Goal: Task Accomplishment & Management: Manage account settings

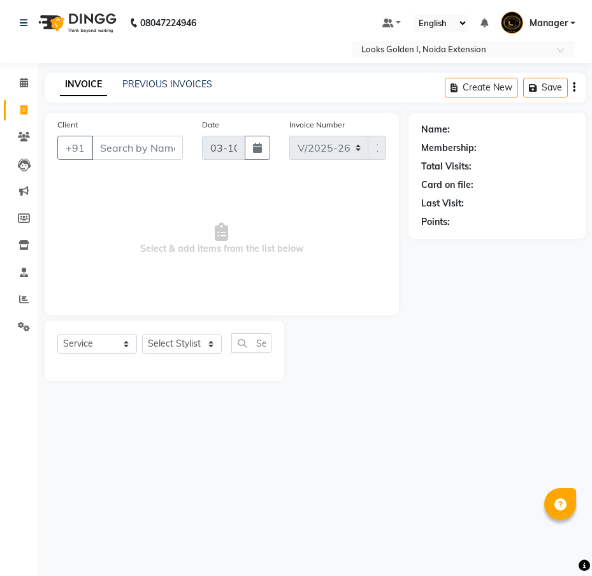
select select "5508"
select select "service"
click at [150, 153] on input "Client" at bounding box center [137, 148] width 91 height 24
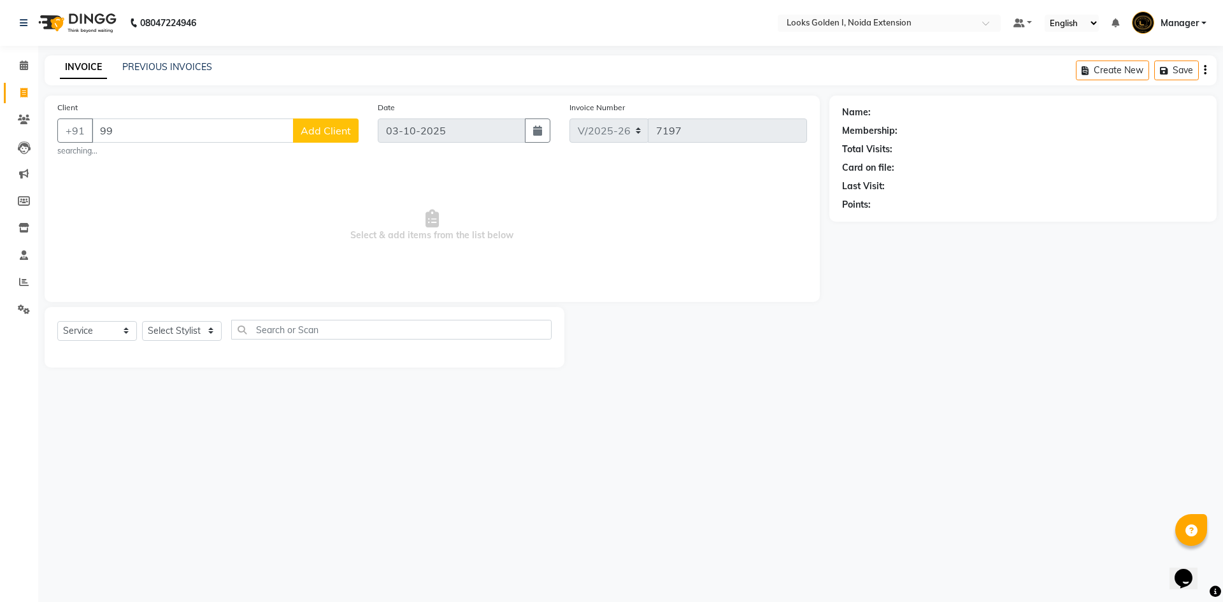
type input "9"
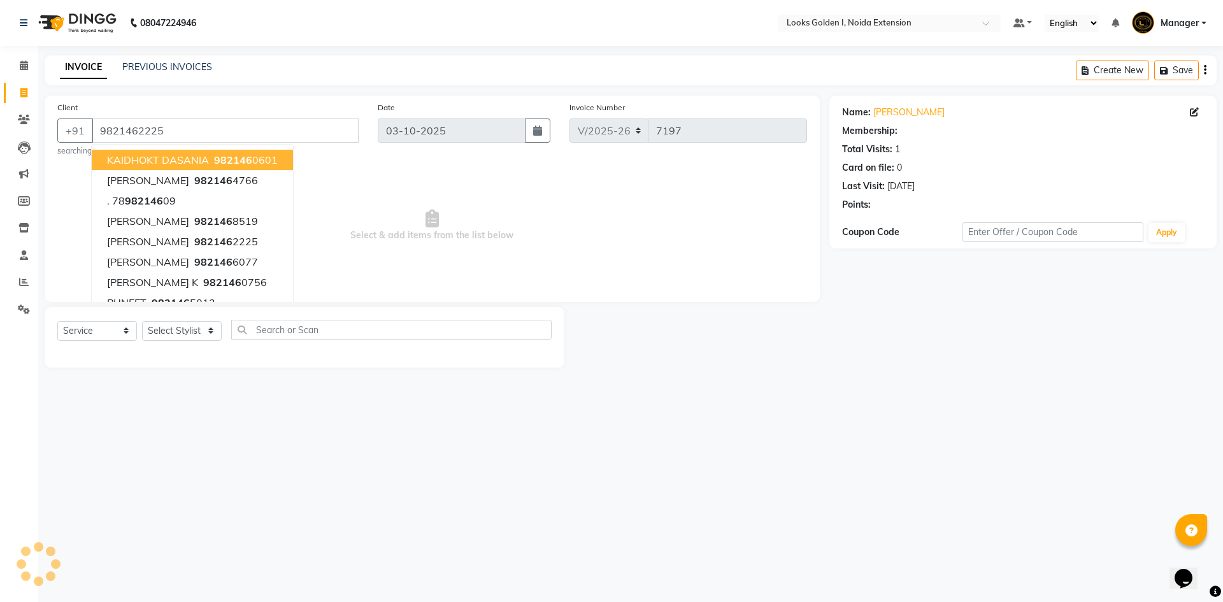
click at [131, 162] on span "KAIDHOKT DASANIA" at bounding box center [158, 160] width 102 height 13
type input "9821460601"
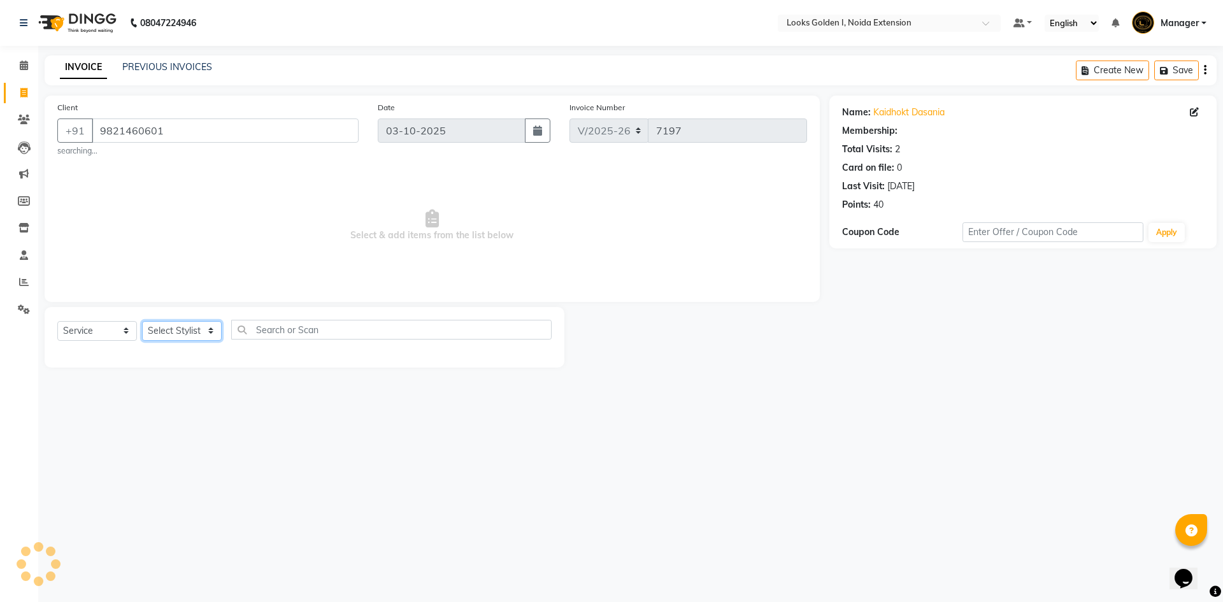
click at [212, 329] on select "Select Stylist Ajay_pdct Ali_Khan [PERSON_NAME] [PERSON_NAME] Counter_Sales [PE…" at bounding box center [182, 331] width 80 height 20
select select "1: Object"
select select "84909"
click at [142, 321] on select "Select Stylist Ajay_pdct Ali_Khan [PERSON_NAME] [PERSON_NAME] Counter_Sales [PE…" at bounding box center [182, 331] width 80 height 20
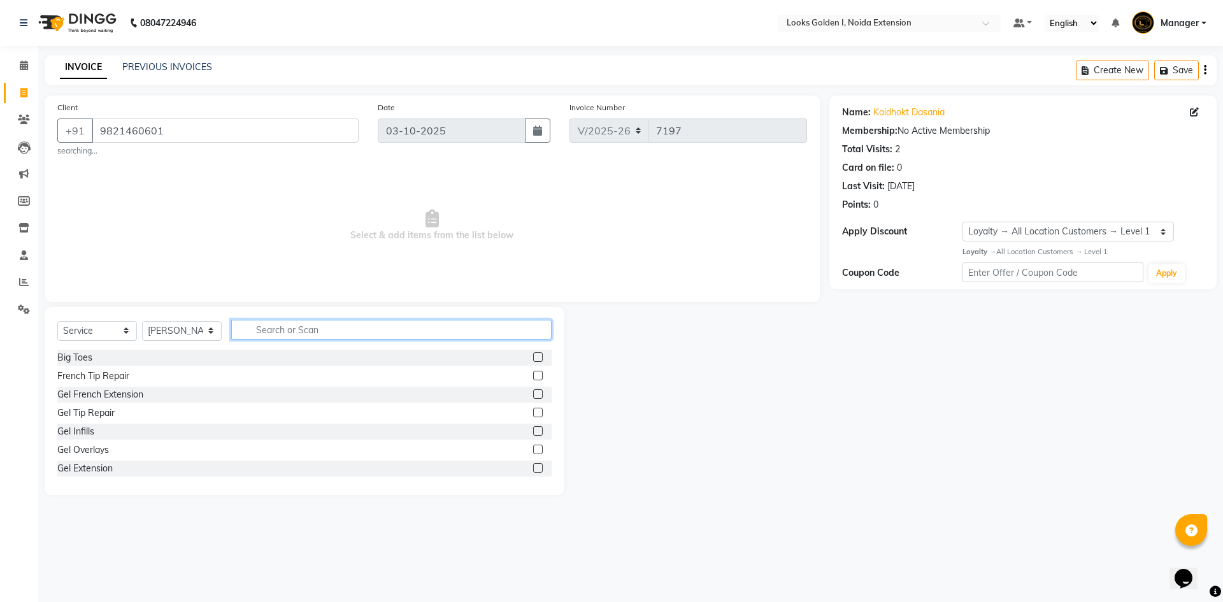
click at [272, 331] on input "text" at bounding box center [391, 330] width 320 height 20
type input "cut"
click at [129, 370] on div "Stylist Cut(M)" at bounding box center [304, 376] width 494 height 16
click at [149, 373] on div "Stylist Cut(M)" at bounding box center [304, 376] width 494 height 16
click at [99, 372] on div "Stylist Cut(M)" at bounding box center [84, 376] width 55 height 13
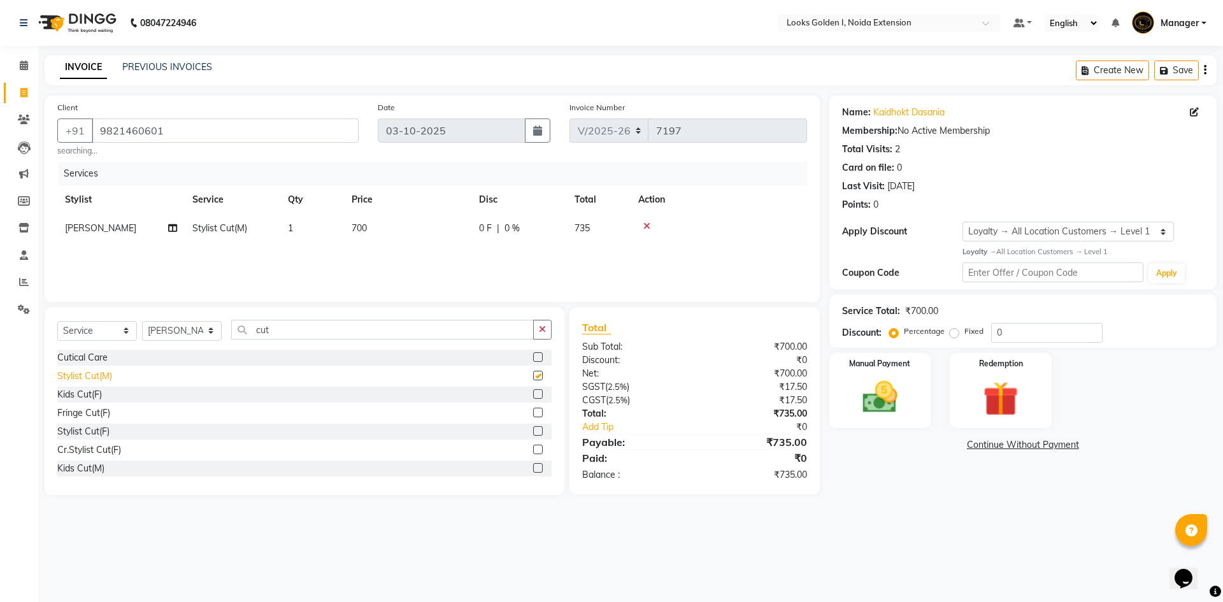
checkbox input "false"
click at [306, 337] on input "cut" at bounding box center [382, 330] width 303 height 20
type input "c"
type input "i"
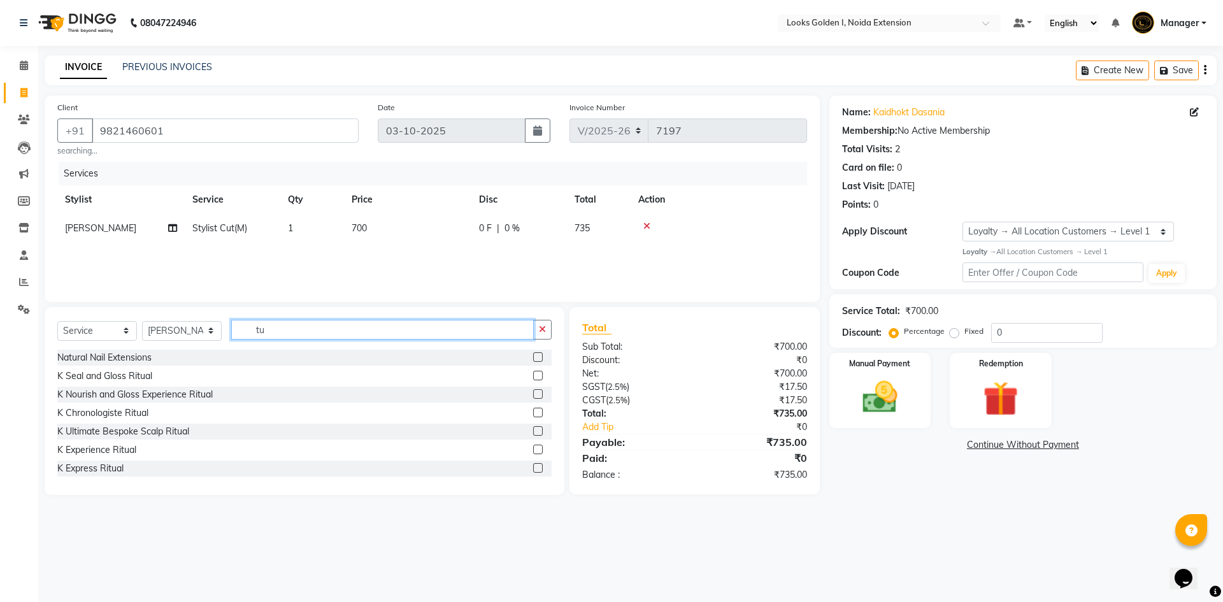
type input "t"
type input "root"
click at [87, 376] on div "Roots Touchup Inoa(F)" at bounding box center [103, 376] width 92 height 13
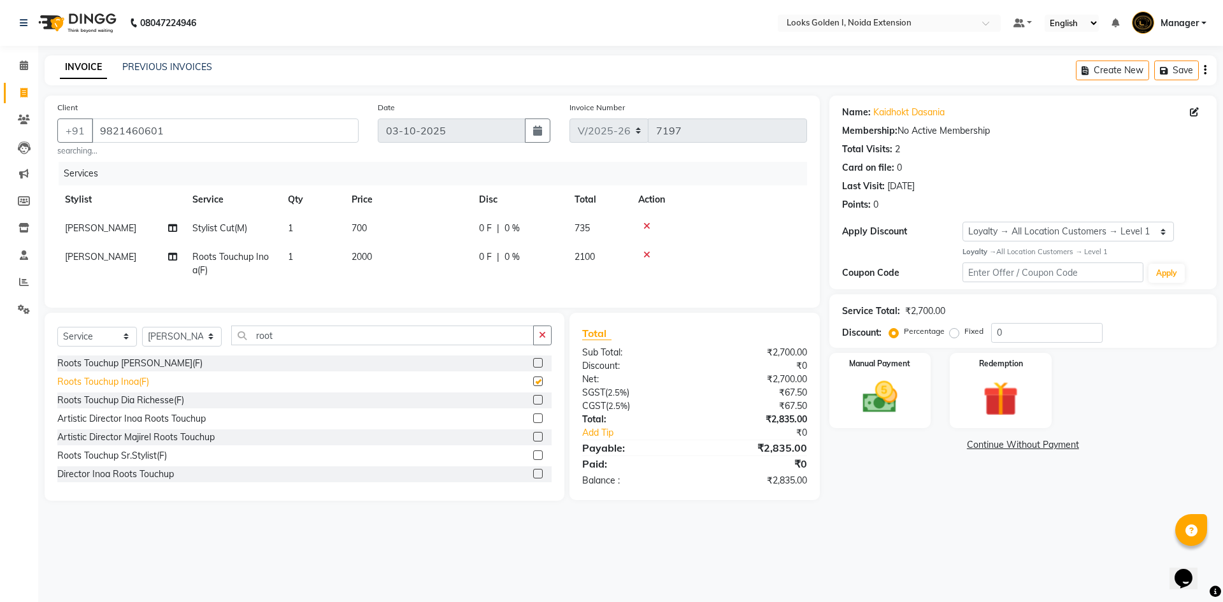
checkbox input "false"
click at [591, 247] on td "2100" at bounding box center [599, 264] width 64 height 42
select select "84909"
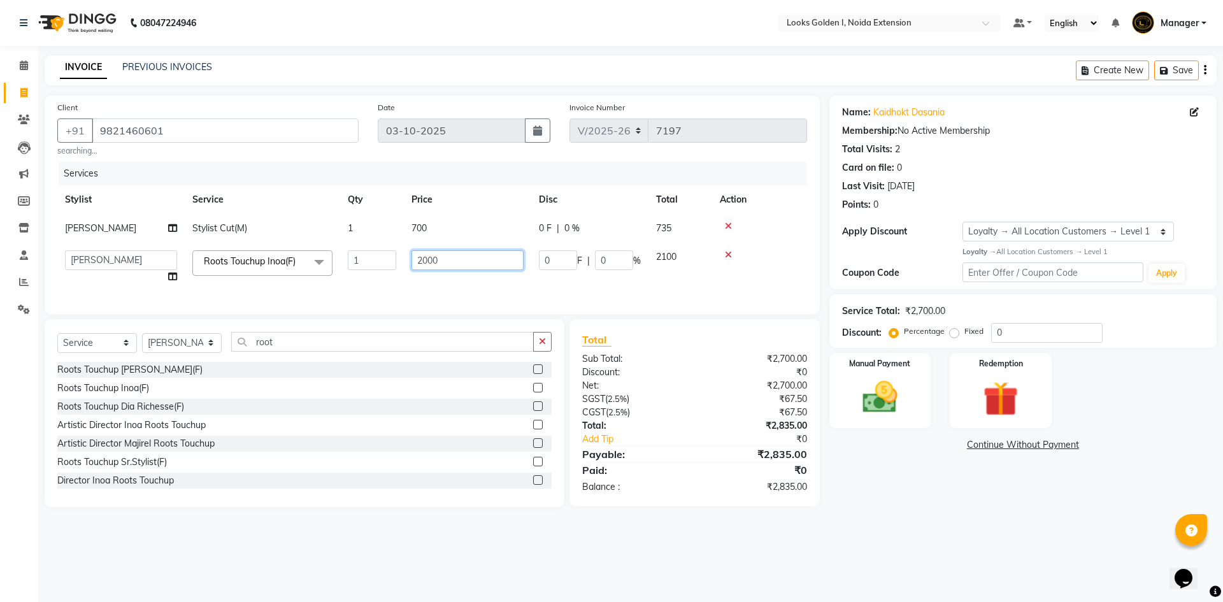
click at [453, 257] on input "2000" at bounding box center [468, 260] width 112 height 20
type input "2"
type input "1400"
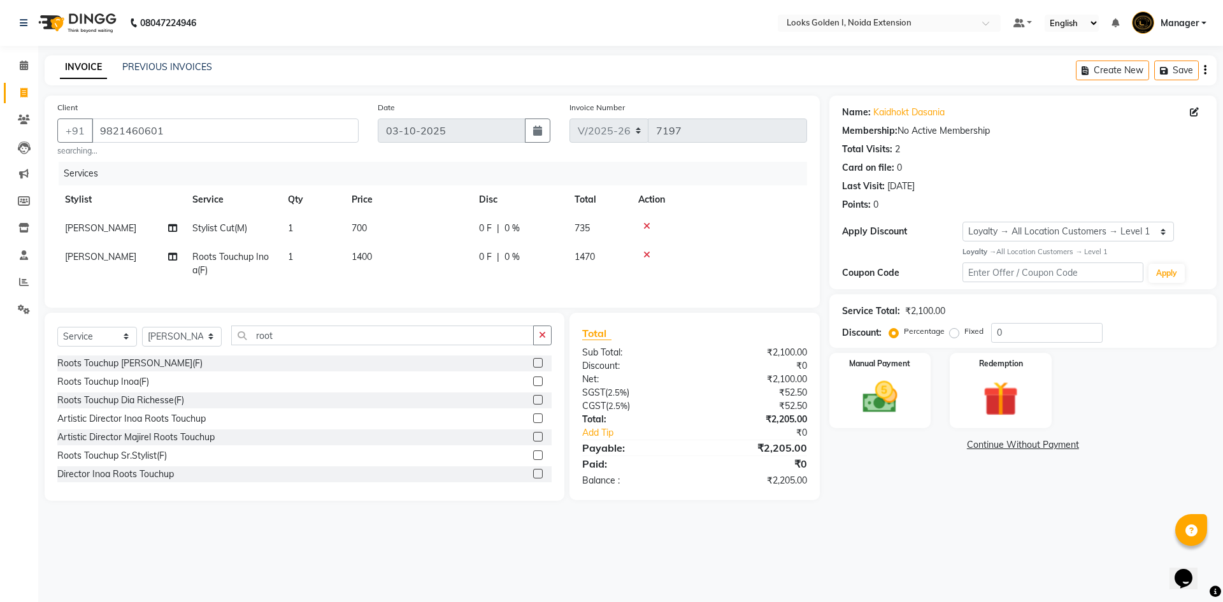
click at [460, 224] on td "700" at bounding box center [407, 228] width 127 height 29
select select "84909"
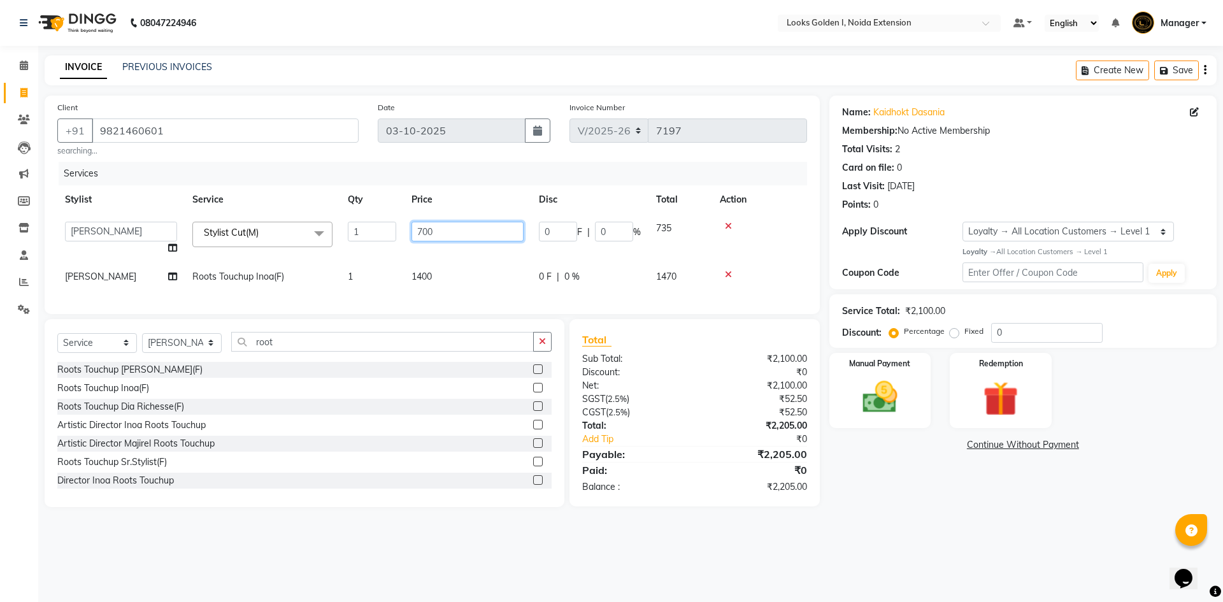
click at [454, 231] on input "700" at bounding box center [468, 232] width 112 height 20
type input "7"
type input "500"
click at [591, 389] on img at bounding box center [880, 398] width 59 height 42
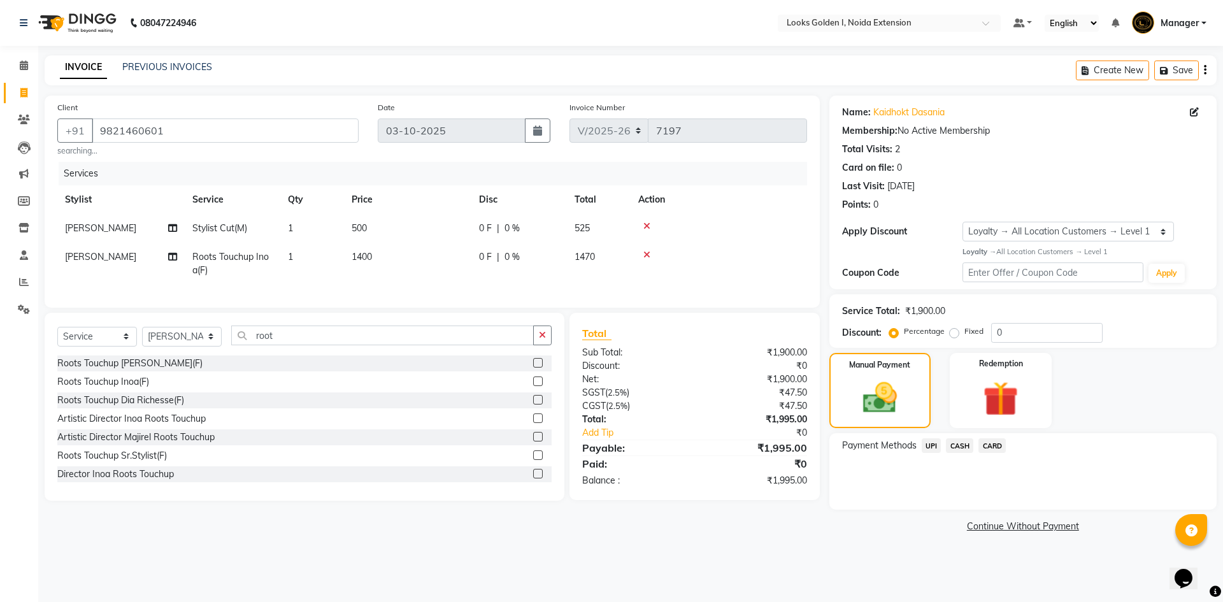
click at [591, 444] on span "UPI" at bounding box center [932, 445] width 20 height 15
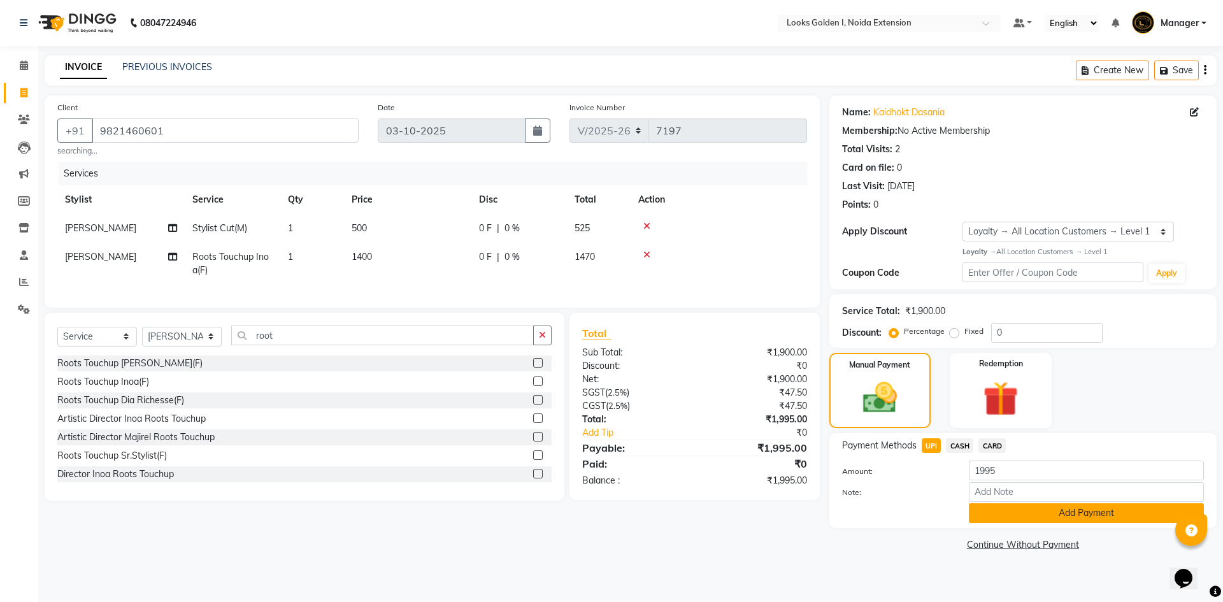
click at [591, 508] on button "Add Payment" at bounding box center [1086, 513] width 235 height 20
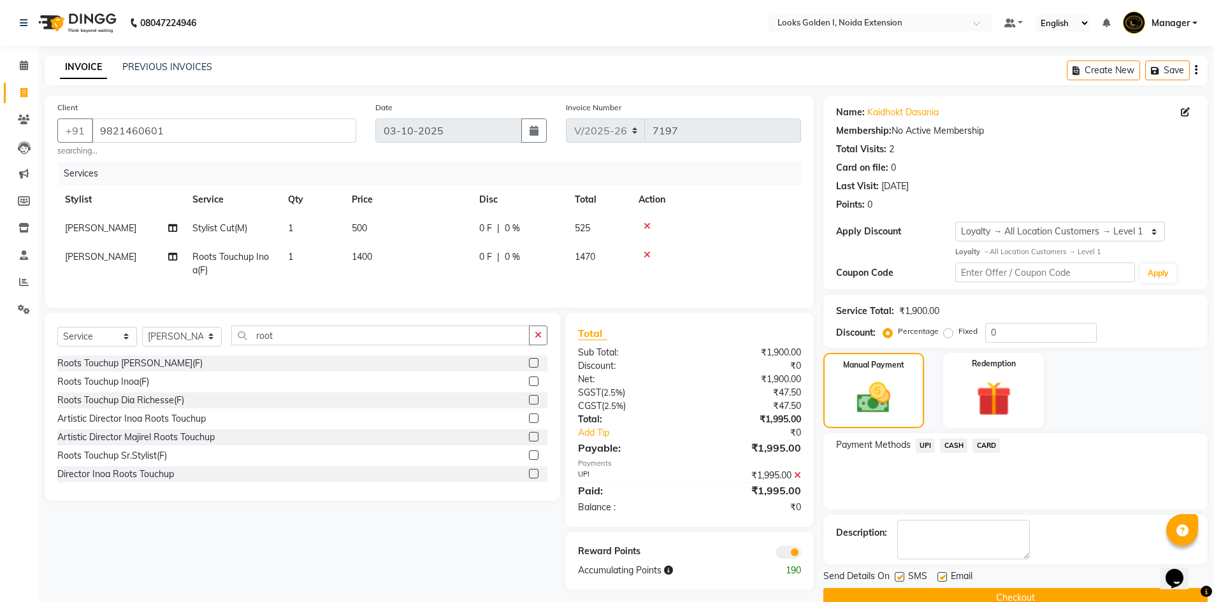
click at [591, 575] on button "Checkout" at bounding box center [1015, 598] width 384 height 20
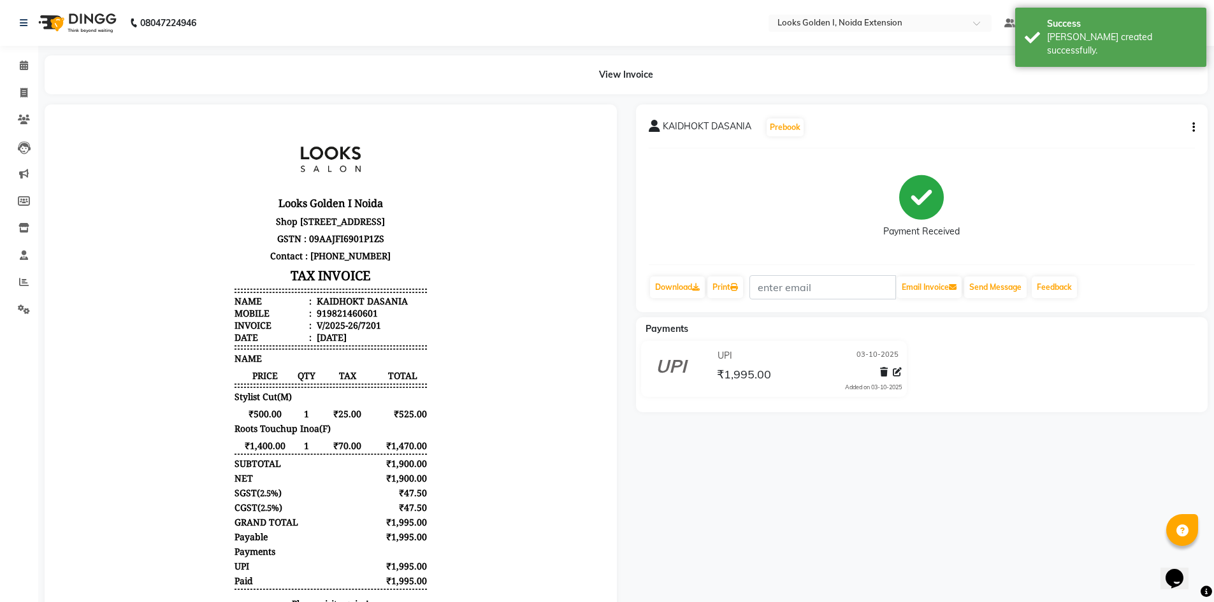
scroll to position [10, 0]
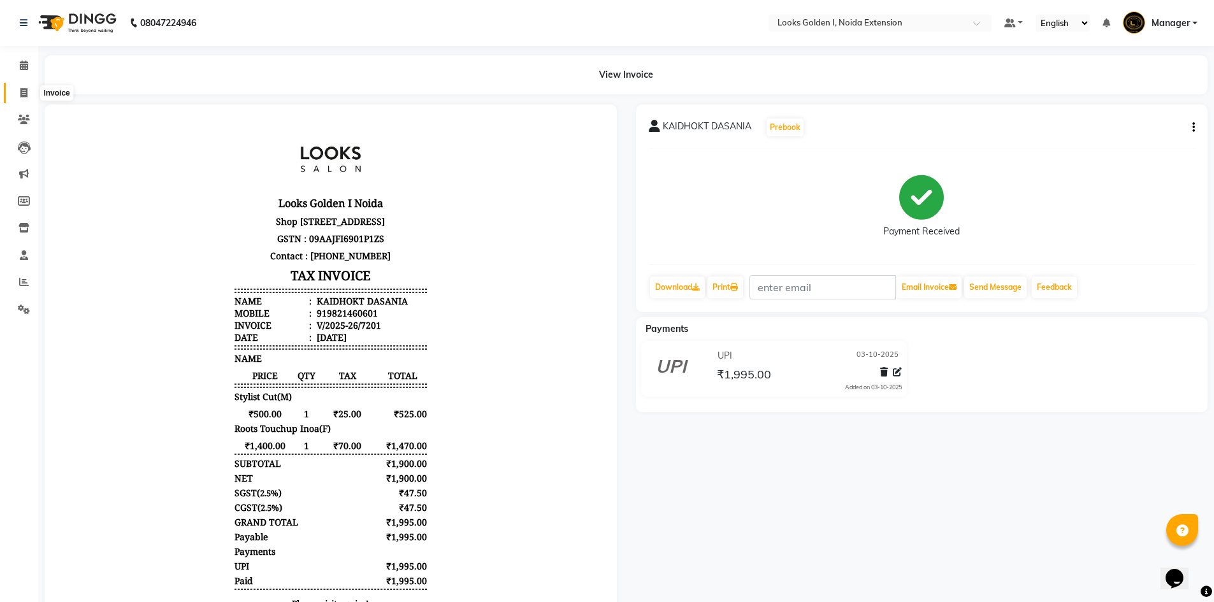
click at [20, 88] on icon at bounding box center [23, 93] width 7 height 10
select select "service"
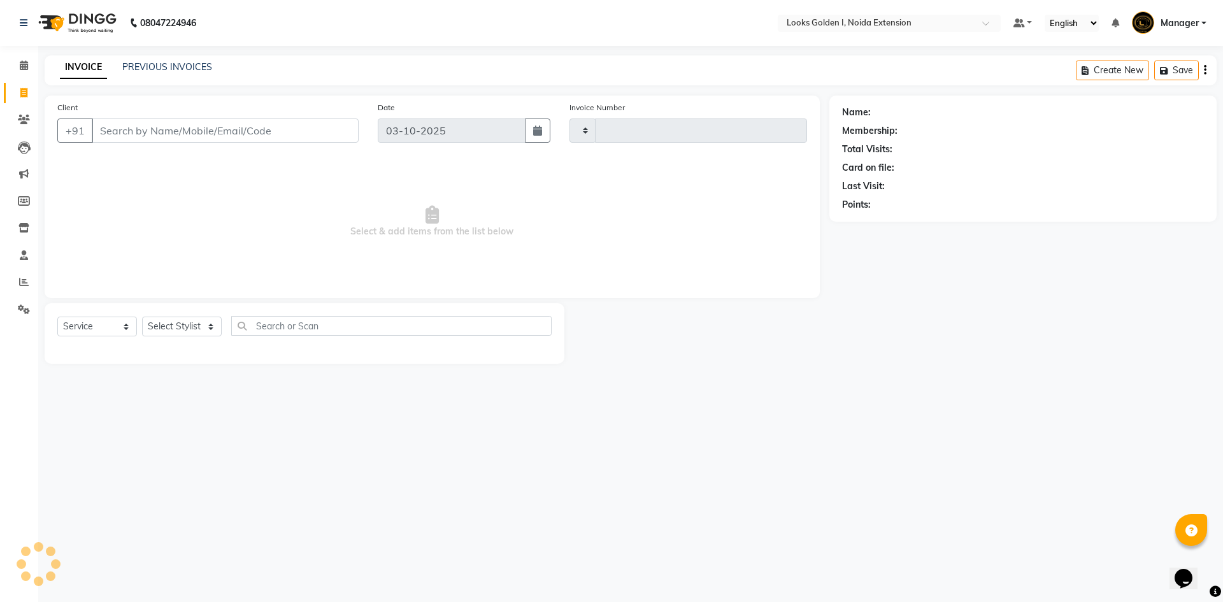
type input "7202"
select select "5508"
click at [183, 325] on select "Select Stylist" at bounding box center [182, 327] width 80 height 20
select select "83412"
click at [142, 317] on select "Select Stylist Ajay_pdct Ali_Khan Anwar Arshad Asad ayush Counter_Sales Faheem …" at bounding box center [182, 327] width 80 height 20
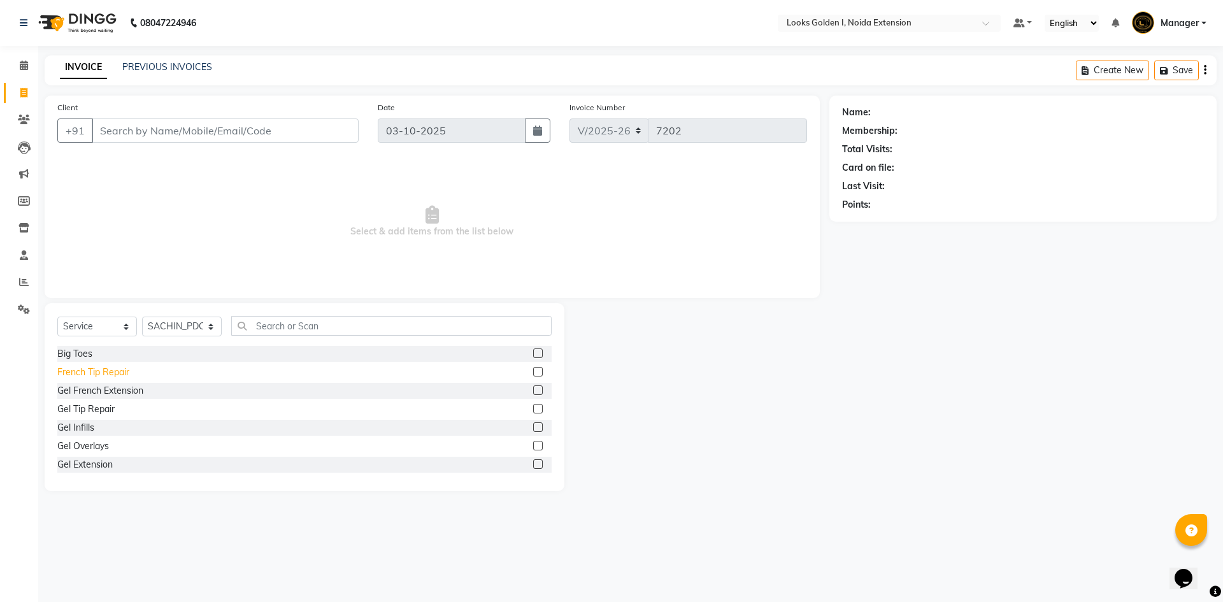
click at [84, 371] on div "French Tip Repair" at bounding box center [93, 372] width 72 height 13
checkbox input "false"
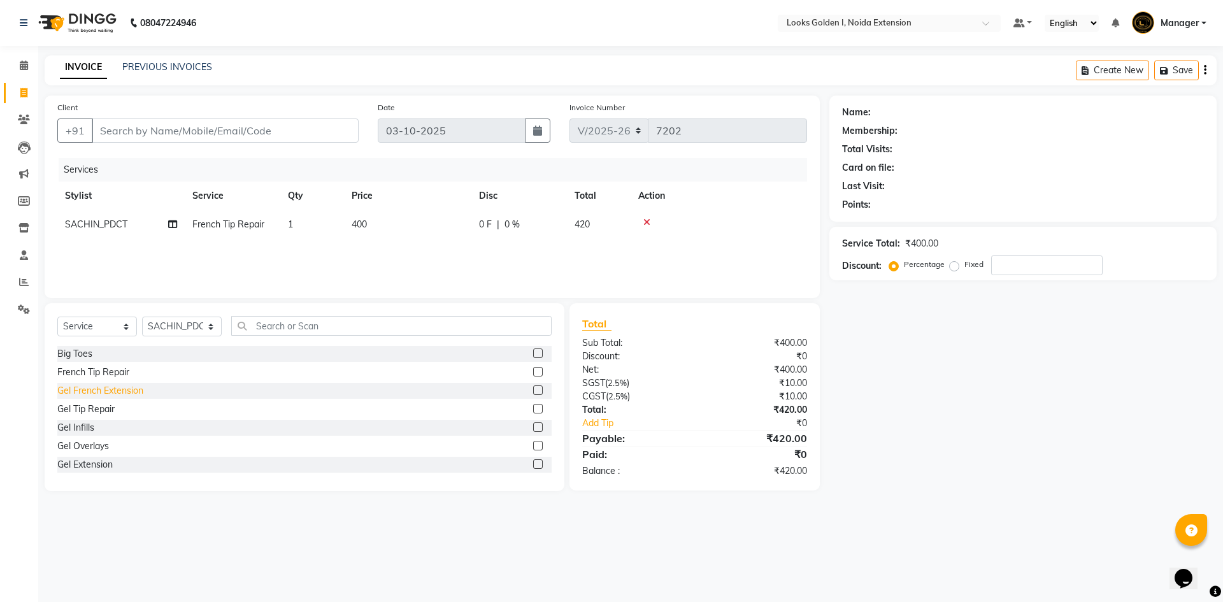
click at [103, 393] on div "Gel French Extension" at bounding box center [100, 390] width 86 height 13
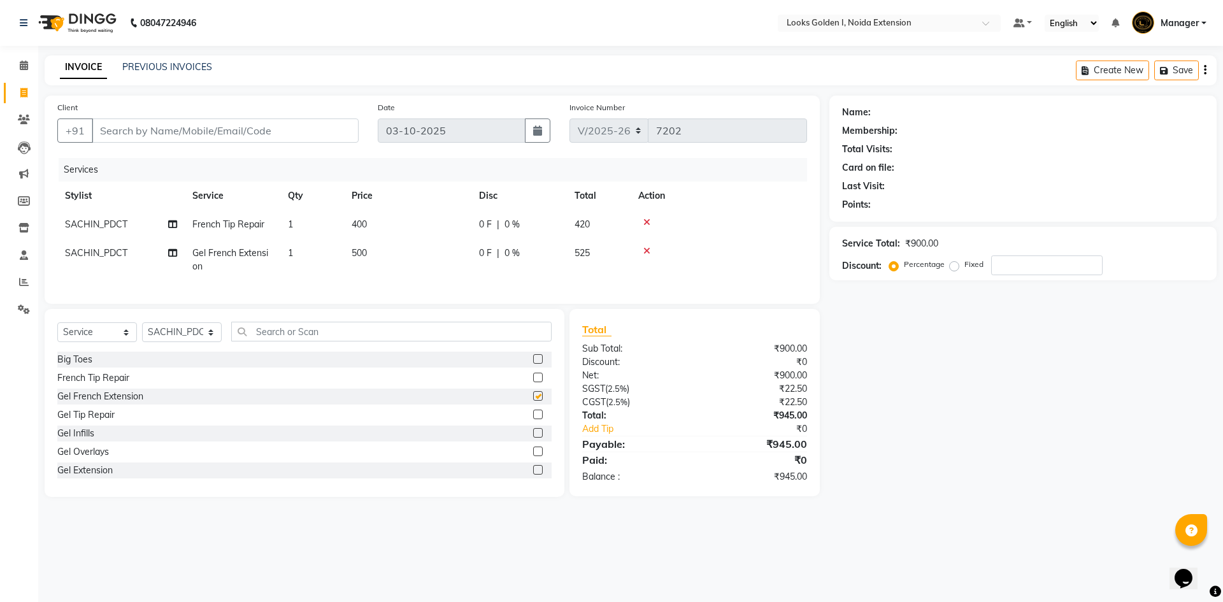
checkbox input "false"
click at [426, 222] on td "400" at bounding box center [407, 224] width 127 height 29
select select "83412"
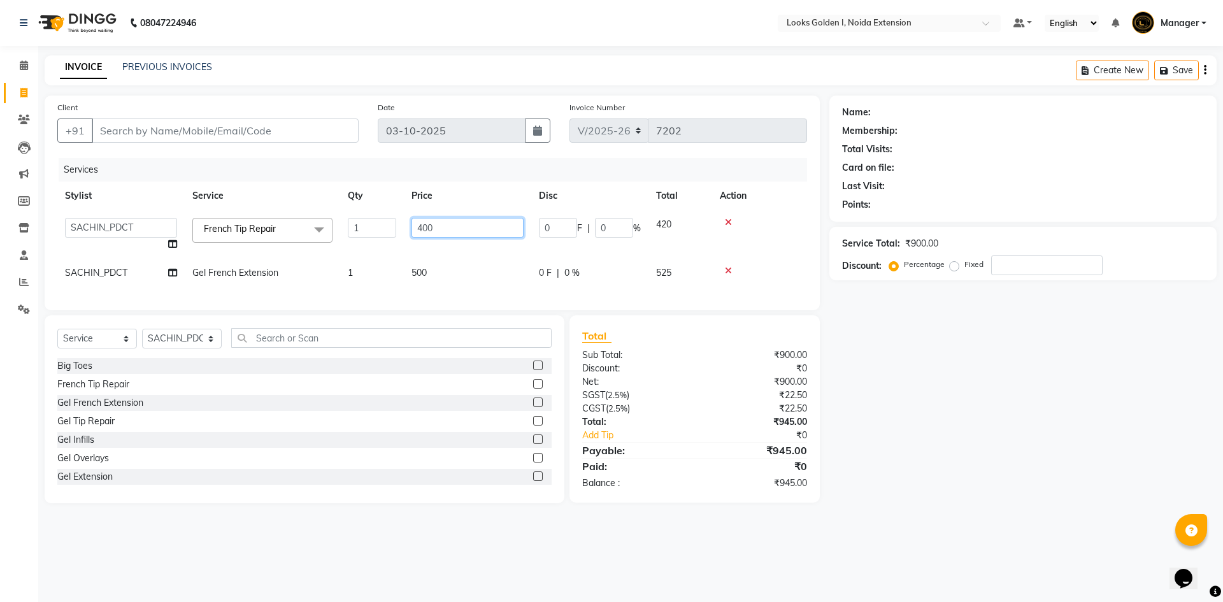
drag, startPoint x: 445, startPoint y: 224, endPoint x: 362, endPoint y: 238, distance: 84.0
click at [362, 238] on tr "Ajay_pdct Ali_Khan Anwar Arshad Asad ayush Counter_Sales Faheem Farmaan Gagan G…" at bounding box center [432, 234] width 750 height 48
type input "4750"
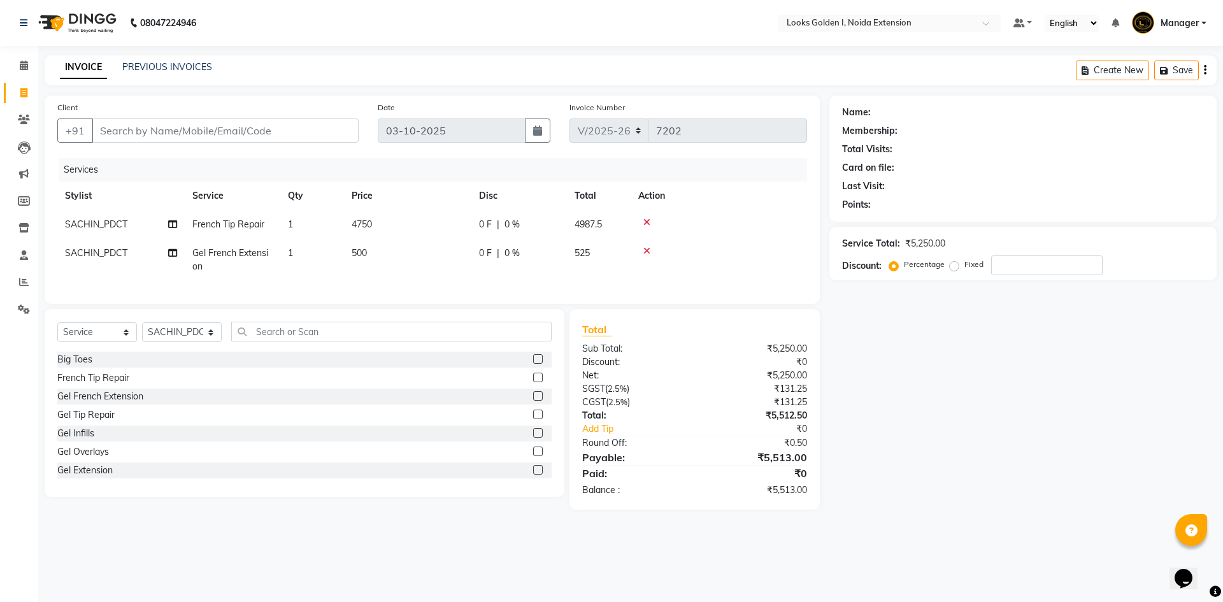
click at [459, 275] on td "500" at bounding box center [407, 260] width 127 height 42
select select "83412"
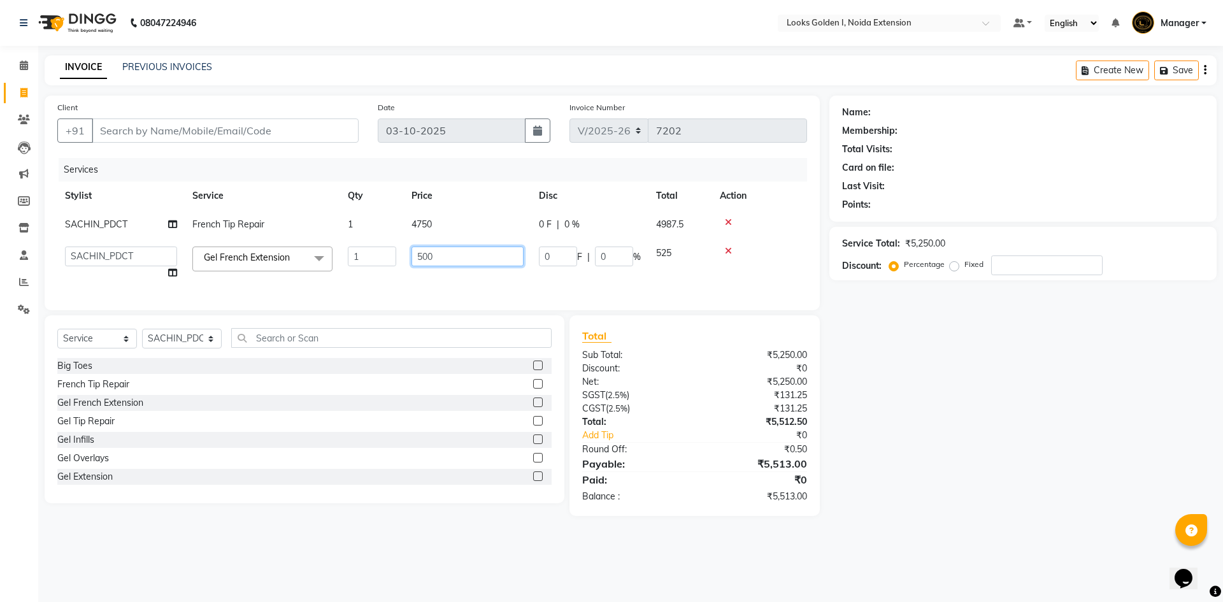
drag, startPoint x: 424, startPoint y: 259, endPoint x: 406, endPoint y: 260, distance: 18.5
click at [406, 260] on td "500" at bounding box center [467, 263] width 127 height 48
type input "1000"
click at [591, 285] on div "Services Stylist Service Qty Price Disc Total Action SACHIN_PDCT French Tip Rep…" at bounding box center [432, 228] width 750 height 140
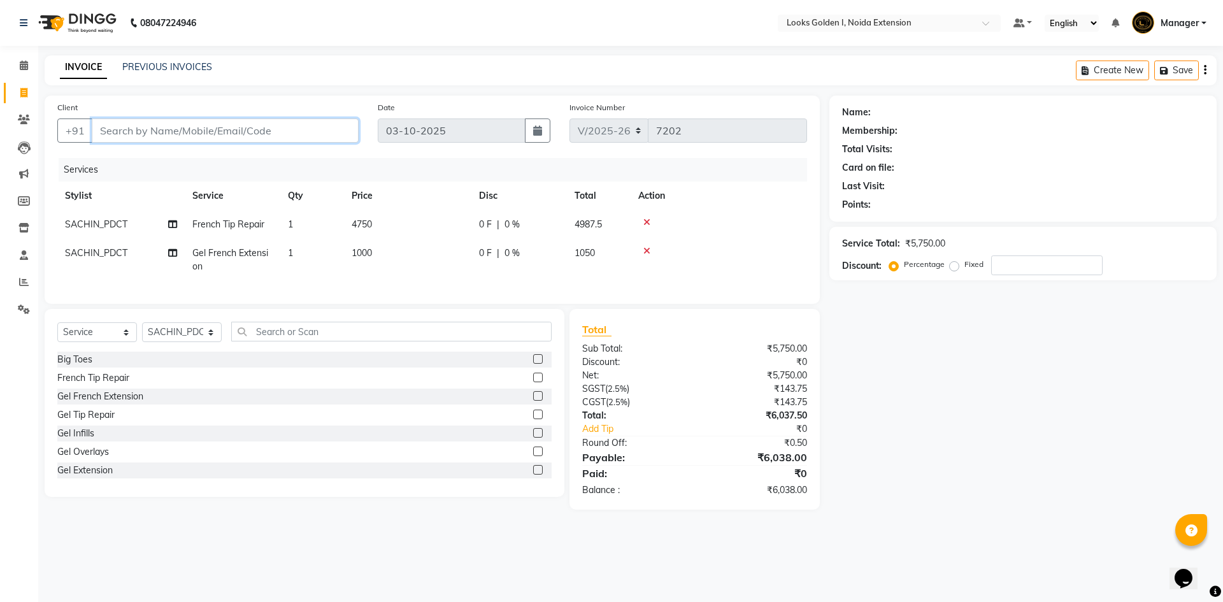
click at [269, 138] on input "Client" at bounding box center [225, 131] width 267 height 24
type input "8"
type input "0"
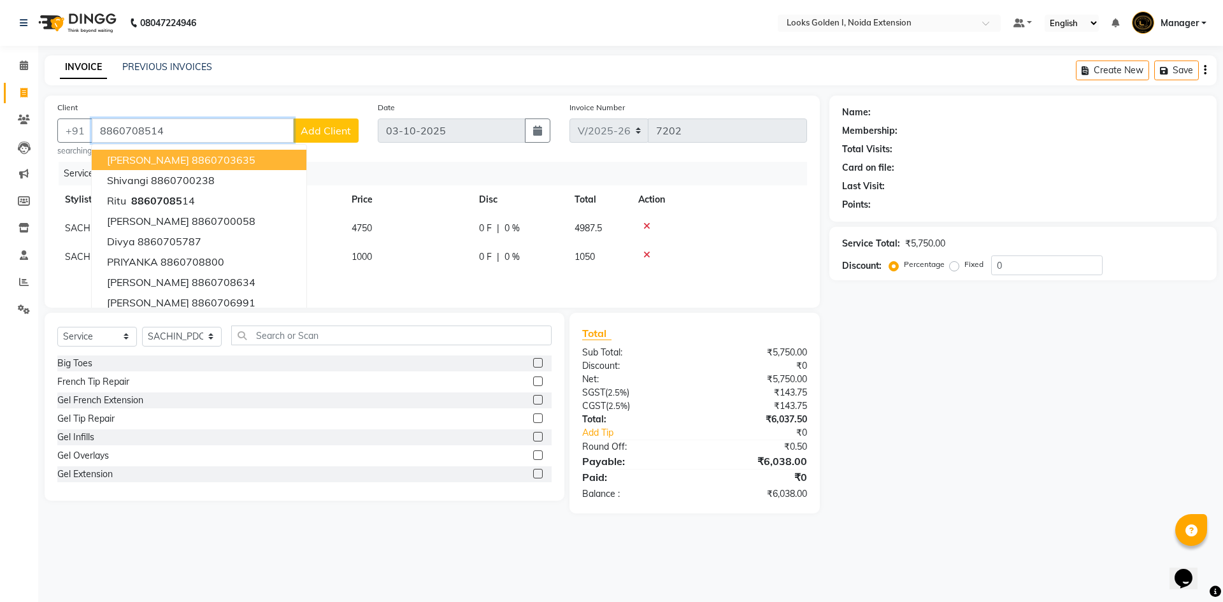
type input "8860708514"
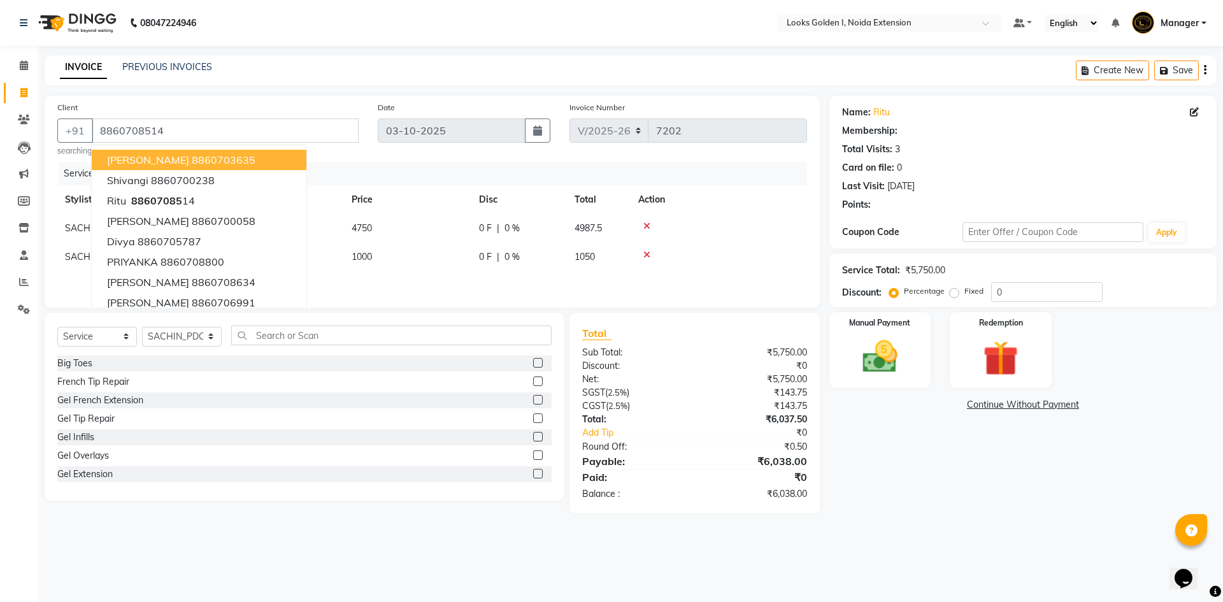
select select "1: Object"
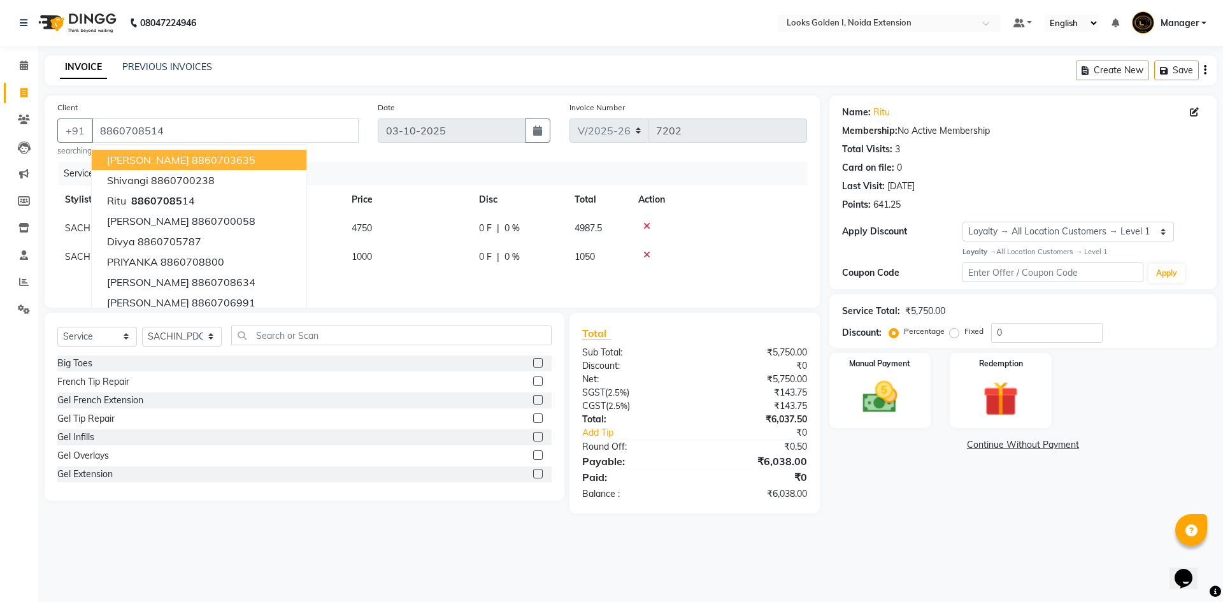
click at [591, 264] on td at bounding box center [719, 264] width 176 height 42
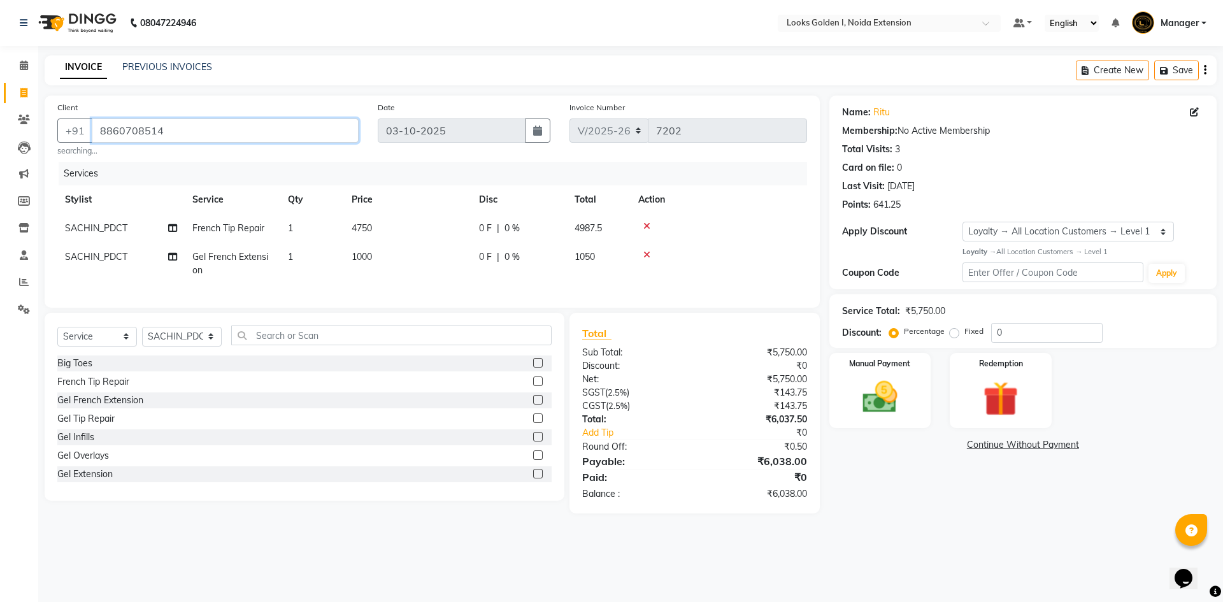
click at [205, 134] on input "8860708514" at bounding box center [225, 131] width 267 height 24
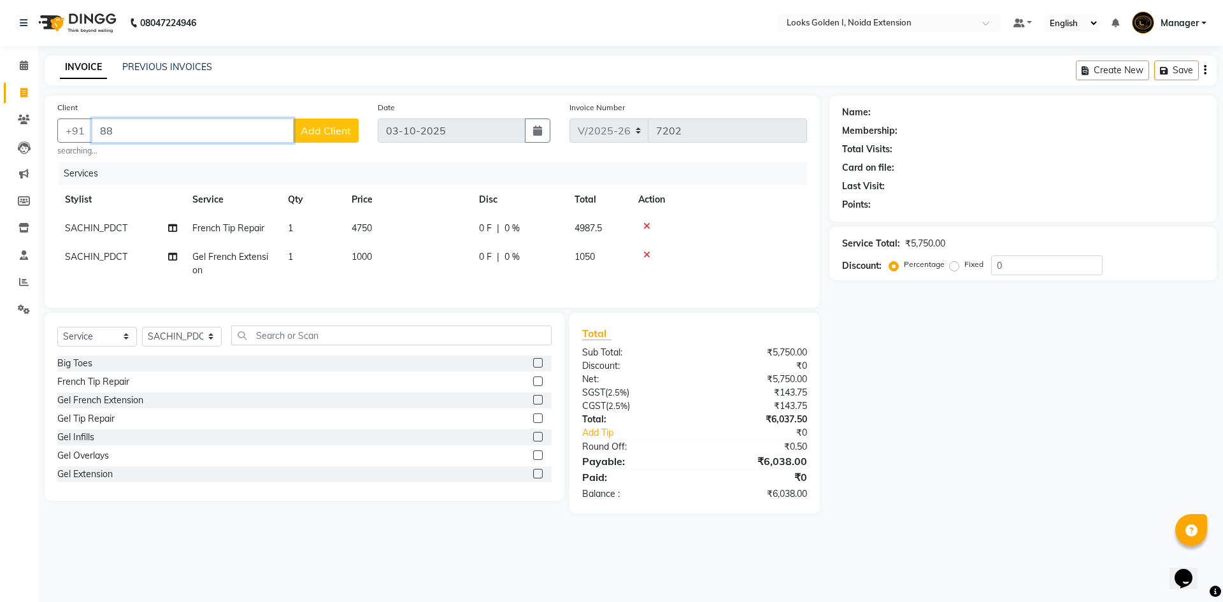
type input "8"
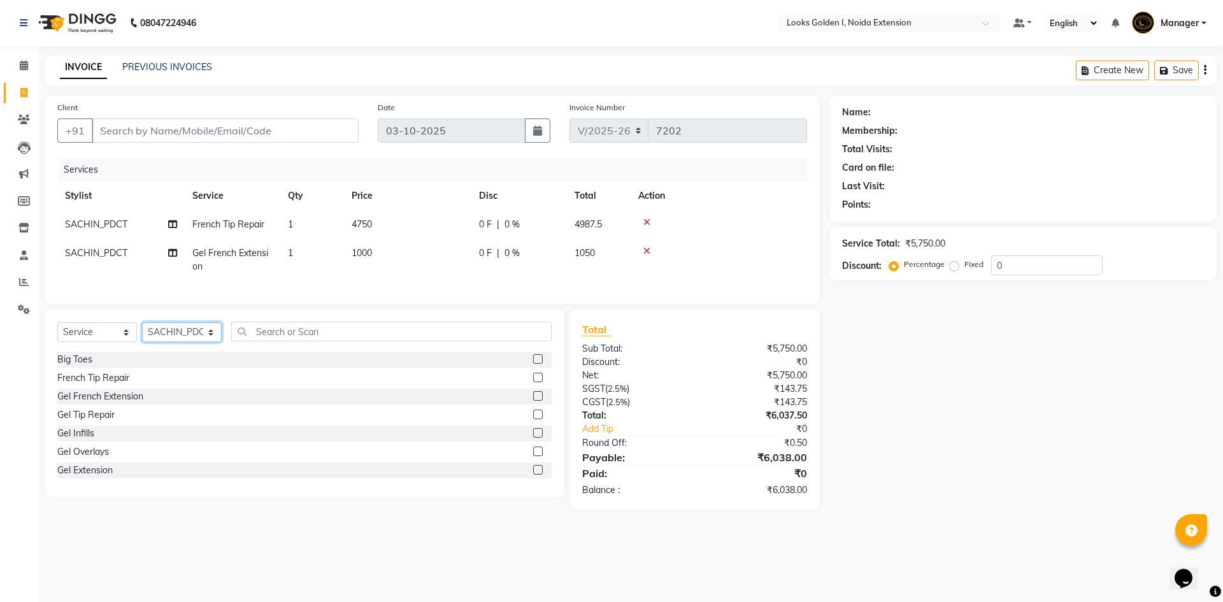
click at [212, 342] on select "Select Stylist Ajay_pdct Ali_Khan Anwar Arshad Asad ayush Counter_Sales Faheem …" at bounding box center [182, 332] width 80 height 20
click at [215, 341] on select "Select Stylist Ajay_pdct Ali_Khan Anwar Arshad Asad ayush Counter_Sales Faheem …" at bounding box center [182, 332] width 80 height 20
click at [22, 92] on icon at bounding box center [23, 93] width 7 height 10
select select "service"
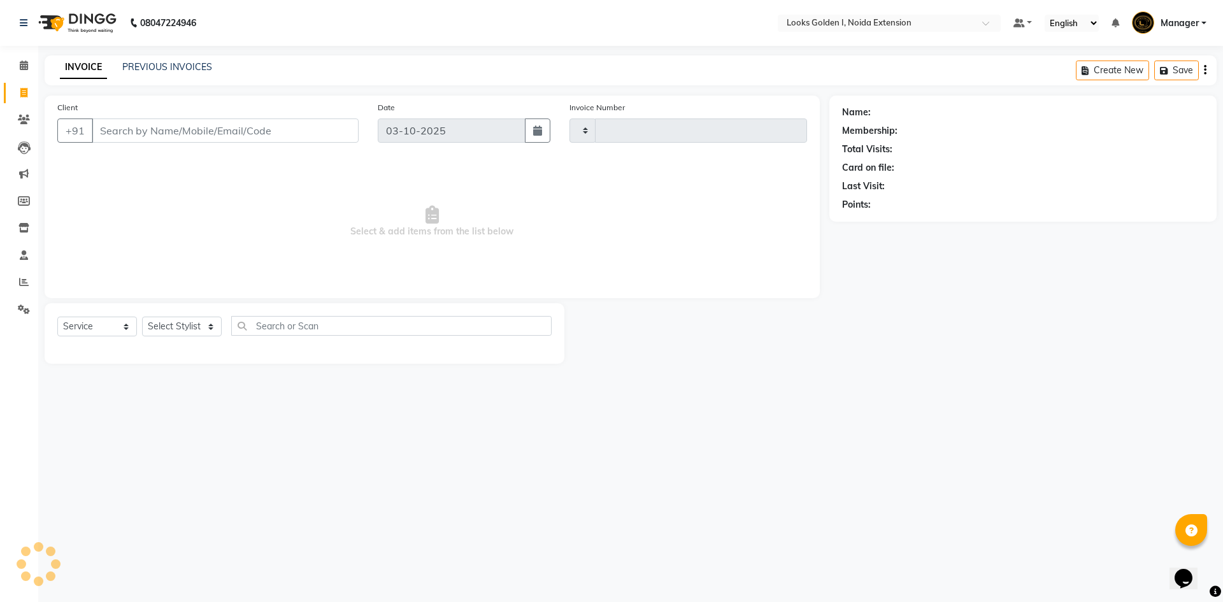
type input "7204"
select select "5508"
click at [192, 322] on select "Select Stylist" at bounding box center [182, 327] width 80 height 20
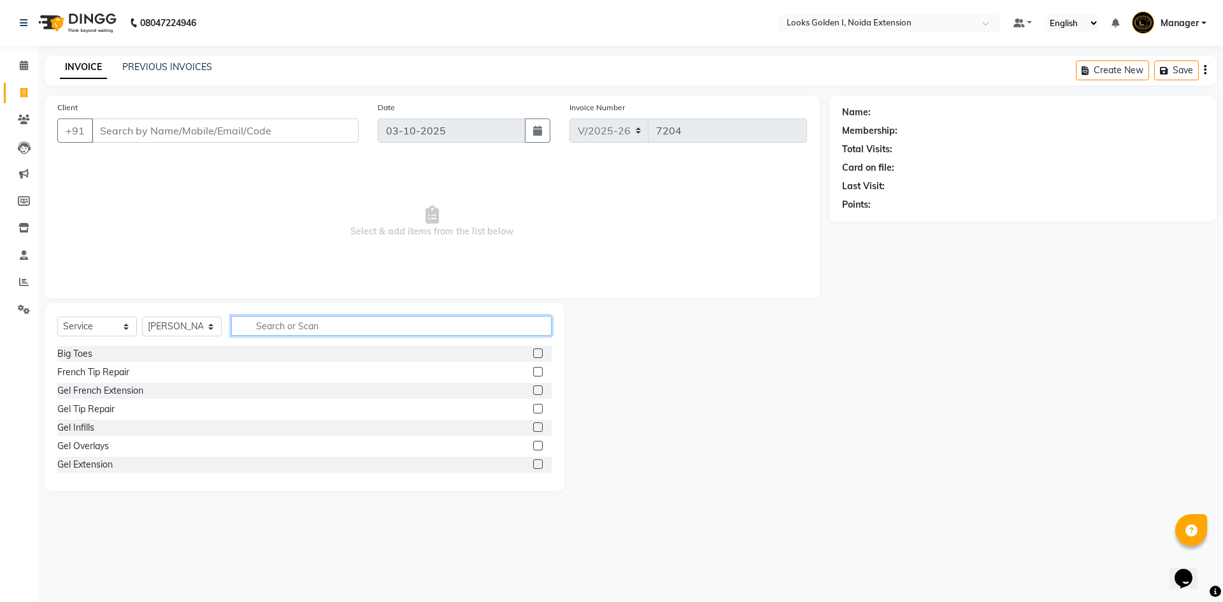
click at [306, 325] on input "text" at bounding box center [391, 326] width 320 height 20
click at [176, 323] on select "Select Stylist Ajay_pdct Ali_Khan [PERSON_NAME] [PERSON_NAME] Counter_Sales [PE…" at bounding box center [182, 327] width 80 height 20
select select "91652"
click at [142, 317] on select "Select Stylist Ajay_pdct Ali_Khan [PERSON_NAME] [PERSON_NAME] Counter_Sales [PE…" at bounding box center [182, 327] width 80 height 20
click at [270, 329] on input "text" at bounding box center [391, 326] width 320 height 20
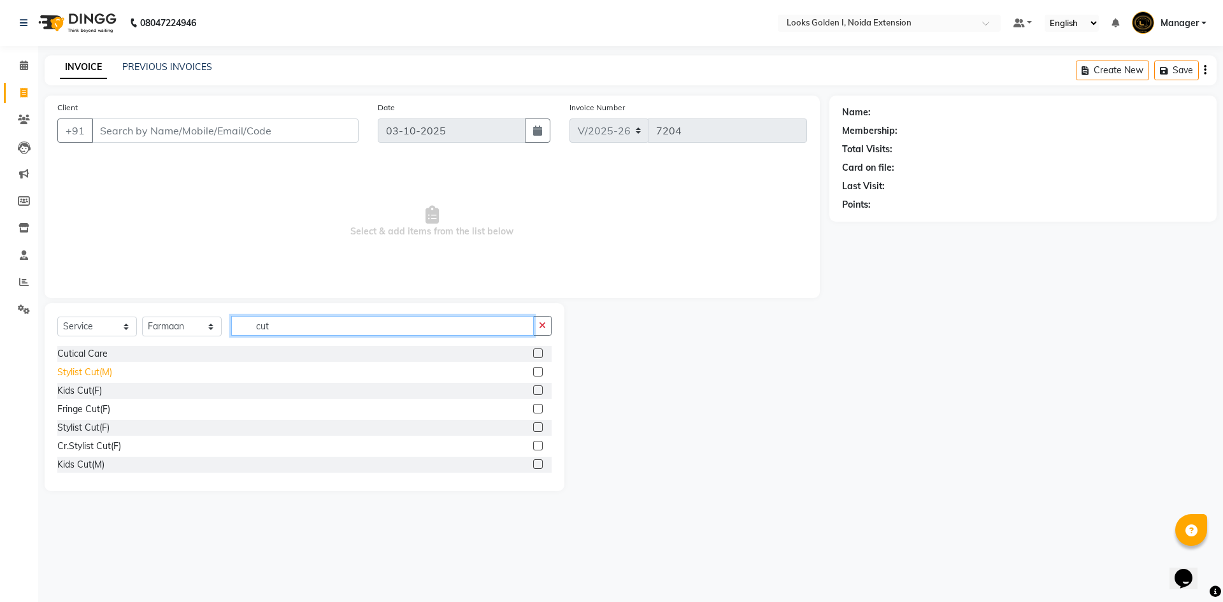
type input "cut"
click at [106, 373] on div "Stylist Cut(M)" at bounding box center [84, 372] width 55 height 13
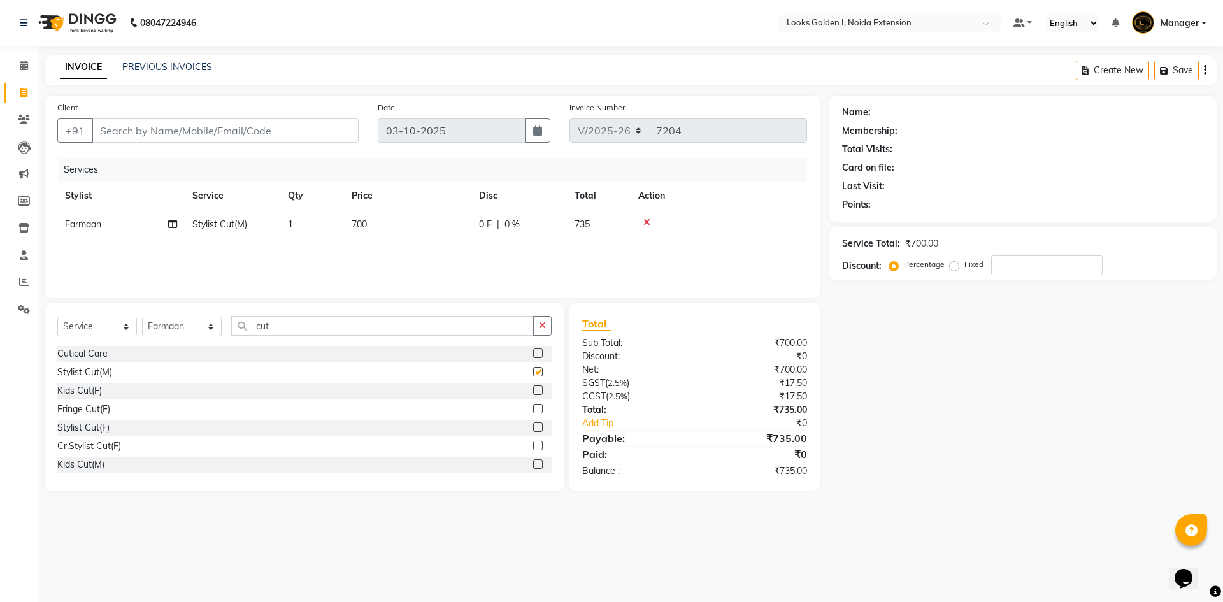
checkbox input "false"
click at [322, 324] on input "cut" at bounding box center [382, 326] width 303 height 20
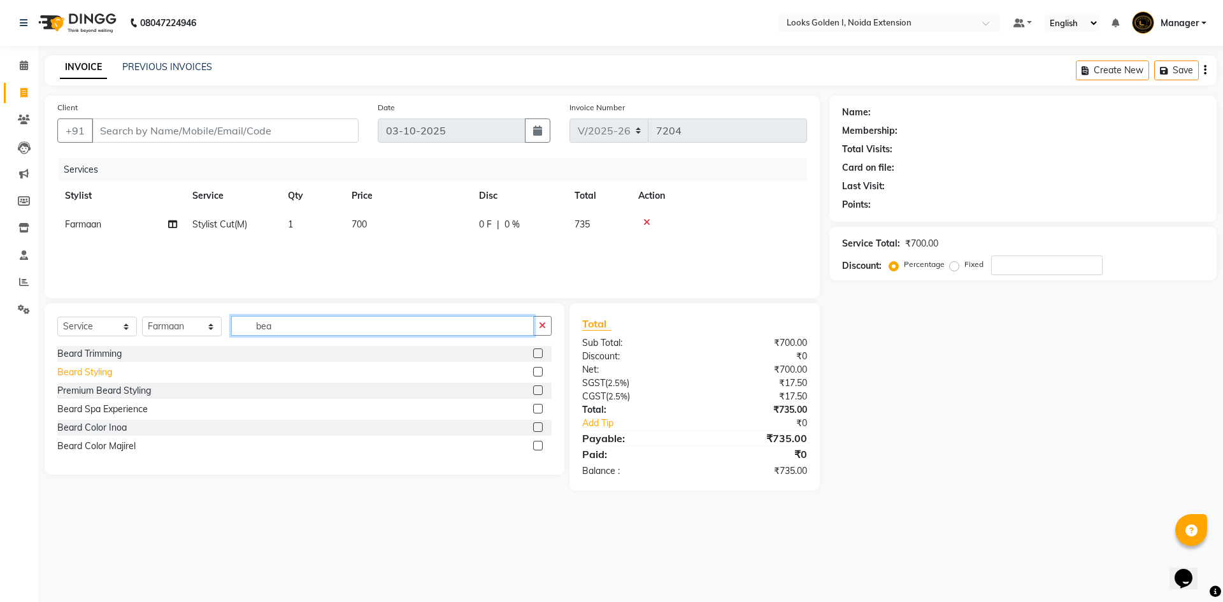
type input "bea"
click at [92, 370] on div "Beard Styling" at bounding box center [84, 372] width 55 height 13
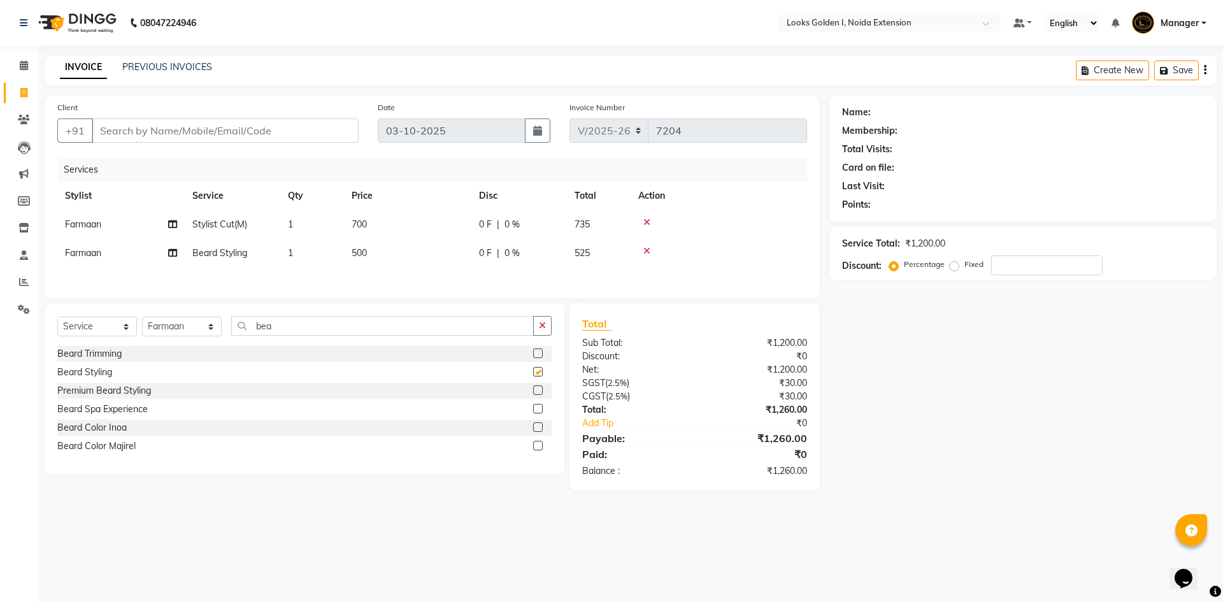
checkbox input "false"
click at [171, 328] on select "Select Stylist Ajay_pdct Ali_Khan [PERSON_NAME] [PERSON_NAME] Counter_Sales [PE…" at bounding box center [182, 327] width 80 height 20
select select "89615"
click at [142, 319] on select "Select Stylist Ajay_pdct Ali_Khan [PERSON_NAME] [PERSON_NAME] Counter_Sales [PE…" at bounding box center [182, 327] width 80 height 20
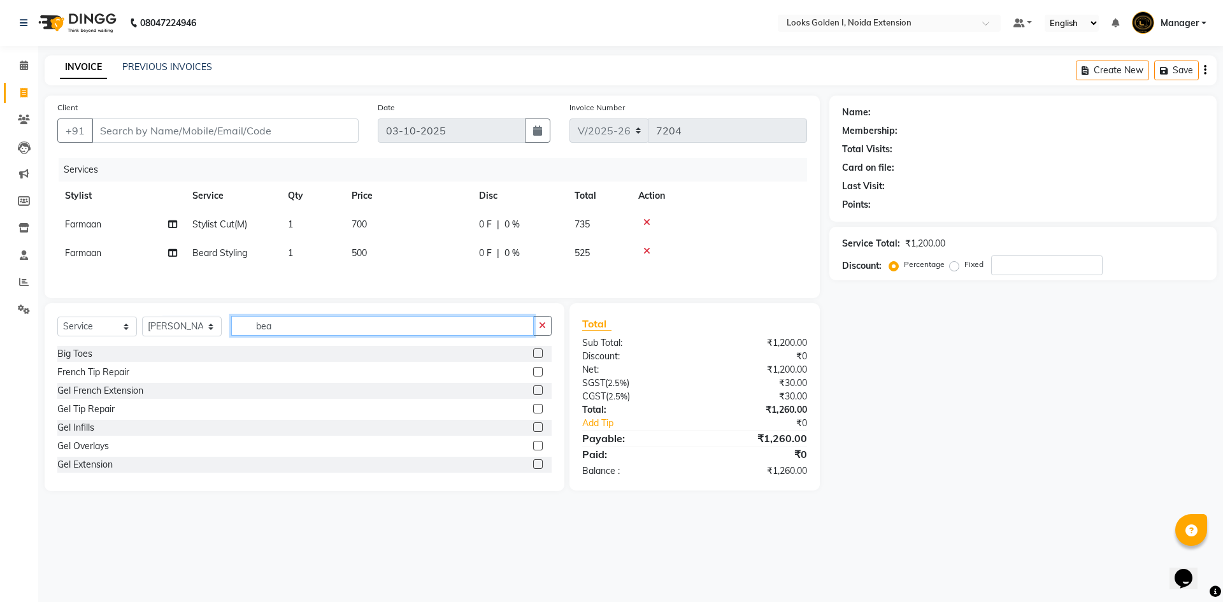
click at [281, 330] on input "bea" at bounding box center [382, 326] width 303 height 20
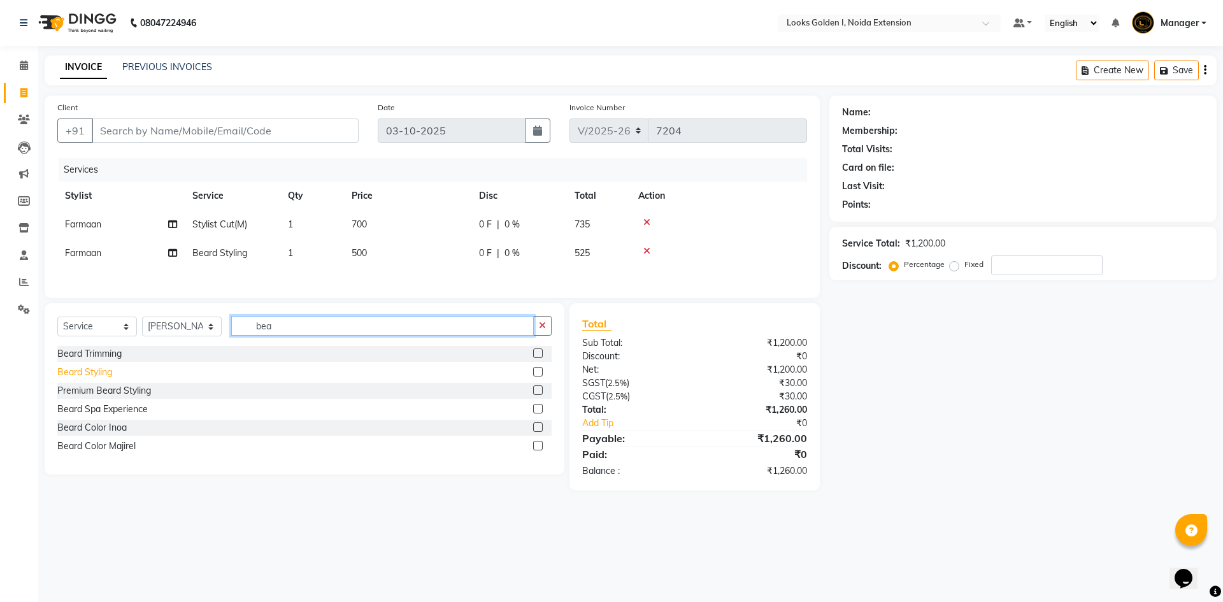
type input "bea"
click at [95, 368] on div "Beard Styling" at bounding box center [84, 372] width 55 height 13
checkbox input "false"
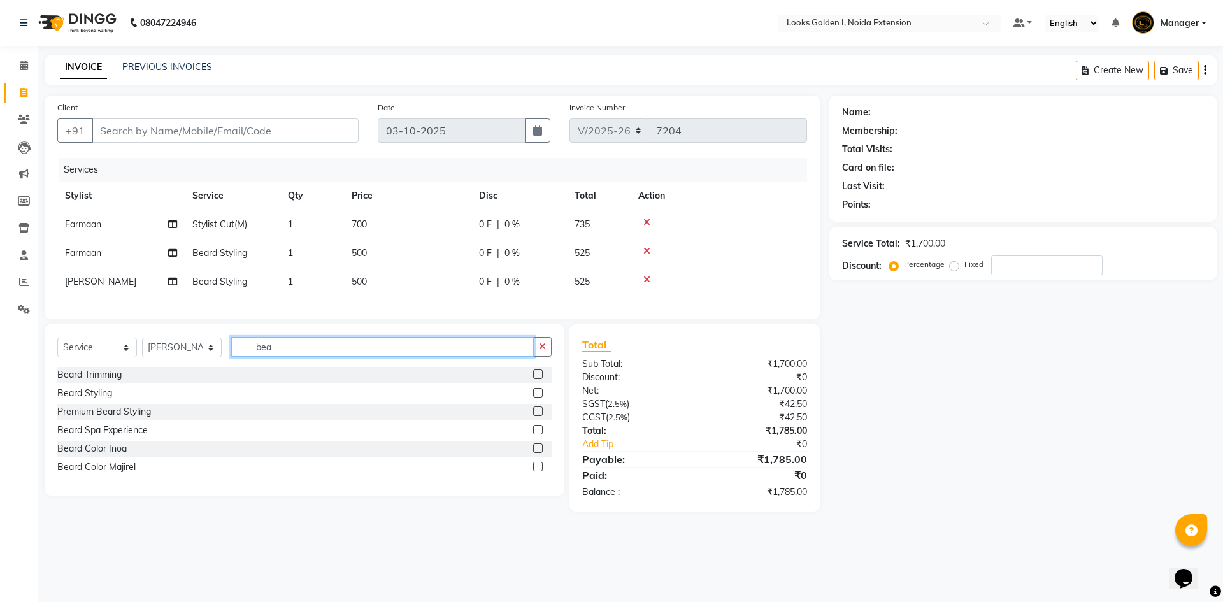
click at [266, 357] on input "bea" at bounding box center [382, 347] width 303 height 20
type input "cut"
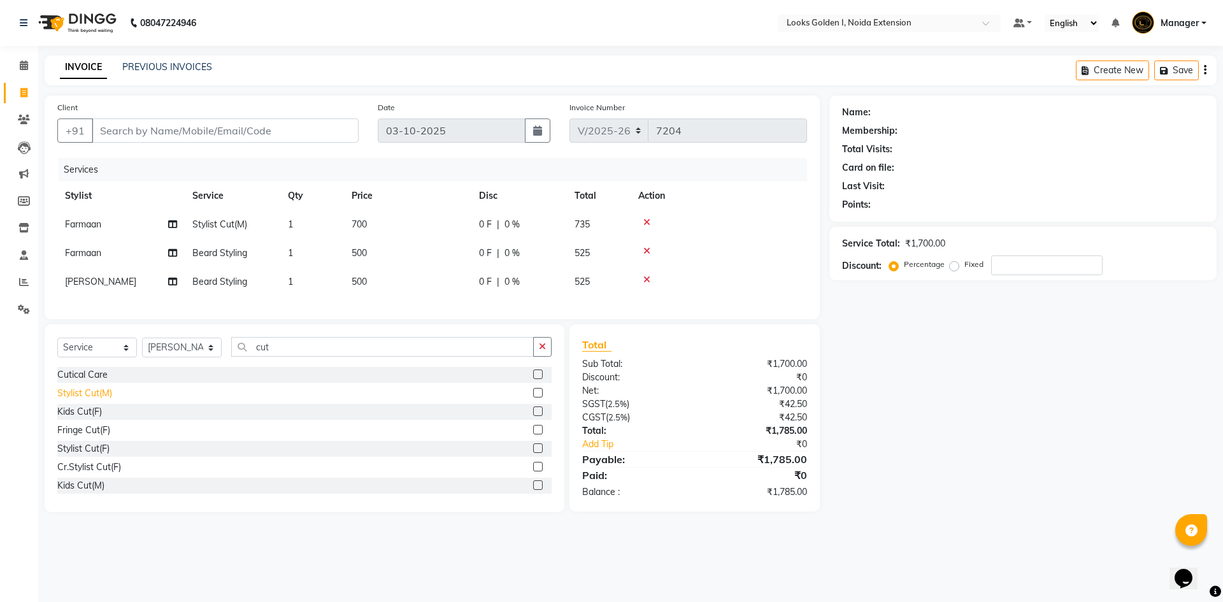
click at [87, 396] on div "Stylist Cut(M)" at bounding box center [84, 393] width 55 height 13
checkbox input "false"
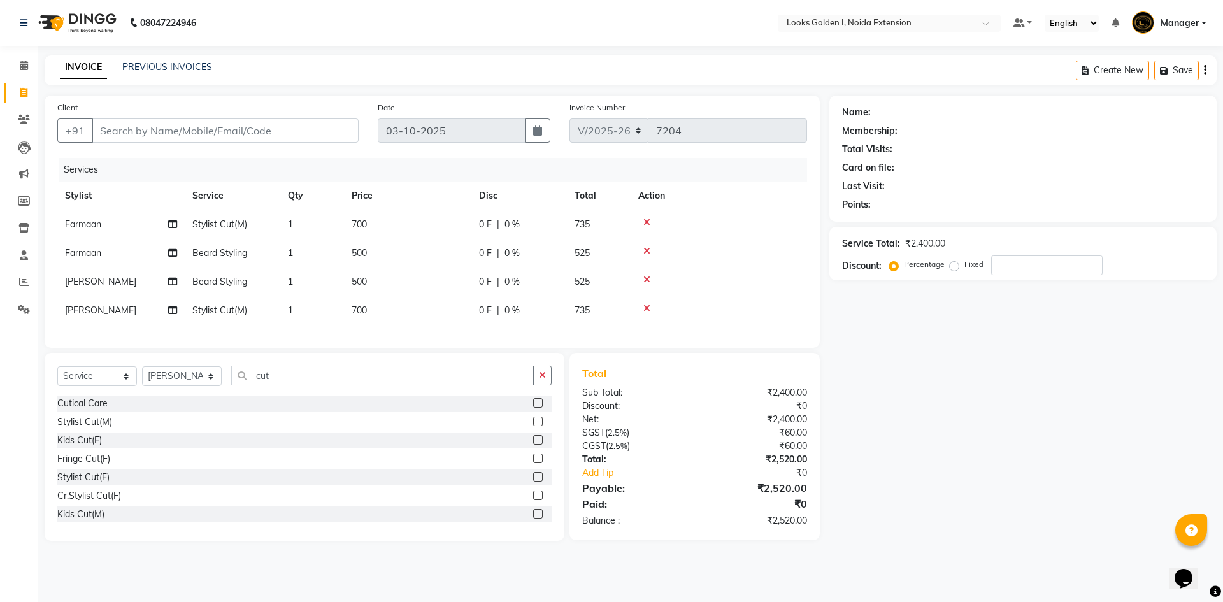
click at [435, 234] on td "700" at bounding box center [407, 224] width 127 height 29
select select "91652"
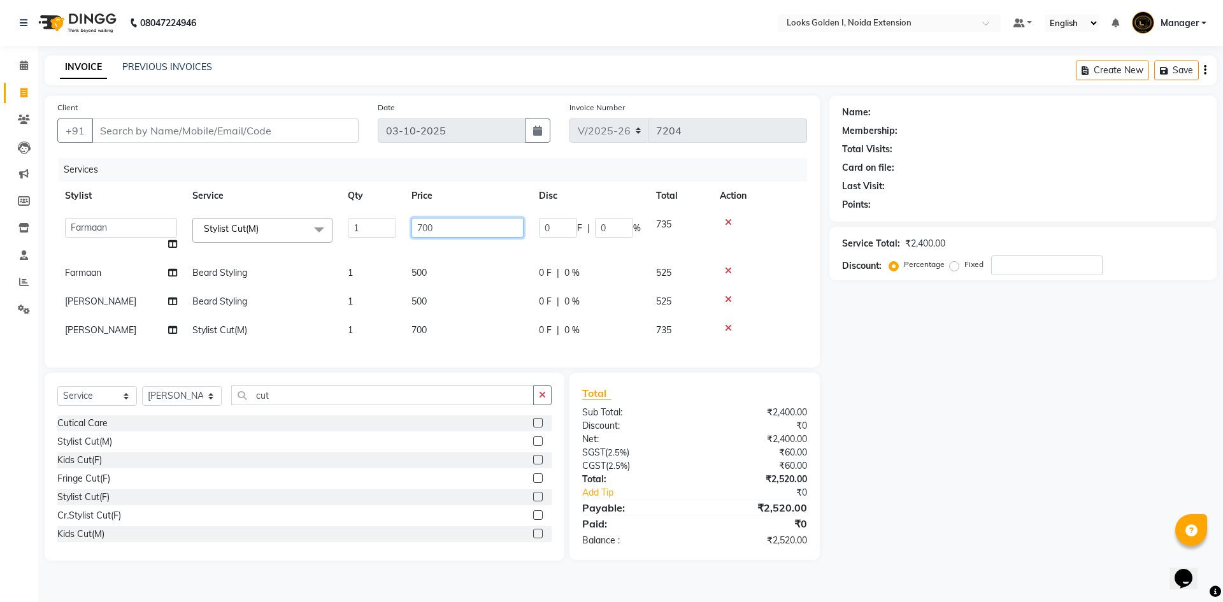
drag, startPoint x: 427, startPoint y: 221, endPoint x: 407, endPoint y: 222, distance: 20.4
click at [407, 222] on td "700" at bounding box center [467, 234] width 127 height 48
type input "500"
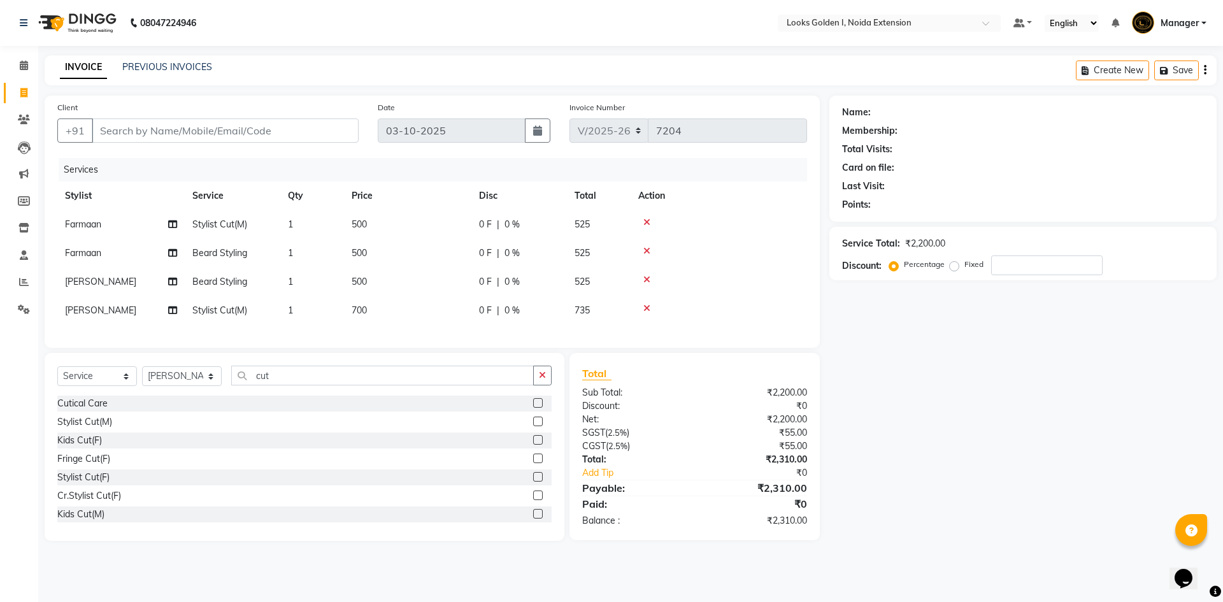
click at [432, 268] on tbody "Farmaan Stylist Cut(M) 1 500 0 F | 0 % 525 Farmaan Beard Styling 1 500 0 F | 0 …" at bounding box center [432, 267] width 750 height 115
click at [428, 256] on td "500" at bounding box center [407, 253] width 127 height 29
select select "91652"
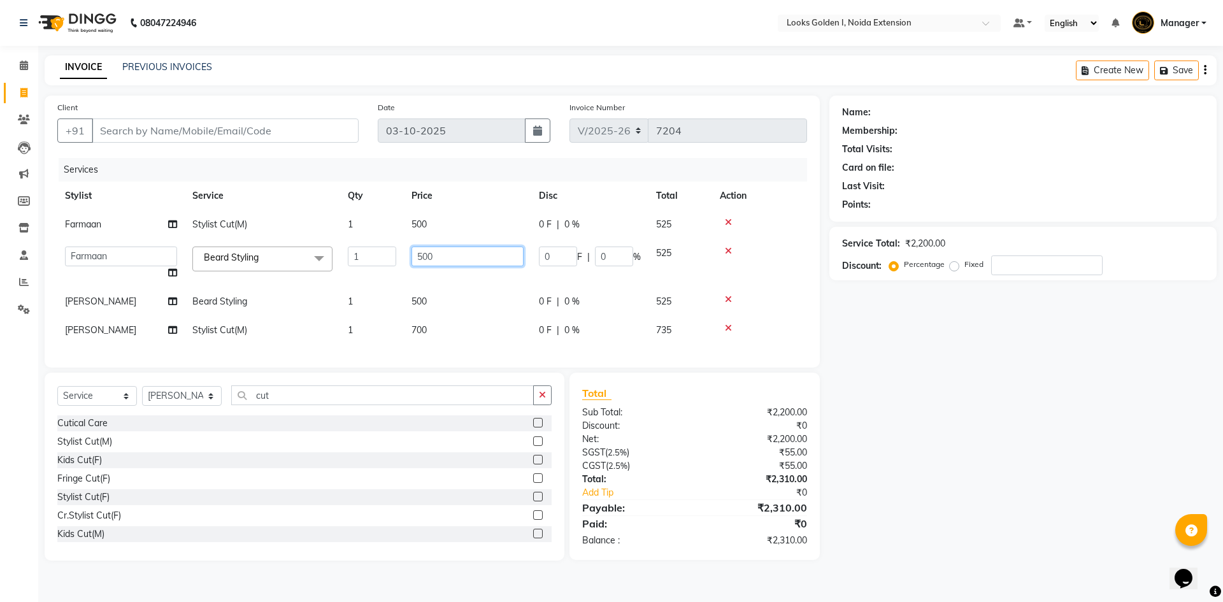
drag, startPoint x: 424, startPoint y: 252, endPoint x: 415, endPoint y: 252, distance: 8.9
click at [415, 252] on input "500" at bounding box center [468, 257] width 112 height 20
type input "300"
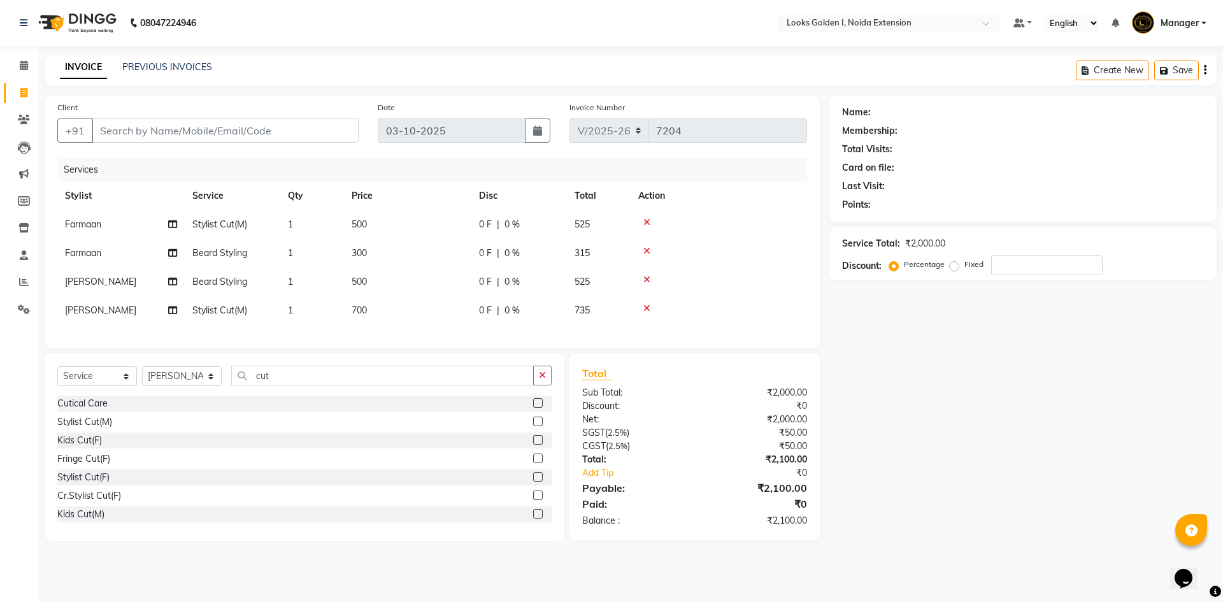
click at [439, 303] on tbody "Farmaan Stylist Cut(M) 1 500 0 F | 0 % 525 Farmaan Beard Styling 1 300 0 F | 0 …" at bounding box center [432, 267] width 750 height 115
click at [422, 277] on td "500" at bounding box center [407, 282] width 127 height 29
select select "89615"
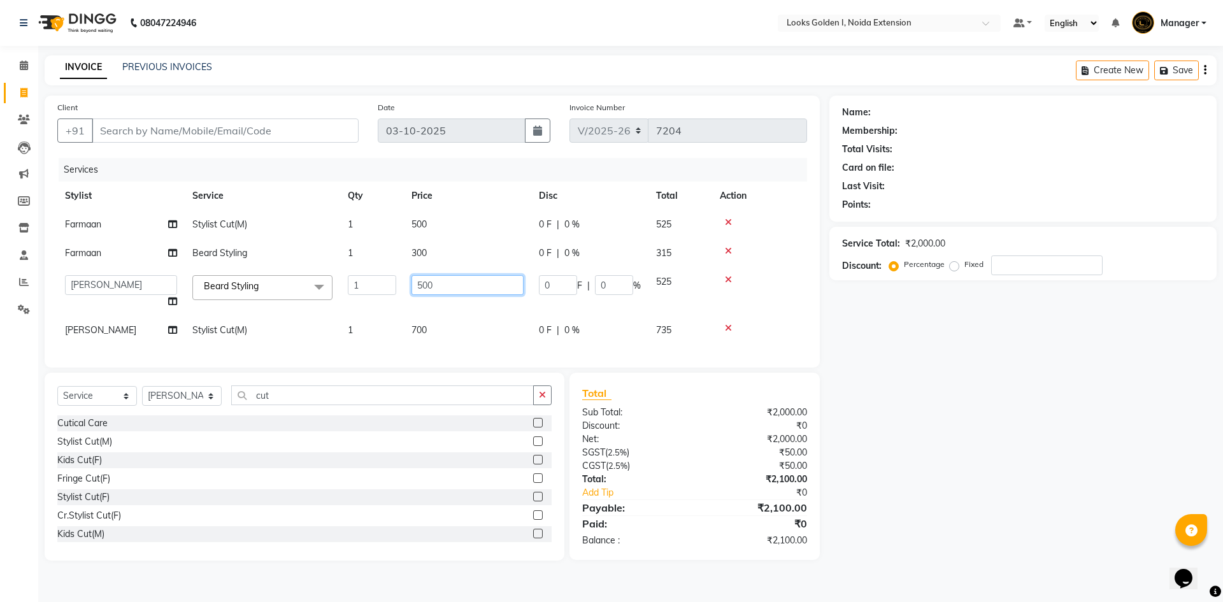
drag, startPoint x: 423, startPoint y: 277, endPoint x: 410, endPoint y: 276, distance: 13.4
click at [410, 276] on td "500" at bounding box center [467, 292] width 127 height 48
type input "300"
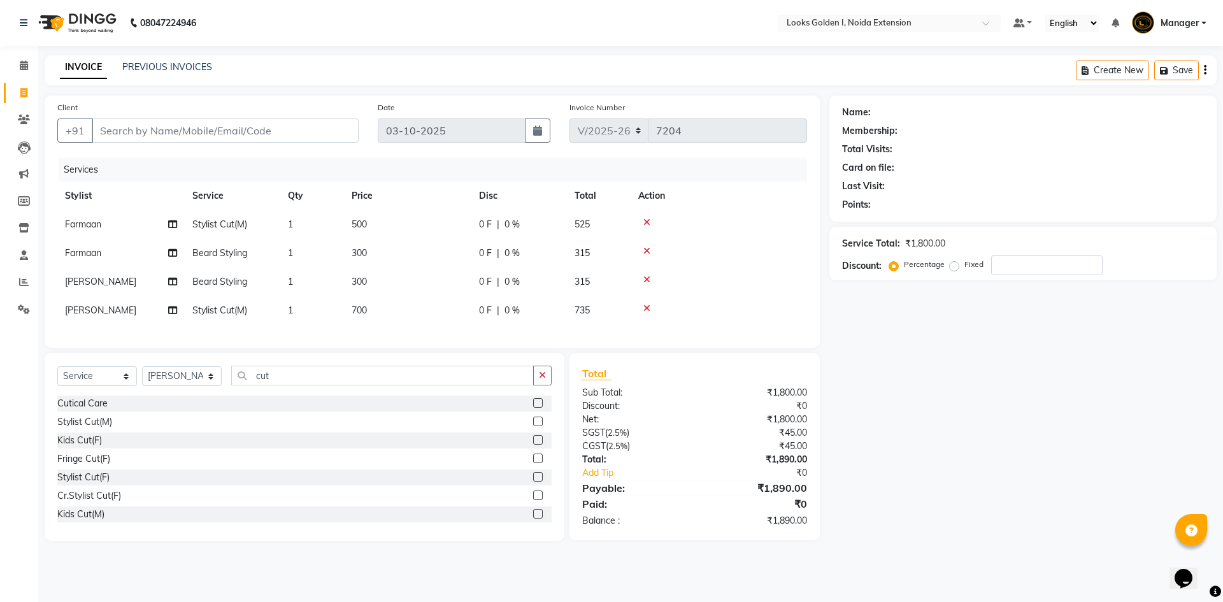
click at [426, 319] on td "700" at bounding box center [407, 310] width 127 height 29
select select "89615"
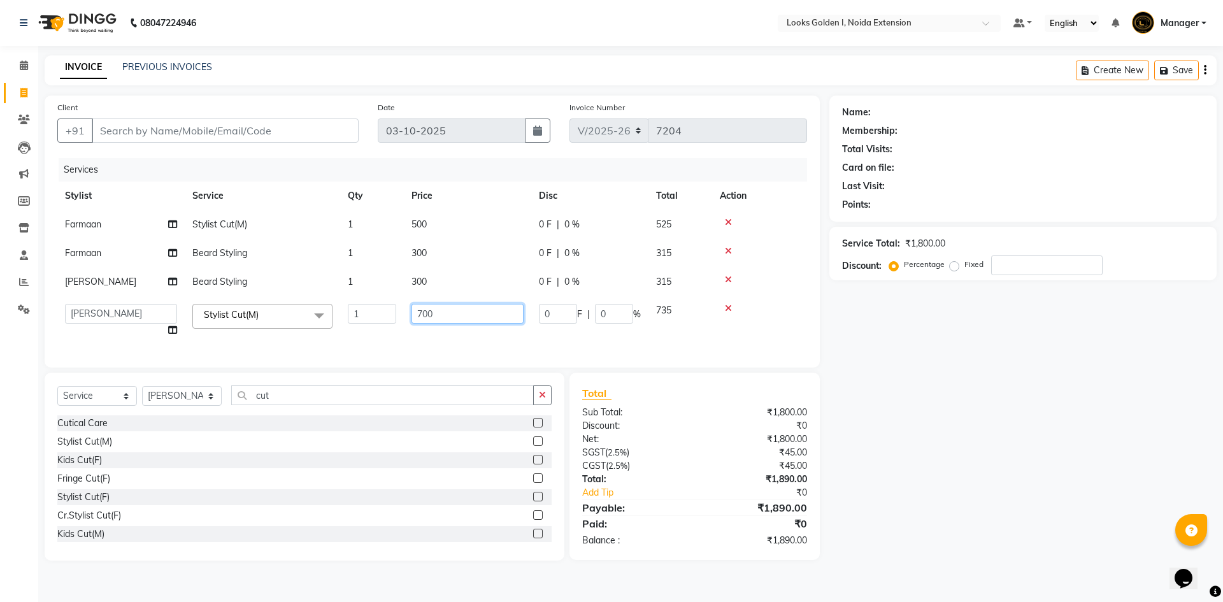
drag, startPoint x: 426, startPoint y: 319, endPoint x: 413, endPoint y: 305, distance: 18.9
click at [413, 305] on input "700" at bounding box center [468, 314] width 112 height 20
type input "500"
click at [283, 129] on input "Client" at bounding box center [225, 131] width 267 height 24
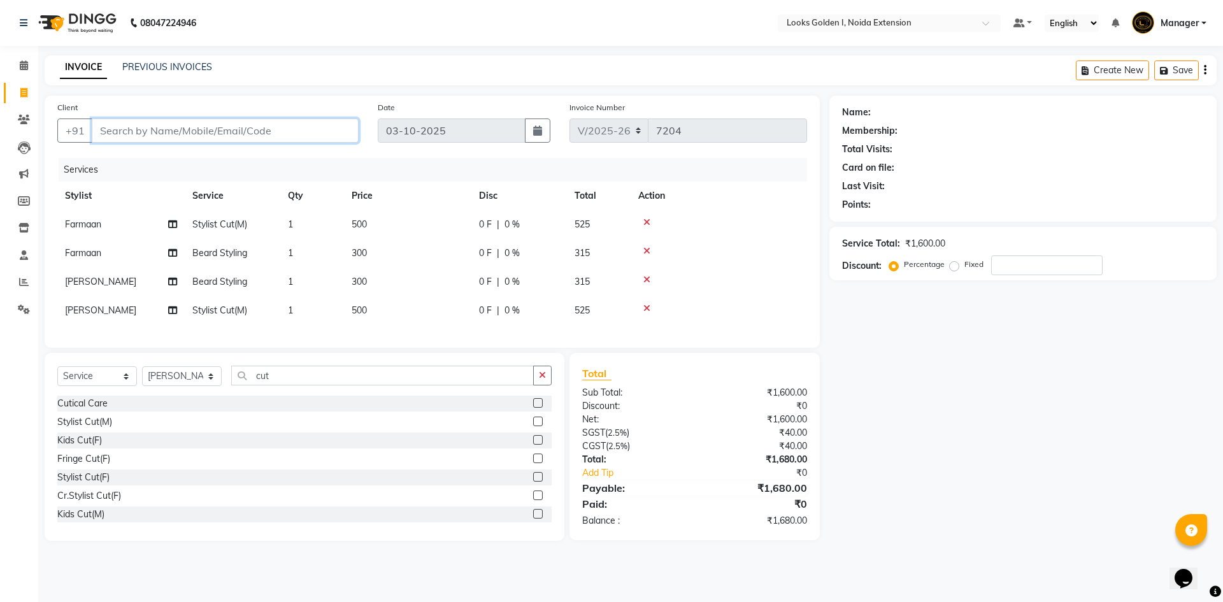
type input "c"
type input "0"
drag, startPoint x: 254, startPoint y: 134, endPoint x: 0, endPoint y: 136, distance: 254.2
click at [0, 136] on app-home "08047224946 Select Location × Looks Golden I, Noida Extension Default Panel My …" at bounding box center [611, 280] width 1223 height 560
paste input "9625152837"
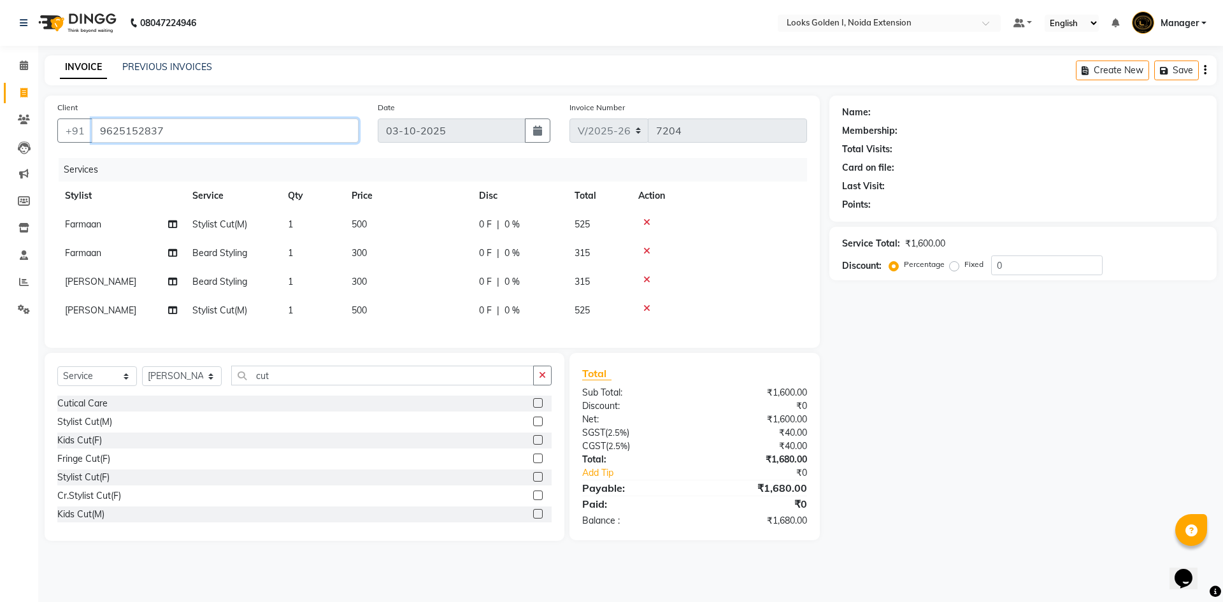
type input "9625152837"
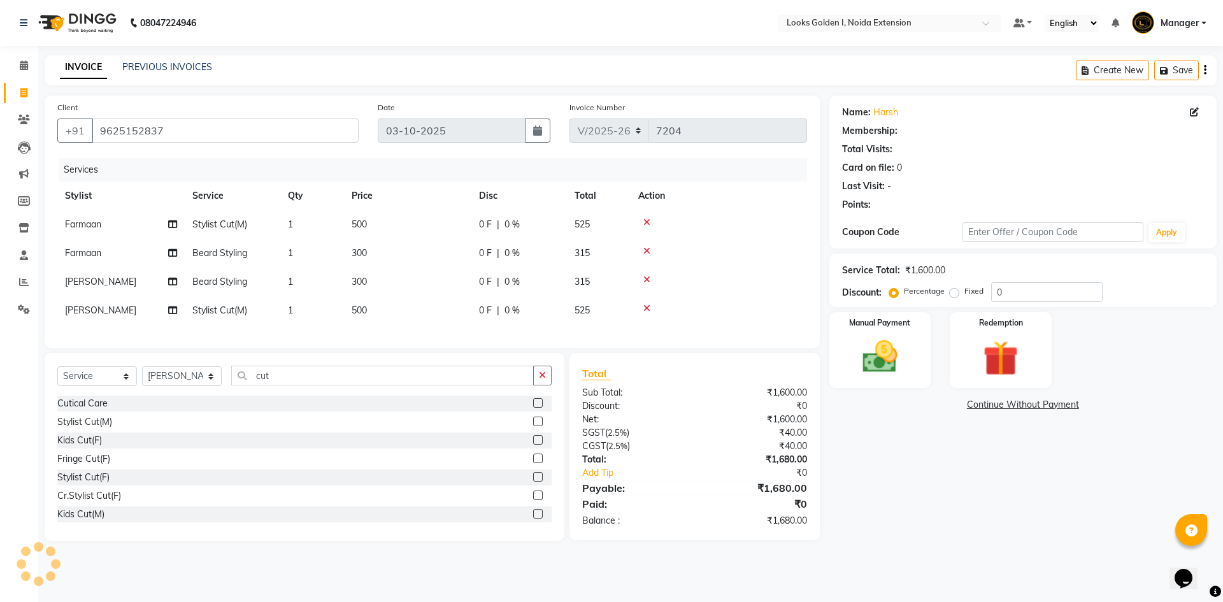
select select "1: Object"
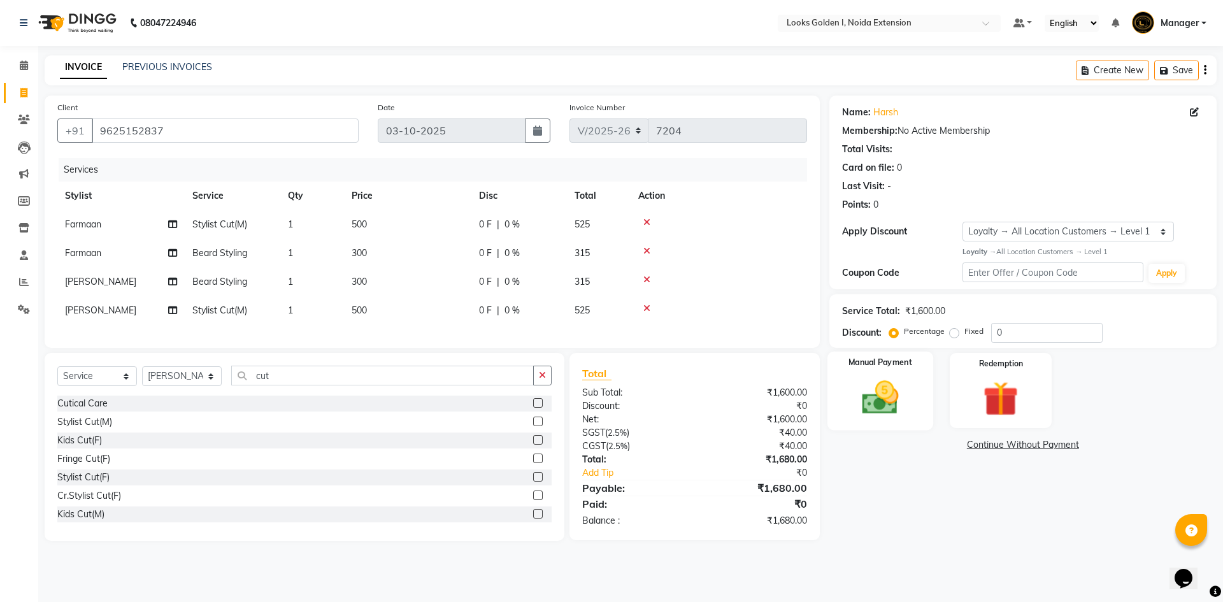
click at [591, 414] on img at bounding box center [880, 398] width 59 height 42
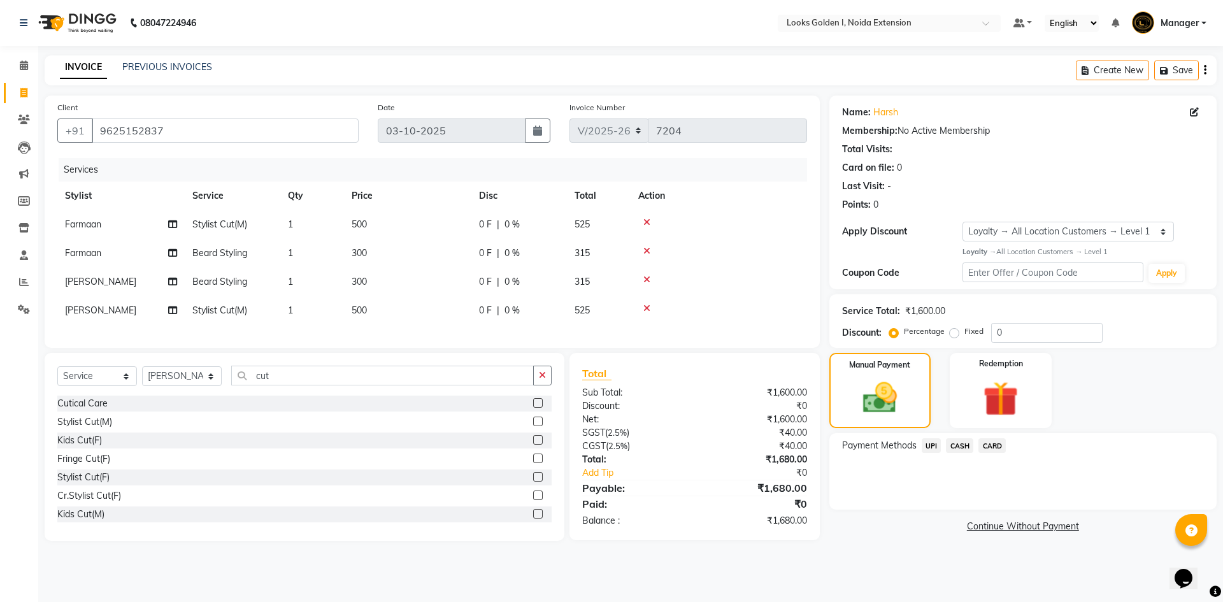
click at [591, 445] on span "UPI" at bounding box center [932, 445] width 20 height 15
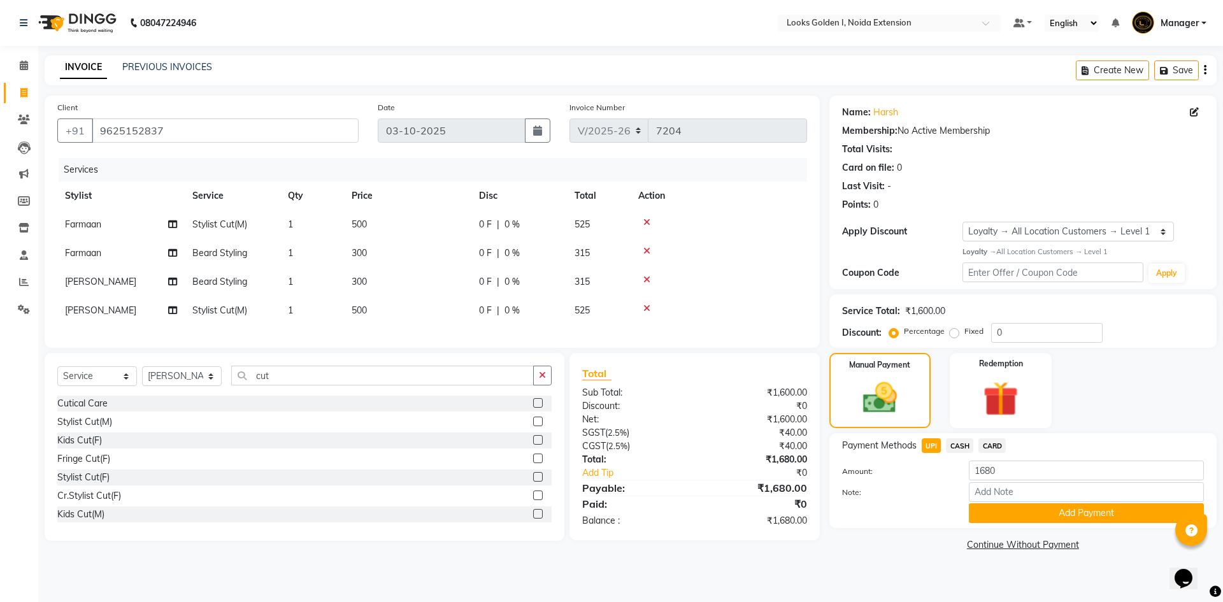
click at [591, 452] on span "CARD" at bounding box center [992, 445] width 27 height 15
drag, startPoint x: 1001, startPoint y: 508, endPoint x: 995, endPoint y: 511, distance: 7.1
click at [591, 508] on button "Add Payment" at bounding box center [1086, 513] width 235 height 20
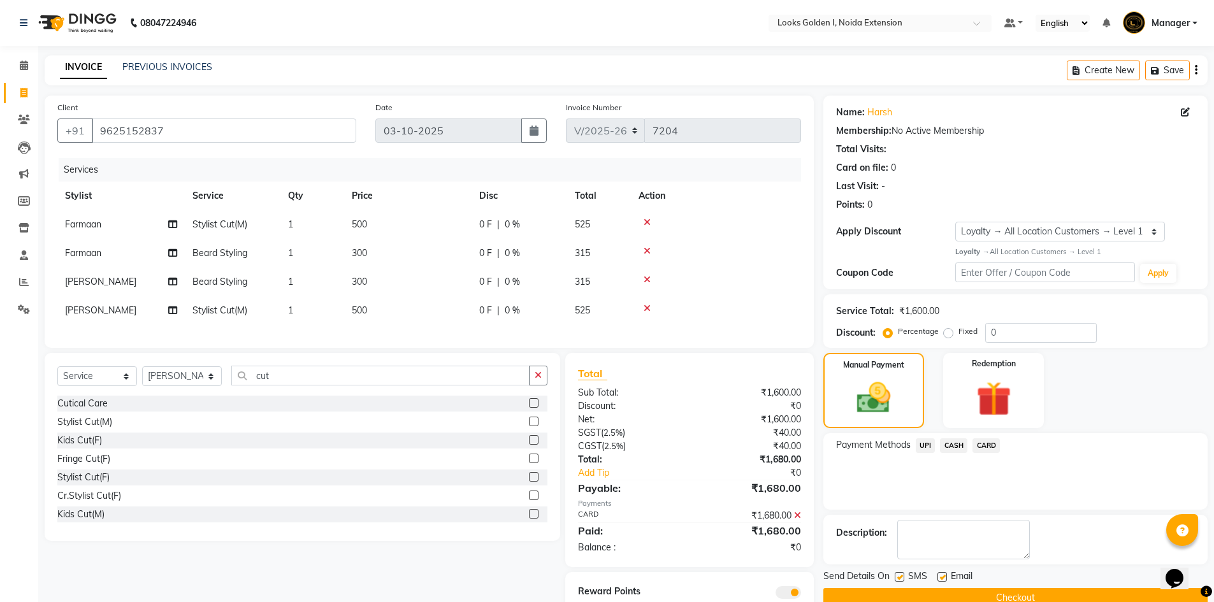
click at [591, 575] on button "Checkout" at bounding box center [1015, 598] width 384 height 20
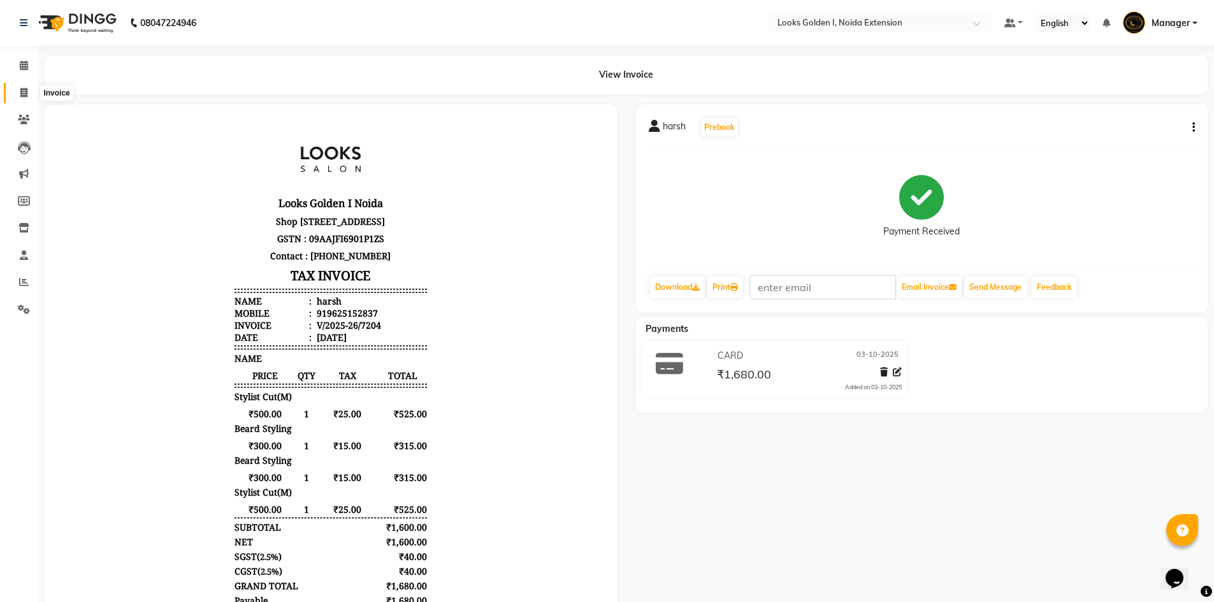
click at [20, 97] on span at bounding box center [24, 93] width 22 height 15
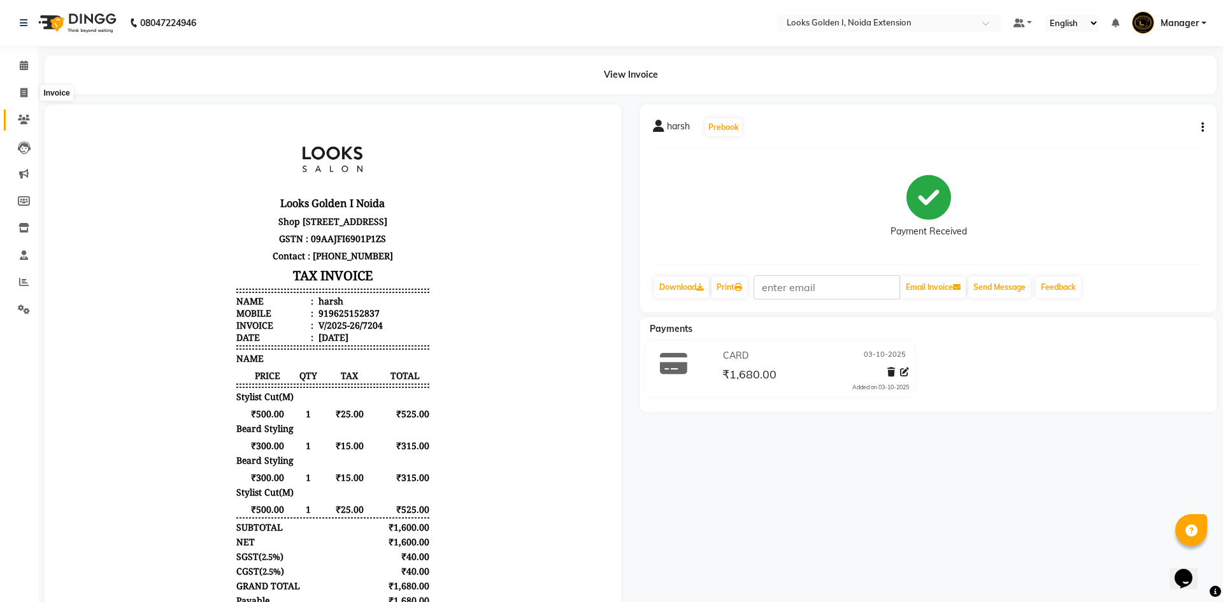
select select "5508"
select select "service"
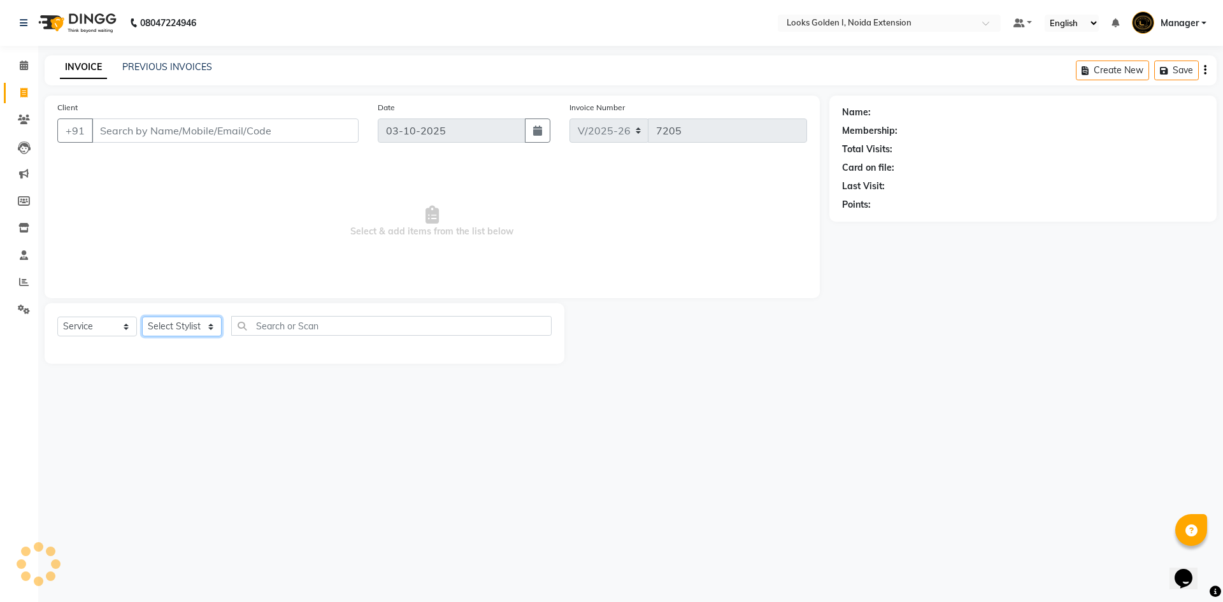
click at [189, 323] on select "Select Stylist" at bounding box center [182, 327] width 80 height 20
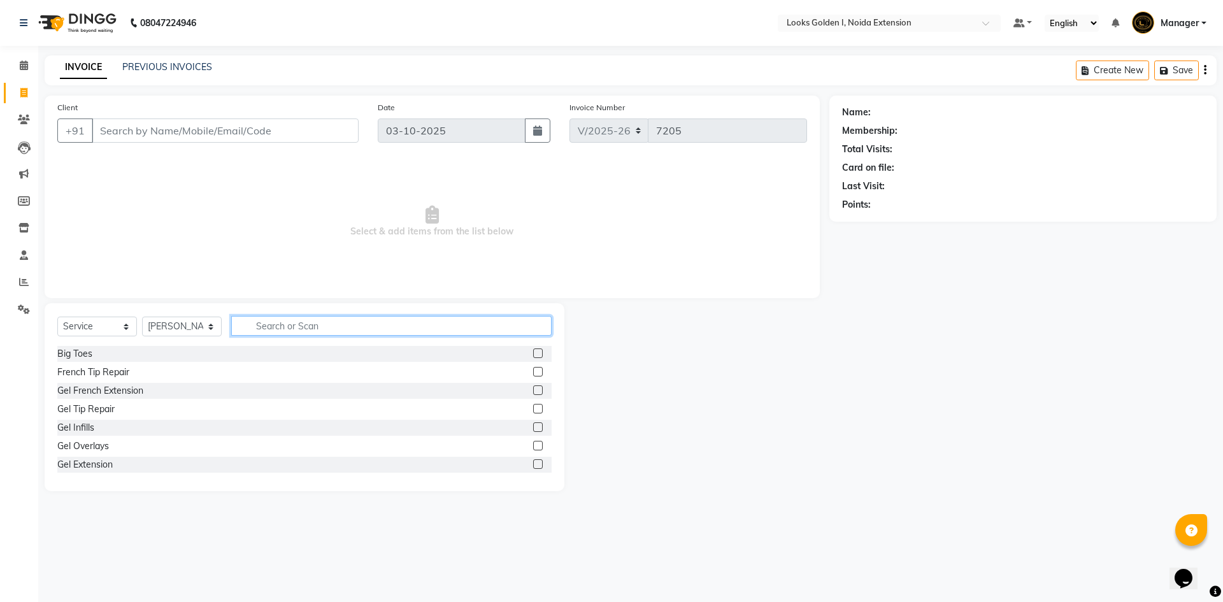
click at [307, 321] on input "text" at bounding box center [391, 326] width 320 height 20
drag, startPoint x: 169, startPoint y: 329, endPoint x: 183, endPoint y: 329, distance: 14.0
click at [169, 329] on select "Select Stylist Ajay_pdct Ali_Khan [PERSON_NAME] [PERSON_NAME] Counter_Sales [PE…" at bounding box center [182, 327] width 80 height 20
select select "52723"
click at [284, 312] on div "Select Service Product Membership Package Voucher Prepaid Gift Card Select Styl…" at bounding box center [305, 397] width 520 height 188
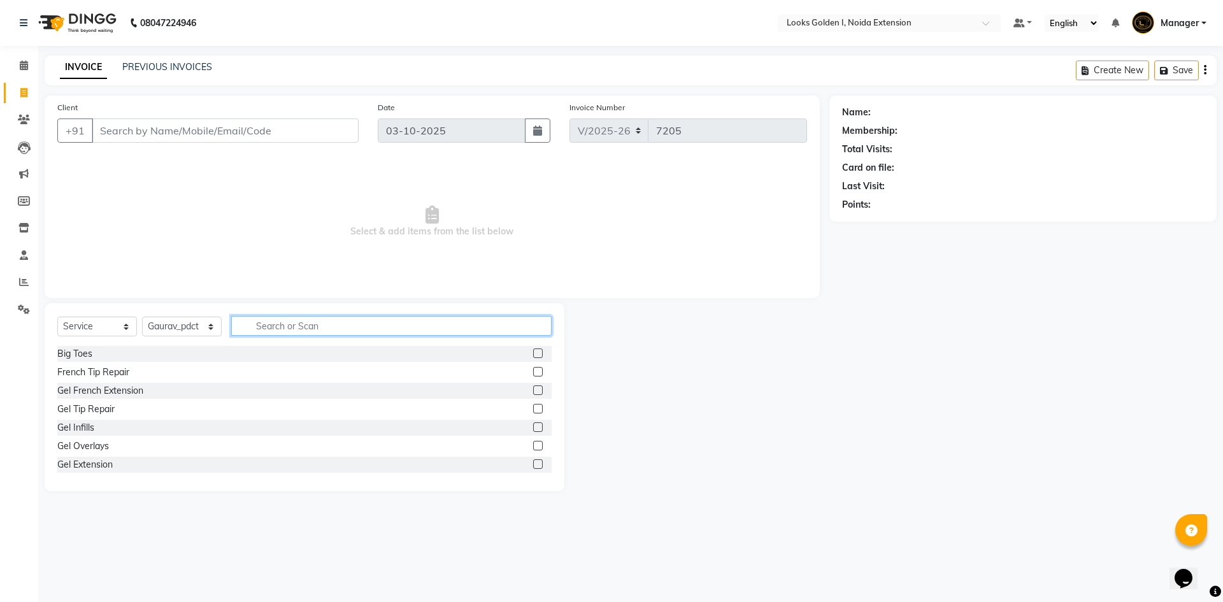
click at [291, 324] on input "text" at bounding box center [391, 326] width 320 height 20
click at [273, 331] on input "text" at bounding box center [391, 326] width 320 height 20
type input "was"
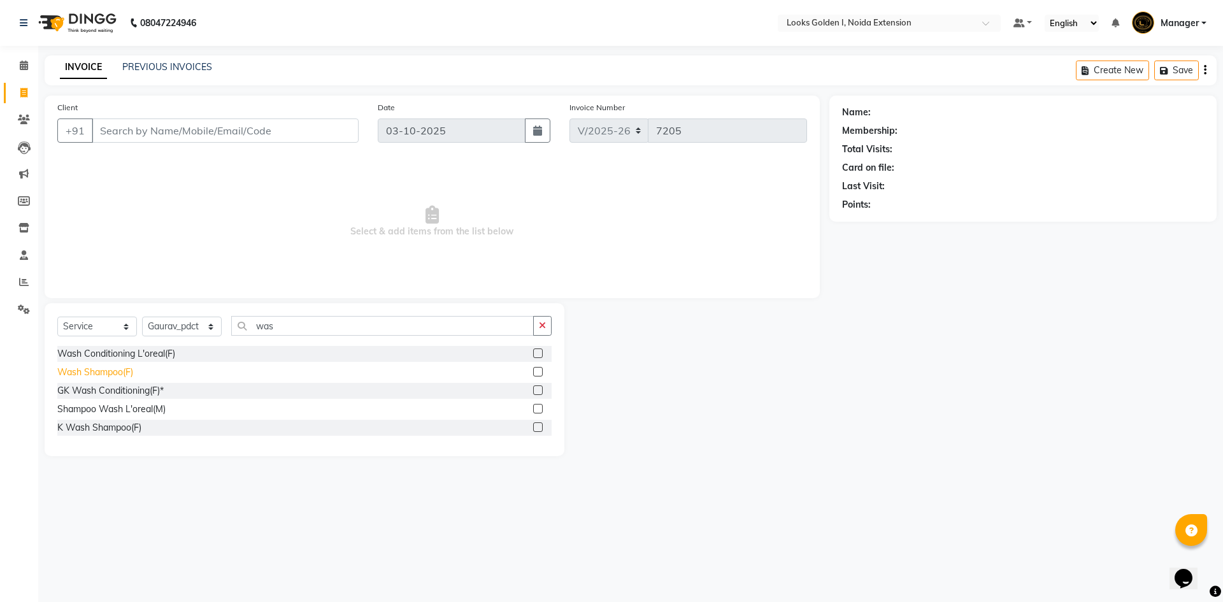
click at [91, 371] on div "Wash Shampoo(F)" at bounding box center [95, 372] width 76 height 13
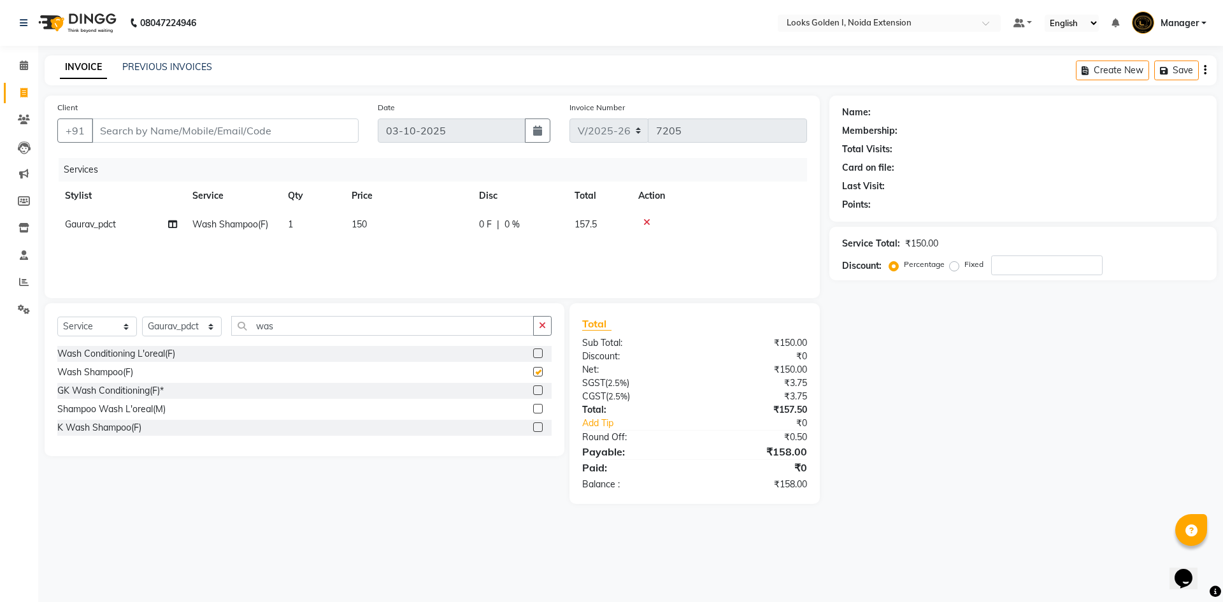
checkbox input "false"
drag, startPoint x: 463, startPoint y: 198, endPoint x: 468, endPoint y: 210, distance: 14.0
click at [463, 198] on th "Price" at bounding box center [407, 196] width 127 height 29
click at [466, 220] on td "150" at bounding box center [407, 224] width 127 height 29
select select "52723"
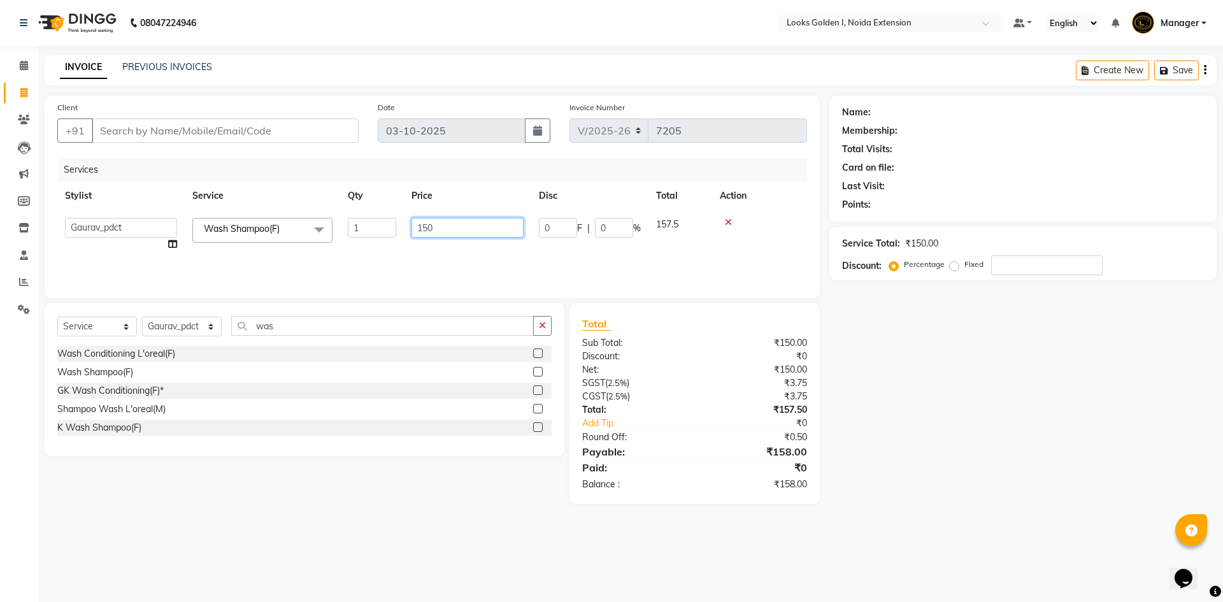
drag, startPoint x: 466, startPoint y: 220, endPoint x: 227, endPoint y: 261, distance: 241.7
click at [227, 261] on div "Services Stylist Service Qty Price Disc Total Action Ajay_pdct Ali_Khan Anwar A…" at bounding box center [432, 221] width 750 height 127
type input "400"
click at [189, 136] on input "Client" at bounding box center [225, 131] width 267 height 24
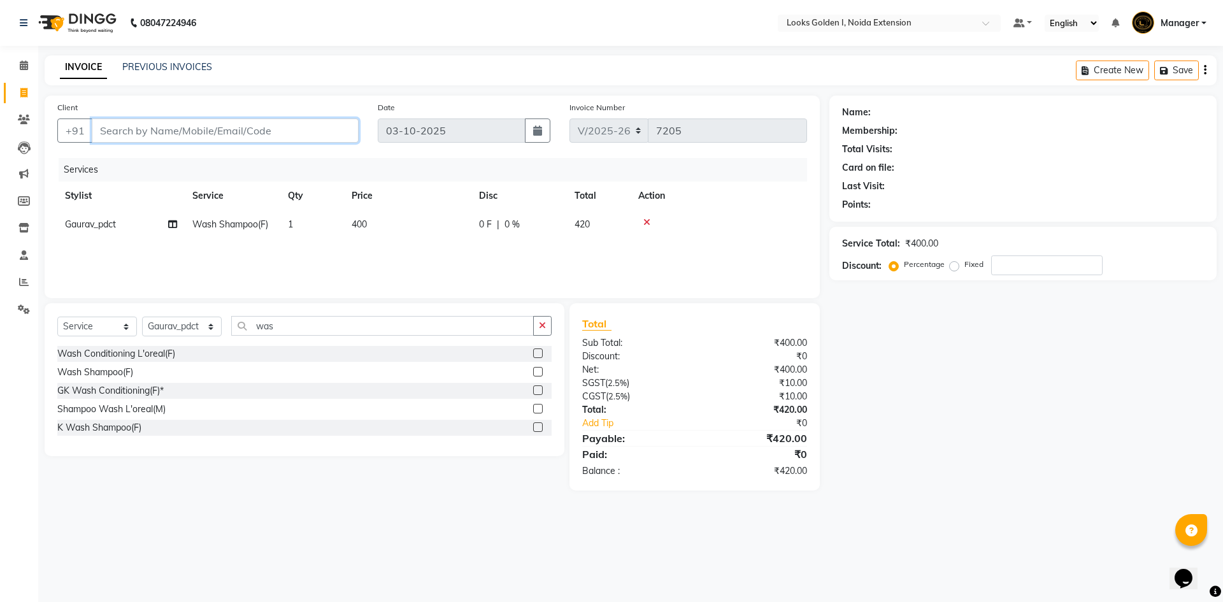
type input "7"
type input "0"
type input "7906078981"
click at [329, 123] on button "Add Client" at bounding box center [326, 131] width 66 height 24
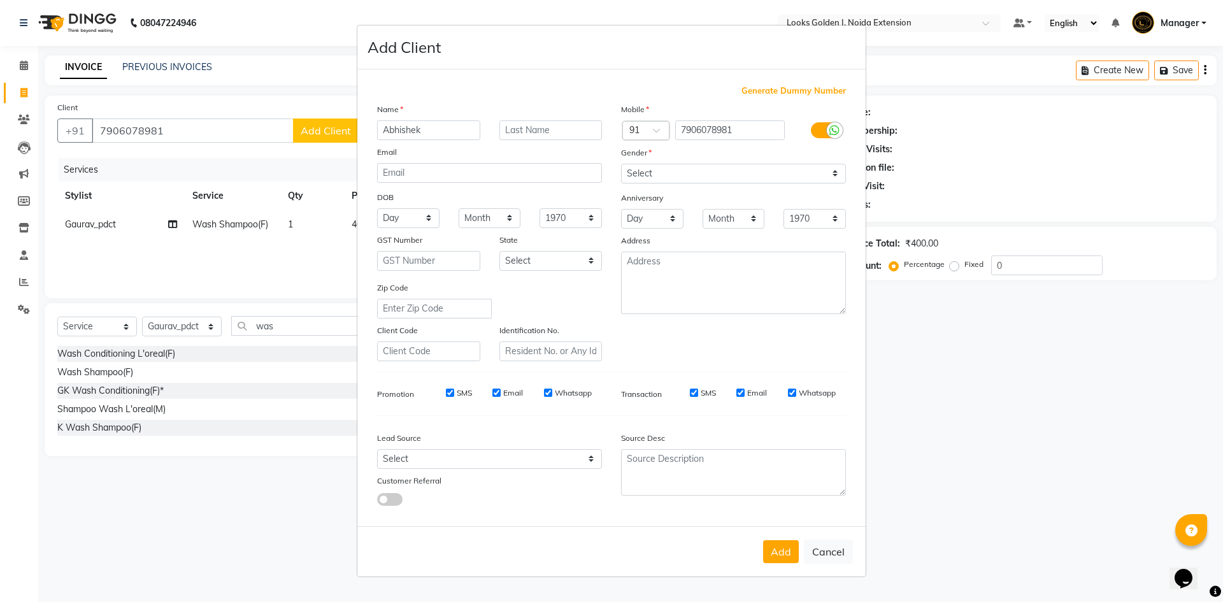
type input "Abhishek"
click at [591, 176] on select "Select [DEMOGRAPHIC_DATA] [DEMOGRAPHIC_DATA] Other Prefer Not To Say" at bounding box center [733, 174] width 225 height 20
select select "[DEMOGRAPHIC_DATA]"
click at [591, 164] on select "Select [DEMOGRAPHIC_DATA] [DEMOGRAPHIC_DATA] Other Prefer Not To Say" at bounding box center [733, 174] width 225 height 20
click at [591, 551] on button "Add" at bounding box center [781, 551] width 36 height 23
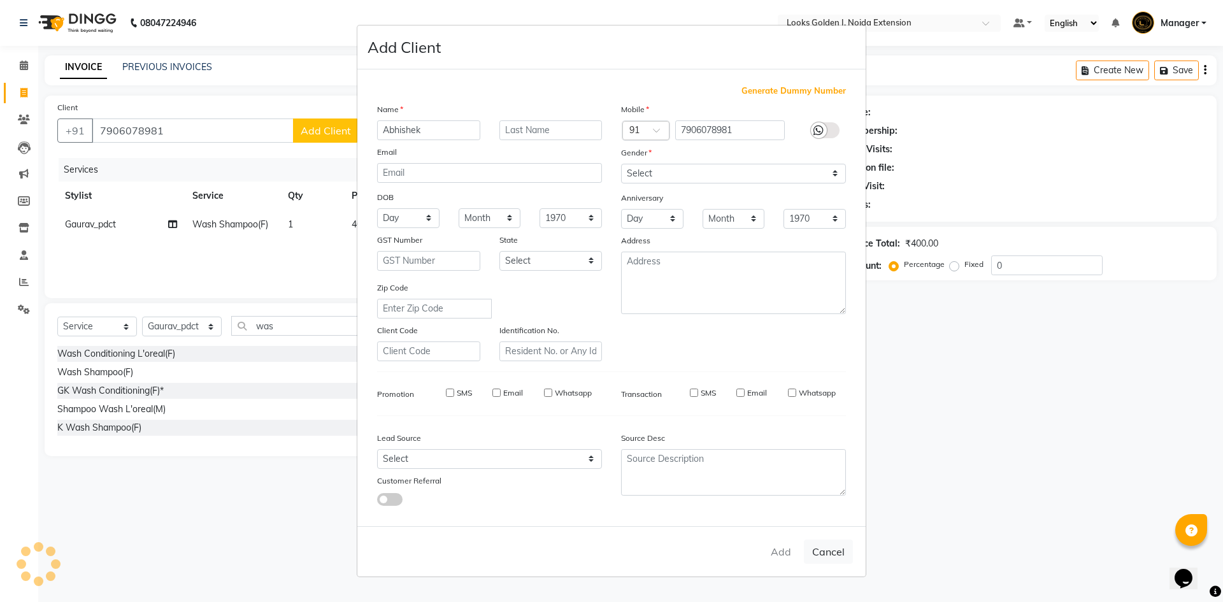
select select
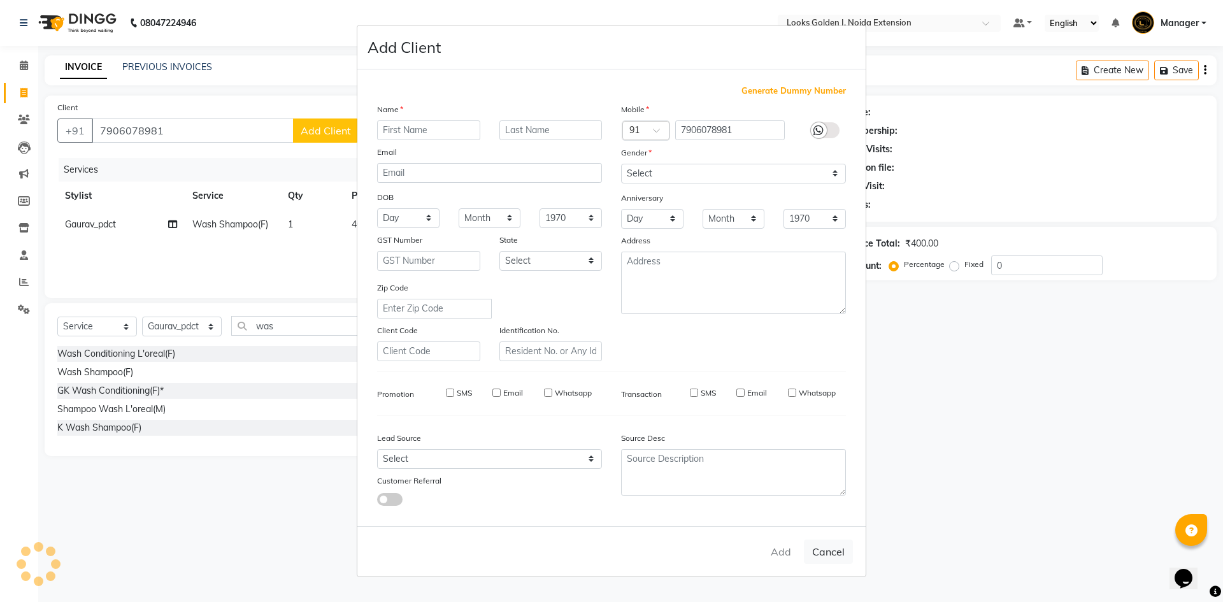
select select
checkbox input "false"
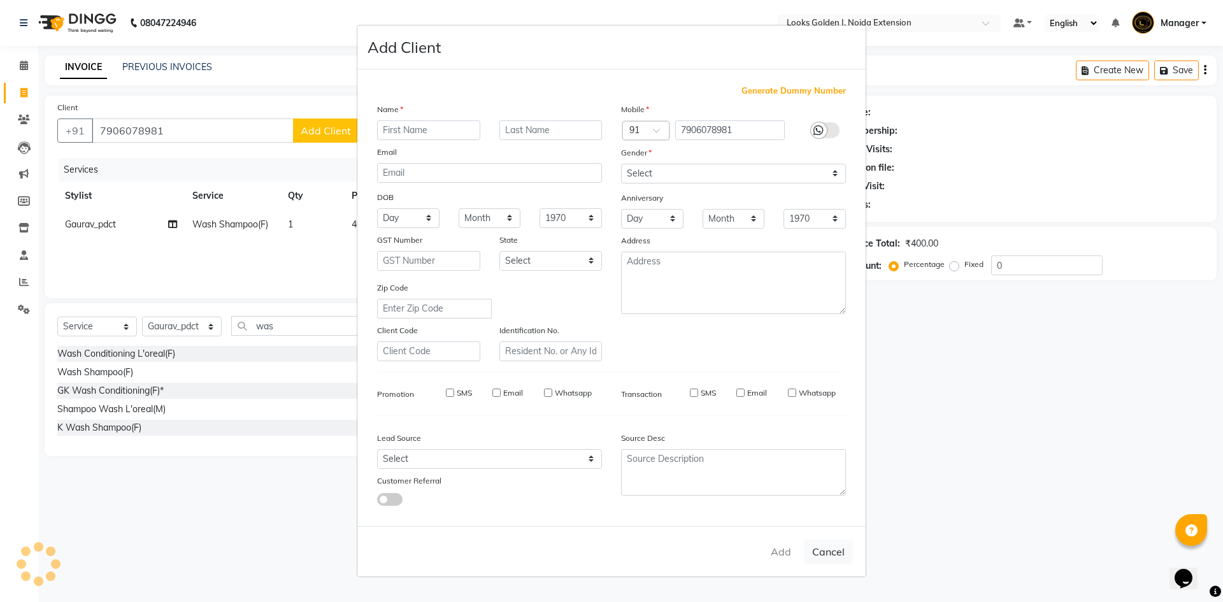
checkbox input "false"
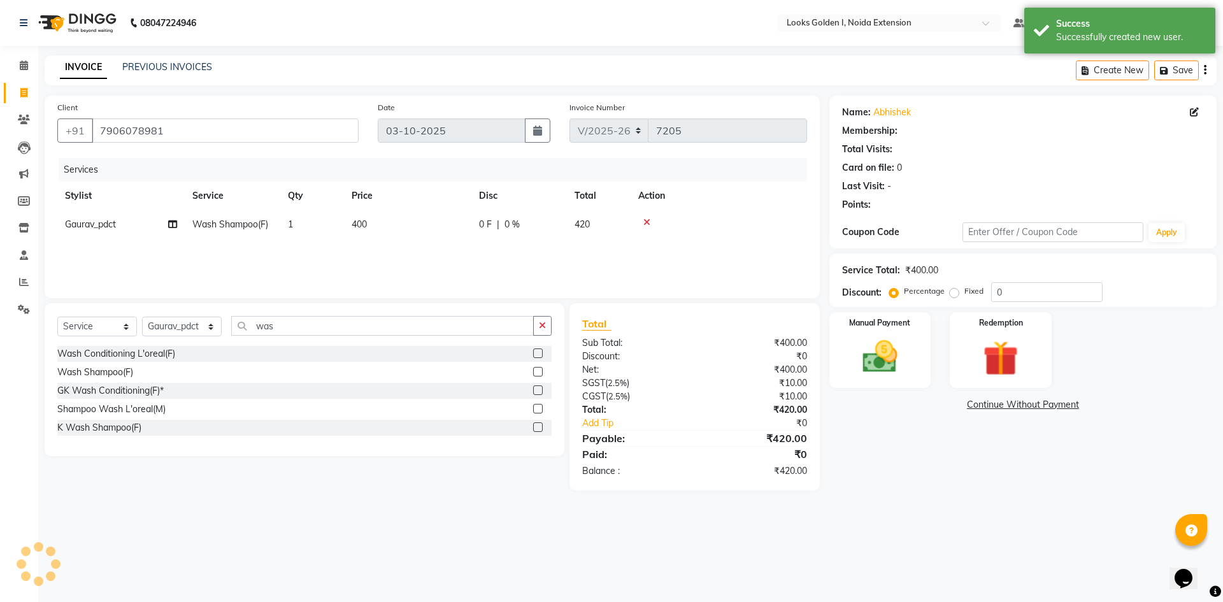
select select "1: Object"
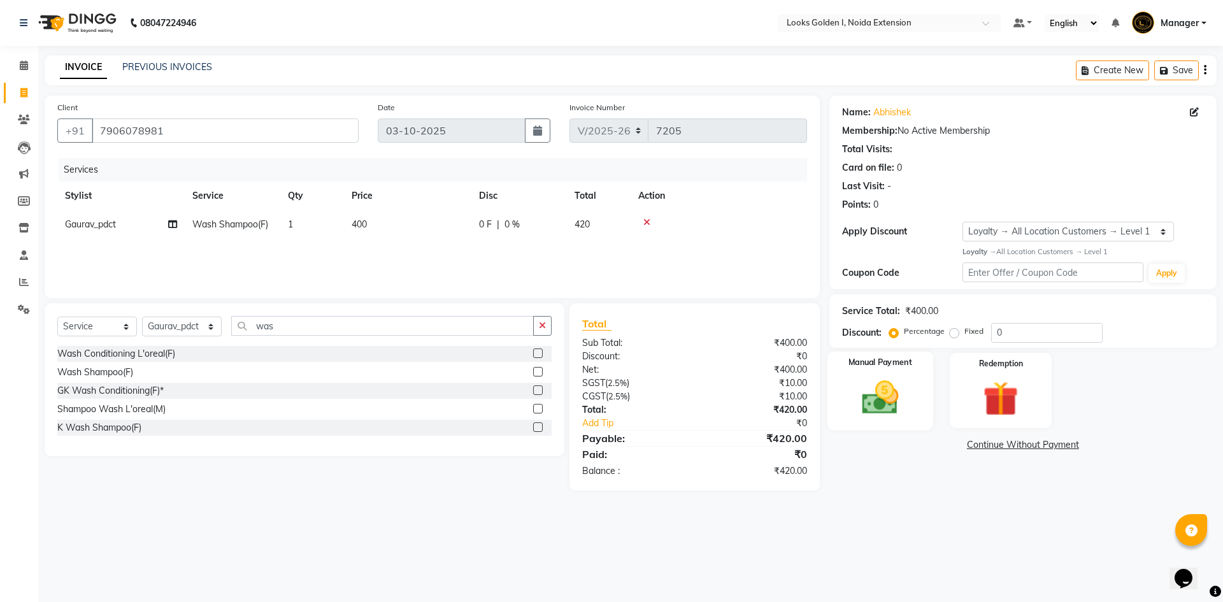
click at [591, 414] on img at bounding box center [880, 398] width 59 height 42
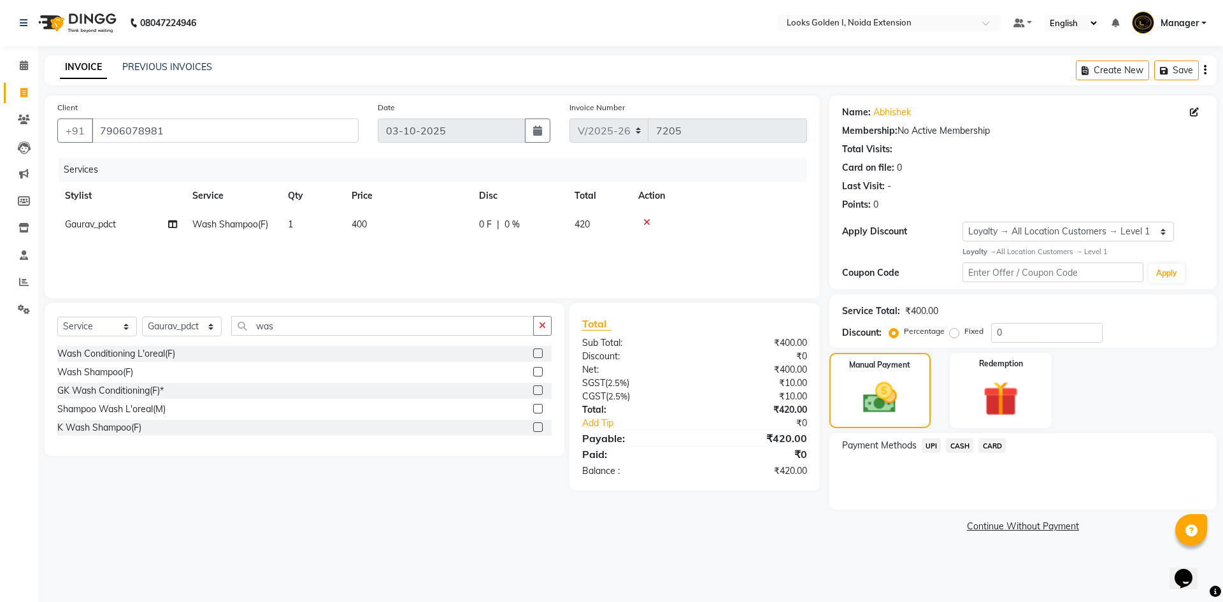
click at [591, 450] on span "UPI" at bounding box center [932, 445] width 20 height 15
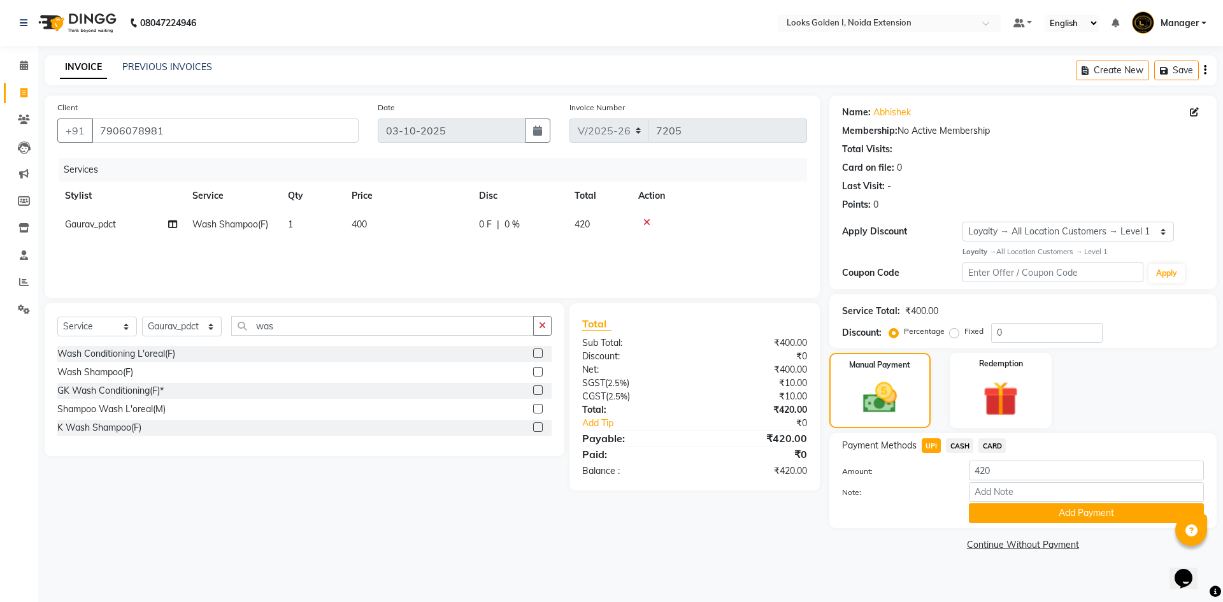
click at [591, 527] on div "Payment Methods UPI CASH CARD Amount: 420 Note: Add Payment" at bounding box center [1023, 480] width 387 height 95
drag, startPoint x: 1018, startPoint y: 516, endPoint x: 992, endPoint y: 473, distance: 49.7
click at [591, 514] on button "Add Payment" at bounding box center [1086, 513] width 235 height 20
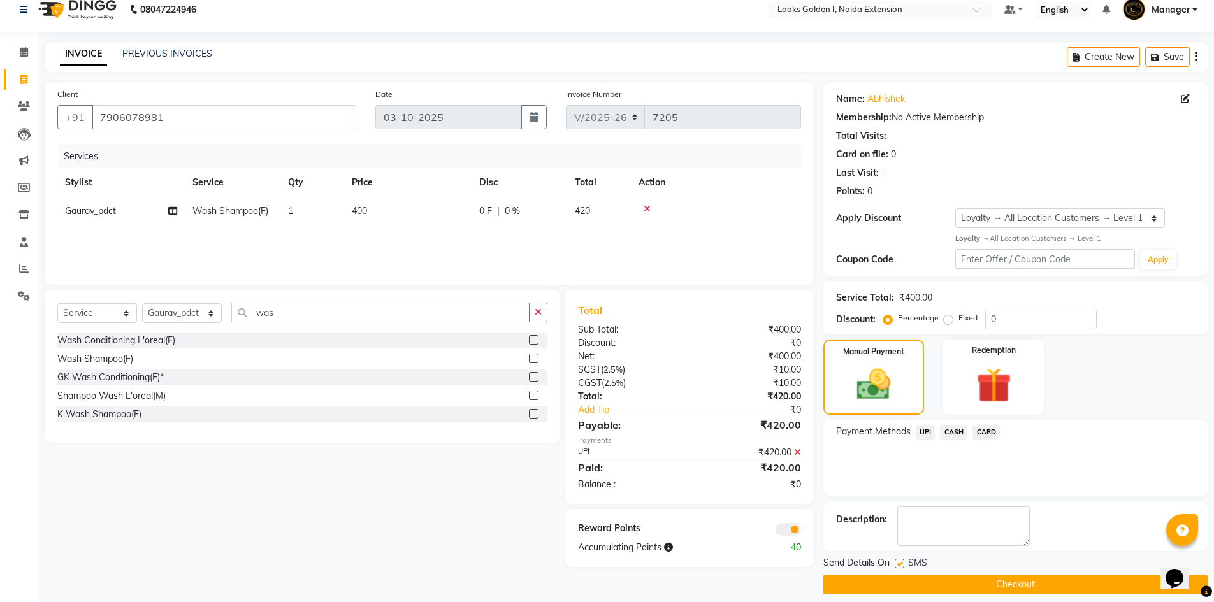
scroll to position [25, 0]
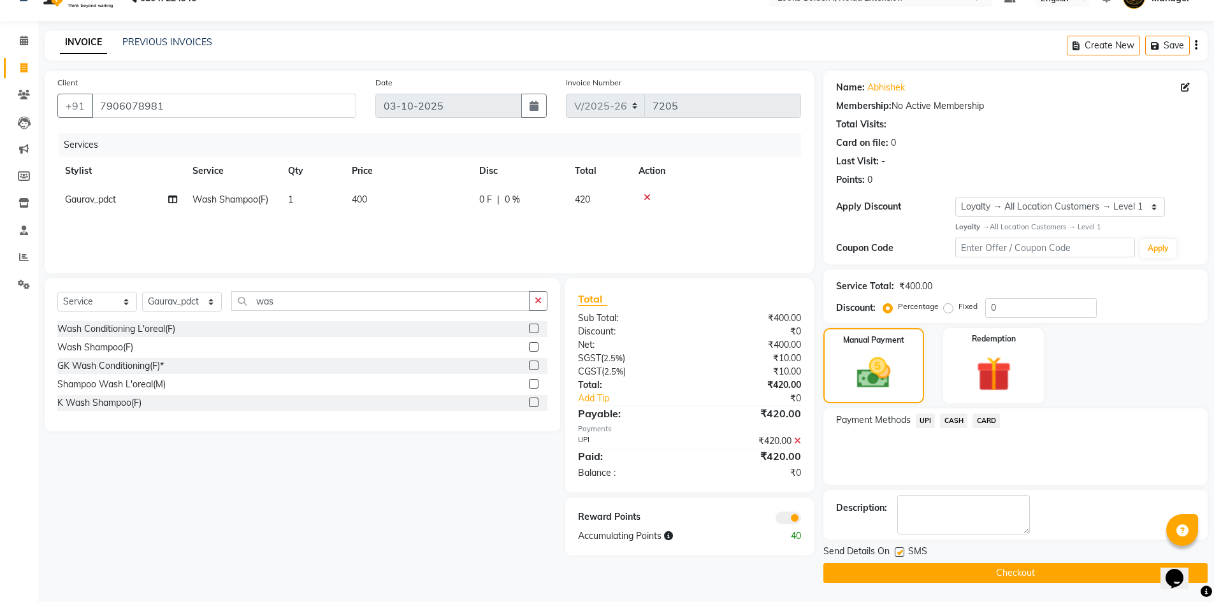
click at [591, 572] on button "Checkout" at bounding box center [1015, 573] width 384 height 20
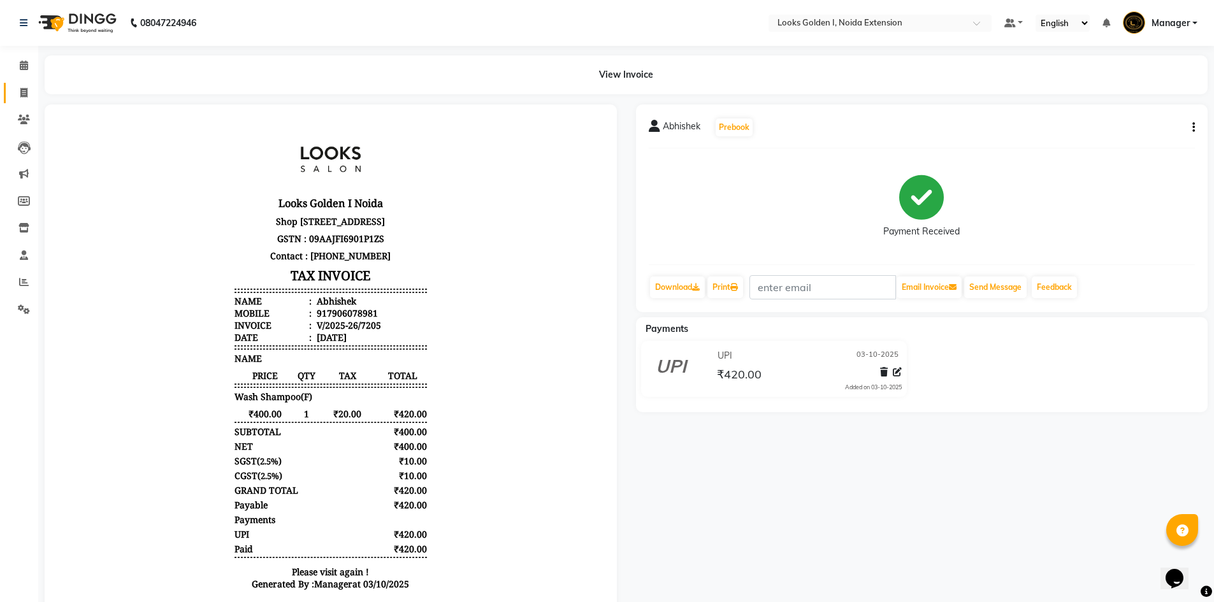
drag, startPoint x: 11, startPoint y: 99, endPoint x: 18, endPoint y: 108, distance: 11.9
click at [11, 99] on link "Invoice" at bounding box center [19, 93] width 31 height 21
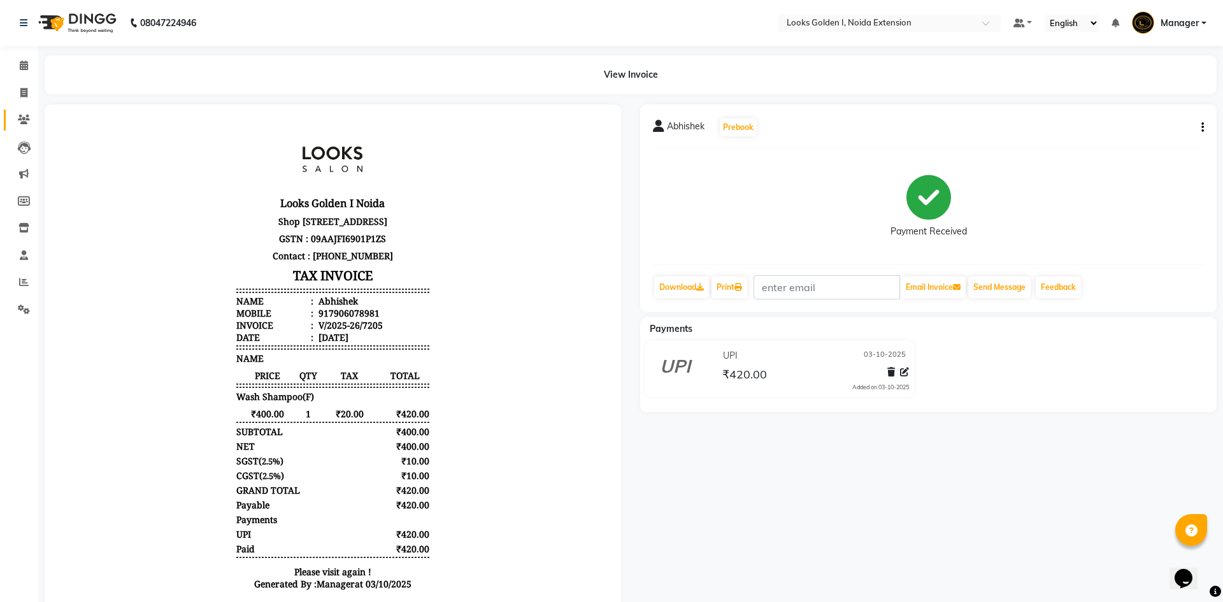
select select "service"
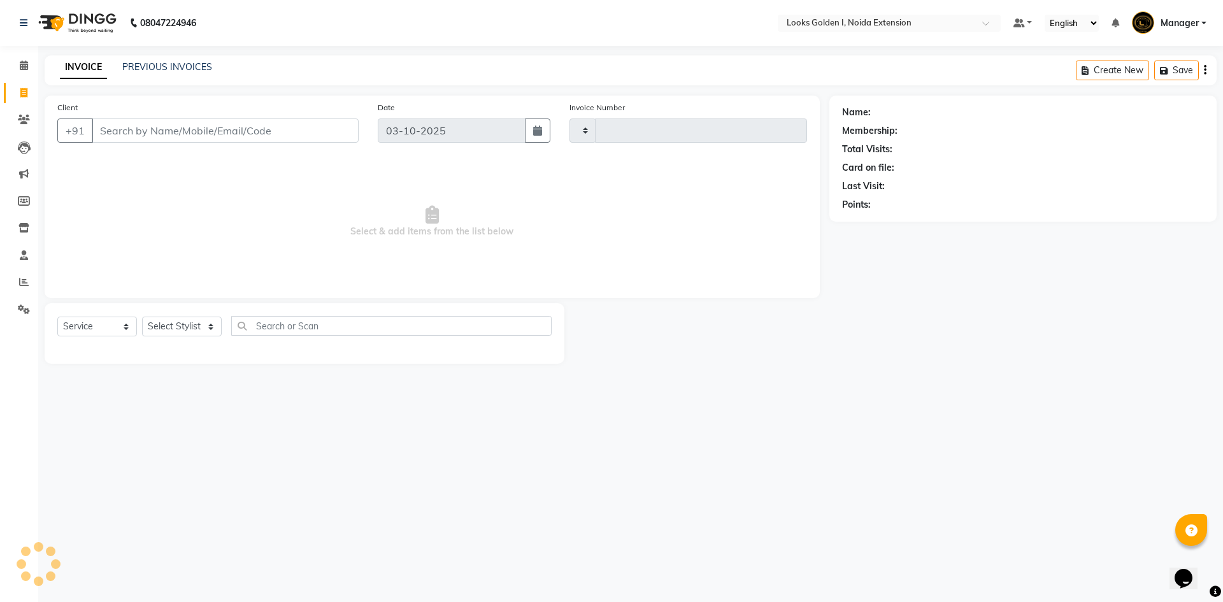
type input "7206"
select select "5508"
click at [172, 326] on select "Select Stylist" at bounding box center [182, 327] width 80 height 20
click at [190, 326] on select "Select Stylist" at bounding box center [182, 327] width 80 height 20
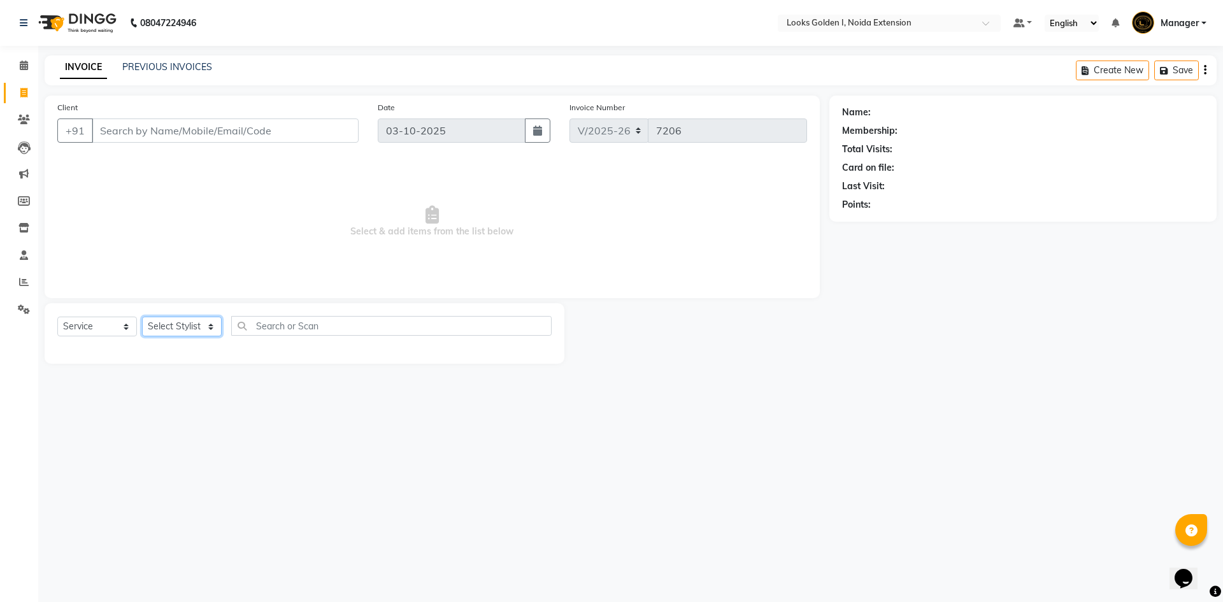
select select "89615"
click at [289, 331] on input "text" at bounding box center [391, 326] width 320 height 20
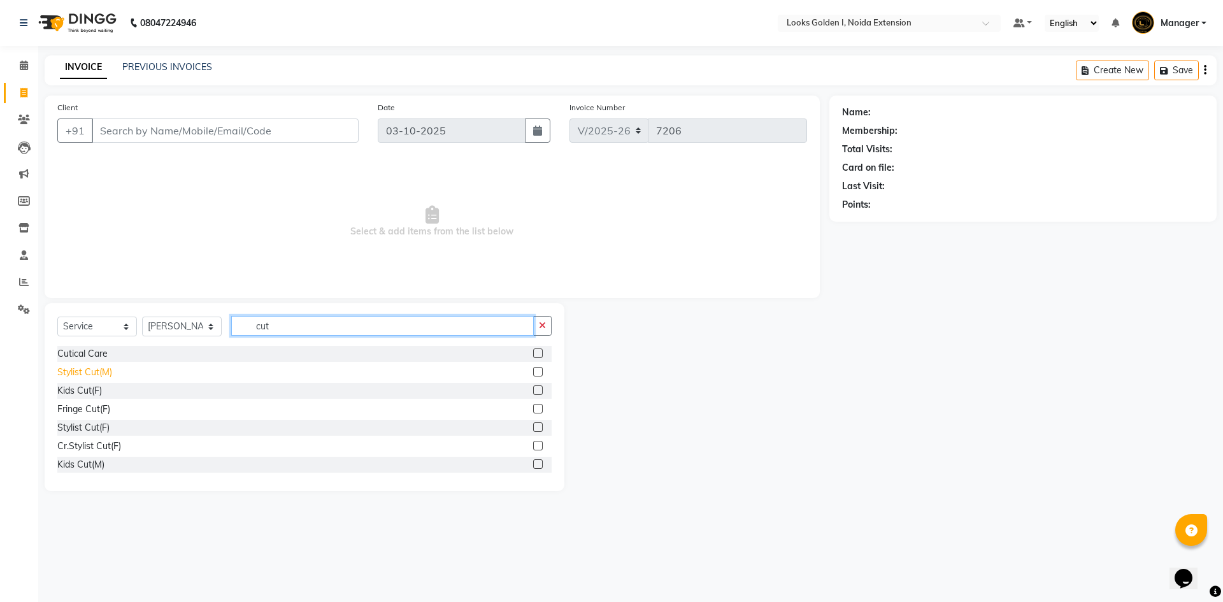
type input "cut"
click at [73, 374] on div "Stylist Cut(M)" at bounding box center [84, 372] width 55 height 13
checkbox input "false"
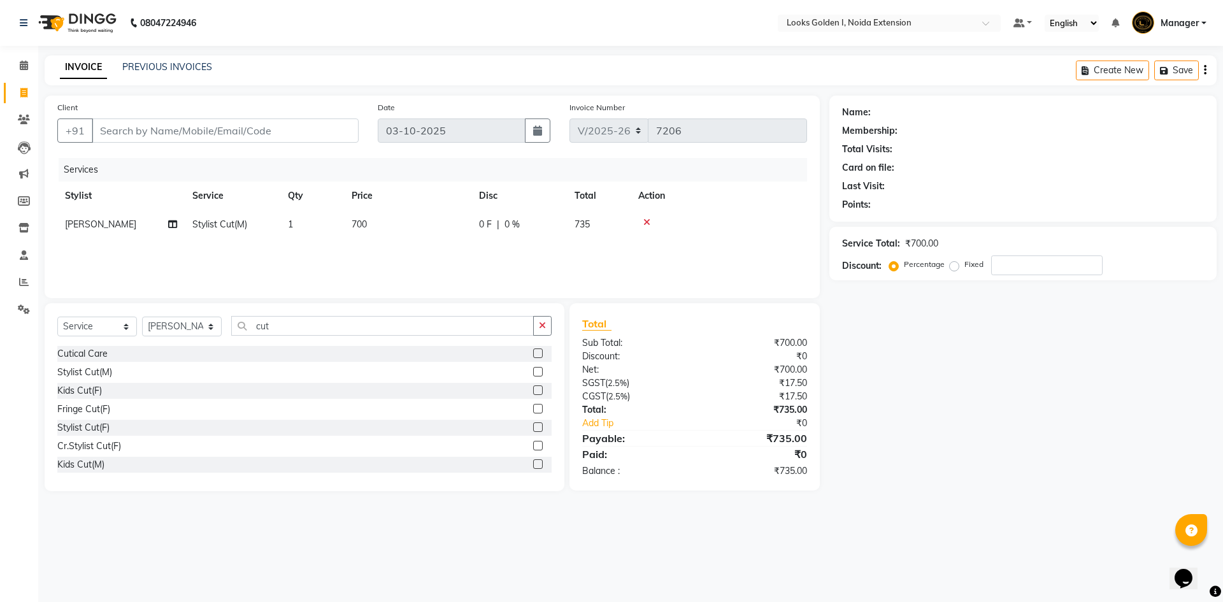
click at [380, 224] on td "700" at bounding box center [407, 224] width 127 height 29
select select "89615"
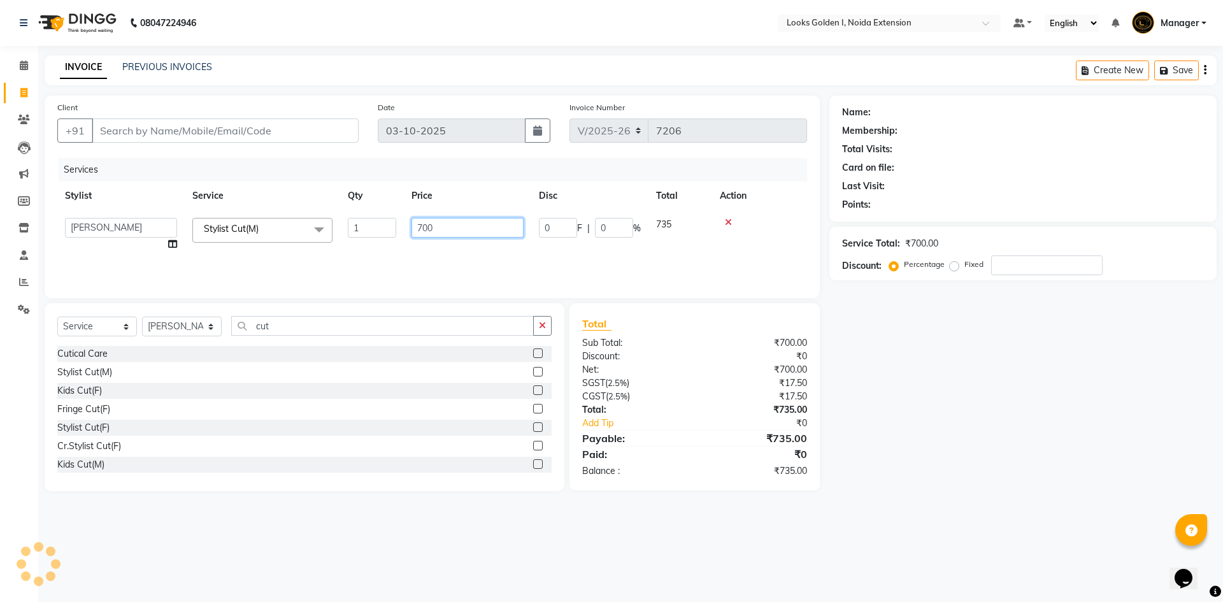
drag, startPoint x: 426, startPoint y: 228, endPoint x: 373, endPoint y: 220, distance: 53.5
click at [379, 222] on tr "Ajay_pdct Ali_Khan Anwar Arshad Asad ayush Counter_Sales Faheem Farmaan Gagan G…" at bounding box center [432, 234] width 750 height 48
type input "650"
click at [284, 140] on input "Client" at bounding box center [225, 131] width 267 height 24
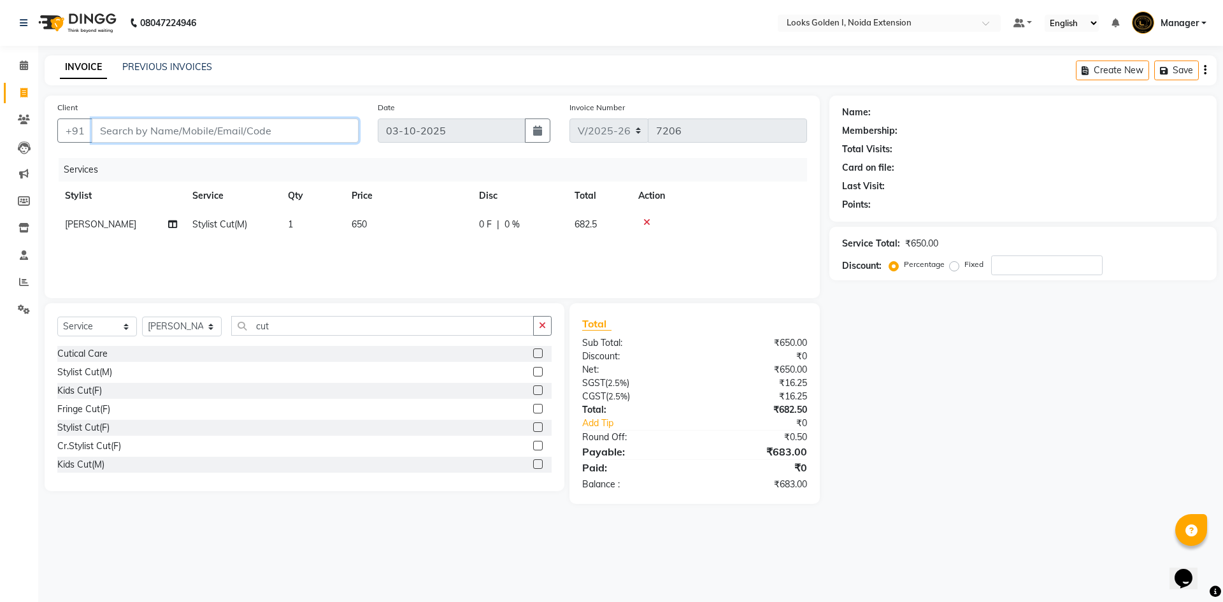
type input "9"
type input "0"
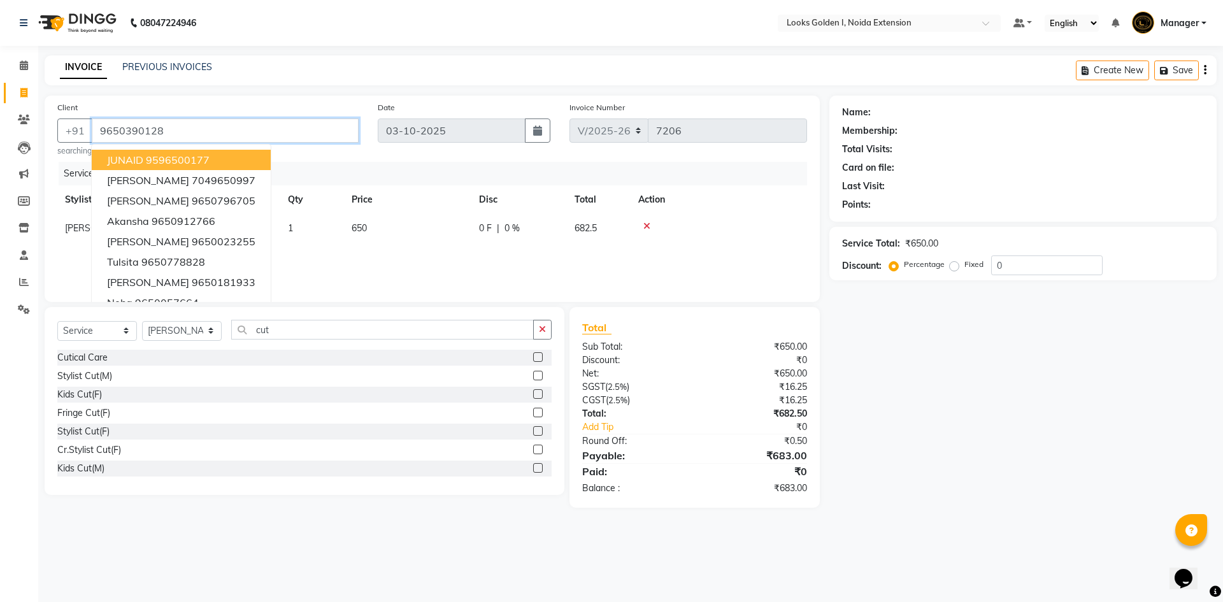
type input "9650390128"
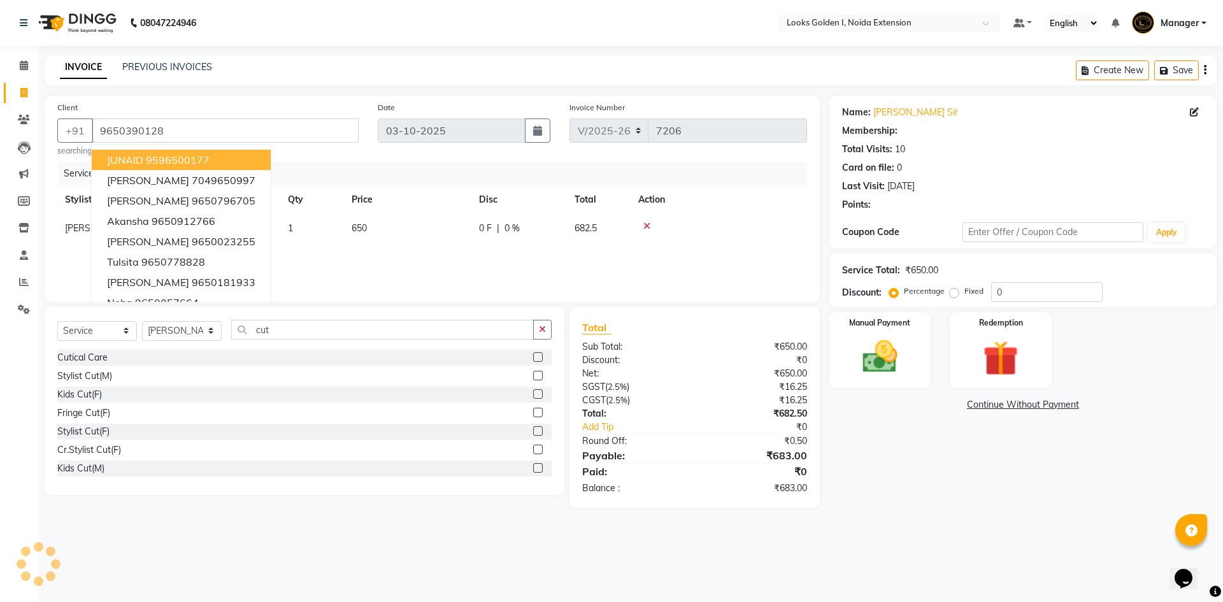
select select "1: Object"
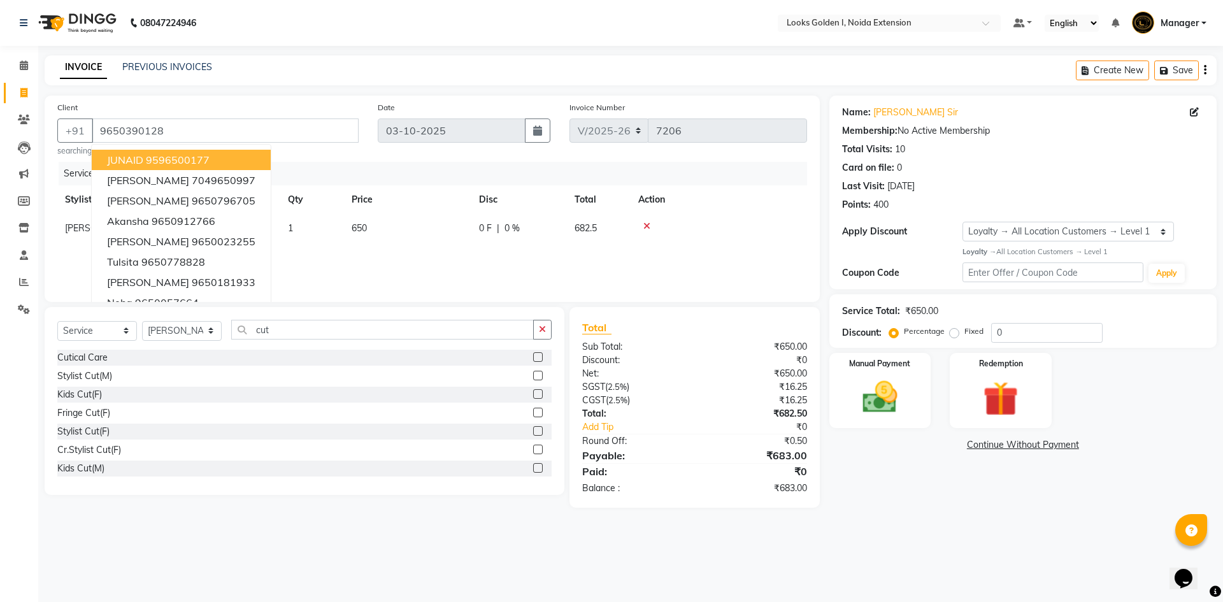
click at [591, 213] on th "Action" at bounding box center [719, 199] width 176 height 29
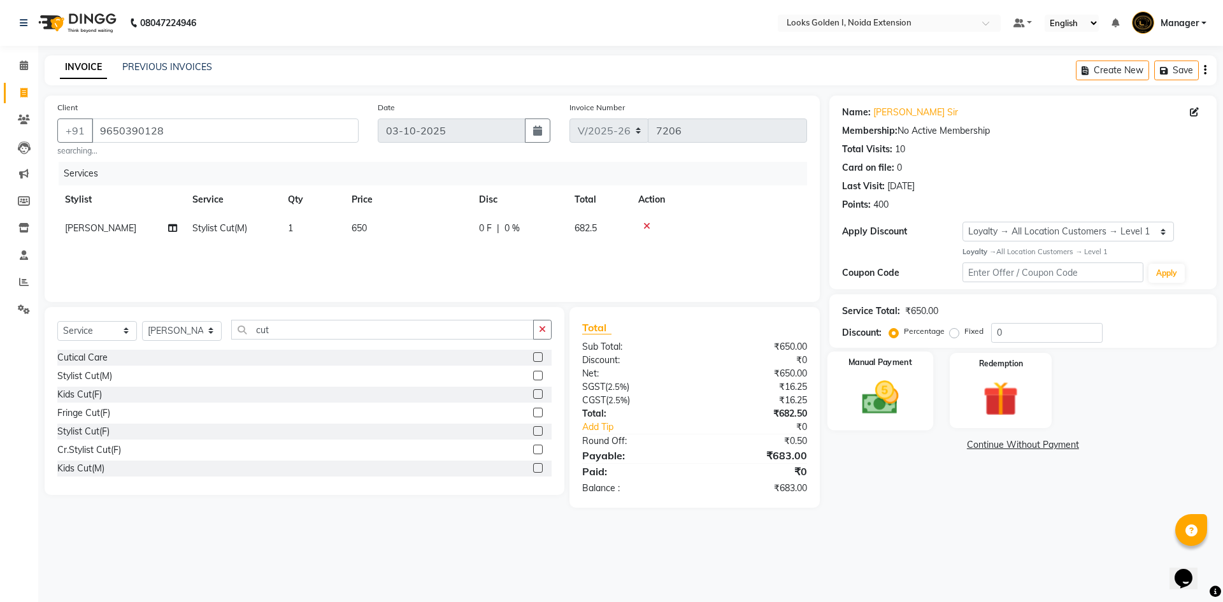
click at [591, 389] on img at bounding box center [880, 398] width 59 height 42
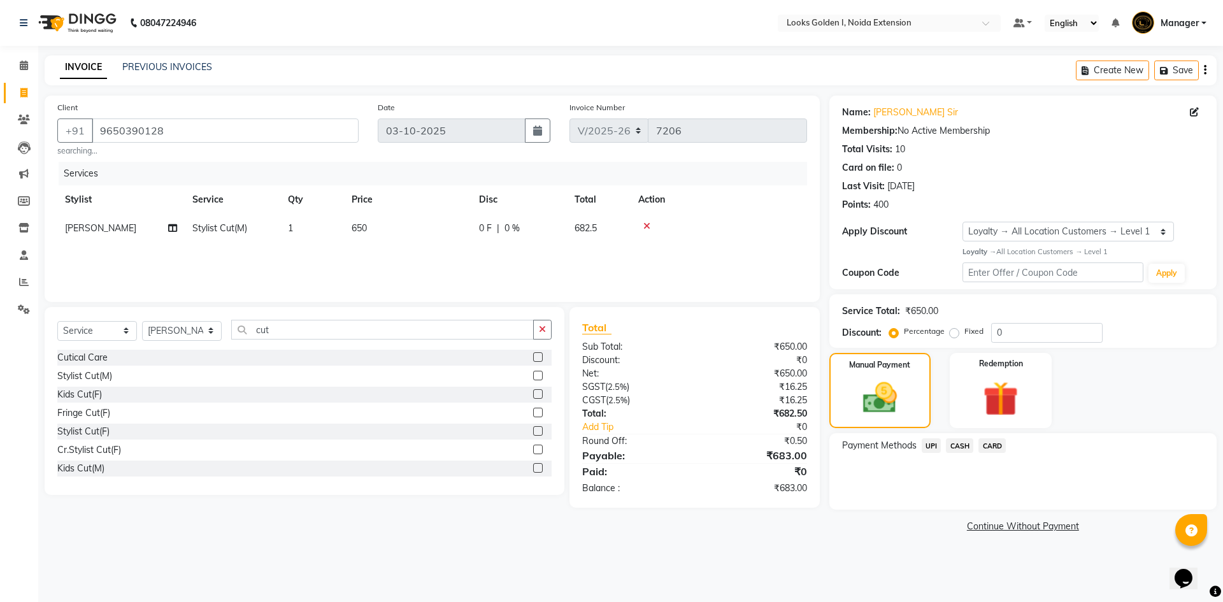
click at [591, 442] on span "UPI" at bounding box center [932, 445] width 20 height 15
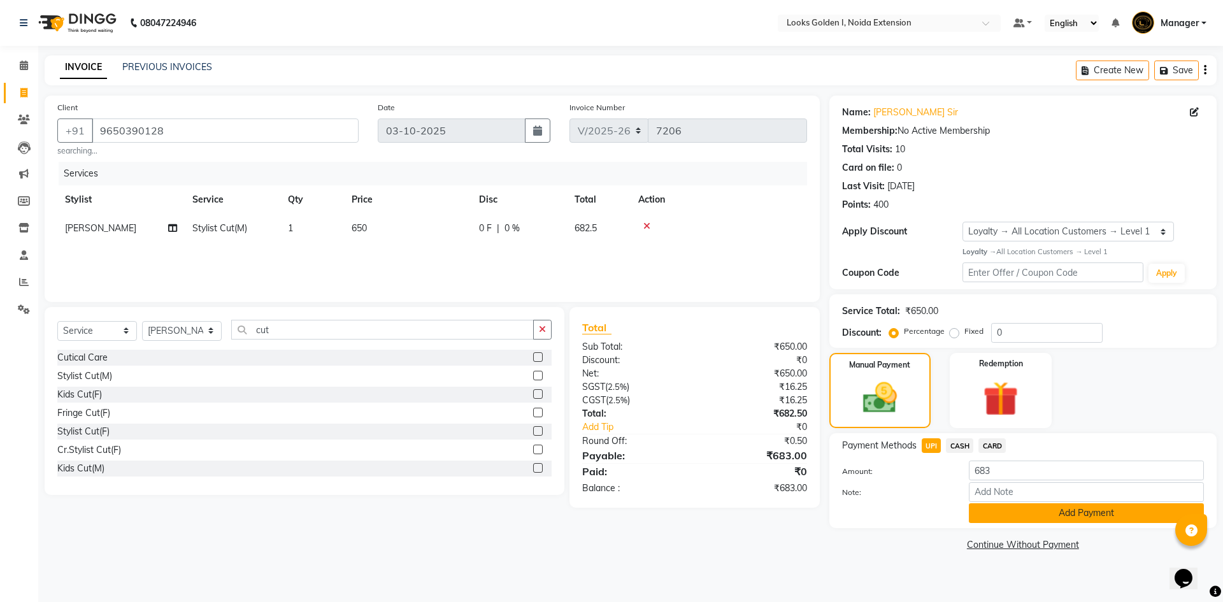
click at [591, 504] on button "Add Payment" at bounding box center [1086, 513] width 235 height 20
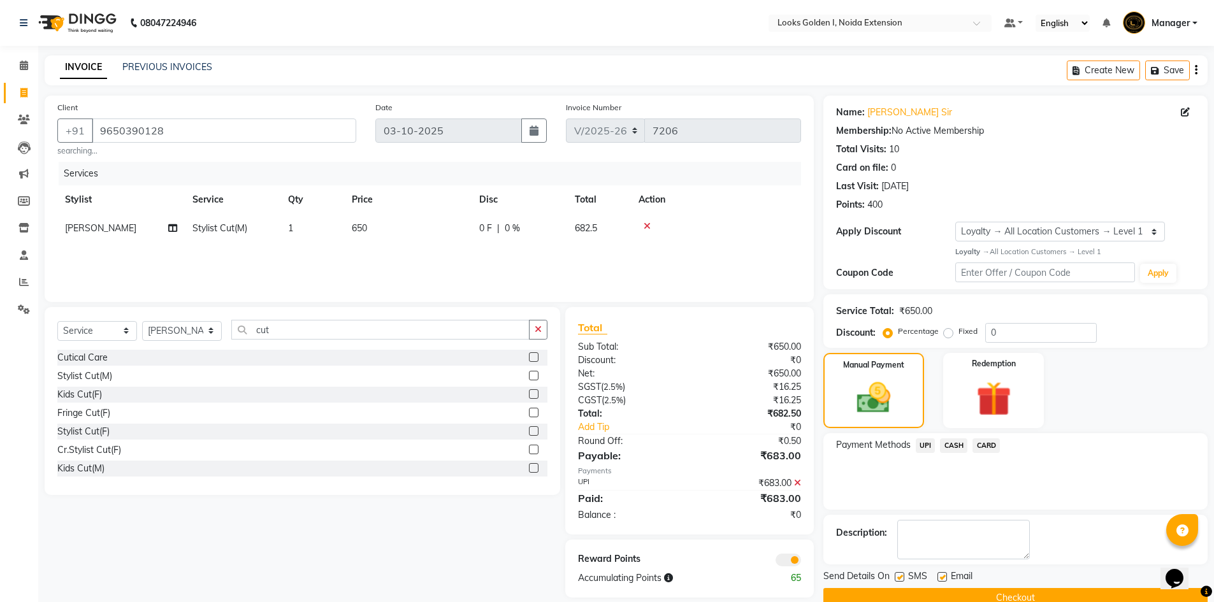
click at [591, 575] on button "Checkout" at bounding box center [1015, 598] width 384 height 20
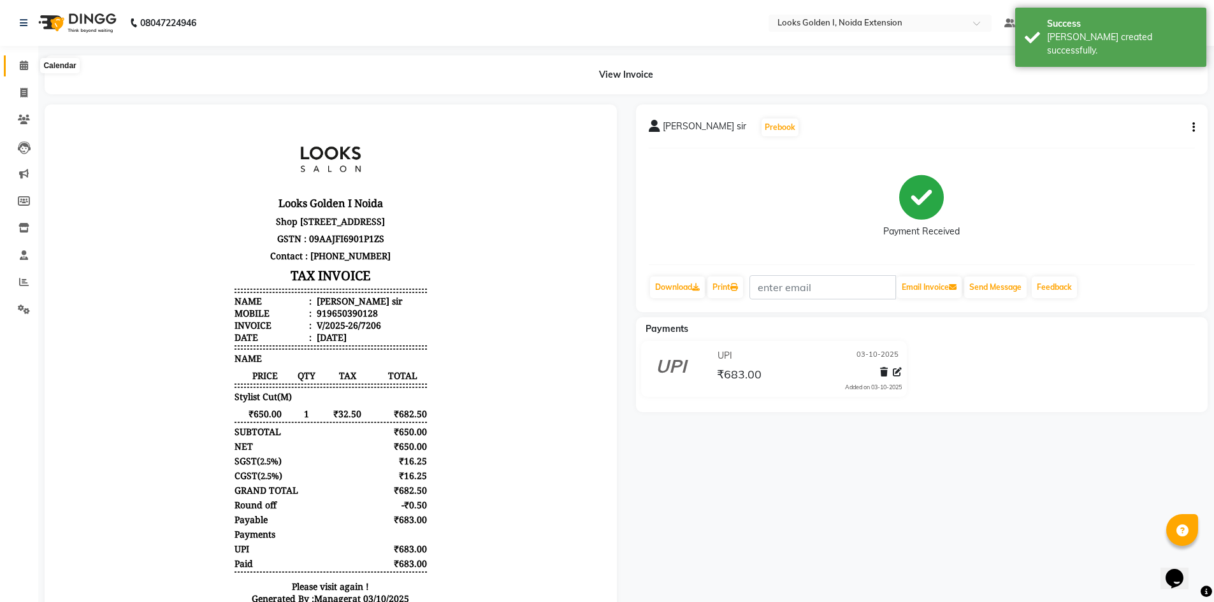
click at [18, 67] on span at bounding box center [24, 66] width 22 height 15
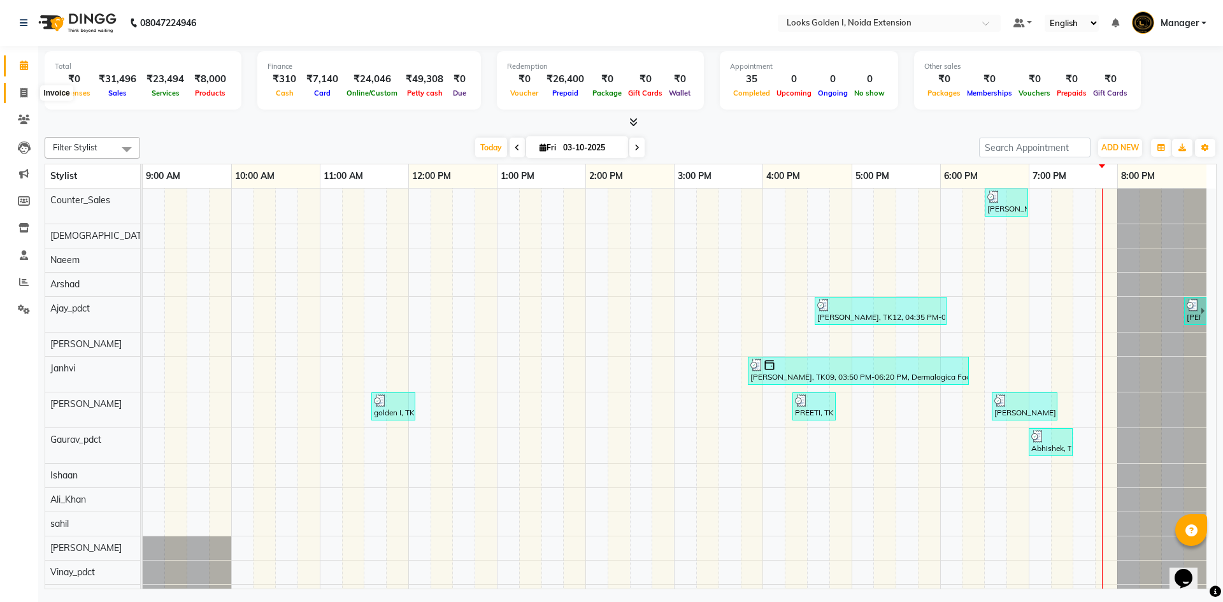
click at [20, 89] on icon at bounding box center [23, 93] width 7 height 10
select select "service"
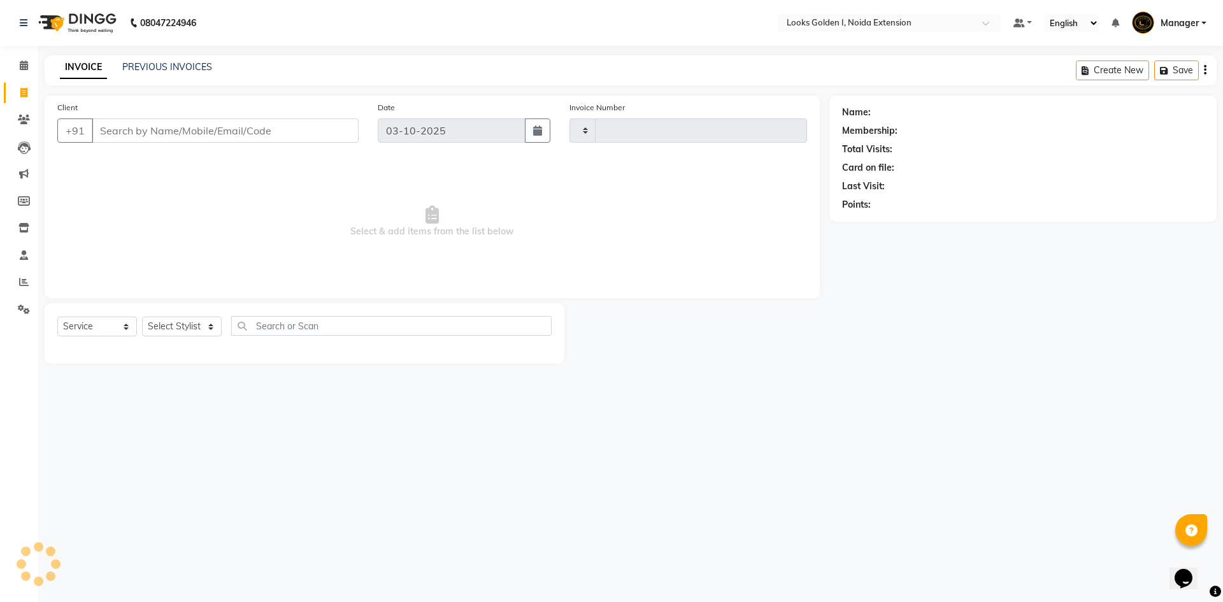
type input "7207"
select select "5508"
click at [178, 133] on input "Client" at bounding box center [225, 131] width 267 height 24
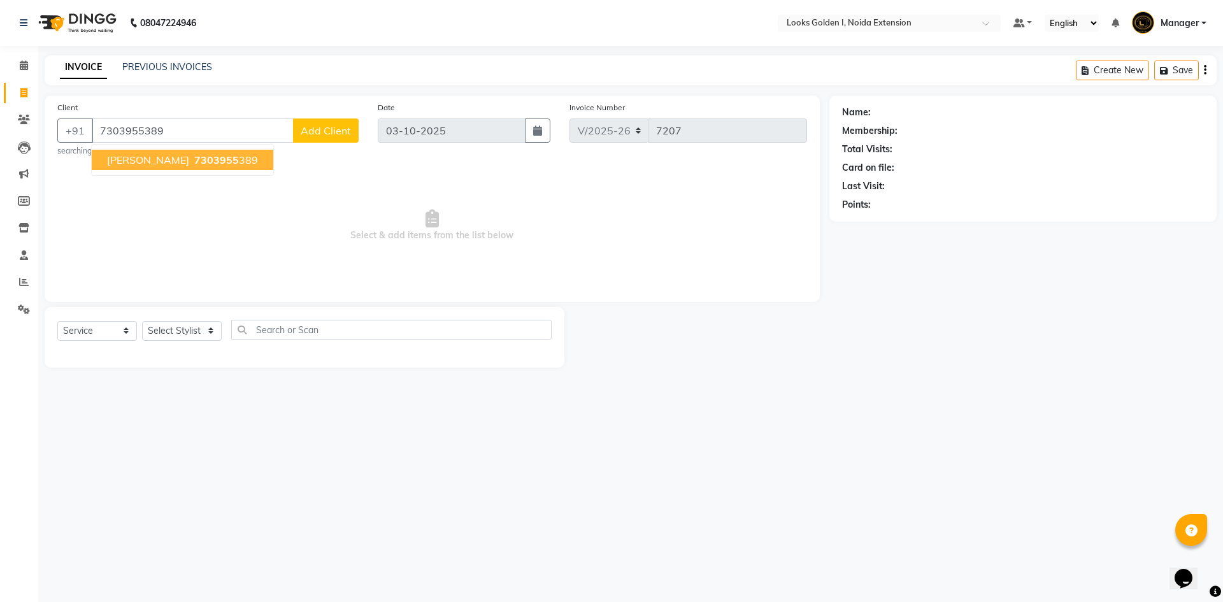
type input "7303955389"
select select "1: Object"
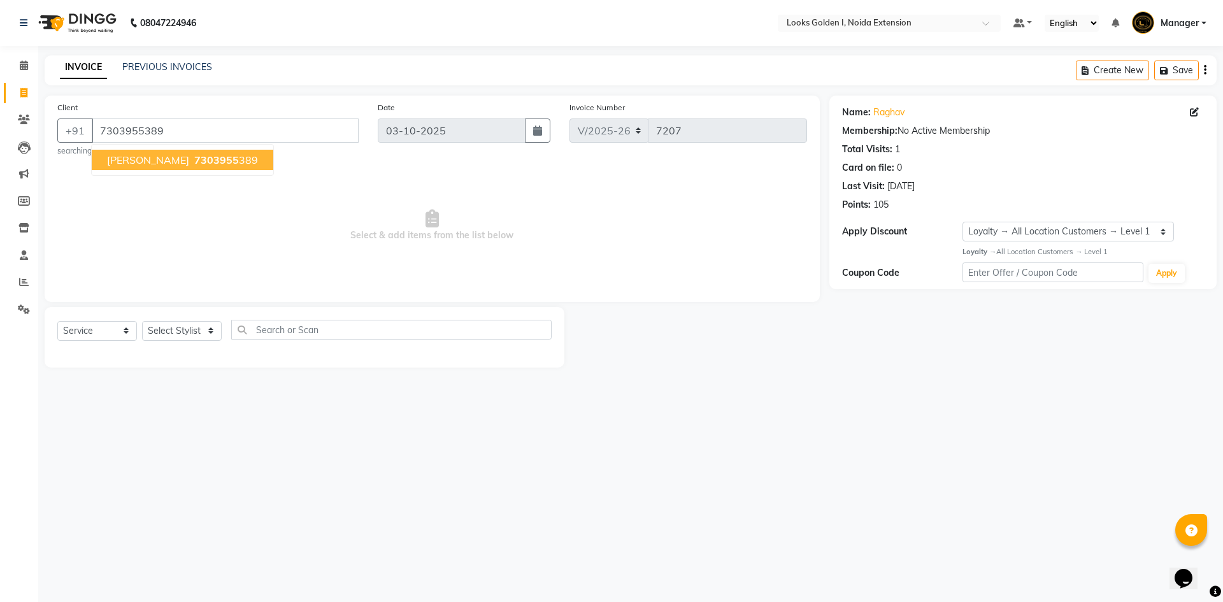
click at [341, 220] on span "Select & add items from the list below" at bounding box center [432, 225] width 750 height 127
click at [189, 127] on input "7303955389" at bounding box center [225, 131] width 267 height 24
click at [210, 333] on select "Select Stylist Ajay_pdct Ali_Khan Anwar Arshad Asad ayush Counter_Sales Faheem …" at bounding box center [182, 331] width 80 height 20
select select "91182"
click at [142, 321] on select "Select Stylist Ajay_pdct Ali_Khan Anwar Arshad Asad ayush Counter_Sales Faheem …" at bounding box center [182, 331] width 80 height 20
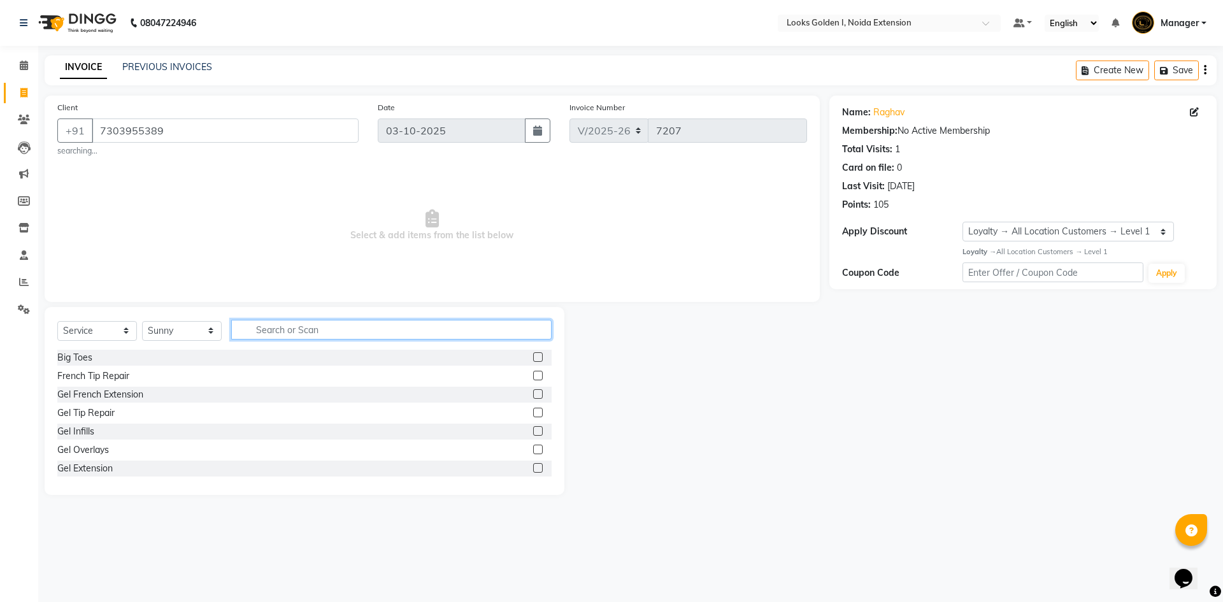
click at [298, 328] on input "text" at bounding box center [391, 330] width 320 height 20
type input "was"
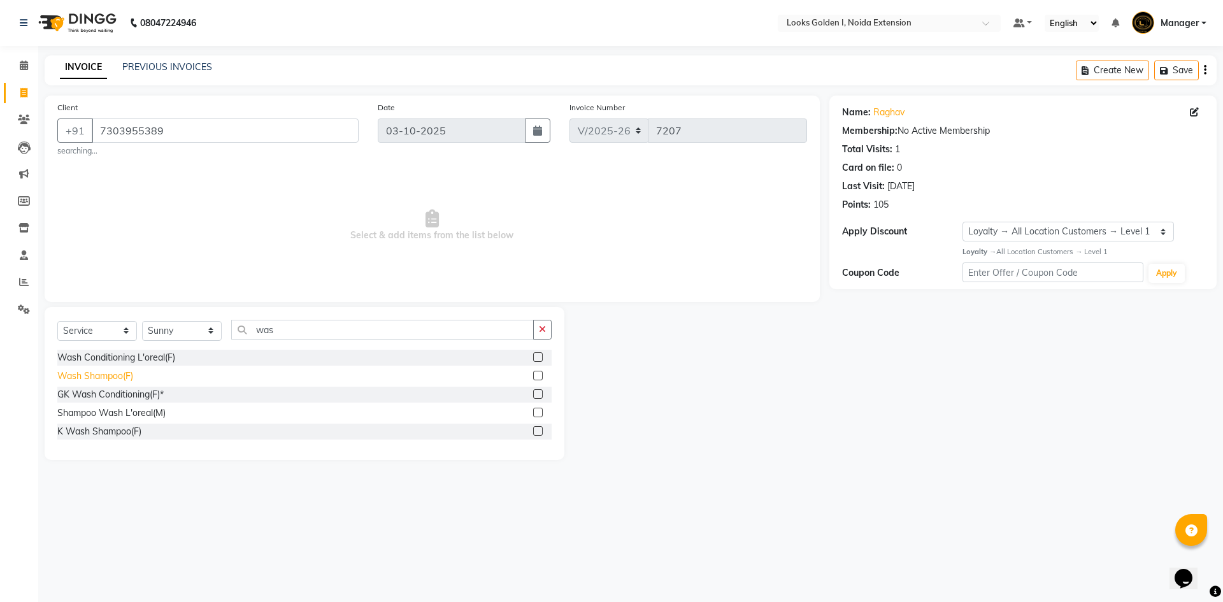
click at [115, 375] on div "Wash Shampoo(F)" at bounding box center [95, 376] width 76 height 13
checkbox input "false"
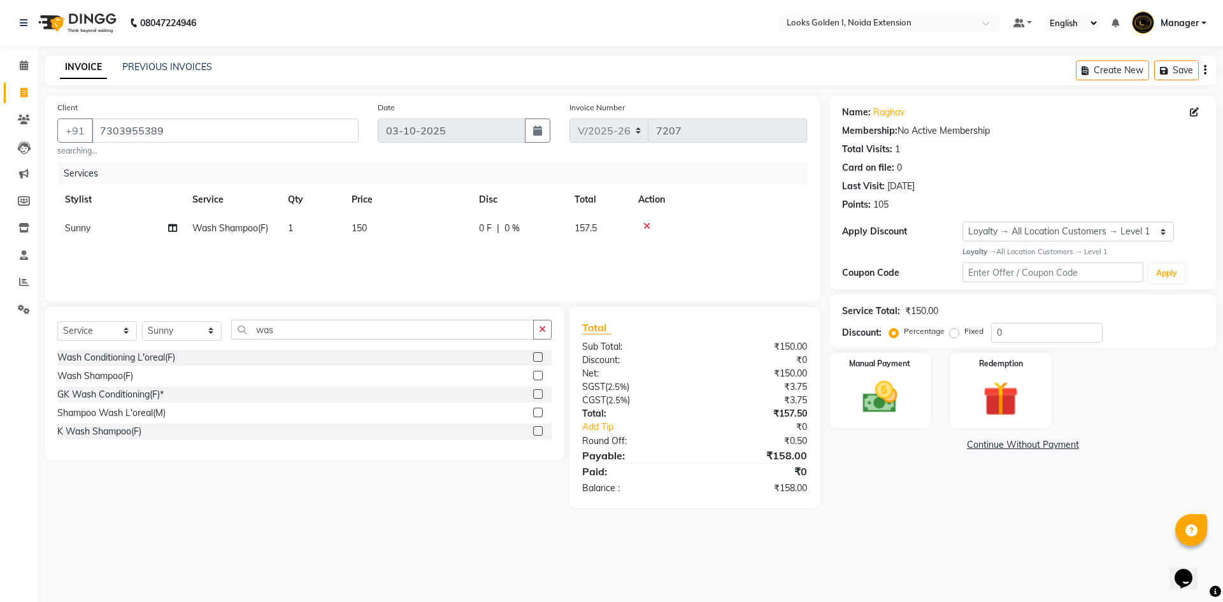
click at [387, 234] on td "150" at bounding box center [407, 228] width 127 height 29
select select "91182"
drag, startPoint x: 428, startPoint y: 230, endPoint x: 396, endPoint y: 227, distance: 32.7
click at [396, 227] on tr "Ajay_pdct Ali_Khan Anwar Arshad Asad ayush Counter_Sales Faheem Farmaan Gagan G…" at bounding box center [432, 238] width 750 height 48
type input "200"
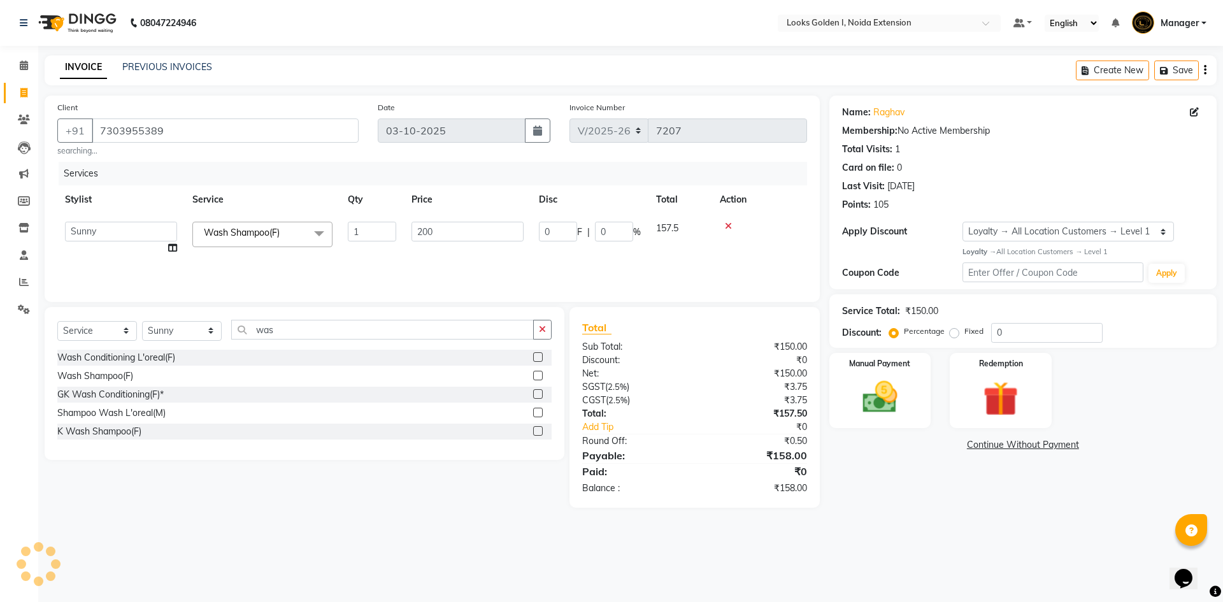
click at [451, 271] on div "Services Stylist Service Qty Price Disc Total Action Ajay_pdct Ali_Khan Anwar A…" at bounding box center [432, 225] width 750 height 127
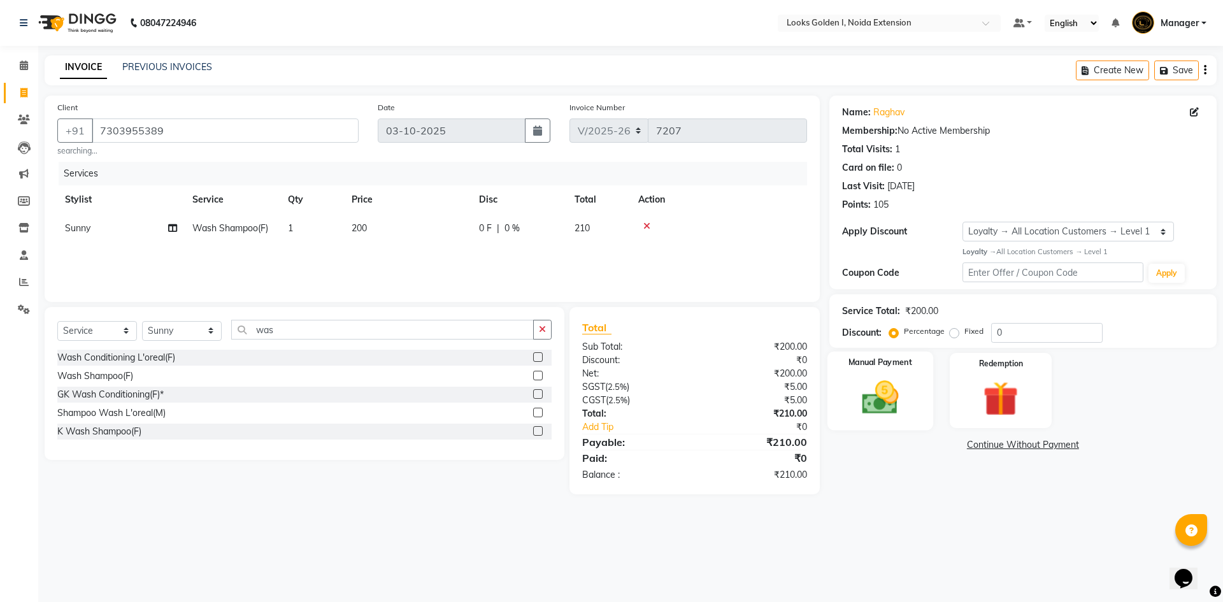
click at [591, 410] on img at bounding box center [880, 398] width 59 height 42
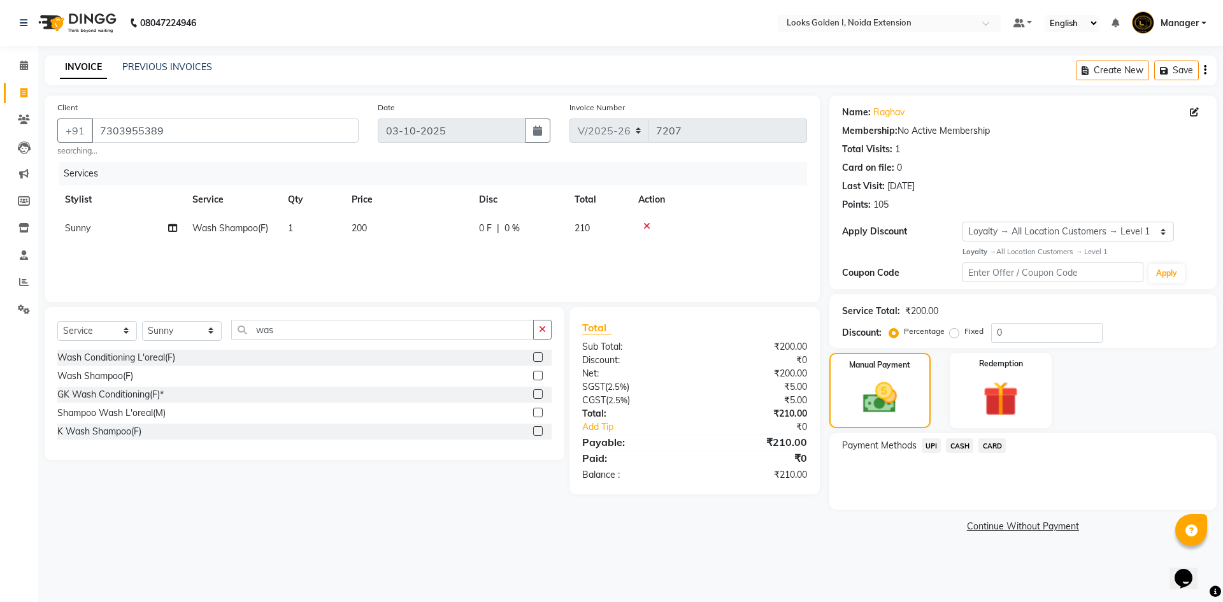
click at [591, 445] on span "UPI" at bounding box center [932, 445] width 20 height 15
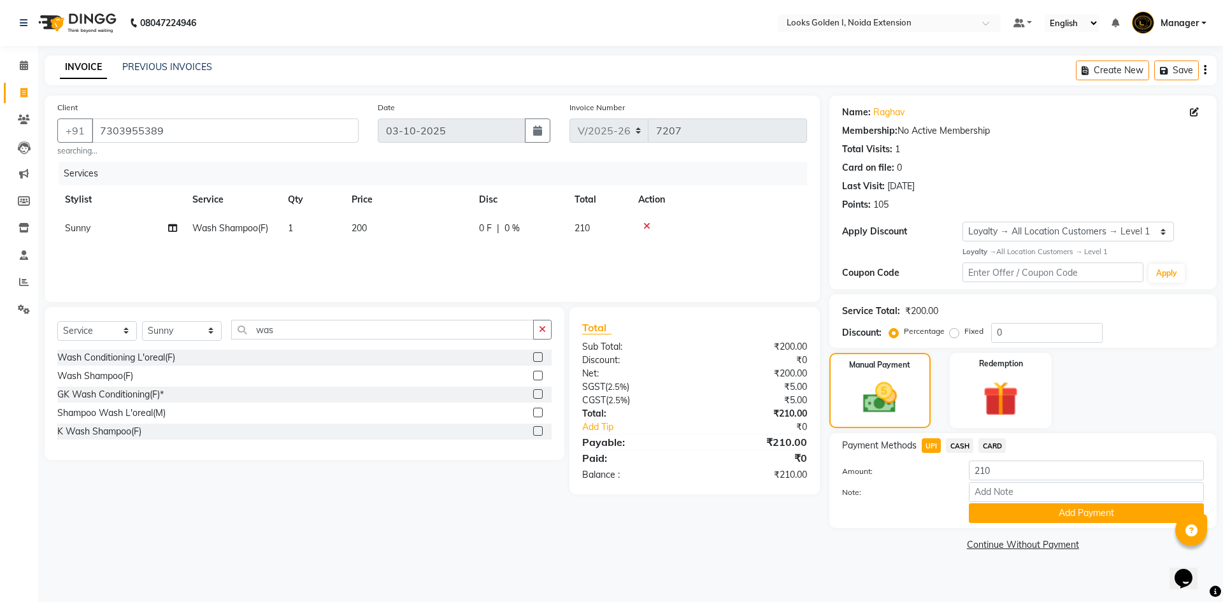
click at [591, 446] on span "CASH" at bounding box center [959, 445] width 27 height 15
click at [591, 515] on button "Add Payment" at bounding box center [1086, 513] width 235 height 20
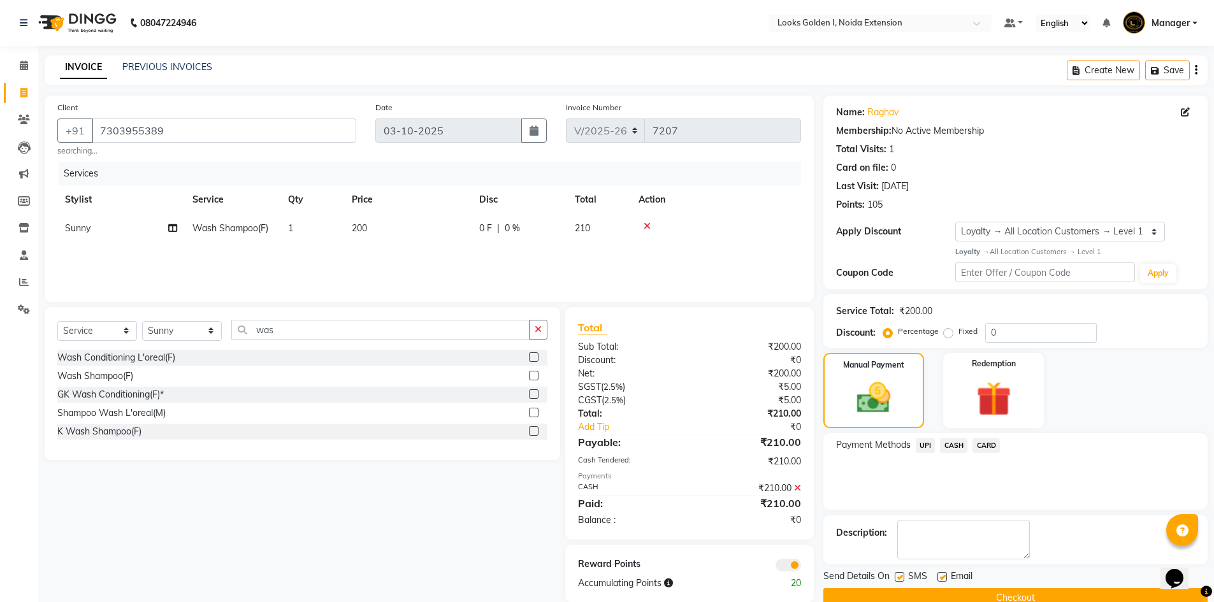
click at [591, 575] on button "Checkout" at bounding box center [1015, 598] width 384 height 20
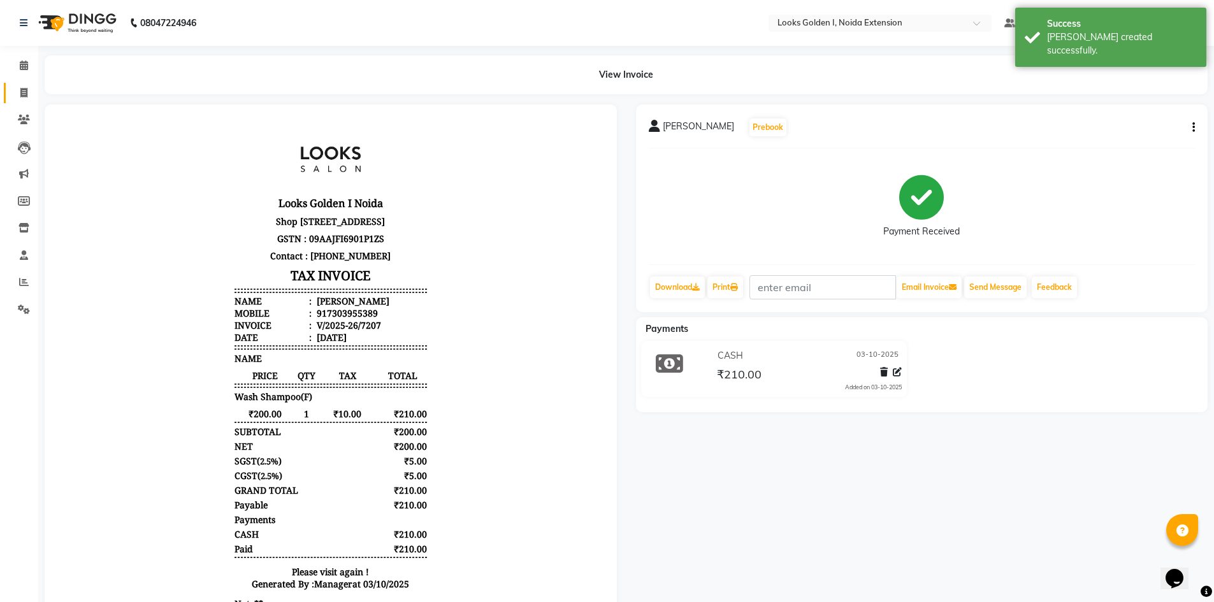
click at [26, 102] on link "Invoice" at bounding box center [19, 93] width 31 height 21
select select "5508"
select select "service"
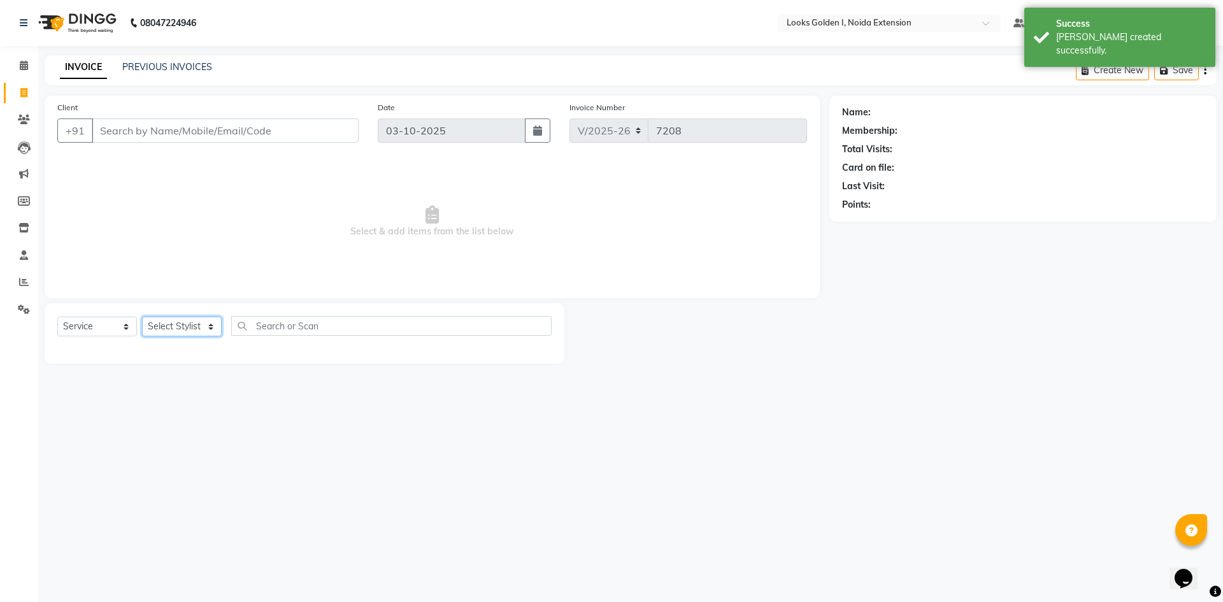
click at [169, 329] on select "Select Stylist" at bounding box center [182, 327] width 80 height 20
select select "85380"
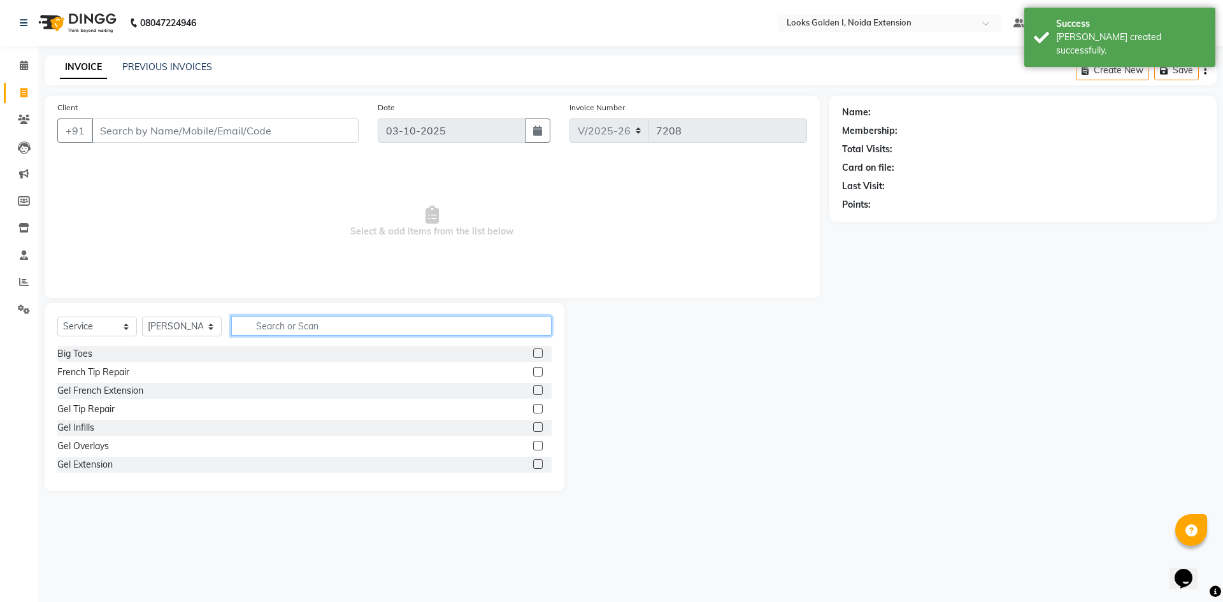
click at [282, 327] on input "text" at bounding box center [391, 326] width 320 height 20
type input "cut"
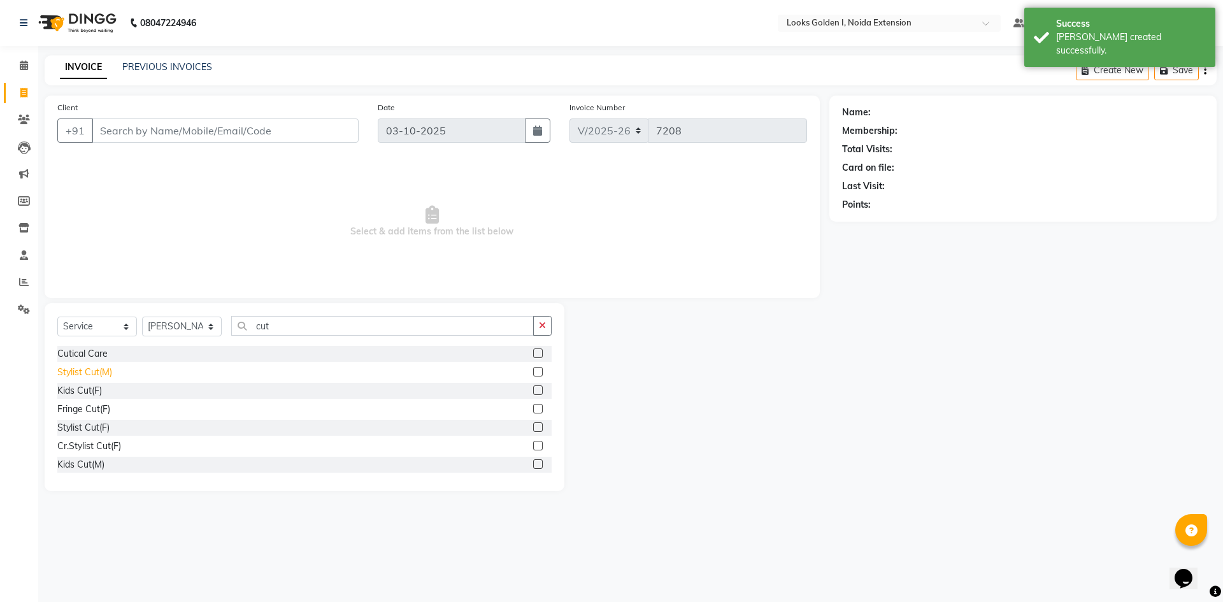
click at [96, 370] on div "Stylist Cut(M)" at bounding box center [84, 372] width 55 height 13
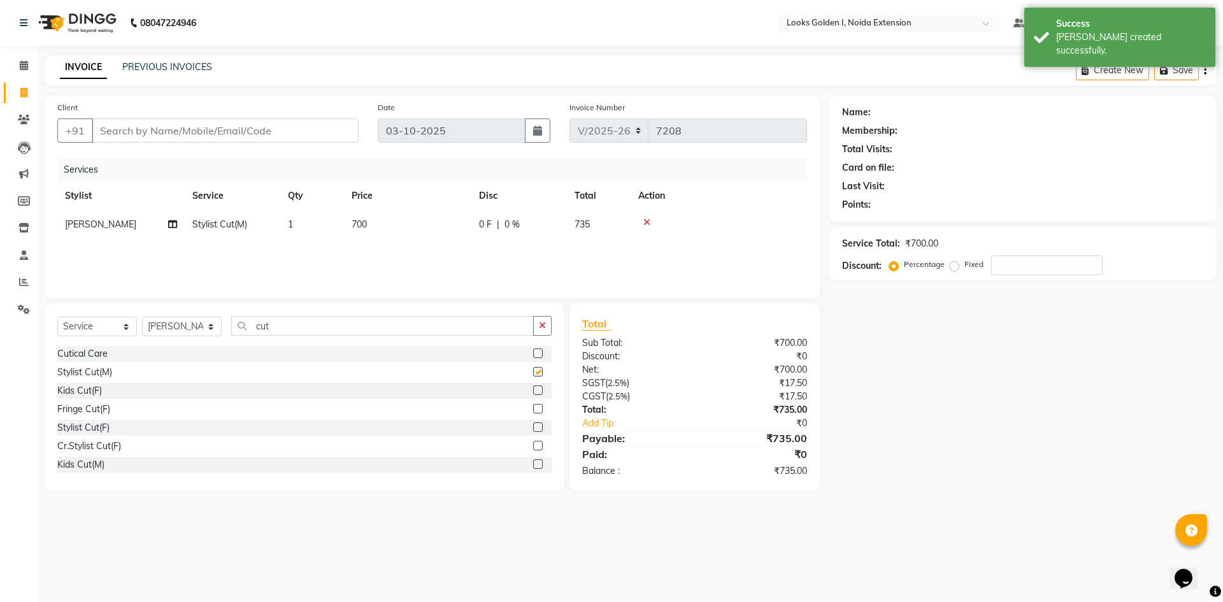
checkbox input "false"
click at [408, 226] on td "700" at bounding box center [407, 224] width 127 height 29
select select "85380"
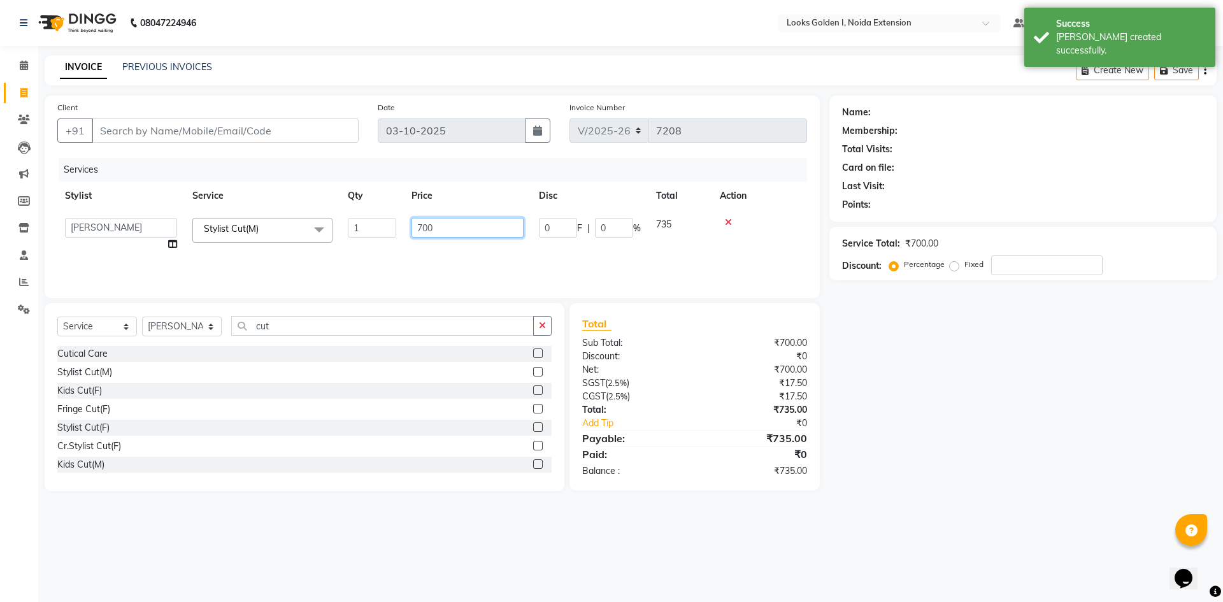
drag, startPoint x: 424, startPoint y: 223, endPoint x: 410, endPoint y: 223, distance: 14.0
click at [410, 224] on td "700" at bounding box center [467, 234] width 127 height 48
type input "800"
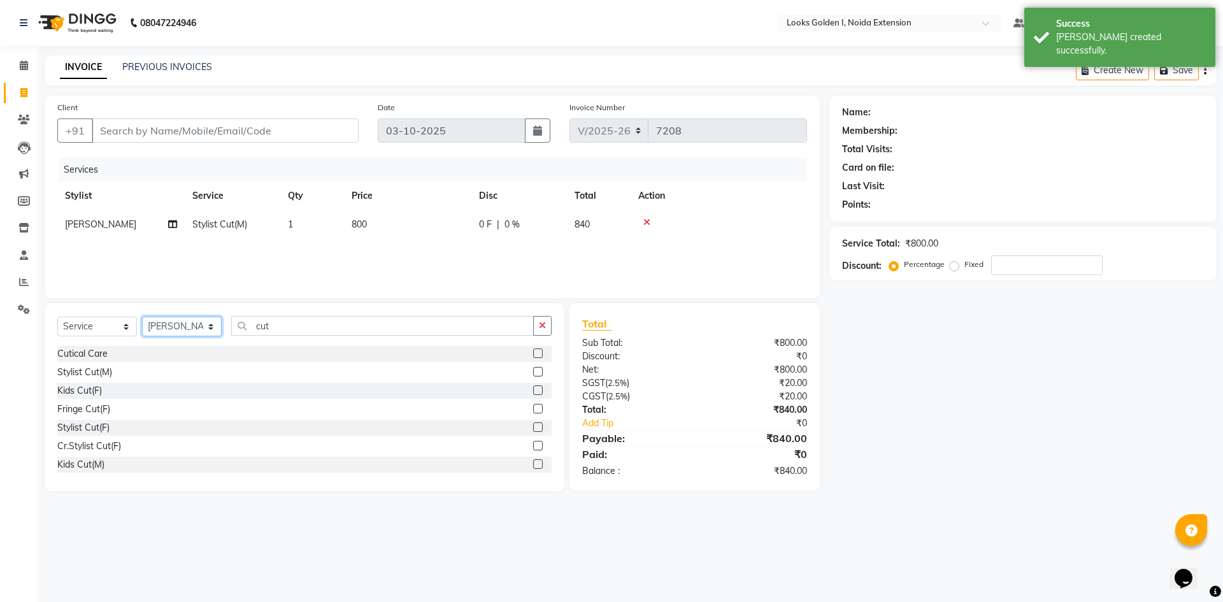
click at [145, 322] on select "Select Stylist Ajay_pdct Ali_Khan Anwar Arshad Asad ayush Counter_Sales Faheem …" at bounding box center [182, 327] width 80 height 20
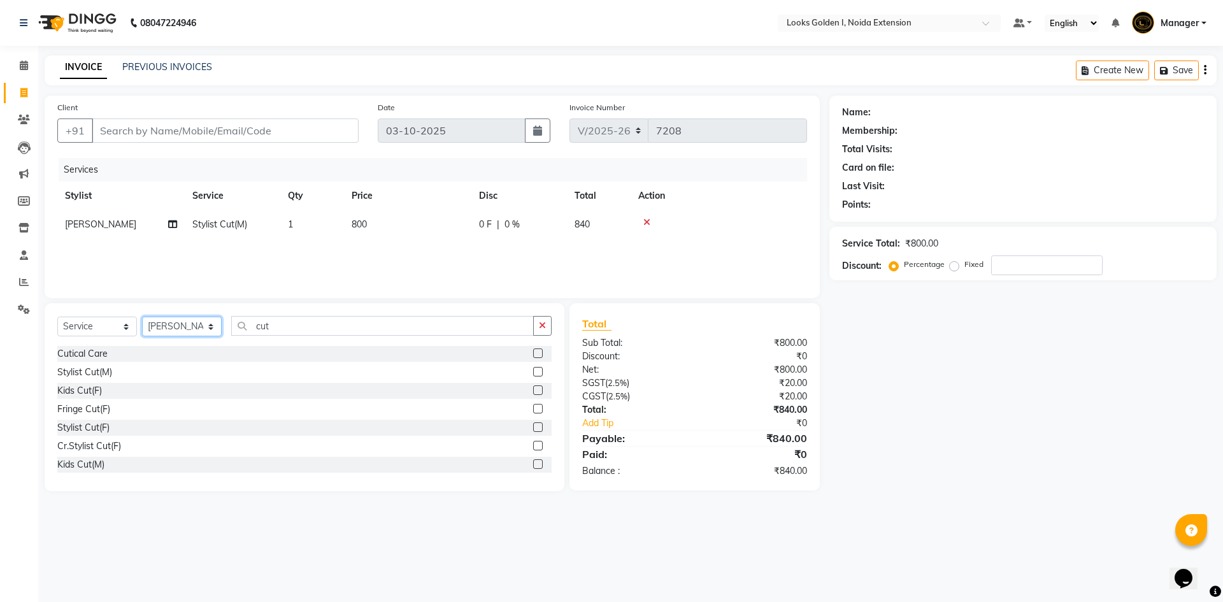
select select "85709"
click at [142, 317] on select "Select Stylist Ajay_pdct Ali_Khan Anwar Arshad Asad ayush Counter_Sales Faheem …" at bounding box center [182, 327] width 80 height 20
click at [273, 336] on div "Select Service Product Membership Package Voucher Prepaid Gift Card Select Styl…" at bounding box center [304, 331] width 494 height 30
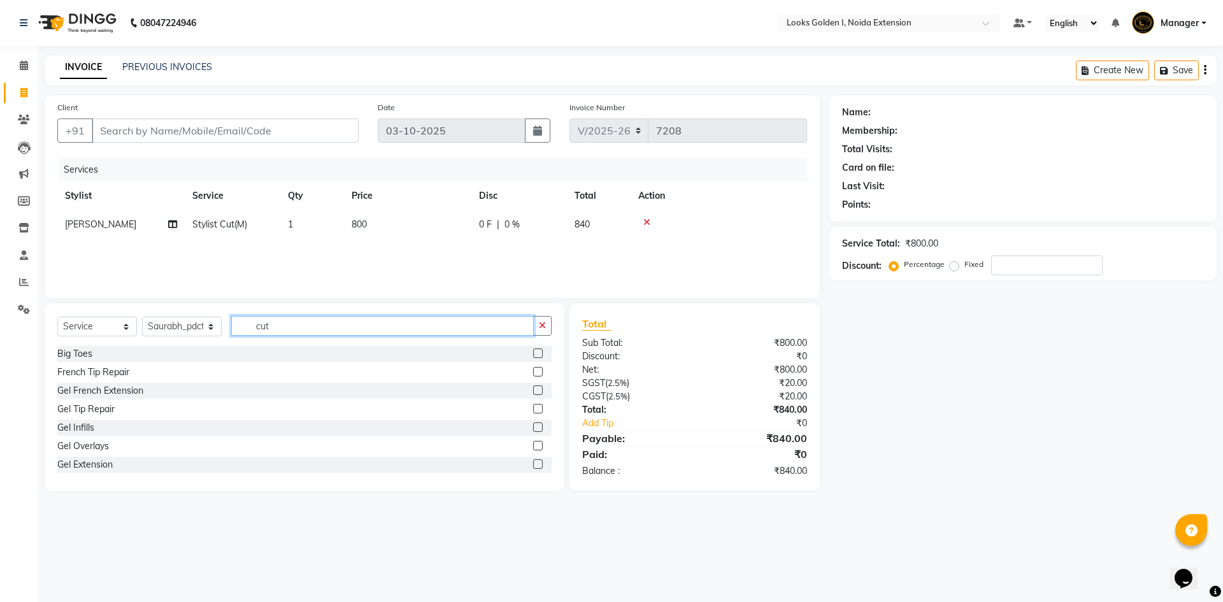
click at [273, 330] on input "cut" at bounding box center [382, 326] width 303 height 20
type input "foot"
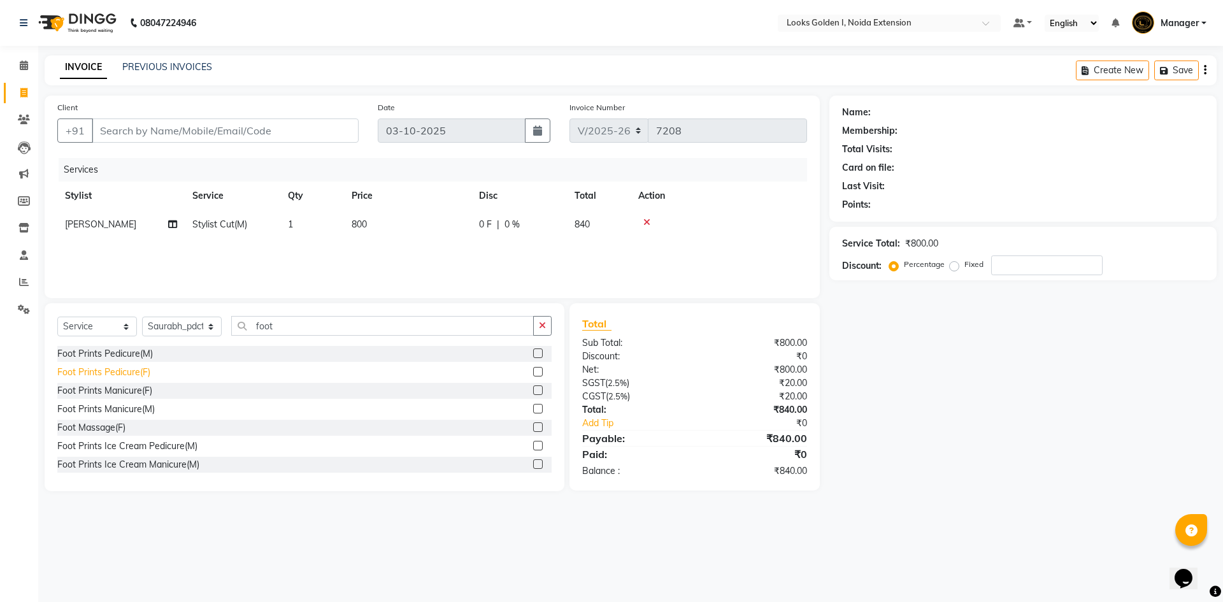
click at [113, 371] on div "Foot Prints Pedicure(F)" at bounding box center [103, 372] width 93 height 13
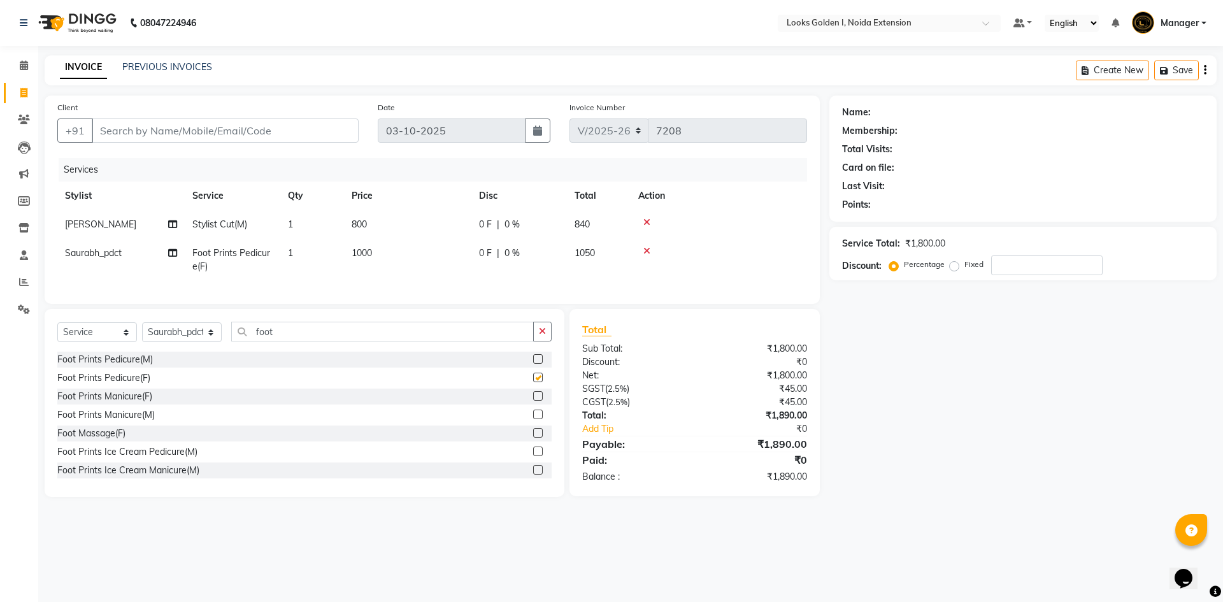
checkbox input "false"
click at [410, 255] on td "1000" at bounding box center [407, 260] width 127 height 42
select select "85709"
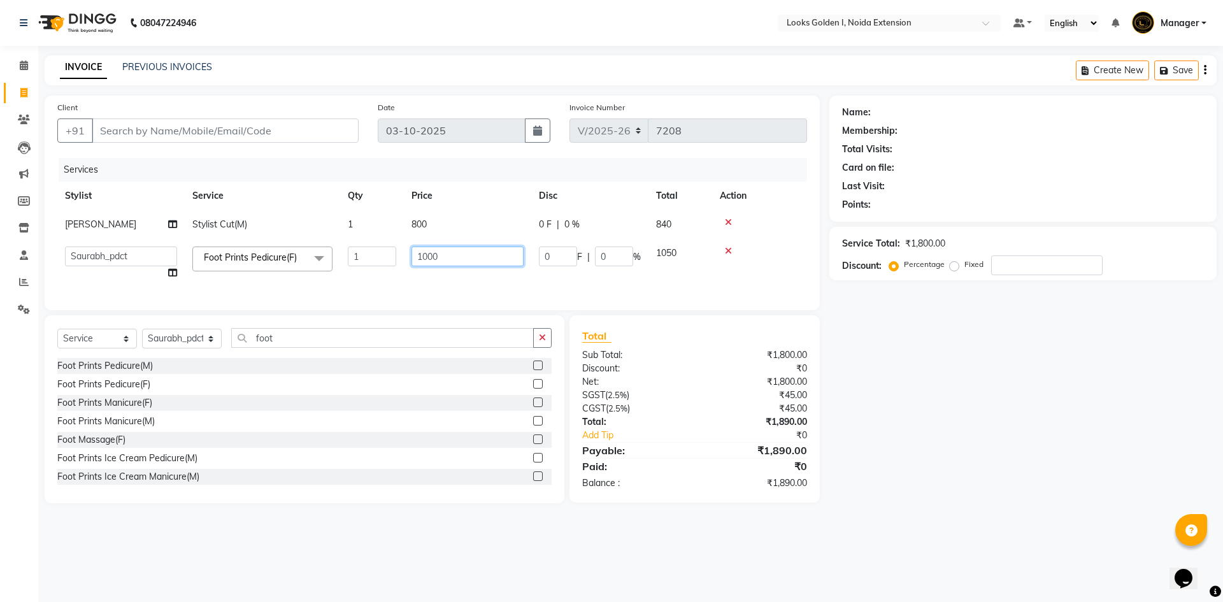
click at [428, 259] on input "1000" at bounding box center [468, 257] width 112 height 20
drag, startPoint x: 433, startPoint y: 258, endPoint x: 401, endPoint y: 250, distance: 33.5
click at [401, 250] on tr "Ajay_pdct Ali_Khan Anwar Arshad Asad ayush Counter_Sales Faheem Farmaan Gagan G…" at bounding box center [432, 263] width 750 height 48
type input "850"
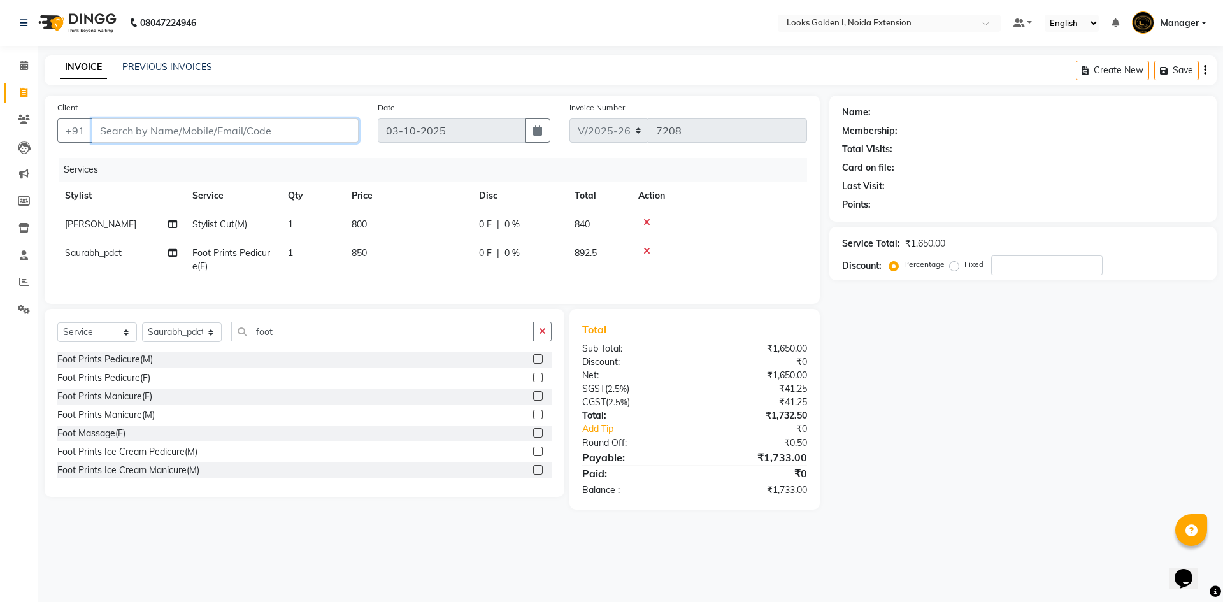
click at [233, 129] on input "Client" at bounding box center [225, 131] width 267 height 24
type input "7"
type input "0"
click at [125, 132] on input "70424229199" at bounding box center [193, 131] width 202 height 24
click at [133, 132] on input "70424229199" at bounding box center [193, 131] width 202 height 24
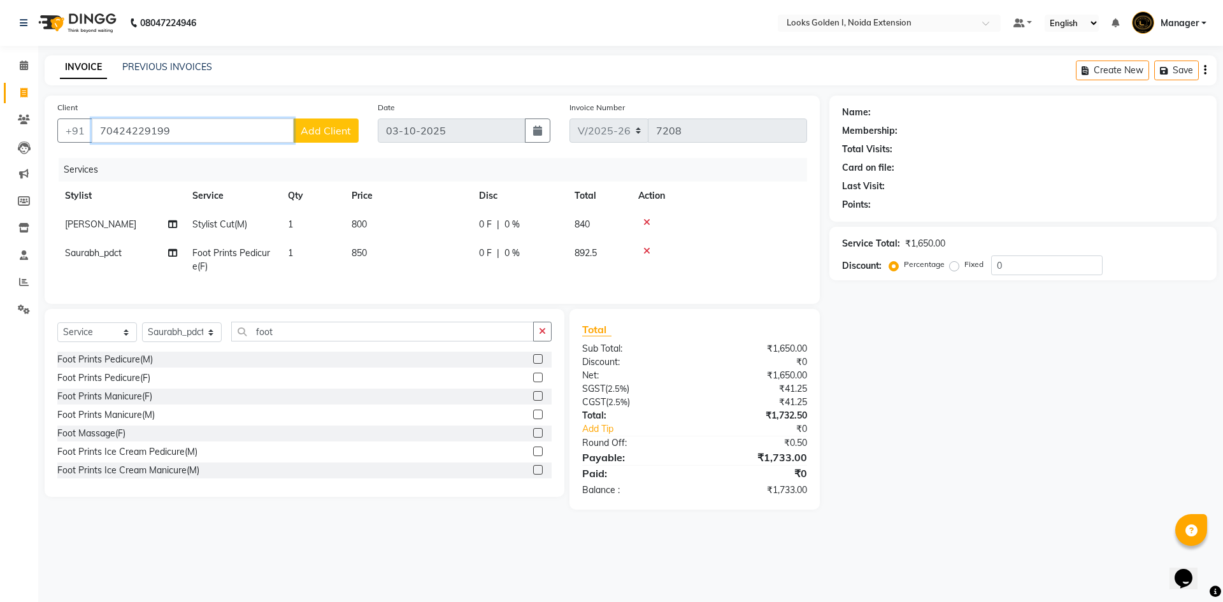
click at [123, 131] on input "70424229199" at bounding box center [193, 131] width 202 height 24
drag, startPoint x: 149, startPoint y: 129, endPoint x: 132, endPoint y: 130, distance: 17.3
click at [132, 130] on input "704224229199" at bounding box center [193, 131] width 202 height 24
click at [172, 127] on input "70424229199" at bounding box center [193, 131] width 202 height 24
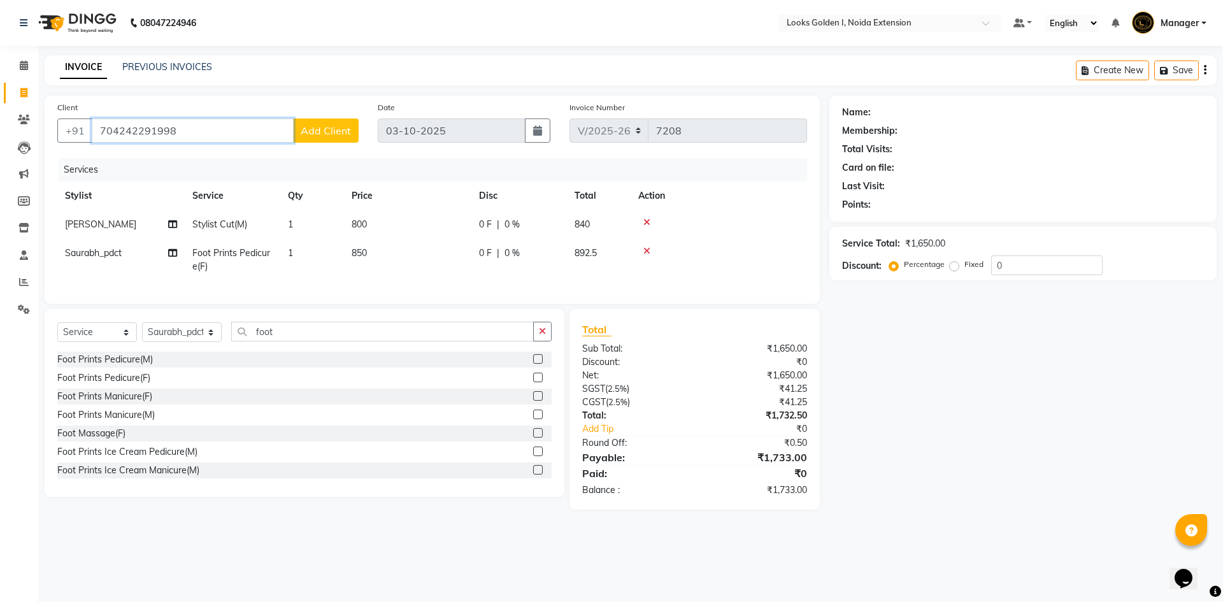
click at [126, 131] on input "704242291998" at bounding box center [193, 131] width 202 height 24
type input "7042291998"
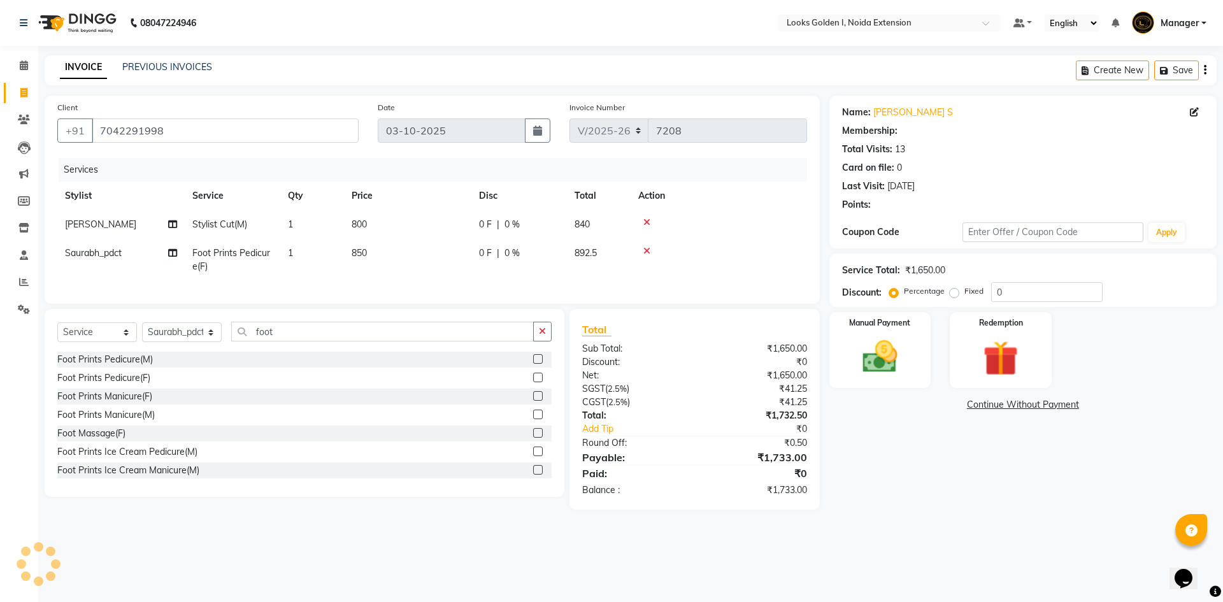
select select "1: Object"
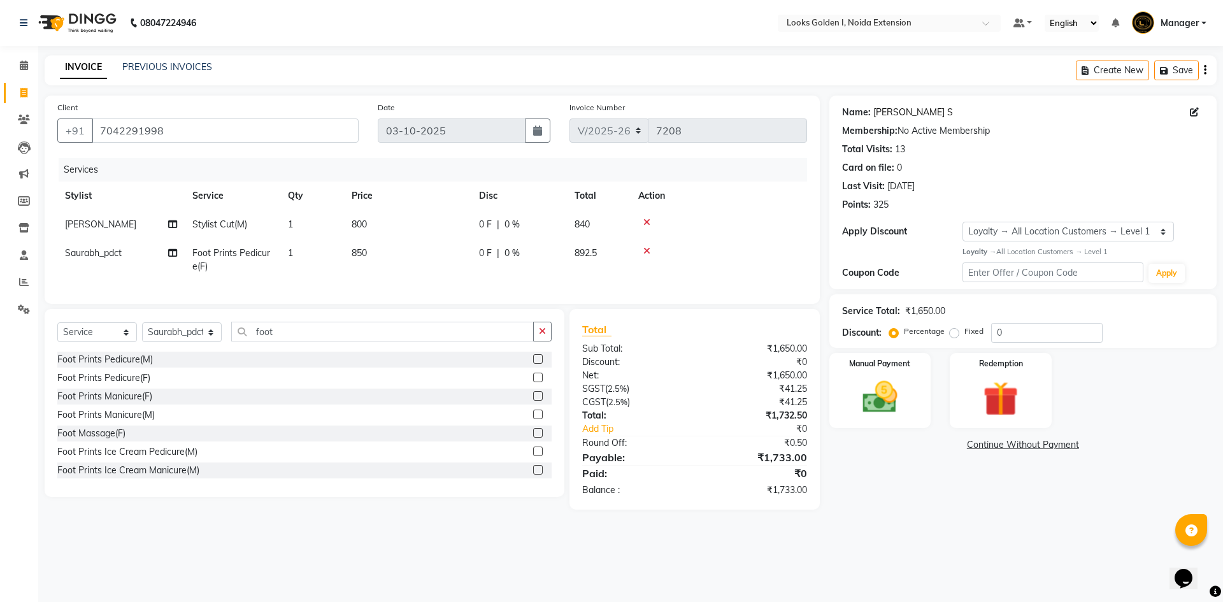
click at [591, 112] on link "Shashi Prabhasi S" at bounding box center [914, 112] width 80 height 13
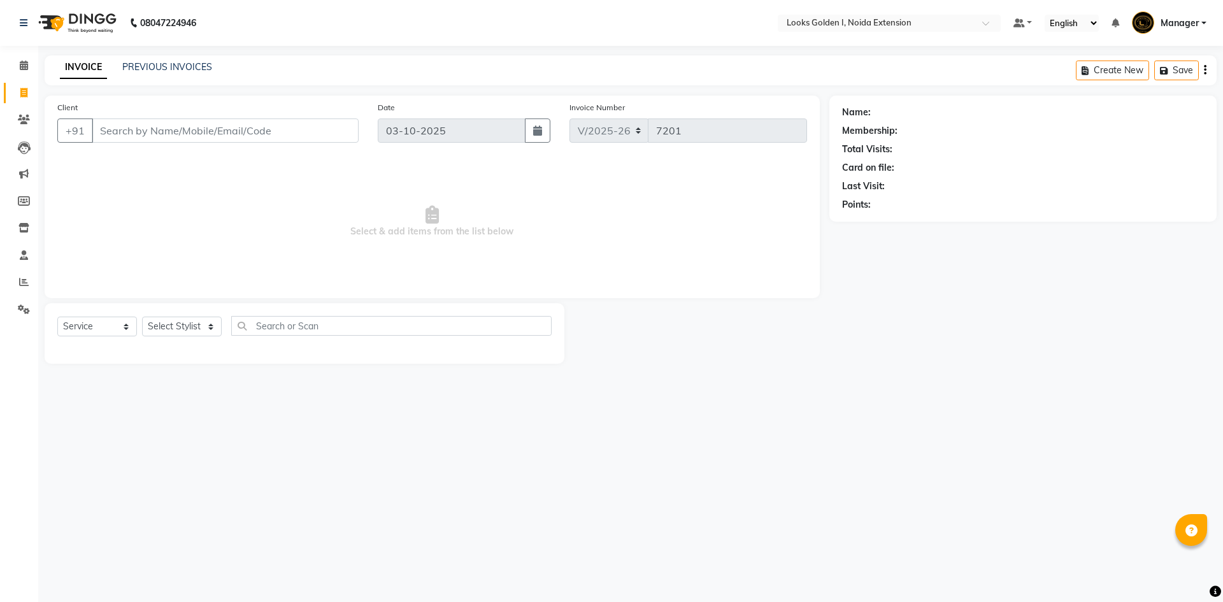
select select "5508"
select select "service"
click at [212, 331] on select "Select Stylist Ajay_pdct Ali_Khan [PERSON_NAME] [PERSON_NAME] Counter_Sales [PE…" at bounding box center [182, 327] width 80 height 20
select select "89615"
click at [142, 317] on select "Select Stylist Ajay_pdct Ali_Khan [PERSON_NAME] [PERSON_NAME] Counter_Sales [PE…" at bounding box center [182, 327] width 80 height 20
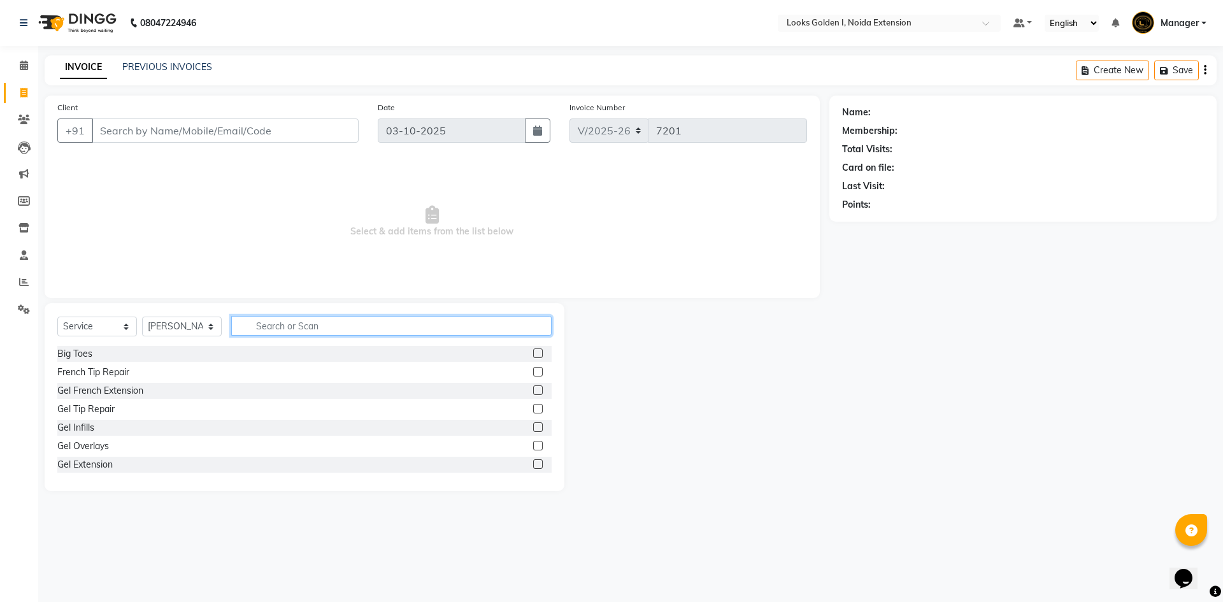
click at [284, 333] on input "text" at bounding box center [391, 326] width 320 height 20
type input "cut"
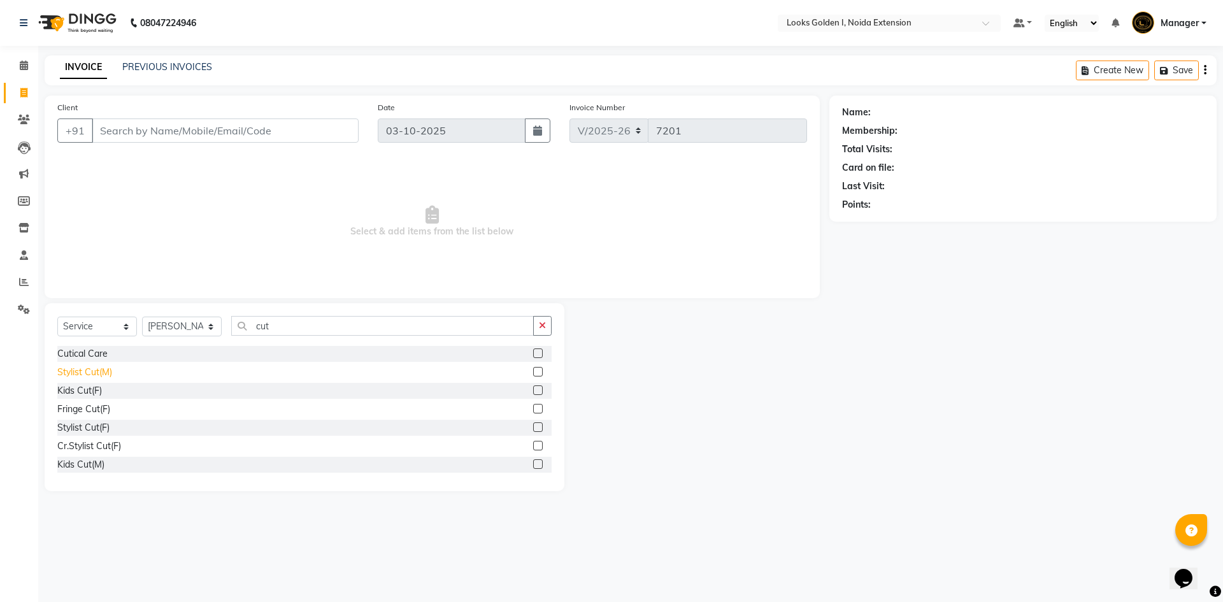
click at [82, 371] on div "Stylist Cut(M)" at bounding box center [84, 372] width 55 height 13
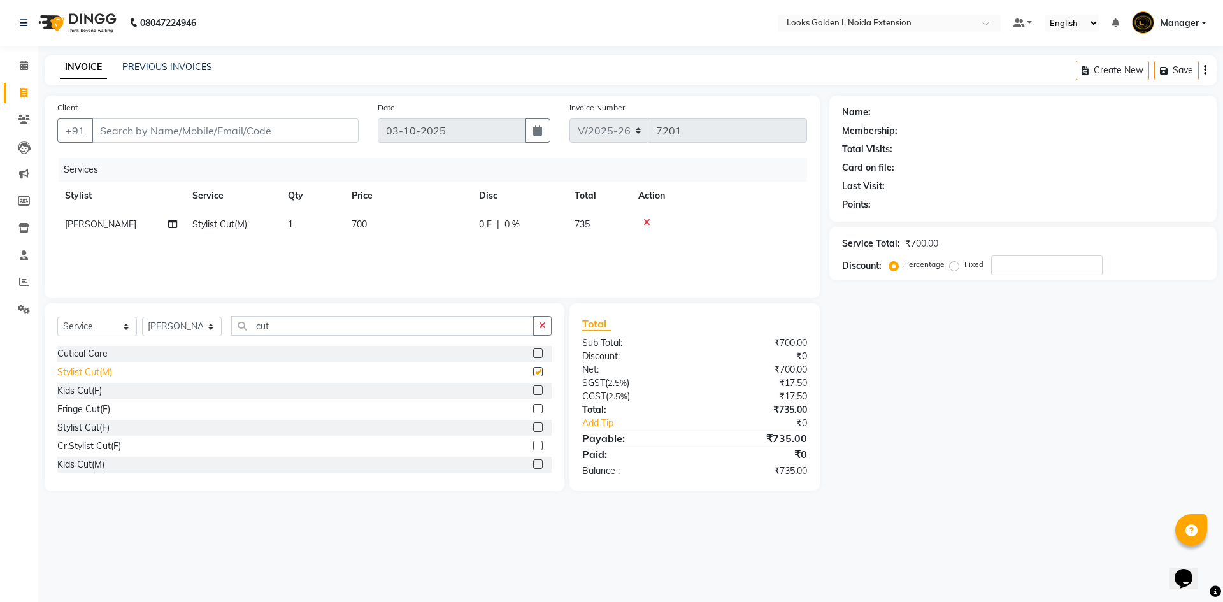
checkbox input "false"
click at [210, 328] on select "Select Stylist Ajay_pdct Ali_Khan [PERSON_NAME] [PERSON_NAME] Counter_Sales [PE…" at bounding box center [182, 327] width 80 height 20
select select "91652"
click at [142, 317] on select "Select Stylist Ajay_pdct Ali_Khan [PERSON_NAME] [PERSON_NAME] Counter_Sales [PE…" at bounding box center [182, 327] width 80 height 20
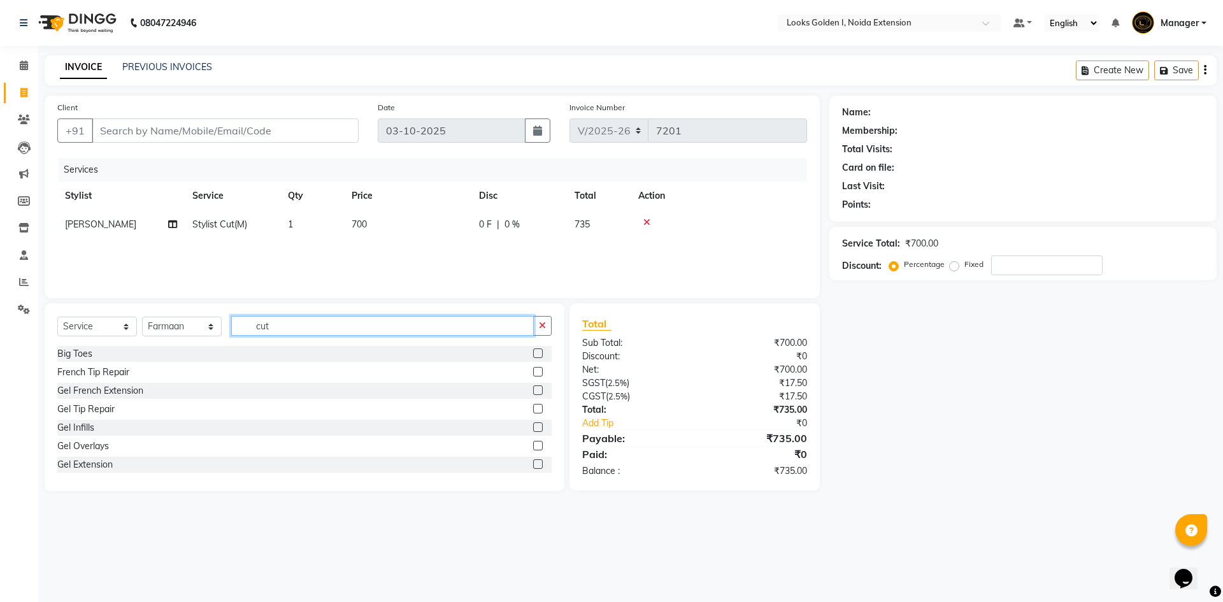
click at [277, 325] on input "cut" at bounding box center [382, 326] width 303 height 20
type input "c"
type input "cut"
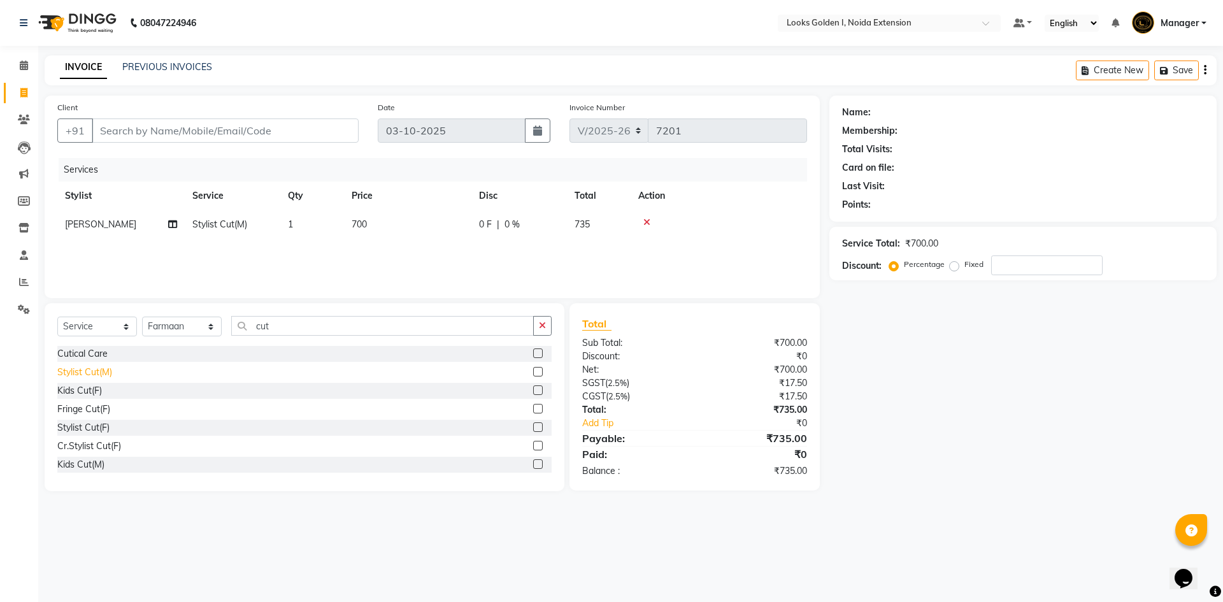
click at [69, 369] on div "Stylist Cut(M)" at bounding box center [84, 372] width 55 height 13
checkbox input "false"
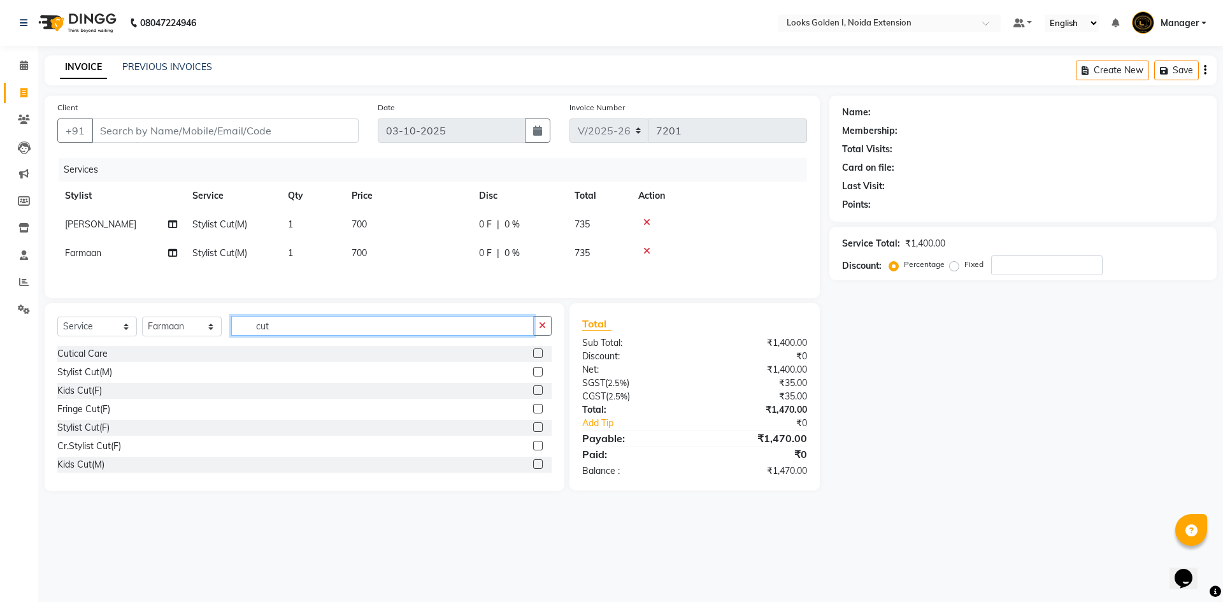
click at [295, 328] on input "cut" at bounding box center [382, 326] width 303 height 20
click at [294, 328] on input "cut" at bounding box center [382, 326] width 303 height 20
type input "be"
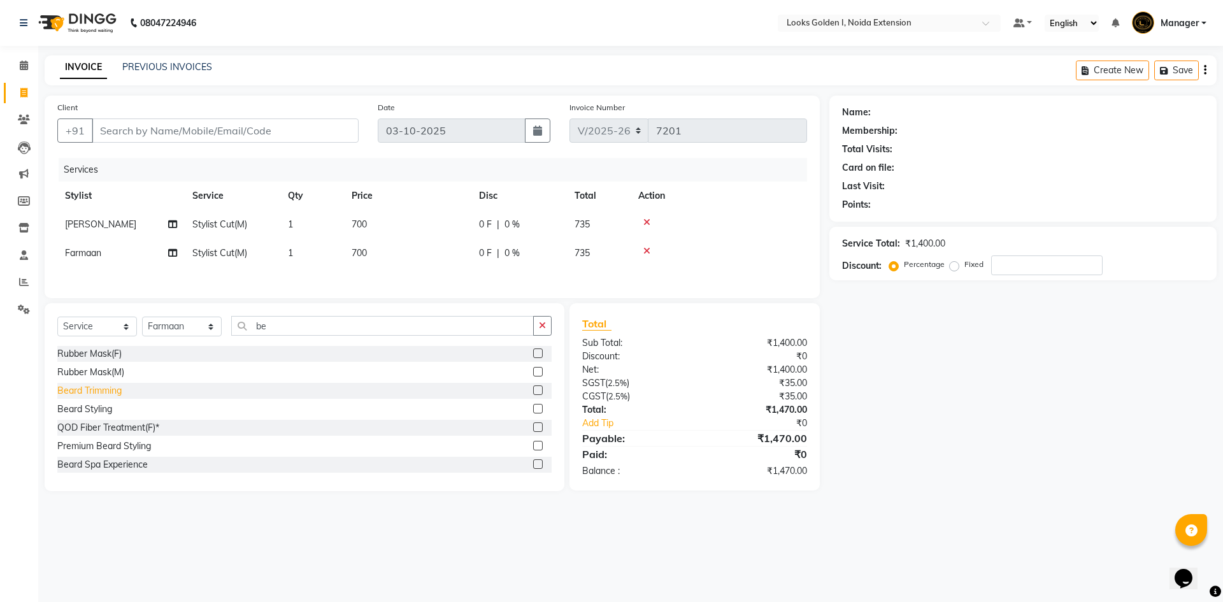
click at [96, 391] on div "Beard Trimming" at bounding box center [89, 390] width 64 height 13
checkbox input "false"
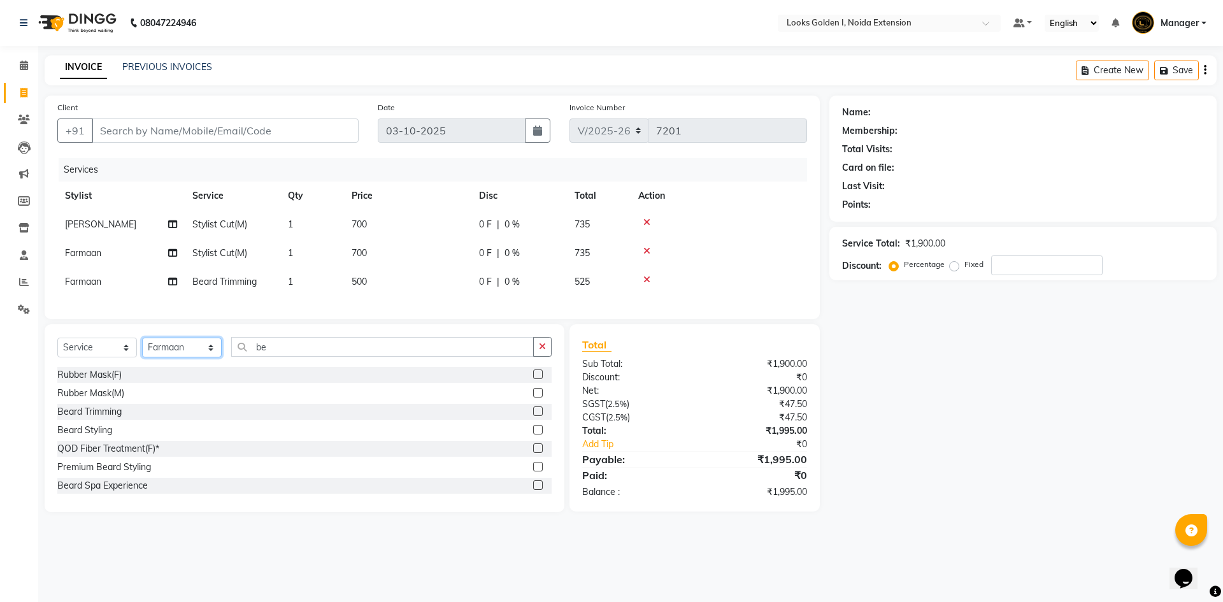
click at [187, 356] on select "Select Stylist Ajay_pdct Ali_Khan [PERSON_NAME] [PERSON_NAME] Counter_Sales [PE…" at bounding box center [182, 348] width 80 height 20
select select "89615"
click at [142, 347] on select "Select Stylist Ajay_pdct Ali_Khan [PERSON_NAME] [PERSON_NAME] Counter_Sales [PE…" at bounding box center [182, 348] width 80 height 20
click at [298, 355] on input "be" at bounding box center [382, 347] width 303 height 20
type input "be"
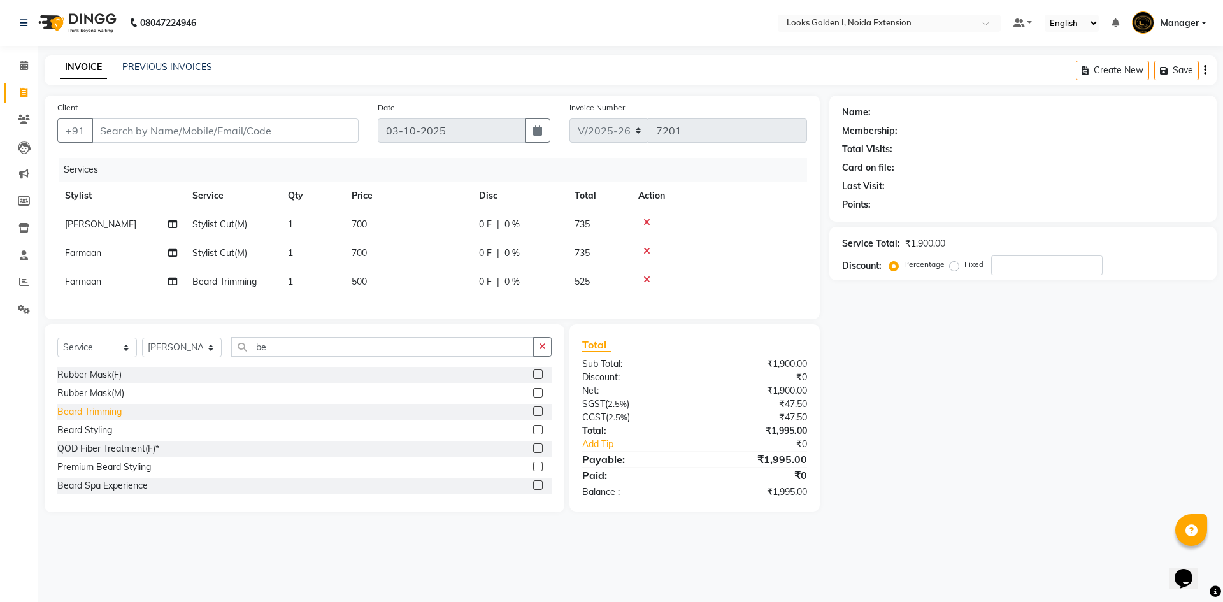
click at [84, 419] on div "Beard Trimming" at bounding box center [89, 411] width 64 height 13
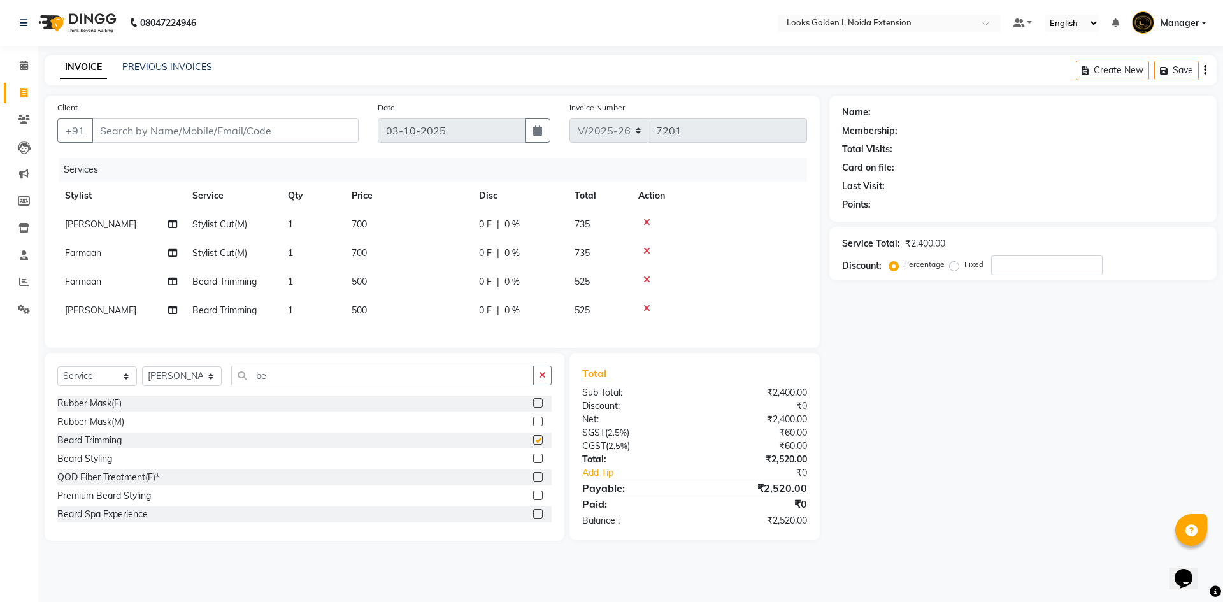
checkbox input "false"
click at [413, 217] on td "700" at bounding box center [407, 224] width 127 height 29
select select "89615"
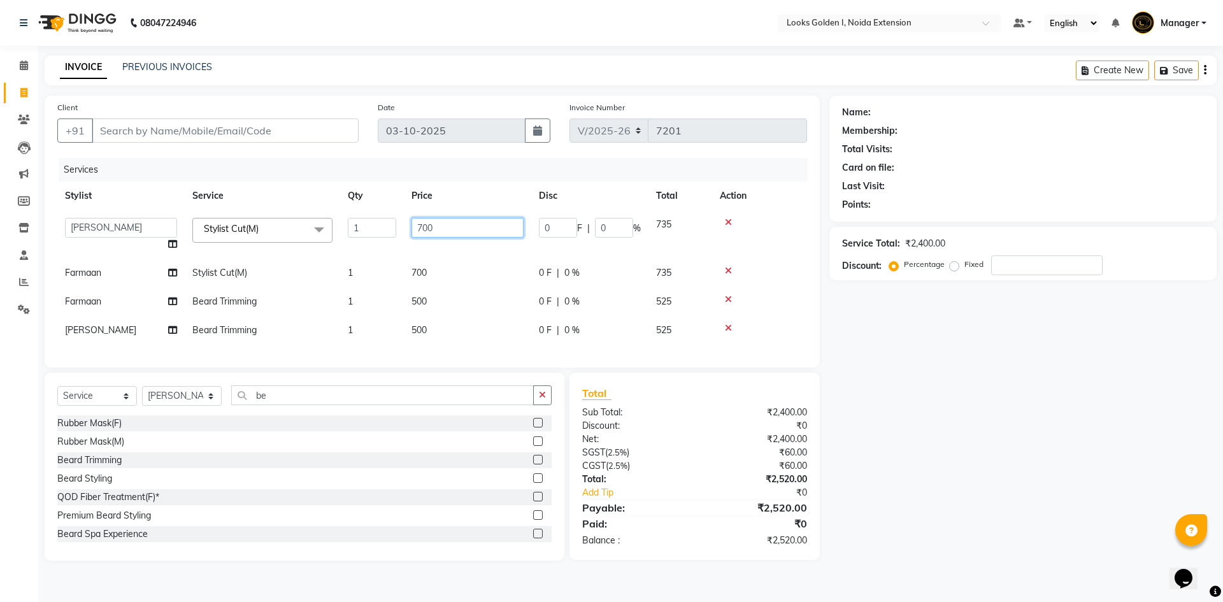
drag, startPoint x: 423, startPoint y: 226, endPoint x: 401, endPoint y: 226, distance: 21.7
click at [401, 226] on tr "Ajay_pdct Ali_Khan [PERSON_NAME] [PERSON_NAME] Counter_Sales [PERSON_NAME] Farm…" at bounding box center [432, 234] width 750 height 48
type input "500"
click at [412, 263] on td "700" at bounding box center [467, 273] width 127 height 29
select select "91652"
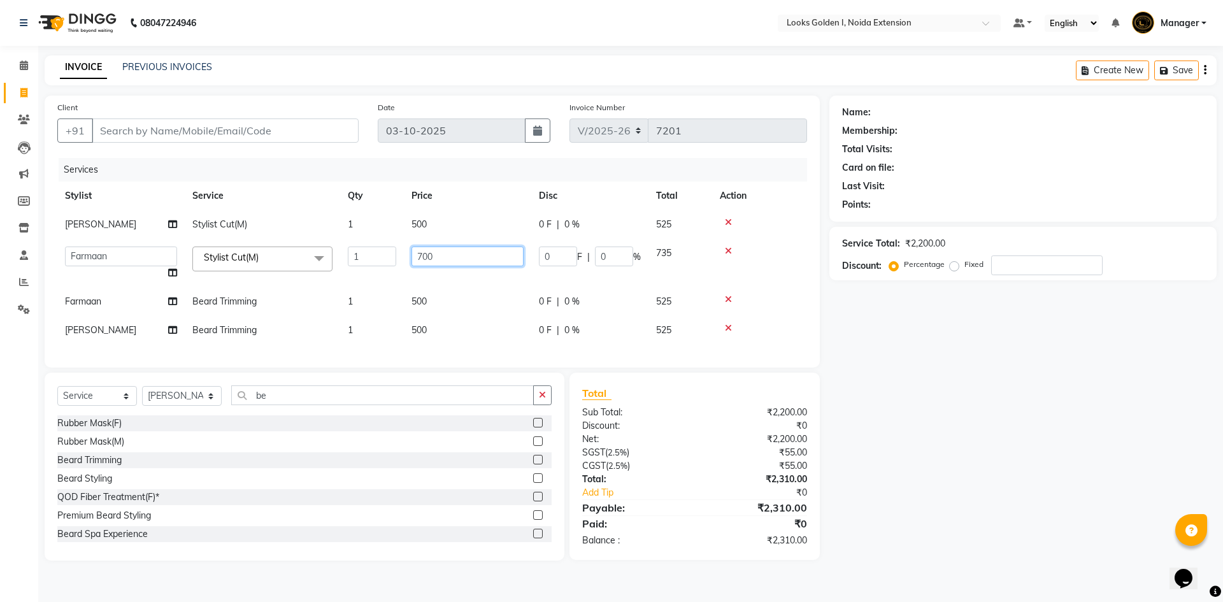
drag, startPoint x: 428, startPoint y: 259, endPoint x: 407, endPoint y: 253, distance: 21.2
click at [407, 253] on td "700" at bounding box center [467, 263] width 127 height 48
type input "500"
click at [422, 300] on tbody "Shami Stylist Cut(M) 1 500 0 F | 0 % 525 Ajay_pdct Ali_Khan Anwar Arshad Asad a…" at bounding box center [432, 277] width 750 height 134
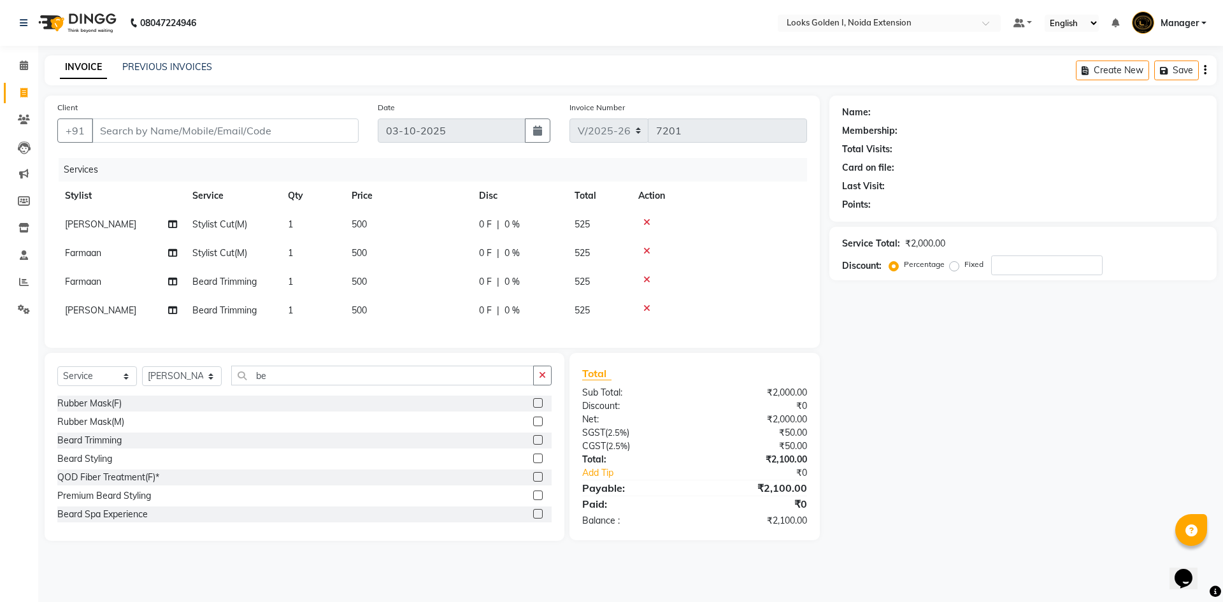
click at [419, 278] on td "500" at bounding box center [407, 282] width 127 height 29
select select "91652"
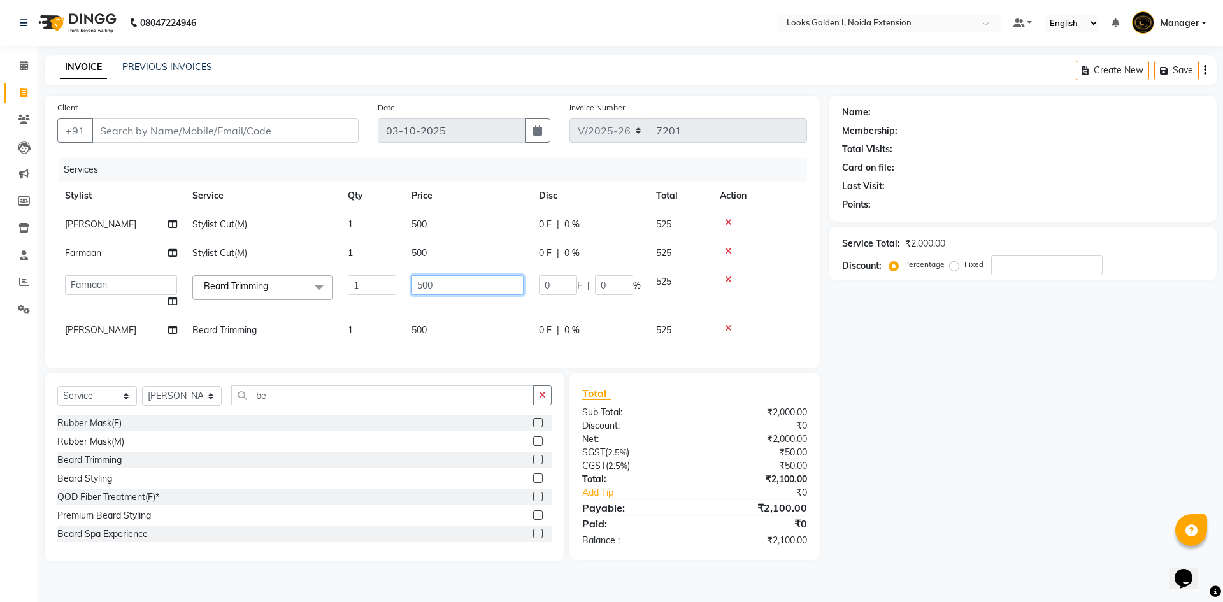
drag, startPoint x: 423, startPoint y: 283, endPoint x: 391, endPoint y: 283, distance: 32.5
click at [391, 283] on tr "Ajay_pdct Ali_Khan Anwar Arshad Asad ayush Counter_Sales Faheem Farmaan Gagan G…" at bounding box center [432, 292] width 750 height 48
type input "300"
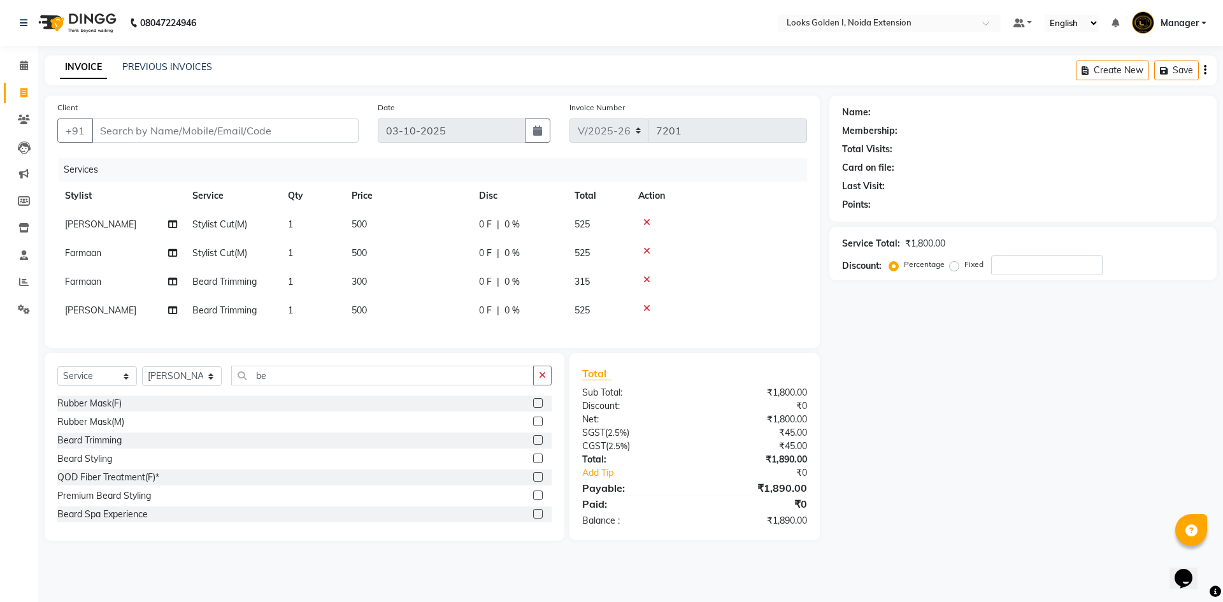
click at [429, 329] on div "Services Stylist Service Qty Price Disc Total Action Shami Stylist Cut(M) 1 500…" at bounding box center [432, 246] width 750 height 177
click at [419, 313] on td "500" at bounding box center [407, 310] width 127 height 29
select select "89615"
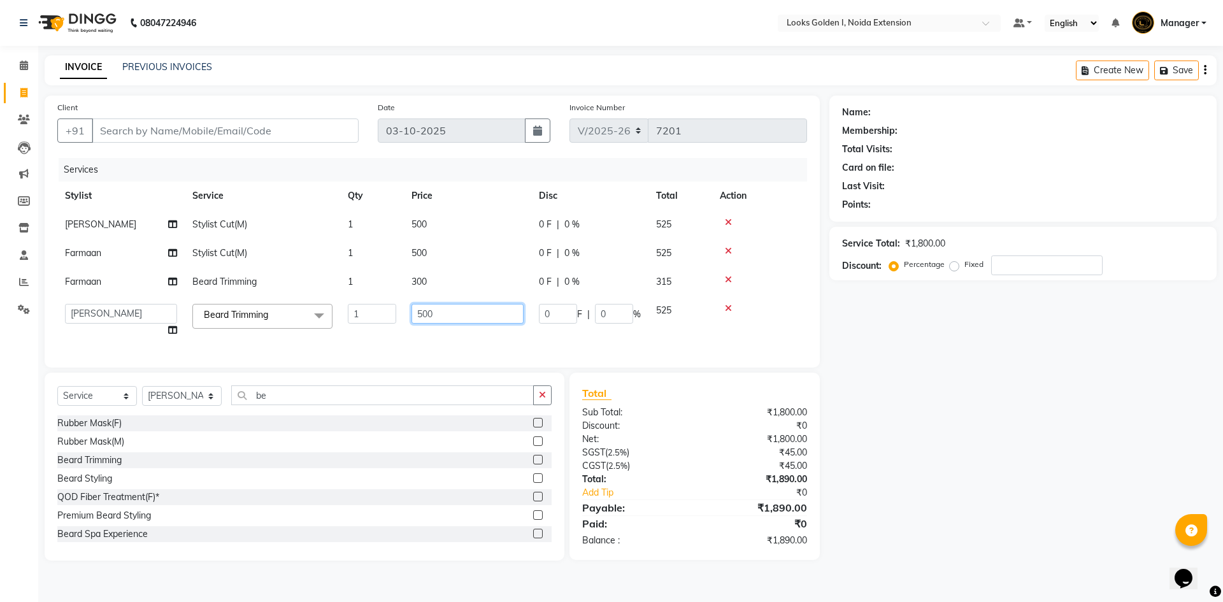
drag, startPoint x: 424, startPoint y: 315, endPoint x: 382, endPoint y: 313, distance: 42.1
click at [386, 315] on tr "Ajay_pdct Ali_Khan Anwar Arshad Asad ayush Counter_Sales Faheem Farmaan Gagan G…" at bounding box center [432, 320] width 750 height 48
type input "300"
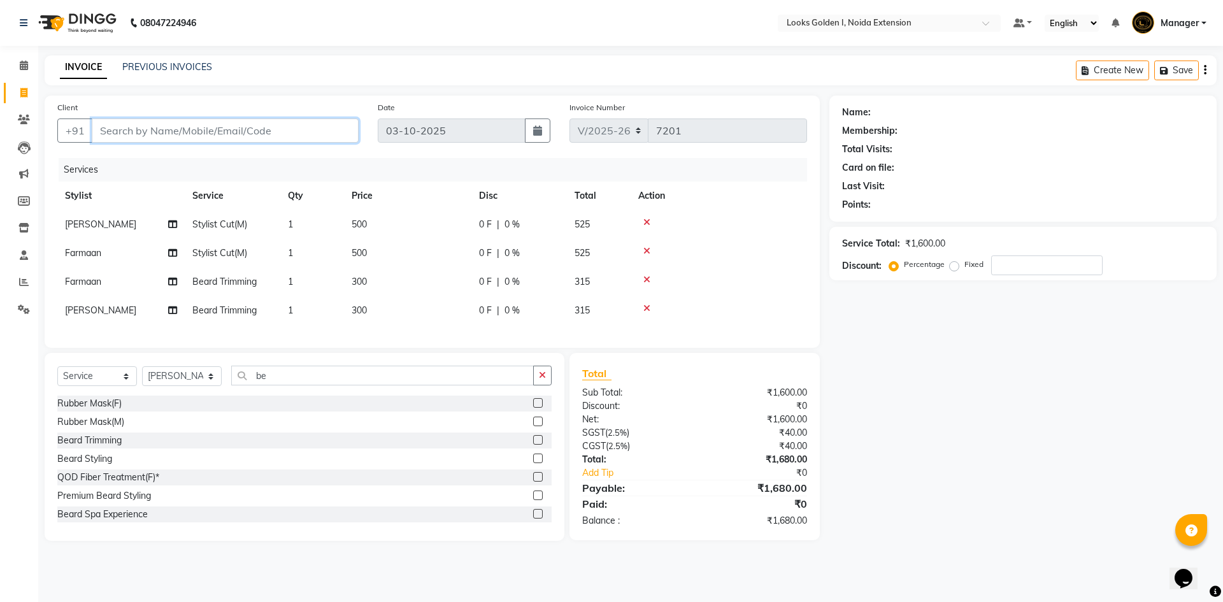
click at [202, 127] on input "Client" at bounding box center [225, 131] width 267 height 24
type input "9"
type input "0"
type input "9625152837"
click at [329, 113] on div "Client +91 9625152837 Add Client" at bounding box center [208, 127] width 320 height 52
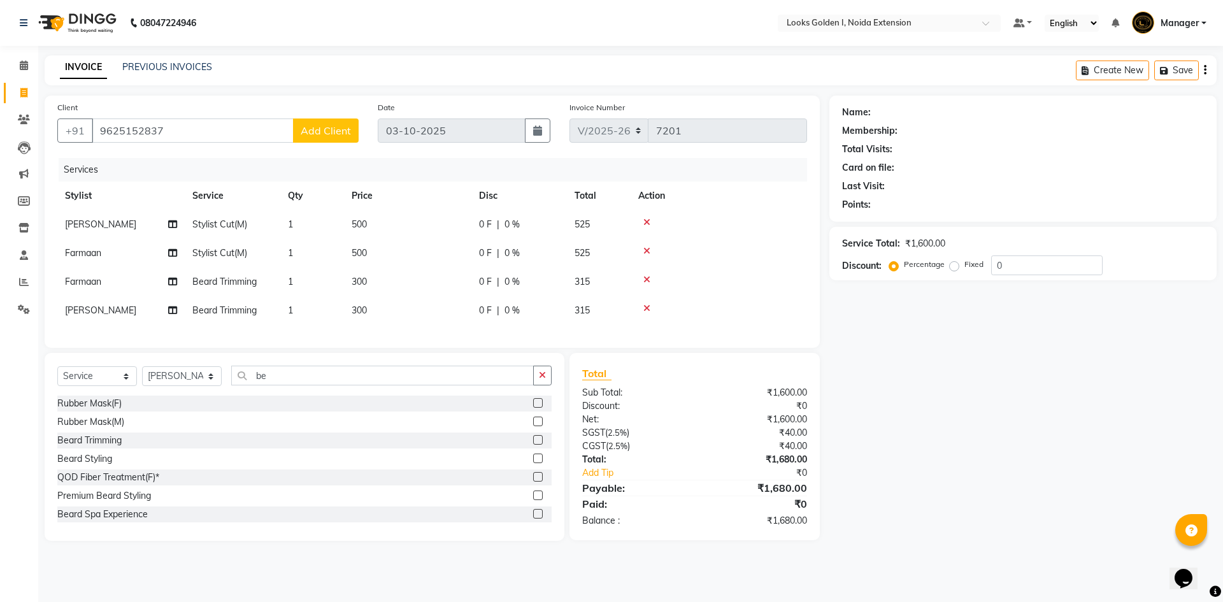
click at [326, 129] on span "Add Client" at bounding box center [326, 130] width 50 height 13
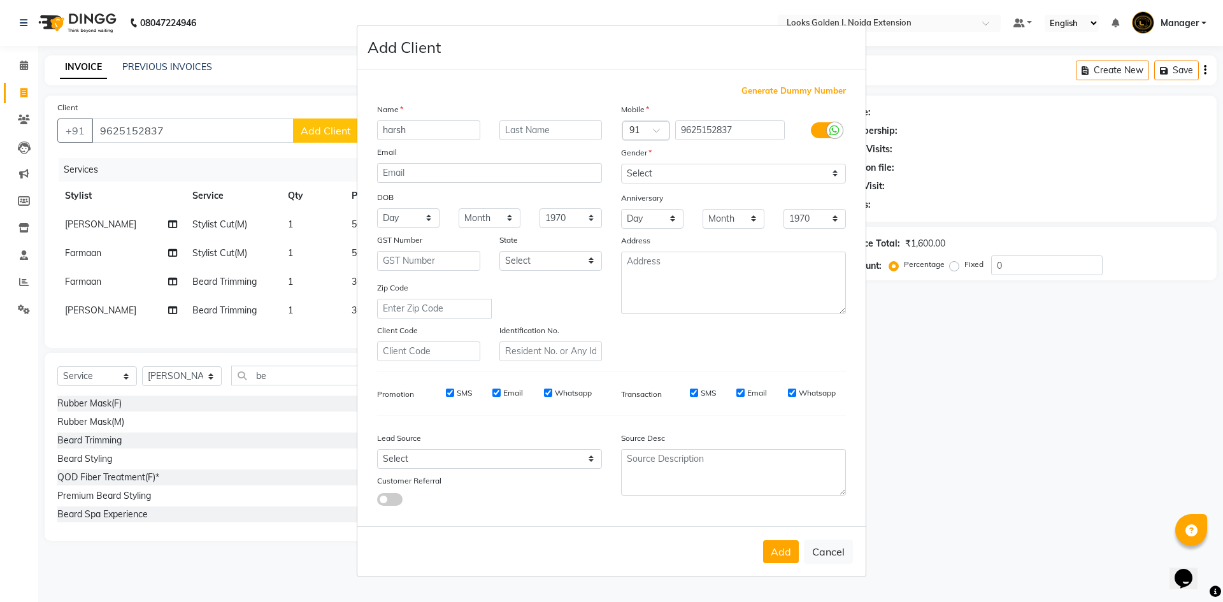
type input "harsh"
drag, startPoint x: 700, startPoint y: 173, endPoint x: 696, endPoint y: 182, distance: 9.7
click at [700, 173] on select "Select [DEMOGRAPHIC_DATA] [DEMOGRAPHIC_DATA] Other Prefer Not To Say" at bounding box center [733, 174] width 225 height 20
select select "male"
click at [621, 164] on select "Select [DEMOGRAPHIC_DATA] [DEMOGRAPHIC_DATA] Other Prefer Not To Say" at bounding box center [733, 174] width 225 height 20
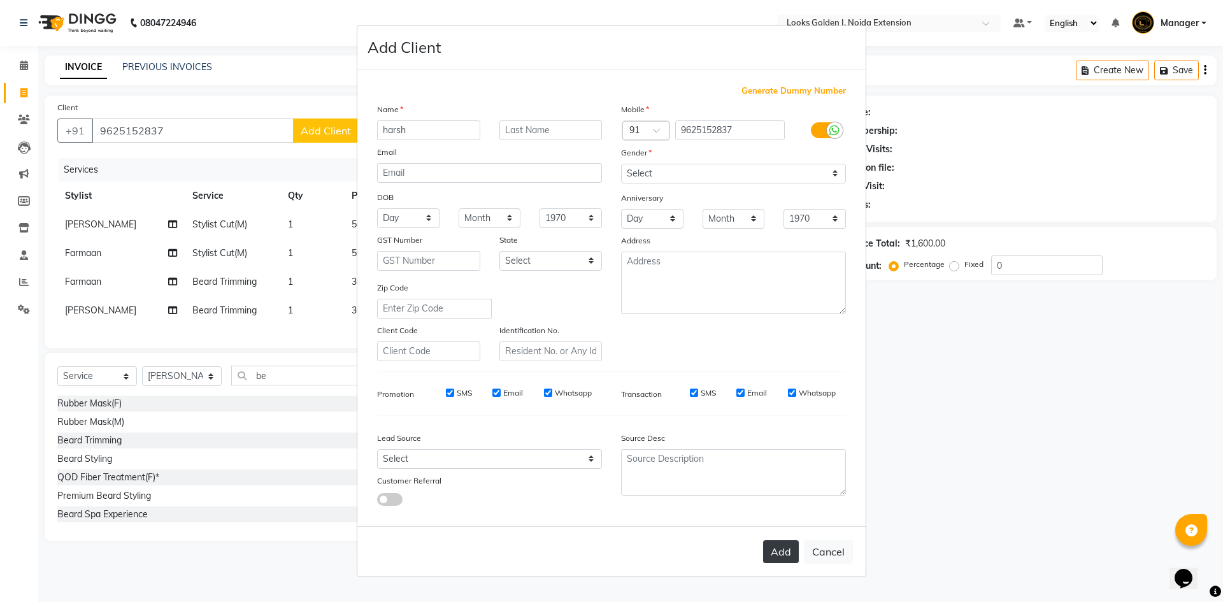
click at [773, 549] on button "Add" at bounding box center [781, 551] width 36 height 23
select select
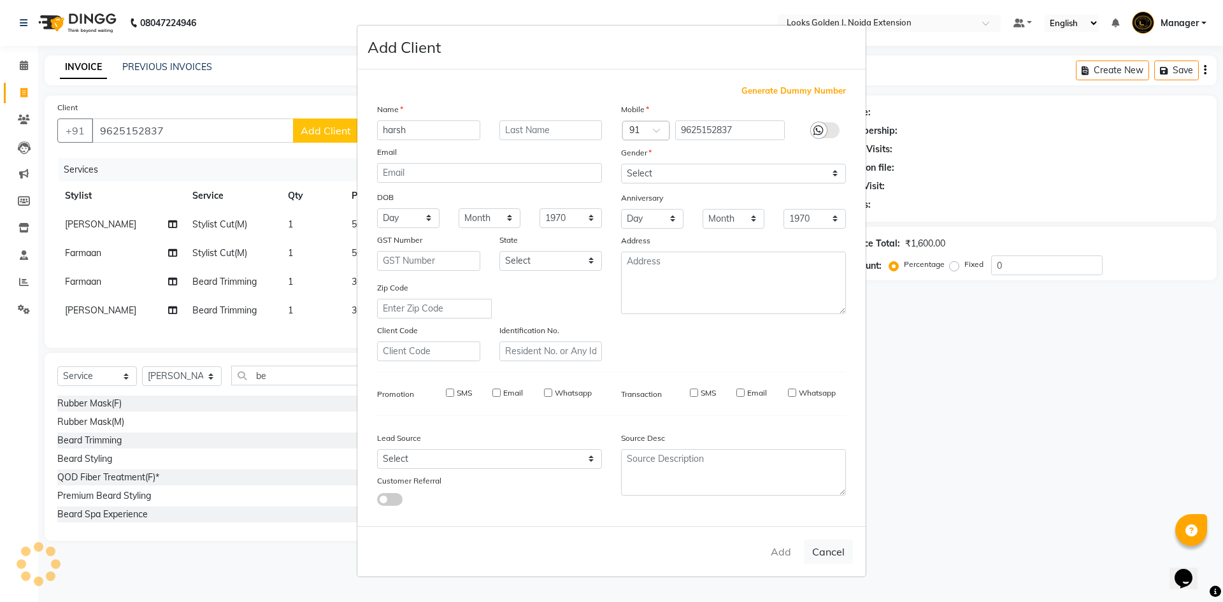
select select
checkbox input "false"
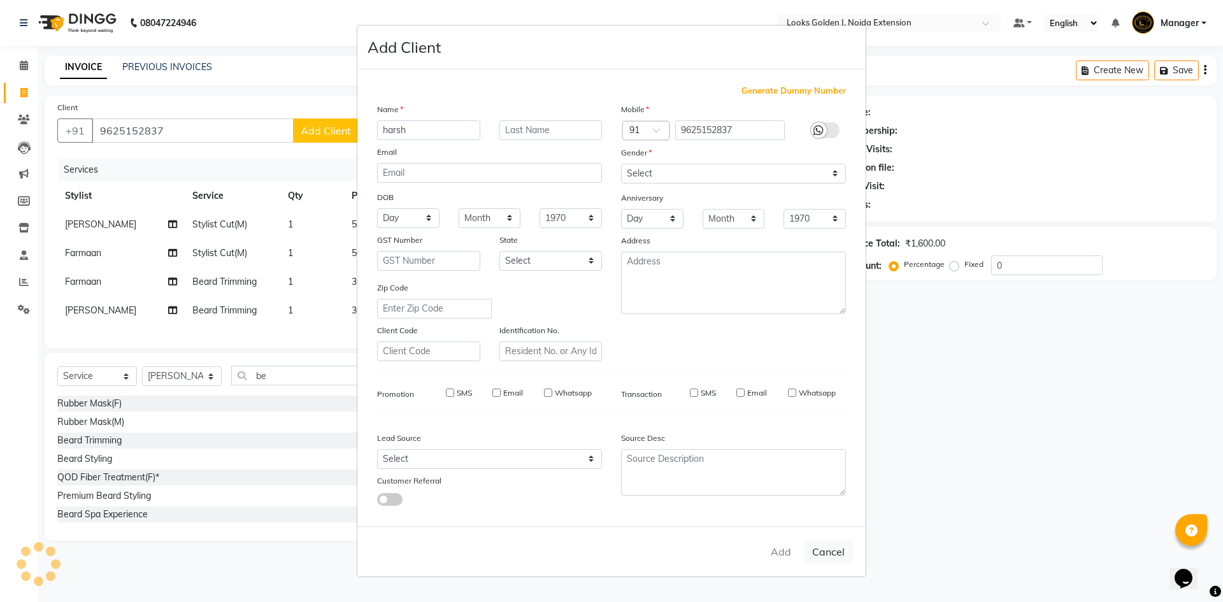
checkbox input "false"
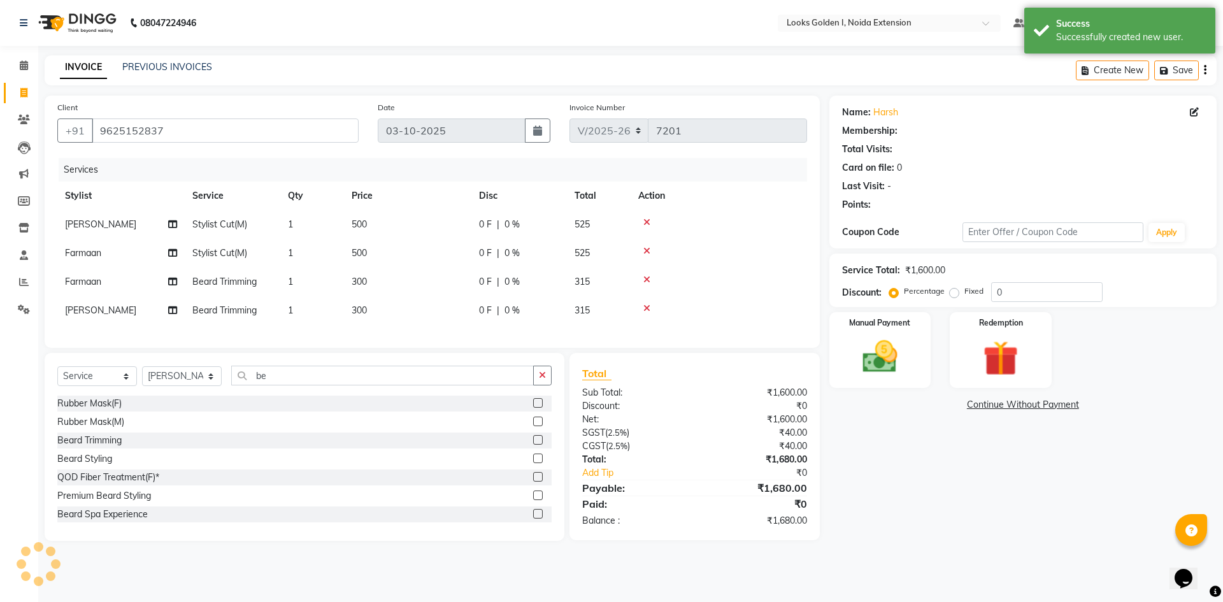
select select "1: Object"
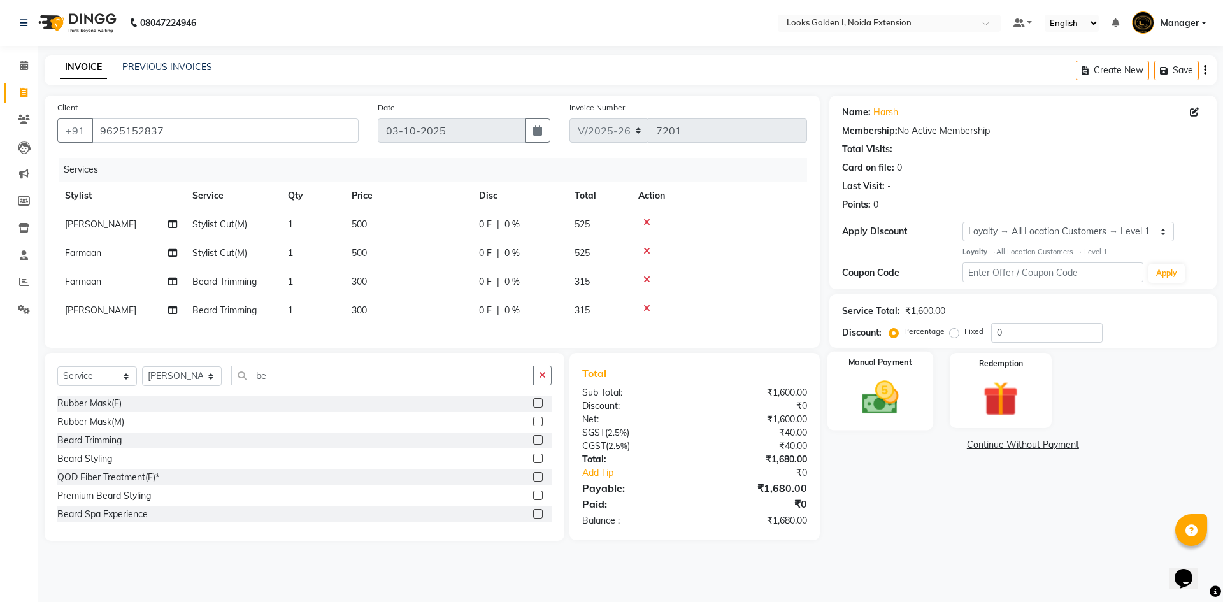
click at [873, 406] on img at bounding box center [880, 398] width 59 height 42
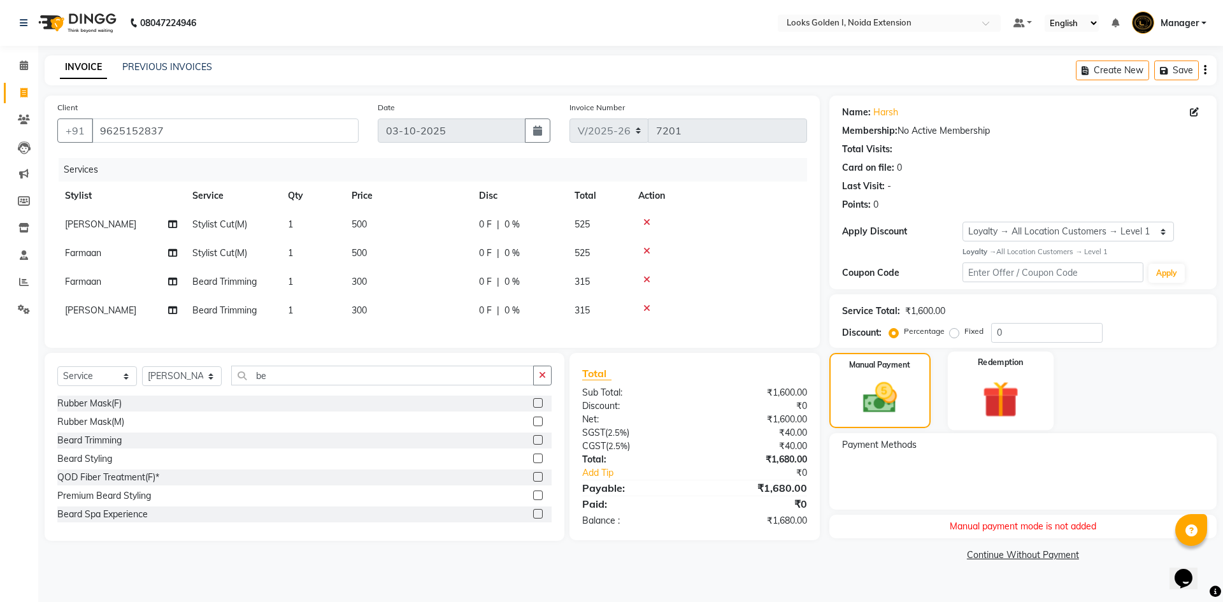
click at [983, 397] on img at bounding box center [1000, 399] width 59 height 45
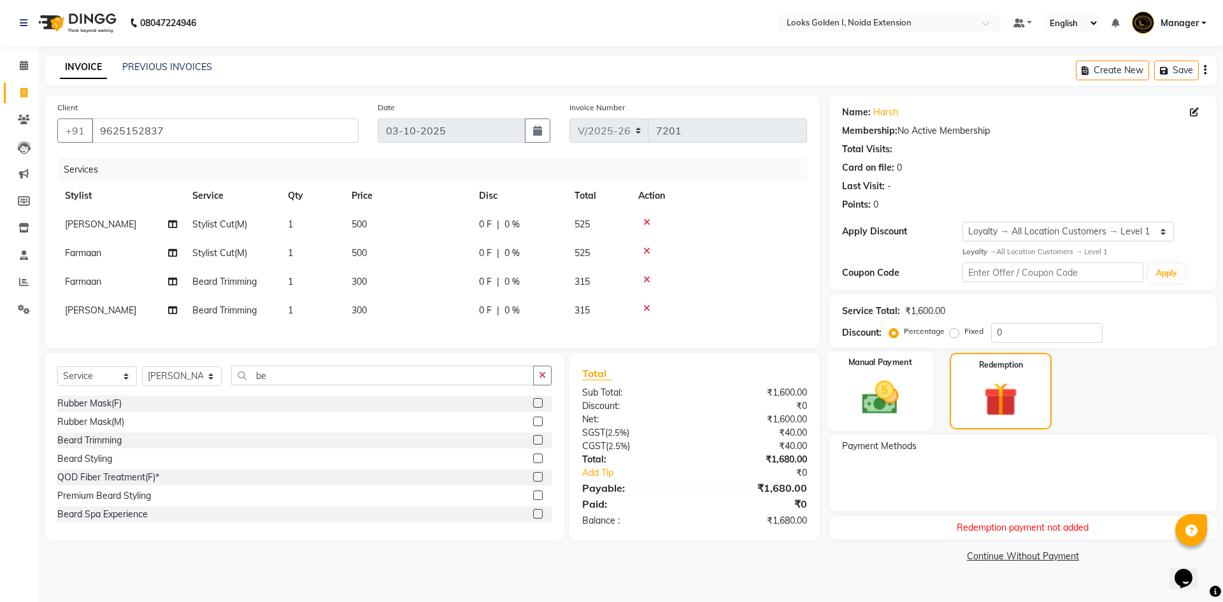
click at [868, 402] on img at bounding box center [880, 398] width 59 height 42
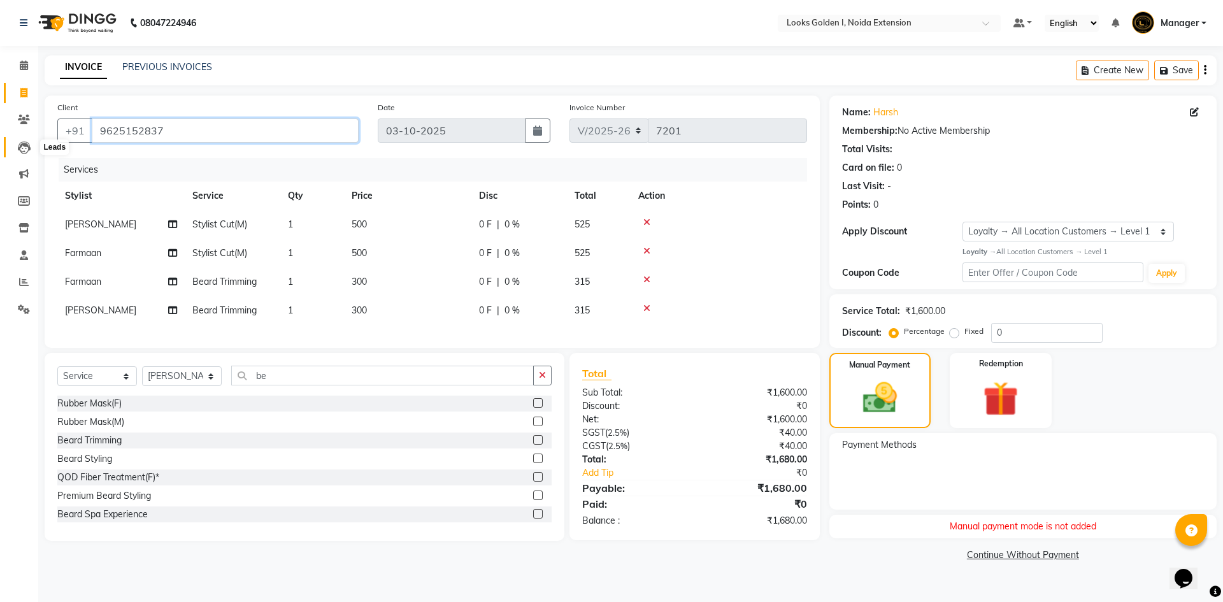
drag, startPoint x: 211, startPoint y: 134, endPoint x: 25, endPoint y: 147, distance: 186.5
click at [25, 147] on app-home "08047224946 Select Location × Looks Golden I, Noida Extension Default Panel My …" at bounding box center [611, 292] width 1223 height 584
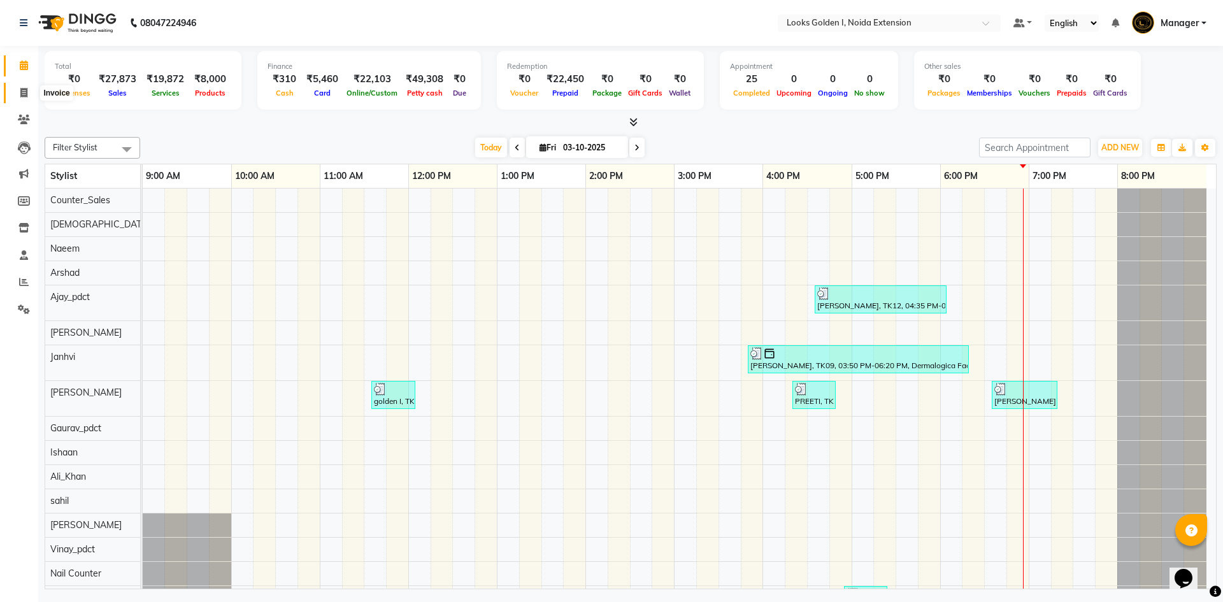
click at [16, 94] on span at bounding box center [24, 93] width 22 height 15
select select "service"
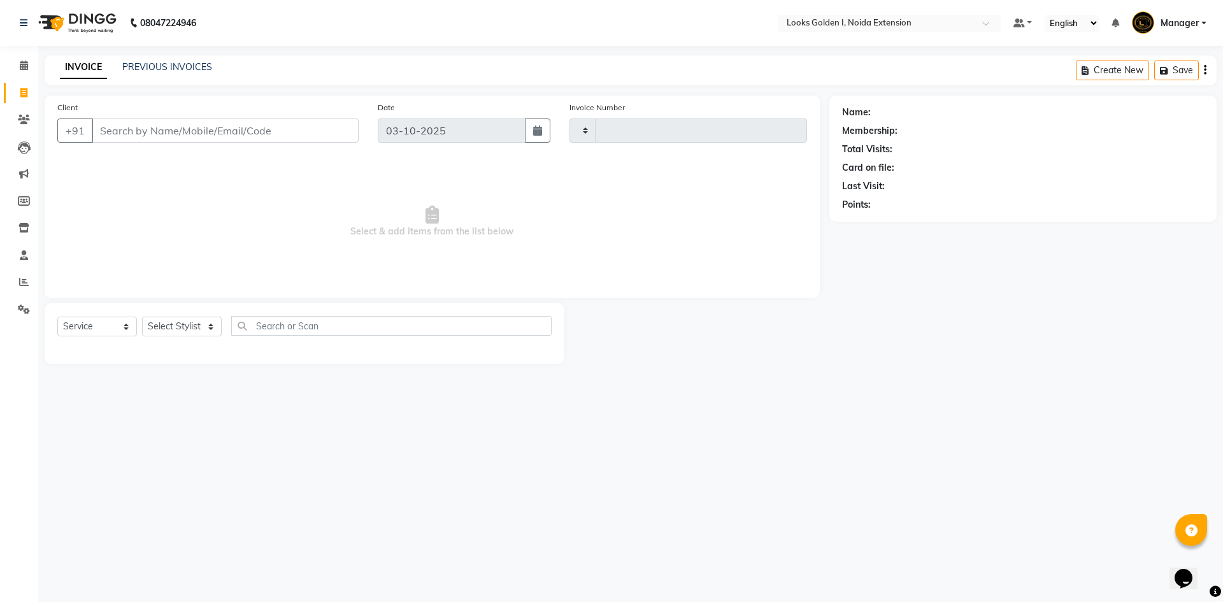
click at [160, 131] on input "Client" at bounding box center [225, 131] width 267 height 24
type input "9625152837"
type input "7202"
select select "5508"
type input "9625152837"
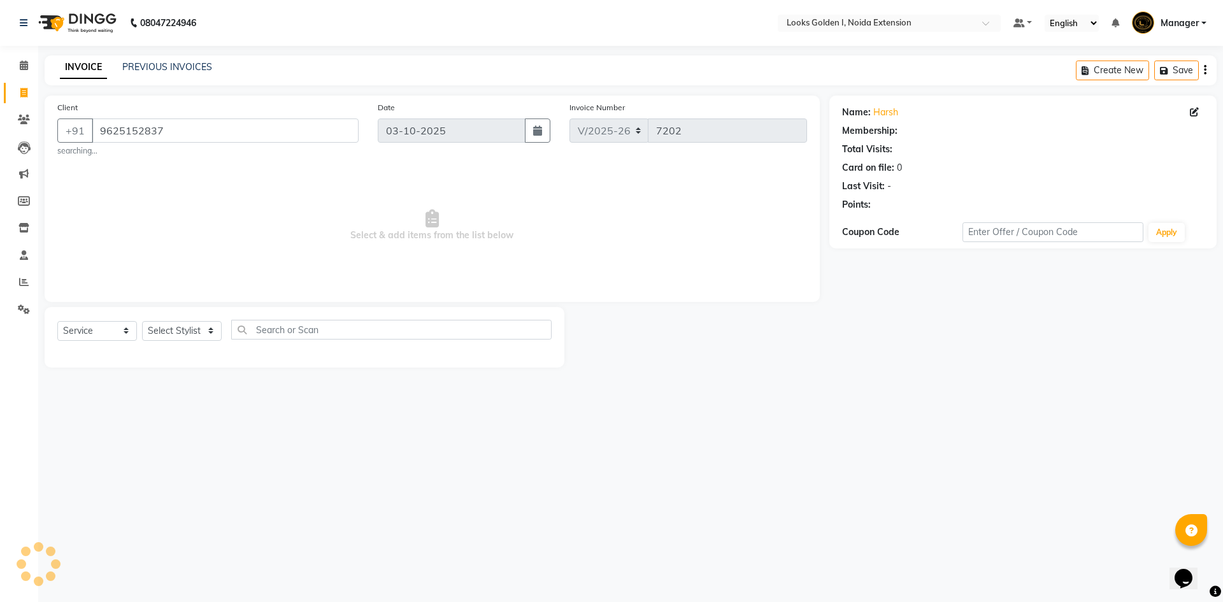
select select "1: Object"
click at [185, 326] on select "Select Stylist Ajay_pdct Ali_Khan [PERSON_NAME] [PERSON_NAME] Counter_Sales [PE…" at bounding box center [182, 331] width 80 height 20
select select "89615"
click at [142, 321] on select "Select Stylist Ajay_pdct Ali_Khan [PERSON_NAME] [PERSON_NAME] Counter_Sales [PE…" at bounding box center [182, 331] width 80 height 20
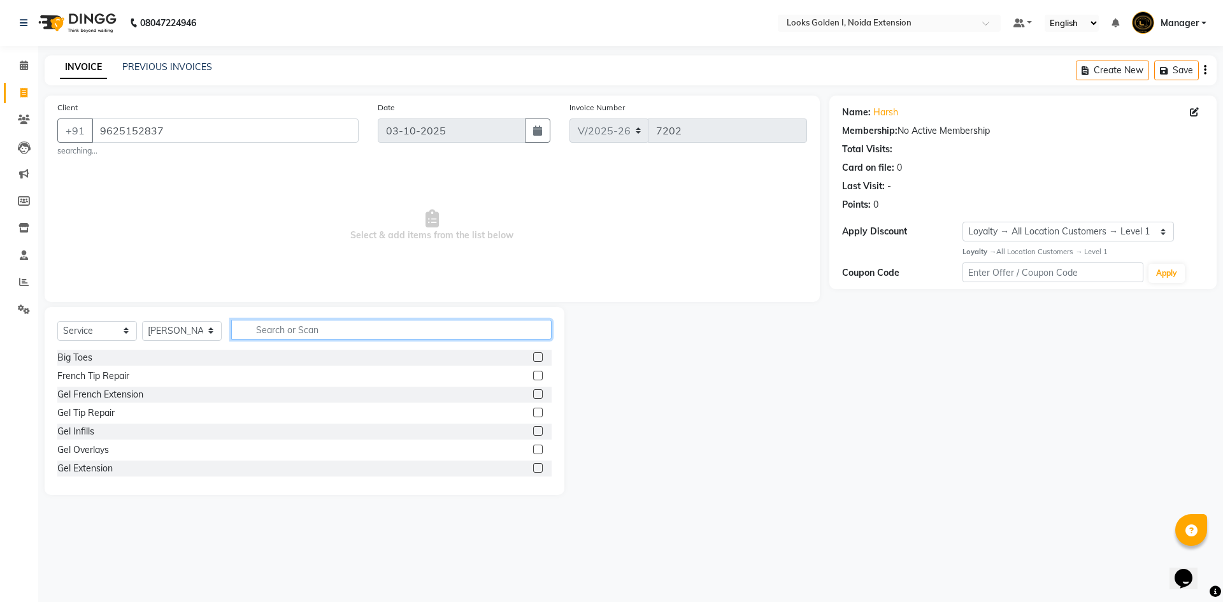
click at [280, 327] on input "text" at bounding box center [391, 330] width 320 height 20
type input "cut"
click at [86, 371] on div "Stylist Cut(M)" at bounding box center [84, 376] width 55 height 13
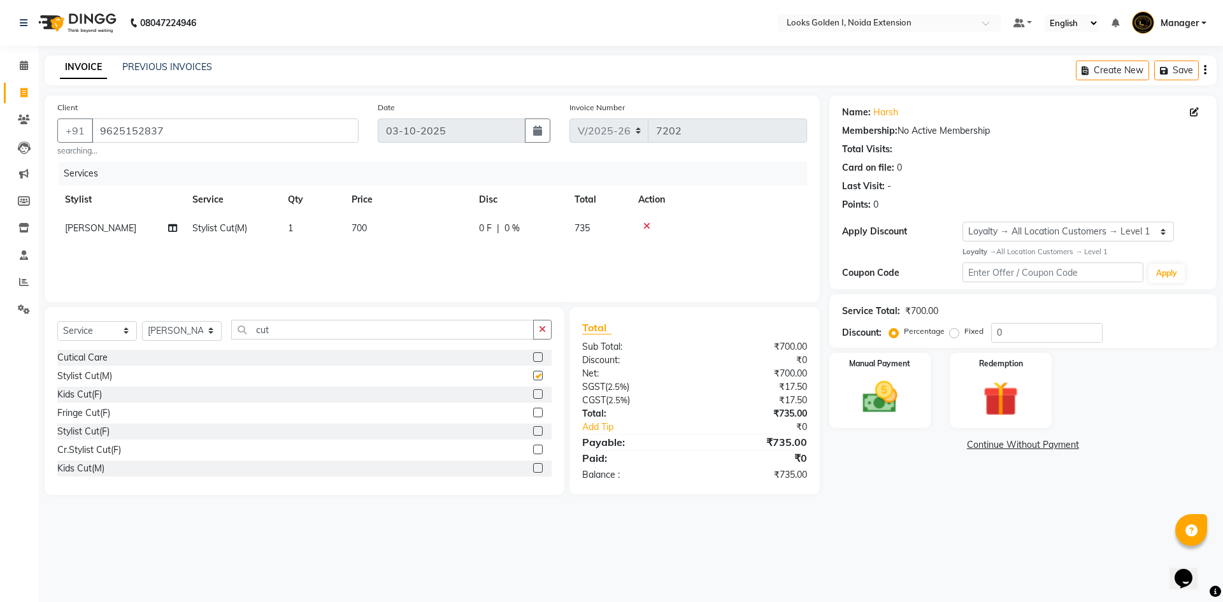
checkbox input "false"
click at [268, 335] on input "cut" at bounding box center [382, 330] width 303 height 20
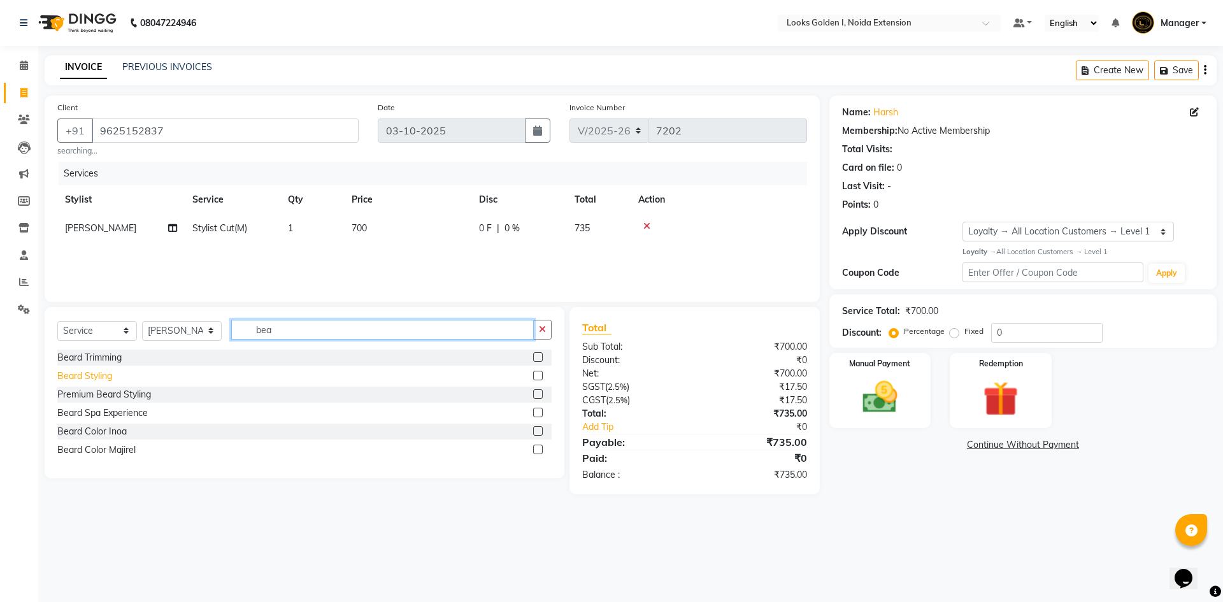
type input "bea"
click at [83, 375] on div "Beard Styling" at bounding box center [84, 376] width 55 height 13
checkbox input "false"
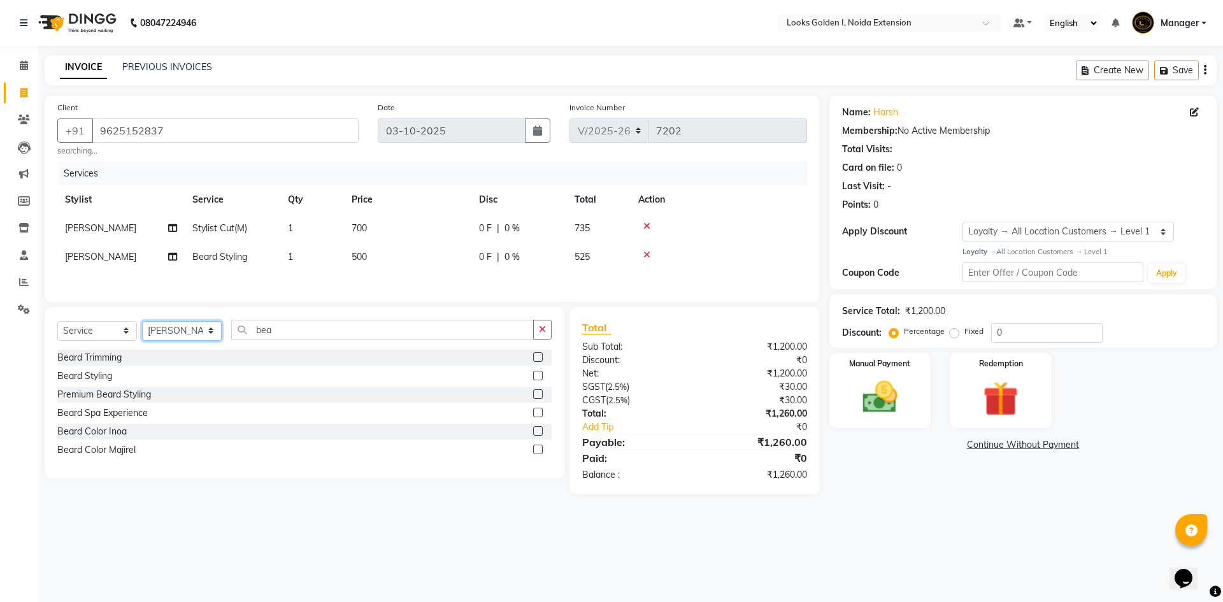
click at [194, 334] on select "Select Stylist Ajay_pdct Ali_Khan [PERSON_NAME] [PERSON_NAME] Counter_Sales [PE…" at bounding box center [182, 331] width 80 height 20
select select "91652"
click at [142, 322] on select "Select Stylist Ajay_pdct Ali_Khan [PERSON_NAME] [PERSON_NAME] Counter_Sales [PE…" at bounding box center [182, 331] width 80 height 20
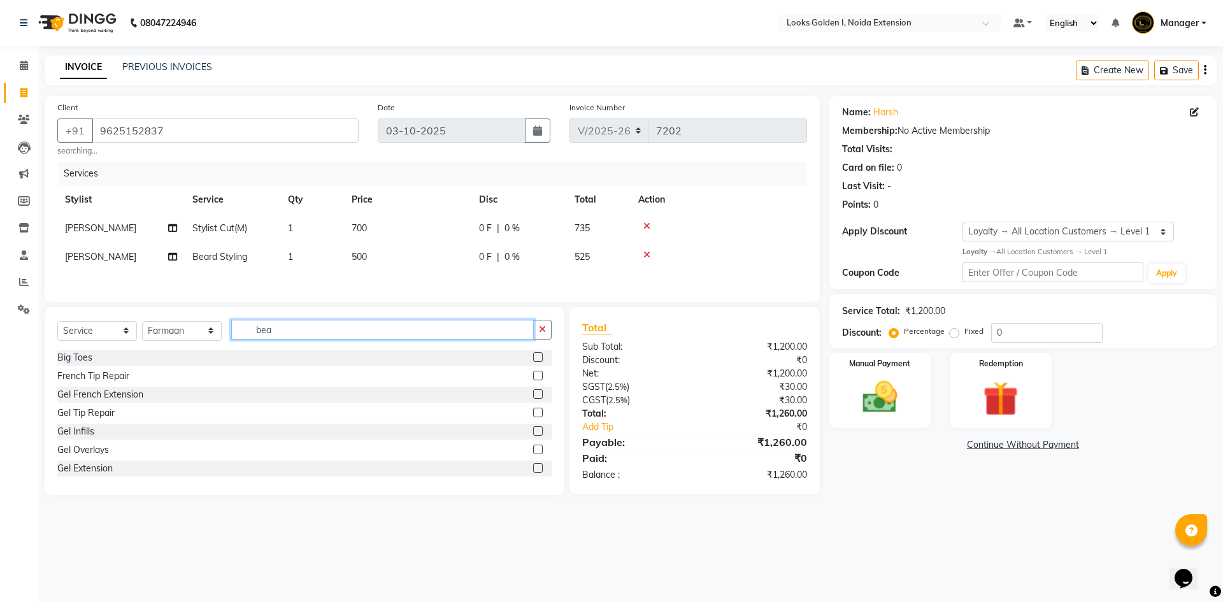
click at [291, 331] on input "bea" at bounding box center [382, 330] width 303 height 20
type input "bea"
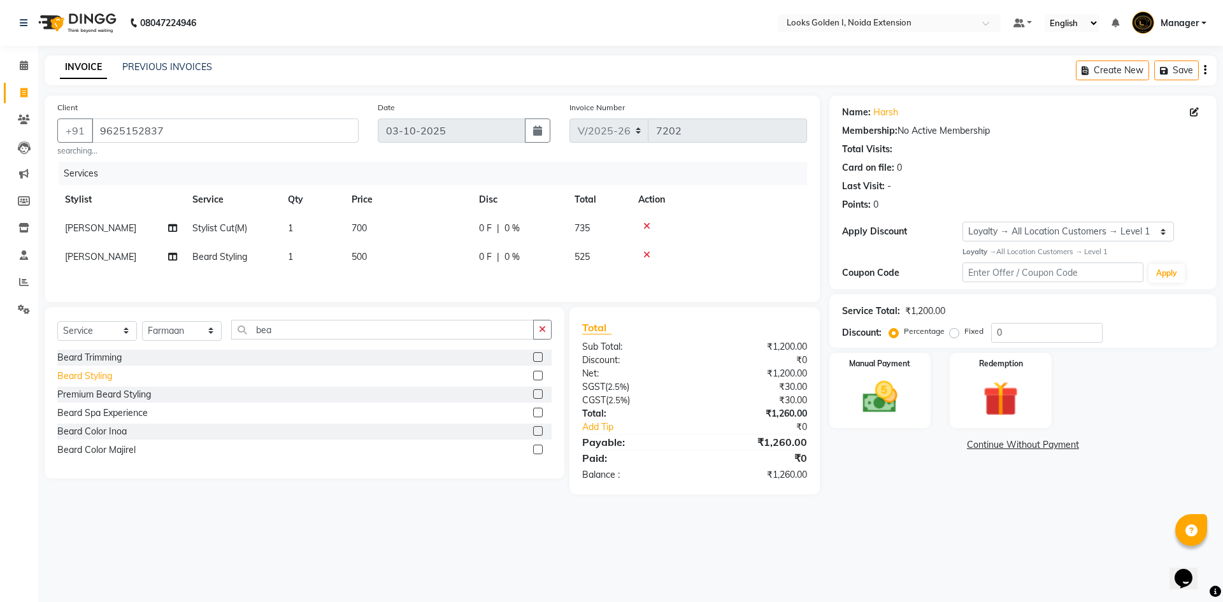
click at [85, 380] on div "Beard Styling" at bounding box center [84, 376] width 55 height 13
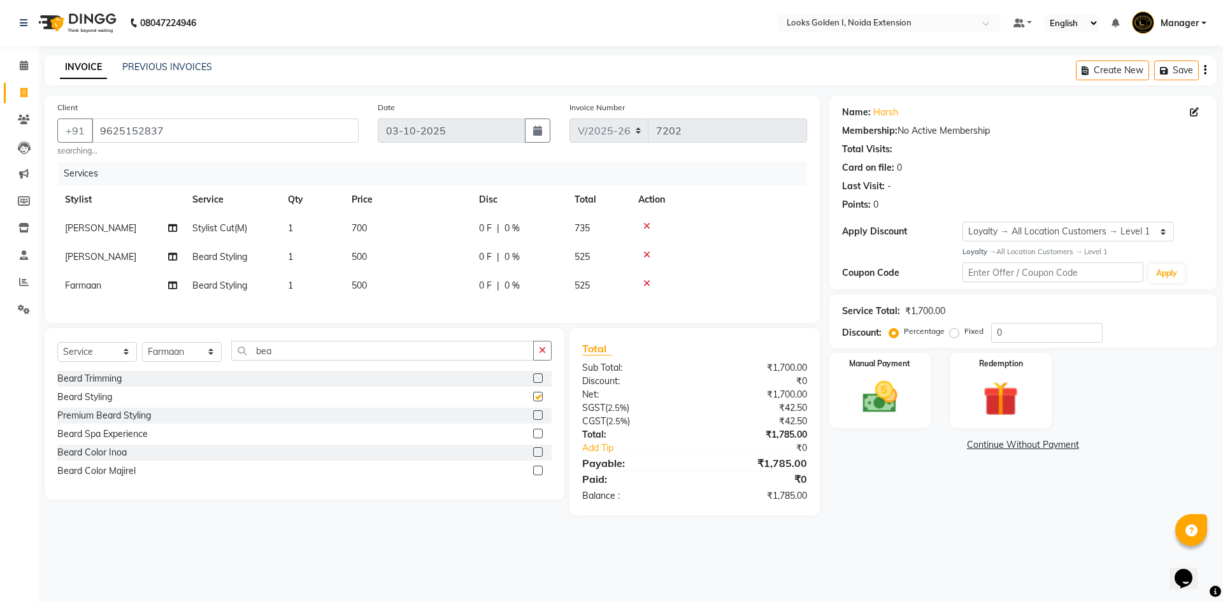
checkbox input "false"
click at [296, 361] on input "bea" at bounding box center [382, 351] width 303 height 20
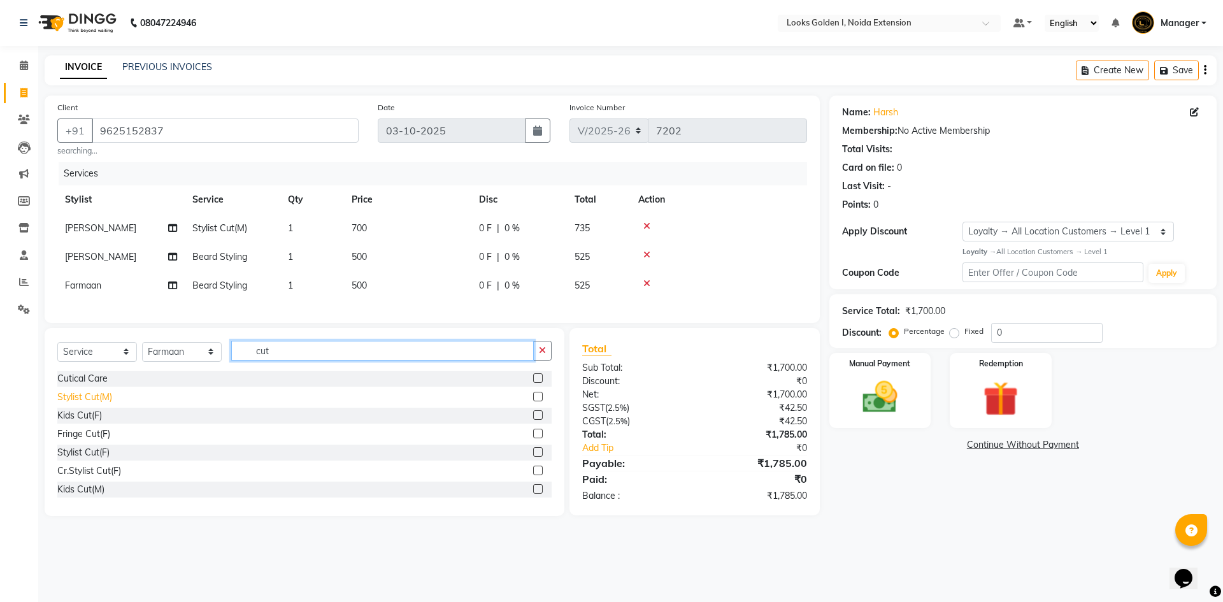
type input "cut"
click at [109, 404] on div "Stylist Cut(M)" at bounding box center [84, 397] width 55 height 13
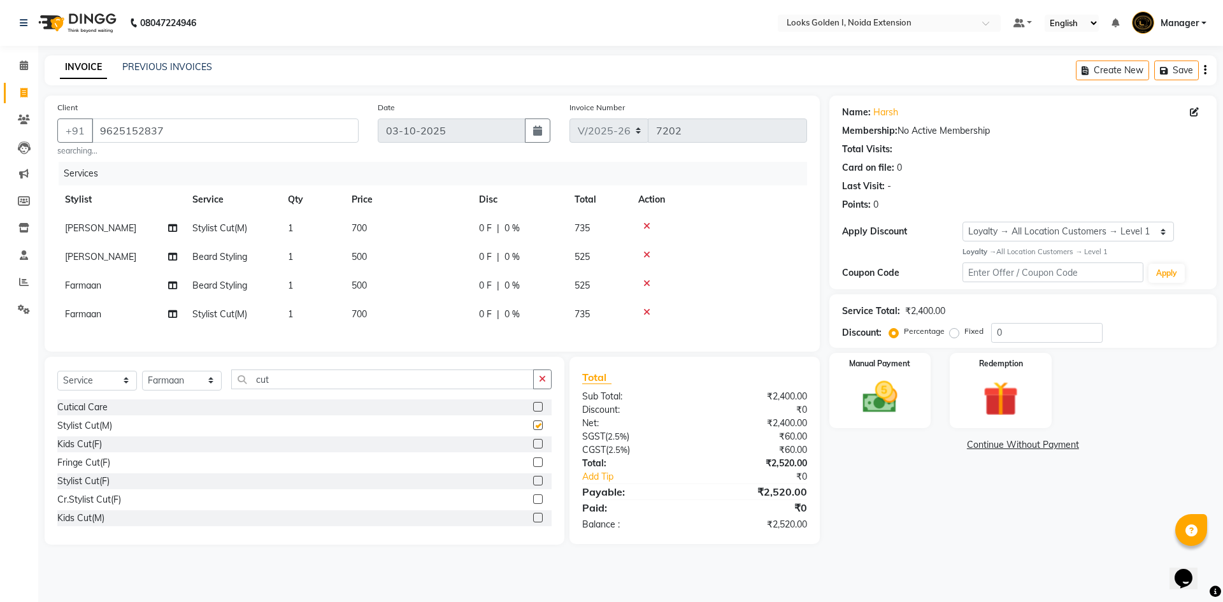
checkbox input "false"
click at [902, 396] on img at bounding box center [880, 398] width 59 height 42
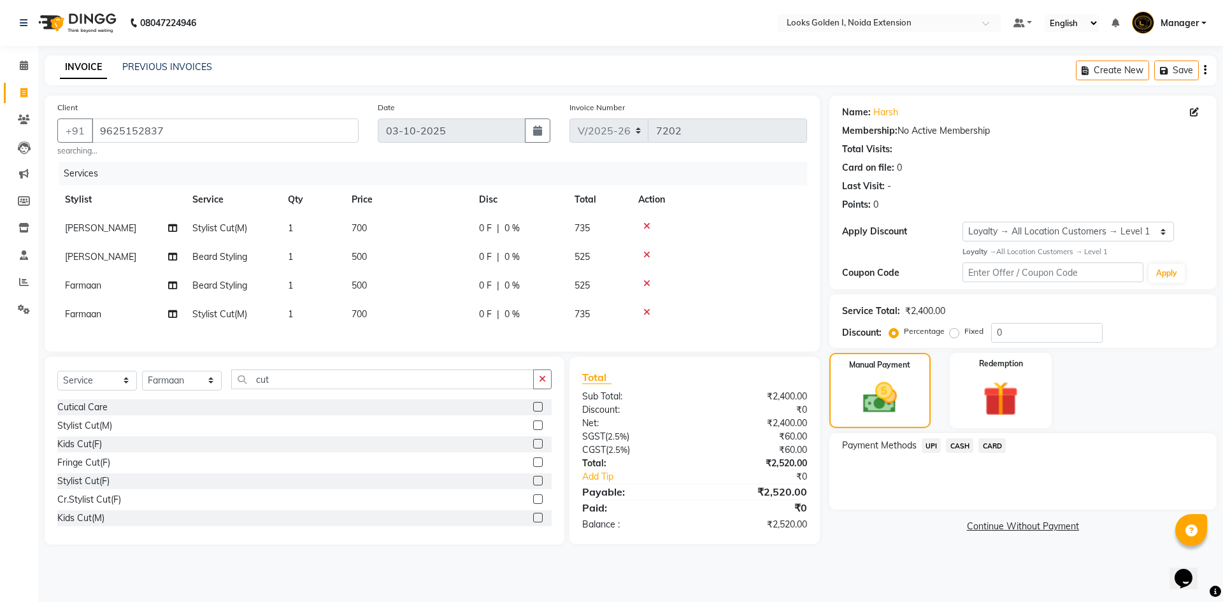
click at [932, 443] on span "UPI" at bounding box center [932, 445] width 20 height 15
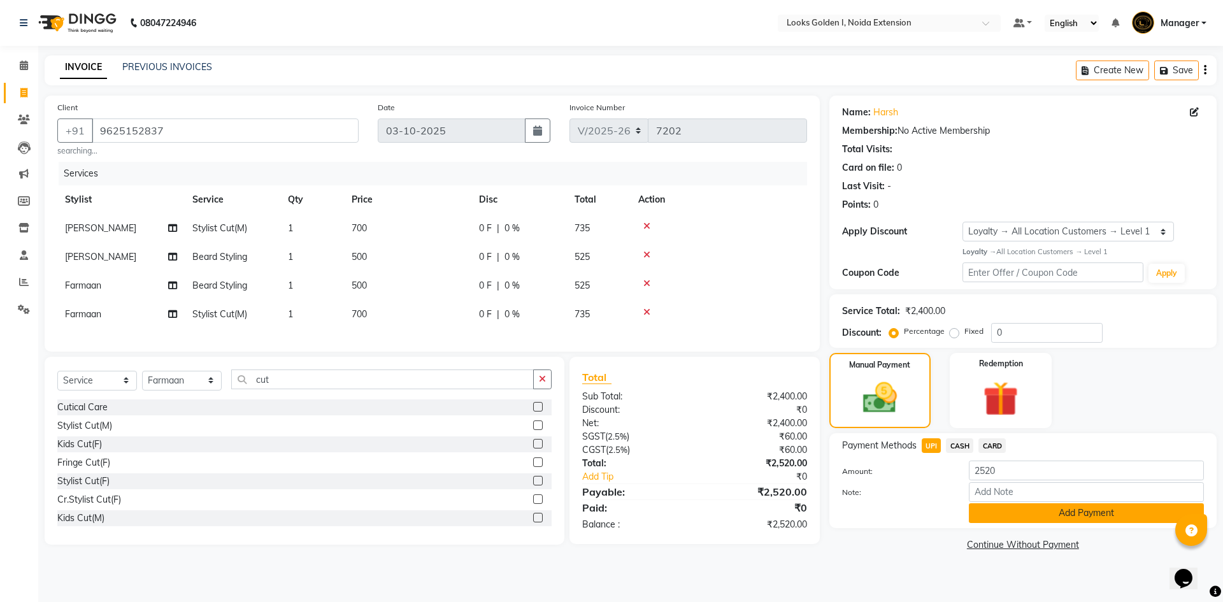
click at [1063, 510] on button "Add Payment" at bounding box center [1086, 513] width 235 height 20
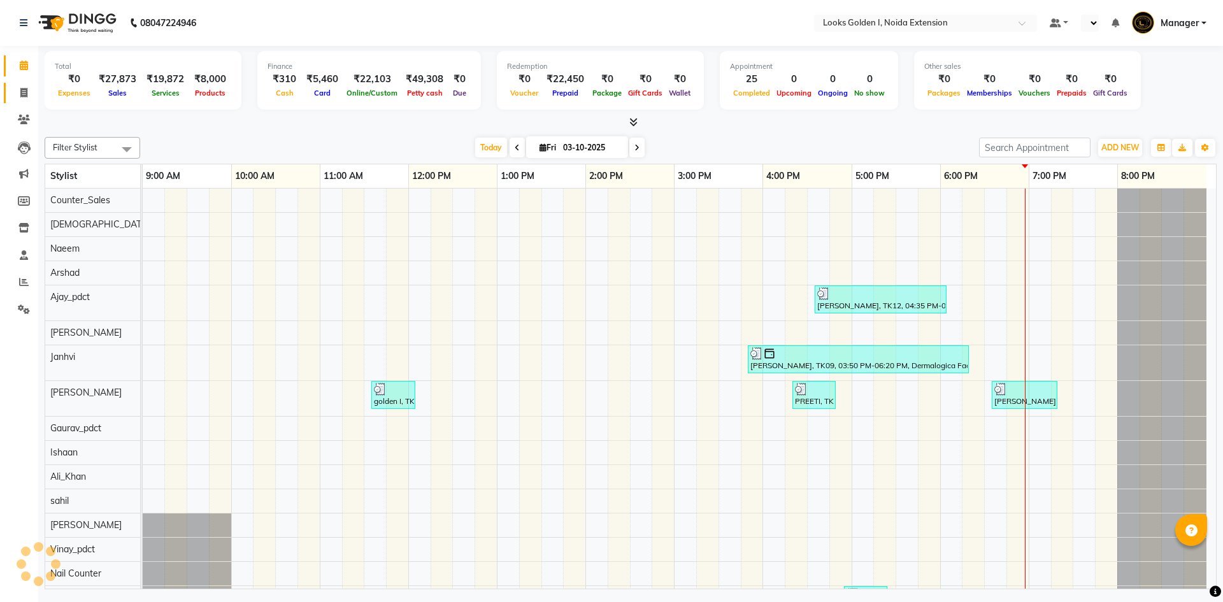
select select "en"
click at [17, 97] on span at bounding box center [24, 93] width 22 height 15
select select "service"
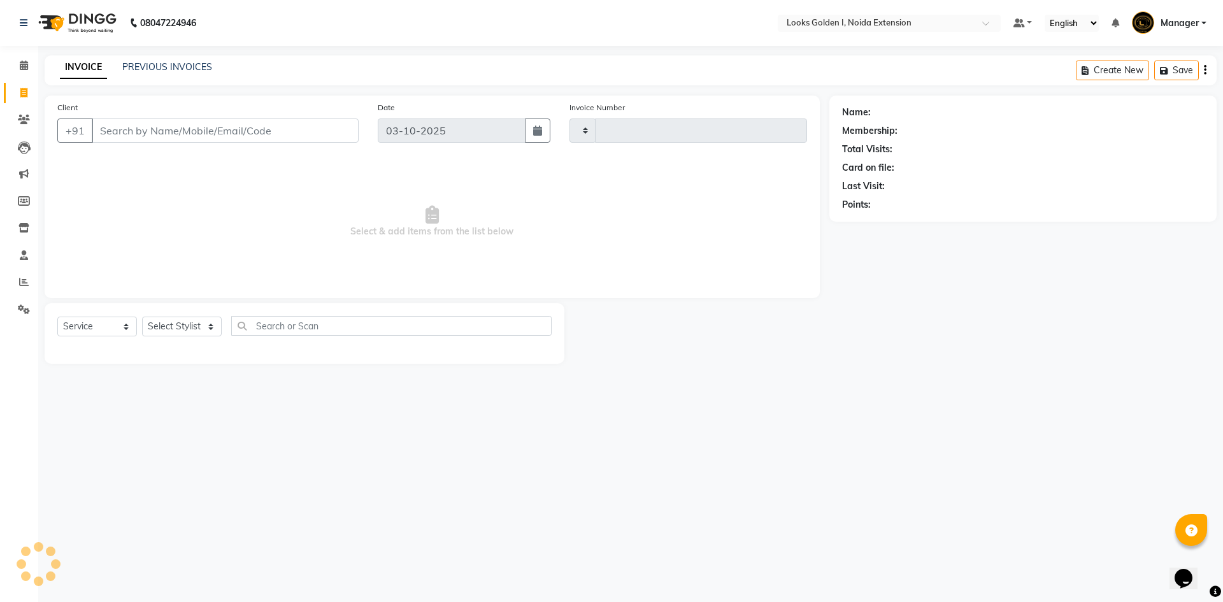
type input "7202"
select select "5508"
type input "9783903744"
click at [327, 126] on span "Add Client" at bounding box center [326, 130] width 50 height 13
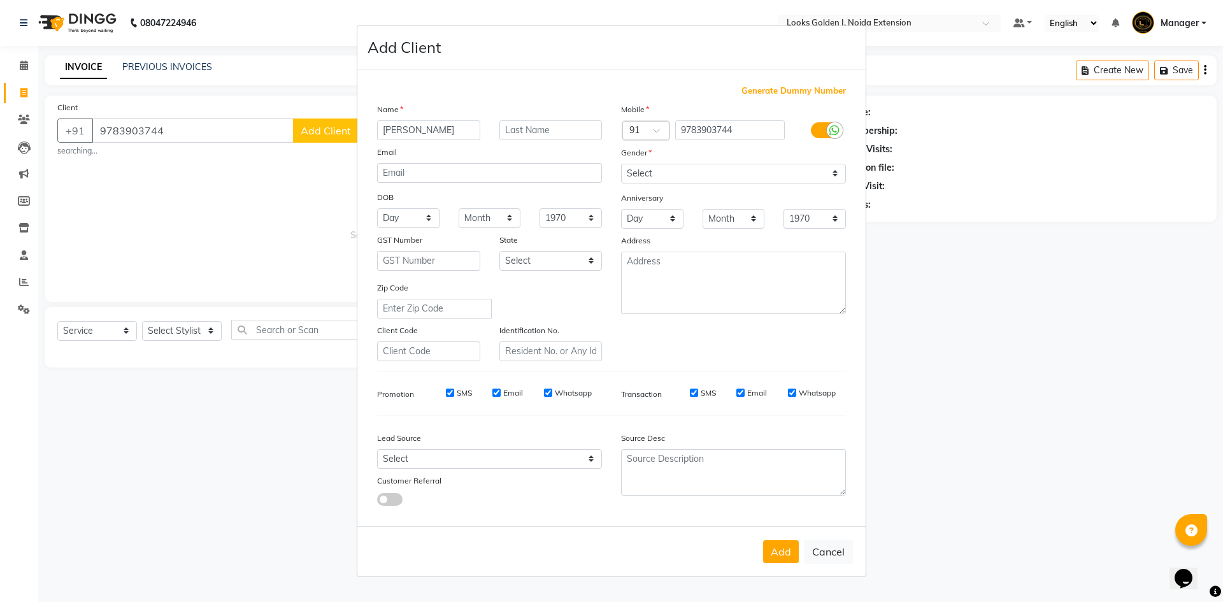
type input "anish"
click at [742, 175] on select "Select [DEMOGRAPHIC_DATA] [DEMOGRAPHIC_DATA] Other Prefer Not To Say" at bounding box center [733, 174] width 225 height 20
select select "male"
click at [621, 164] on select "Select [DEMOGRAPHIC_DATA] [DEMOGRAPHIC_DATA] Other Prefer Not To Say" at bounding box center [733, 174] width 225 height 20
click at [786, 545] on button "Add" at bounding box center [781, 551] width 36 height 23
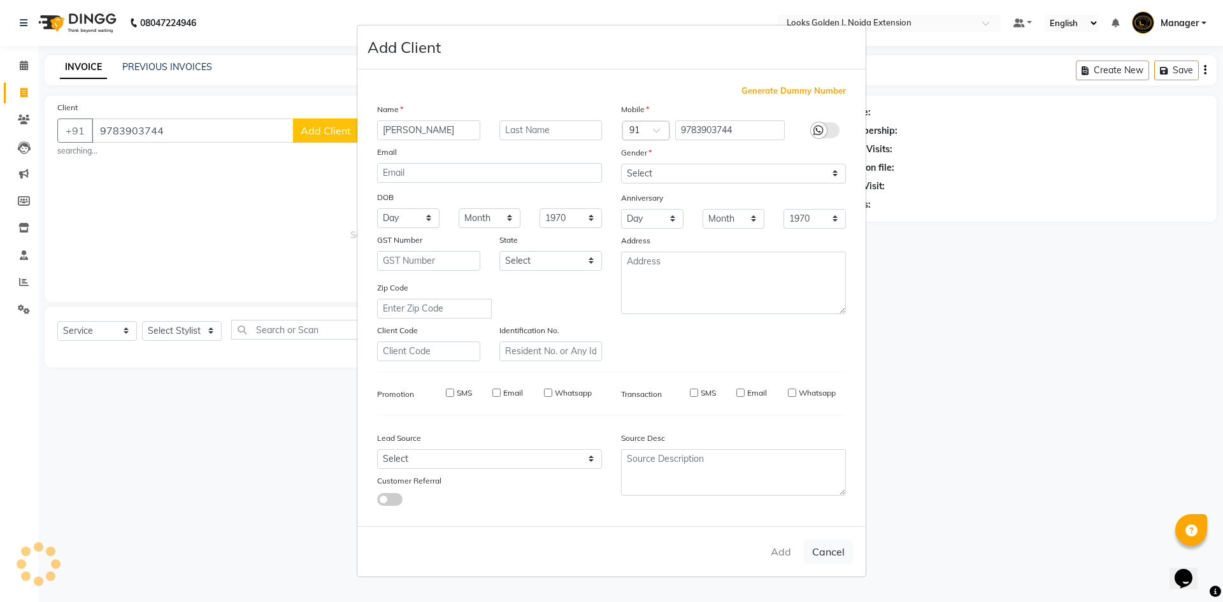
select select
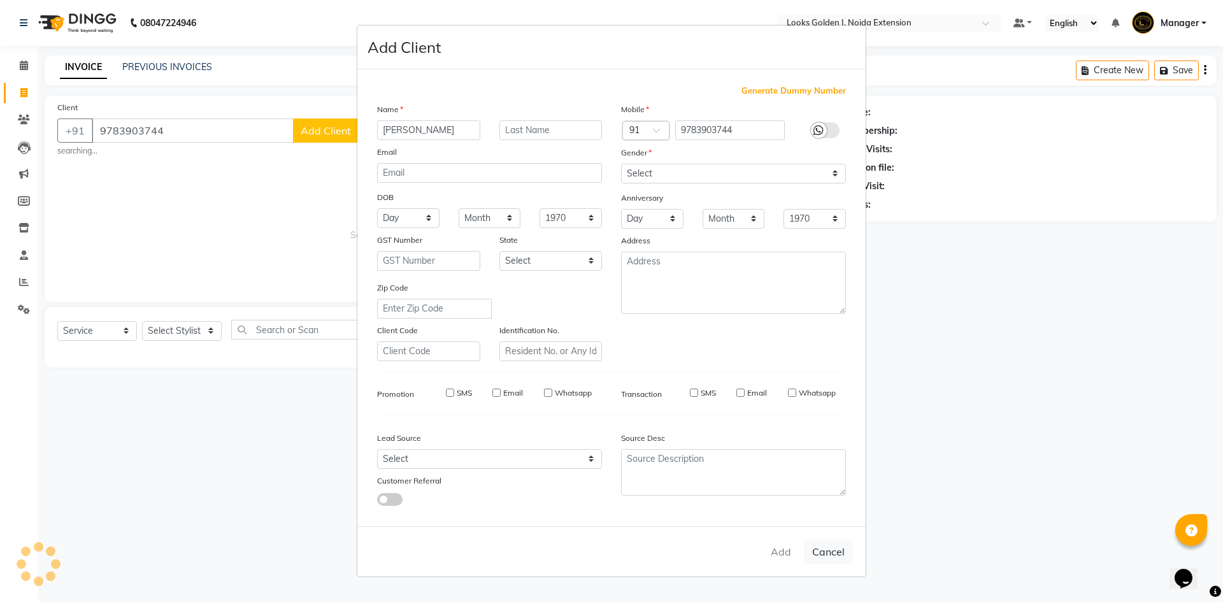
select select
checkbox input "false"
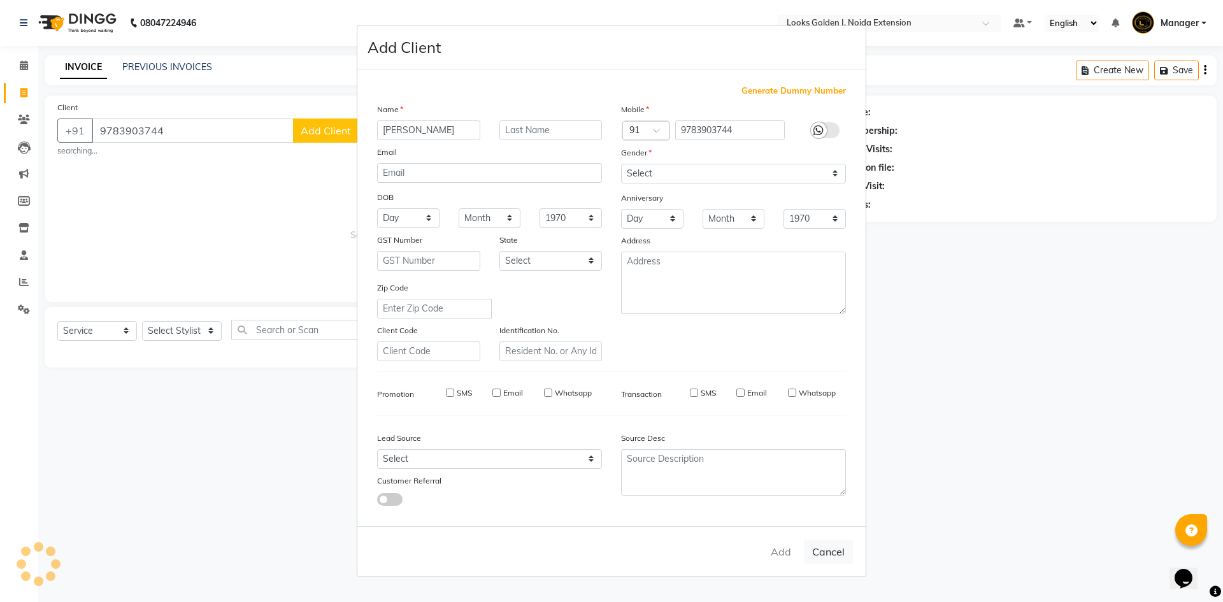
checkbox input "false"
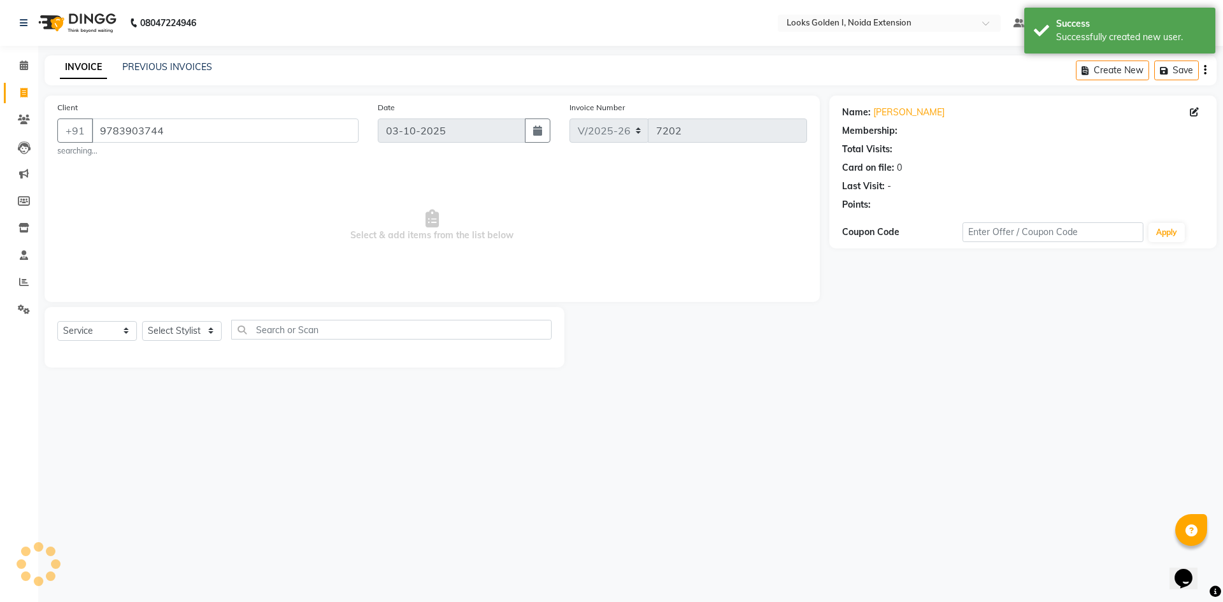
select select "1: Object"
click at [173, 330] on select "Select Stylist Ajay_pdct Ali_Khan [PERSON_NAME] [PERSON_NAME] Counter_Sales [PE…" at bounding box center [182, 331] width 80 height 20
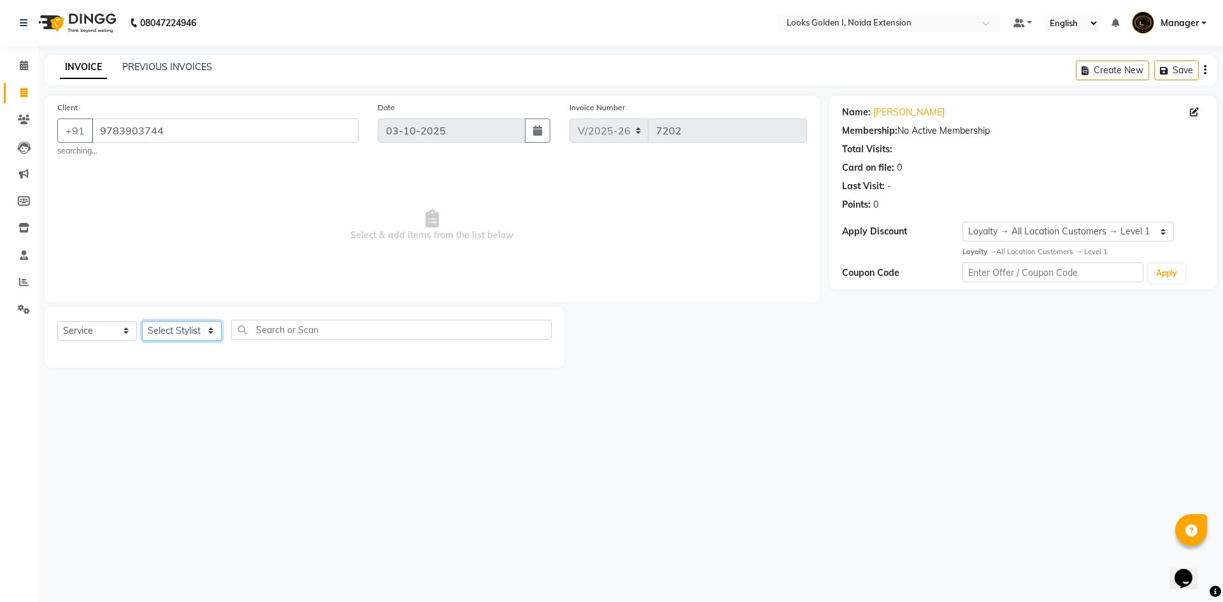
select select "91182"
click at [285, 335] on input "text" at bounding box center [391, 330] width 320 height 20
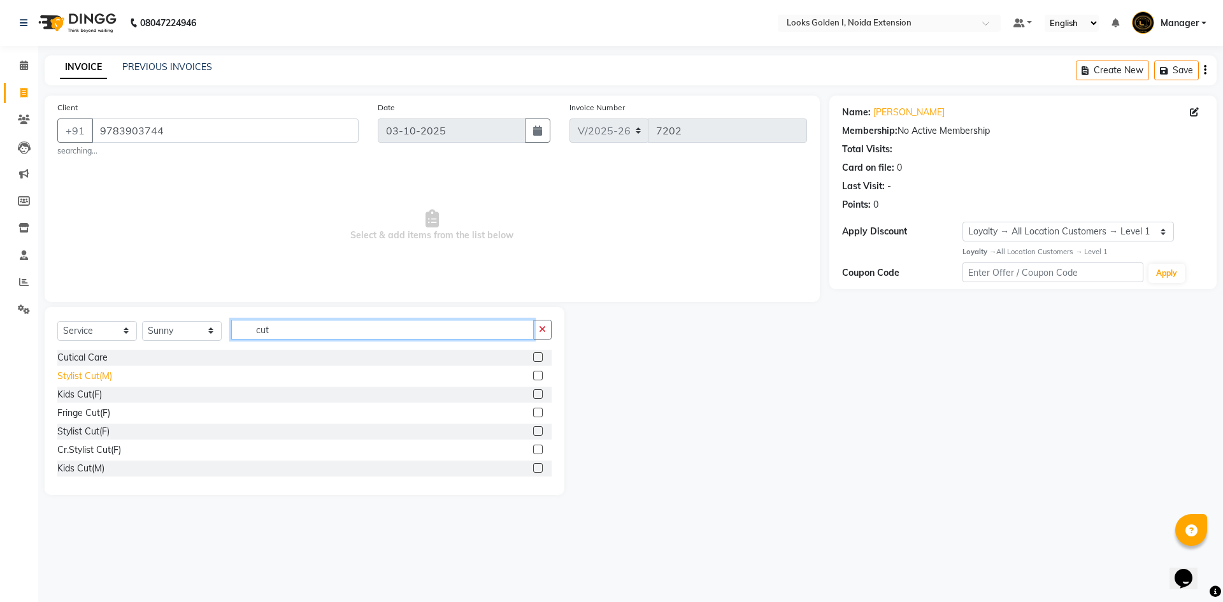
type input "cut"
click at [88, 377] on div "Stylist Cut(M)" at bounding box center [84, 376] width 55 height 13
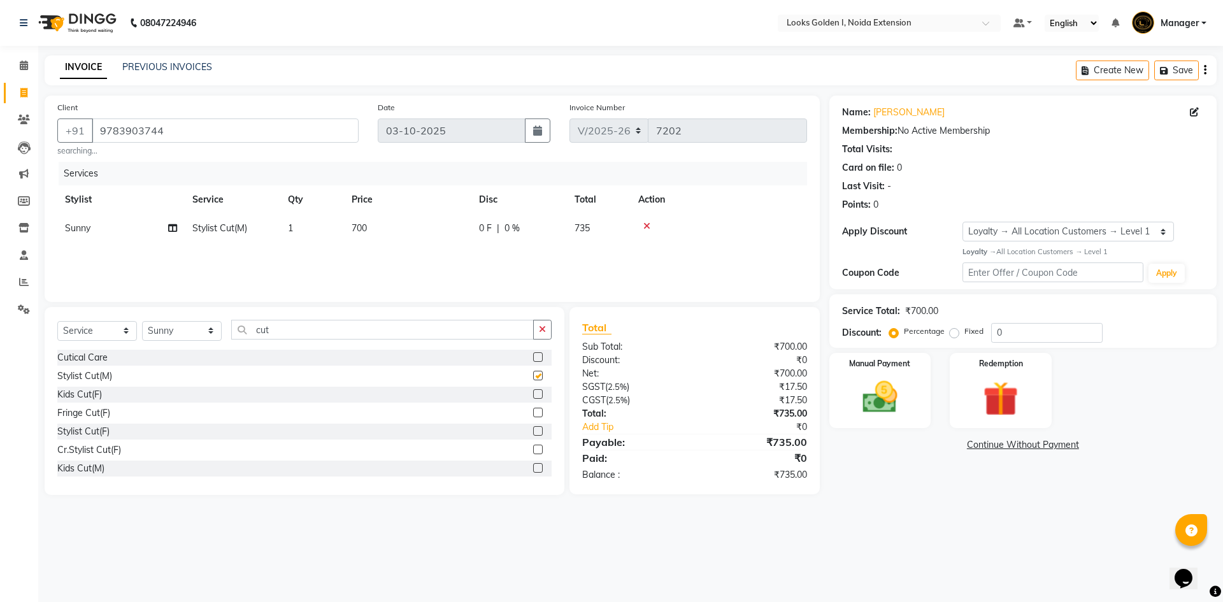
checkbox input "false"
click at [326, 326] on input "cut" at bounding box center [382, 330] width 303 height 20
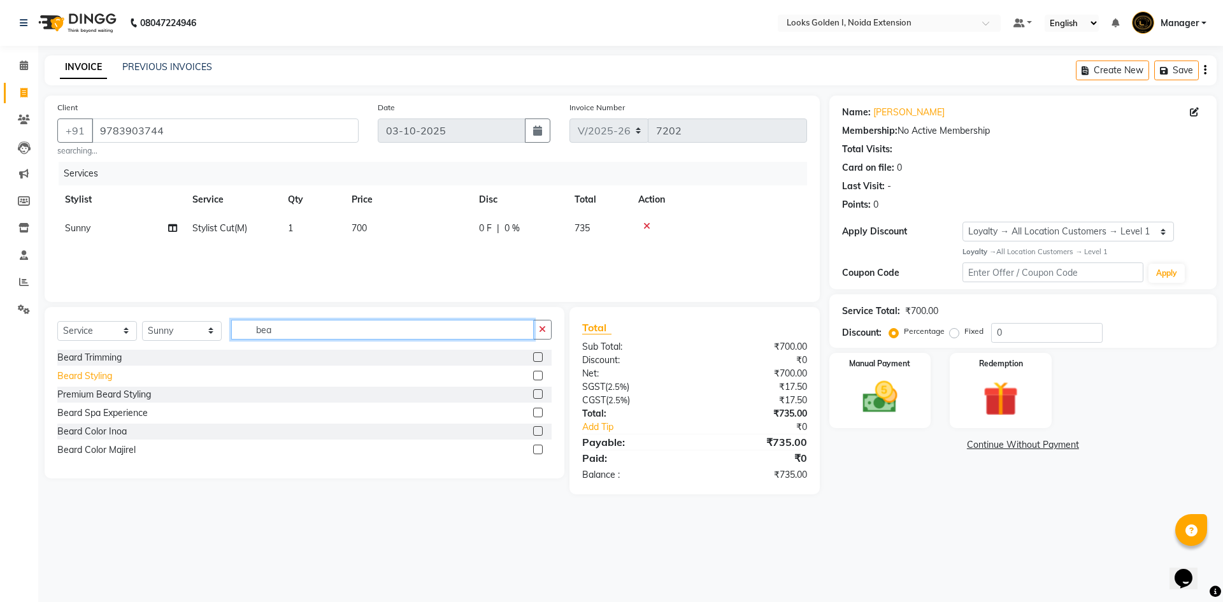
type input "bea"
click at [75, 377] on div "Beard Styling" at bounding box center [84, 376] width 55 height 13
checkbox input "false"
click at [392, 225] on td "700" at bounding box center [407, 228] width 127 height 29
select select "91182"
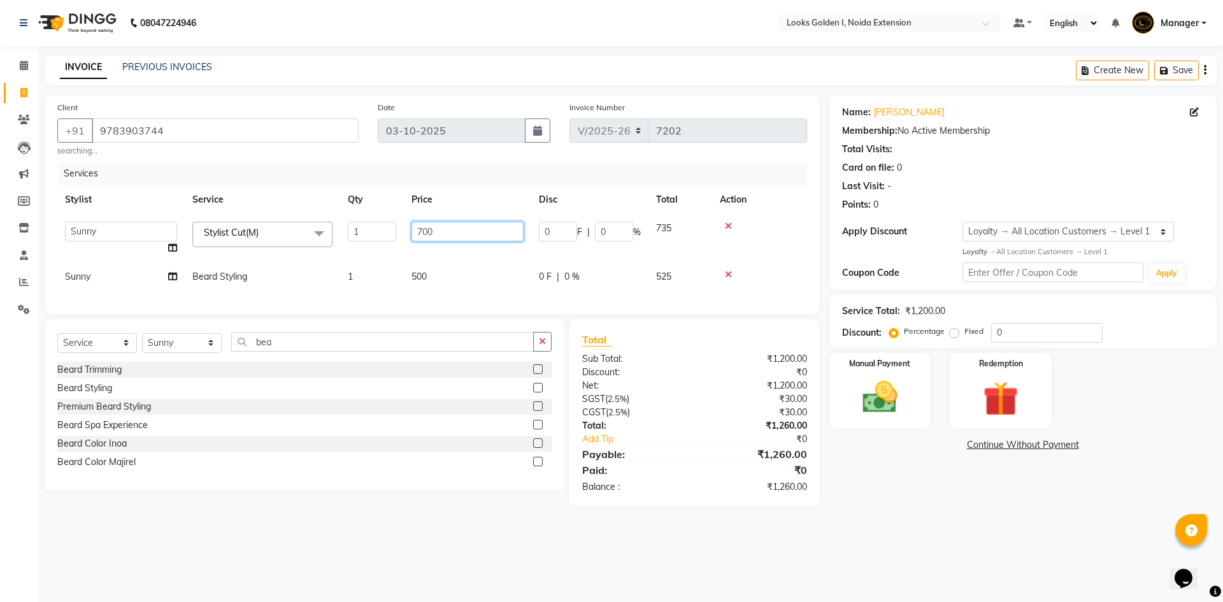
click at [395, 227] on tr "Ajay_pdct Ali_Khan [PERSON_NAME] [PERSON_NAME] Counter_Sales [PERSON_NAME] Farm…" at bounding box center [432, 238] width 750 height 48
drag, startPoint x: 425, startPoint y: 233, endPoint x: 409, endPoint y: 229, distance: 16.4
click at [409, 229] on td "700" at bounding box center [467, 238] width 127 height 48
type input "400"
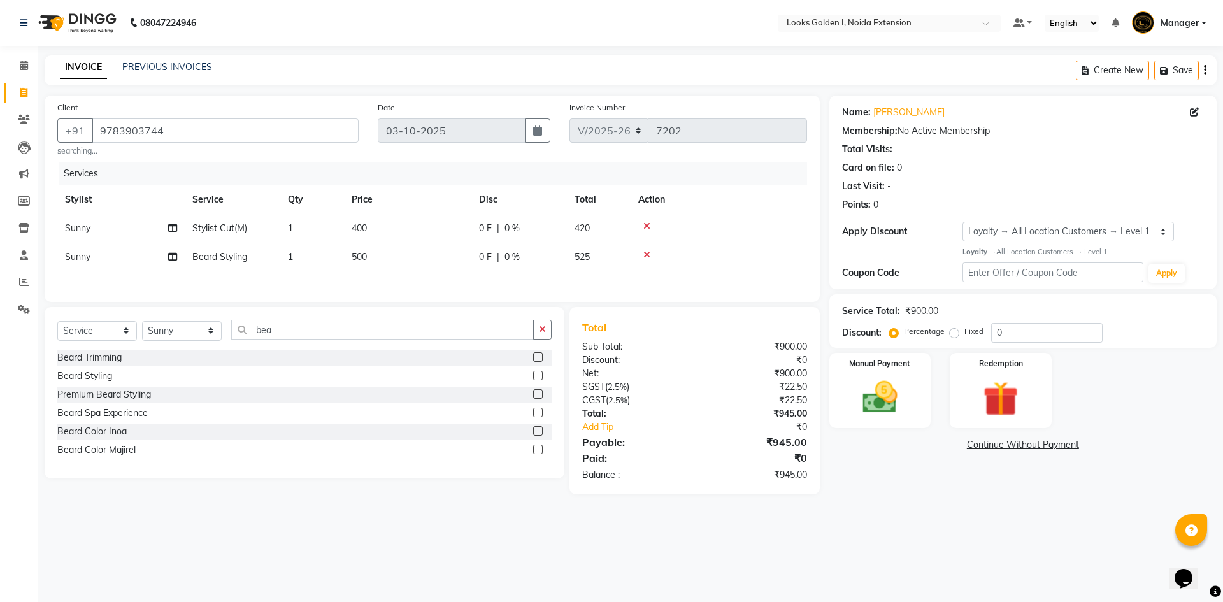
click at [423, 275] on div "Services Stylist Service Qty Price Disc Total Action Sunny Stylist Cut(M) 1 400…" at bounding box center [432, 225] width 750 height 127
click at [421, 259] on td "500" at bounding box center [407, 257] width 127 height 29
select select "91182"
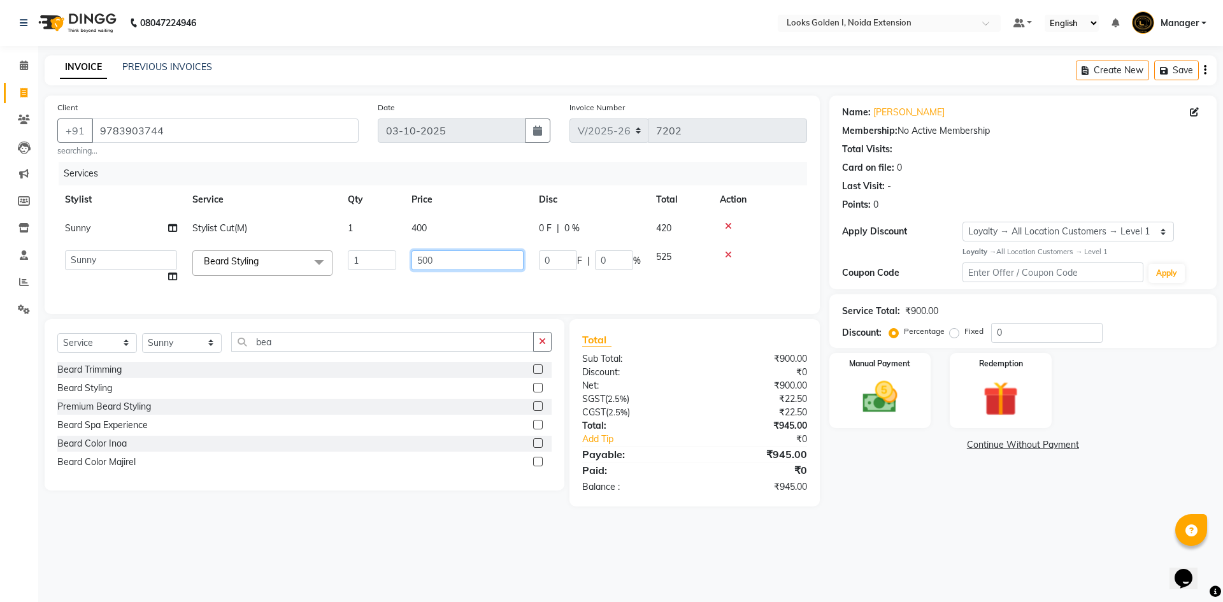
drag, startPoint x: 423, startPoint y: 257, endPoint x: 401, endPoint y: 261, distance: 22.6
click at [401, 261] on tr "Ajay_pdct Ali_Khan Anwar Arshad Asad ayush Counter_Sales Faheem Farmaan Gagan G…" at bounding box center [432, 267] width 750 height 48
type input "300"
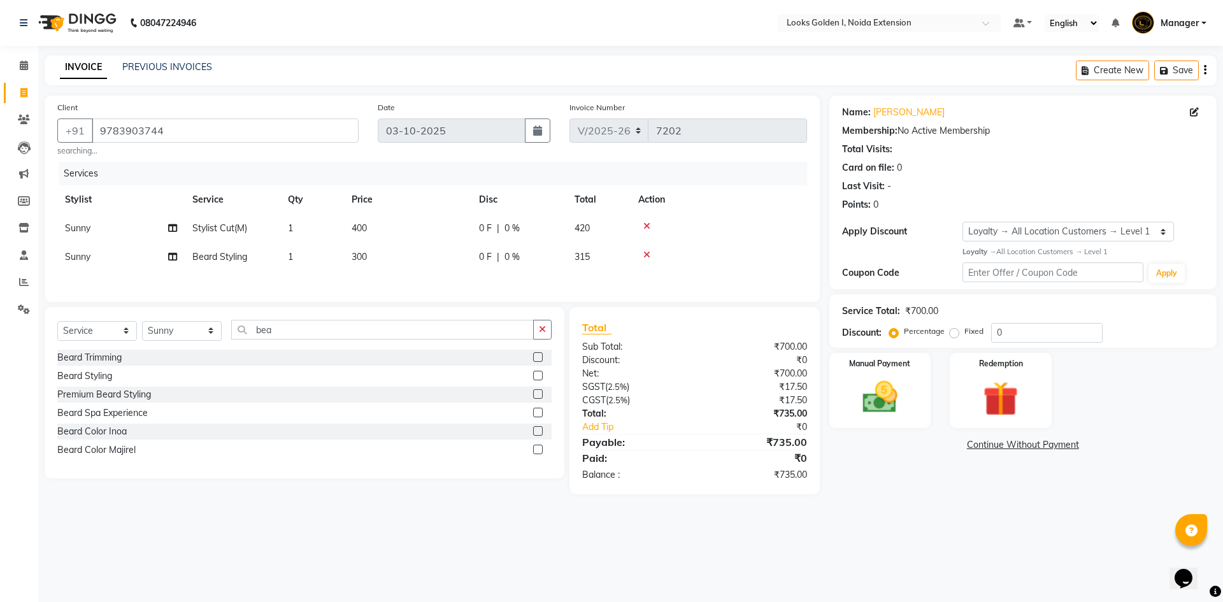
click at [449, 229] on td "400" at bounding box center [407, 228] width 127 height 29
select select "91182"
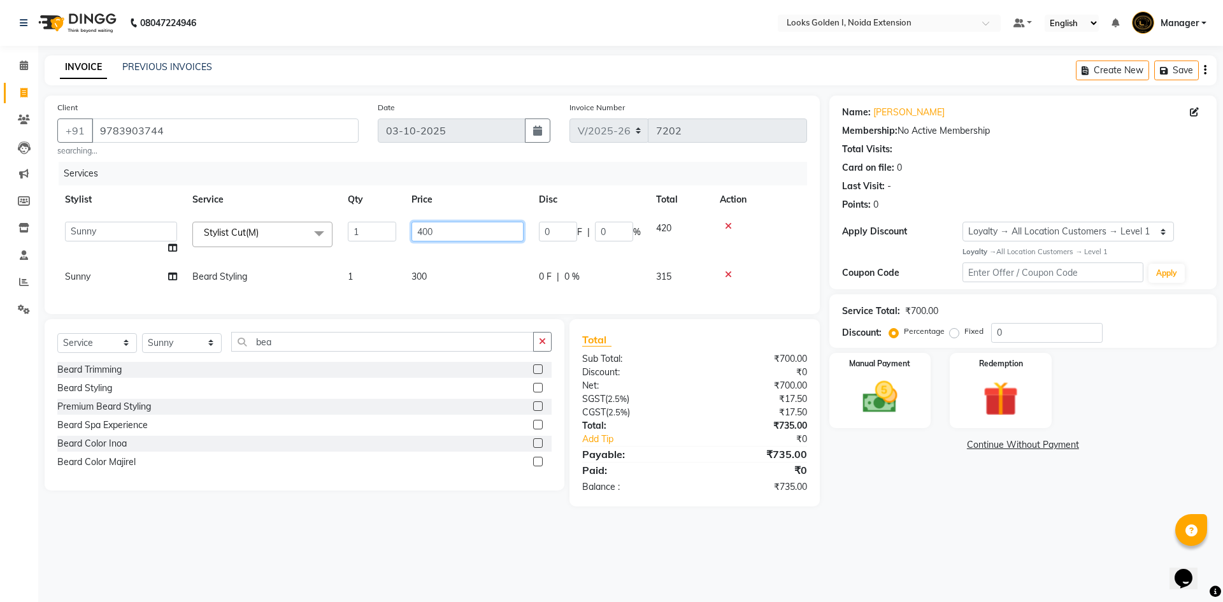
click at [408, 233] on td "400" at bounding box center [467, 238] width 127 height 48
drag, startPoint x: 422, startPoint y: 238, endPoint x: 408, endPoint y: 233, distance: 14.7
click at [408, 233] on td "400" at bounding box center [467, 238] width 127 height 48
type input "500"
drag, startPoint x: 797, startPoint y: 268, endPoint x: 817, endPoint y: 308, distance: 45.6
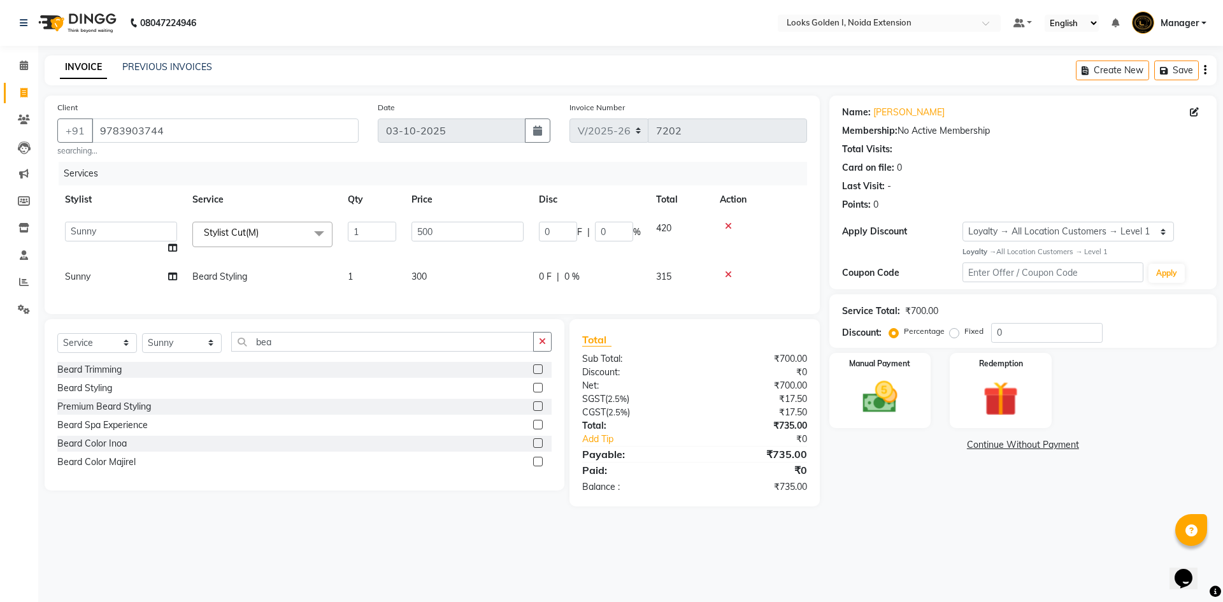
click at [797, 268] on td at bounding box center [759, 277] width 95 height 29
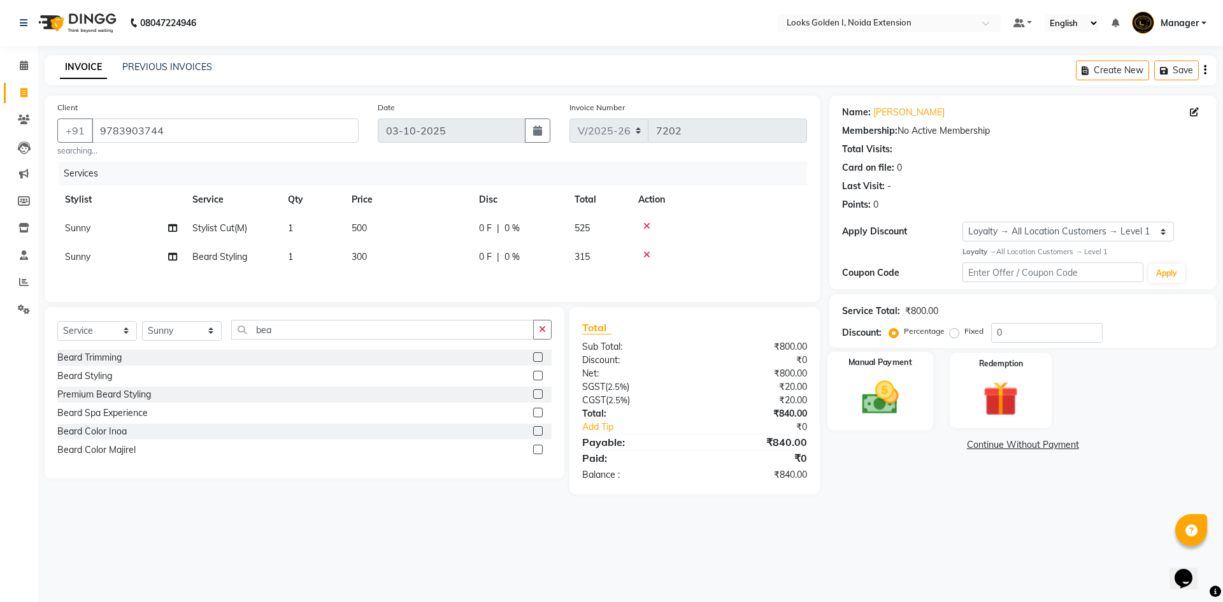
click at [877, 385] on img at bounding box center [880, 398] width 59 height 42
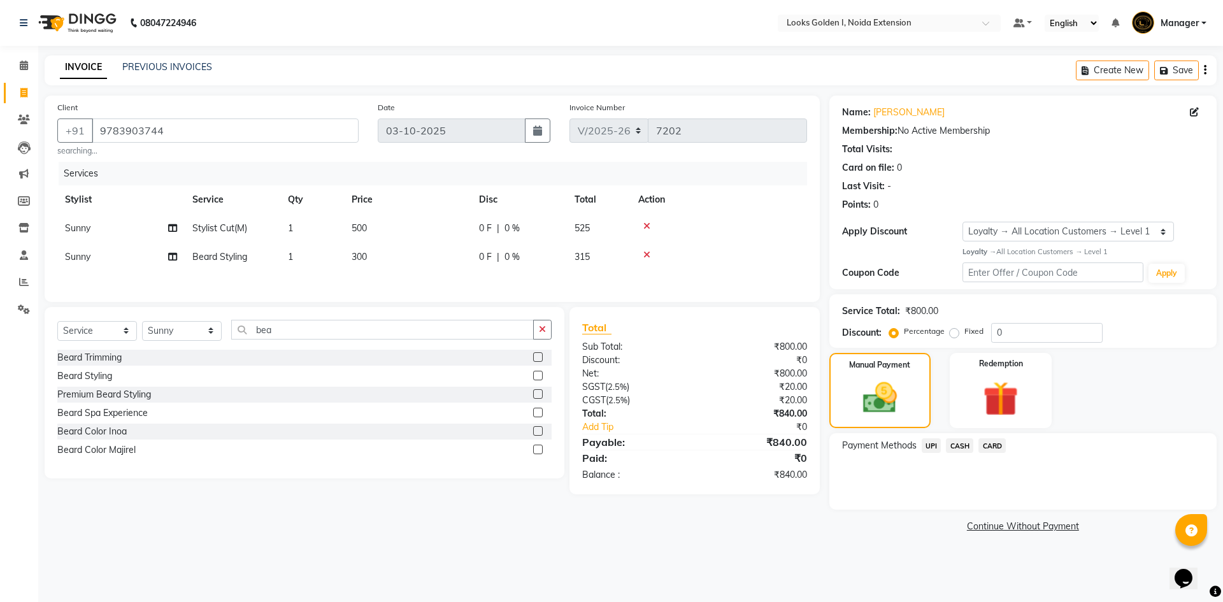
click at [932, 441] on span "UPI" at bounding box center [932, 445] width 20 height 15
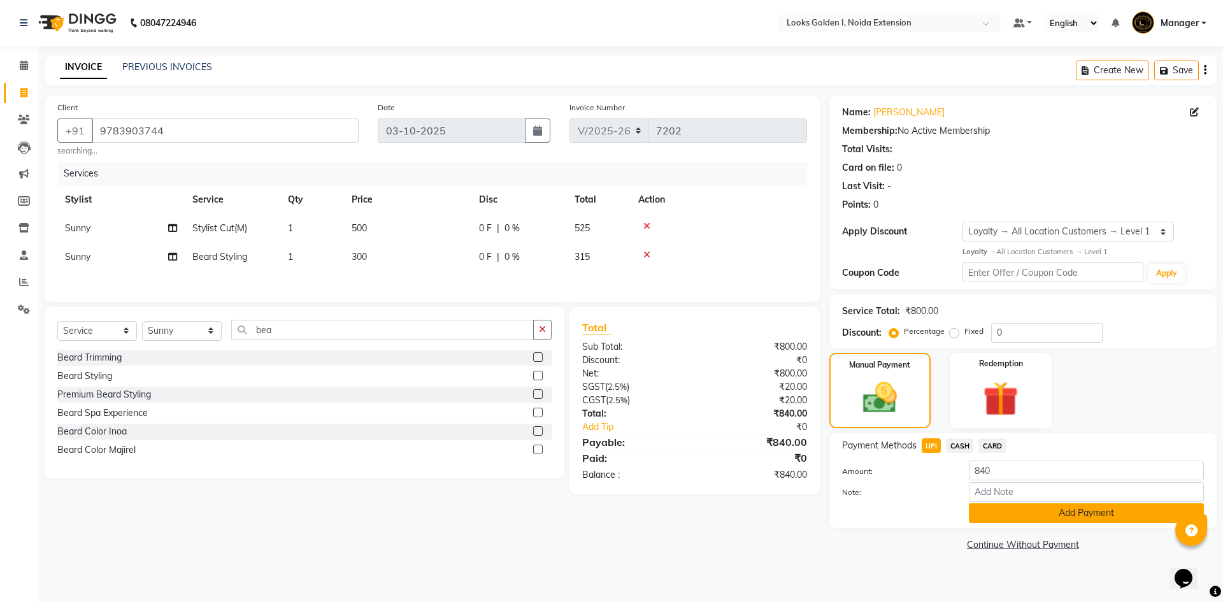
click at [1005, 505] on button "Add Payment" at bounding box center [1086, 513] width 235 height 20
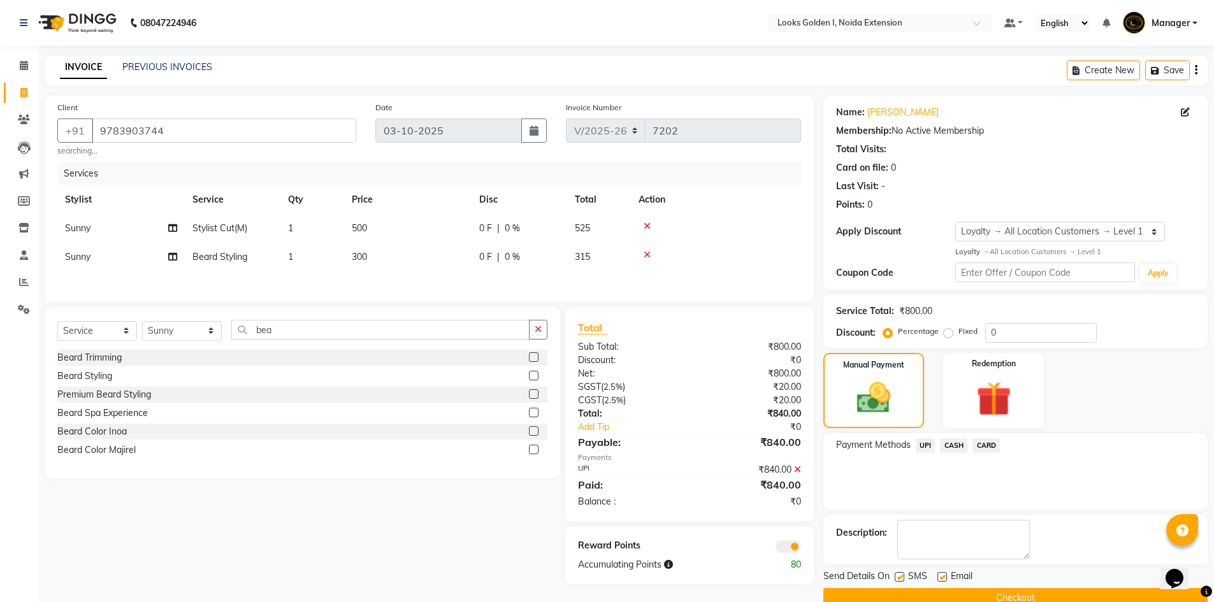
scroll to position [25, 0]
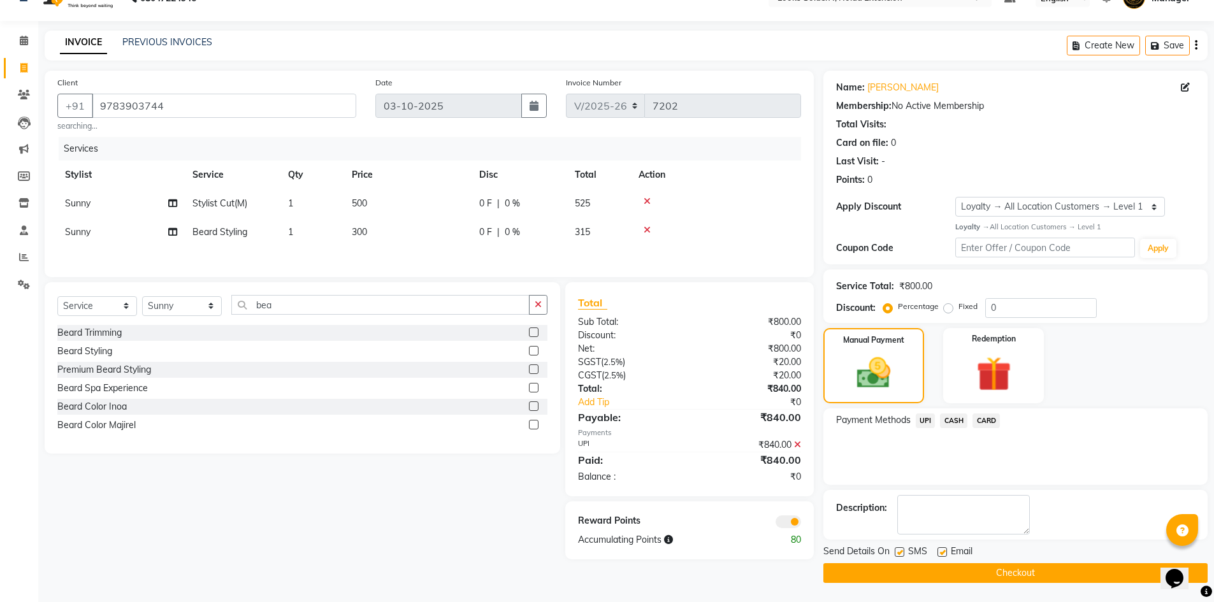
click at [979, 568] on button "Checkout" at bounding box center [1015, 573] width 384 height 20
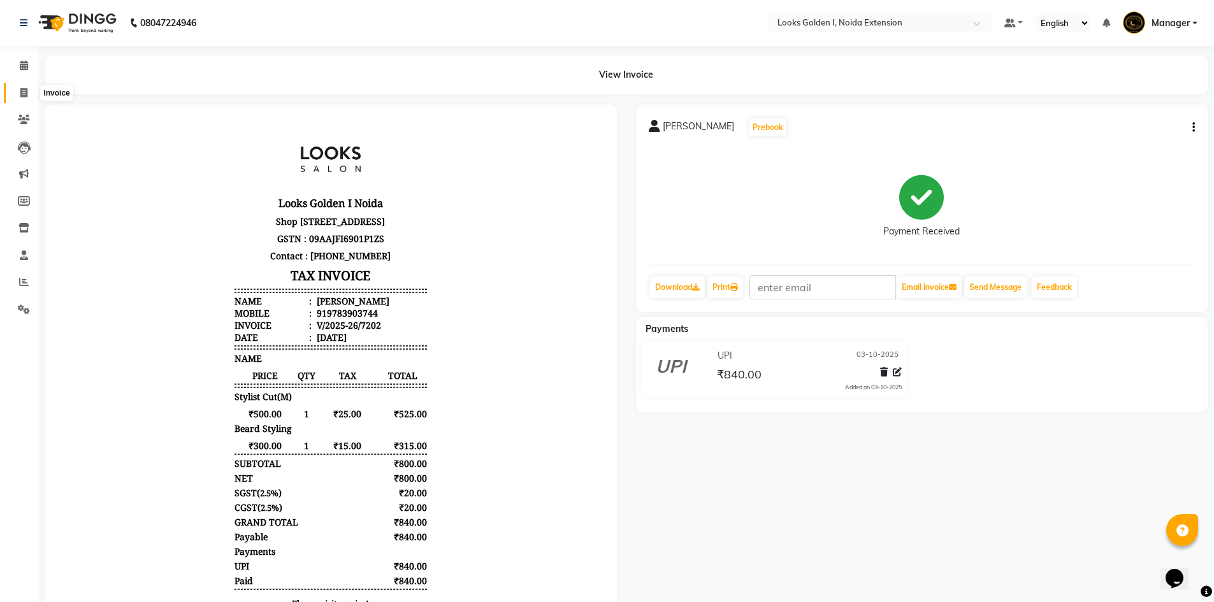
click at [20, 96] on icon at bounding box center [23, 93] width 7 height 10
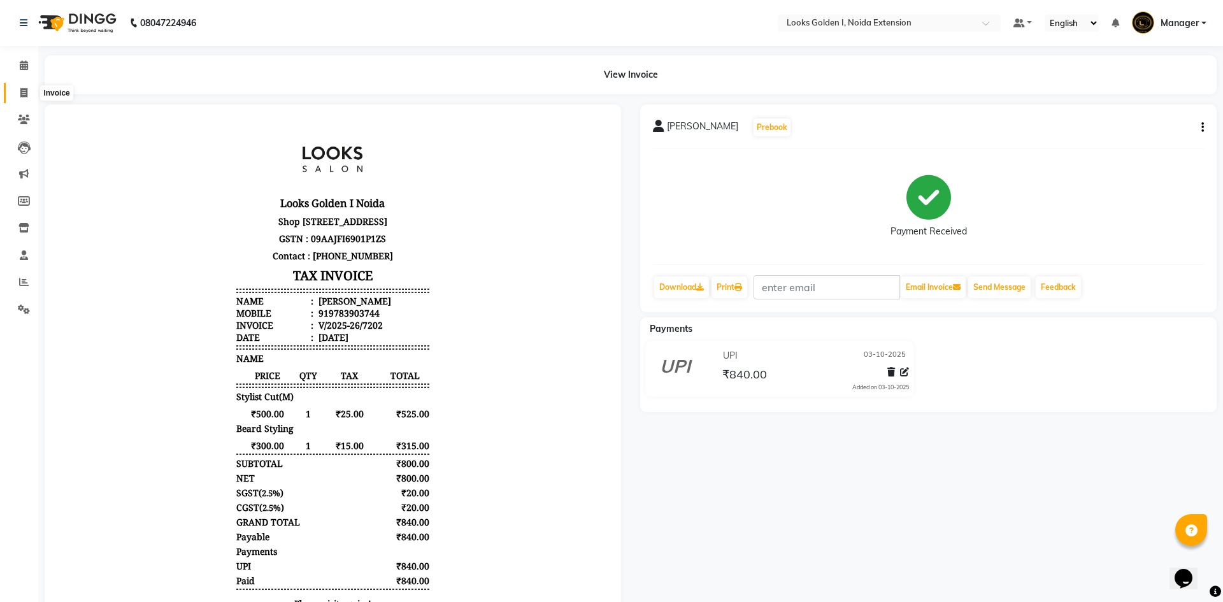
select select "service"
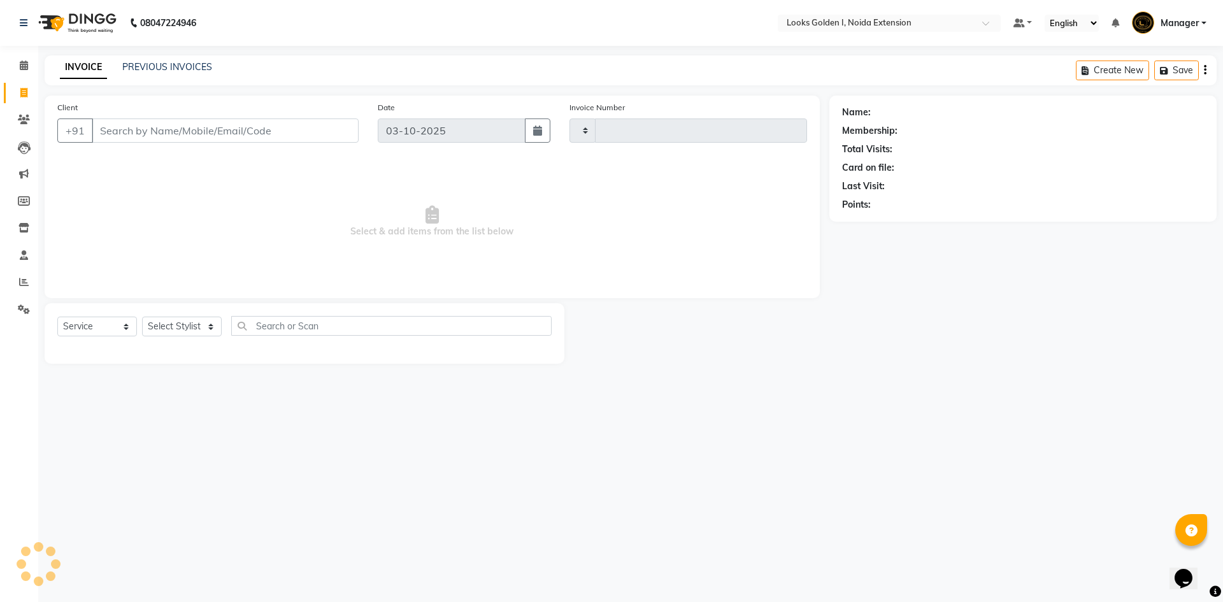
type input "7203"
select select "5508"
click at [185, 322] on select "Select Stylist Ajay_pdct Ali_Khan [PERSON_NAME] [PERSON_NAME] Counter_Sales [PE…" at bounding box center [182, 327] width 80 height 20
select select "84909"
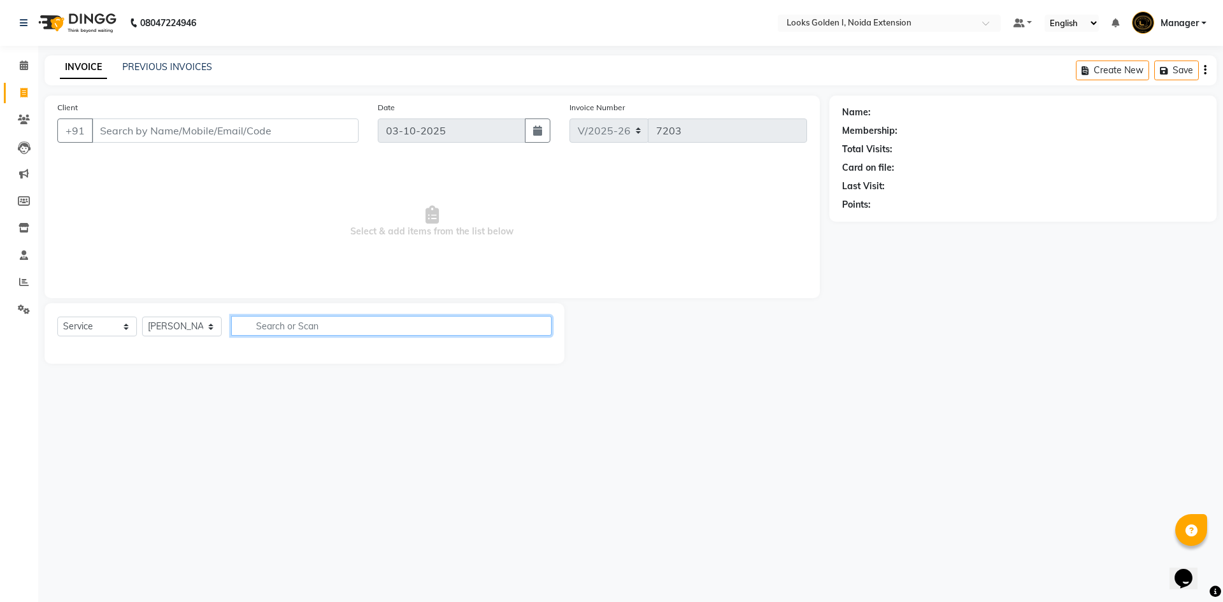
click at [331, 322] on input "text" at bounding box center [391, 326] width 320 height 20
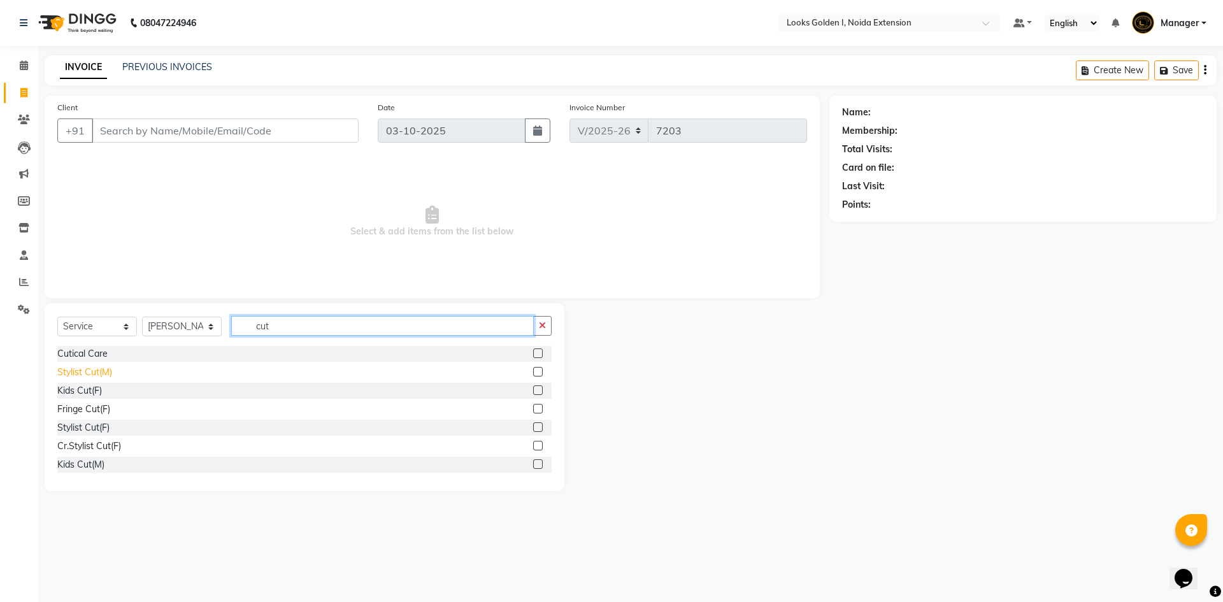
type input "cut"
click at [85, 373] on div "Stylist Cut(M)" at bounding box center [84, 372] width 55 height 13
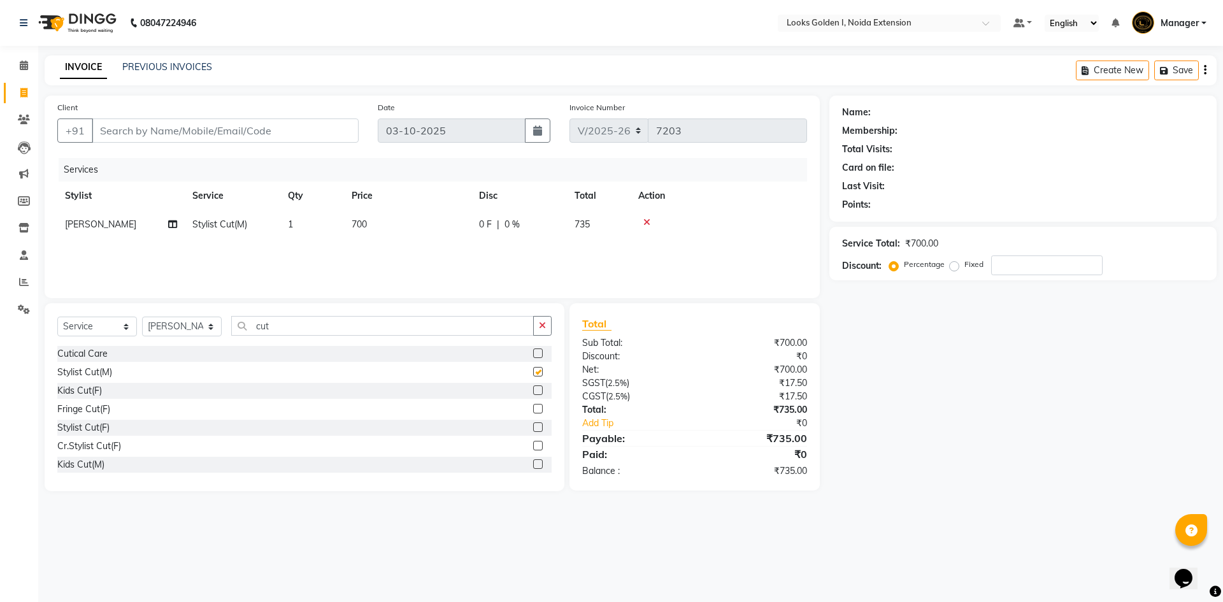
checkbox input "false"
click at [275, 331] on input "cut" at bounding box center [382, 326] width 303 height 20
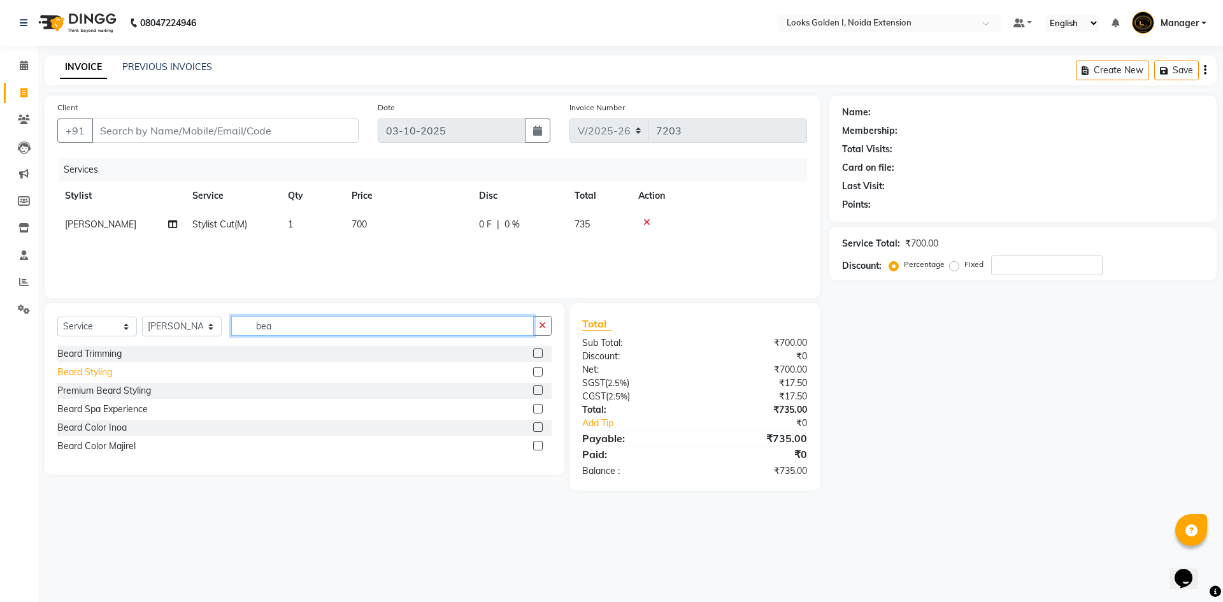
type input "bea"
click at [67, 373] on div "Beard Styling" at bounding box center [84, 372] width 55 height 13
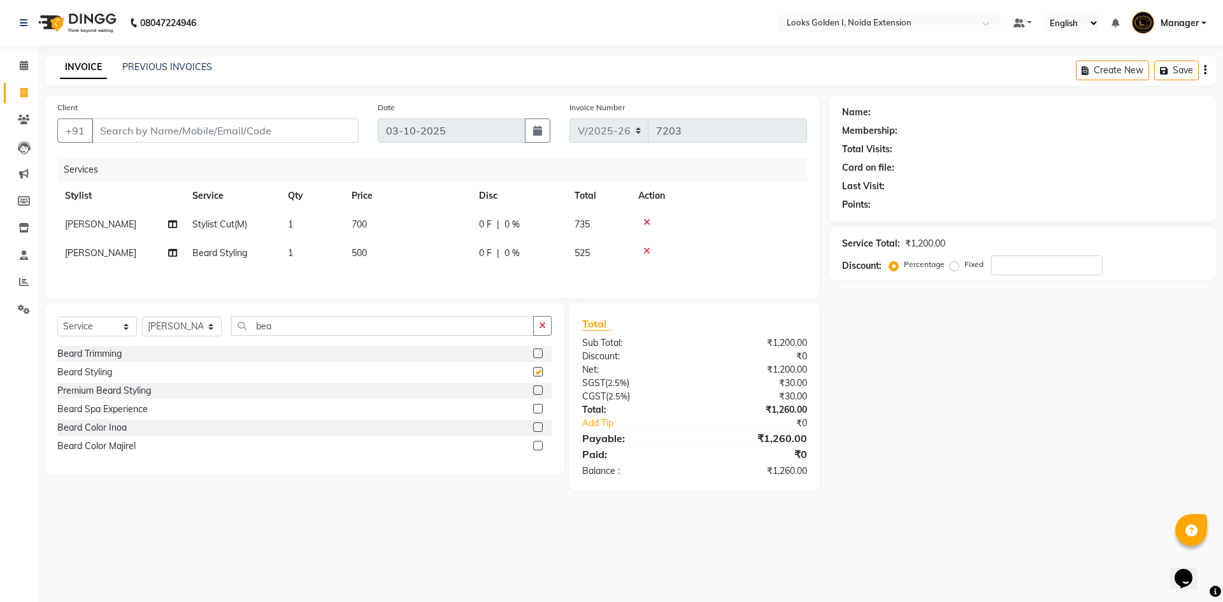
checkbox input "false"
click at [332, 331] on input "bea" at bounding box center [382, 326] width 303 height 20
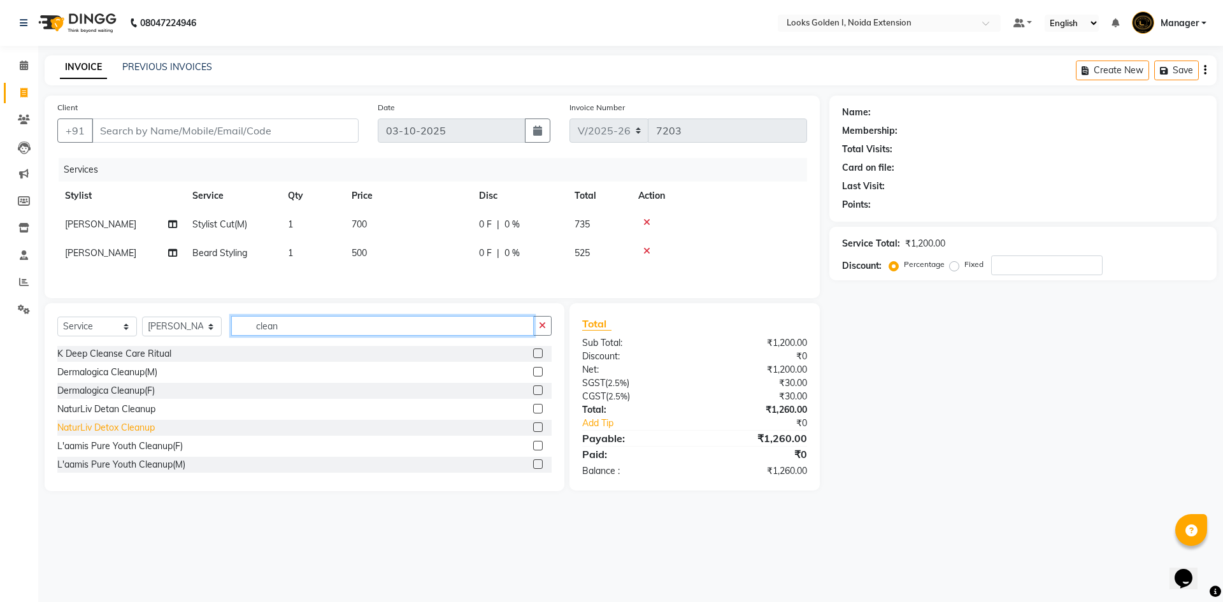
type input "clean"
click at [126, 427] on div "NaturLiv Detox Cleanup" at bounding box center [105, 427] width 97 height 13
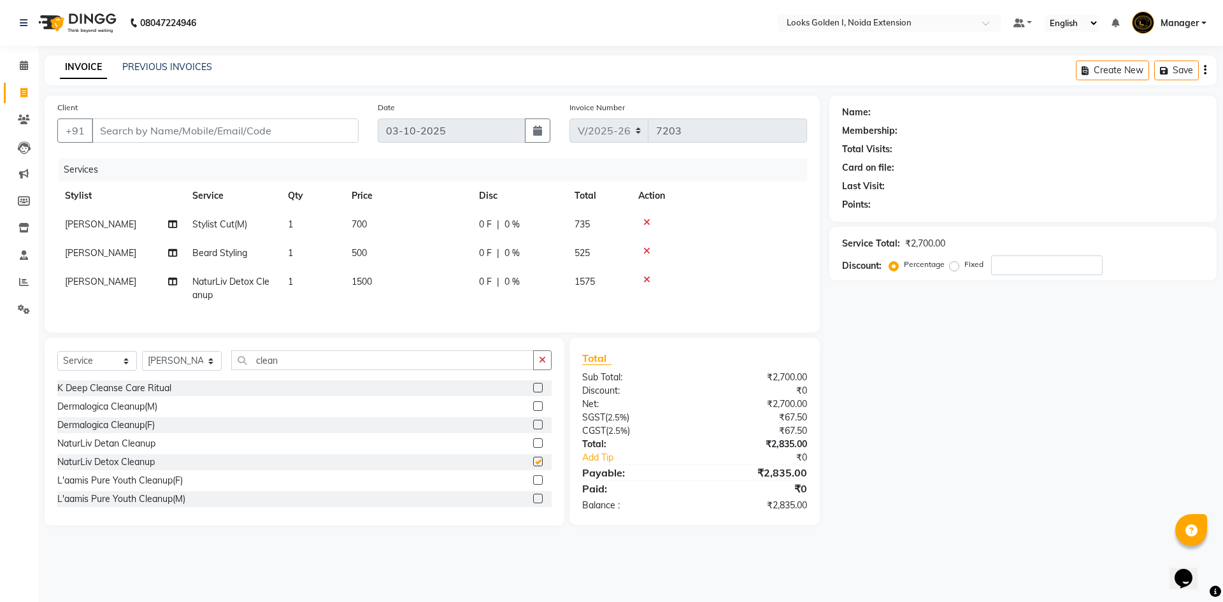
checkbox input "false"
click at [178, 367] on select "Select Stylist Ajay_pdct Ali_Khan Anwar Arshad Asad ayush Counter_Sales Faheem …" at bounding box center [182, 361] width 80 height 20
select select "37665"
click at [142, 361] on select "Select Stylist Ajay_pdct Ali_Khan Anwar Arshad Asad ayush Counter_Sales Faheem …" at bounding box center [182, 361] width 80 height 20
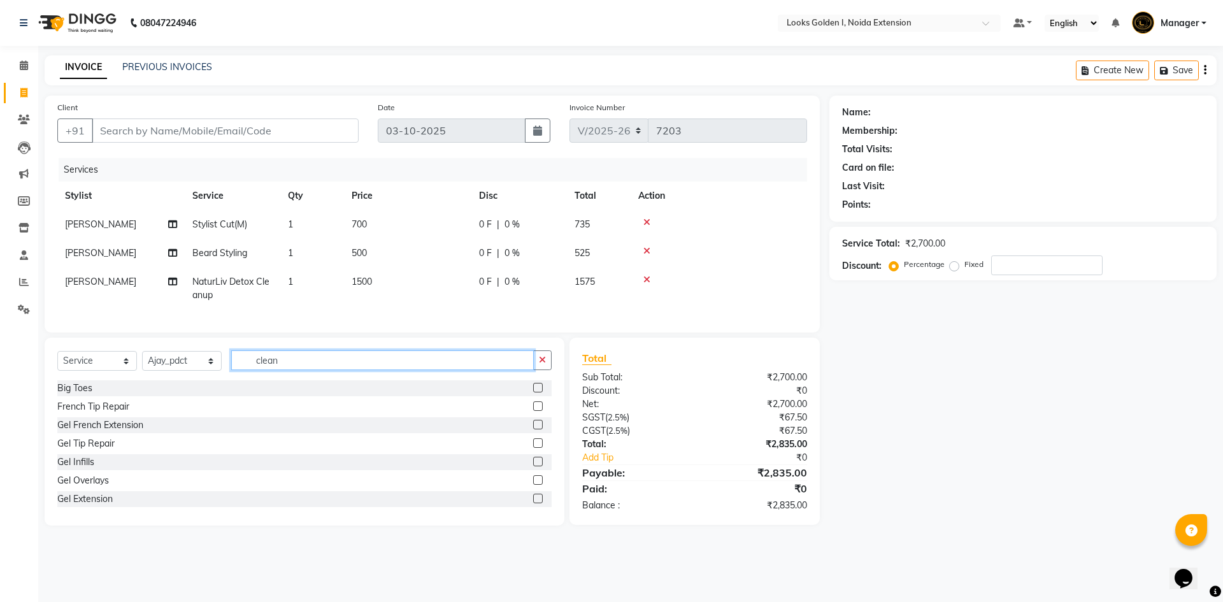
click at [294, 369] on input "clean" at bounding box center [382, 360] width 303 height 20
type input "hea"
click at [84, 432] on div "Head Massage(F)" at bounding box center [93, 425] width 72 height 13
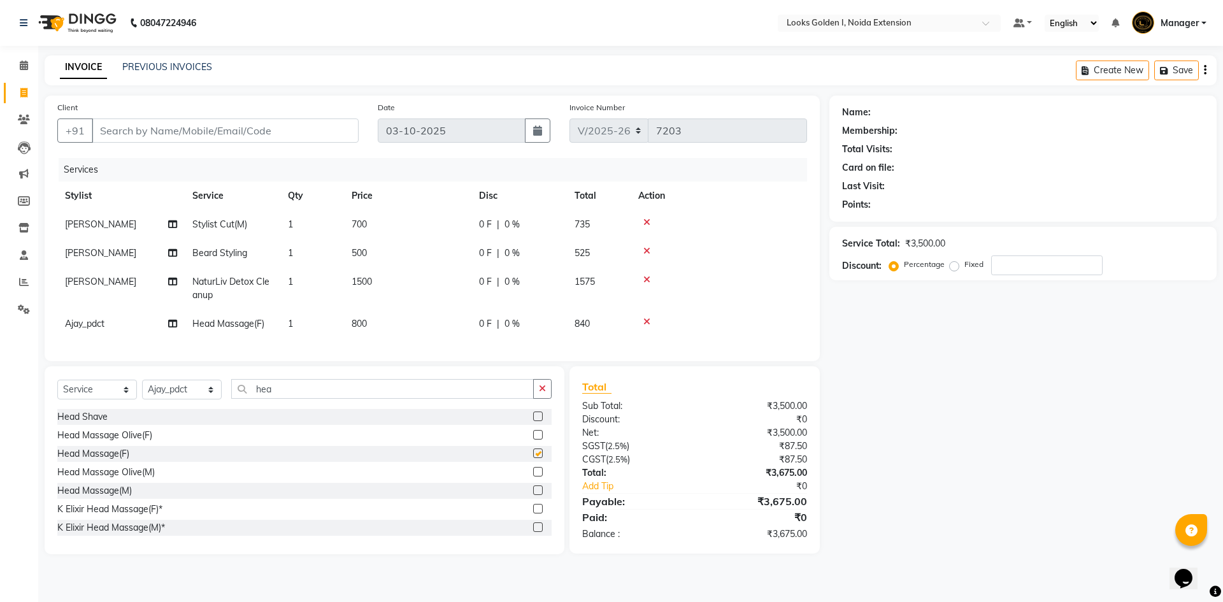
checkbox input "false"
click at [423, 213] on td "700" at bounding box center [407, 224] width 127 height 29
select select "84909"
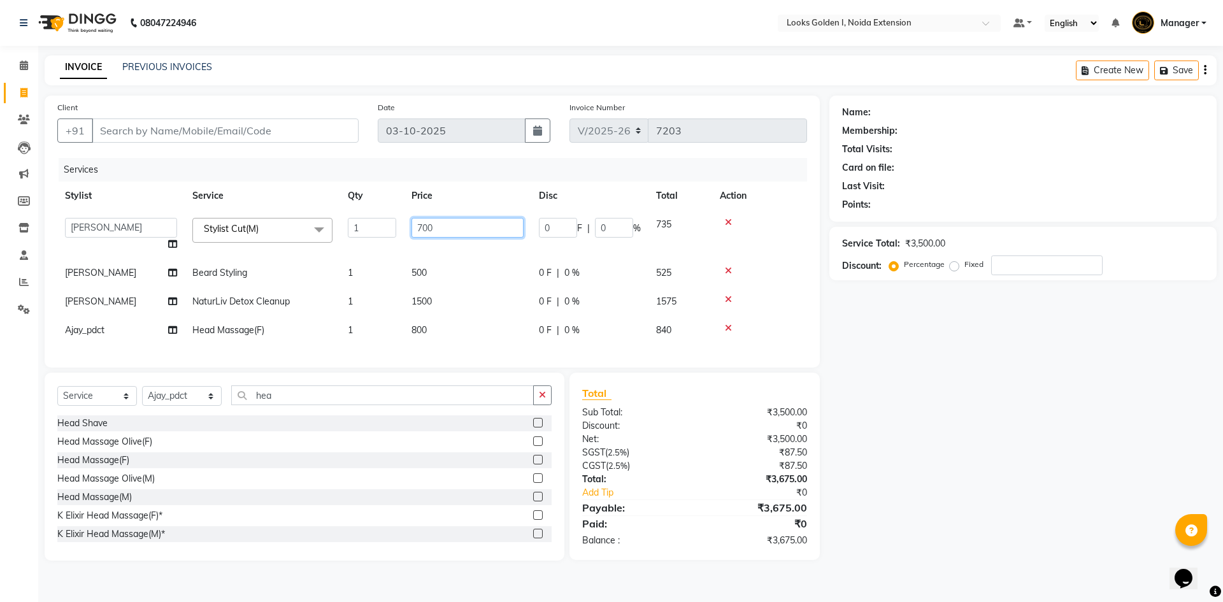
drag, startPoint x: 425, startPoint y: 221, endPoint x: 410, endPoint y: 222, distance: 15.3
click at [410, 222] on td "700" at bounding box center [467, 234] width 127 height 48
type input "500"
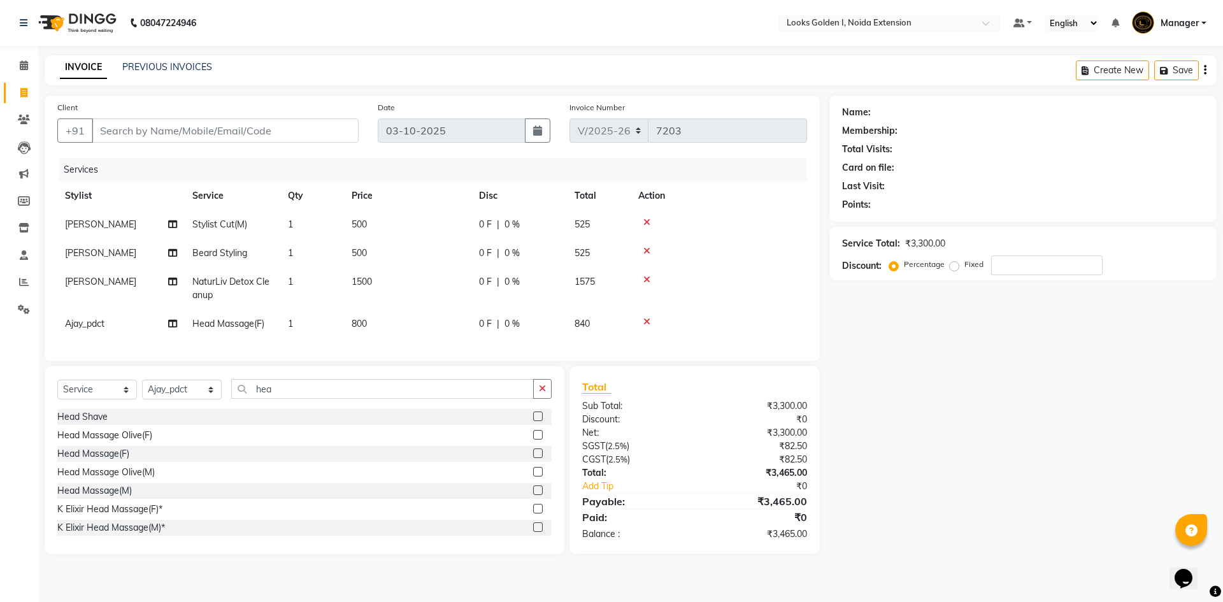
click at [424, 269] on tbody "Anwar Stylist Cut(M) 1 500 0 F | 0 % 525 Anwar Beard Styling 1 500 0 F | 0 % 52…" at bounding box center [432, 274] width 750 height 128
click at [422, 255] on td "500" at bounding box center [407, 253] width 127 height 29
select select "84909"
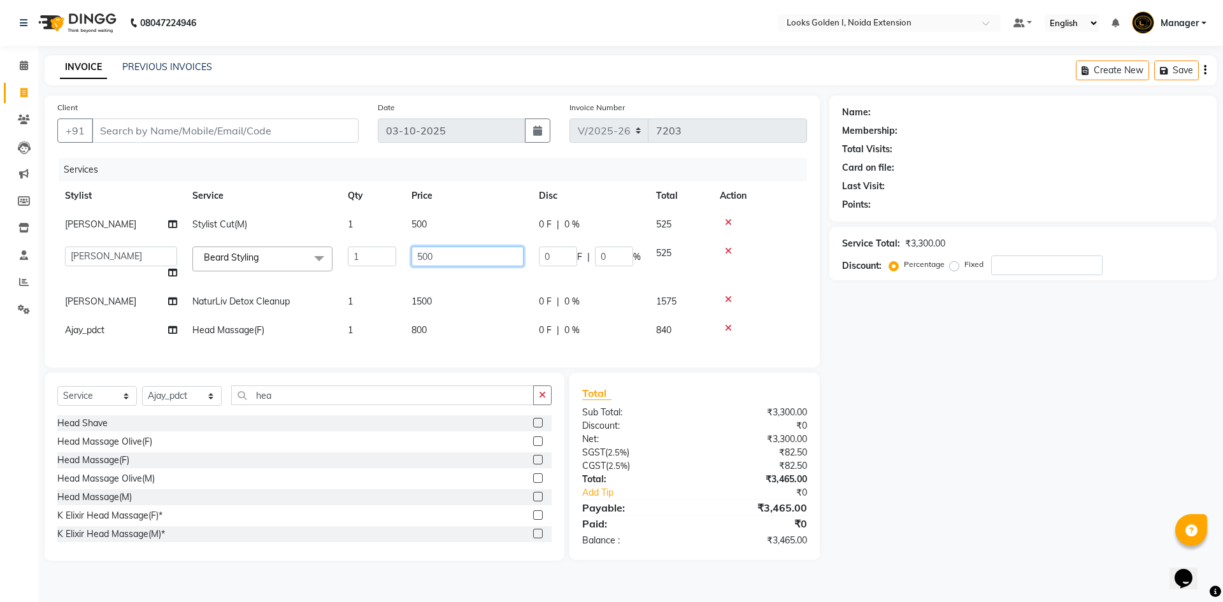
drag, startPoint x: 424, startPoint y: 256, endPoint x: 404, endPoint y: 257, distance: 19.8
click at [404, 257] on td "500" at bounding box center [467, 263] width 127 height 48
type input "300"
click at [419, 291] on td "1500" at bounding box center [467, 301] width 127 height 29
select select "84909"
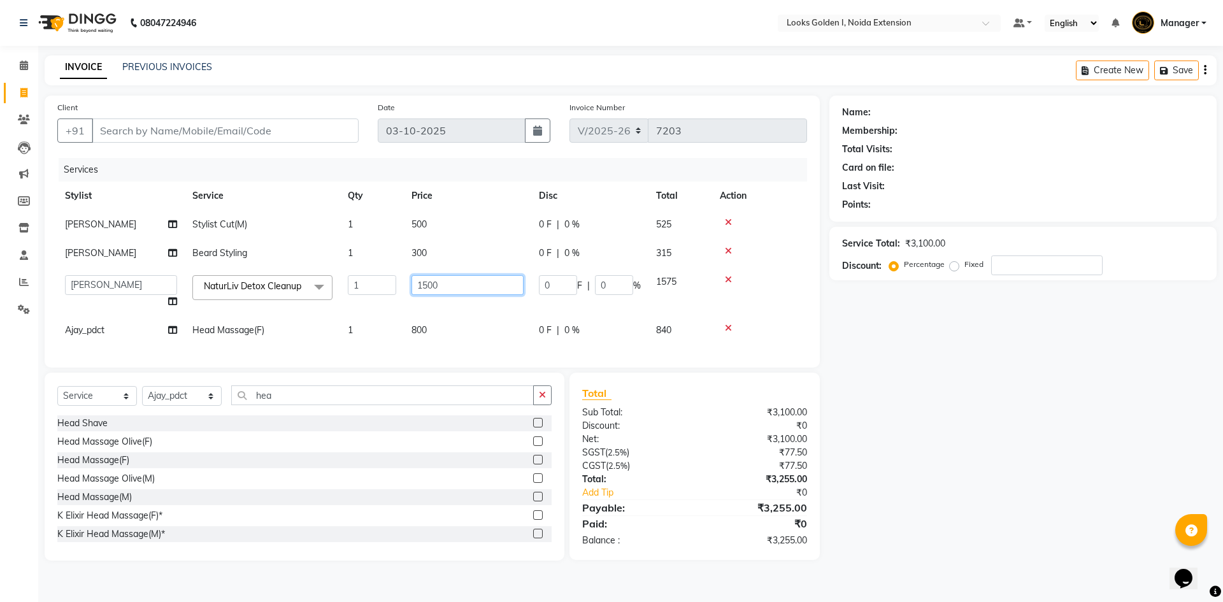
click at [431, 287] on input "1500" at bounding box center [468, 285] width 112 height 20
type input "1750"
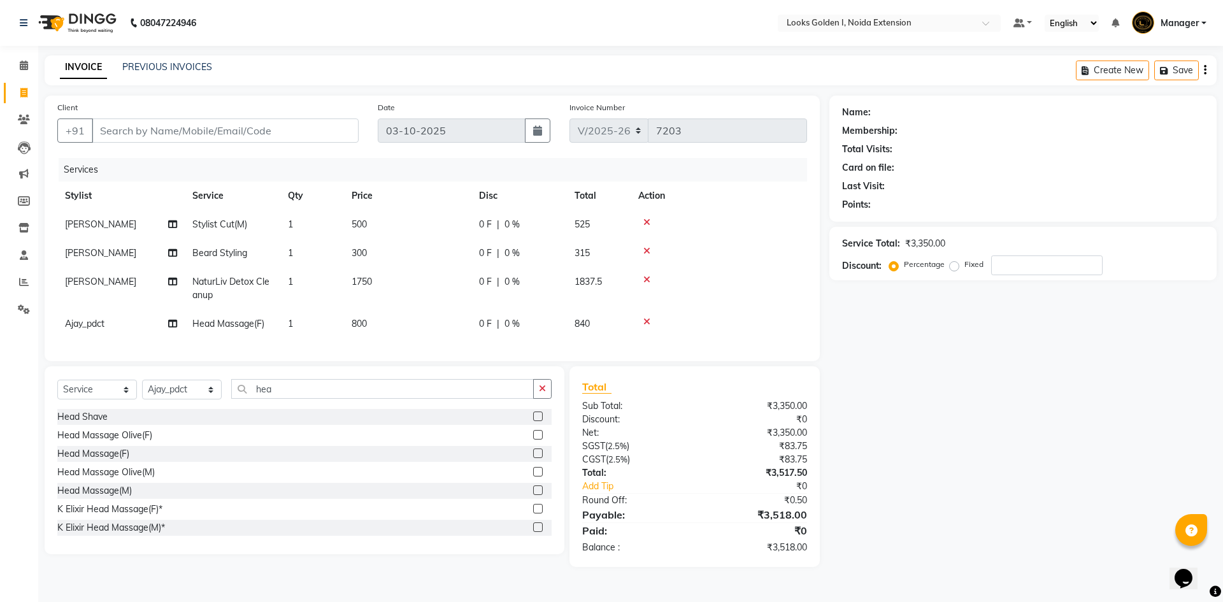
click at [430, 334] on td "800" at bounding box center [407, 324] width 127 height 29
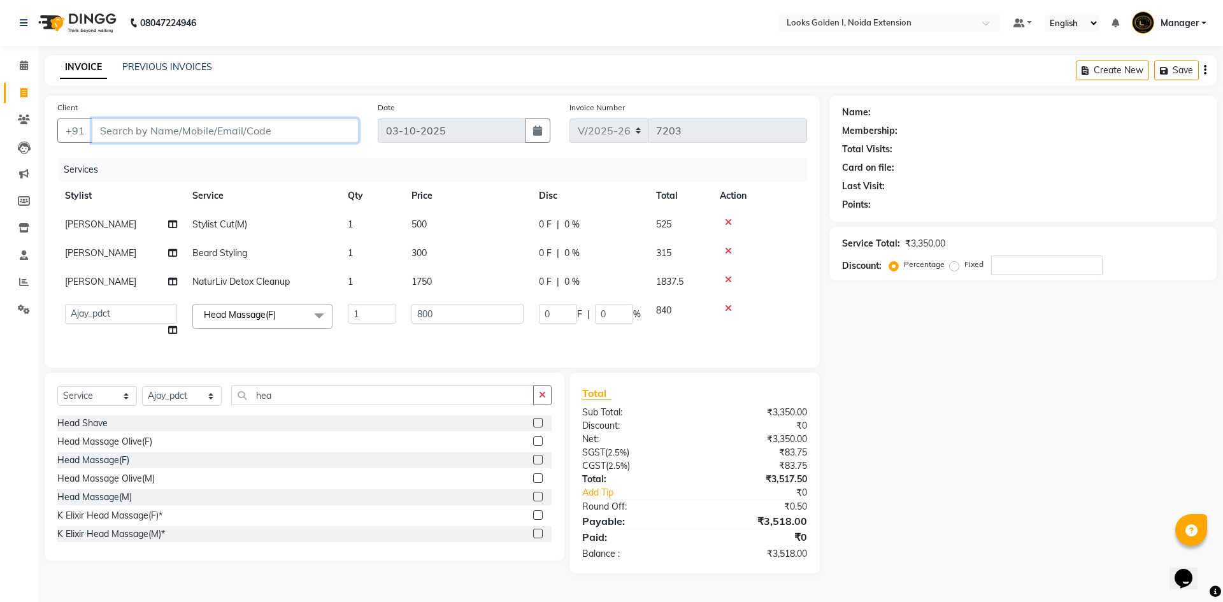
click at [253, 132] on input "Client" at bounding box center [225, 131] width 267 height 24
click at [245, 133] on input "Client" at bounding box center [225, 131] width 267 height 24
type input "9"
type input "0"
type input "9"
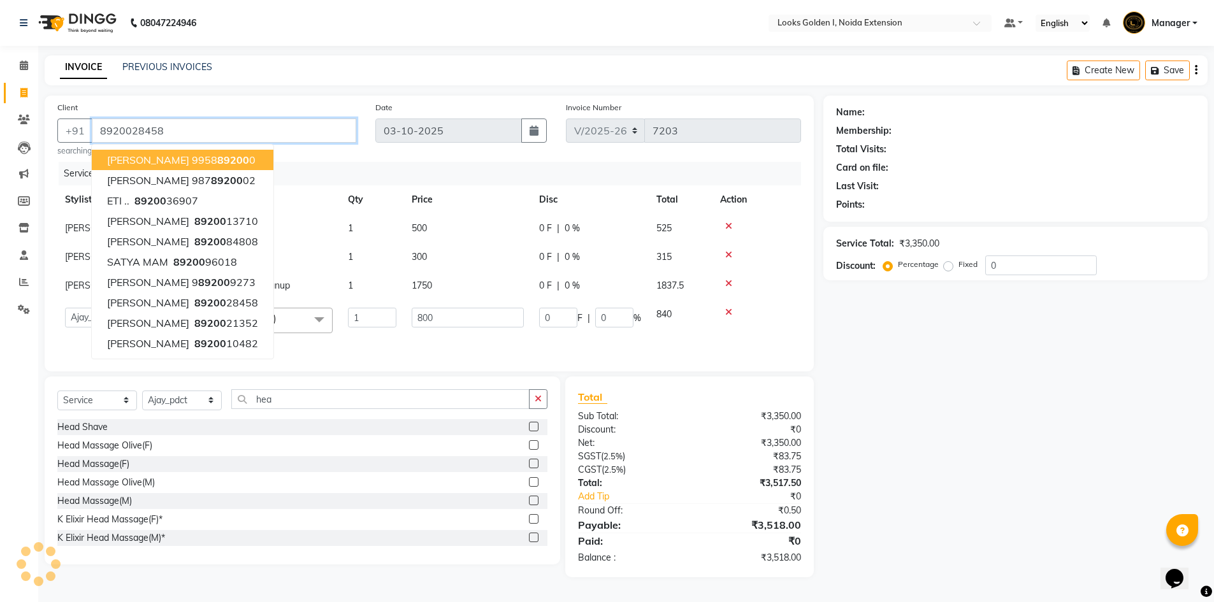
type input "8920028458"
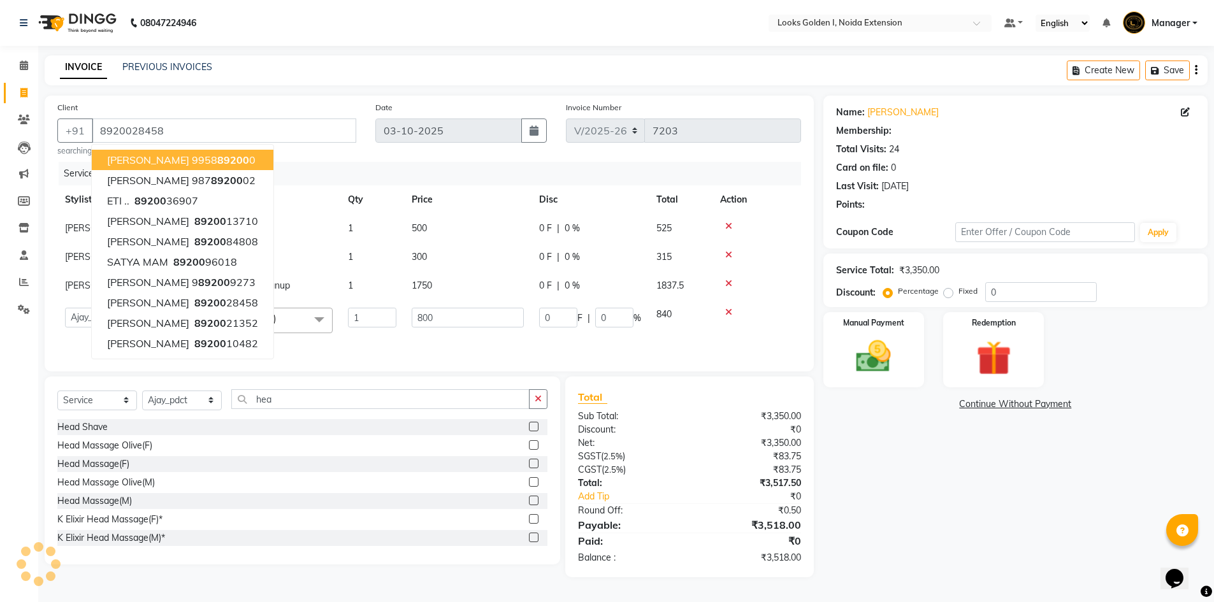
select select "1: Object"
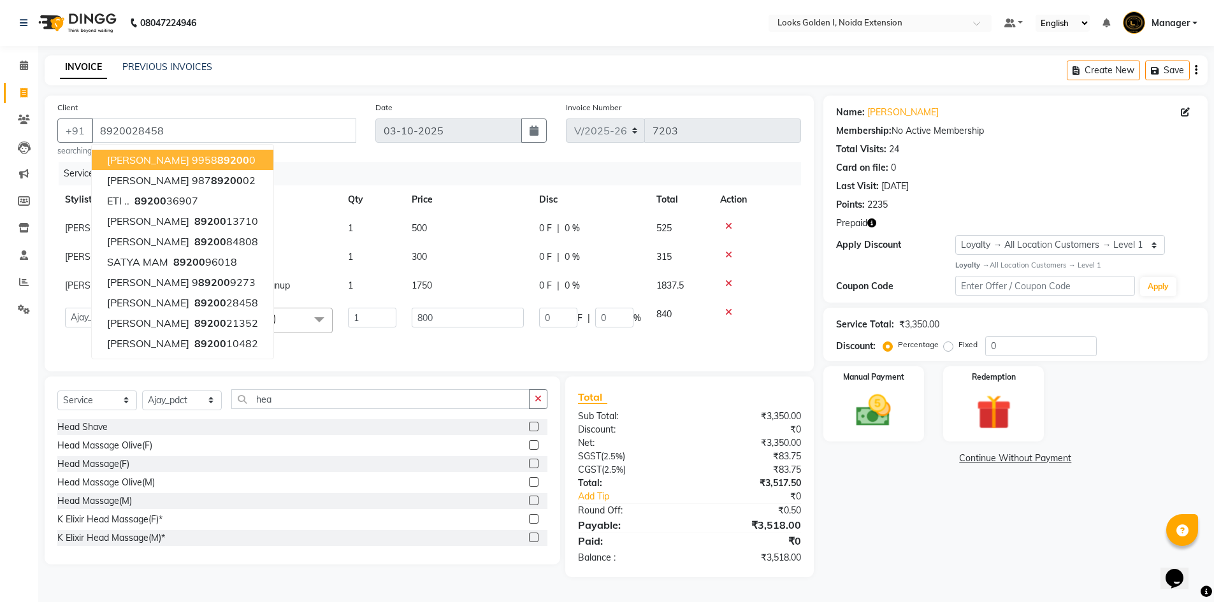
click at [401, 447] on div "Head Massage Olive(F)" at bounding box center [302, 446] width 490 height 16
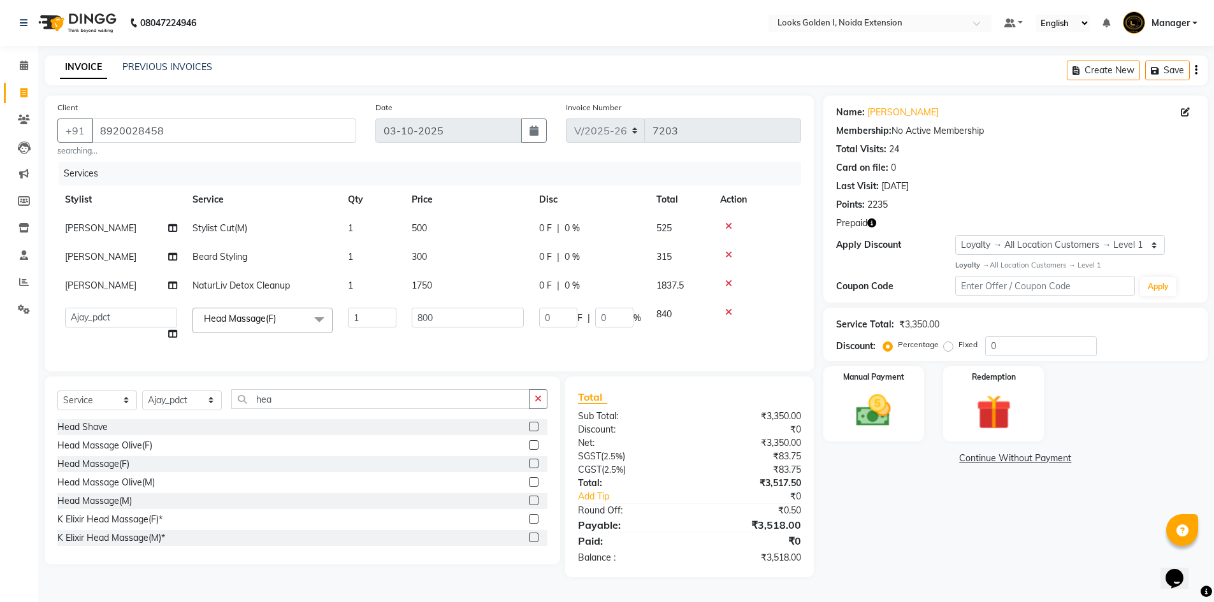
click at [466, 231] on td "500" at bounding box center [467, 228] width 127 height 29
select select "84909"
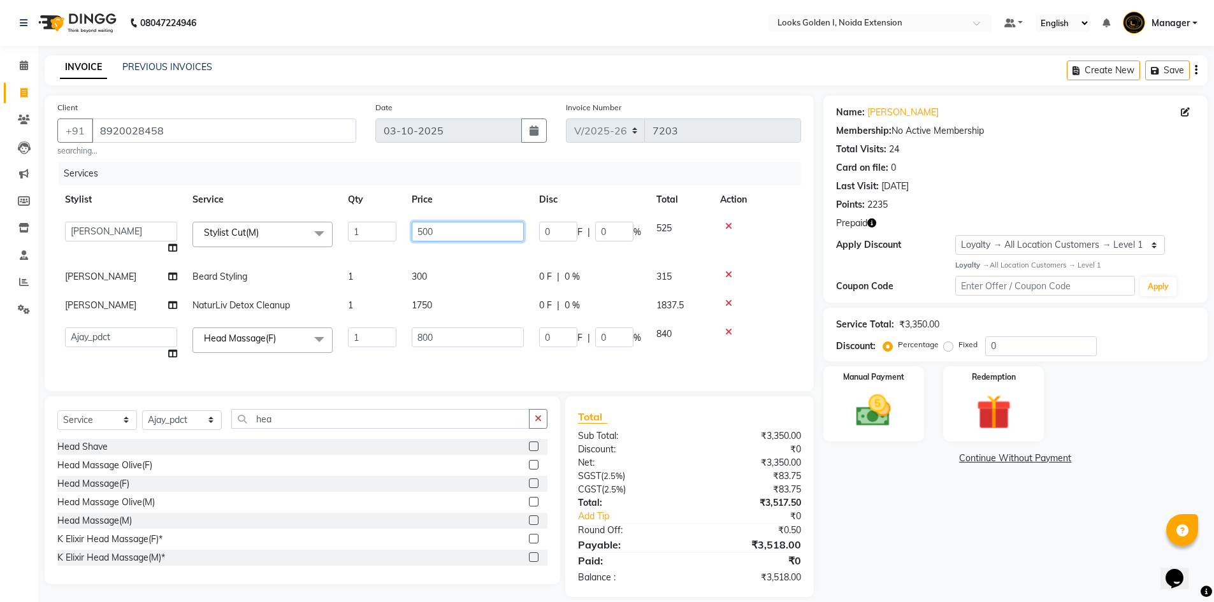
click at [411, 229] on td "500" at bounding box center [467, 238] width 127 height 48
type input "400"
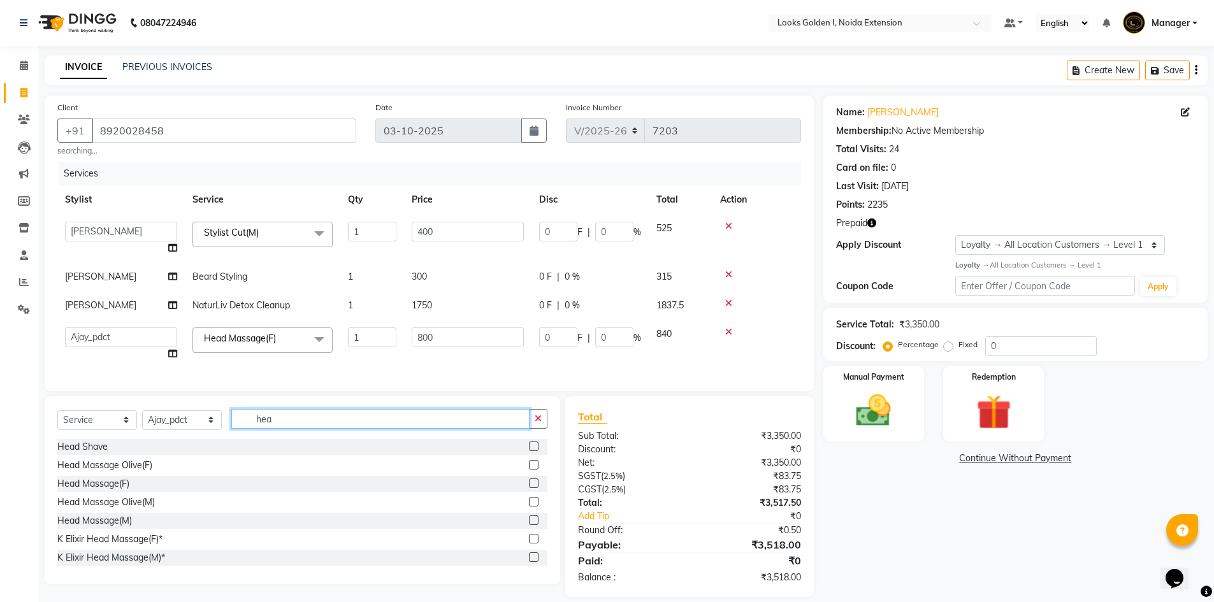
click at [296, 433] on div "Select Service Product Membership Package Voucher Prepaid Gift Card Select Styl…" at bounding box center [302, 490] width 515 height 188
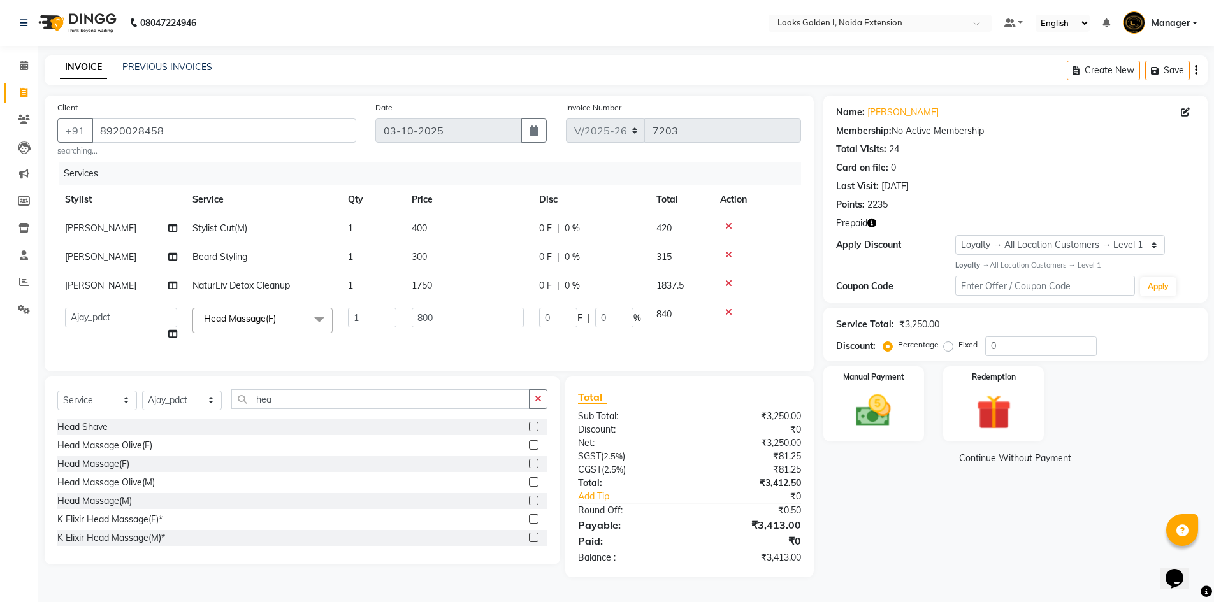
click at [294, 433] on div "Head Shave" at bounding box center [302, 427] width 490 height 16
click at [293, 409] on input "hea" at bounding box center [380, 399] width 298 height 20
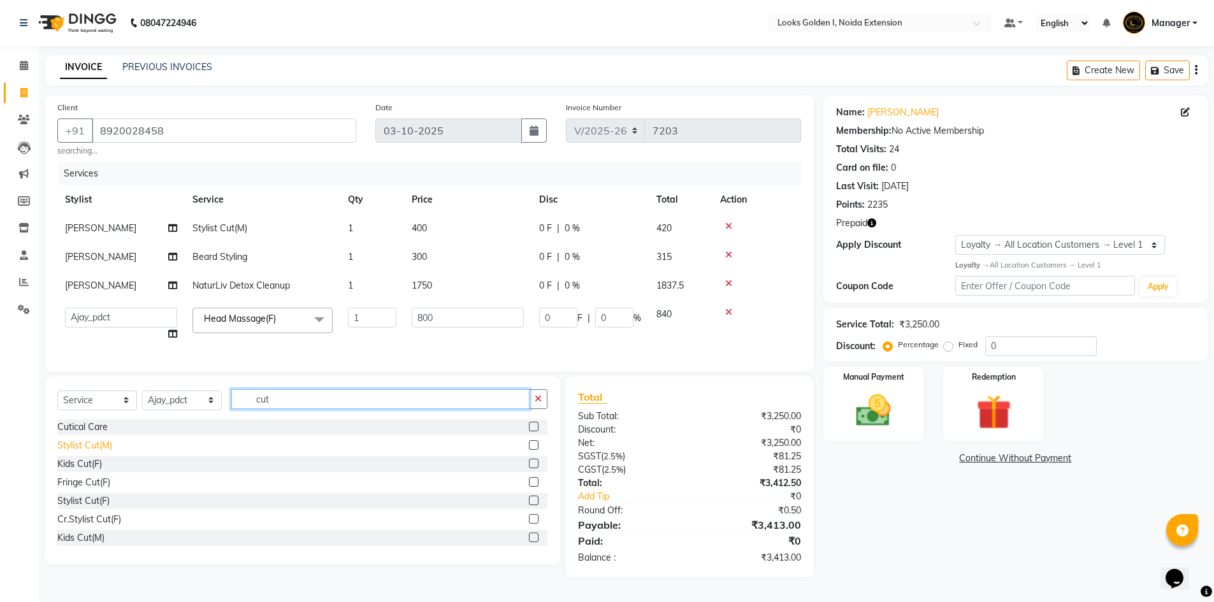
type input "cut"
click at [87, 449] on div "Stylist Cut(M)" at bounding box center [84, 445] width 55 height 13
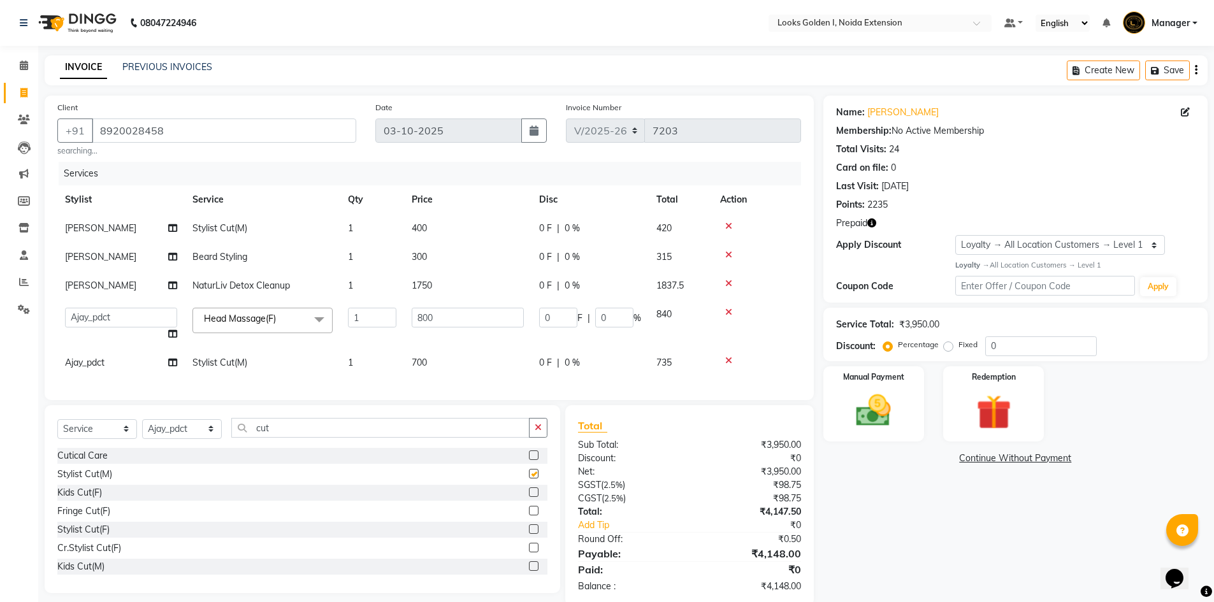
checkbox input "false"
click at [501, 359] on td "700" at bounding box center [467, 363] width 127 height 29
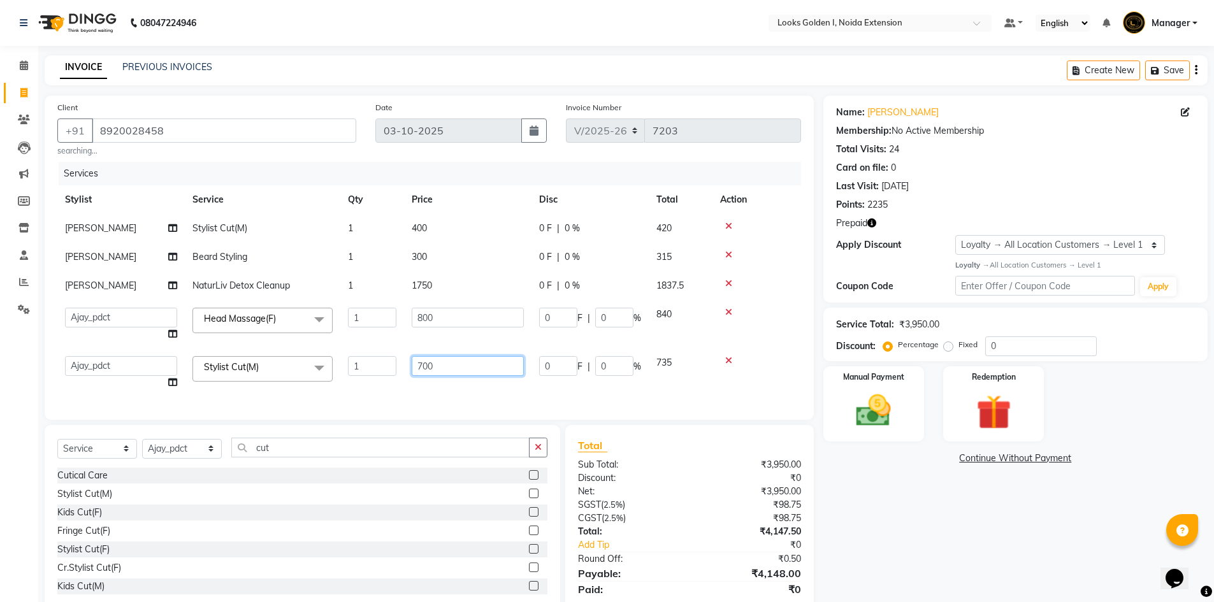
drag, startPoint x: 424, startPoint y: 361, endPoint x: 405, endPoint y: 366, distance: 20.6
click at [405, 366] on td "700" at bounding box center [467, 373] width 127 height 48
type input "400"
click at [282, 466] on div "Select Service Product Membership Package Voucher Prepaid Gift Card Select Styl…" at bounding box center [302, 519] width 515 height 188
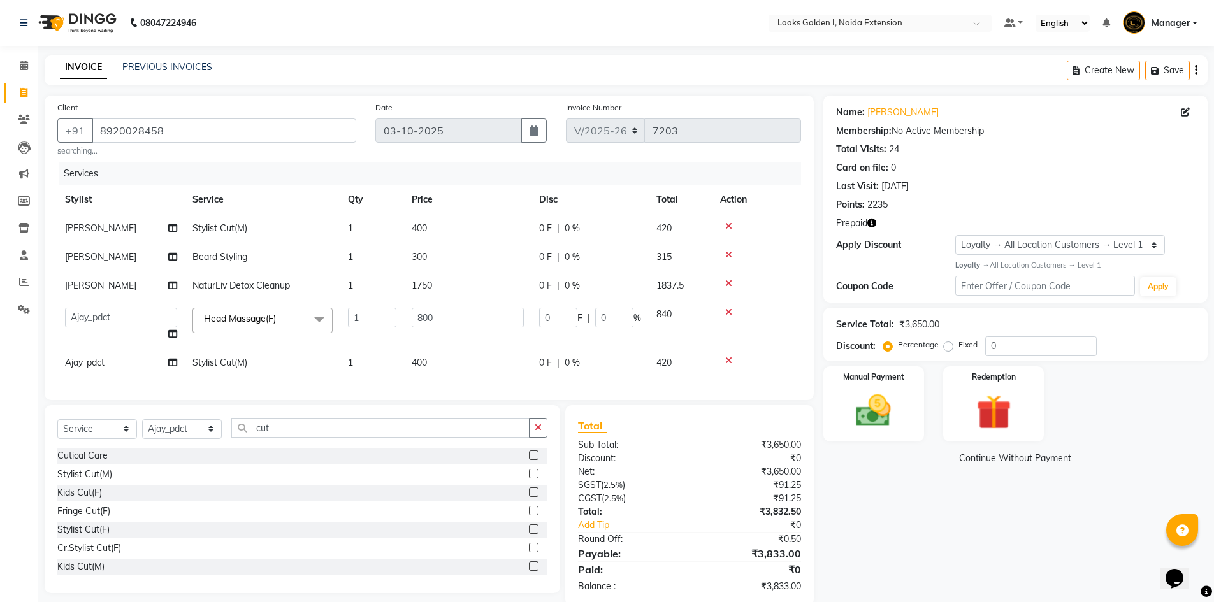
click at [280, 448] on div "Select Service Product Membership Package Voucher Prepaid Gift Card Select Styl…" at bounding box center [302, 433] width 490 height 30
click at [280, 438] on input "cut" at bounding box center [380, 428] width 298 height 20
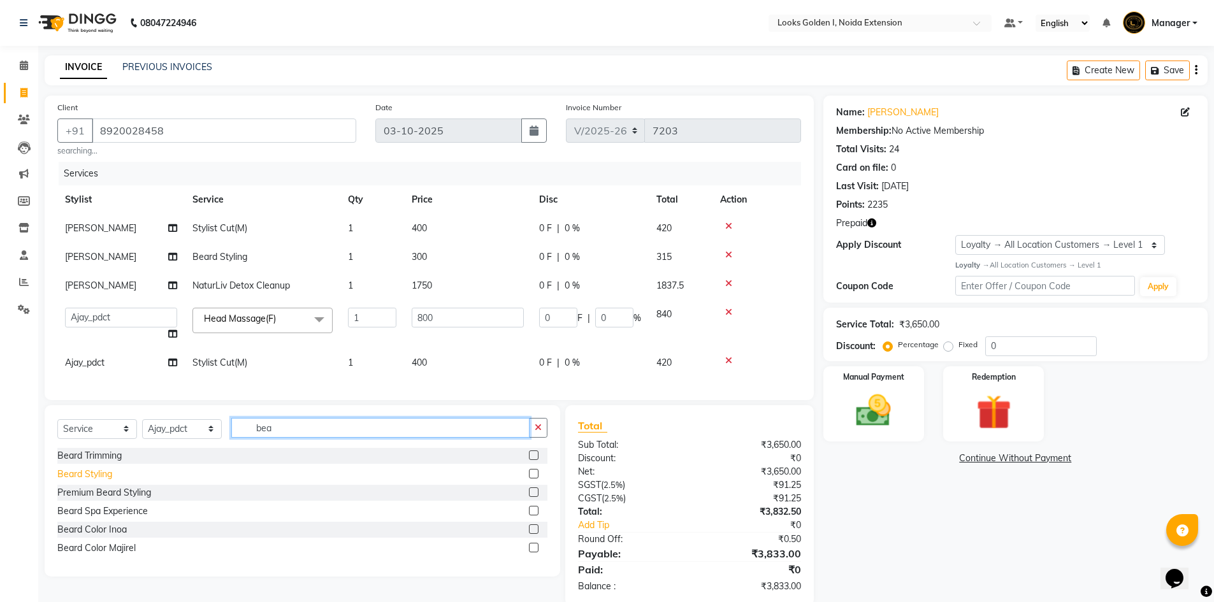
type input "bea"
click at [78, 481] on div "Beard Styling" at bounding box center [84, 474] width 55 height 13
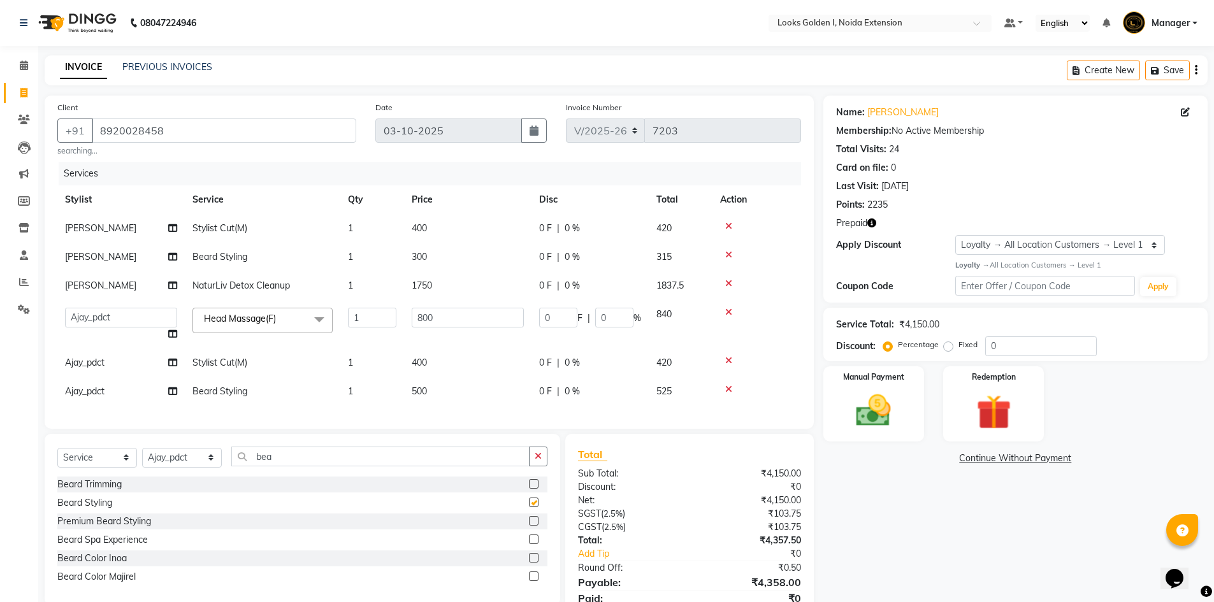
checkbox input "false"
click at [470, 394] on td "500" at bounding box center [467, 391] width 127 height 29
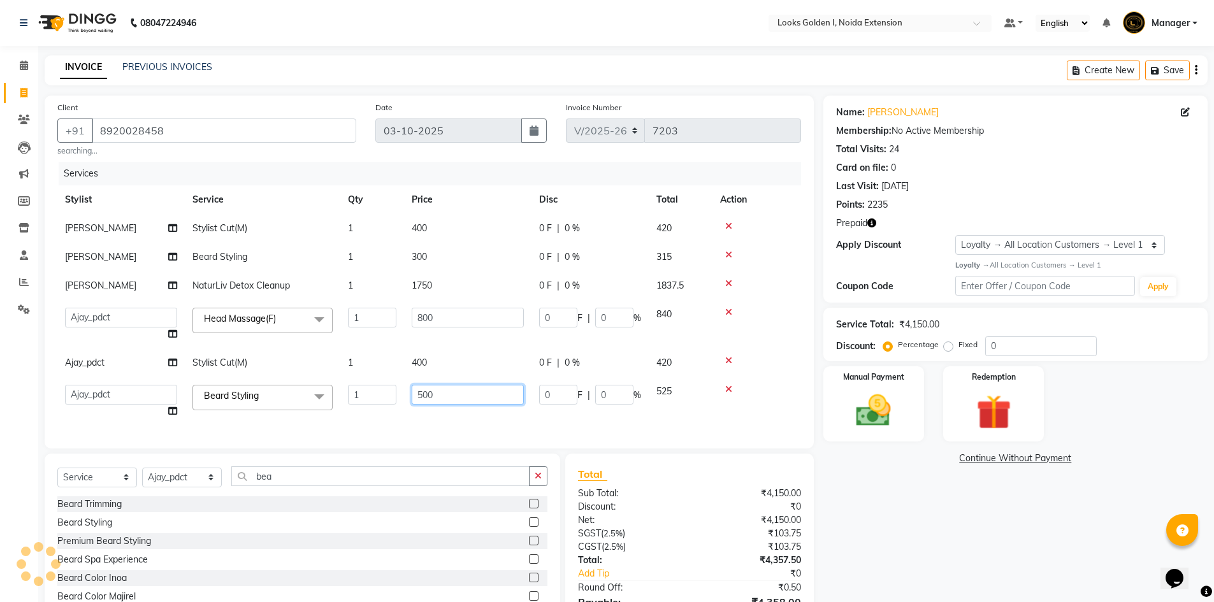
drag, startPoint x: 425, startPoint y: 396, endPoint x: 414, endPoint y: 396, distance: 10.8
click at [414, 396] on input "500" at bounding box center [468, 395] width 112 height 20
type input "300"
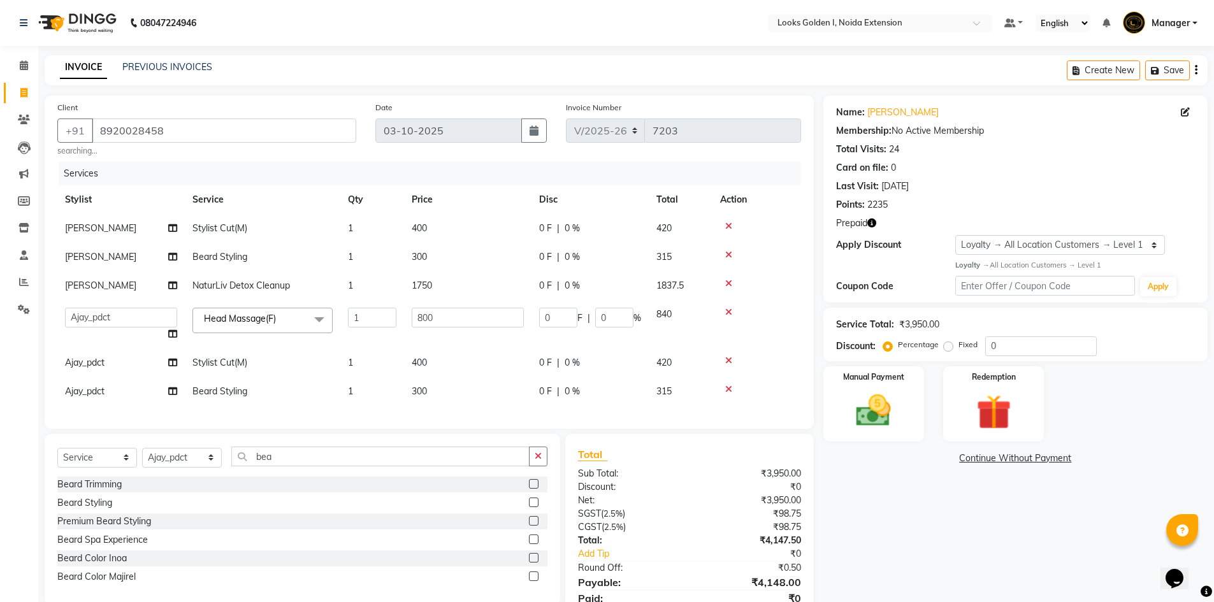
click at [745, 398] on td at bounding box center [756, 391] width 89 height 29
click at [991, 429] on img at bounding box center [993, 412] width 59 height 45
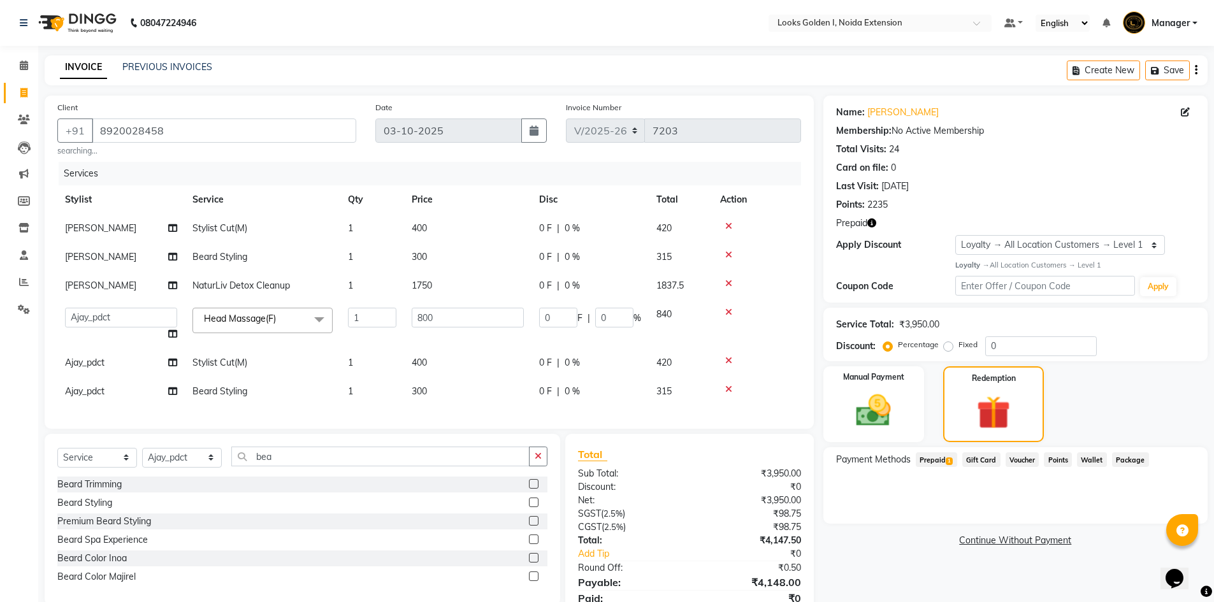
click at [947, 457] on span "1" at bounding box center [949, 461] width 7 height 8
click at [1173, 519] on div at bounding box center [1182, 530] width 32 height 32
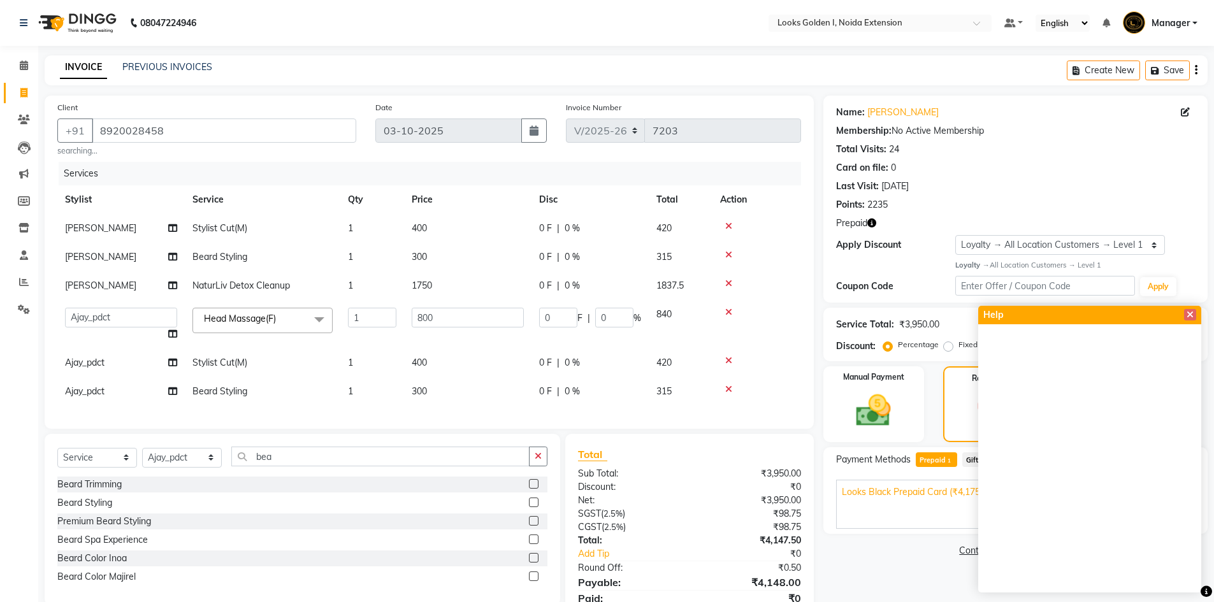
click at [864, 552] on link "Continue Without Payment" at bounding box center [1015, 550] width 379 height 13
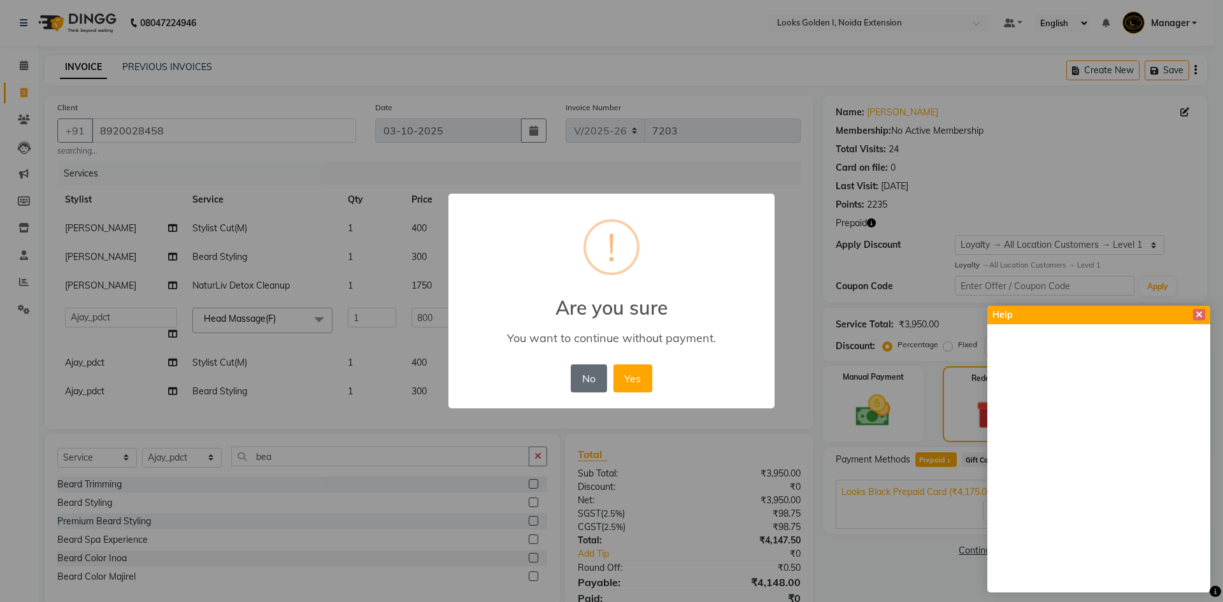
click at [578, 383] on button "No" at bounding box center [589, 378] width 36 height 28
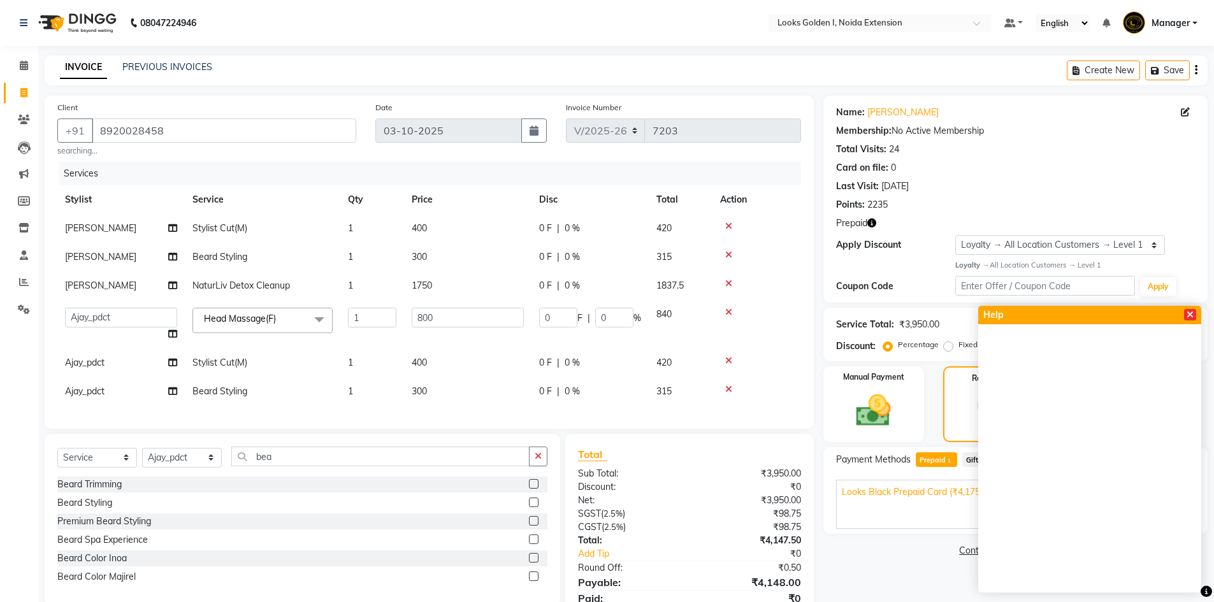
click at [1190, 311] on icon at bounding box center [1189, 314] width 7 height 9
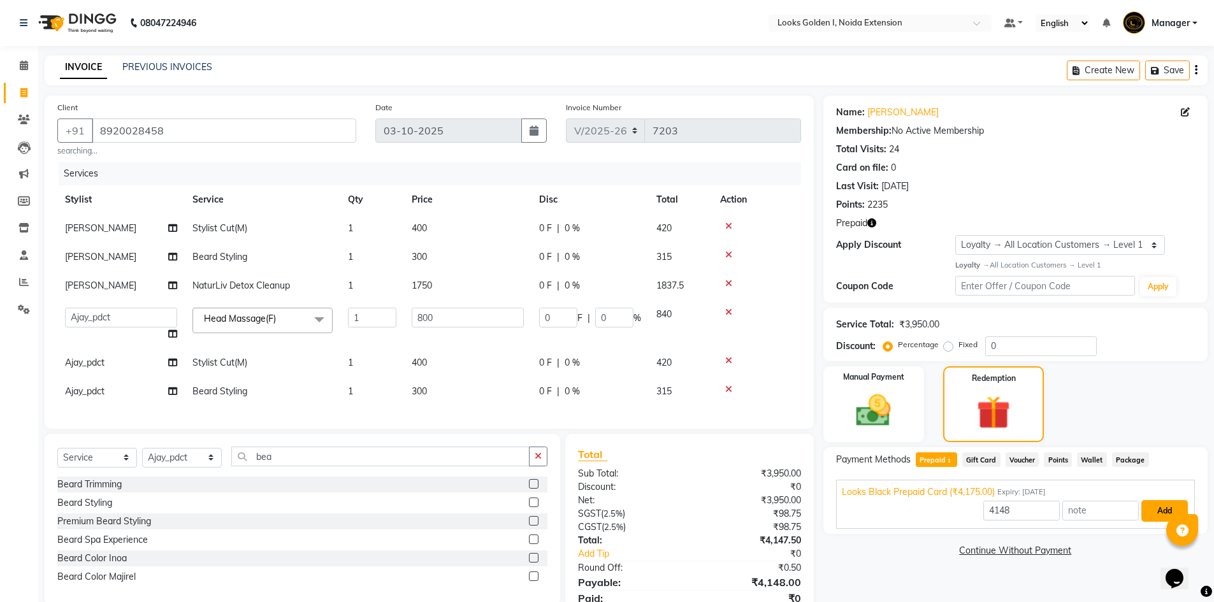
click at [1151, 505] on button "Add" at bounding box center [1164, 511] width 47 height 22
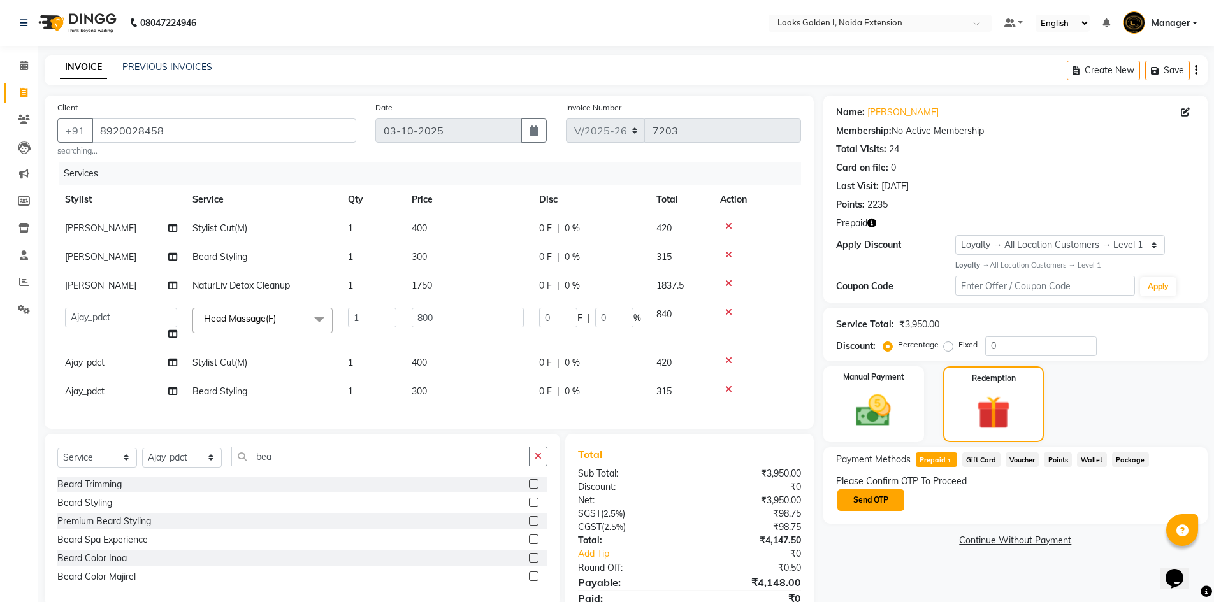
click at [901, 503] on button "Send OTP" at bounding box center [870, 500] width 67 height 22
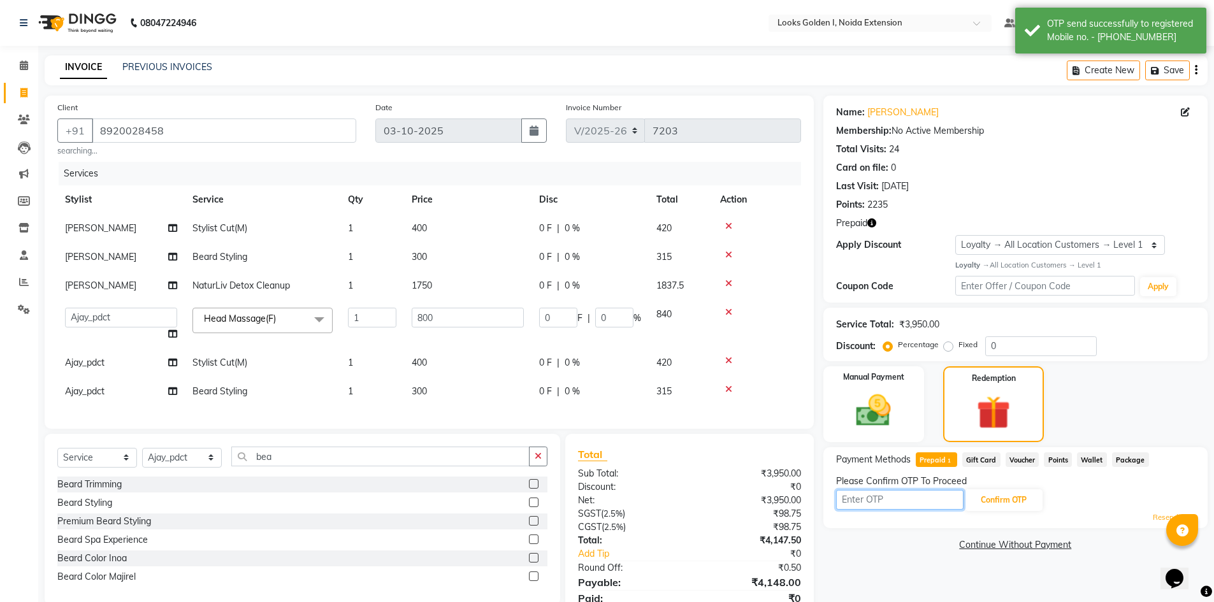
click at [886, 503] on input "text" at bounding box center [899, 500] width 127 height 20
type input "8988"
click at [1016, 500] on button "Confirm OTP" at bounding box center [1004, 500] width 78 height 22
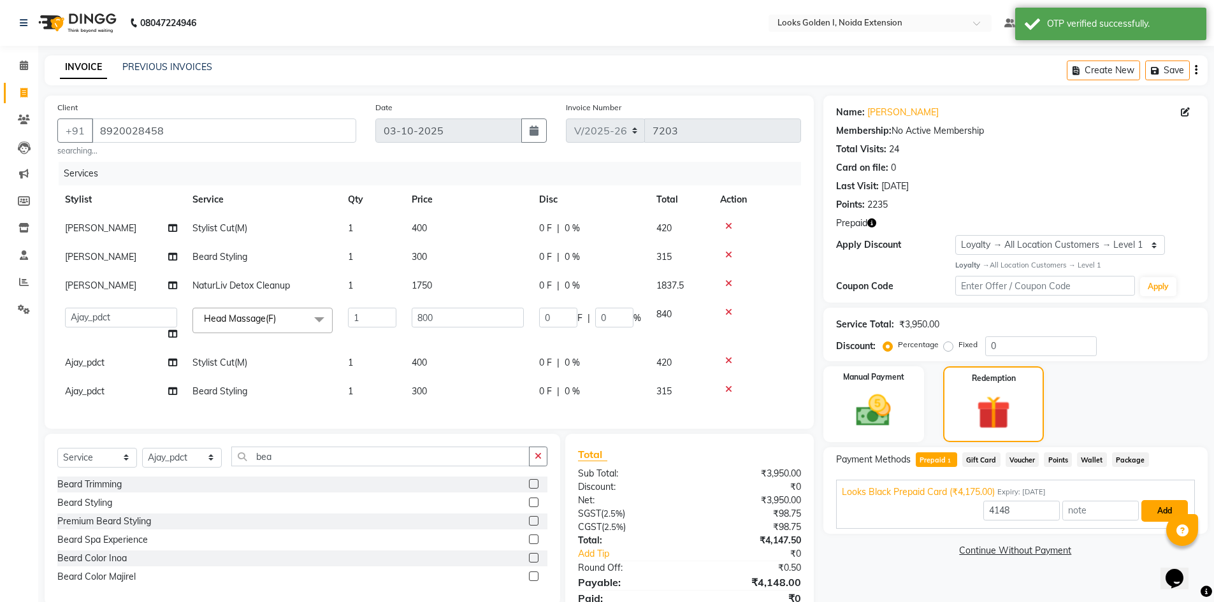
click at [1156, 514] on button "Add" at bounding box center [1164, 511] width 47 height 22
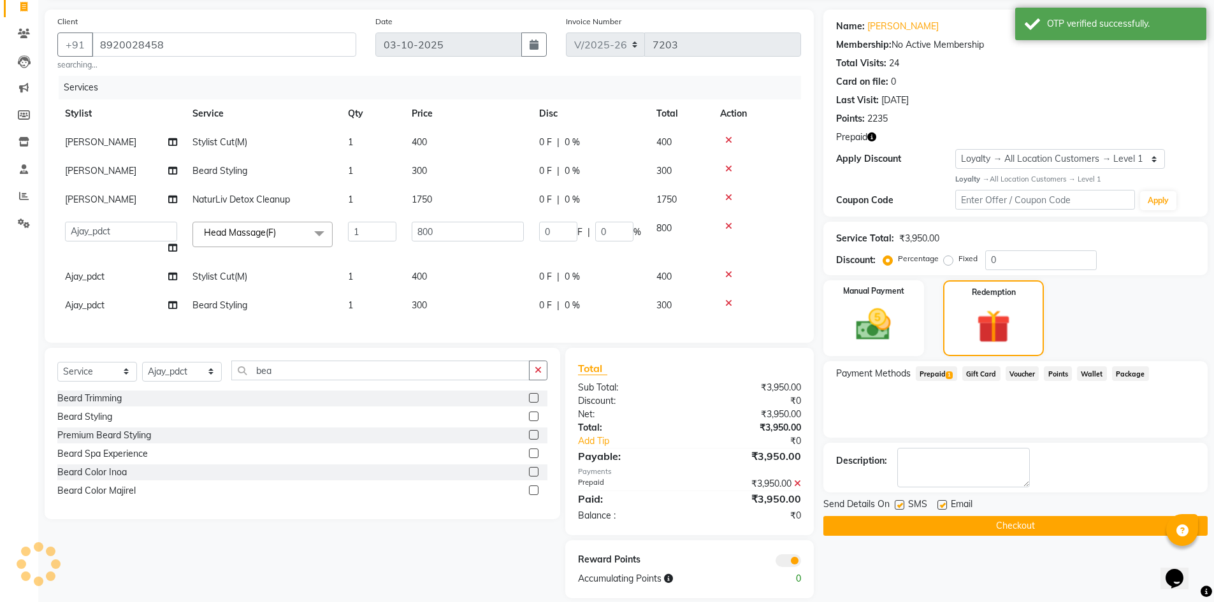
scroll to position [111, 0]
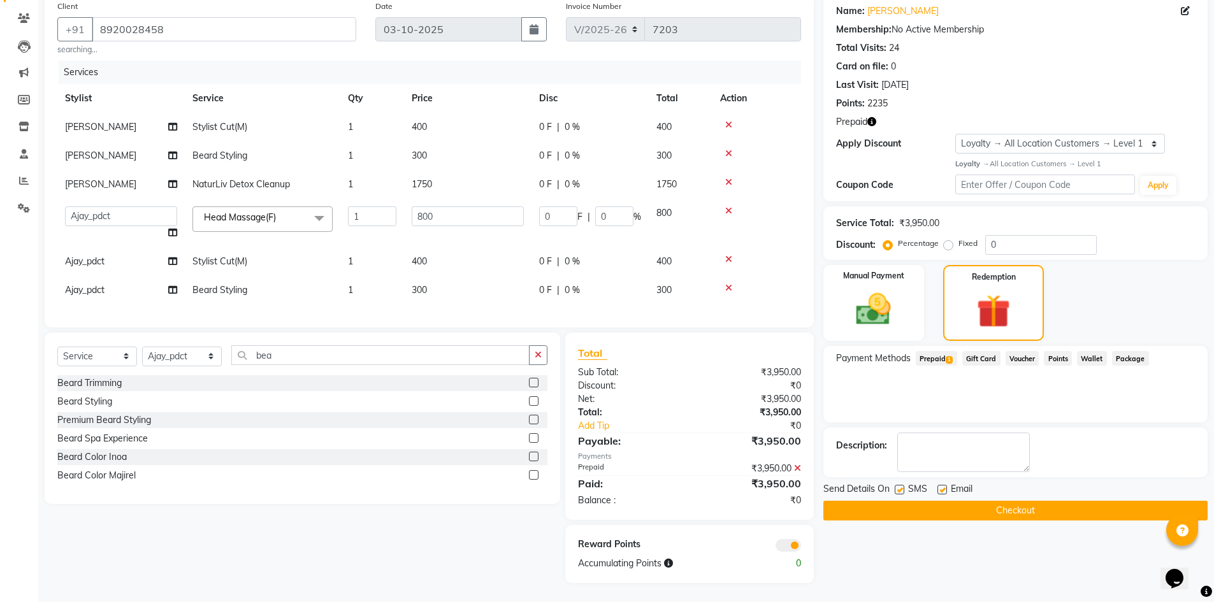
click at [870, 117] on icon "button" at bounding box center [871, 121] width 9 height 9
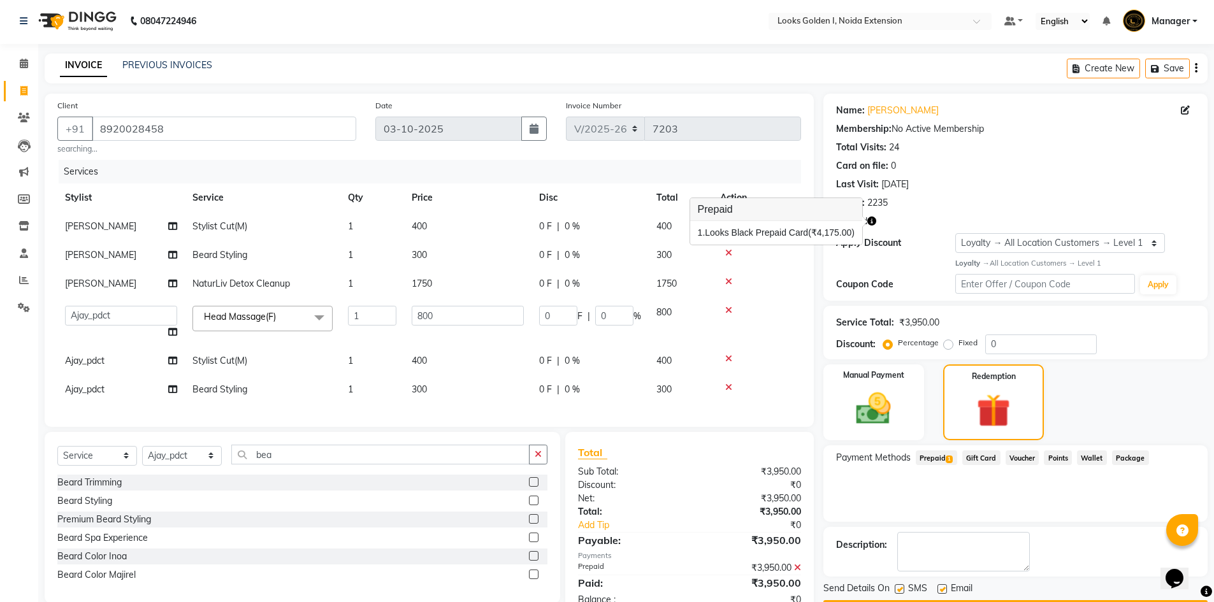
scroll to position [0, 0]
click at [90, 378] on td "Ajay_pdct" at bounding box center [120, 391] width 127 height 29
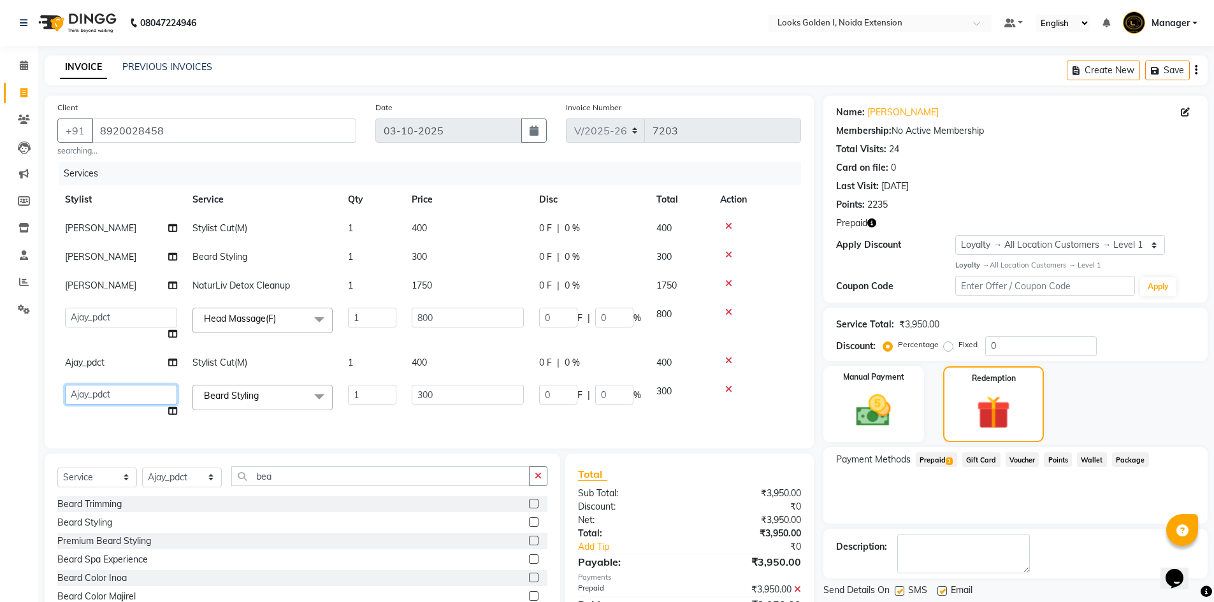
click at [116, 392] on select "Ajay_pdct Ali_Khan Anwar Arshad Asad ayush Counter_Sales Faheem Farmaan Gagan G…" at bounding box center [121, 395] width 112 height 20
select select "84909"
click at [129, 366] on td "Ajay_pdct" at bounding box center [120, 363] width 127 height 29
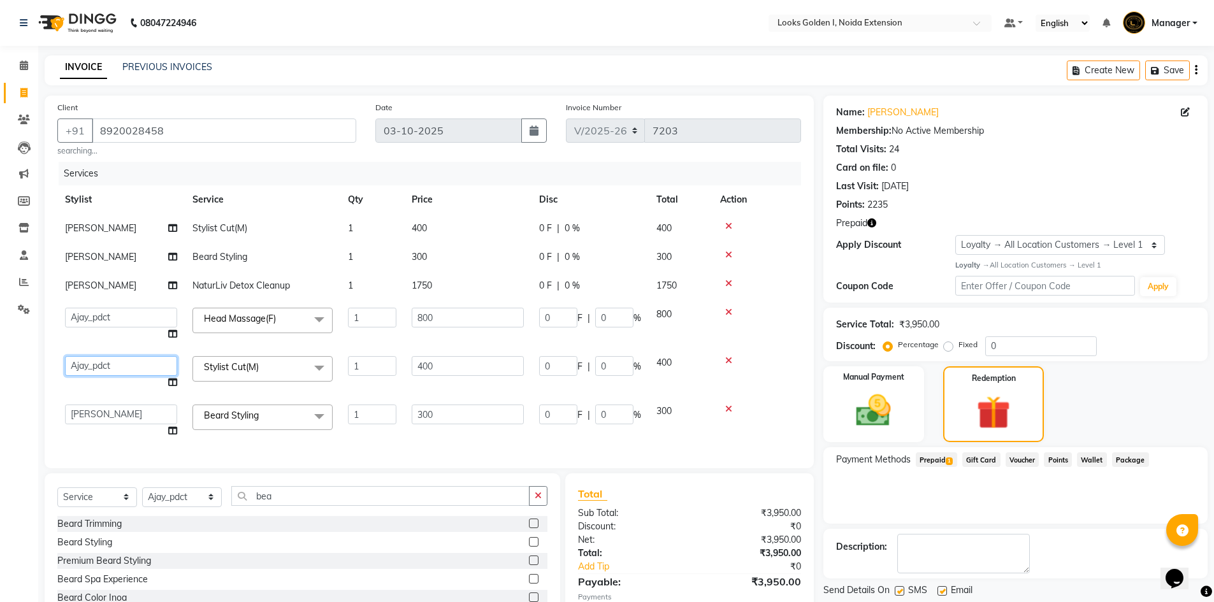
click at [130, 366] on select "Ajay_pdct Ali_Khan Anwar Arshad Asad ayush Counter_Sales Faheem Farmaan Gagan G…" at bounding box center [121, 366] width 112 height 20
select select "52725"
click at [102, 229] on td "[PERSON_NAME]" at bounding box center [120, 228] width 127 height 29
select select "84909"
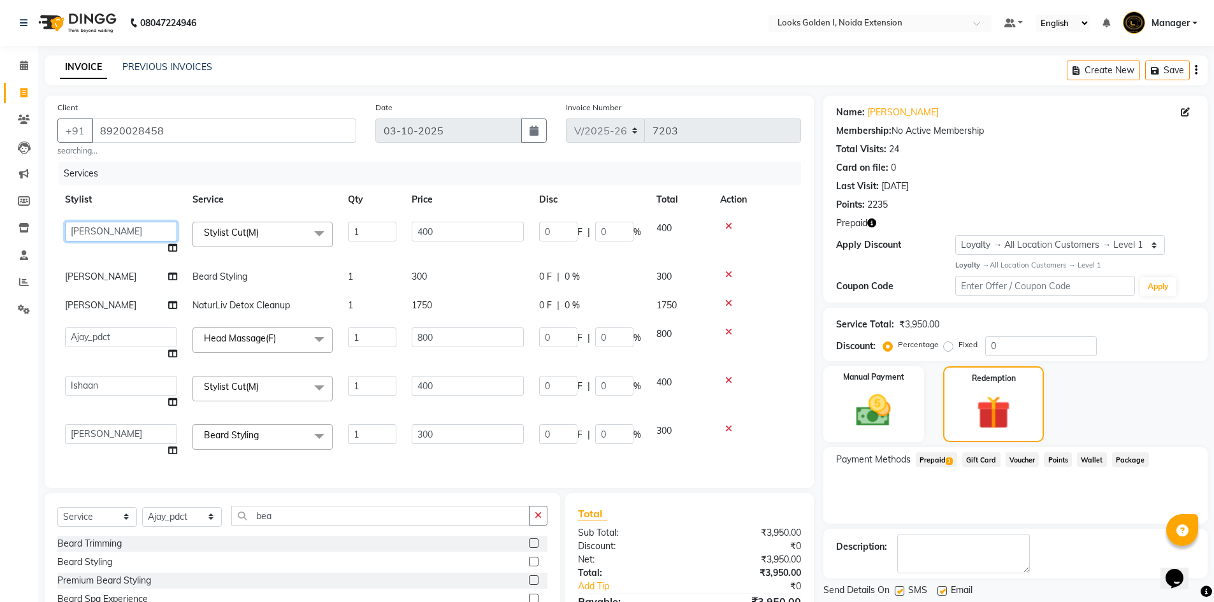
click at [102, 229] on select "Ajay_pdct Ali_Khan Anwar Arshad Asad ayush Counter_Sales Faheem Farmaan Gagan G…" at bounding box center [121, 232] width 112 height 20
select select "37647"
click at [889, 418] on img at bounding box center [873, 410] width 59 height 41
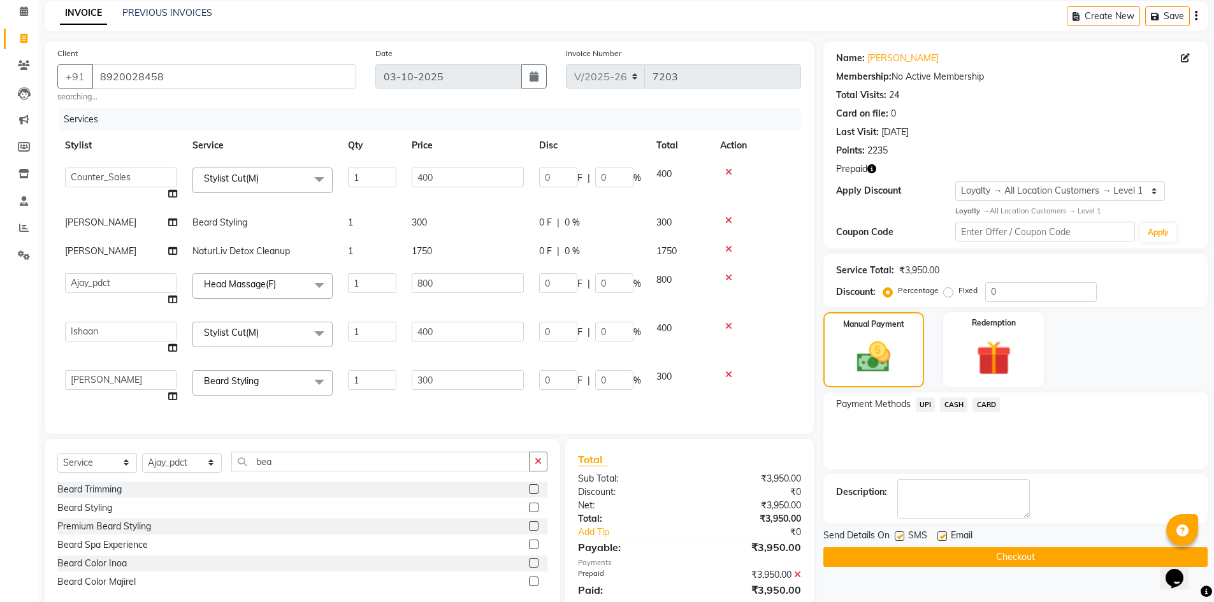
scroll to position [161, 0]
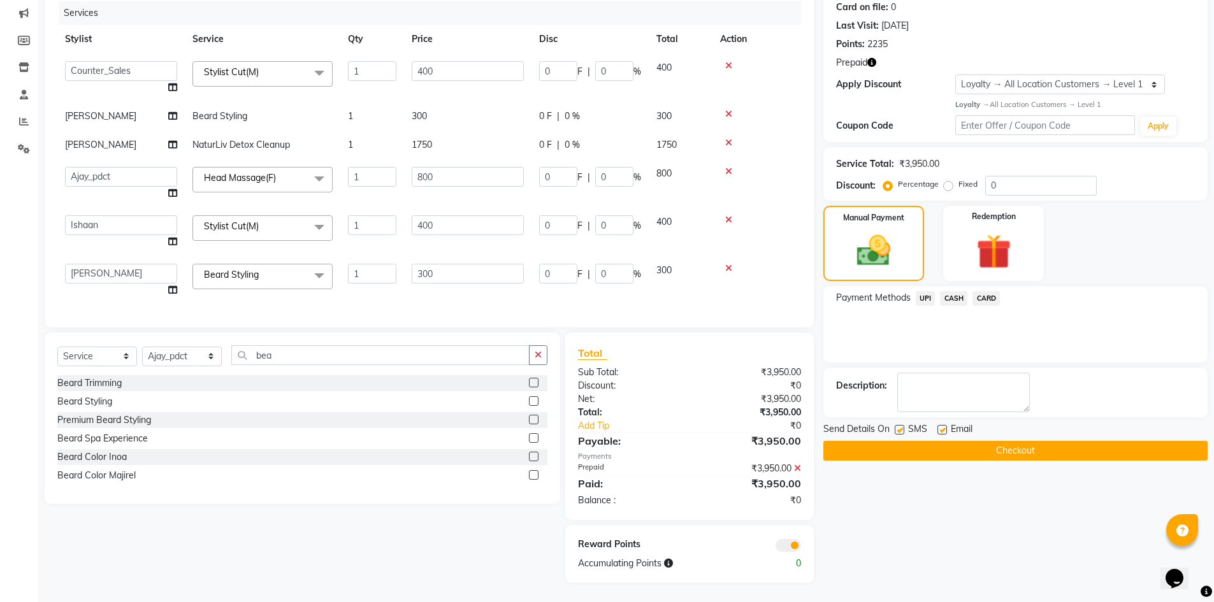
click at [930, 455] on button "Checkout" at bounding box center [1015, 451] width 384 height 20
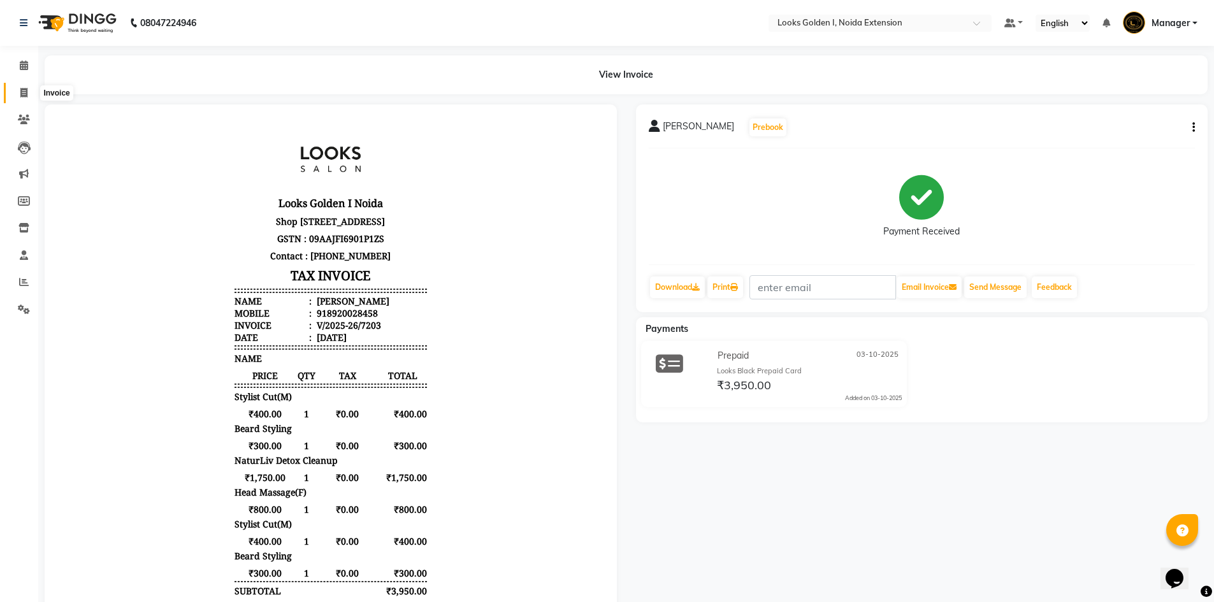
click at [25, 90] on icon at bounding box center [23, 93] width 7 height 10
select select "service"
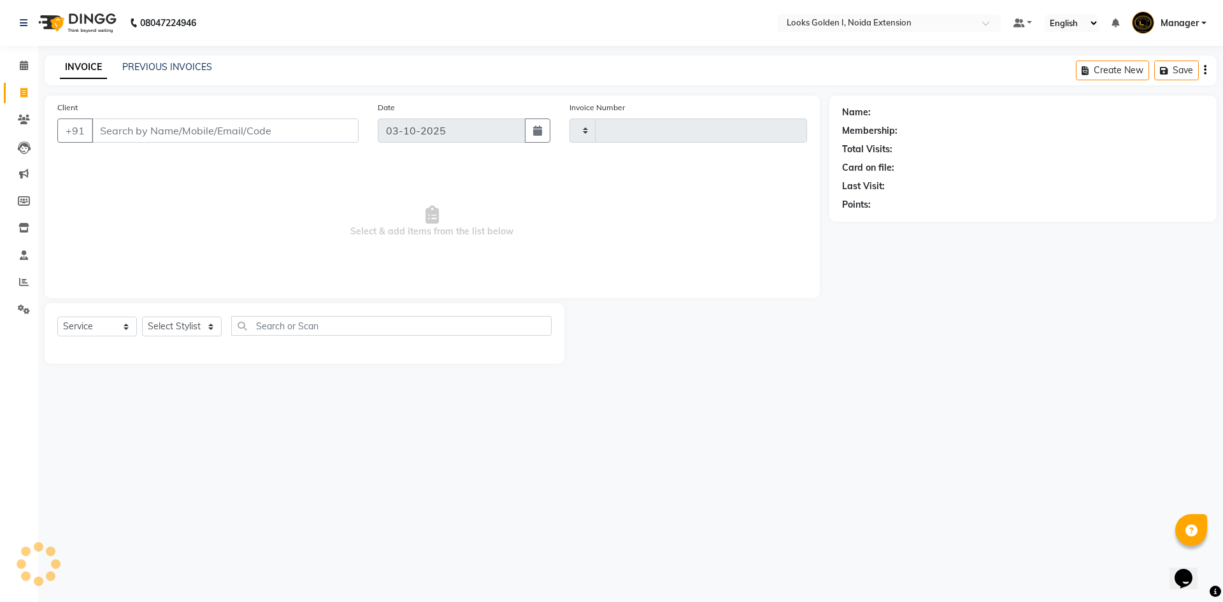
type input "7205"
select select "5508"
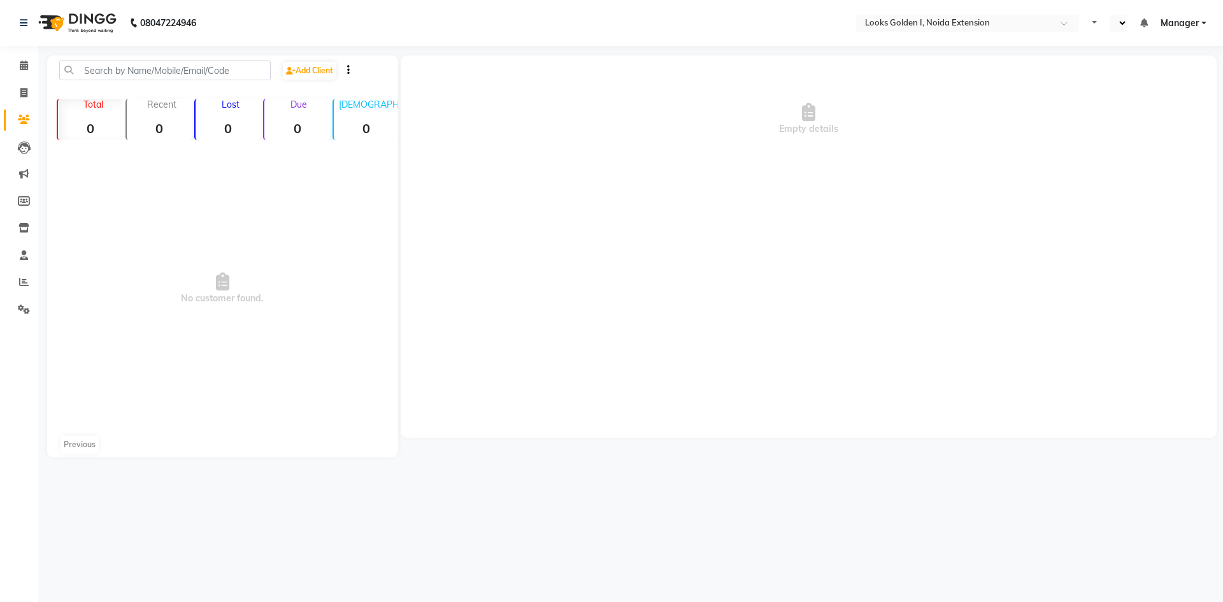
select select "en"
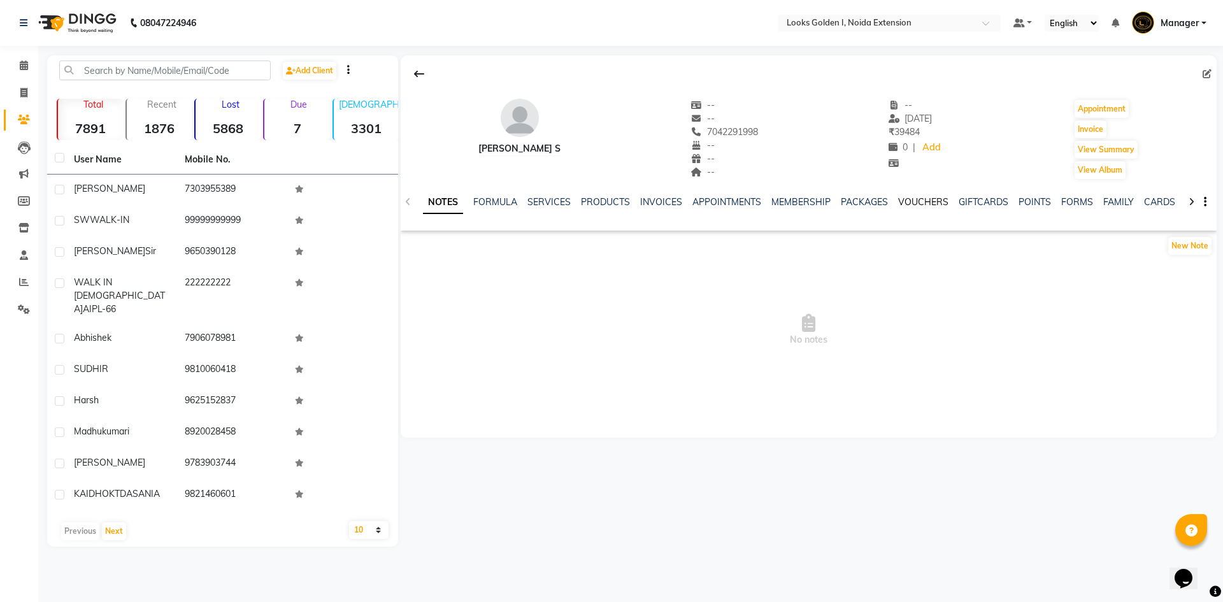
click at [909, 207] on link "VOUCHERS" at bounding box center [923, 201] width 50 height 11
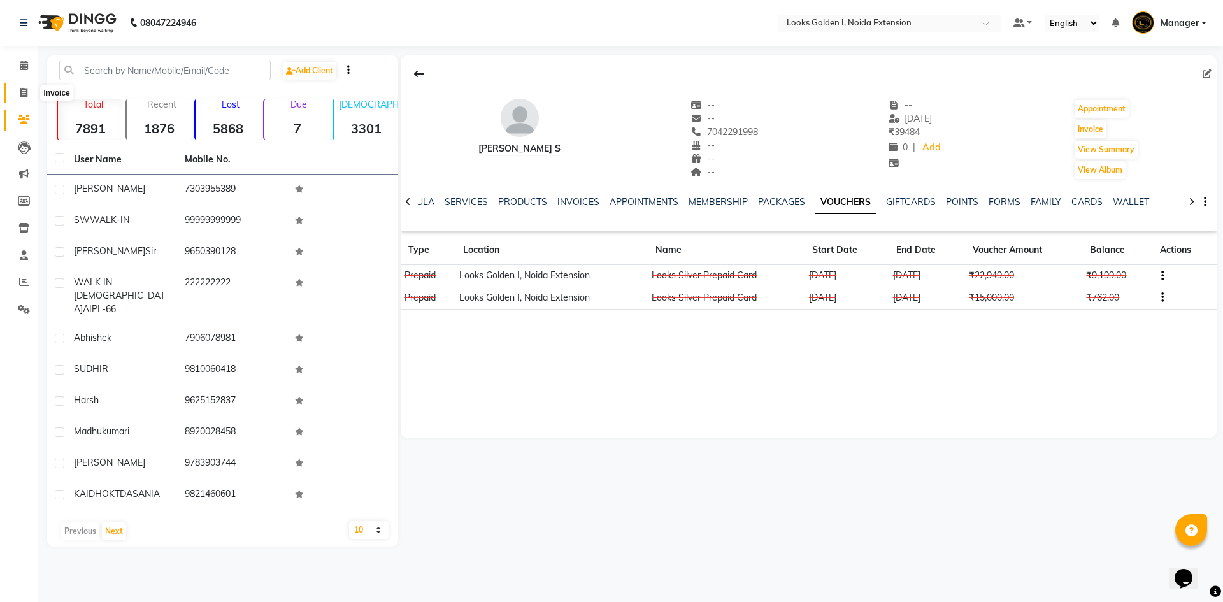
click at [24, 95] on icon at bounding box center [23, 93] width 7 height 10
select select "service"
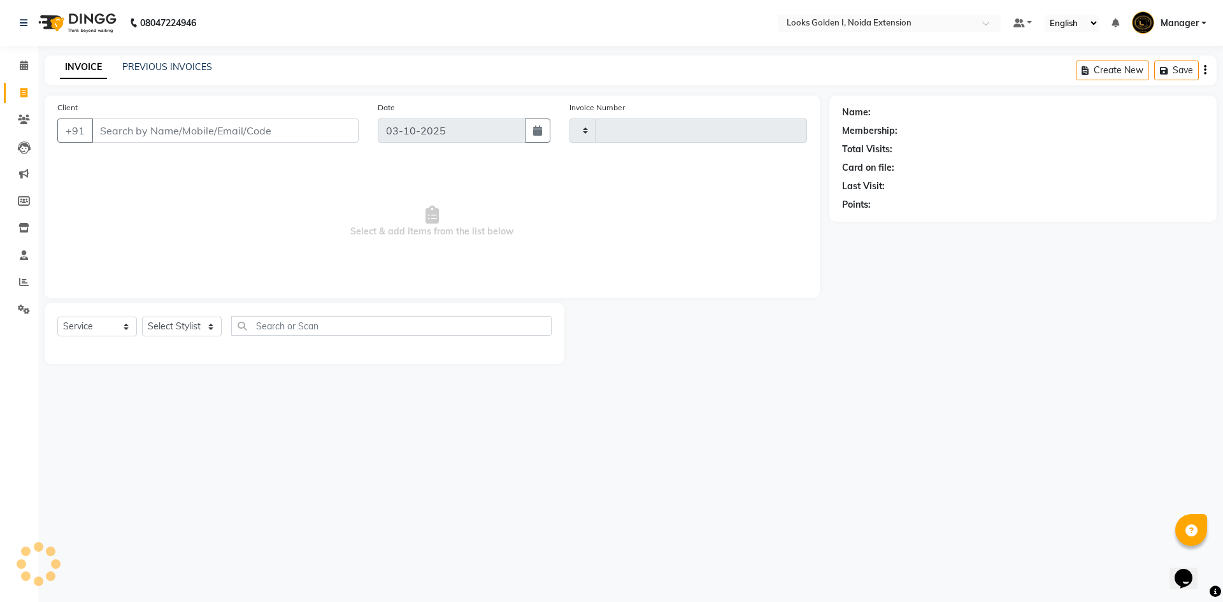
type input "7208"
select select "5508"
click at [164, 64] on link "PREVIOUS INVOICES" at bounding box center [167, 66] width 90 height 11
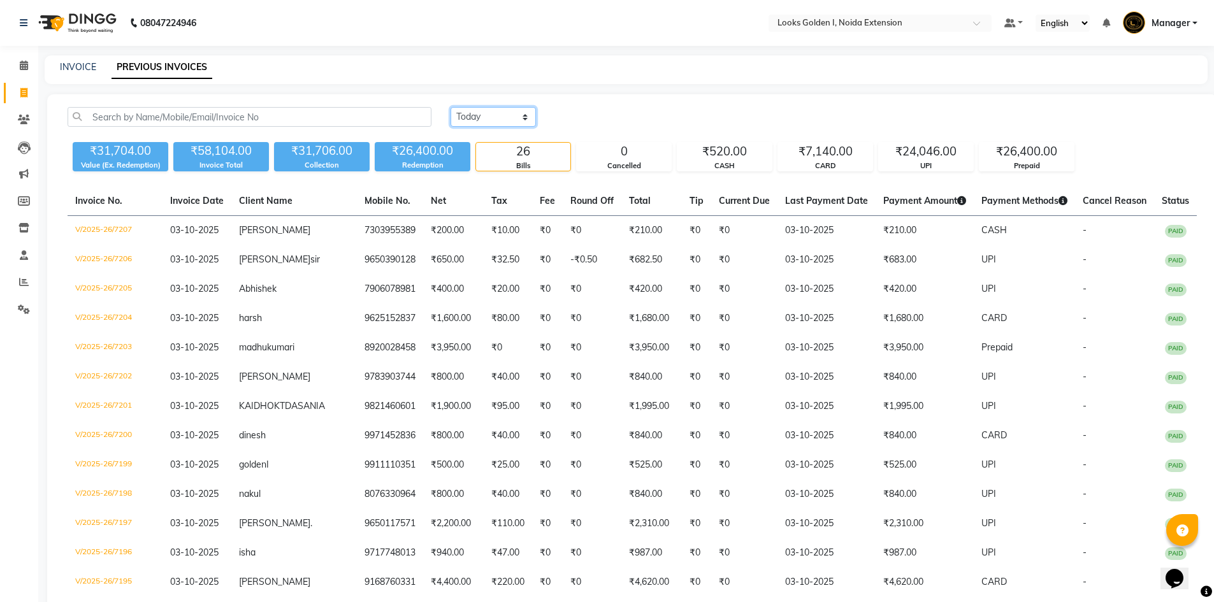
click at [486, 115] on select "[DATE] [DATE] Custom Range" at bounding box center [492, 117] width 85 height 20
select select "[DATE]"
click at [450, 107] on select "[DATE] [DATE] Custom Range" at bounding box center [492, 117] width 85 height 20
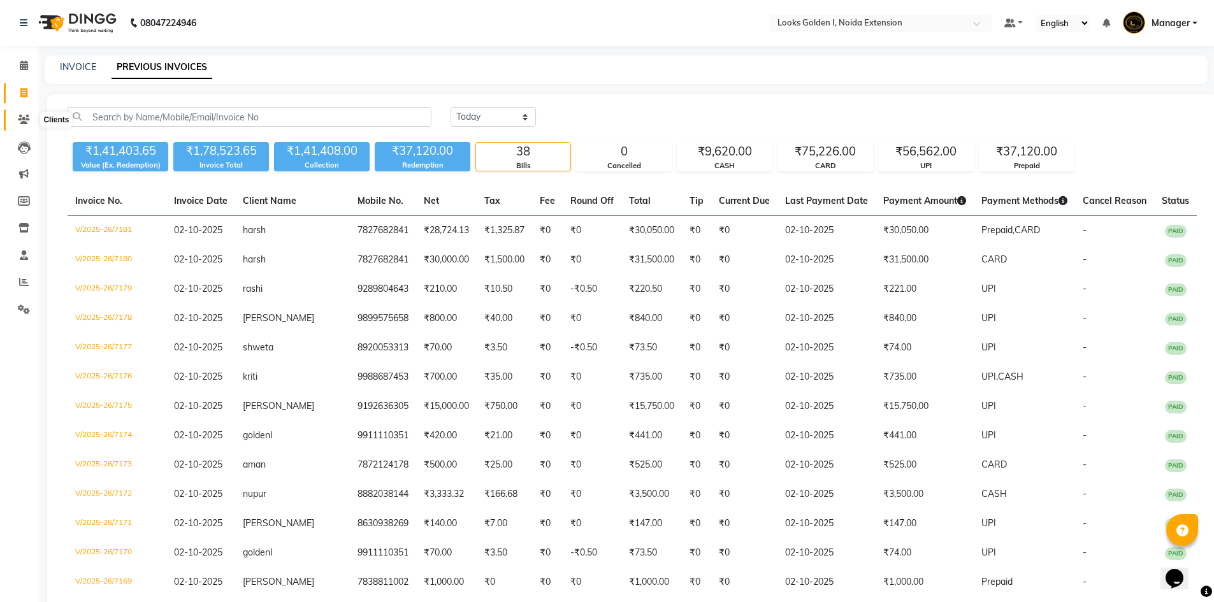
click at [20, 113] on span at bounding box center [24, 120] width 22 height 15
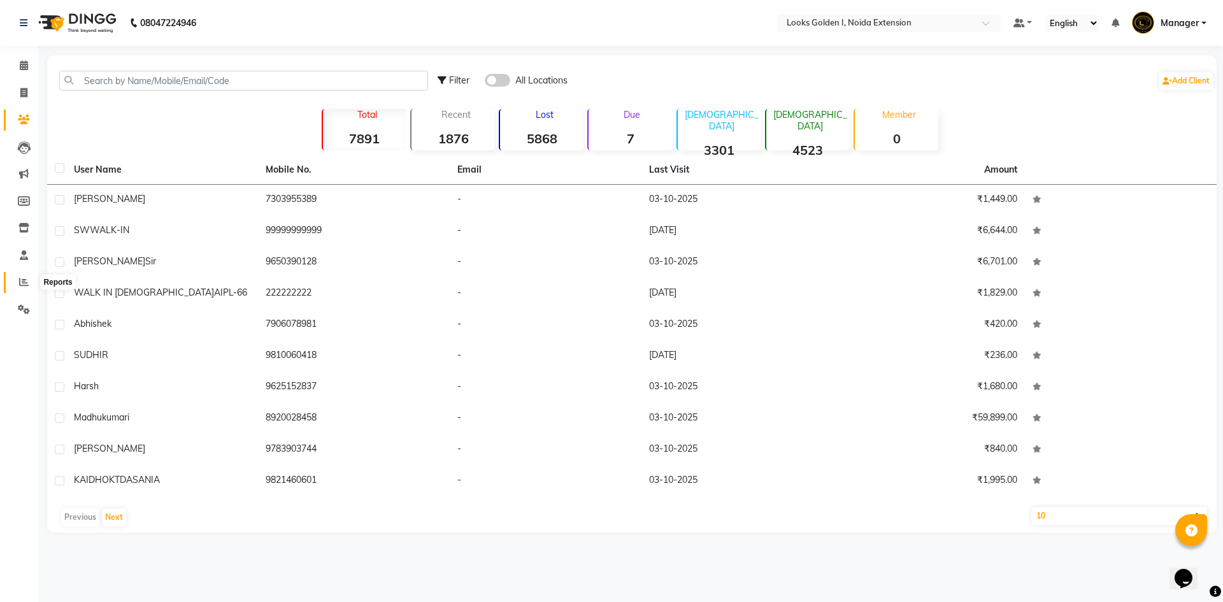
click at [20, 277] on icon at bounding box center [24, 282] width 10 height 10
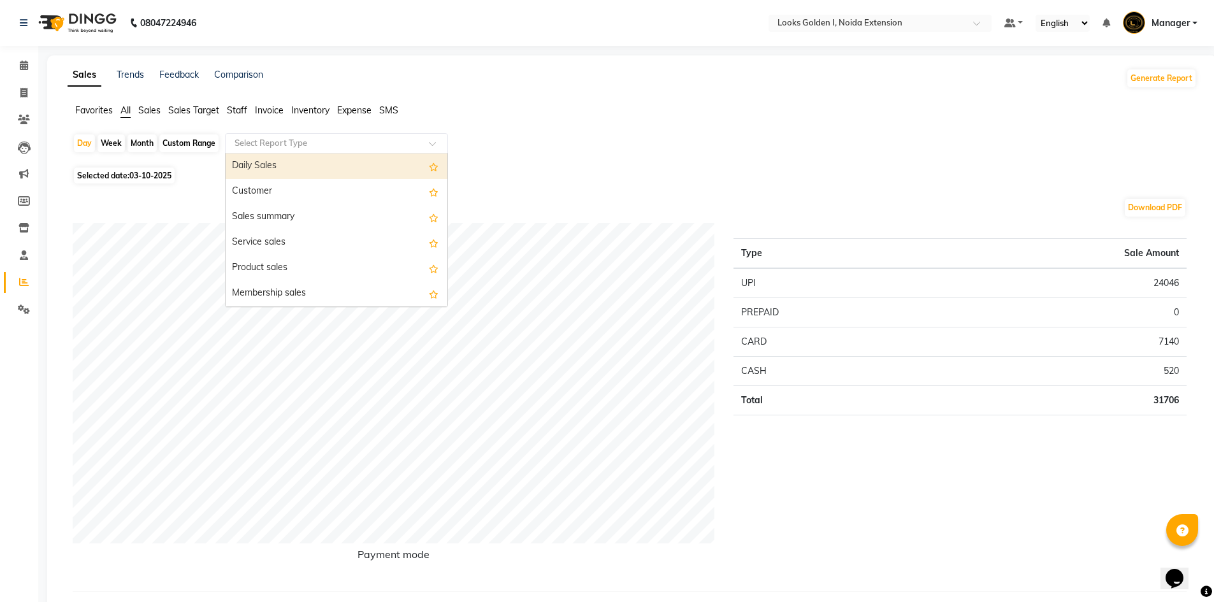
click at [270, 145] on input "text" at bounding box center [324, 143] width 184 height 13
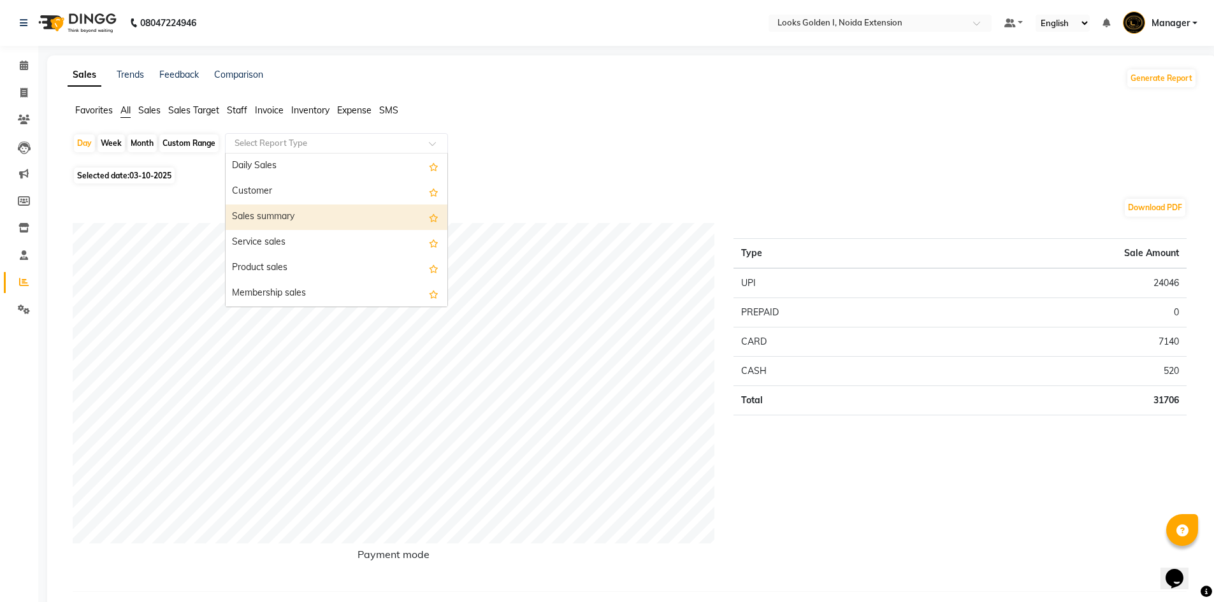
click at [273, 212] on div "Sales summary" at bounding box center [337, 217] width 222 height 25
select select "filtered_report"
select select "csv"
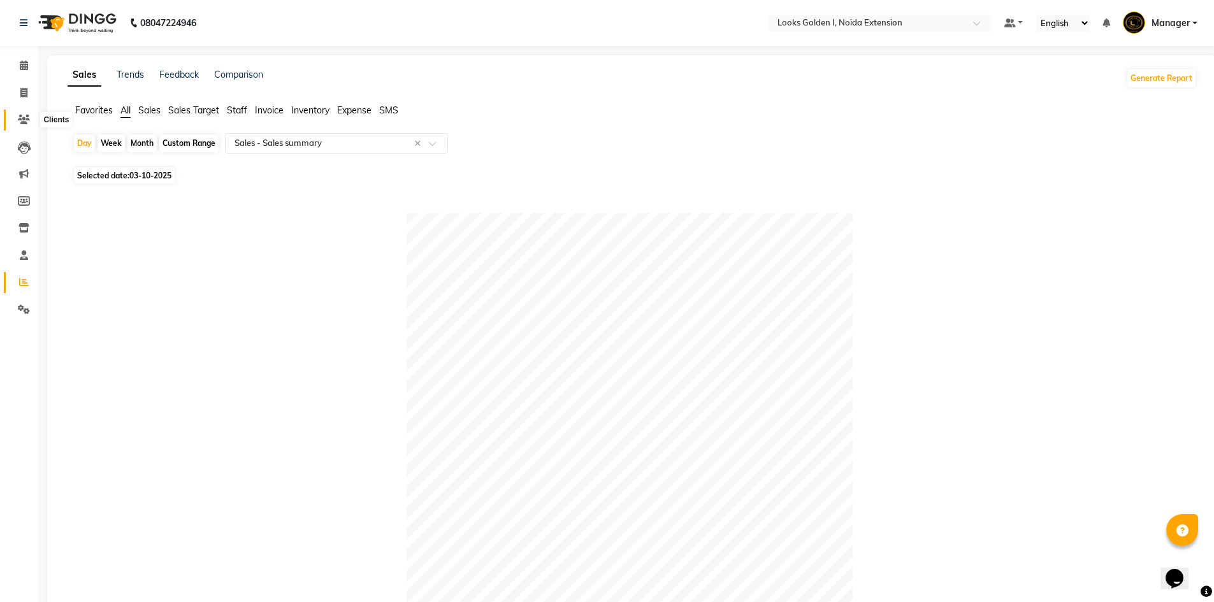
click at [21, 117] on icon at bounding box center [24, 120] width 12 height 10
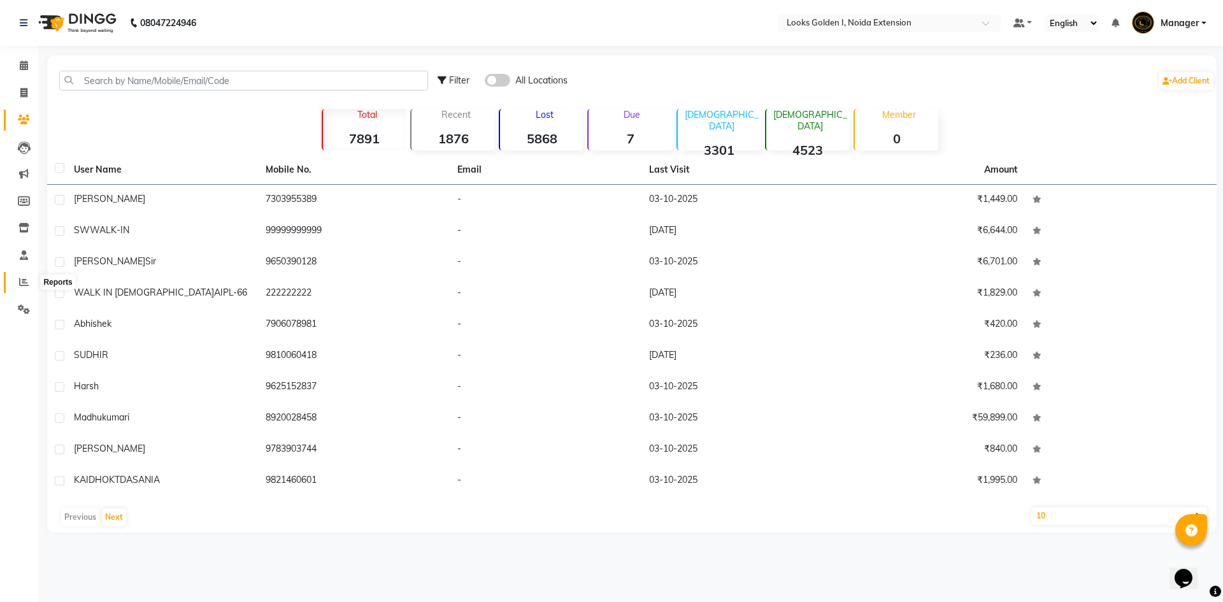
click at [23, 277] on icon at bounding box center [24, 282] width 10 height 10
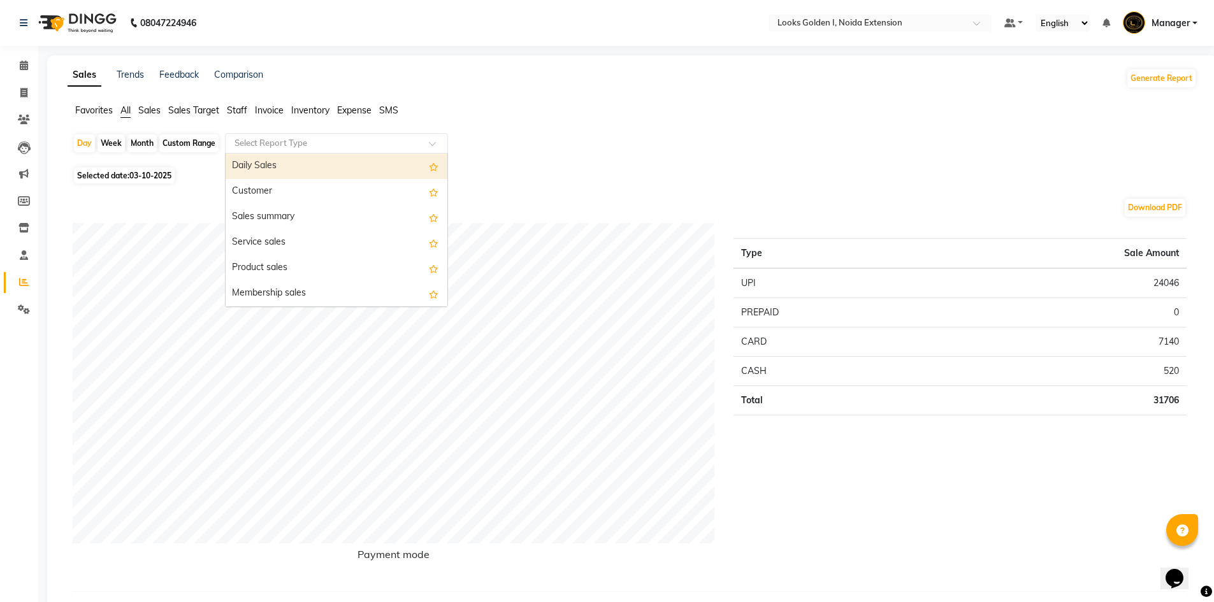
click at [428, 149] on div at bounding box center [337, 143] width 222 height 13
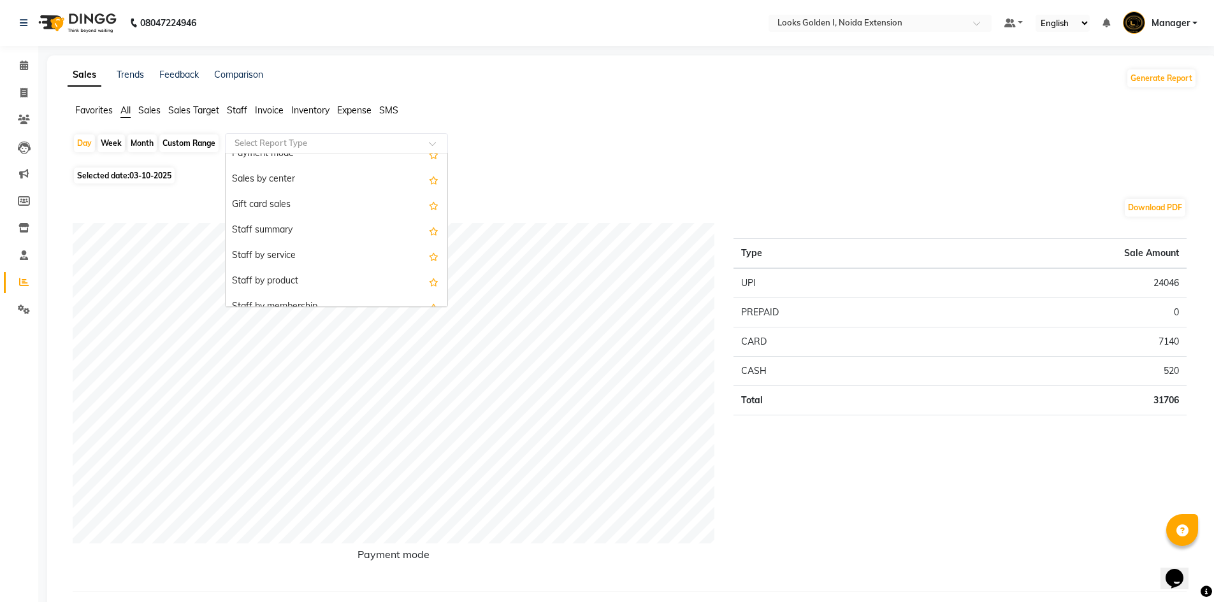
scroll to position [191, 0]
click at [268, 231] on div "Staff summary" at bounding box center [337, 229] width 222 height 25
select select "filtered_report"
select select "csv"
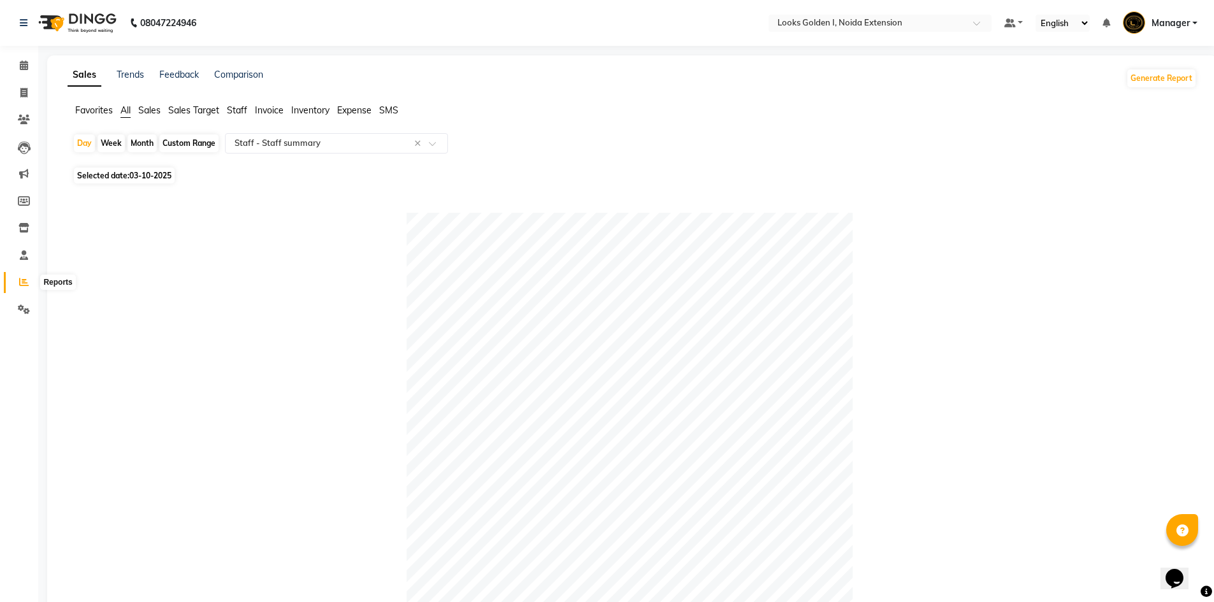
click at [23, 286] on icon at bounding box center [24, 282] width 10 height 10
click at [239, 109] on span "Staff" at bounding box center [237, 109] width 20 height 11
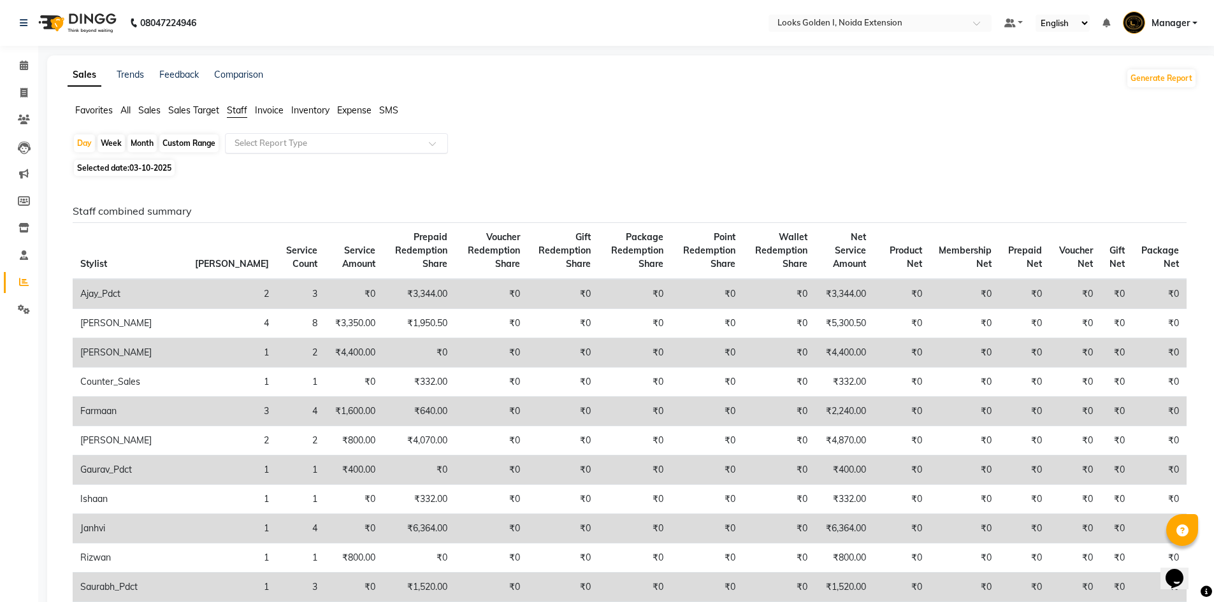
click at [436, 137] on div at bounding box center [337, 143] width 222 height 13
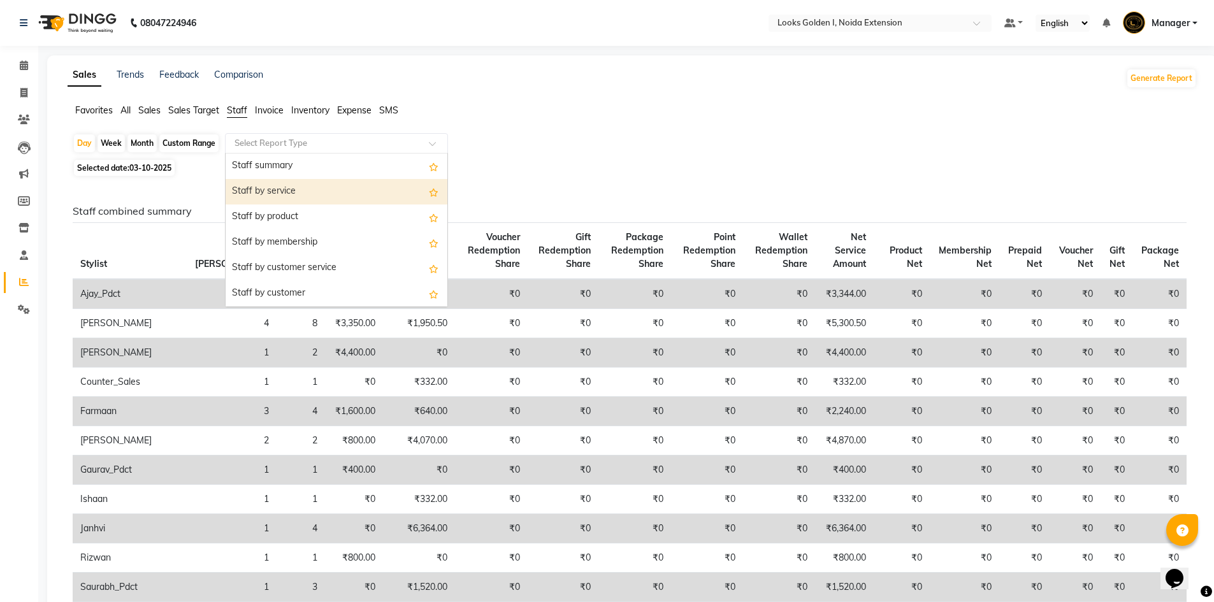
click at [377, 196] on div "Staff by service" at bounding box center [337, 191] width 222 height 25
select select "filtered_report"
select select "csv"
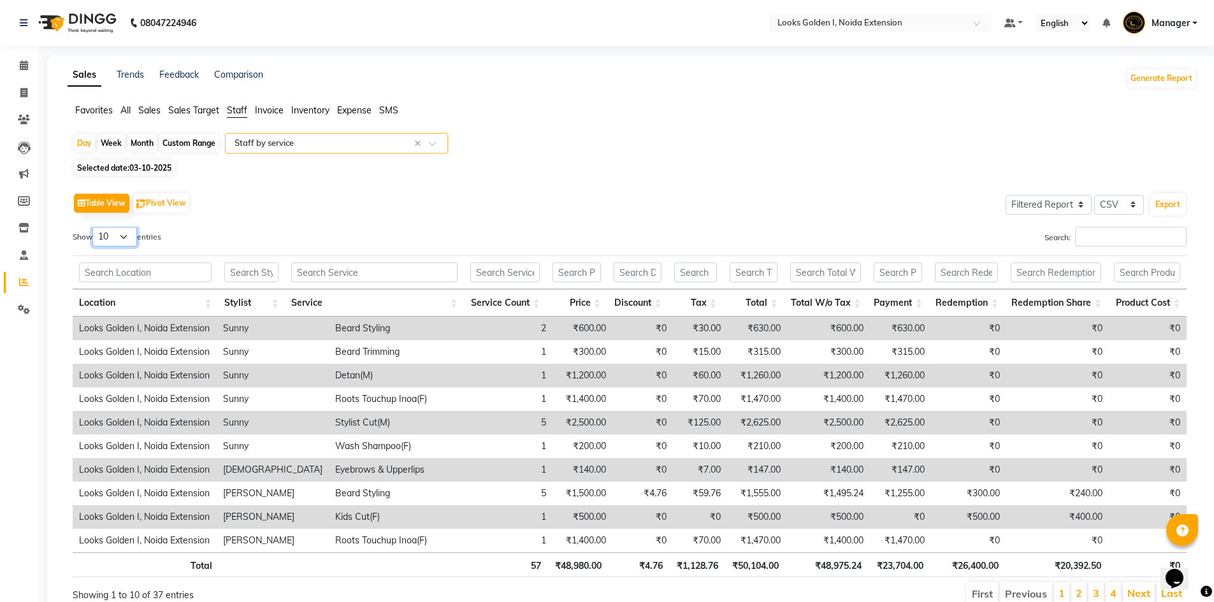
click at [126, 240] on select "10 25 50 100" at bounding box center [114, 237] width 45 height 20
click at [131, 231] on select "10 25 50 100" at bounding box center [114, 237] width 45 height 20
click at [162, 163] on span "03-10-2025" at bounding box center [150, 168] width 42 height 10
select select "10"
select select "2025"
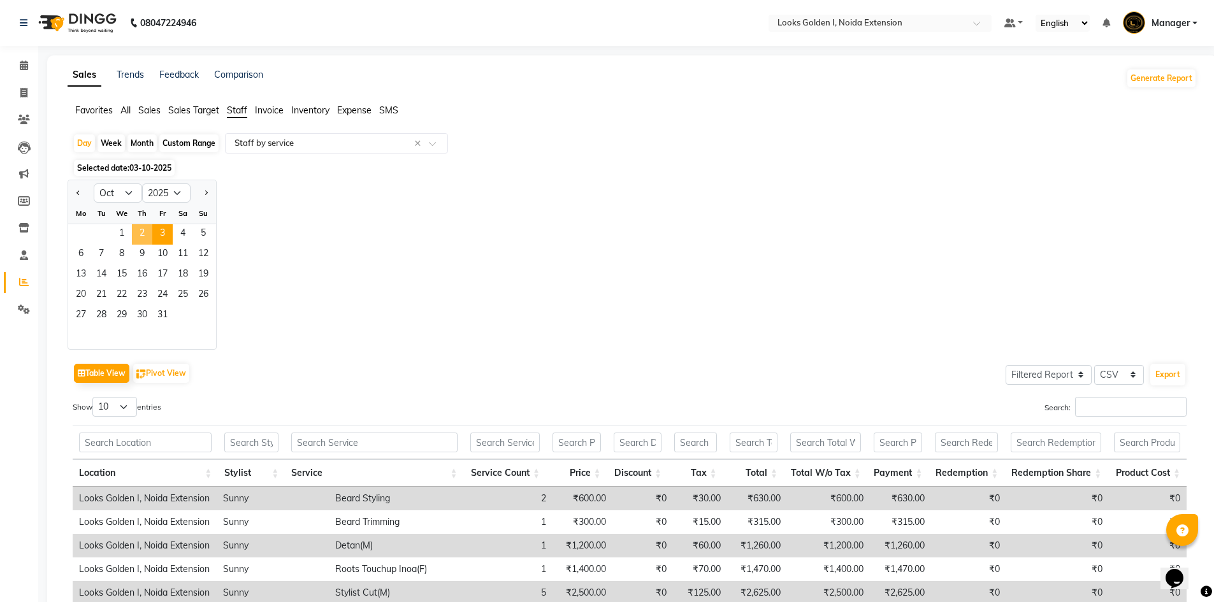
click at [136, 238] on span "2" at bounding box center [142, 234] width 20 height 20
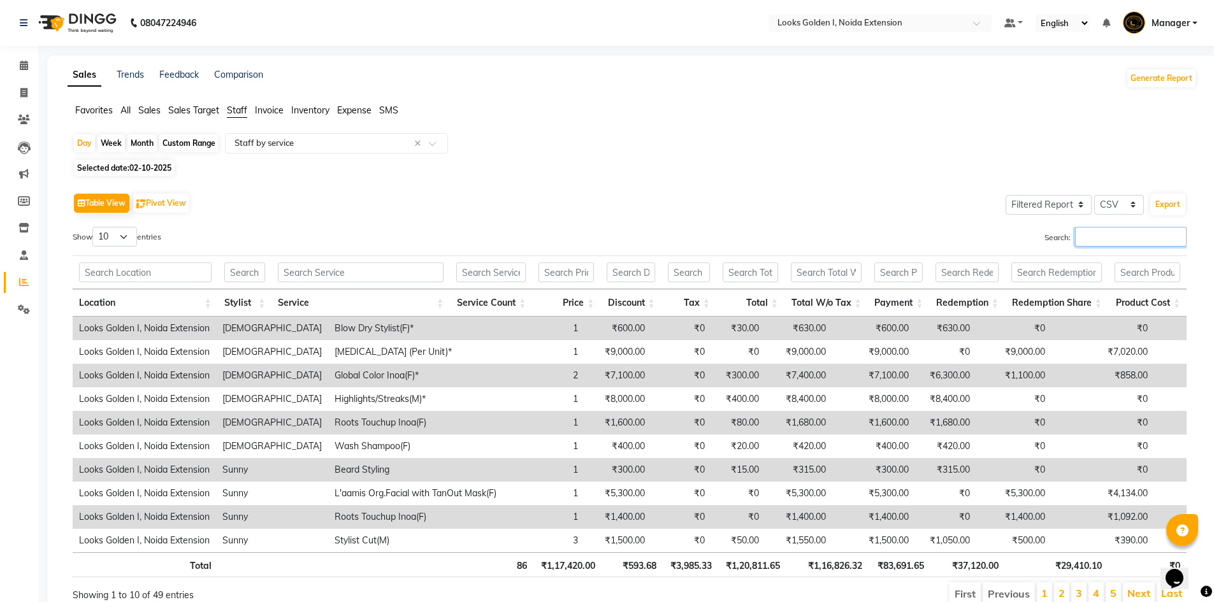
click at [1139, 231] on input "Search:" at bounding box center [1131, 237] width 112 height 20
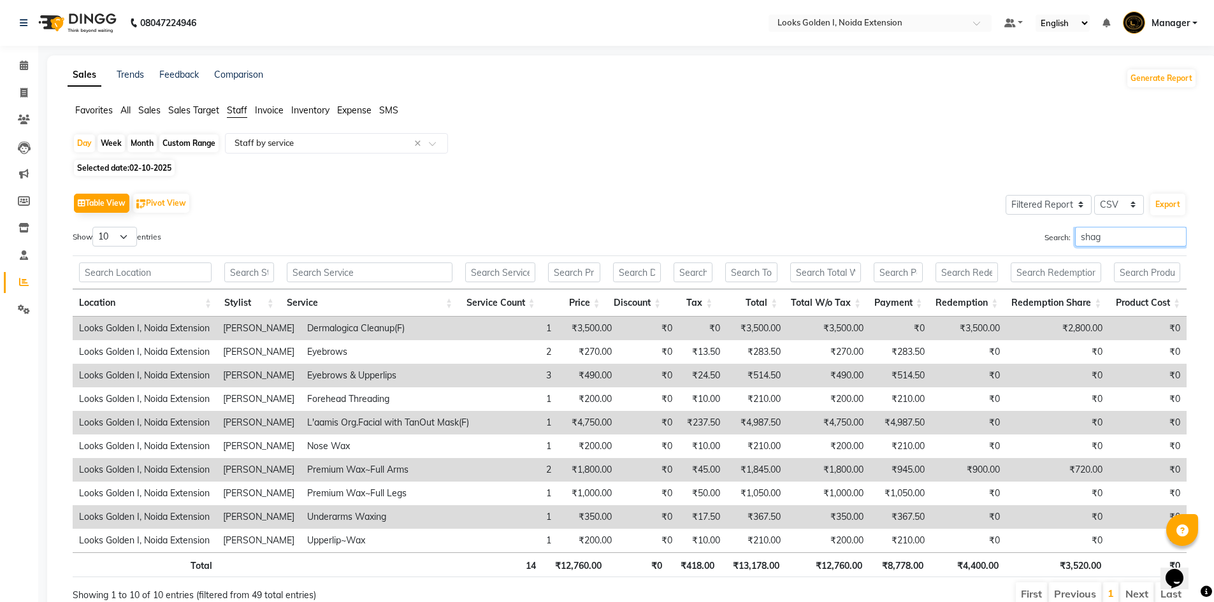
scroll to position [56, 0]
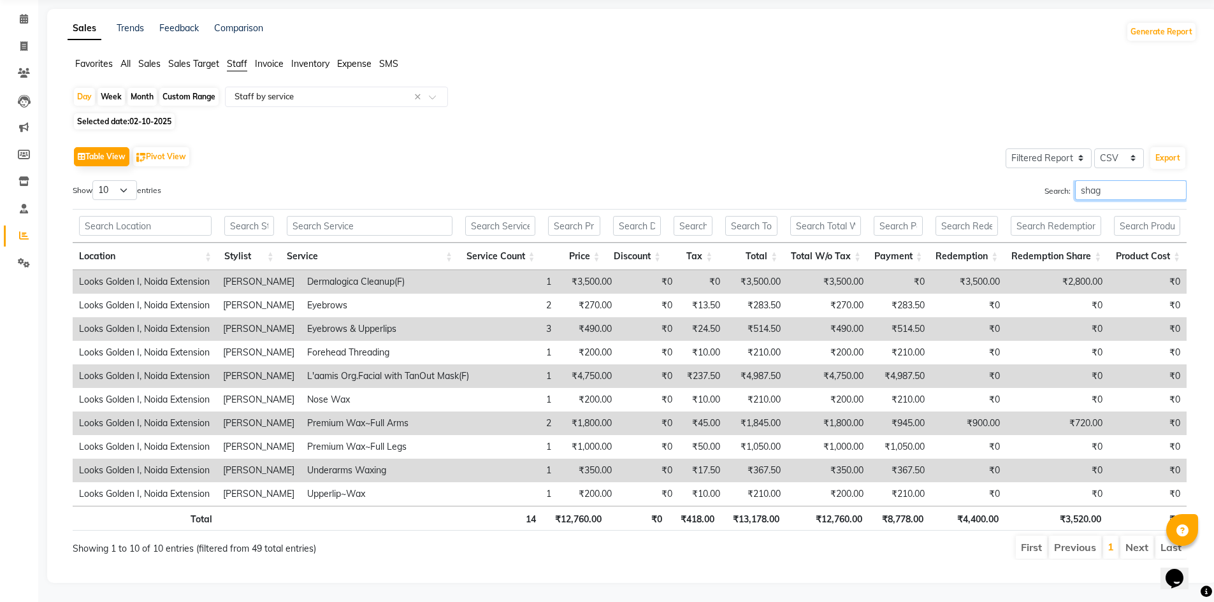
type input "shag"
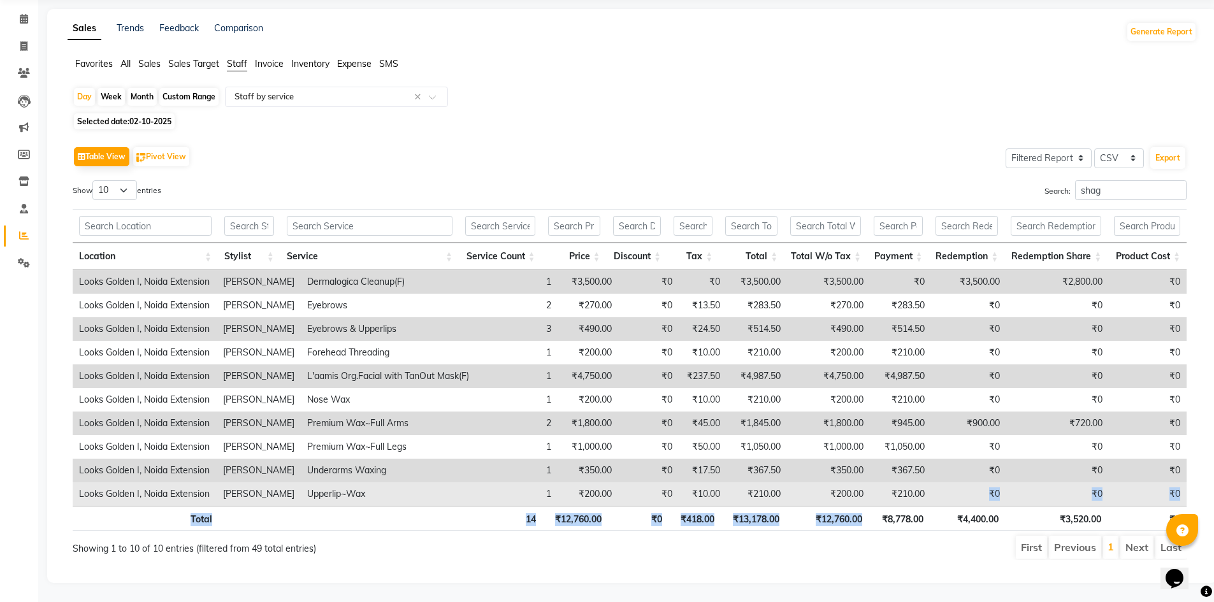
drag, startPoint x: 882, startPoint y: 513, endPoint x: 941, endPoint y: 494, distance: 61.7
click at [941, 494] on div "Location Stylist Service Service Count Price Discount Tax Total Total W/o Tax P…" at bounding box center [630, 369] width 1114 height 329
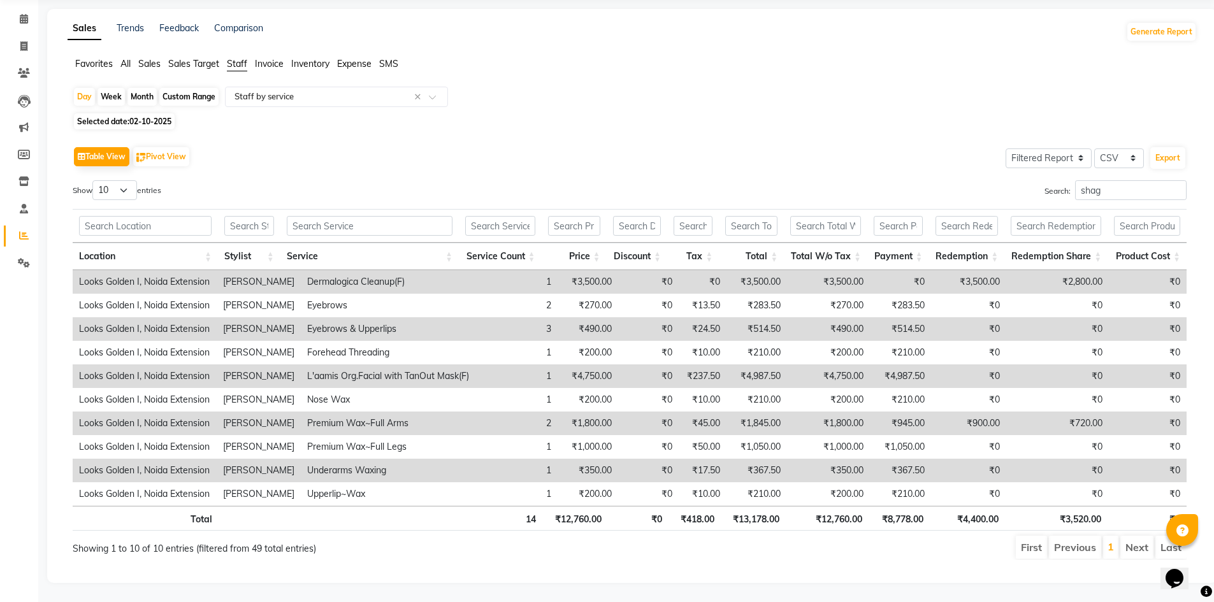
click at [930, 519] on th "₹4,400.00" at bounding box center [967, 518] width 75 height 25
drag, startPoint x: 881, startPoint y: 505, endPoint x: 922, endPoint y: 505, distance: 40.8
click at [922, 506] on th "₹8,778.00" at bounding box center [899, 518] width 62 height 25
drag, startPoint x: 821, startPoint y: 509, endPoint x: 868, endPoint y: 501, distance: 48.5
click at [868, 506] on tr "Total 14 ₹12,760.00 ₹0 ₹418.00 ₹13,178.00 ₹12,760.00 ₹8,778.00 ₹4,400.00 ₹3,520…" at bounding box center [630, 518] width 1114 height 25
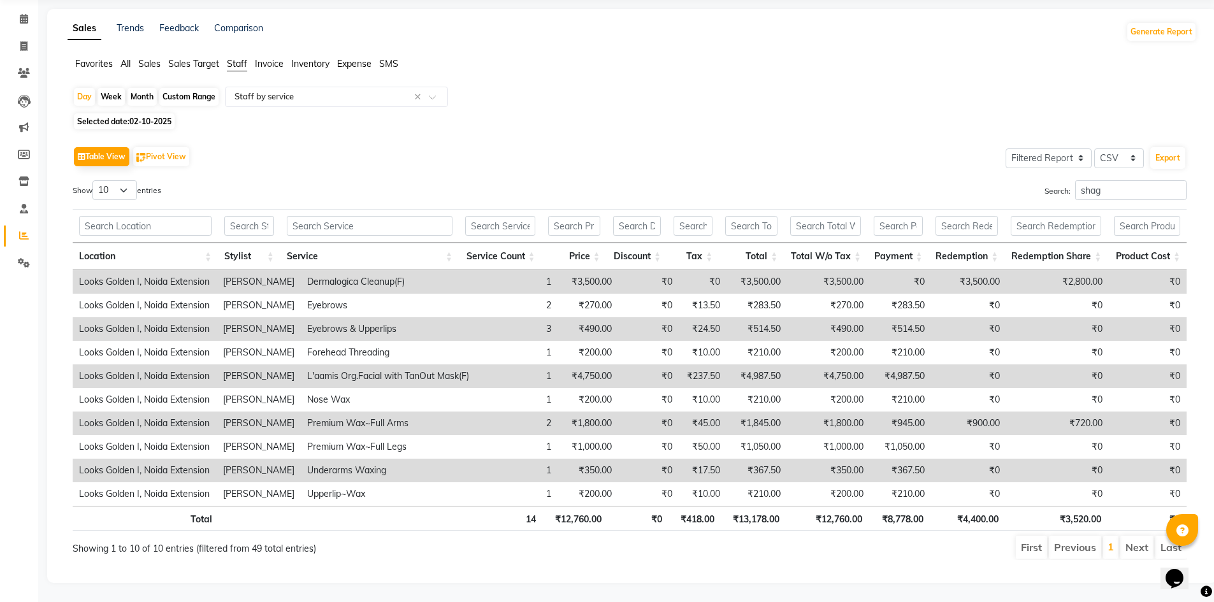
click at [162, 117] on span "02-10-2025" at bounding box center [150, 122] width 42 height 10
select select "10"
select select "2025"
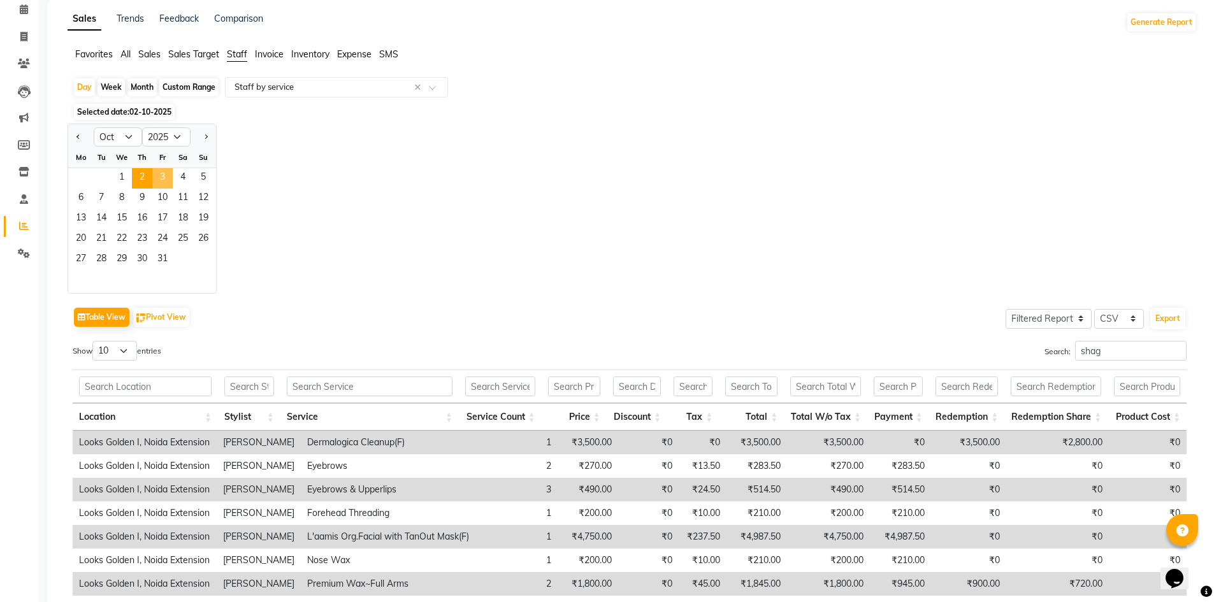
click at [169, 179] on span "3" at bounding box center [162, 178] width 20 height 20
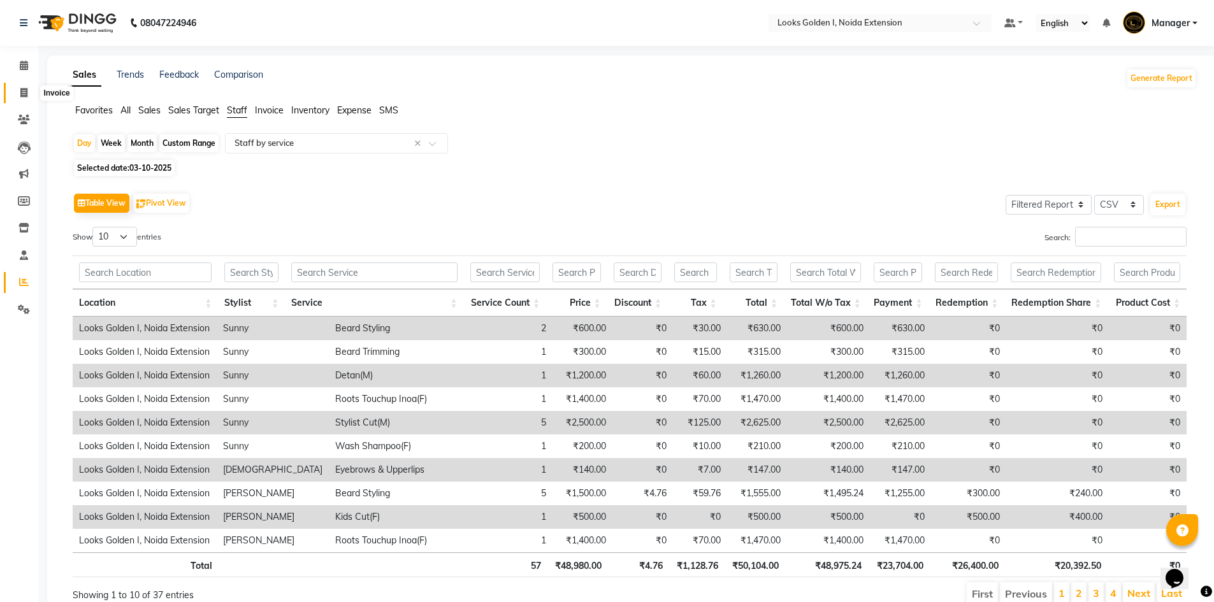
click at [24, 92] on icon at bounding box center [23, 93] width 7 height 10
select select "service"
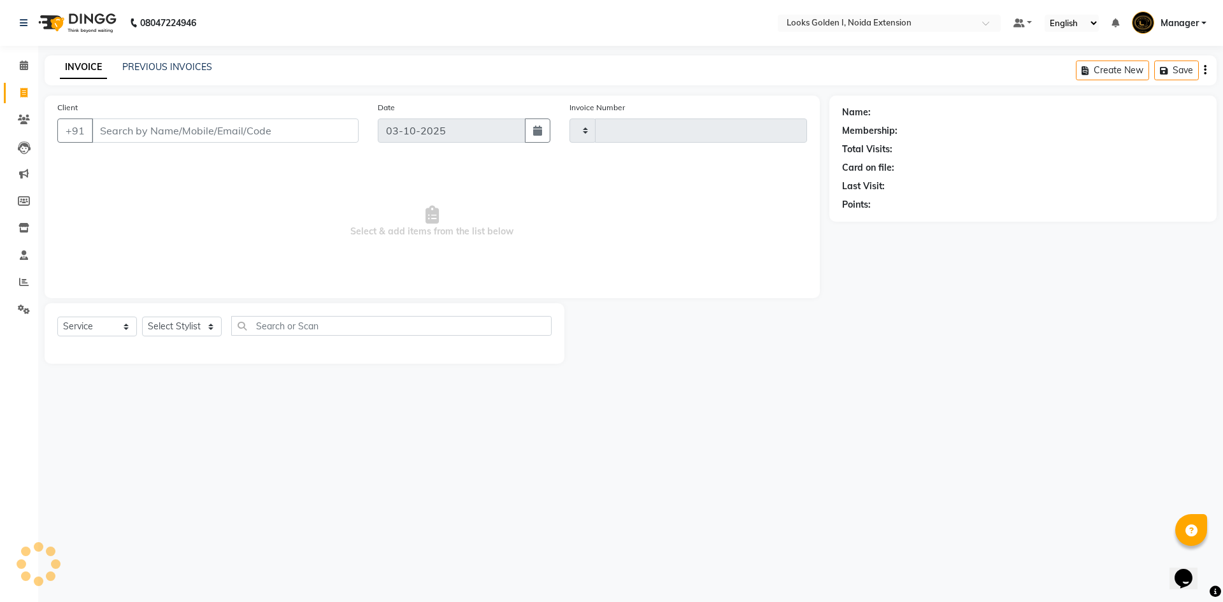
type input "7208"
select select "5508"
click at [121, 136] on input "Client" at bounding box center [225, 131] width 267 height 24
click at [25, 285] on icon at bounding box center [24, 282] width 10 height 10
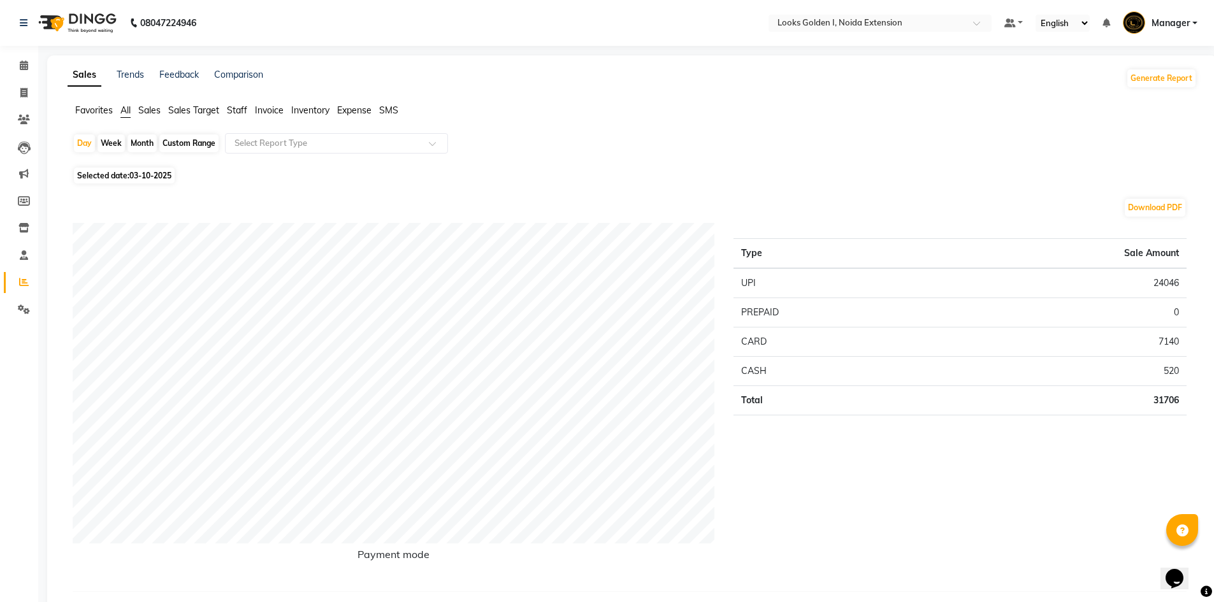
click at [243, 110] on span "Staff" at bounding box center [237, 109] width 20 height 11
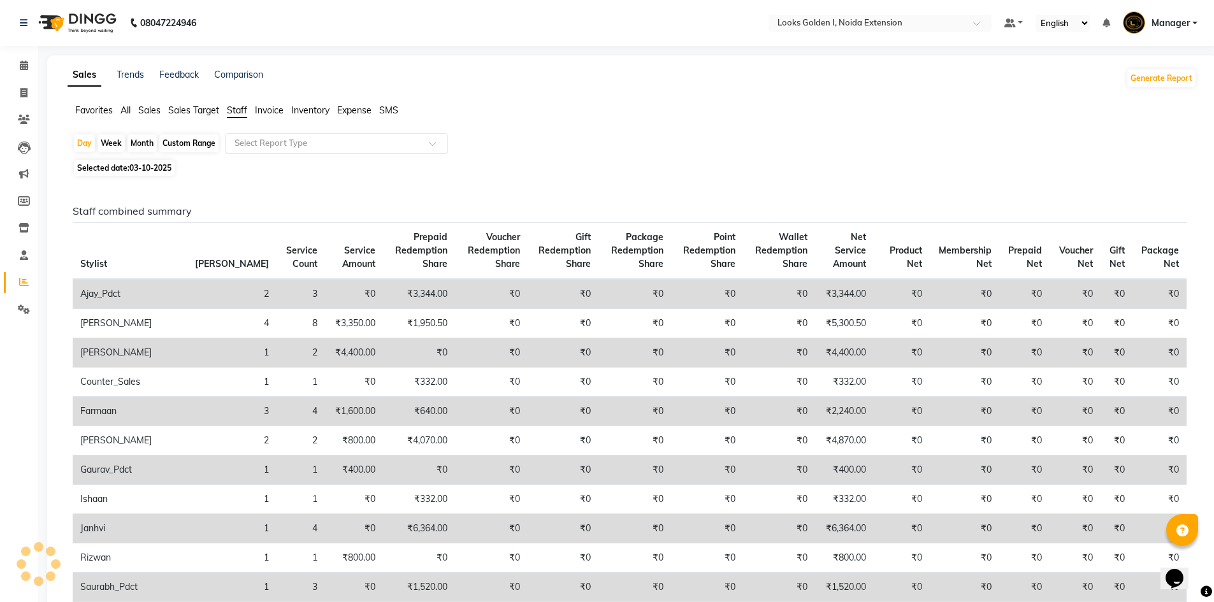
click at [241, 137] on input "text" at bounding box center [324, 143] width 184 height 13
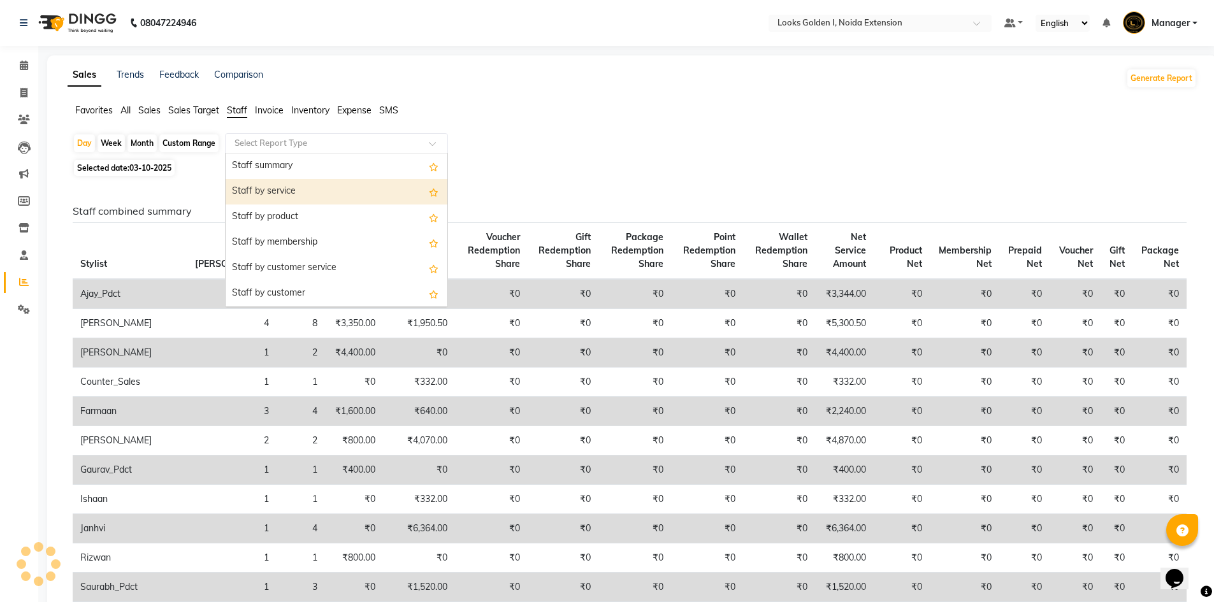
click at [258, 200] on div "Staff by service" at bounding box center [337, 191] width 222 height 25
select select "filtered_report"
select select "csv"
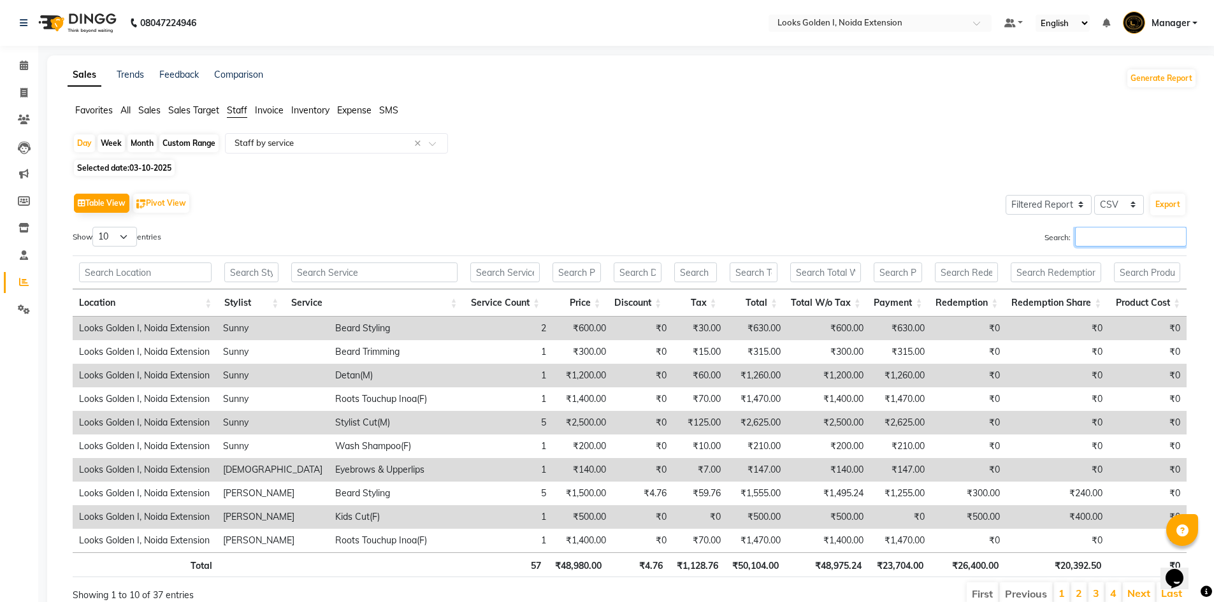
click at [1115, 234] on input "Search:" at bounding box center [1131, 237] width 112 height 20
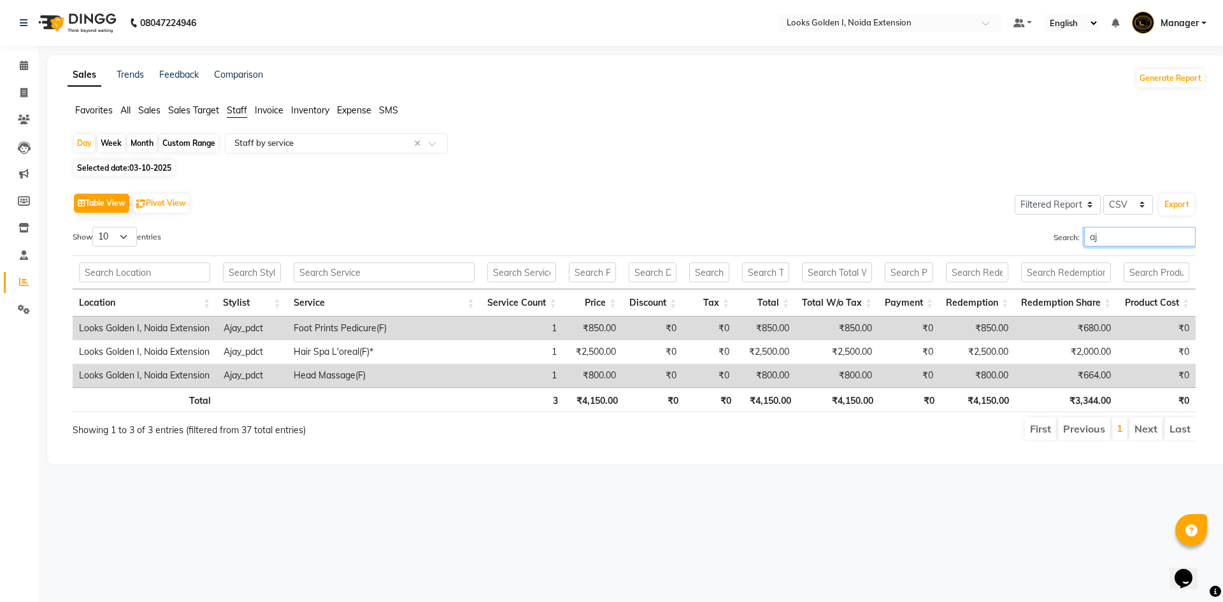
type input "aj"
click at [843, 401] on th "₹4,150.00" at bounding box center [839, 399] width 82 height 25
click at [24, 89] on icon at bounding box center [23, 93] width 7 height 10
select select "5508"
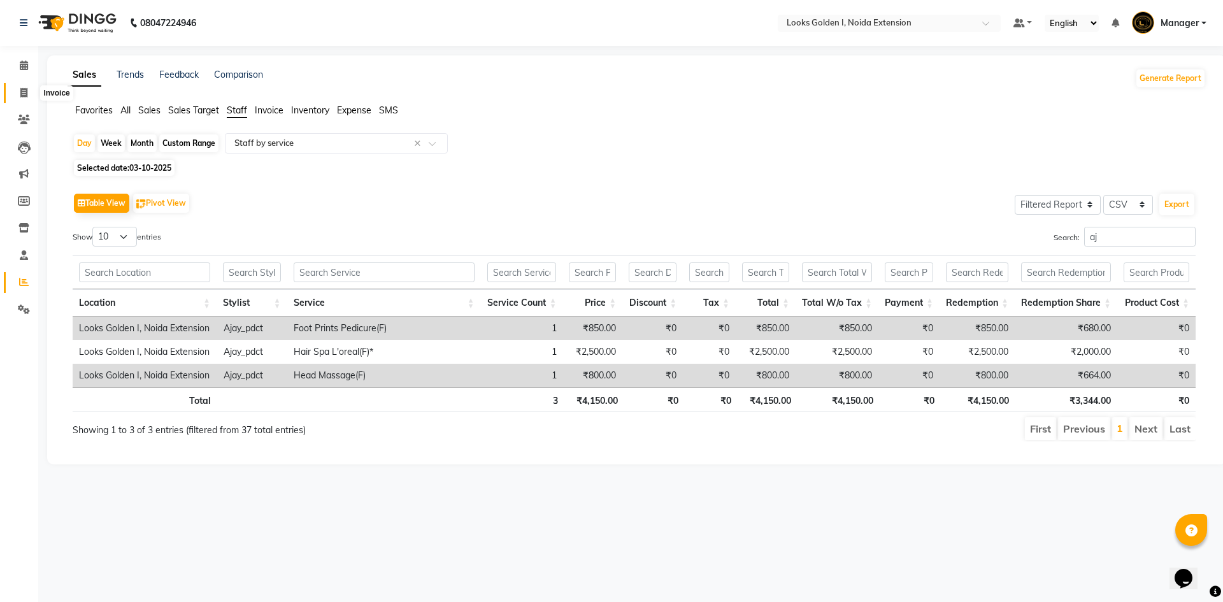
select select "service"
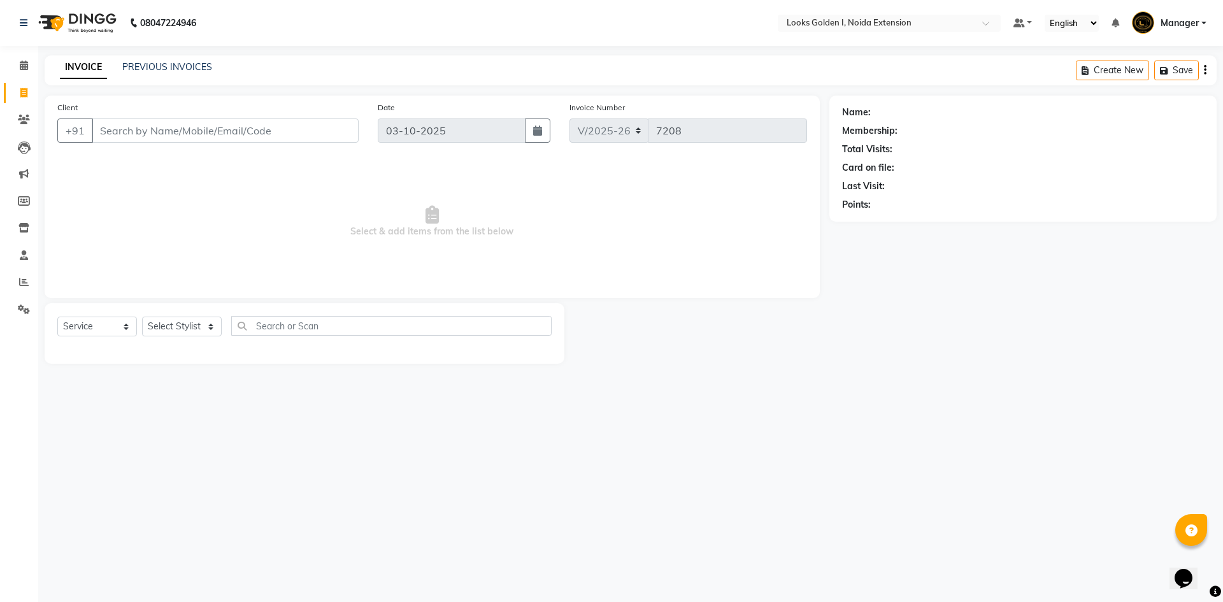
click at [24, 270] on li "Reports" at bounding box center [19, 282] width 38 height 27
click at [13, 286] on span at bounding box center [24, 282] width 22 height 15
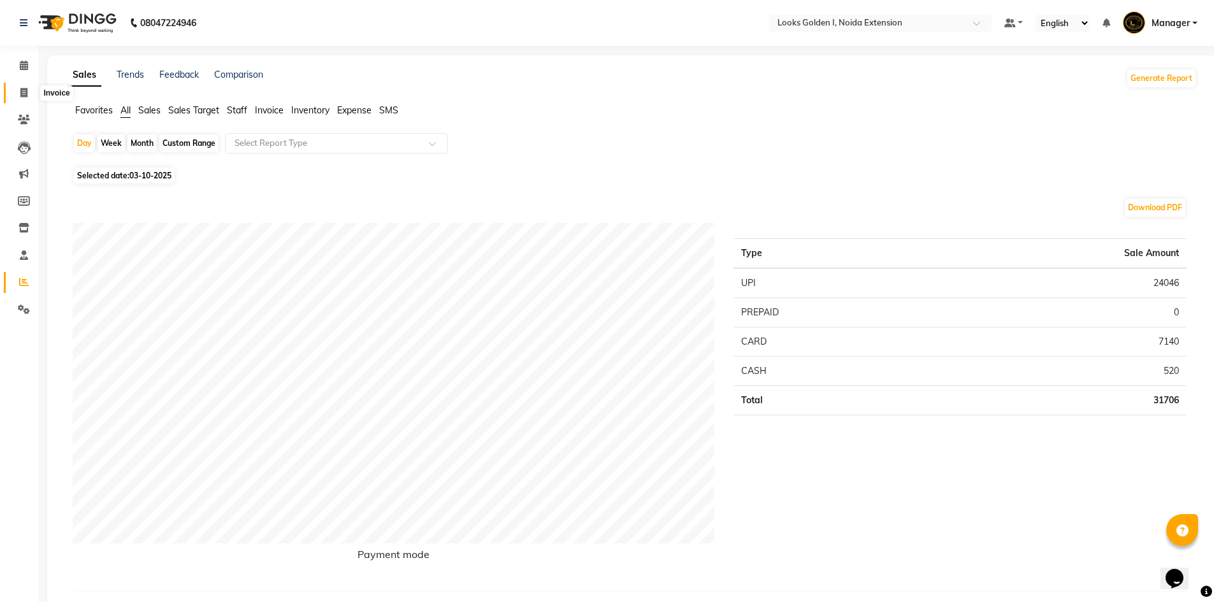
click at [34, 94] on span at bounding box center [24, 93] width 22 height 15
select select "service"
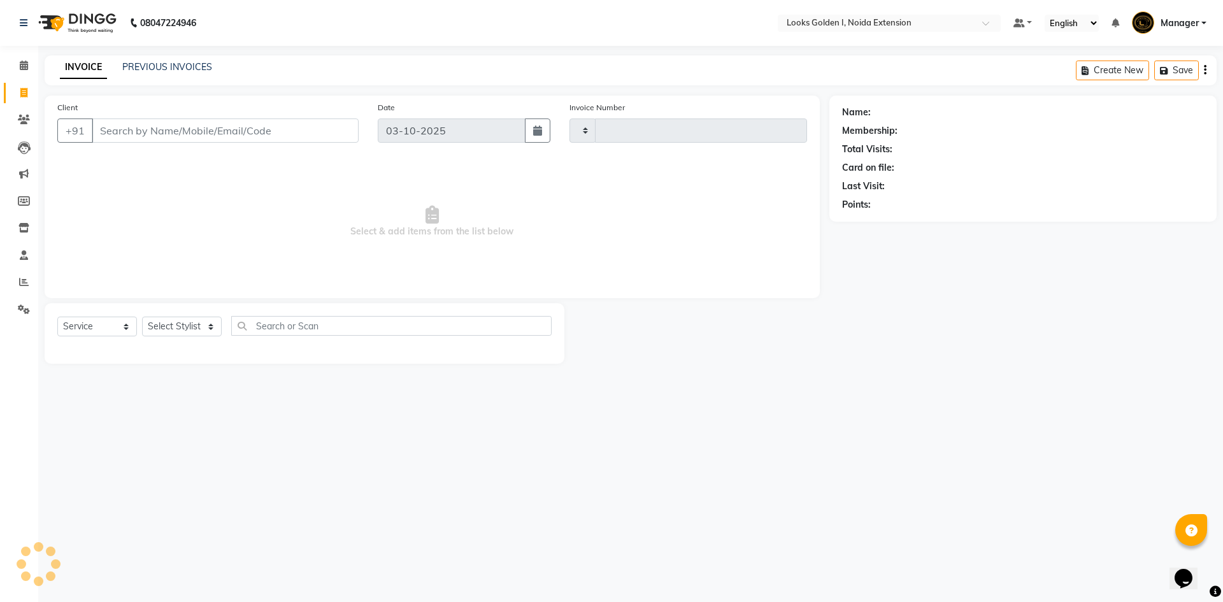
type input "7208"
select select "5508"
click at [179, 322] on select "Select Stylist" at bounding box center [182, 327] width 80 height 20
select select "84909"
click at [142, 317] on select "Select Stylist Ajay_pdct Ali_Khan Anwar Arshad Asad ayush Counter_Sales Faheem …" at bounding box center [182, 327] width 80 height 20
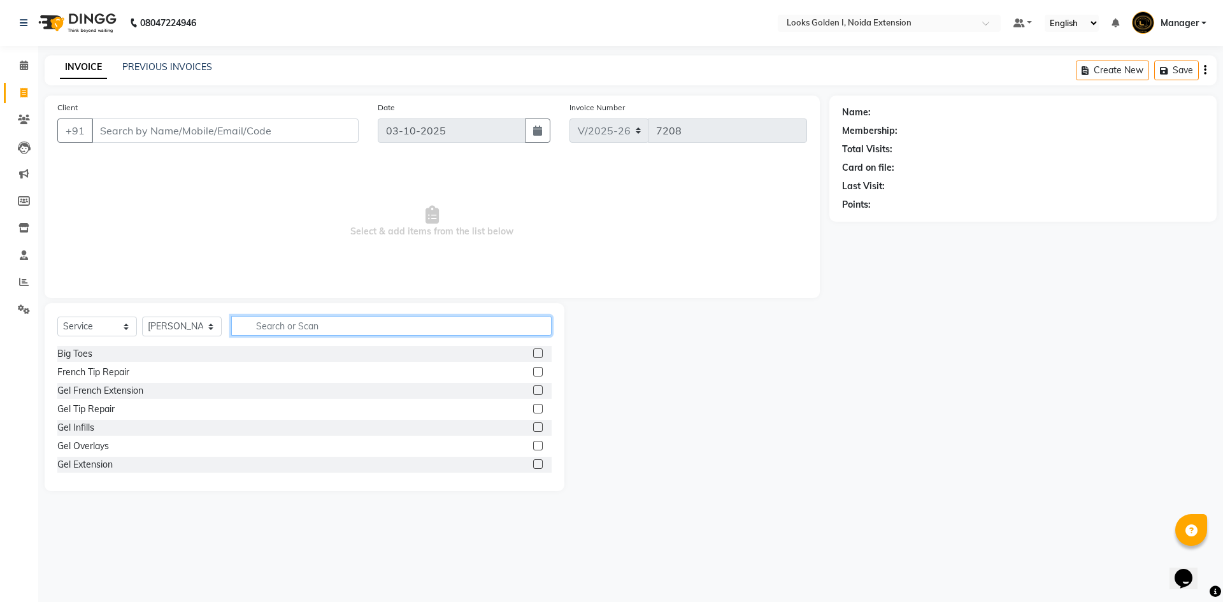
click at [303, 323] on input "text" at bounding box center [391, 326] width 320 height 20
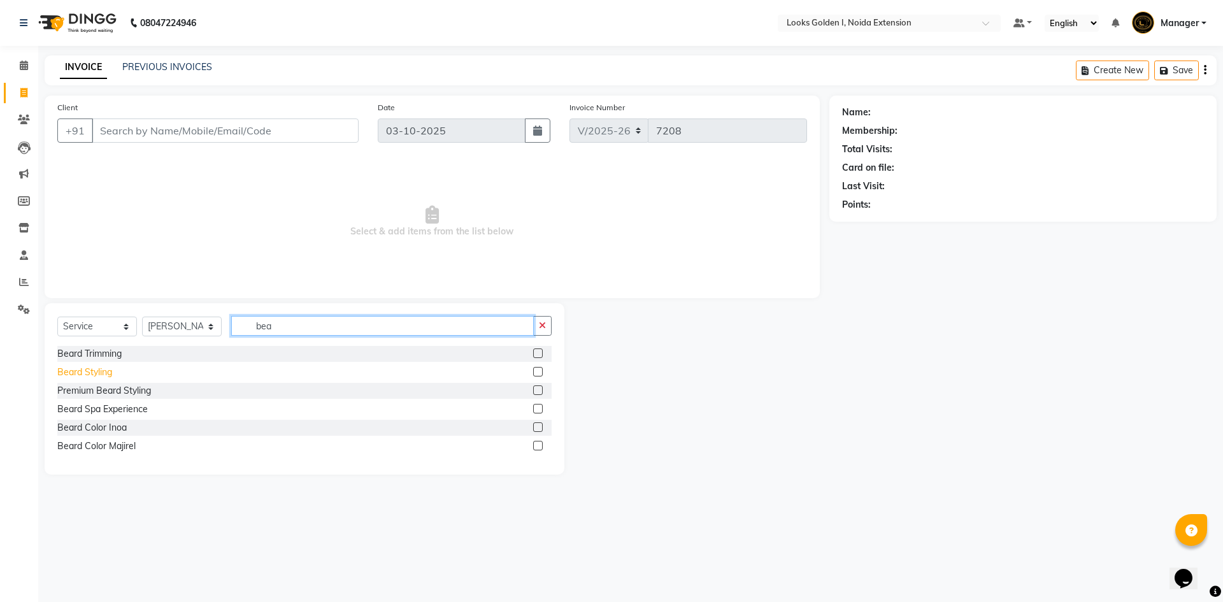
type input "bea"
click at [102, 367] on div "Beard Styling" at bounding box center [84, 372] width 55 height 13
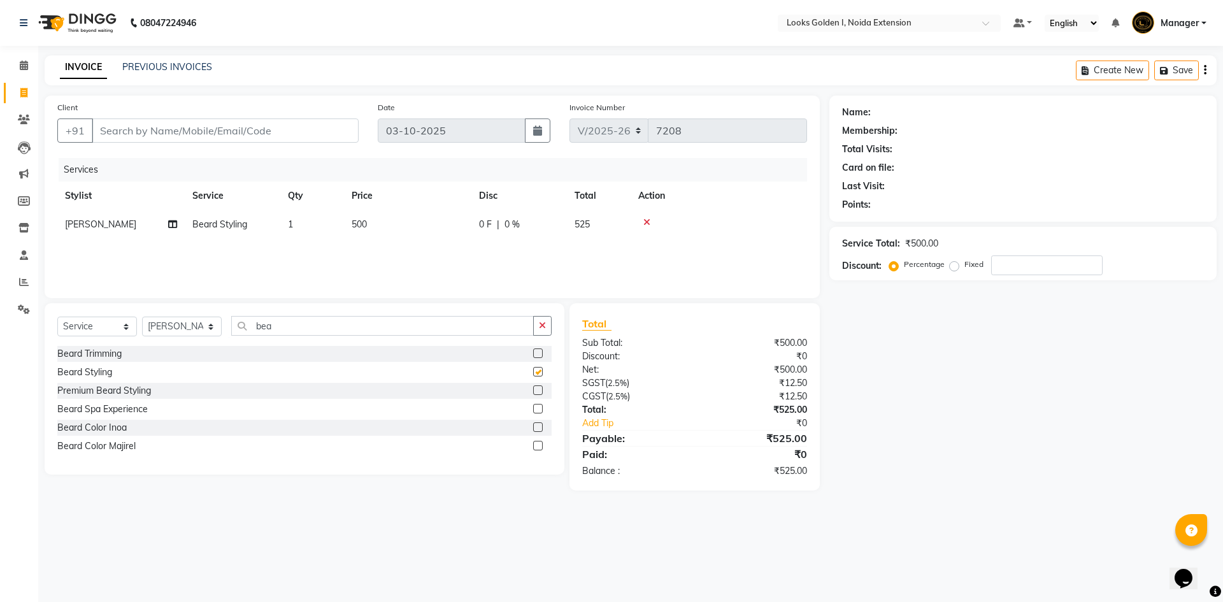
checkbox input "false"
click at [402, 231] on td "500" at bounding box center [407, 224] width 127 height 29
select select "84909"
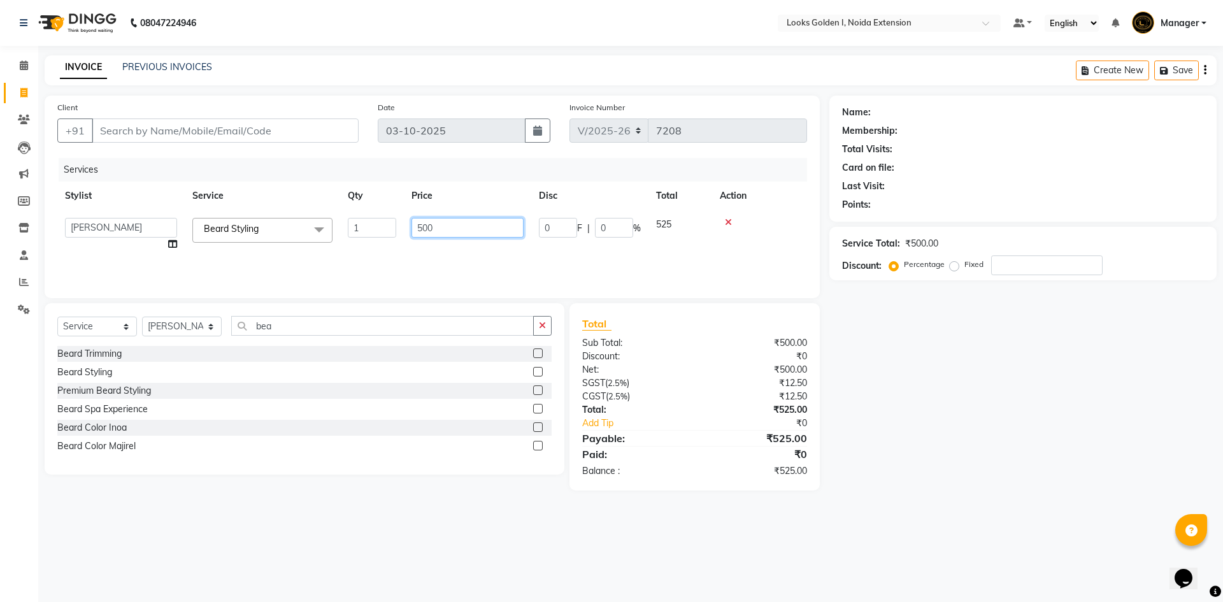
drag, startPoint x: 421, startPoint y: 220, endPoint x: 399, endPoint y: 222, distance: 22.4
click at [399, 222] on tr "Ajay_pdct Ali_Khan Anwar Arshad Asad ayush Counter_Sales Faheem Farmaan Gagan G…" at bounding box center [432, 234] width 750 height 48
type input "300"
click at [279, 126] on input "Client" at bounding box center [225, 131] width 267 height 24
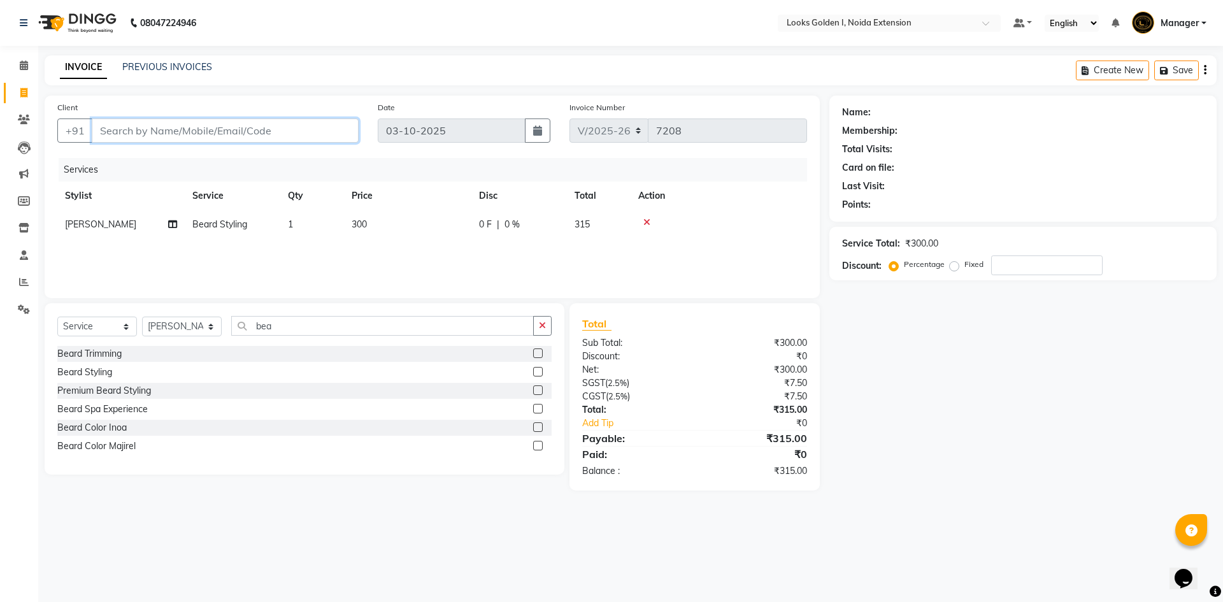
click at [133, 132] on input "Client" at bounding box center [225, 131] width 267 height 24
type input "9"
type input "0"
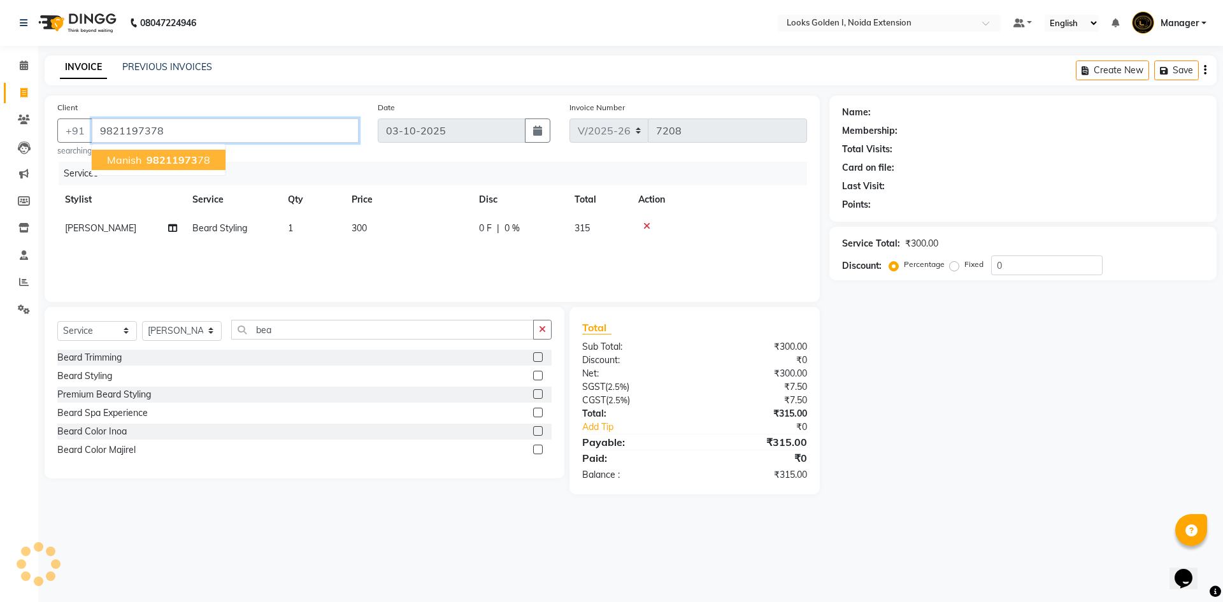
type input "9821197378"
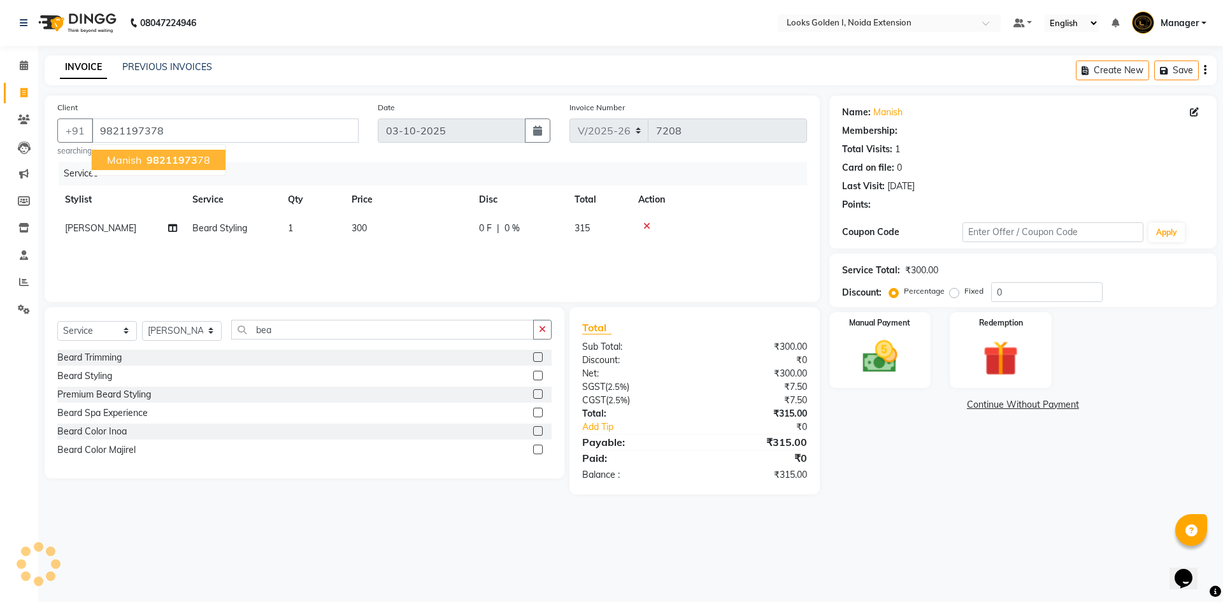
select select "1: Object"
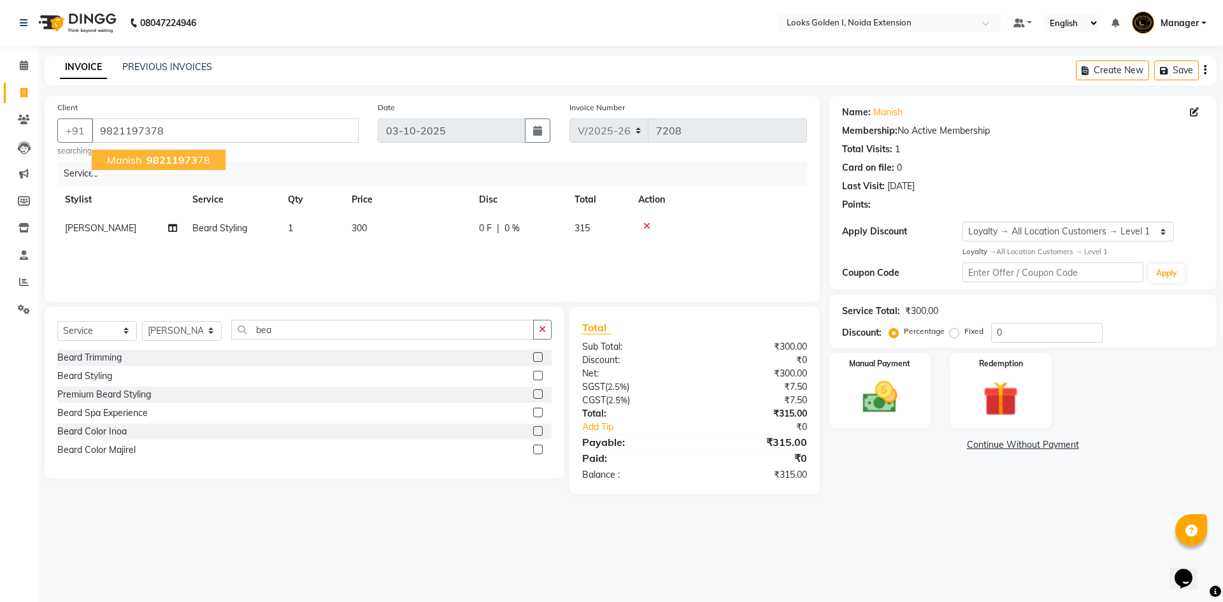
click at [729, 270] on div "Services Stylist Service Qty Price Disc Total Action Anwar Beard Styling 1 300 …" at bounding box center [432, 225] width 750 height 127
click at [21, 287] on span at bounding box center [24, 282] width 22 height 15
click at [648, 228] on icon at bounding box center [647, 226] width 7 height 9
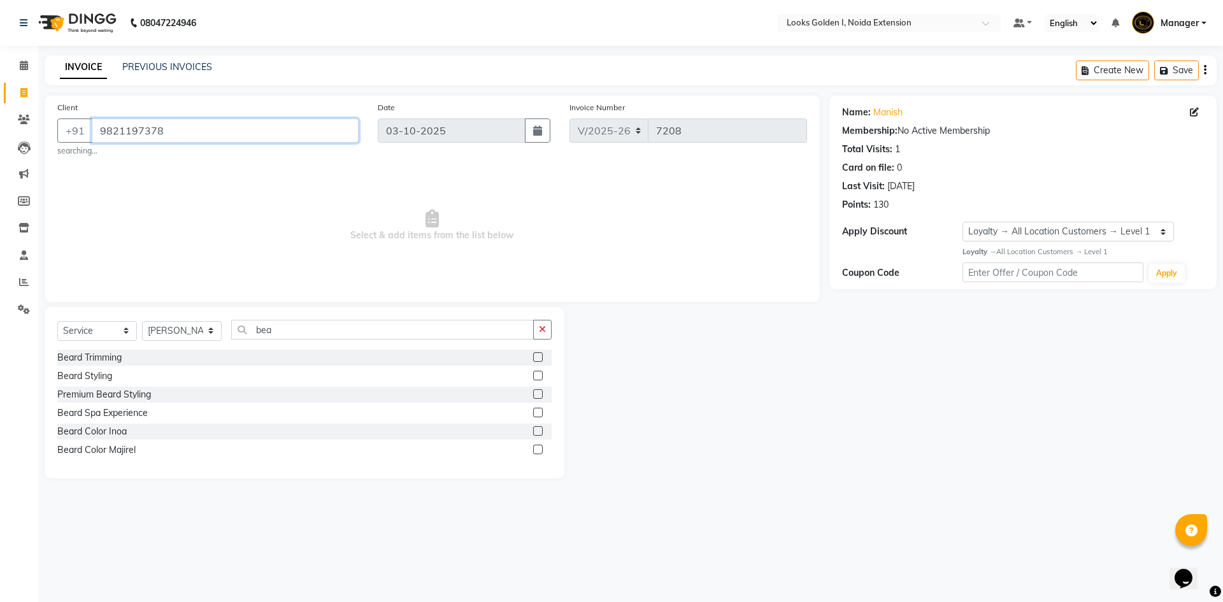
drag, startPoint x: 187, startPoint y: 130, endPoint x: 0, endPoint y: 136, distance: 186.8
click at [0, 136] on app-home "08047224946 Select Location × Looks Golden I, Noida Extension Default Panel My …" at bounding box center [611, 249] width 1223 height 498
click at [297, 329] on input "bea" at bounding box center [382, 330] width 303 height 20
type input "bea"
click at [99, 376] on div "Beard Styling" at bounding box center [84, 376] width 55 height 13
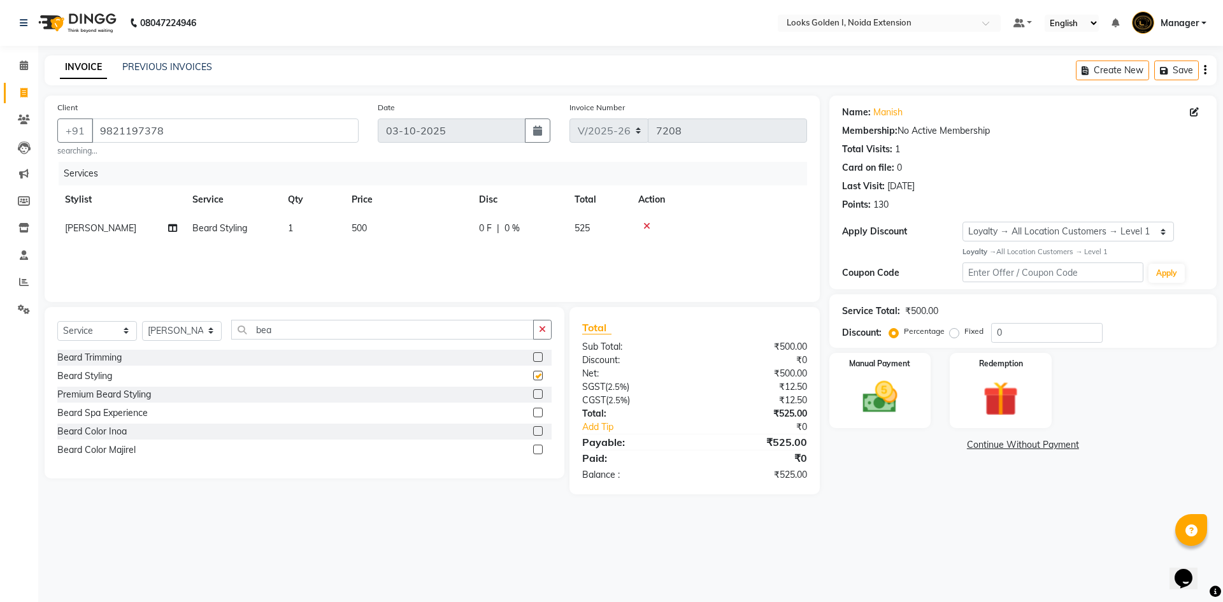
checkbox input "false"
click at [440, 223] on td "500" at bounding box center [407, 228] width 127 height 29
select select "84909"
drag, startPoint x: 433, startPoint y: 226, endPoint x: 417, endPoint y: 228, distance: 16.8
click at [417, 228] on input "500" at bounding box center [468, 232] width 112 height 20
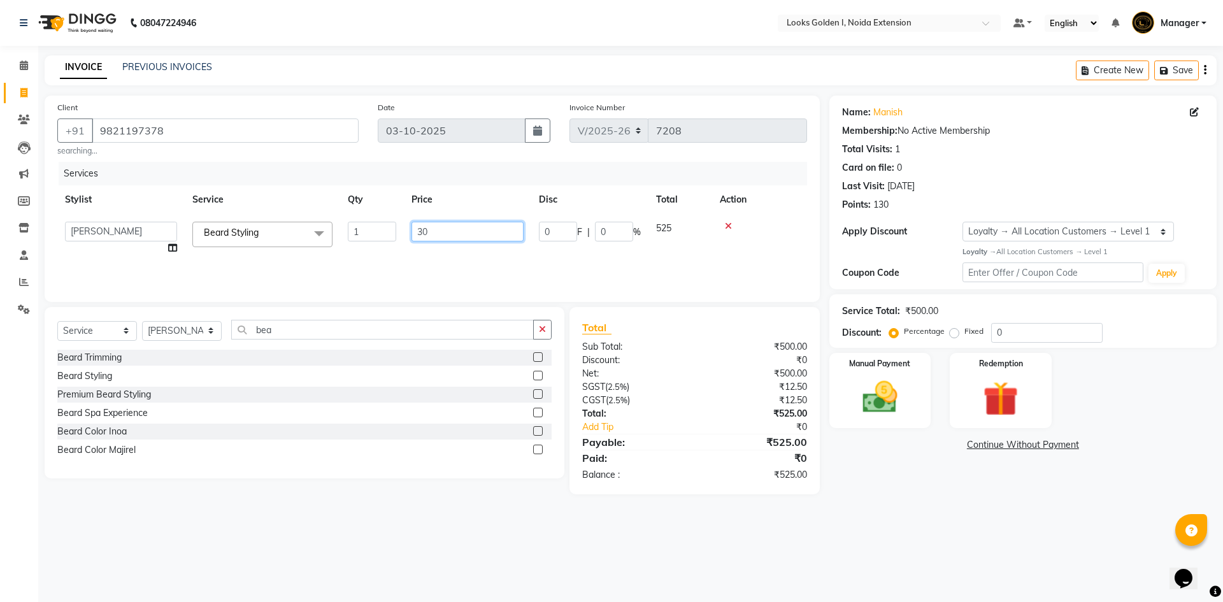
type input "300"
click at [441, 257] on div "Services Stylist Service Qty Price Disc Total Action Ajay_pdct Ali_Khan Anwar A…" at bounding box center [432, 225] width 750 height 127
click at [871, 417] on img at bounding box center [880, 398] width 59 height 42
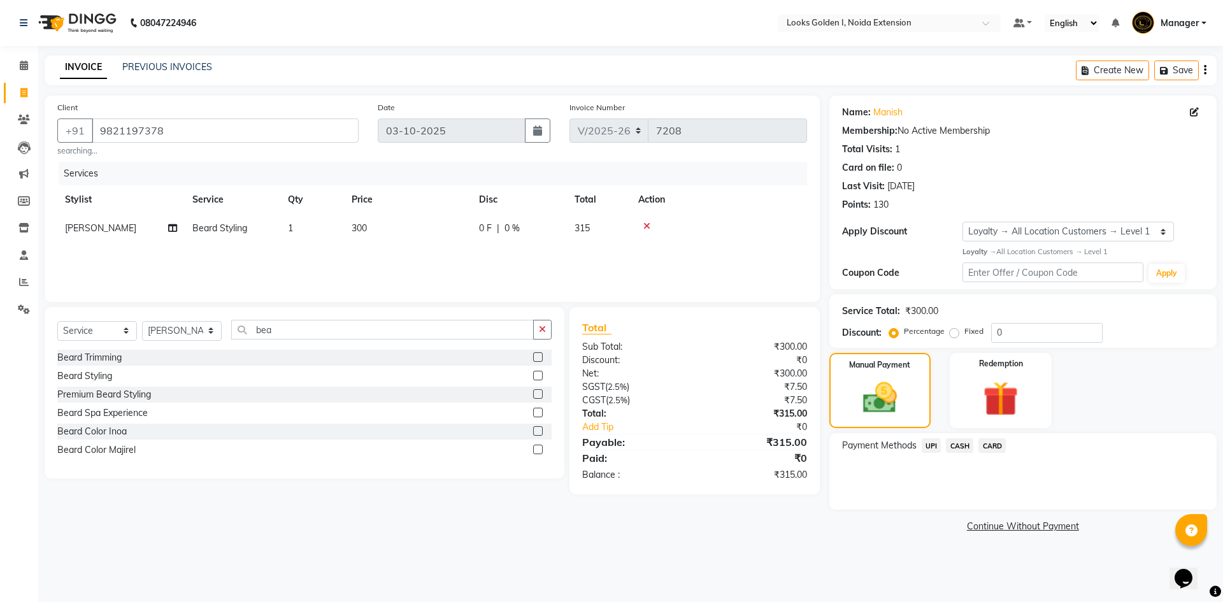
click at [930, 445] on span "UPI" at bounding box center [932, 445] width 20 height 15
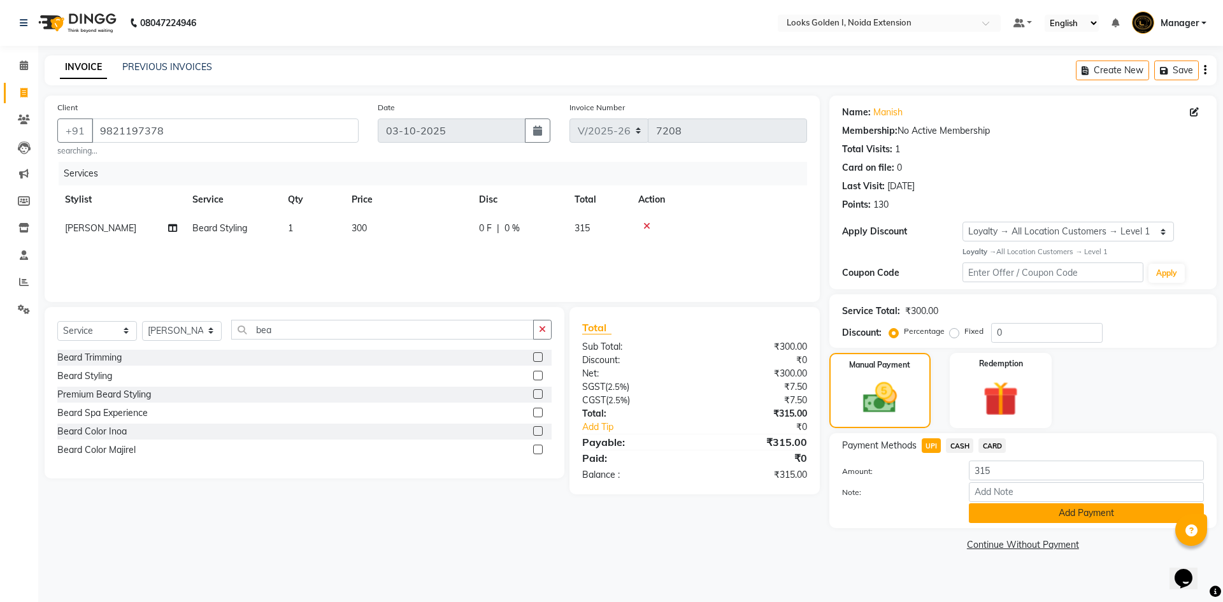
click at [1028, 515] on button "Add Payment" at bounding box center [1086, 513] width 235 height 20
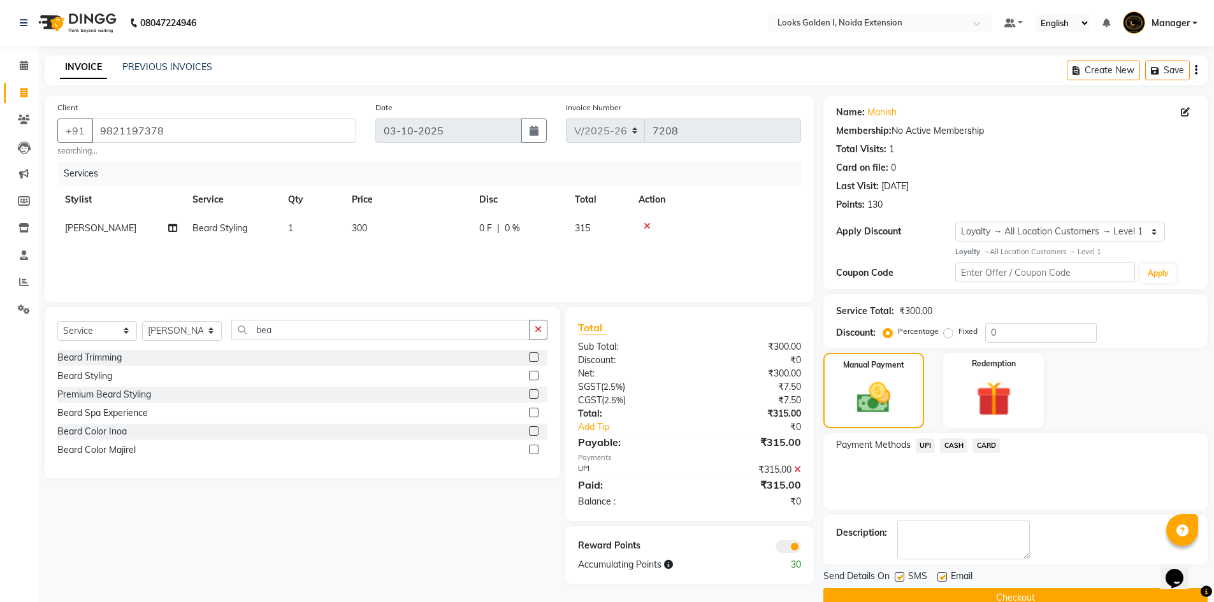
click at [985, 591] on button "Checkout" at bounding box center [1015, 598] width 384 height 20
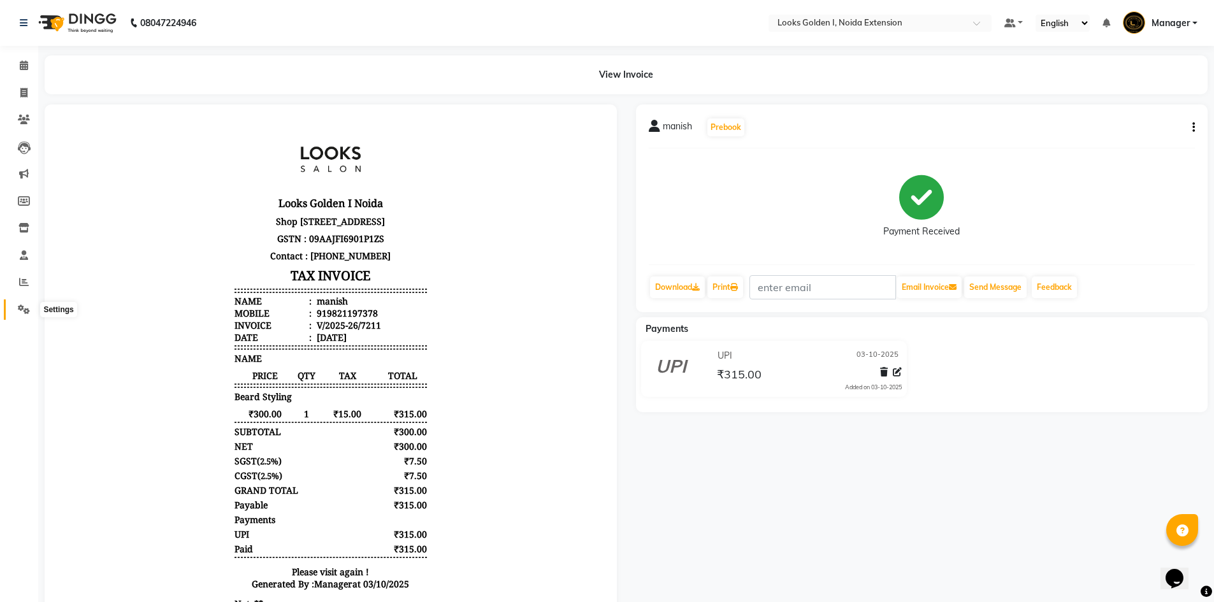
click at [17, 313] on span at bounding box center [24, 310] width 22 height 15
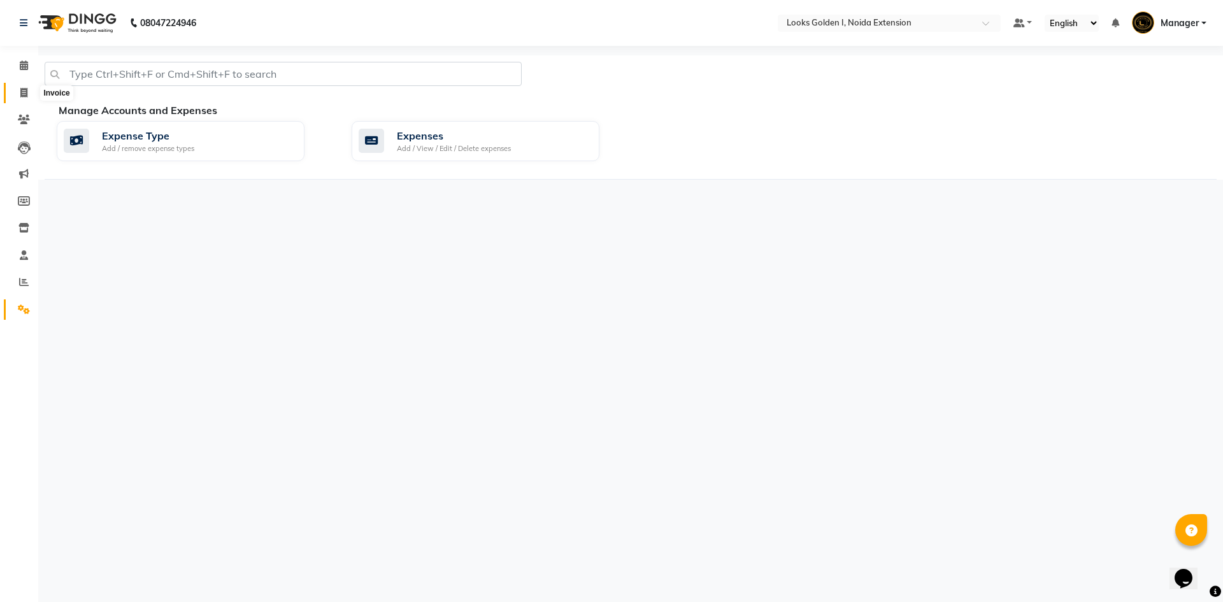
click at [22, 96] on icon at bounding box center [23, 93] width 7 height 10
select select "5508"
select select "service"
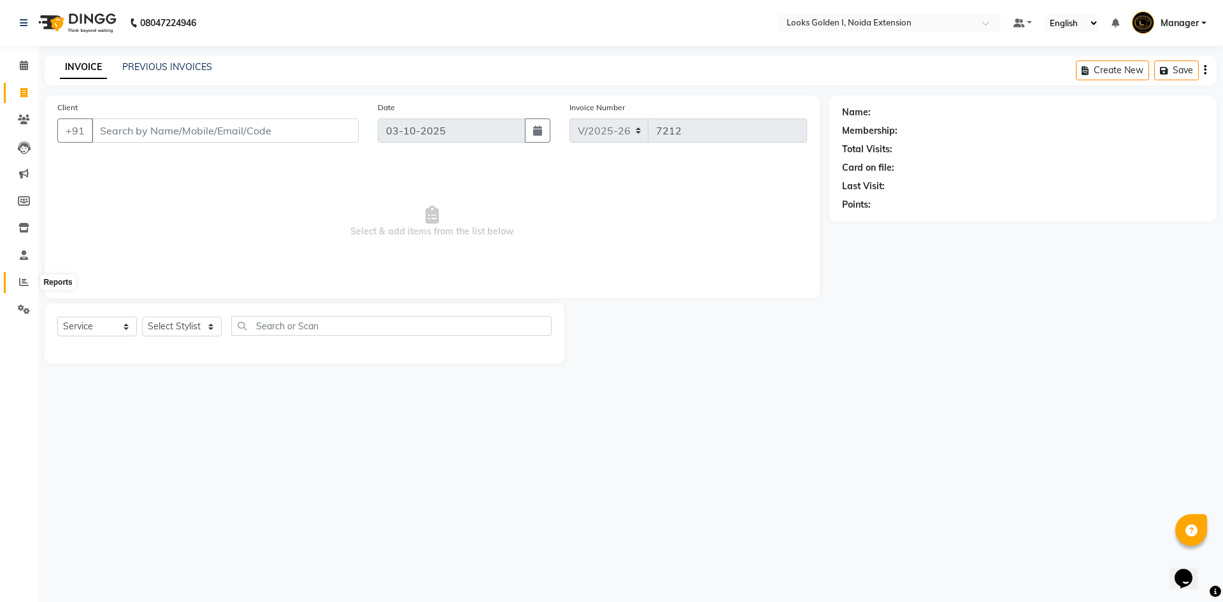
click at [24, 287] on span at bounding box center [24, 282] width 22 height 15
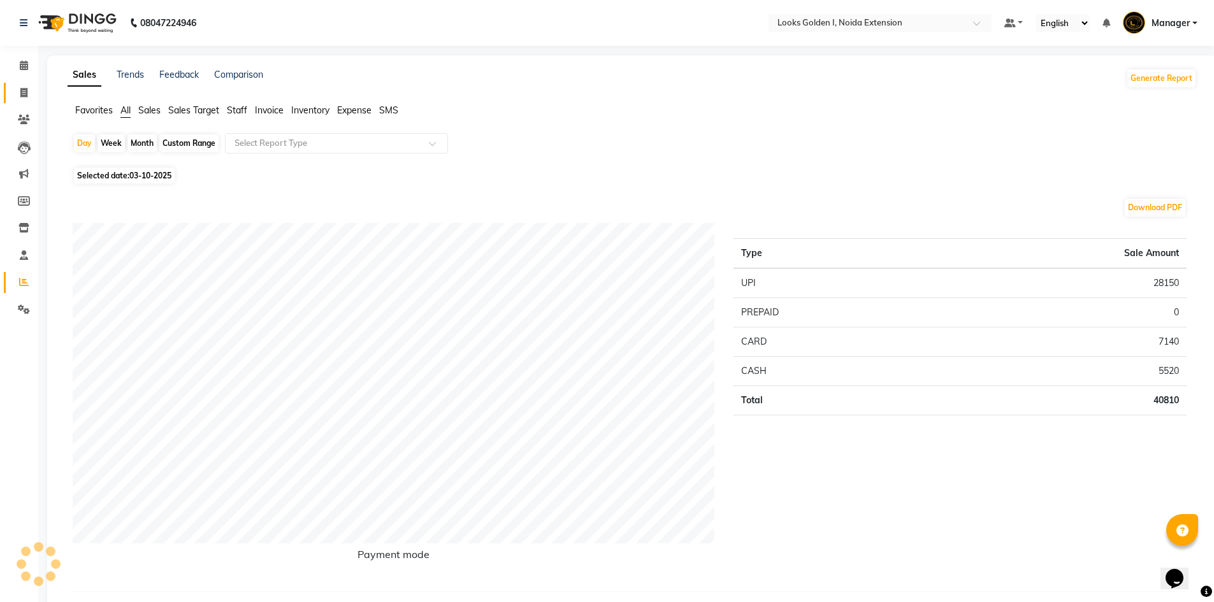
click at [27, 100] on link "Invoice" at bounding box center [19, 93] width 31 height 21
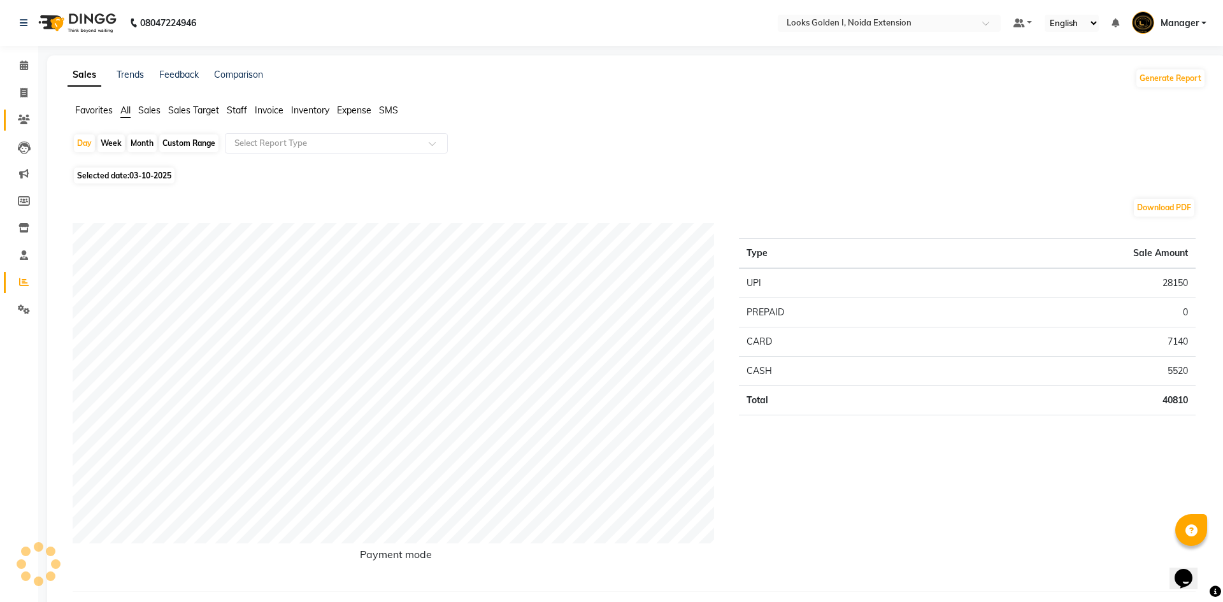
select select "5508"
select select "service"
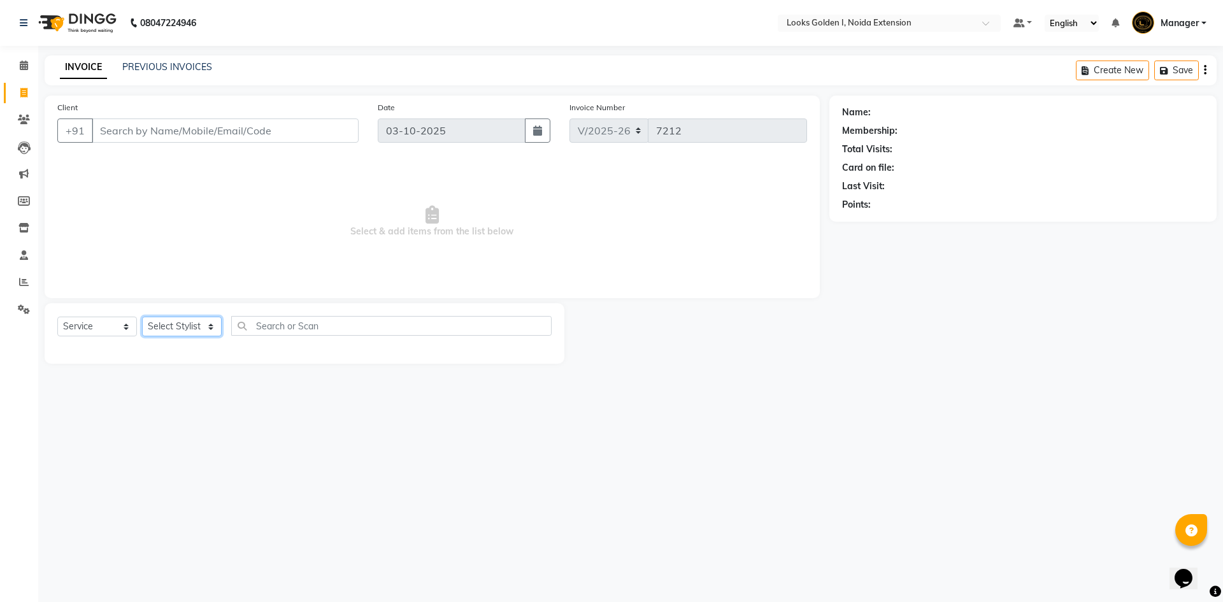
click at [196, 324] on select "Select Stylist Ajay_pdct Ali_Khan [PERSON_NAME] [PERSON_NAME] Counter_Sales [PE…" at bounding box center [182, 327] width 80 height 20
select select "91655"
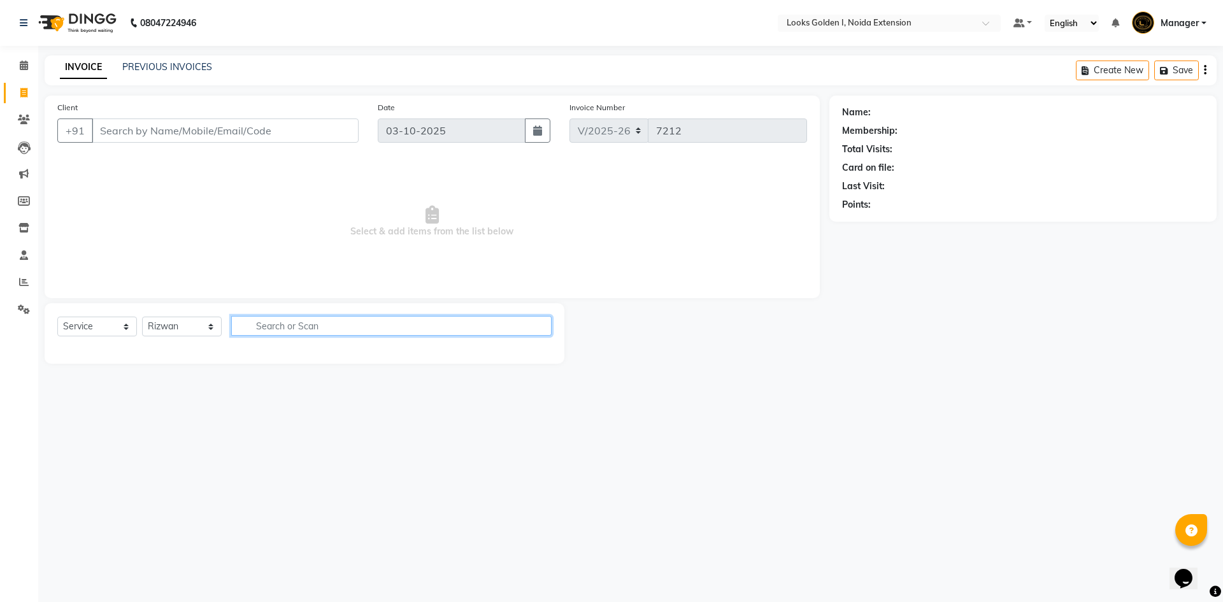
click at [338, 320] on input "text" at bounding box center [391, 326] width 320 height 20
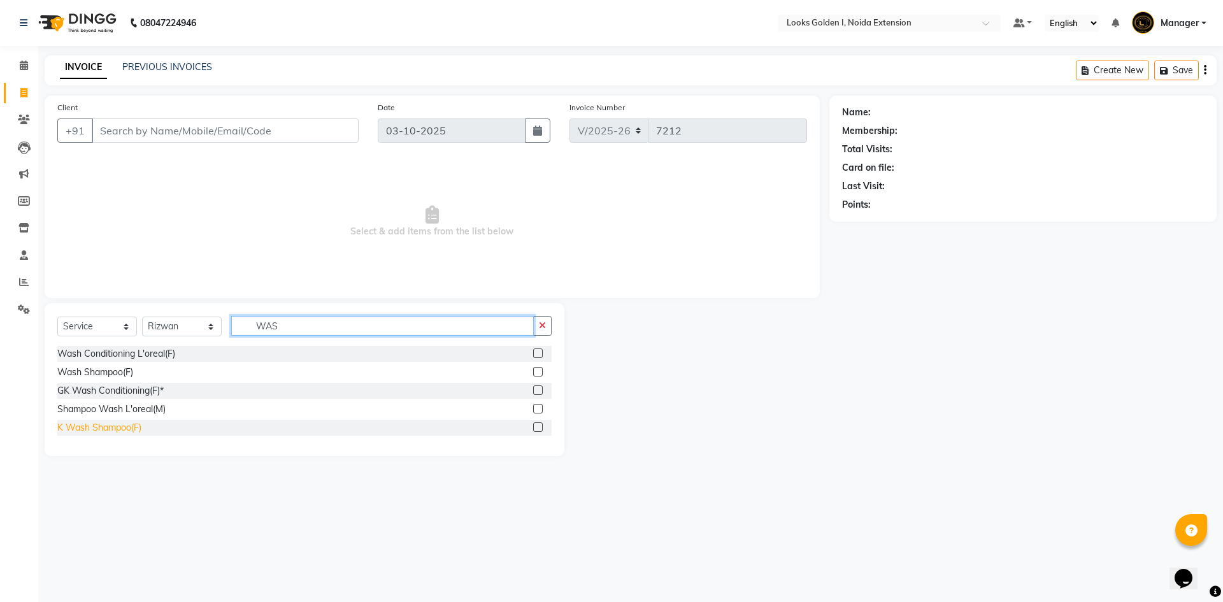
type input "WAS"
click at [101, 430] on div "K Wash Shampoo(F)" at bounding box center [99, 427] width 84 height 13
checkbox input "false"
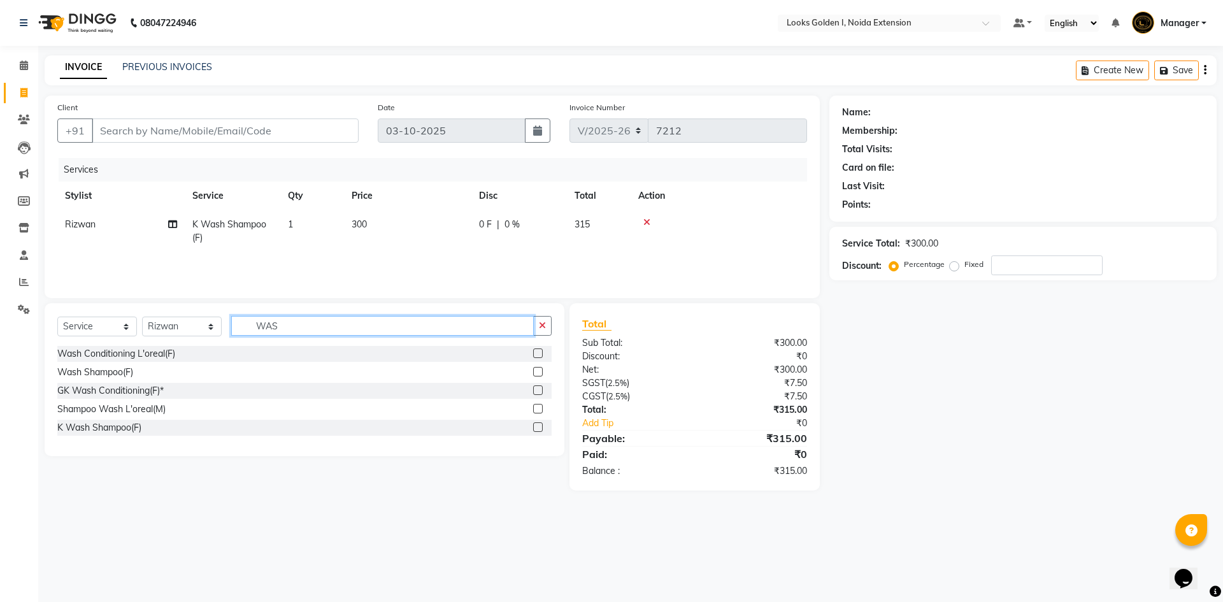
click at [284, 332] on input "WAS" at bounding box center [382, 326] width 303 height 20
click at [228, 134] on input "Client" at bounding box center [225, 131] width 267 height 24
type input "G"
type input "0"
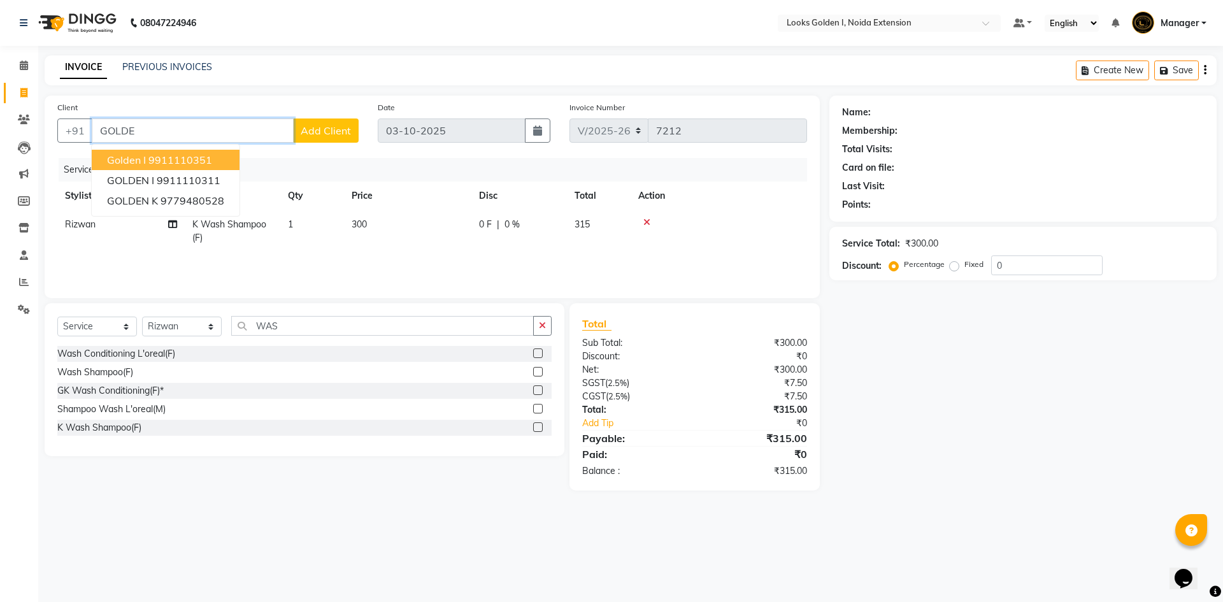
click at [141, 158] on span "golden I" at bounding box center [126, 160] width 39 height 13
type input "9911110351"
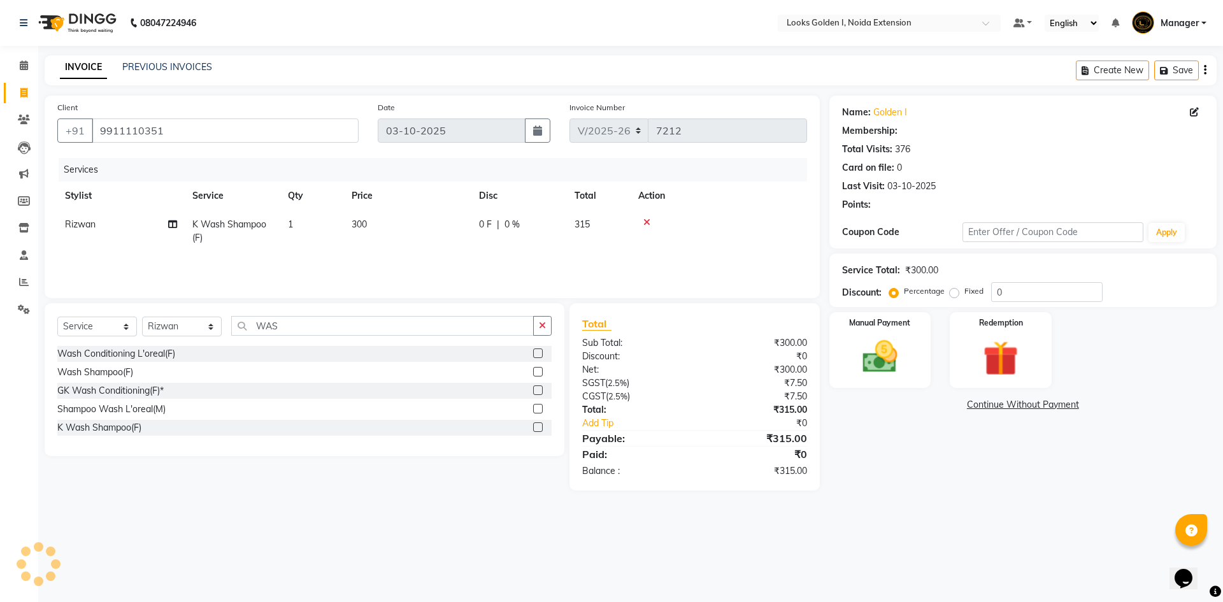
select select "1: Object"
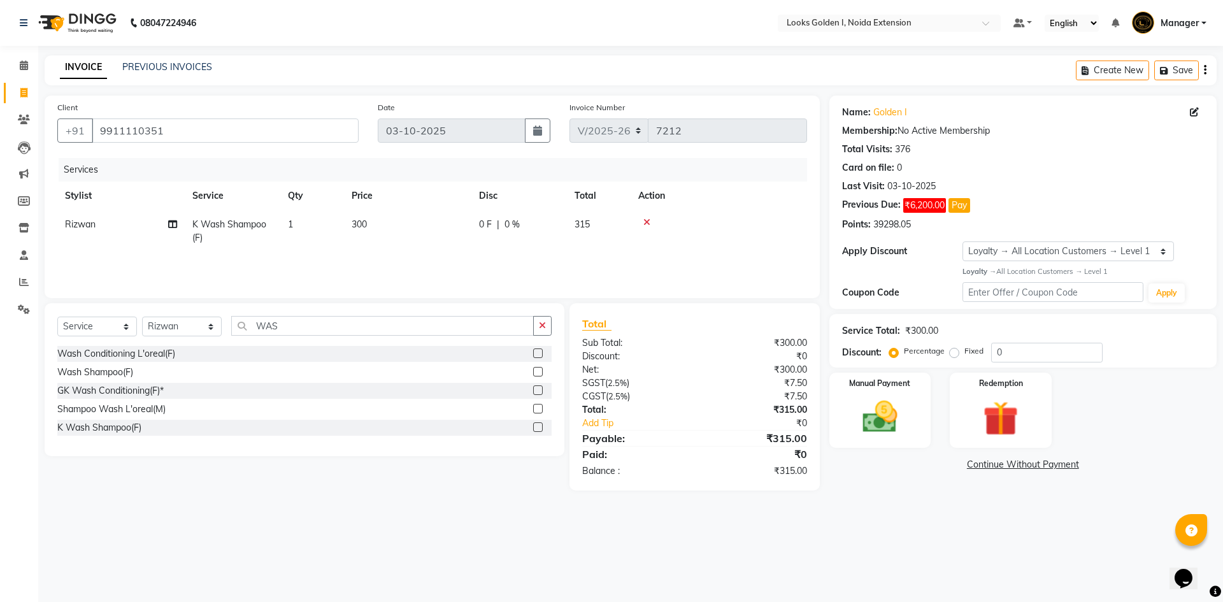
click at [413, 223] on td "300" at bounding box center [407, 231] width 127 height 42
select select "91655"
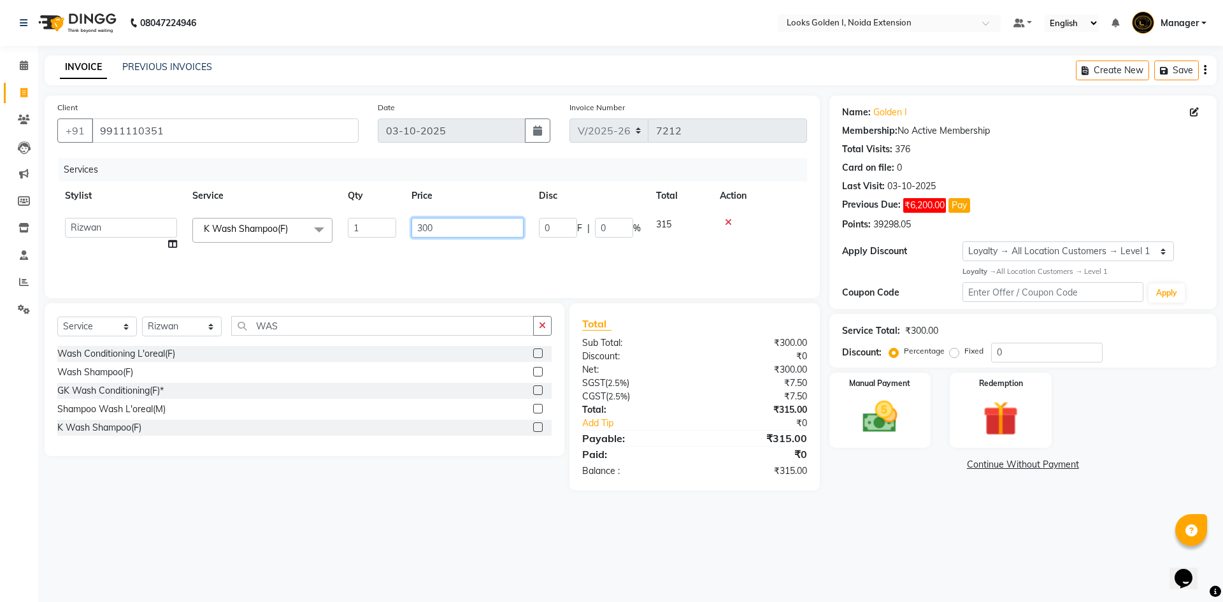
click at [417, 223] on input "300" at bounding box center [468, 228] width 112 height 20
type input "700"
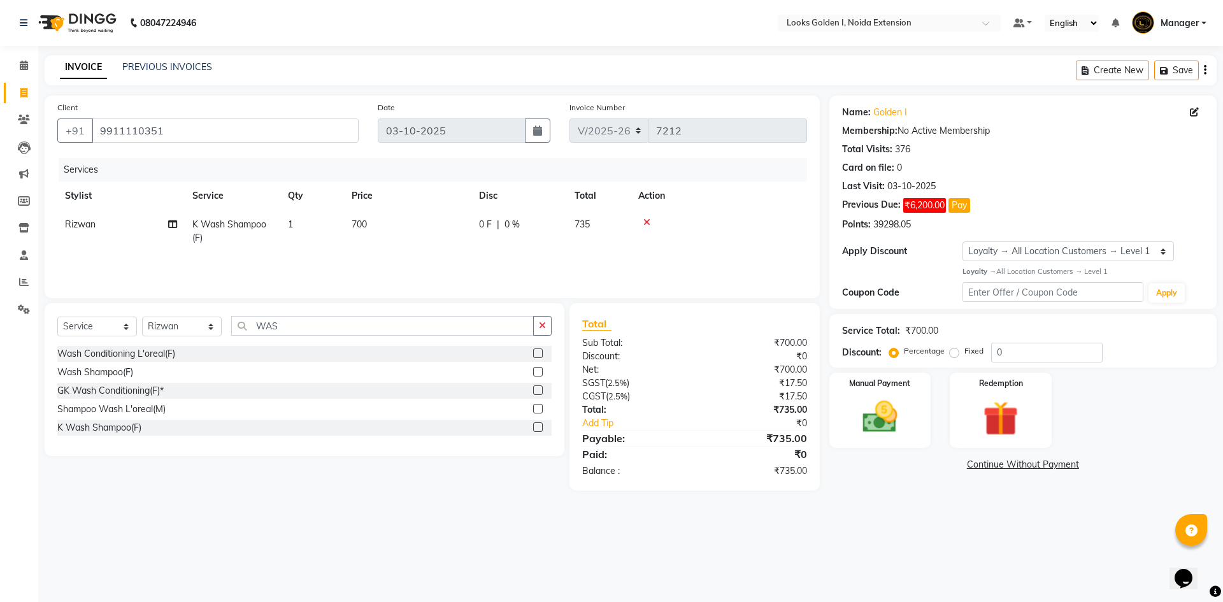
click at [498, 264] on div "Services Stylist Service Qty Price Disc Total Action Rizwan K Wash Shampoo(F) 1…" at bounding box center [432, 221] width 750 height 127
click at [926, 419] on div "Manual Payment" at bounding box center [880, 410] width 106 height 78
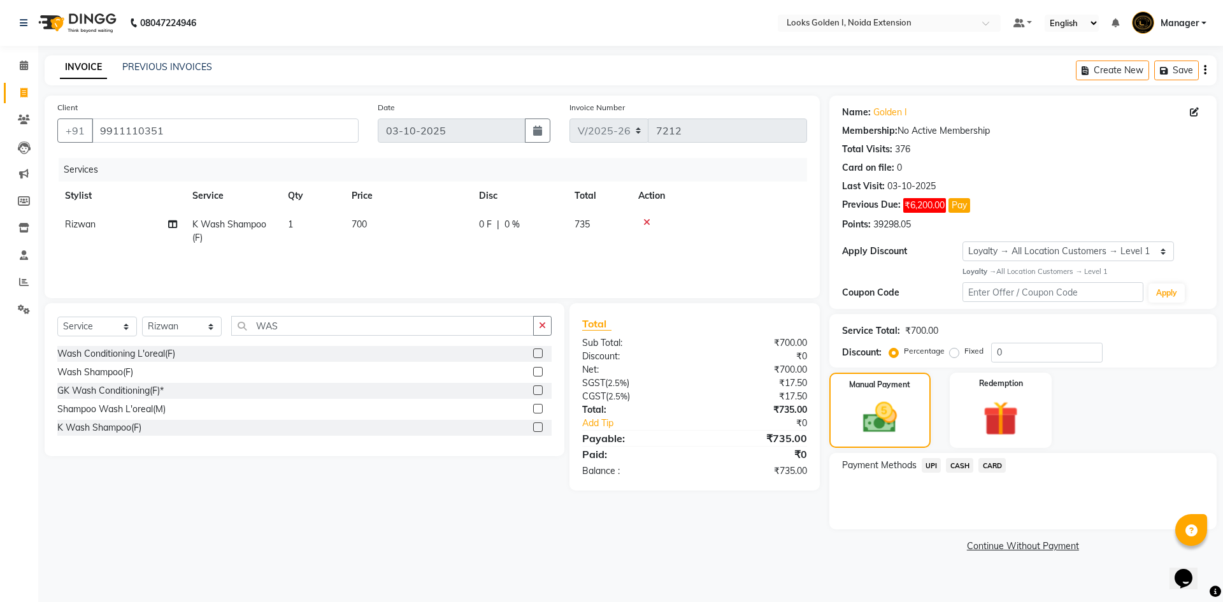
click at [960, 465] on span "CASH" at bounding box center [959, 465] width 27 height 15
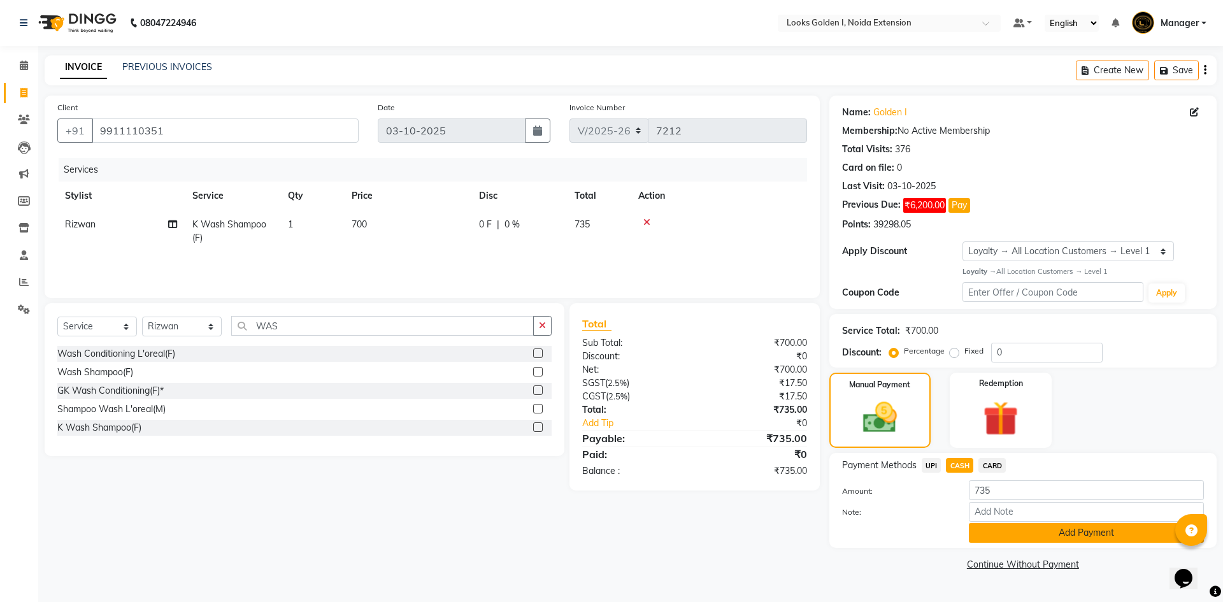
click at [1040, 540] on button "Add Payment" at bounding box center [1086, 533] width 235 height 20
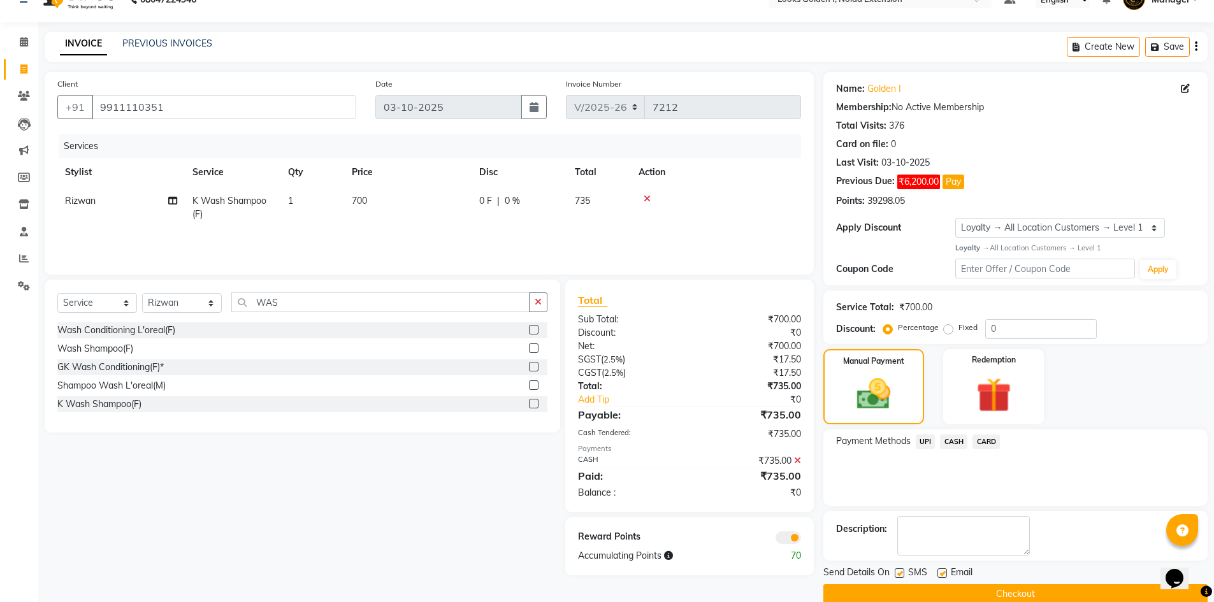
scroll to position [45, 0]
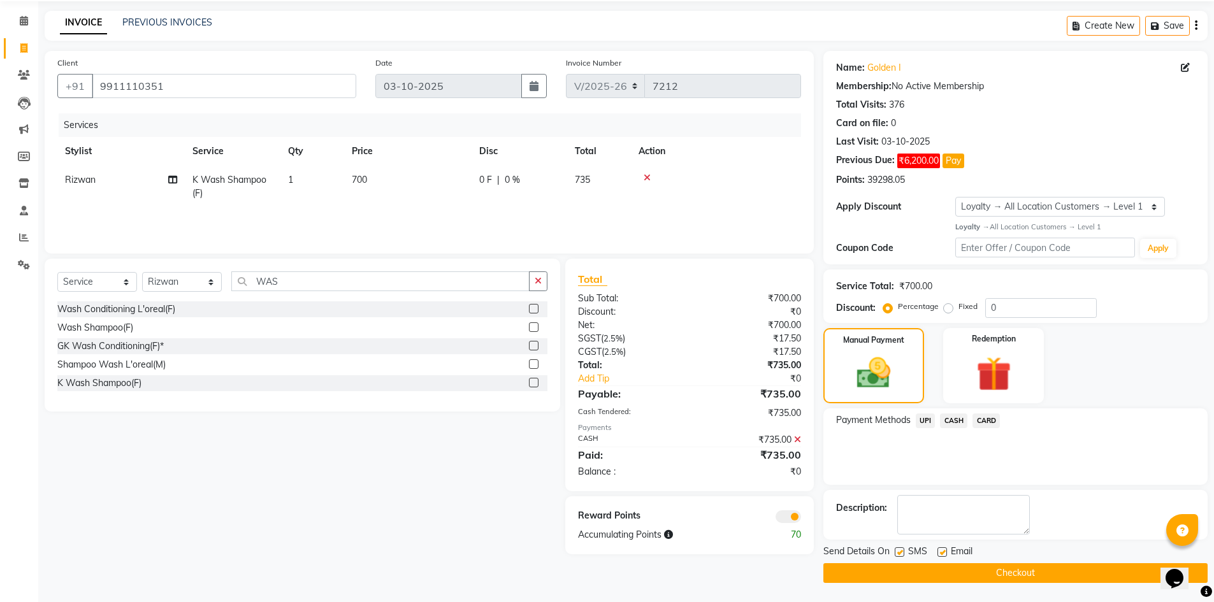
click at [1011, 578] on button "Checkout" at bounding box center [1015, 573] width 384 height 20
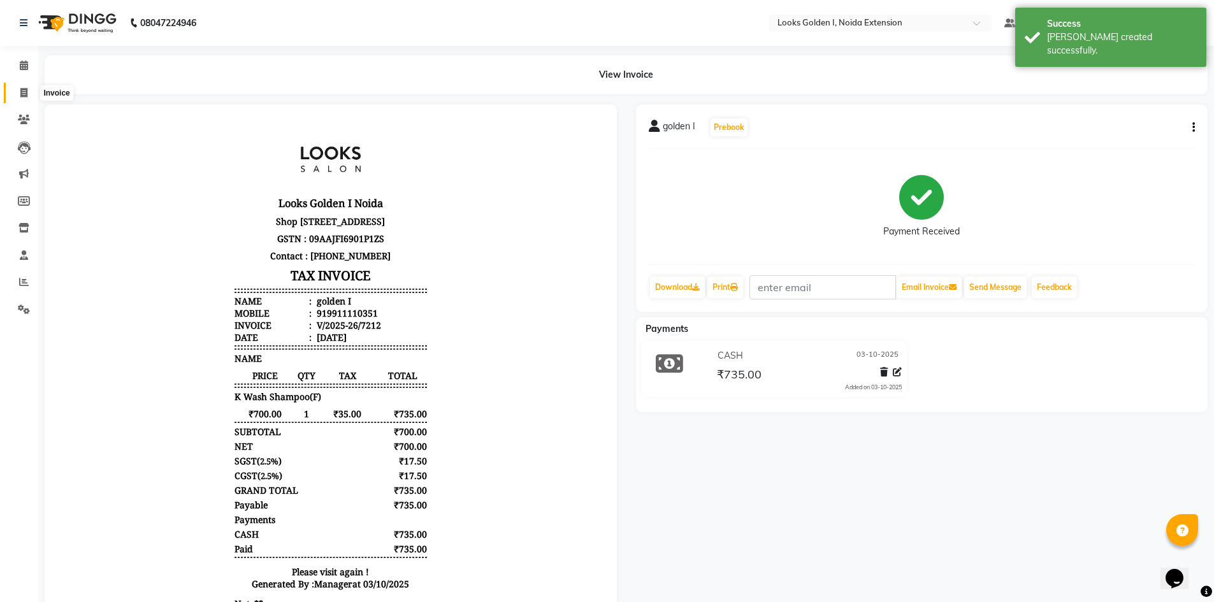
click at [22, 98] on span at bounding box center [24, 93] width 22 height 15
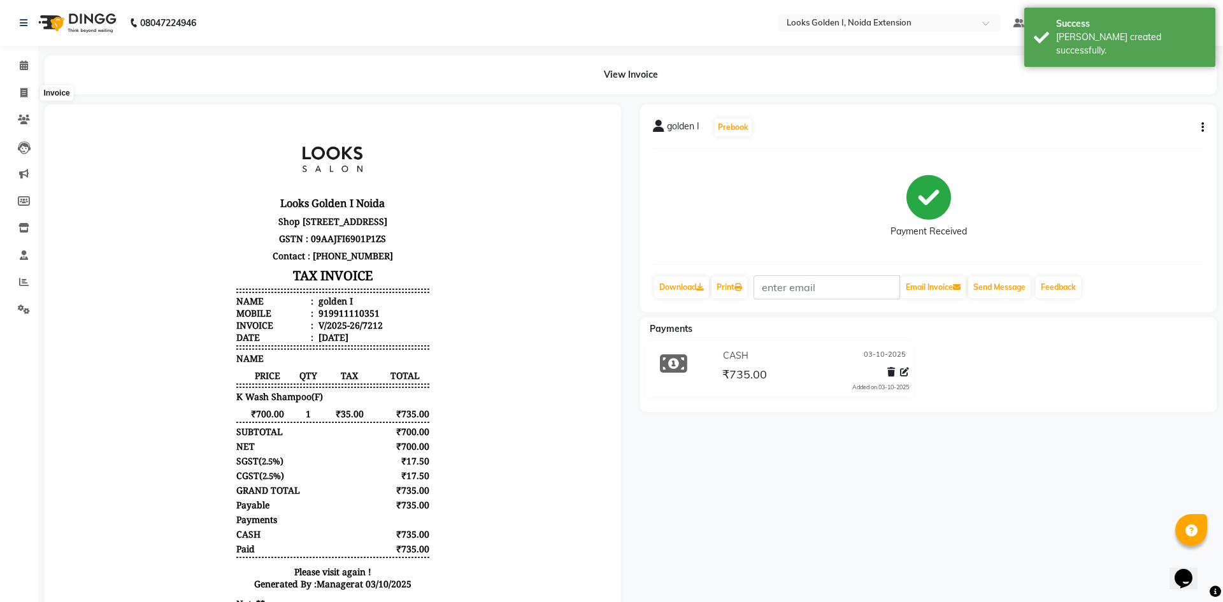
select select "5508"
select select "service"
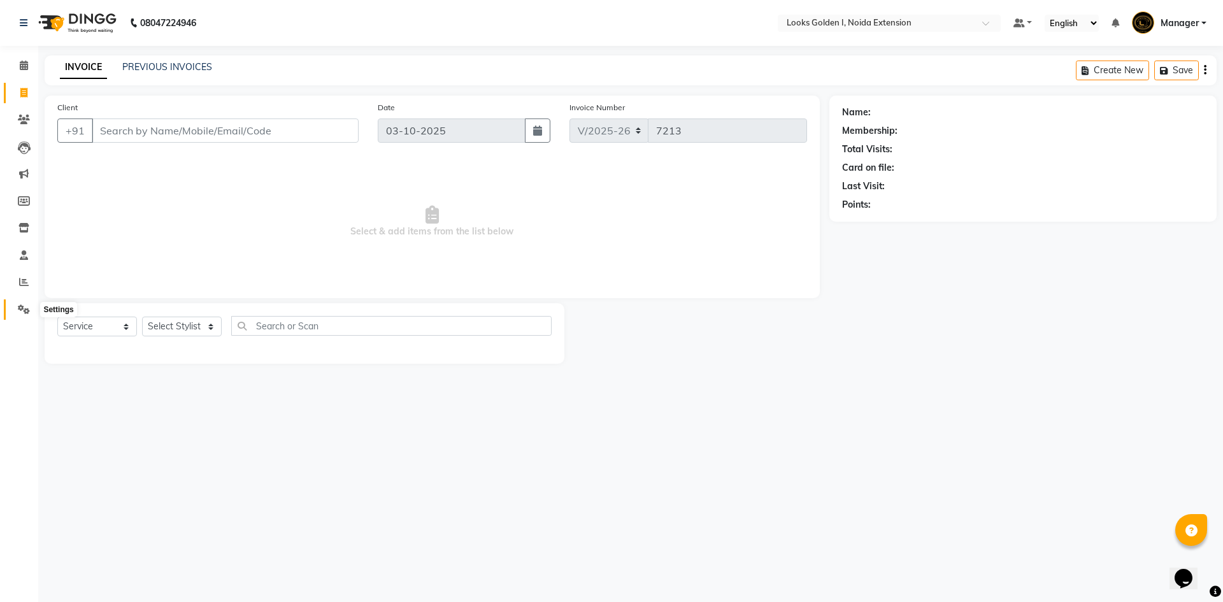
click at [21, 312] on icon at bounding box center [24, 310] width 12 height 10
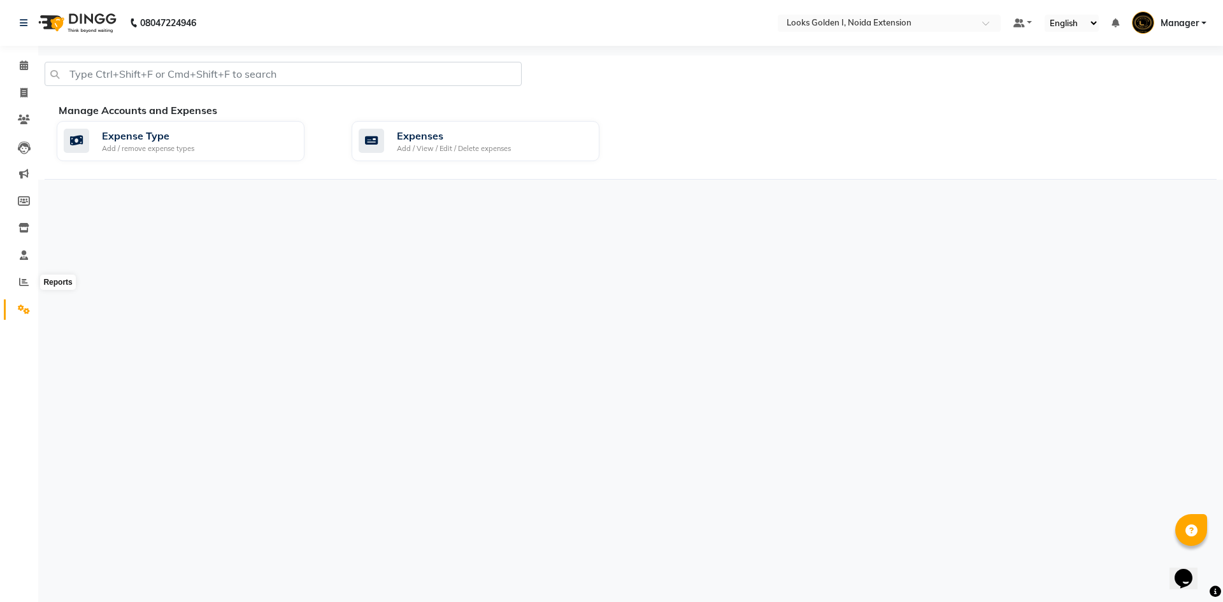
click at [24, 292] on li "Reports" at bounding box center [19, 282] width 38 height 27
click at [22, 268] on li "Staff" at bounding box center [19, 255] width 38 height 27
click at [22, 279] on icon at bounding box center [24, 282] width 10 height 10
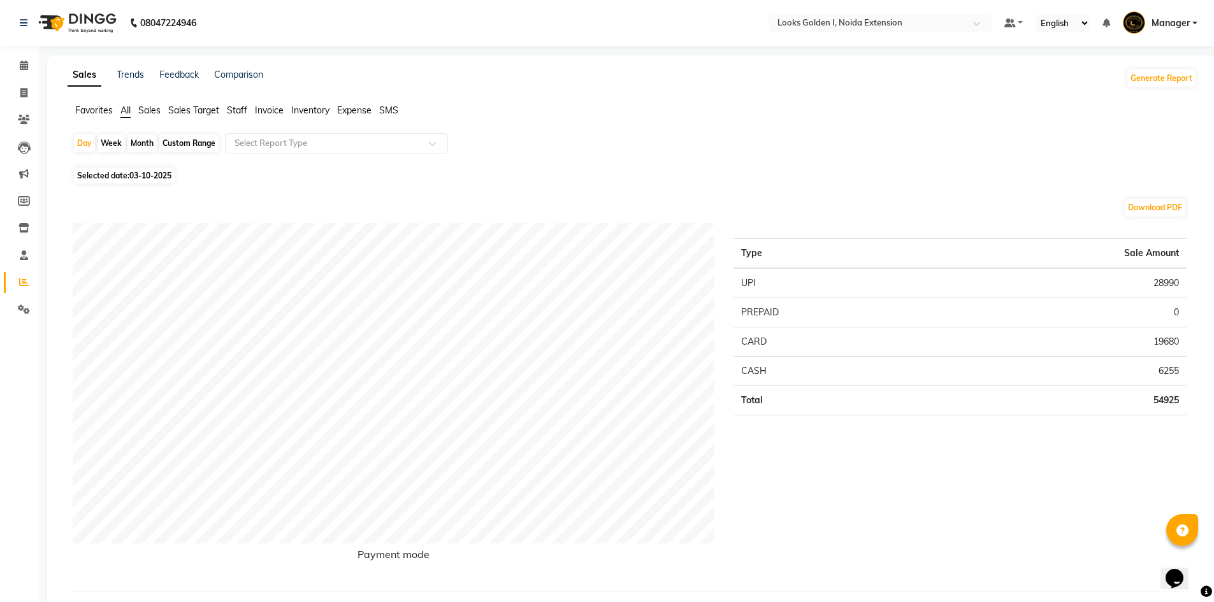
click at [231, 106] on span "Staff" at bounding box center [237, 109] width 20 height 11
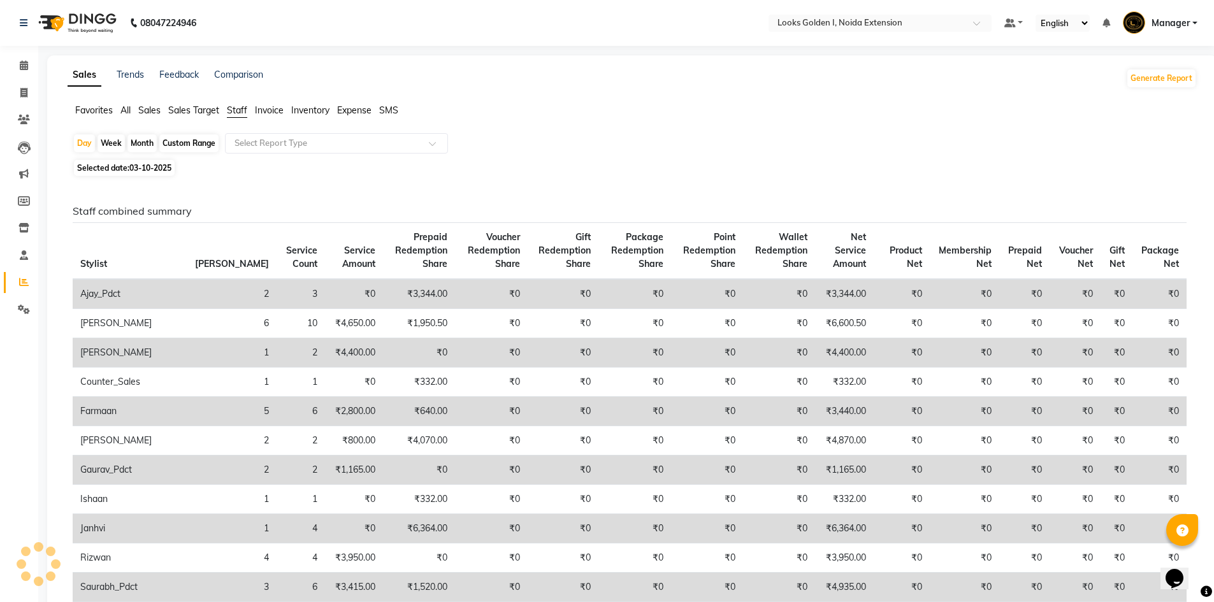
click at [260, 145] on input "text" at bounding box center [324, 143] width 184 height 13
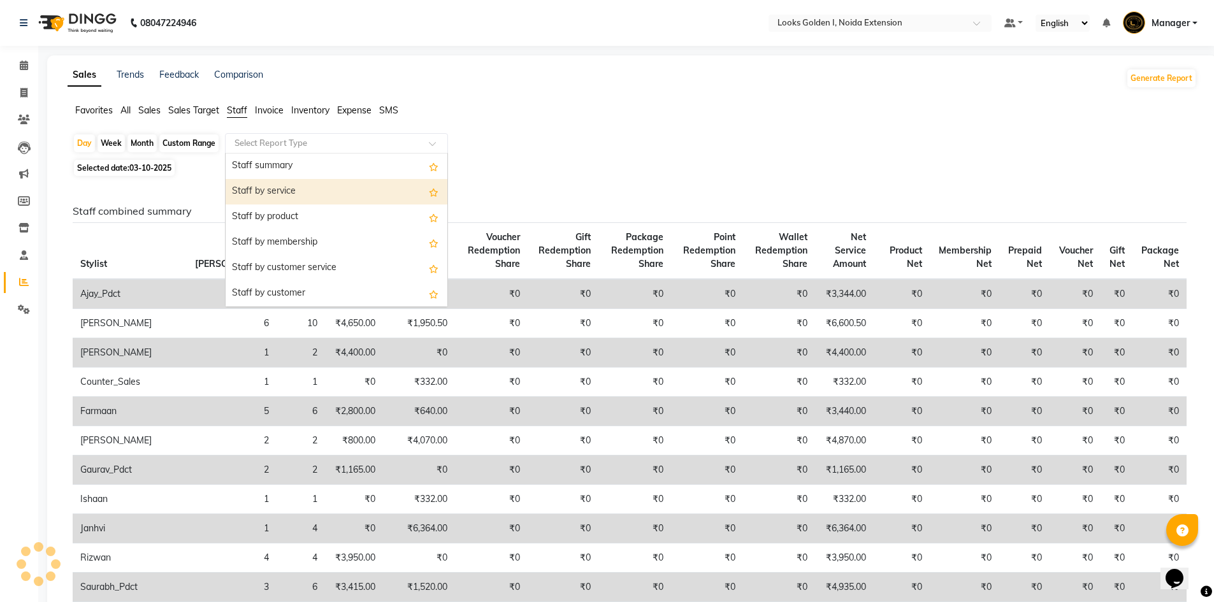
click at [270, 192] on div "Staff by service" at bounding box center [337, 191] width 222 height 25
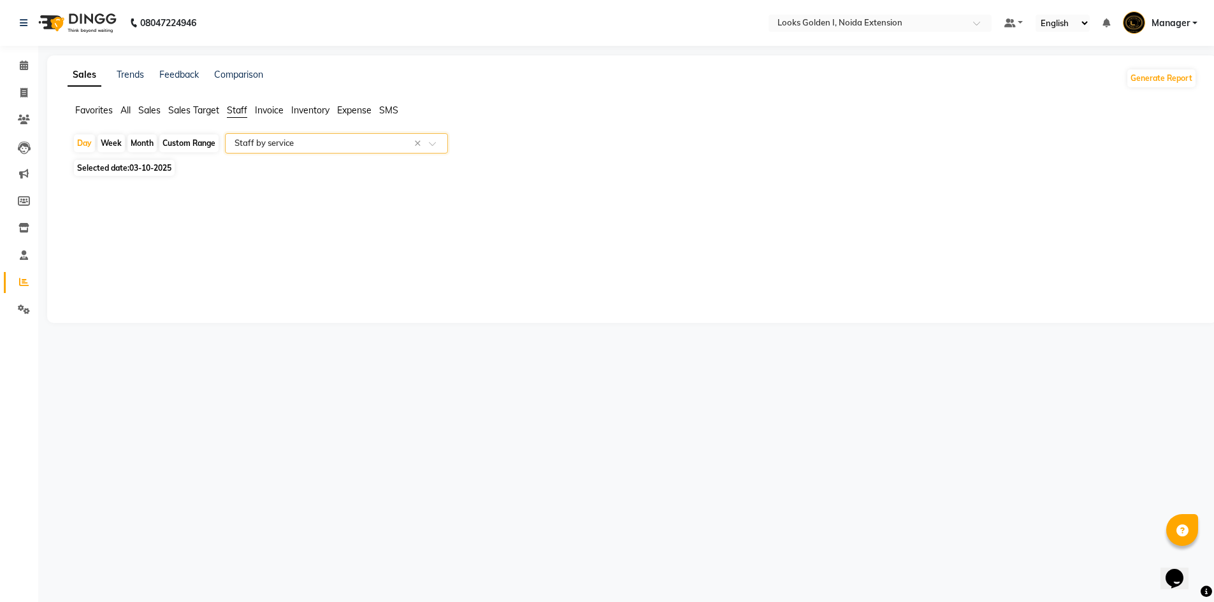
select select "filtered_report"
select select "csv"
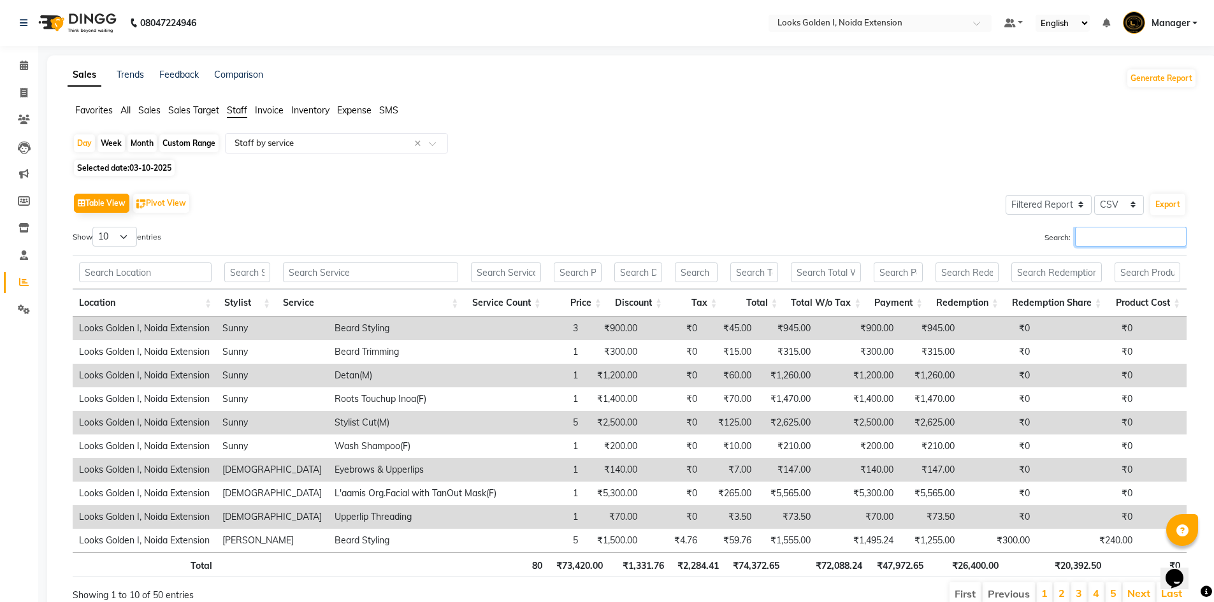
click at [1113, 240] on input "Search:" at bounding box center [1131, 237] width 112 height 20
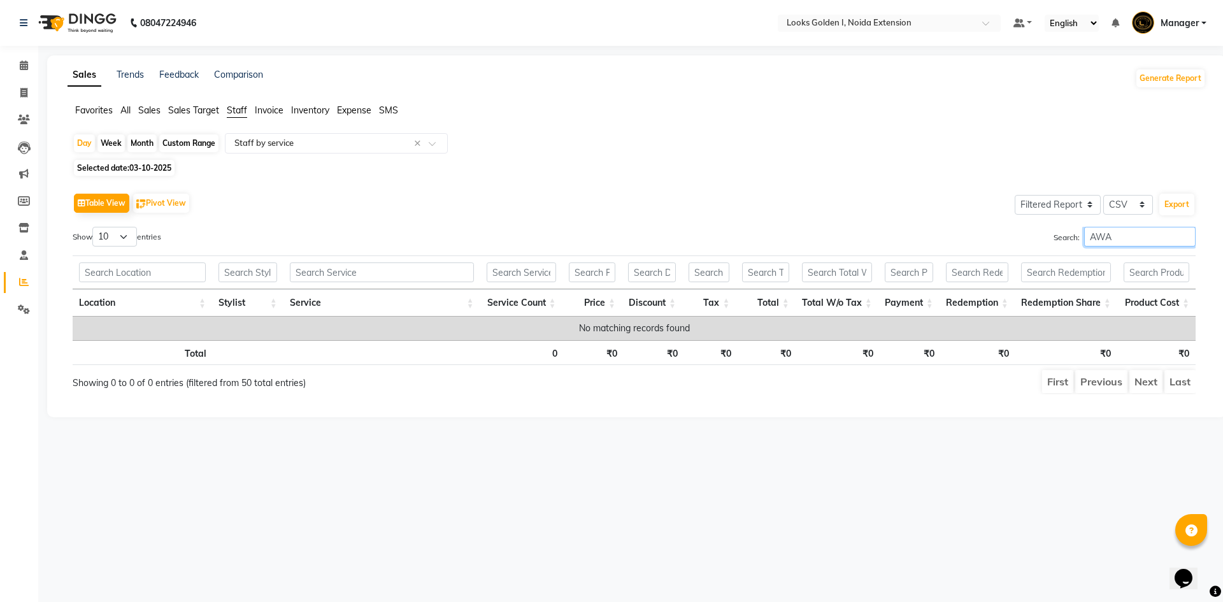
drag, startPoint x: 1135, startPoint y: 234, endPoint x: 947, endPoint y: 240, distance: 188.7
click at [947, 240] on div "Search: AWA" at bounding box center [920, 239] width 552 height 25
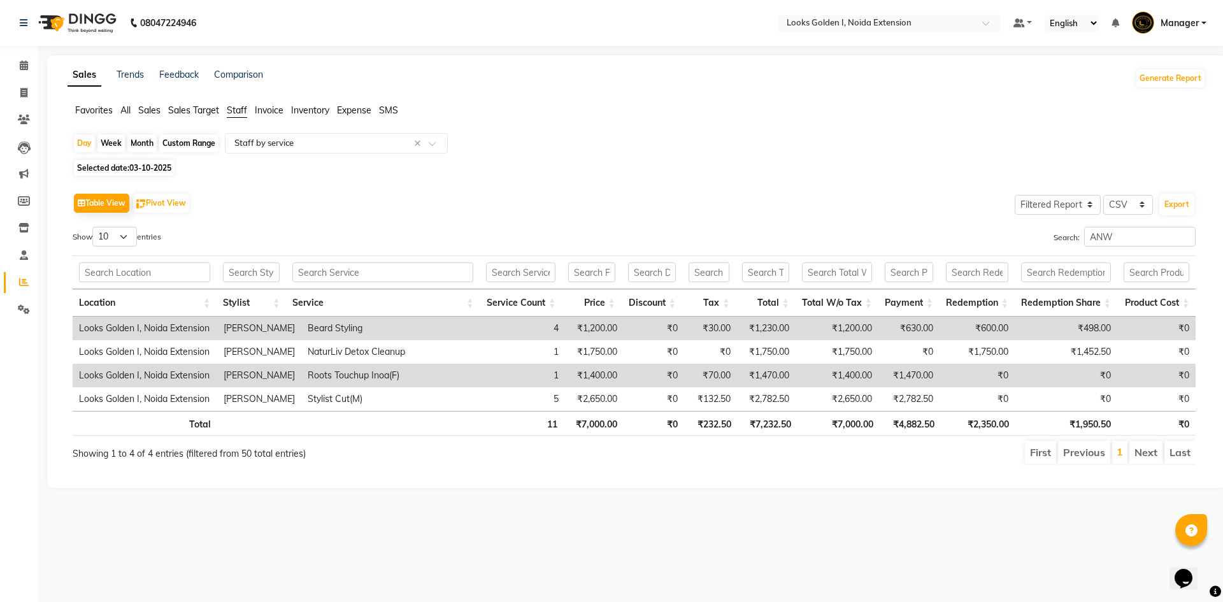
click at [842, 421] on th "₹7,000.00" at bounding box center [839, 423] width 82 height 25
drag, startPoint x: 1042, startPoint y: 237, endPoint x: 1003, endPoint y: 239, distance: 38.9
click at [1003, 239] on div "Search: ANW" at bounding box center [920, 239] width 552 height 25
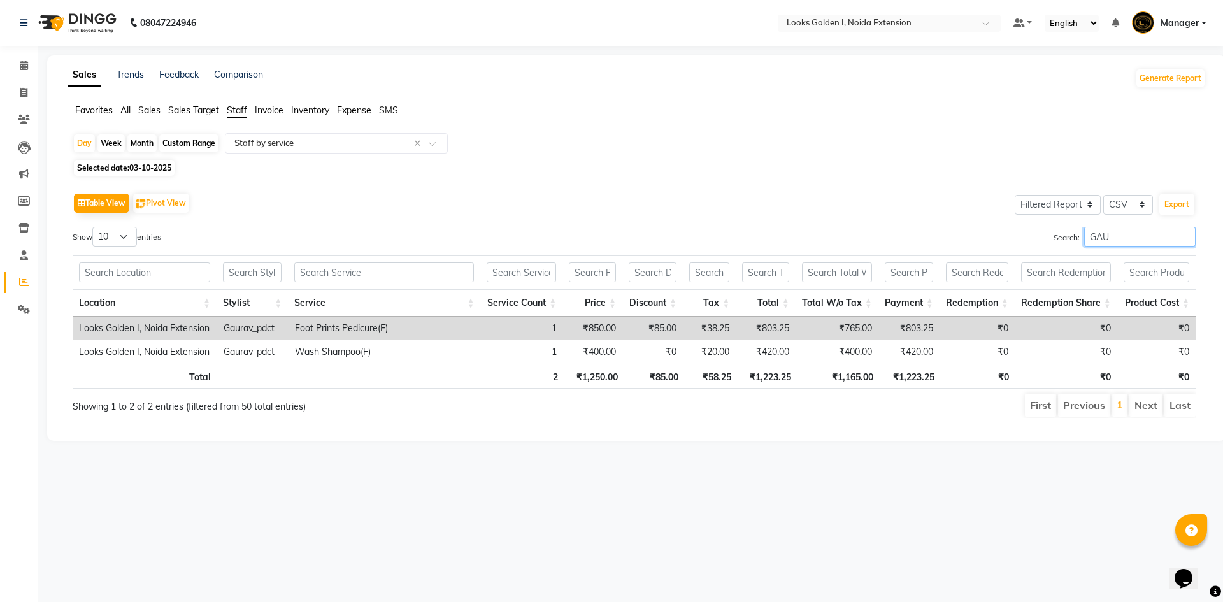
type input "GAU"
click at [855, 379] on th "₹1,165.00" at bounding box center [839, 376] width 82 height 25
click at [24, 96] on icon at bounding box center [23, 93] width 7 height 10
select select "service"
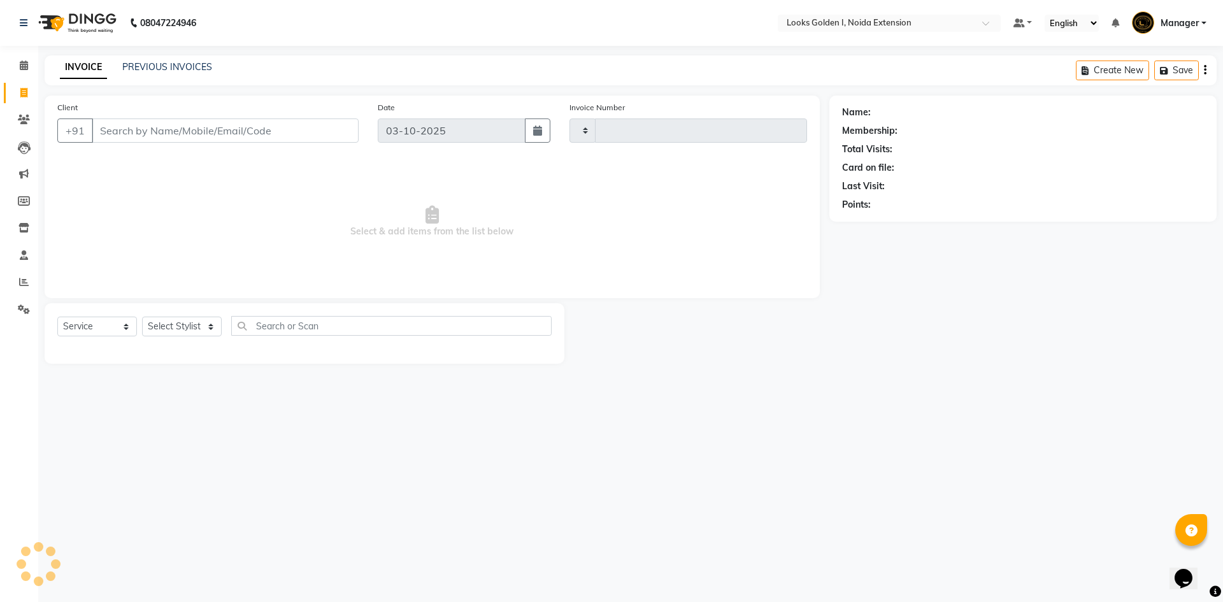
type input "7216"
select select "5508"
click at [189, 322] on select "Select Stylist Ajay_pdct Ali_Khan [PERSON_NAME] [PERSON_NAME] Counter_Sales [PE…" at bounding box center [182, 327] width 80 height 20
click at [185, 331] on select "Select Stylist Ajay_pdct Ali_Khan [PERSON_NAME] [PERSON_NAME] Counter_Sales [PE…" at bounding box center [182, 327] width 80 height 20
select select "91182"
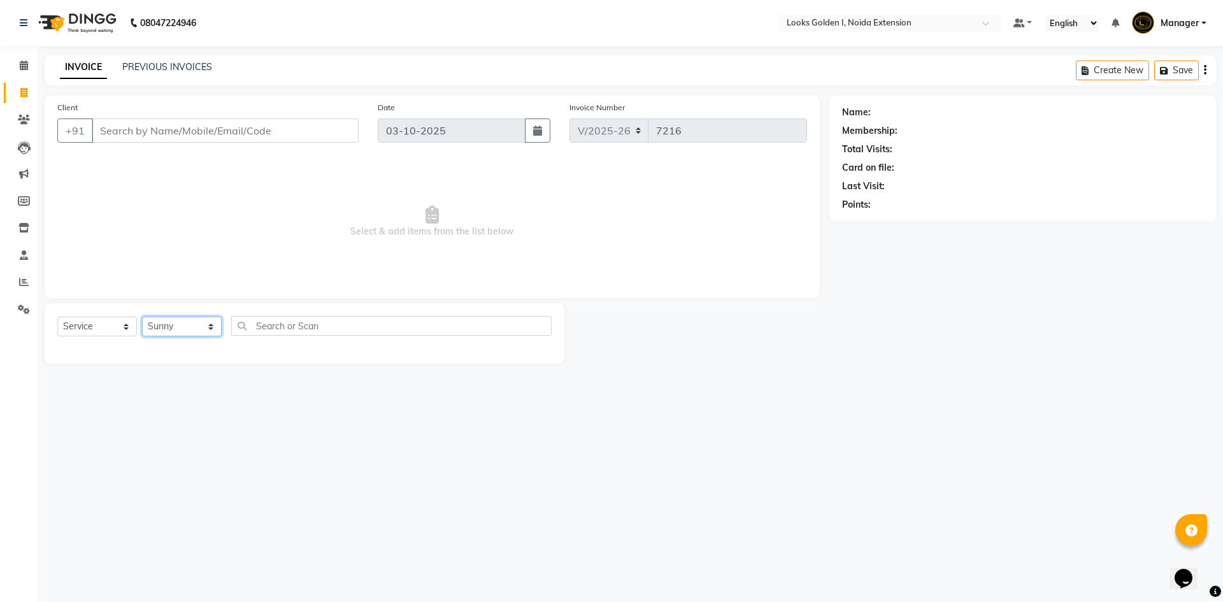
click at [142, 317] on select "Select Stylist Ajay_pdct Ali_Khan [PERSON_NAME] [PERSON_NAME] Counter_Sales [PE…" at bounding box center [182, 327] width 80 height 20
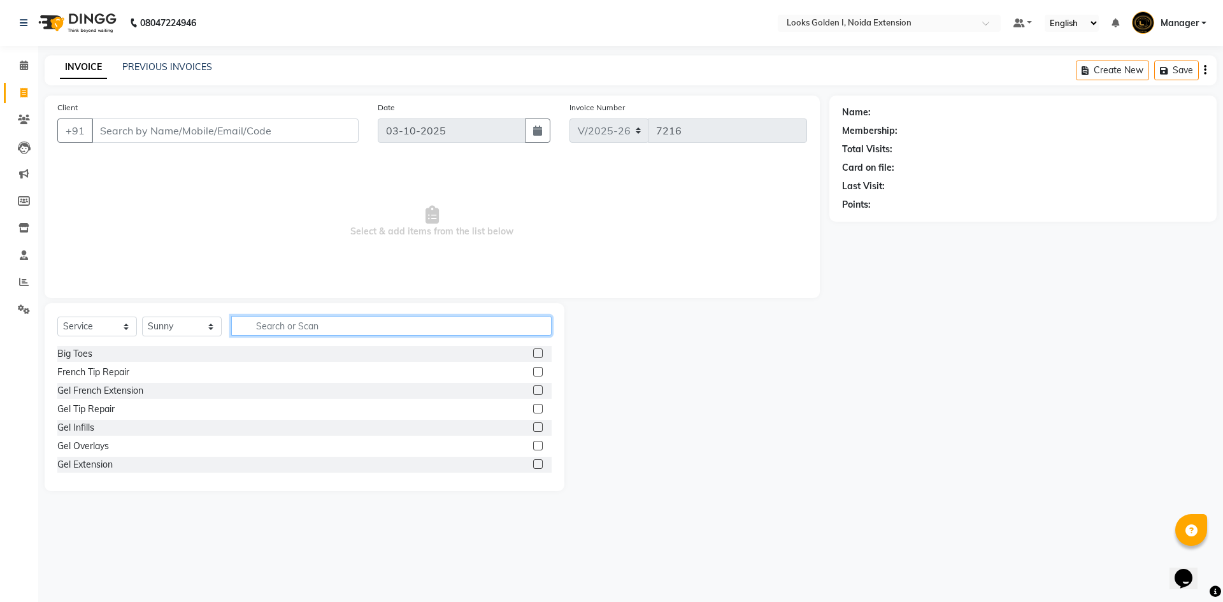
click at [259, 326] on input "text" at bounding box center [391, 326] width 320 height 20
type input "CUT"
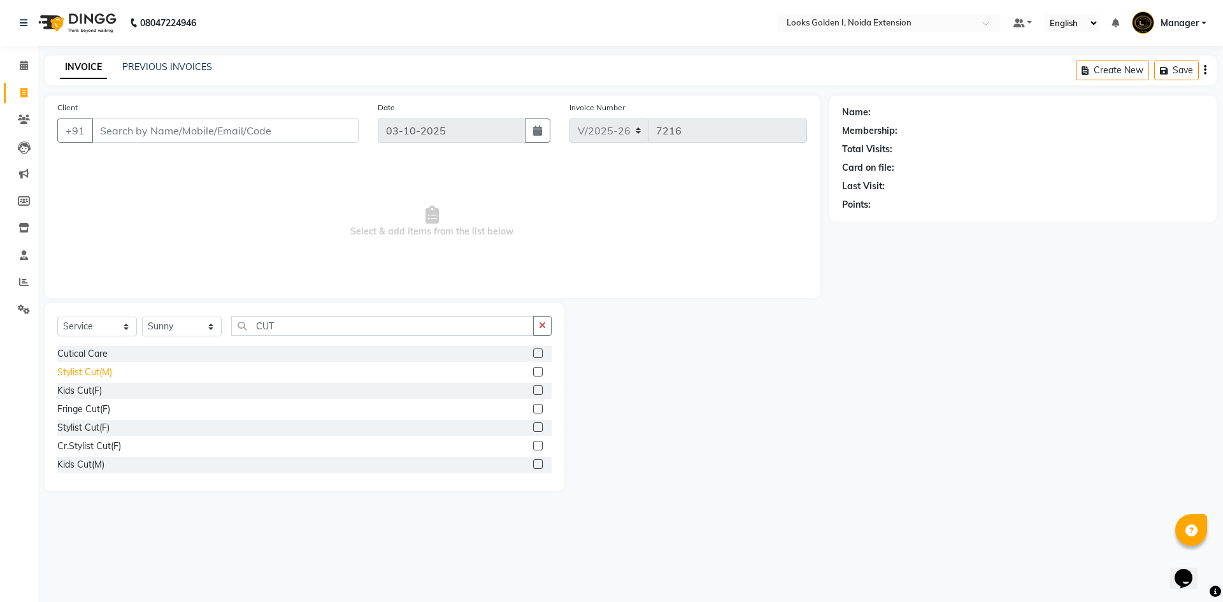
click at [76, 368] on div "Stylist Cut(M)" at bounding box center [84, 372] width 55 height 13
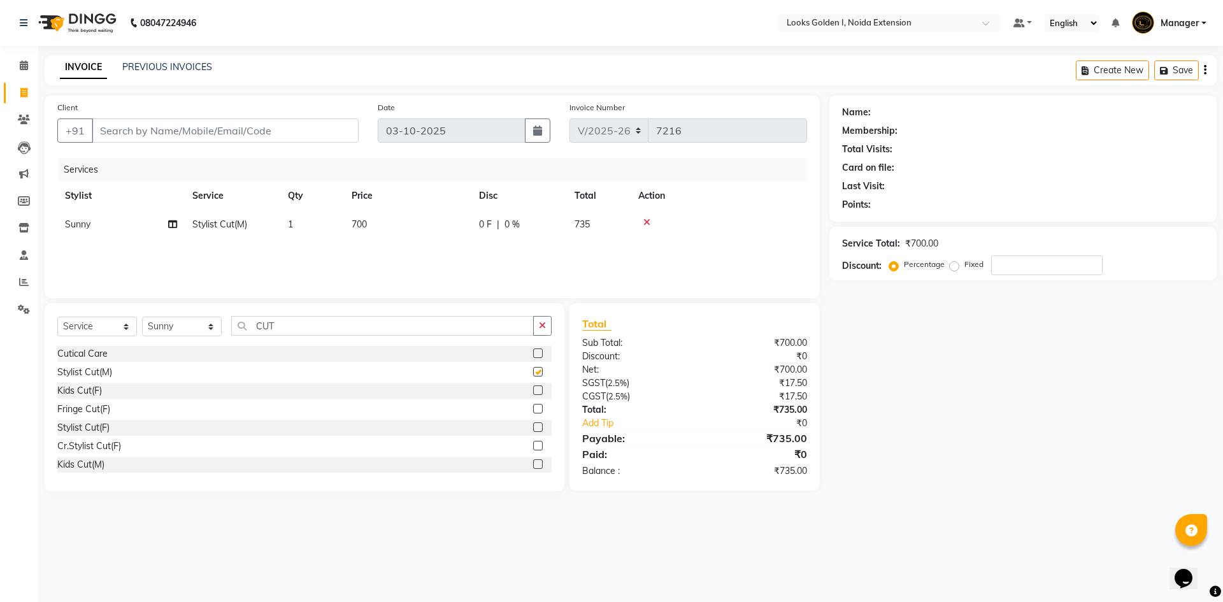
checkbox input "false"
click at [315, 323] on input "CUT" at bounding box center [382, 326] width 303 height 20
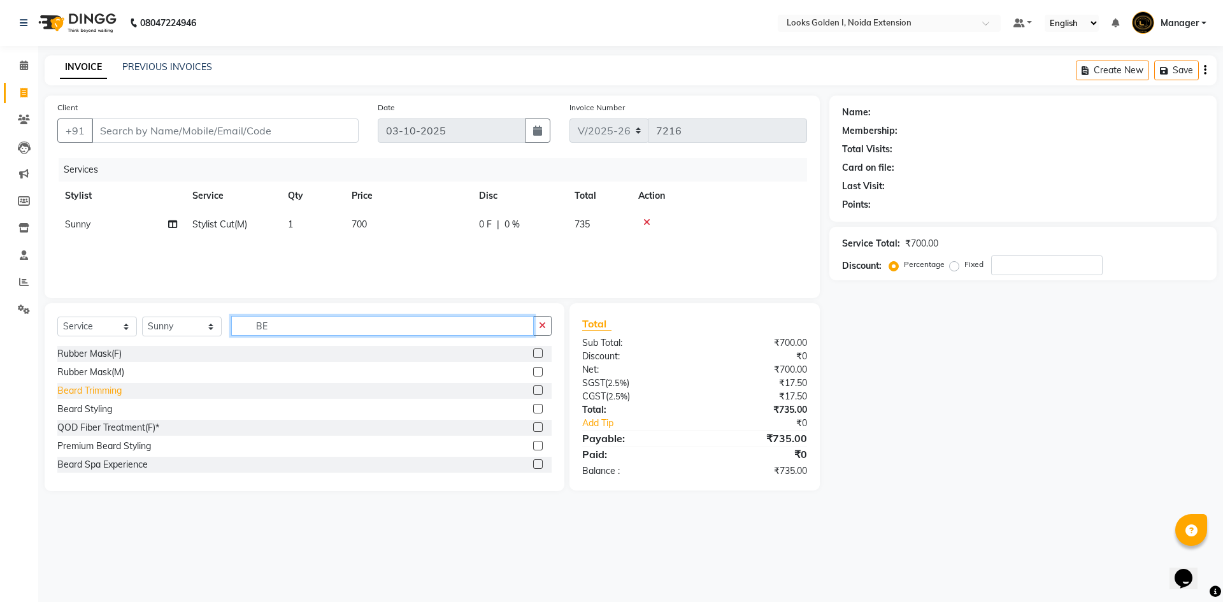
type input "BE"
click at [100, 391] on div "Beard Trimming" at bounding box center [89, 390] width 64 height 13
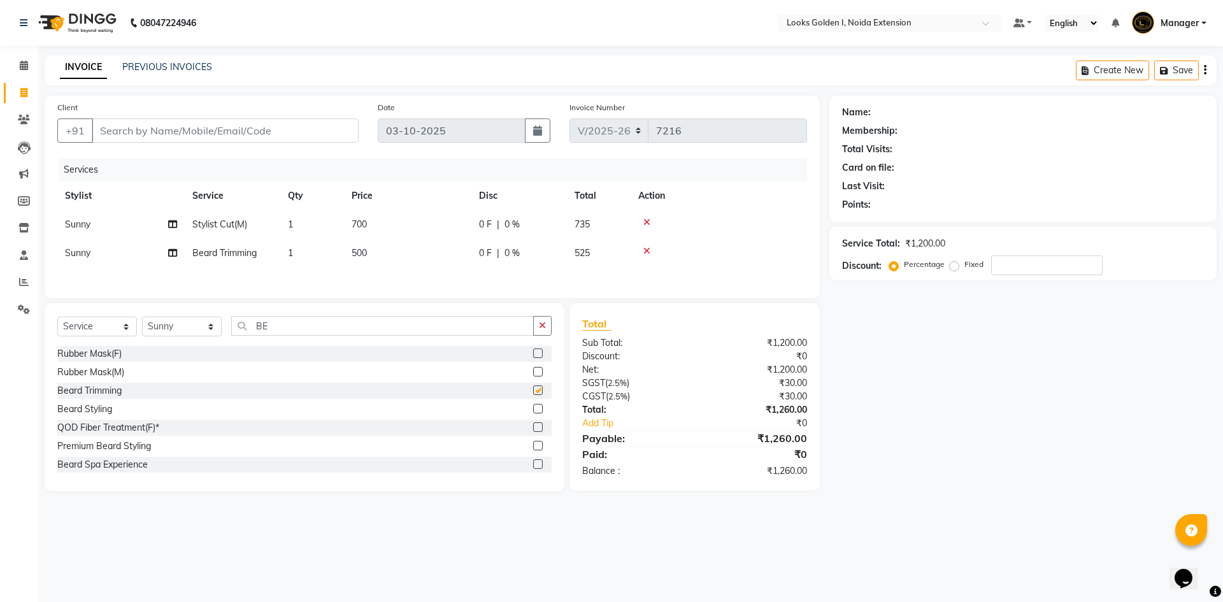
checkbox input "false"
click at [194, 324] on select "Select Stylist Ajay_pdct Ali_Khan [PERSON_NAME] [PERSON_NAME] Counter_Sales [PE…" at bounding box center [182, 327] width 80 height 20
select select "91652"
click at [142, 319] on select "Select Stylist Ajay_pdct Ali_Khan [PERSON_NAME] [PERSON_NAME] Counter_Sales [PE…" at bounding box center [182, 327] width 80 height 20
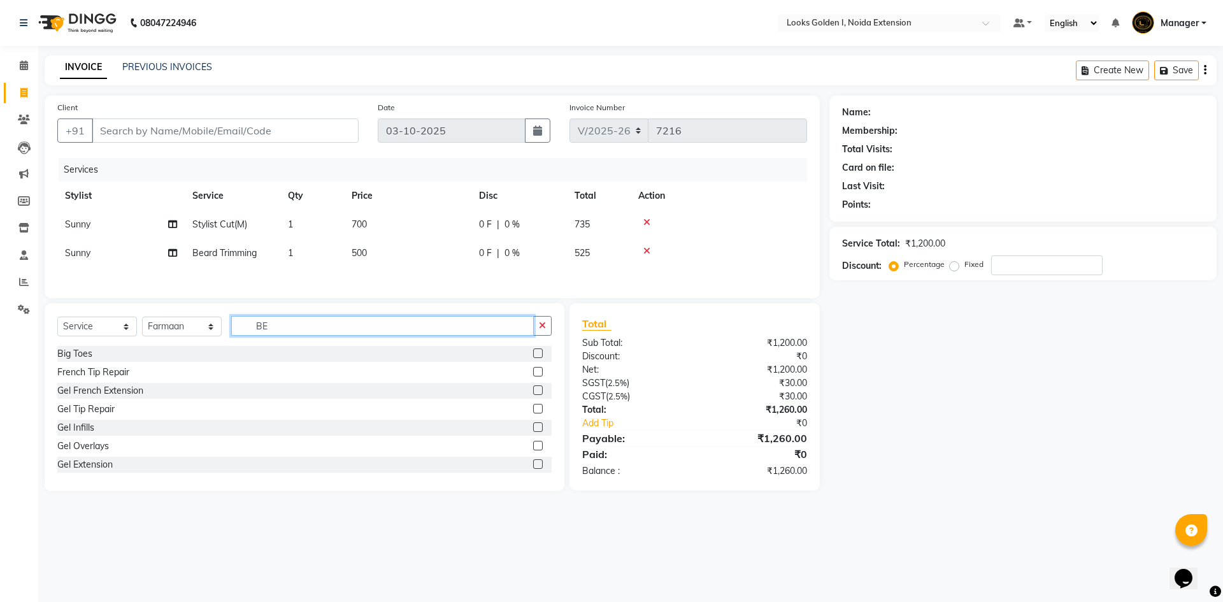
click at [292, 329] on input "BE" at bounding box center [382, 326] width 303 height 20
type input "BE"
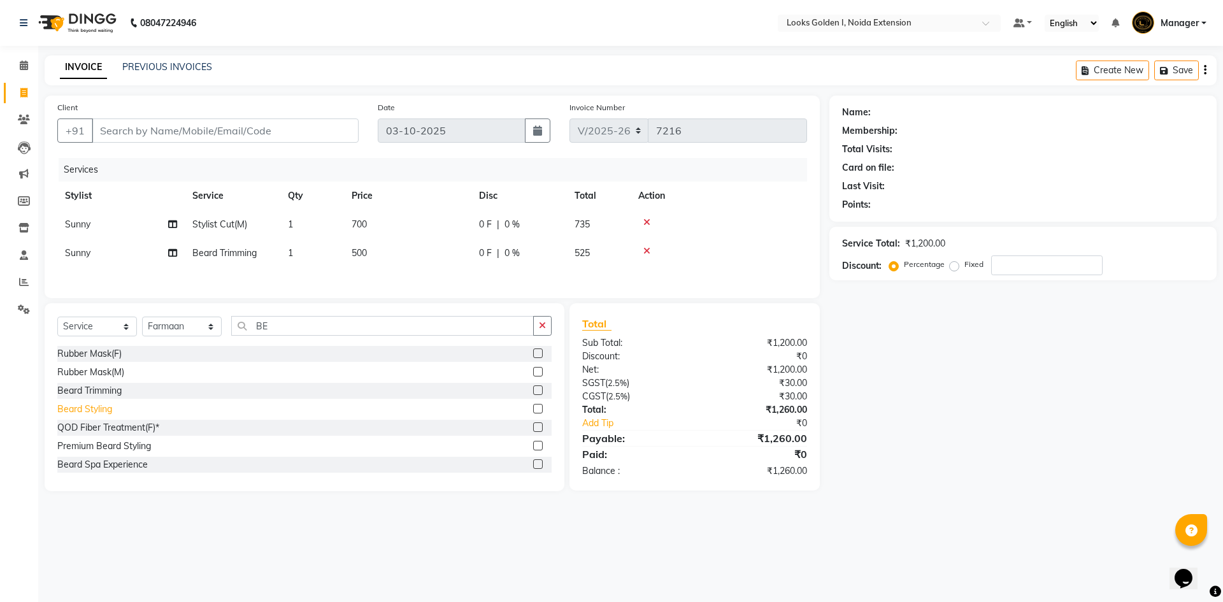
click at [97, 413] on div "Beard Styling" at bounding box center [84, 409] width 55 height 13
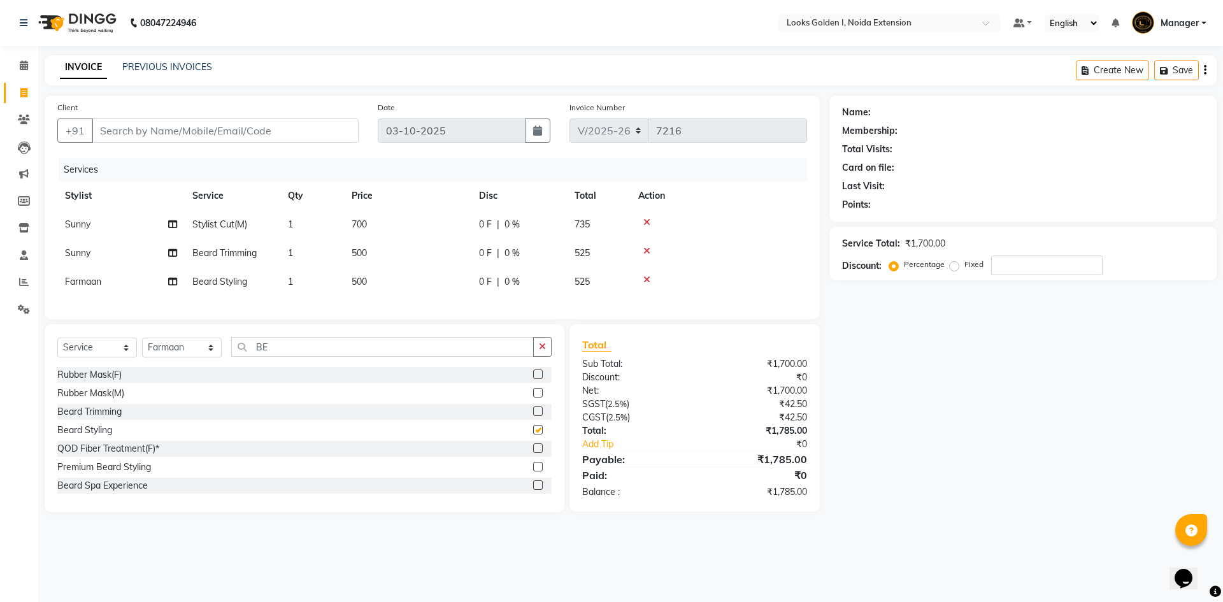
checkbox input "false"
click at [280, 357] on input "BE" at bounding box center [382, 347] width 303 height 20
type input "B"
type input "CUT"
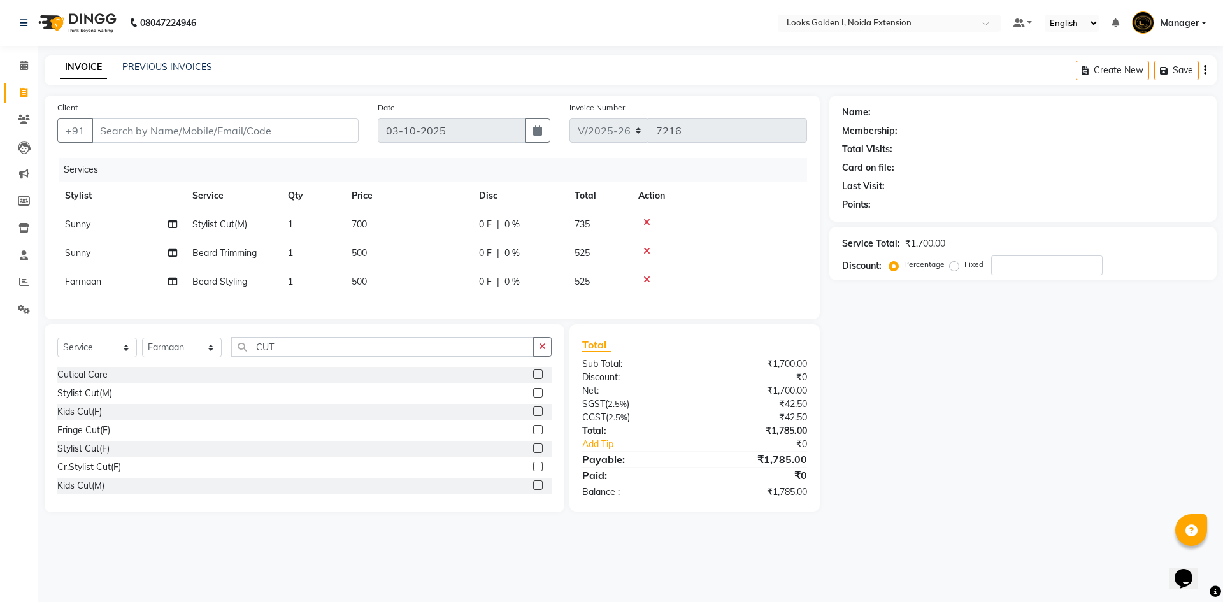
click at [90, 400] on div "Stylist Cut(M)" at bounding box center [84, 393] width 55 height 13
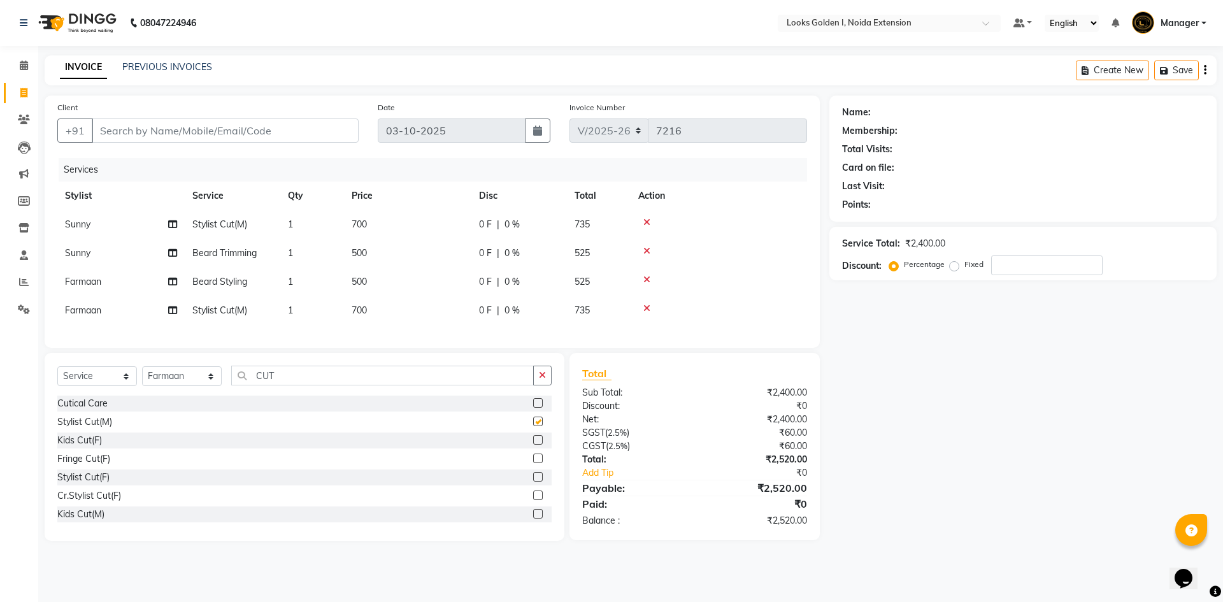
checkbox input "false"
click at [395, 228] on td "700" at bounding box center [407, 224] width 127 height 29
select select "91182"
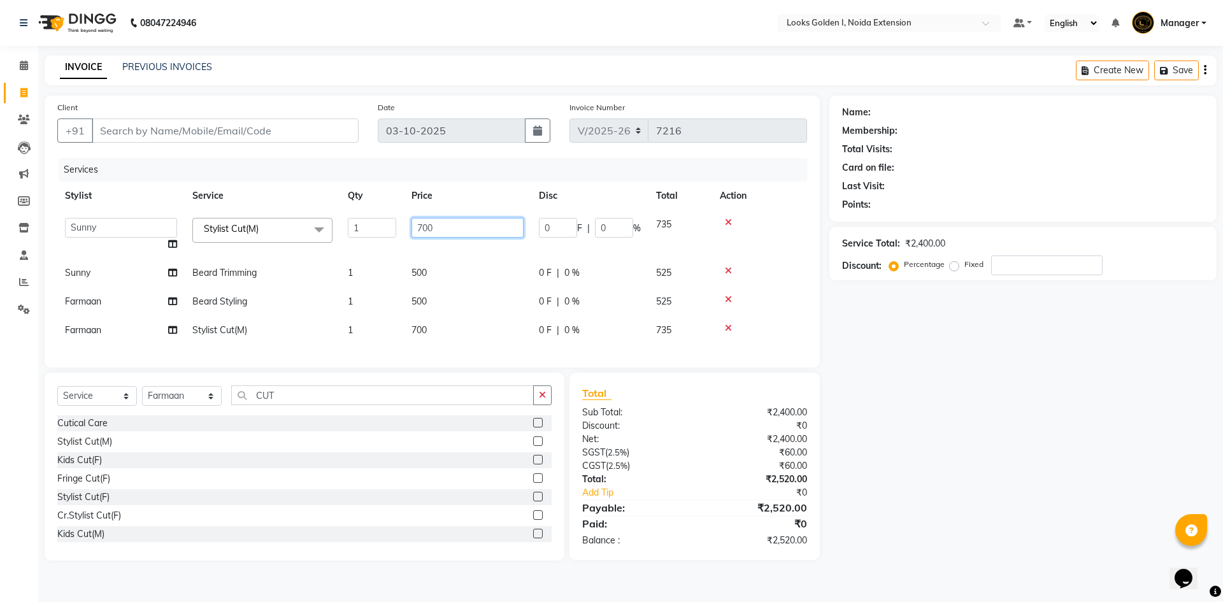
click at [421, 227] on input "700" at bounding box center [468, 228] width 112 height 20
type input "500"
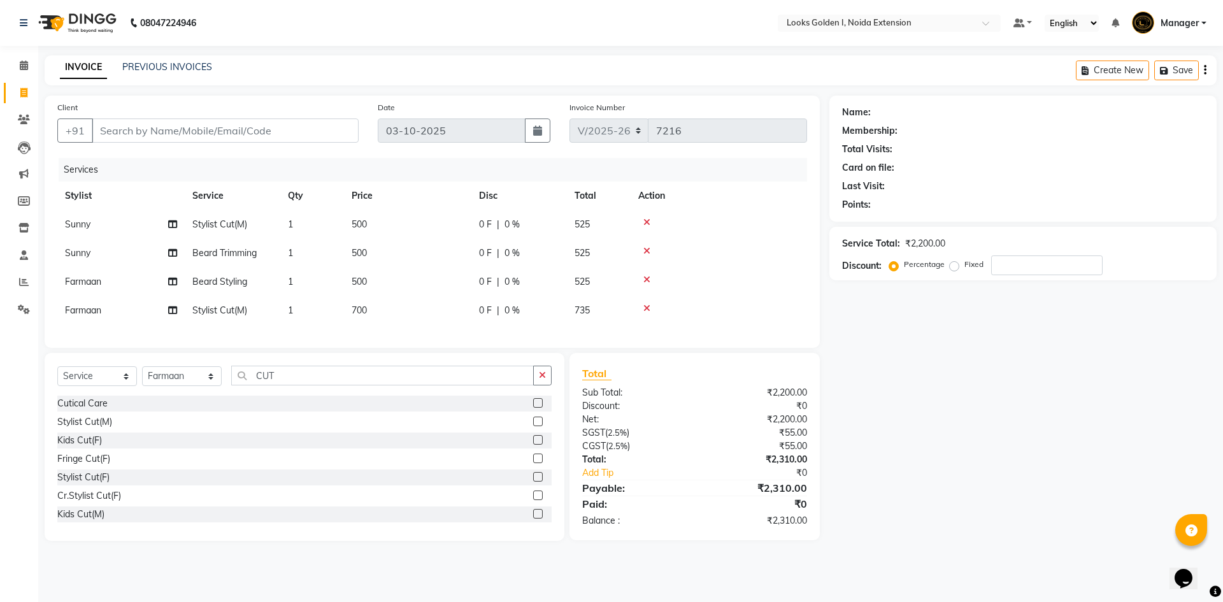
click at [431, 264] on td "500" at bounding box center [407, 253] width 127 height 29
select select "91182"
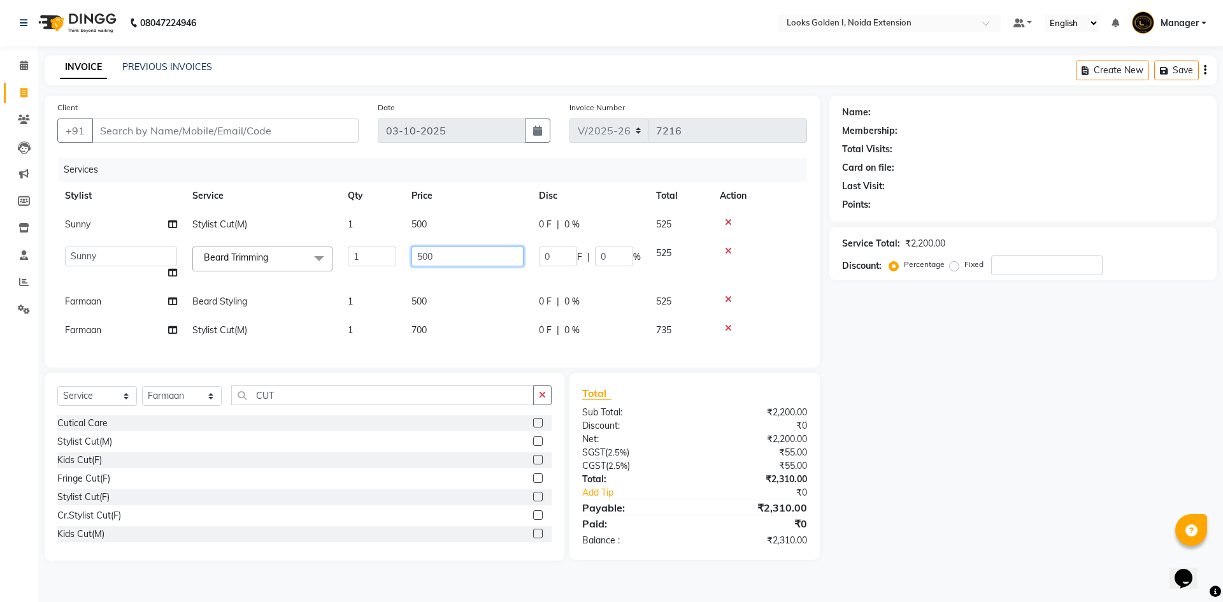
drag, startPoint x: 431, startPoint y: 264, endPoint x: 407, endPoint y: 253, distance: 26.8
click at [407, 253] on td "500" at bounding box center [467, 263] width 127 height 48
type input "300"
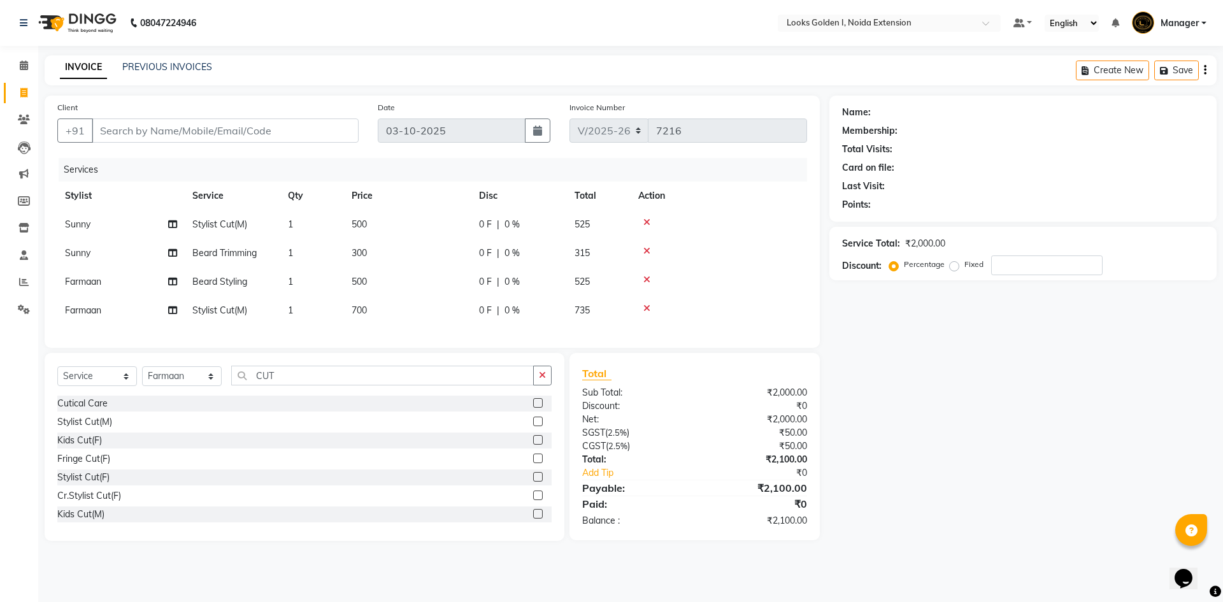
click at [421, 295] on td "500" at bounding box center [407, 282] width 127 height 29
select select "91652"
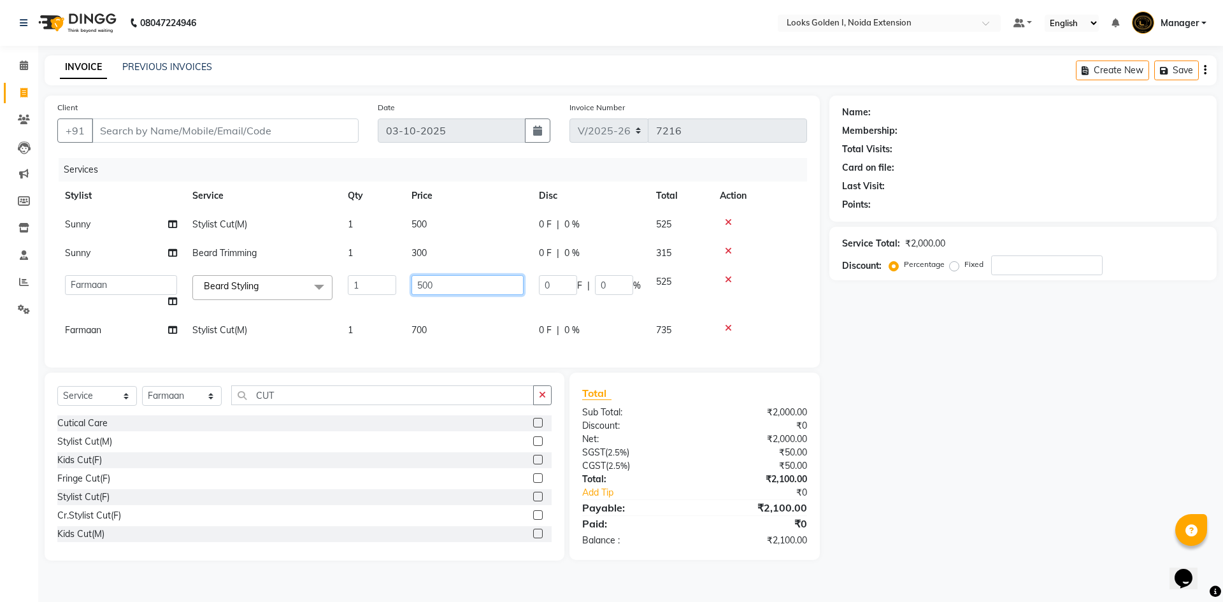
drag, startPoint x: 422, startPoint y: 291, endPoint x: 405, endPoint y: 290, distance: 17.9
click at [405, 290] on td "500" at bounding box center [467, 292] width 127 height 48
type input "300"
click at [421, 321] on td "700" at bounding box center [467, 330] width 127 height 29
select select "91652"
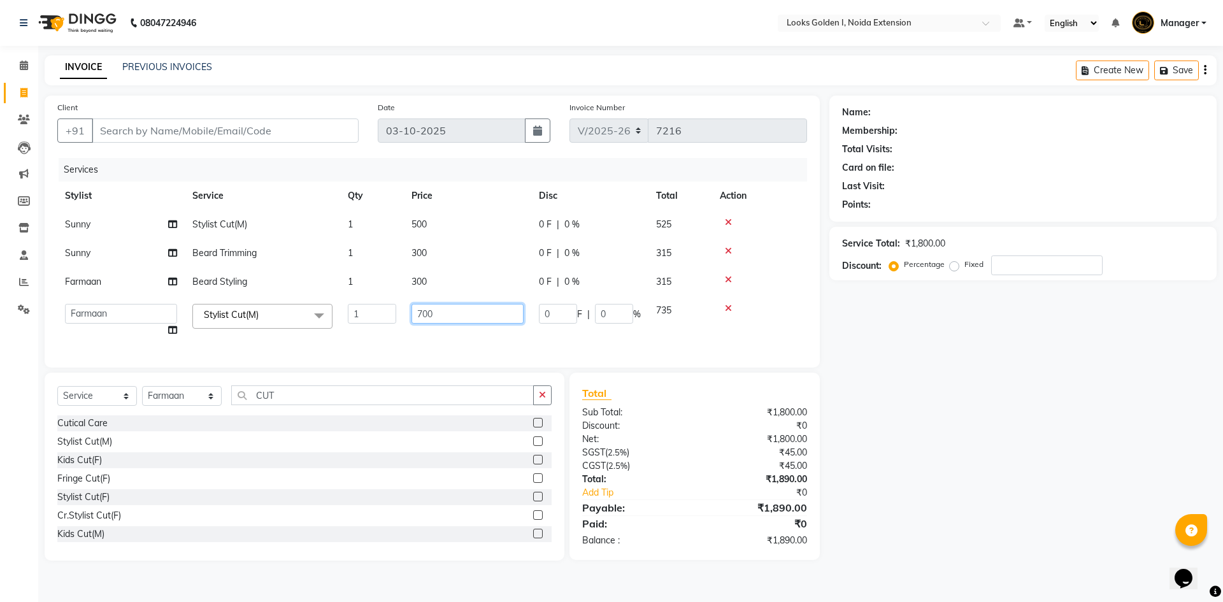
drag, startPoint x: 424, startPoint y: 315, endPoint x: 405, endPoint y: 311, distance: 19.5
click at [405, 311] on td "700" at bounding box center [467, 320] width 127 height 48
type input "500"
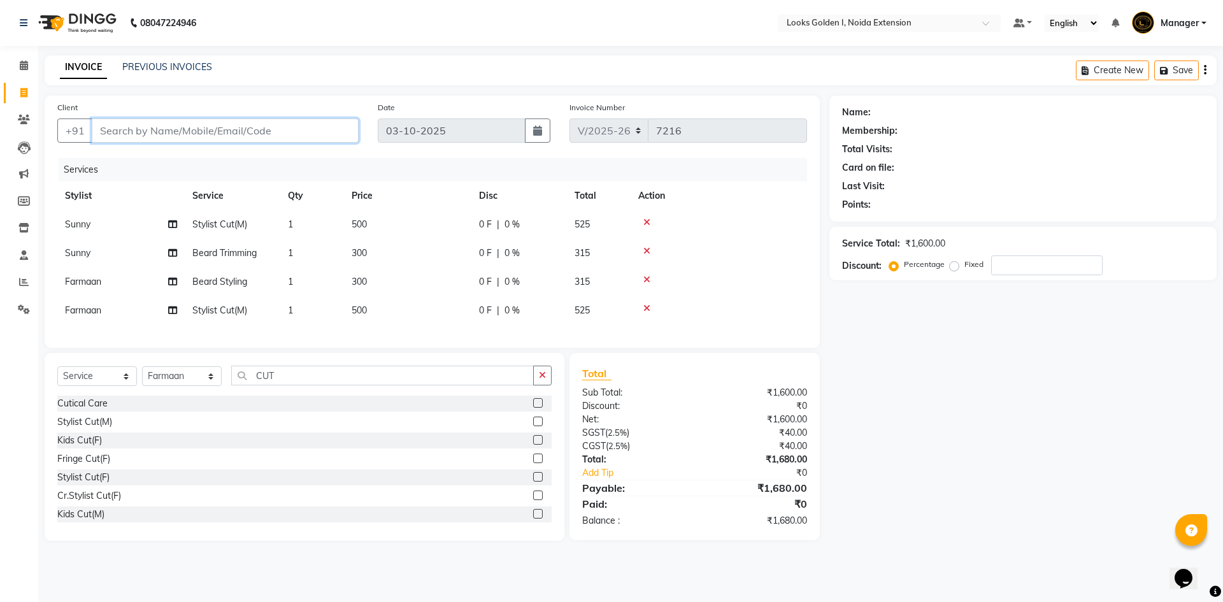
click at [257, 138] on input "Client" at bounding box center [225, 131] width 267 height 24
type input "7"
type input "0"
type input "7065172817"
click at [324, 126] on span "Add Client" at bounding box center [326, 130] width 50 height 13
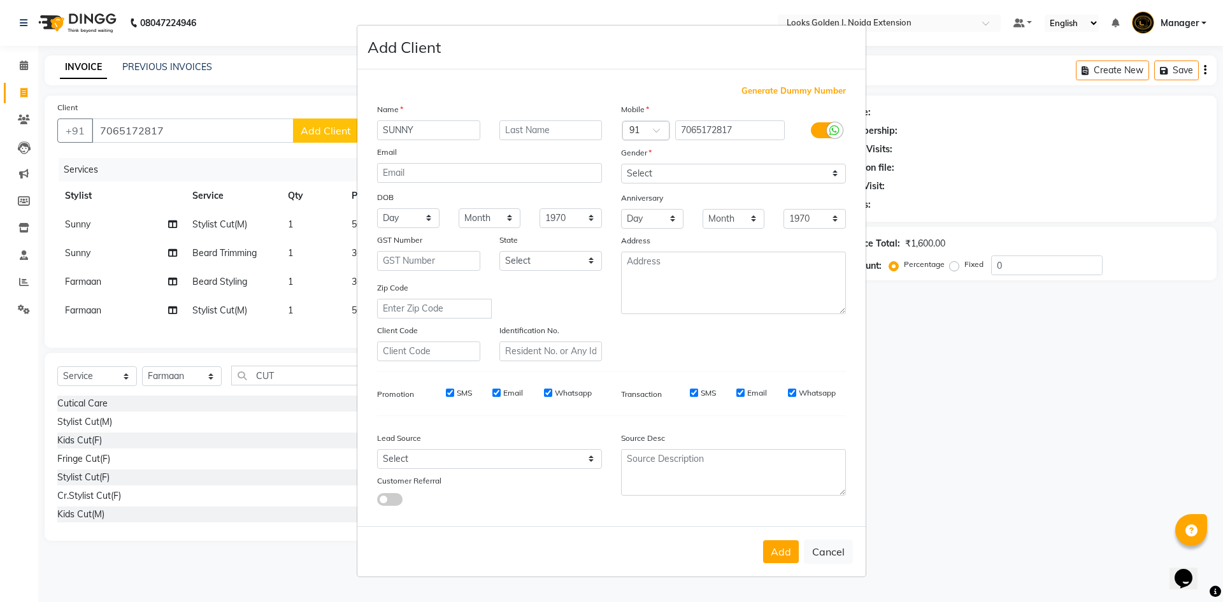
type input "SUNNY"
drag, startPoint x: 665, startPoint y: 168, endPoint x: 668, endPoint y: 178, distance: 11.1
click at [665, 168] on select "Select [DEMOGRAPHIC_DATA] [DEMOGRAPHIC_DATA] Other Prefer Not To Say" at bounding box center [733, 174] width 225 height 20
select select "male"
click at [621, 164] on select "Select [DEMOGRAPHIC_DATA] [DEMOGRAPHIC_DATA] Other Prefer Not To Say" at bounding box center [733, 174] width 225 height 20
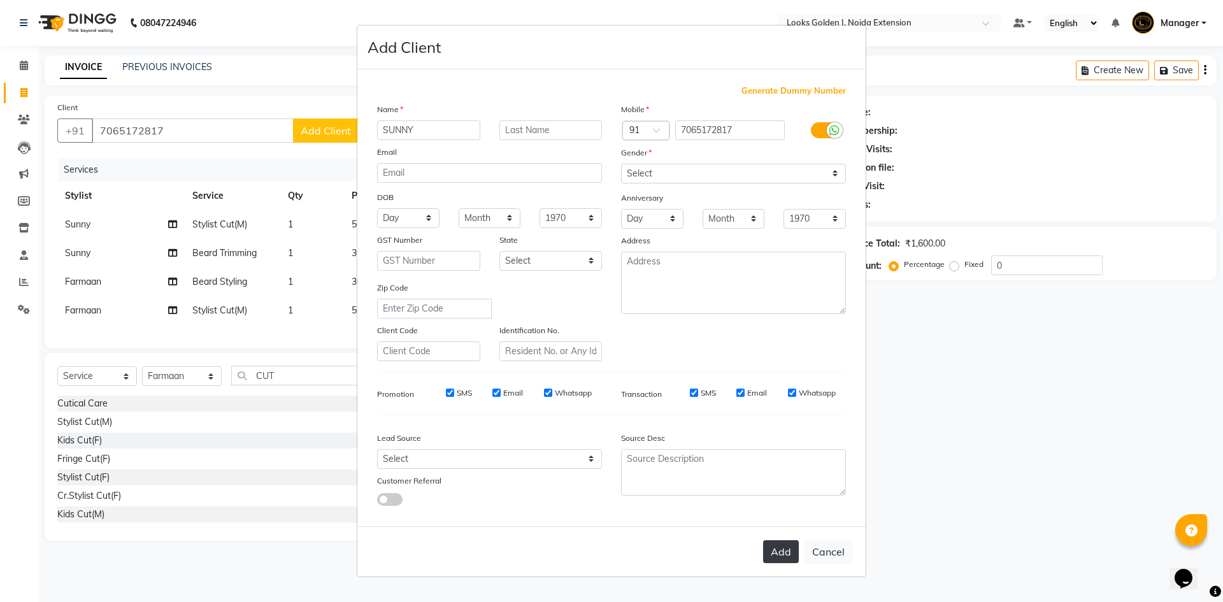
click at [781, 546] on button "Add" at bounding box center [781, 551] width 36 height 23
select select
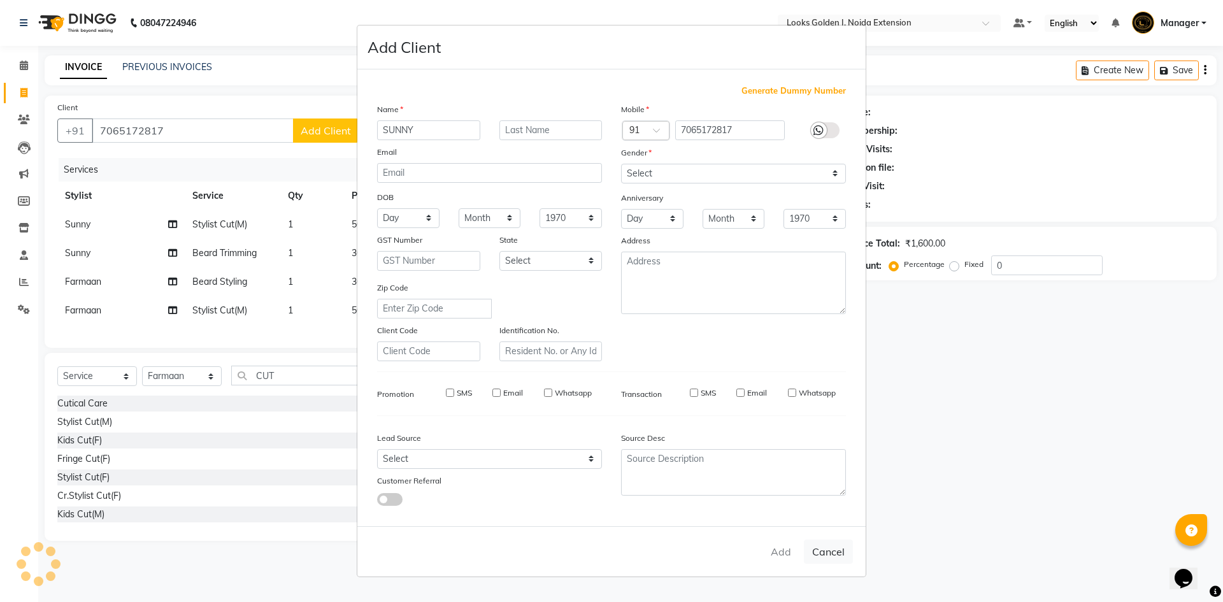
select select
checkbox input "false"
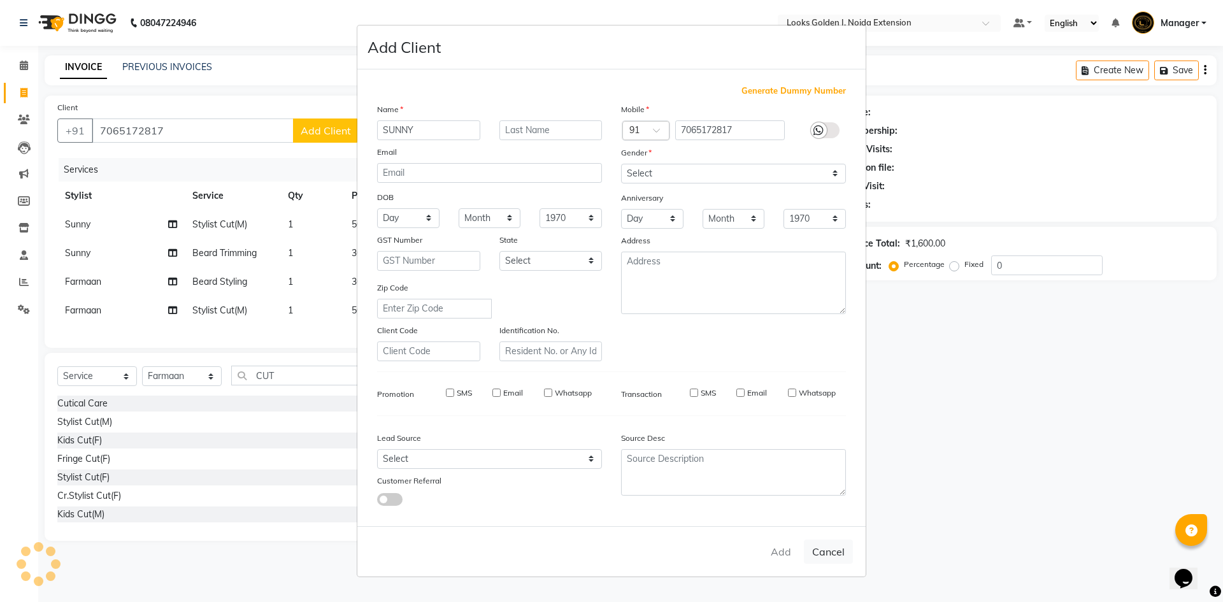
checkbox input "false"
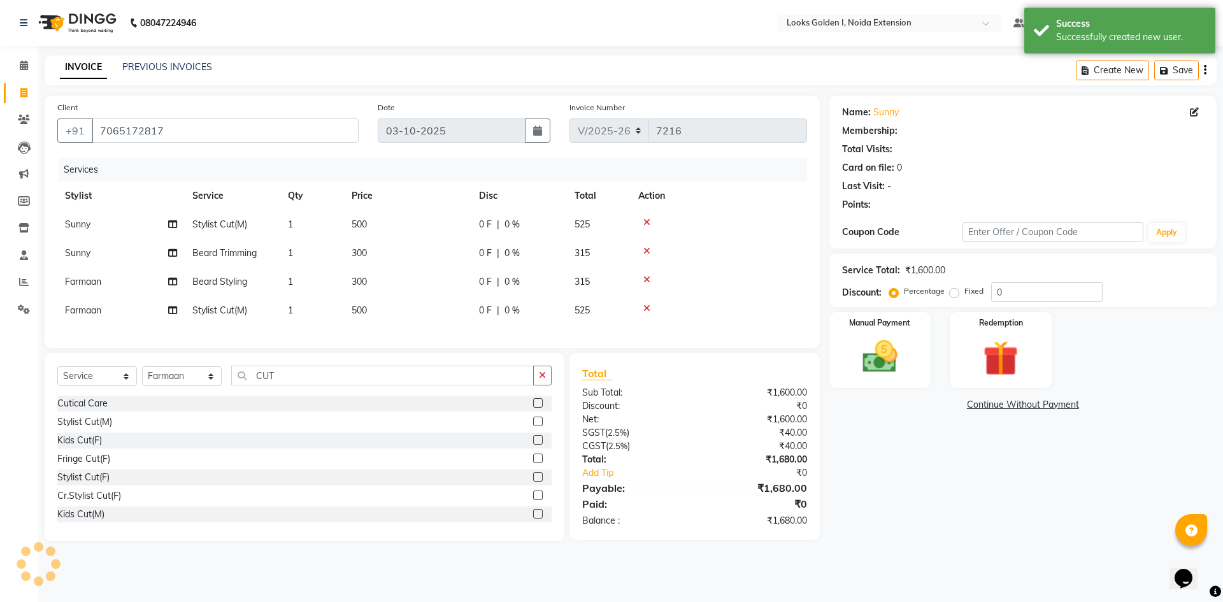
select select "1: Object"
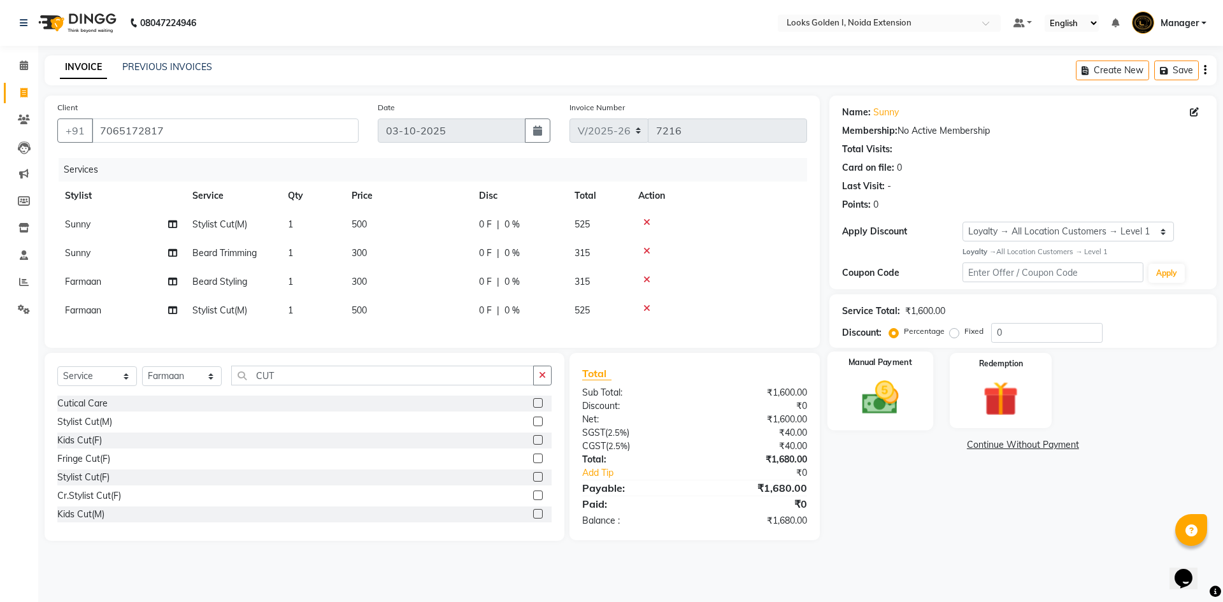
click at [889, 405] on img at bounding box center [880, 398] width 59 height 42
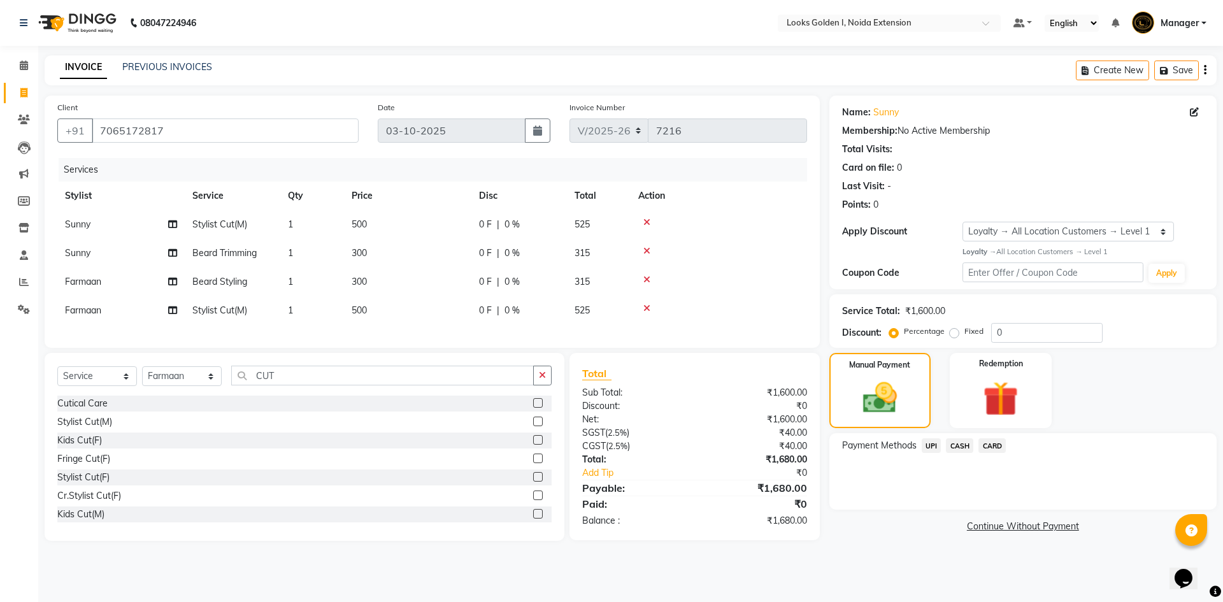
click at [928, 445] on span "UPI" at bounding box center [932, 445] width 20 height 15
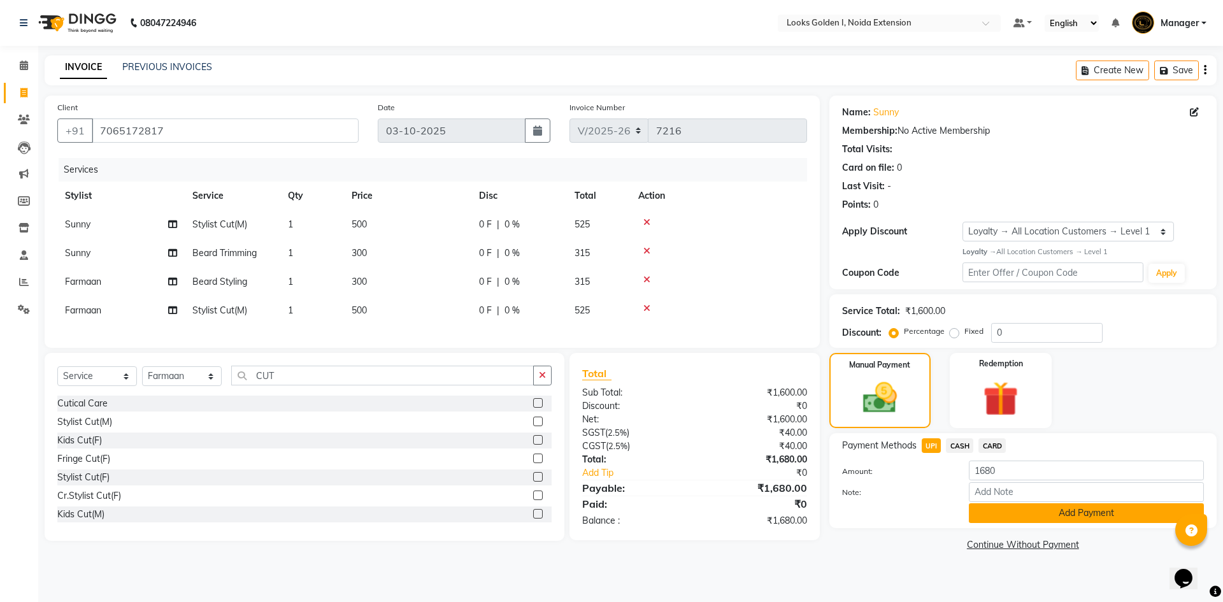
click at [997, 516] on button "Add Payment" at bounding box center [1086, 513] width 235 height 20
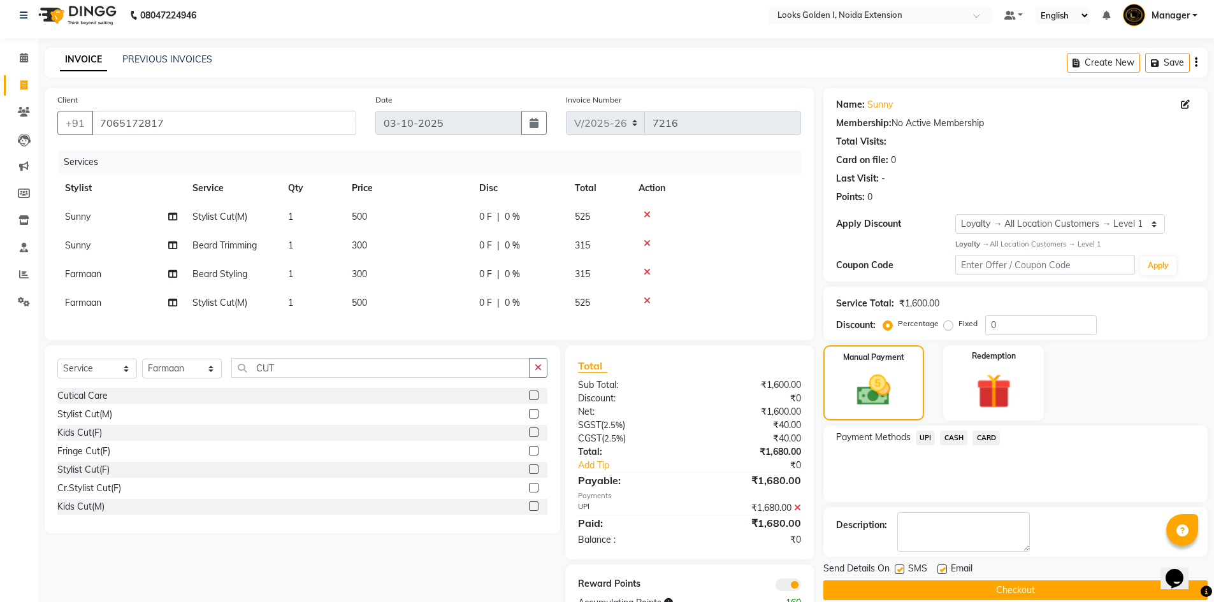
scroll to position [57, 0]
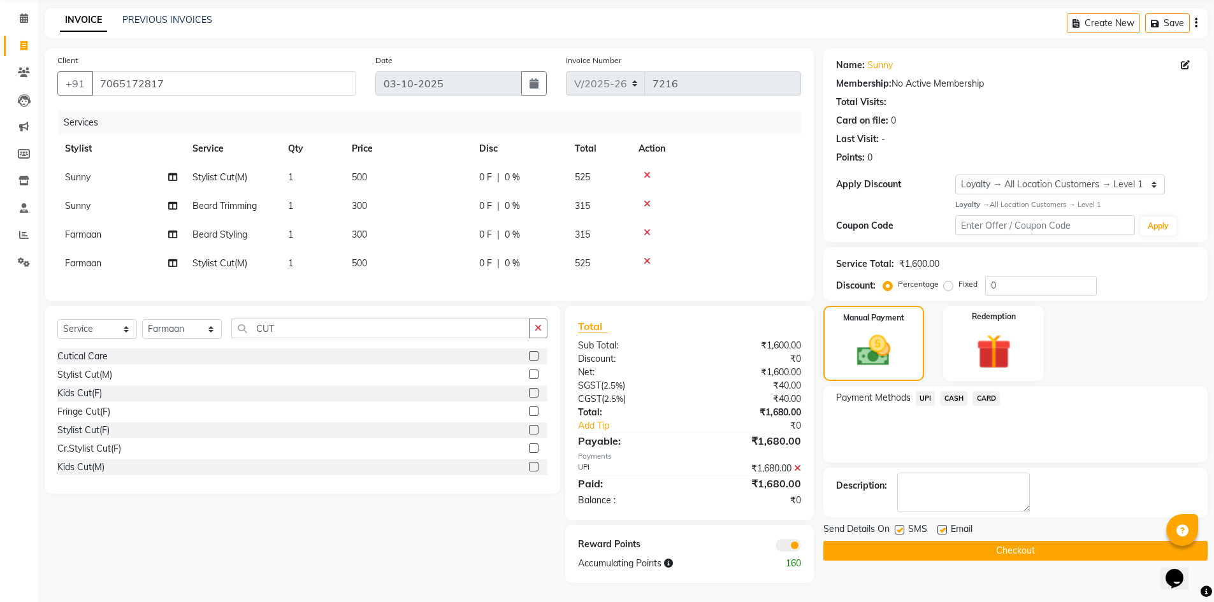
click at [932, 541] on button "Checkout" at bounding box center [1015, 551] width 384 height 20
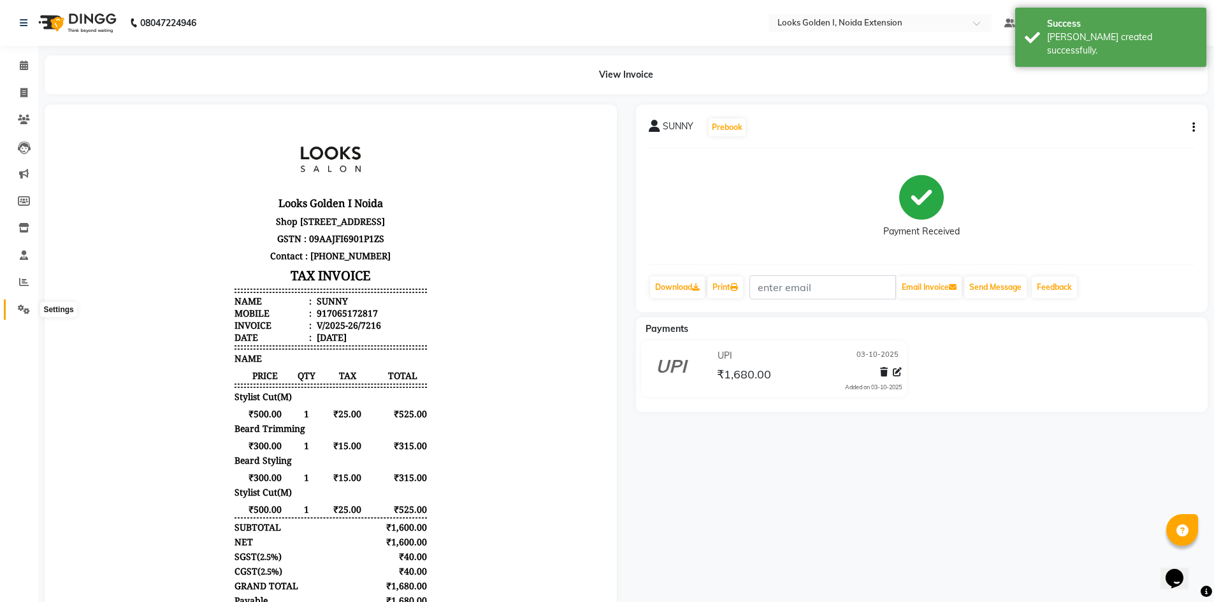
click at [23, 306] on icon at bounding box center [24, 310] width 12 height 10
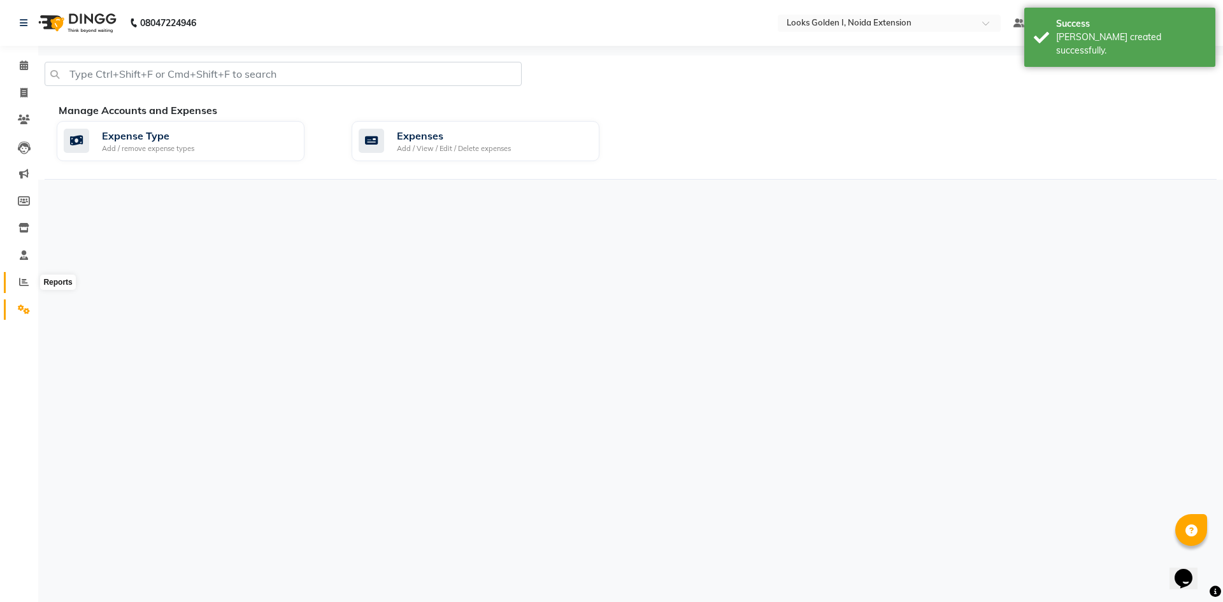
click at [20, 285] on icon at bounding box center [24, 282] width 10 height 10
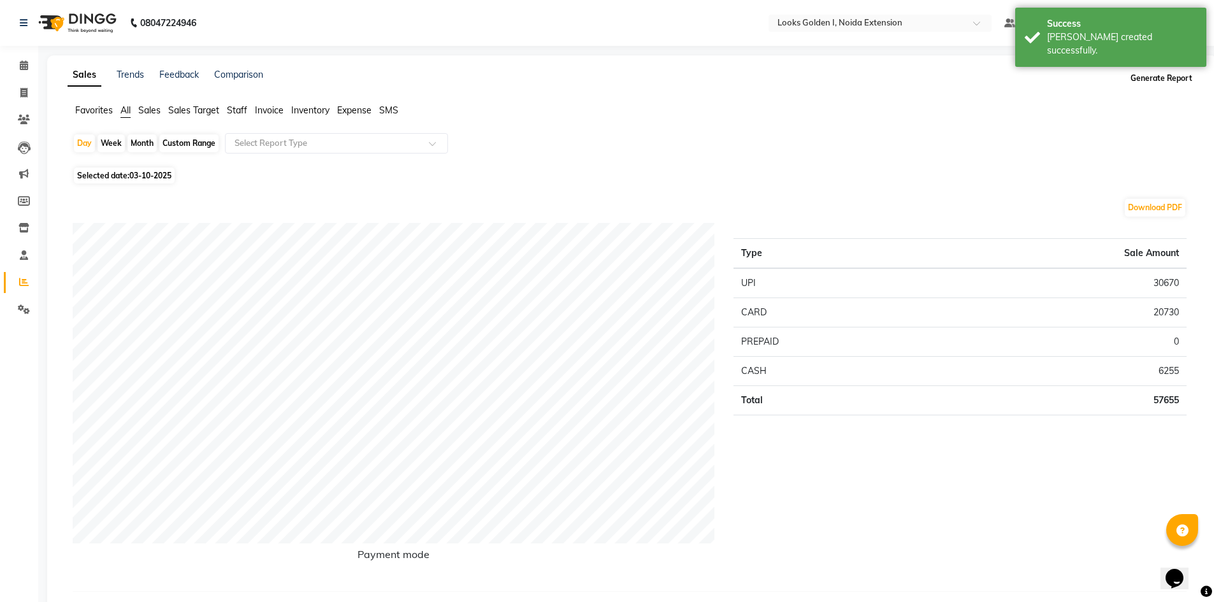
click at [1149, 80] on button "Generate Report" at bounding box center [1161, 78] width 68 height 18
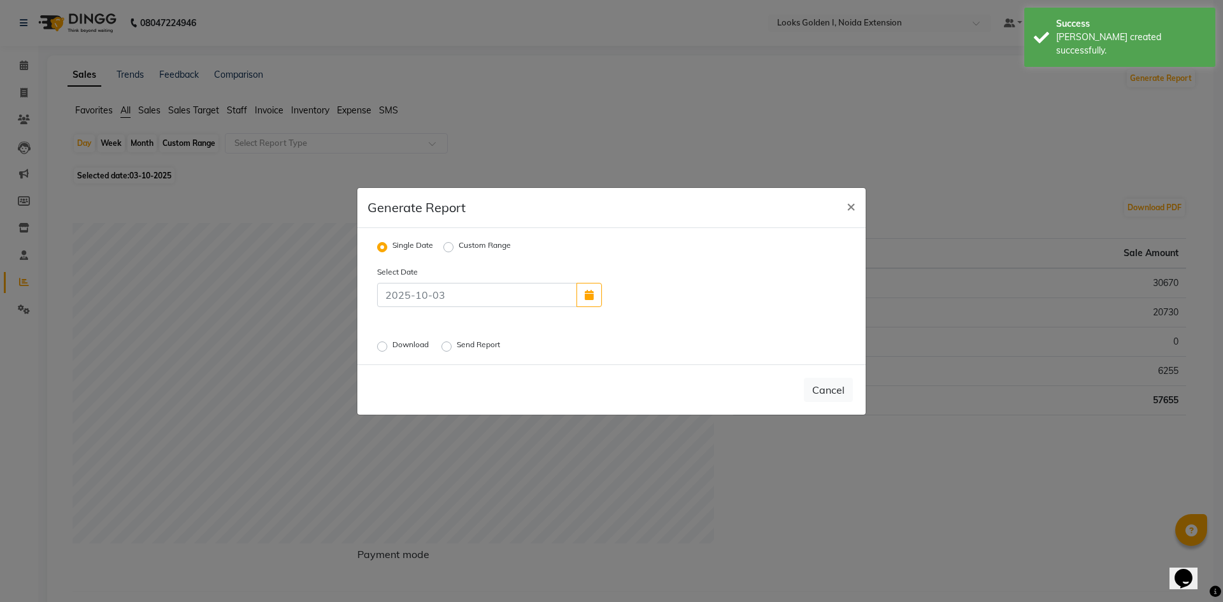
click at [392, 347] on label "Download" at bounding box center [411, 346] width 39 height 15
click at [384, 347] on input "Download" at bounding box center [384, 346] width 9 height 9
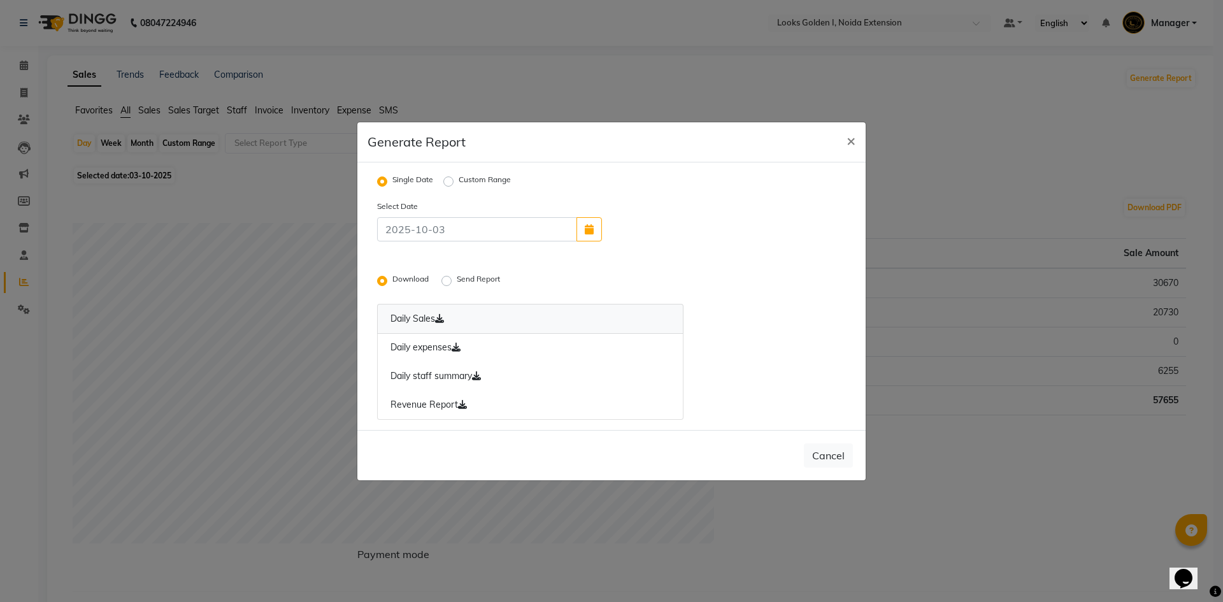
click at [443, 320] on icon at bounding box center [439, 318] width 9 height 9
drag, startPoint x: 459, startPoint y: 348, endPoint x: 465, endPoint y: 356, distance: 10.5
click at [459, 348] on icon at bounding box center [456, 347] width 9 height 9
click at [477, 377] on icon at bounding box center [476, 375] width 9 height 9
click at [466, 403] on icon at bounding box center [462, 404] width 9 height 9
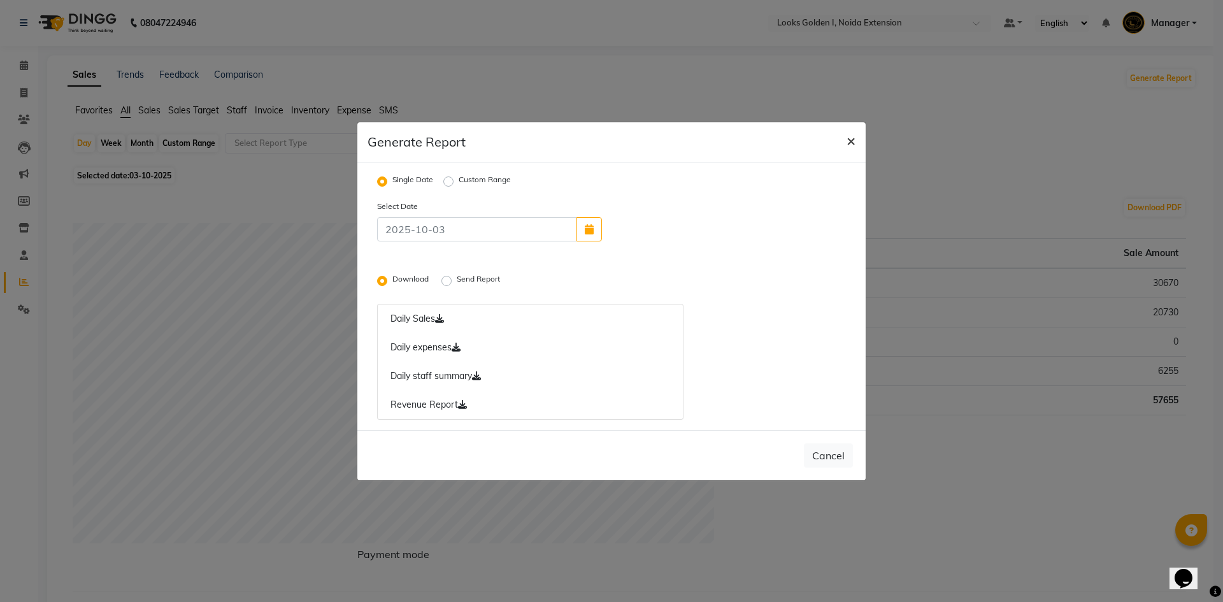
click at [847, 143] on span "×" at bounding box center [851, 140] width 9 height 19
radio input "false"
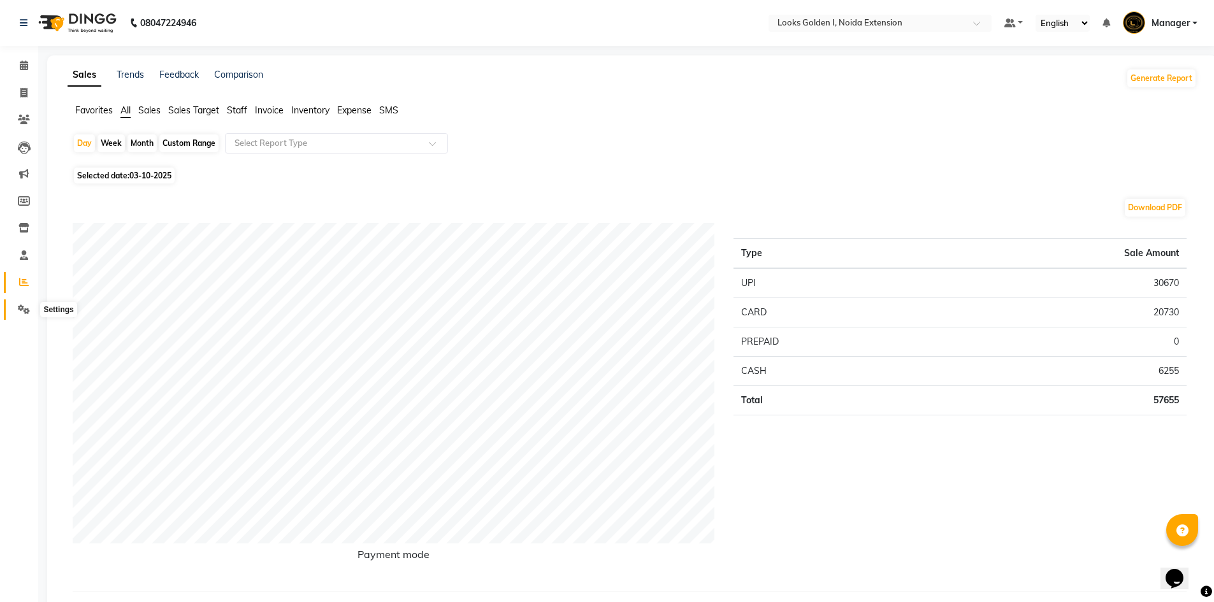
click at [26, 313] on icon at bounding box center [24, 310] width 12 height 10
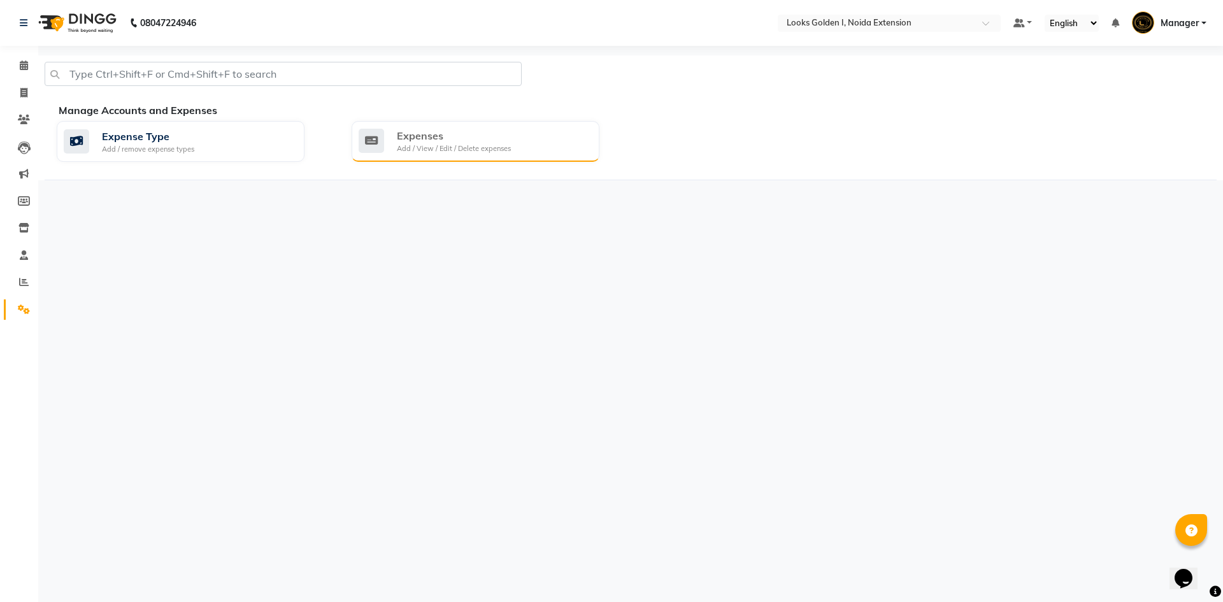
click at [492, 154] on div "Add / View / Edit / Delete expenses" at bounding box center [454, 148] width 114 height 11
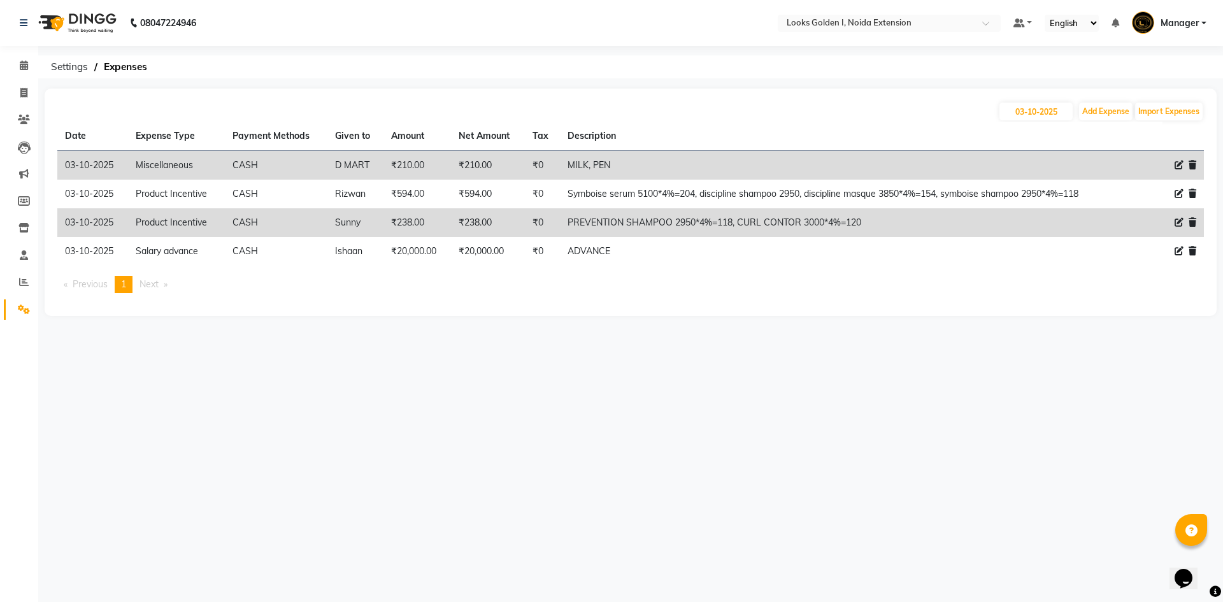
click at [621, 121] on div "03-10-2025 Add Expense Import Expenses" at bounding box center [630, 111] width 1147 height 20
click at [26, 54] on li "Calendar" at bounding box center [19, 65] width 38 height 27
click at [22, 63] on icon at bounding box center [24, 66] width 8 height 10
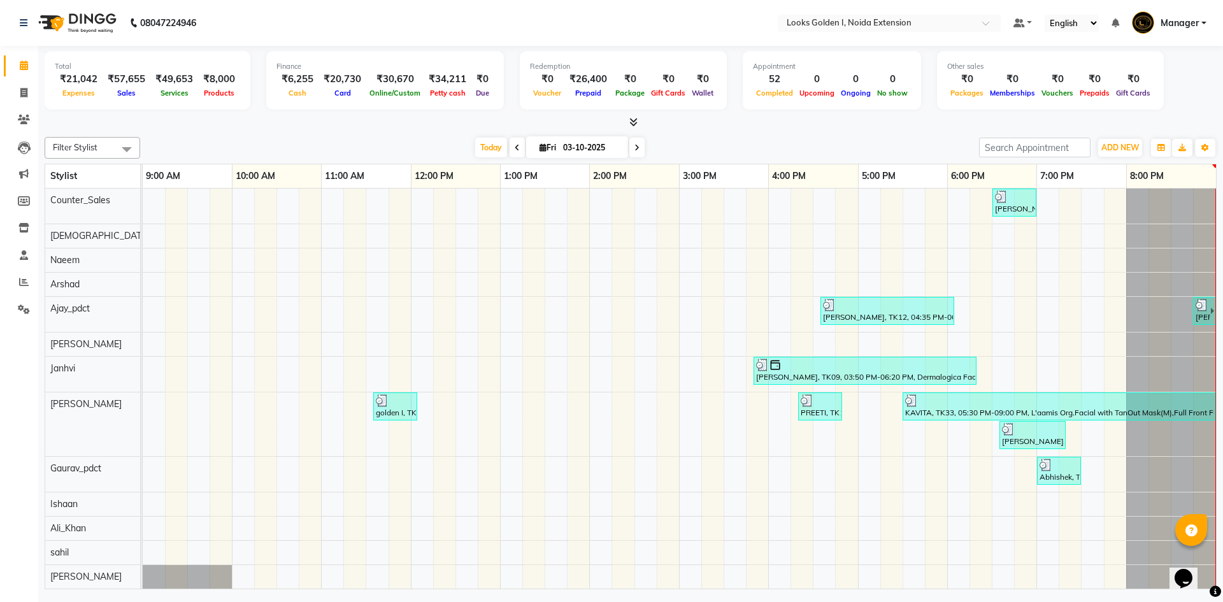
click at [633, 122] on icon at bounding box center [634, 122] width 8 height 10
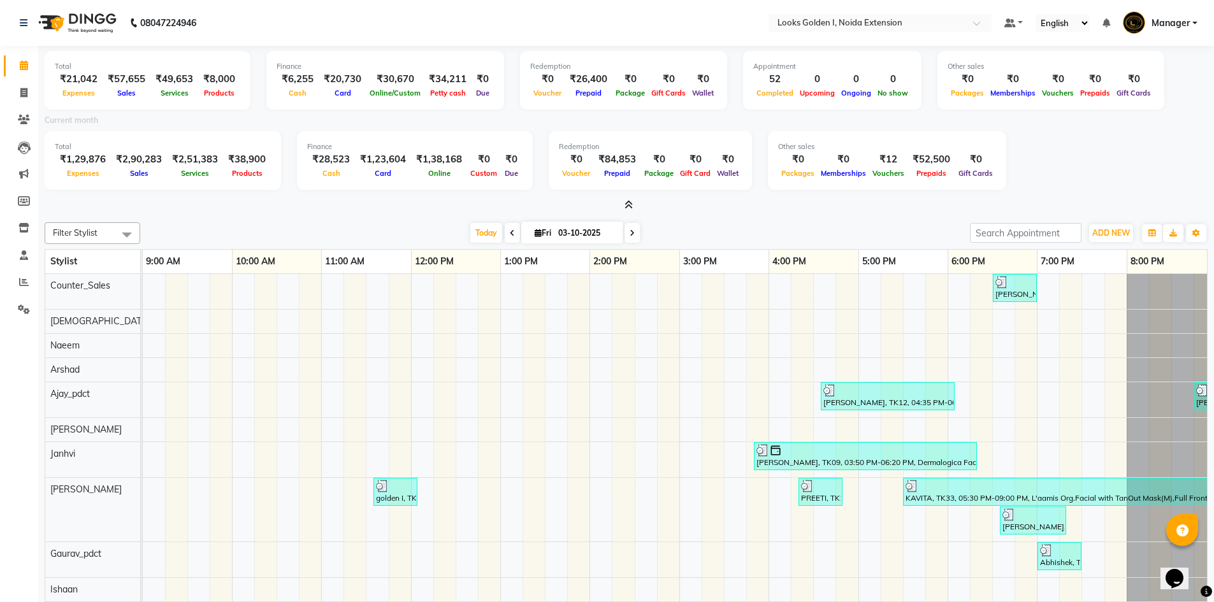
click at [1031, 120] on div "Current month" at bounding box center [626, 122] width 1182 height 18
click at [20, 283] on icon at bounding box center [24, 282] width 10 height 10
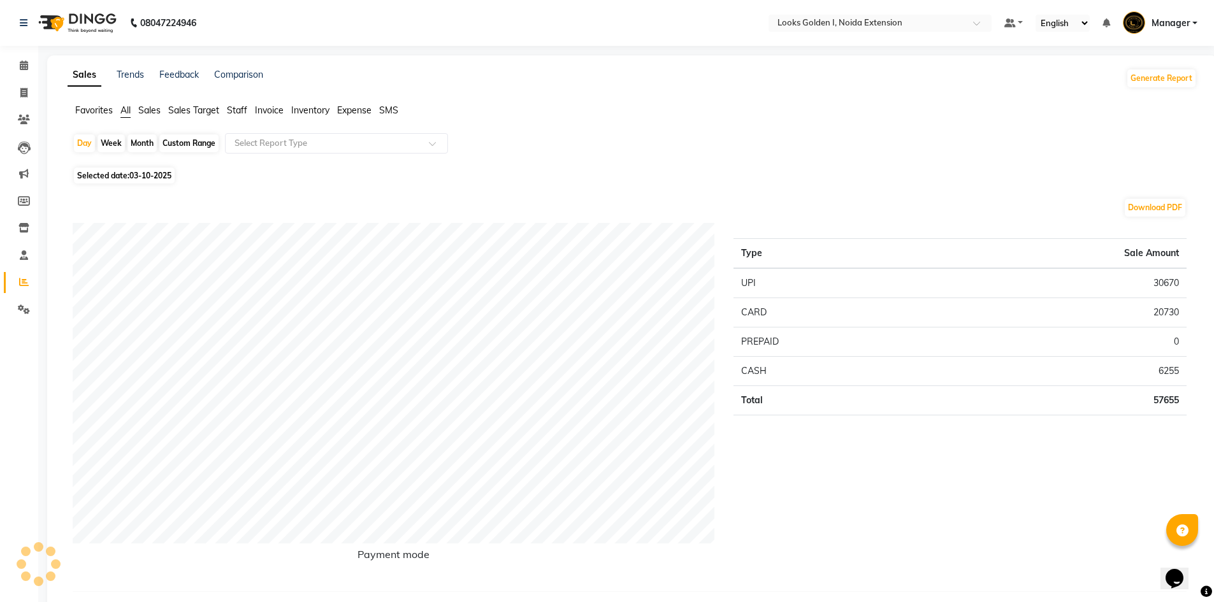
click at [241, 110] on span "Staff" at bounding box center [237, 109] width 20 height 11
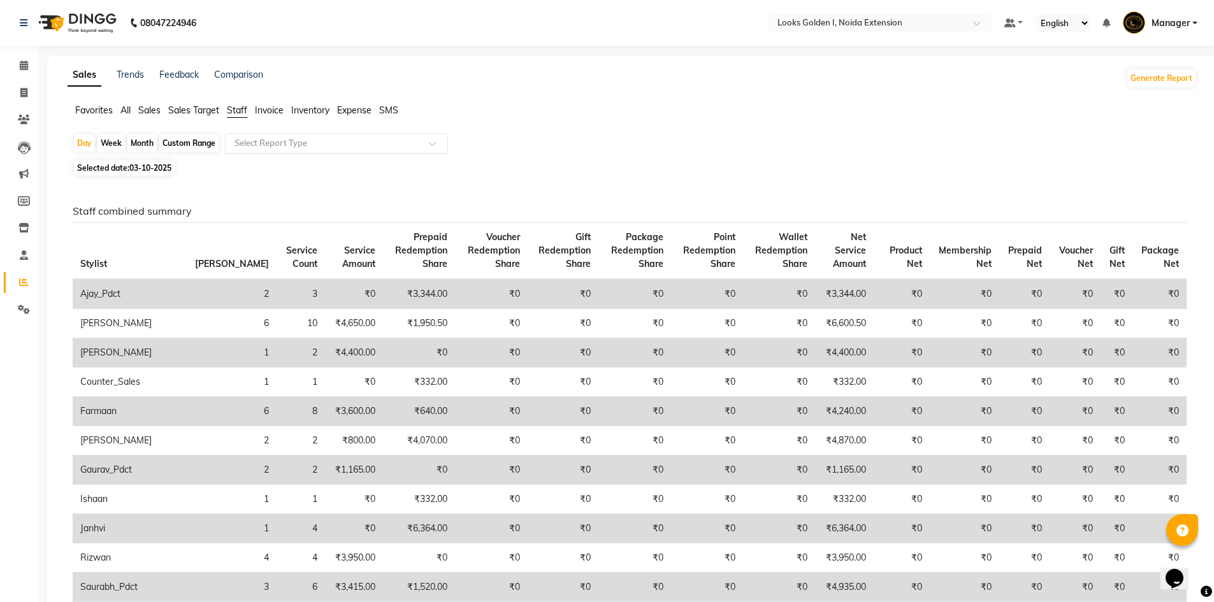
click at [252, 150] on div "Select Report Type" at bounding box center [336, 143] width 223 height 20
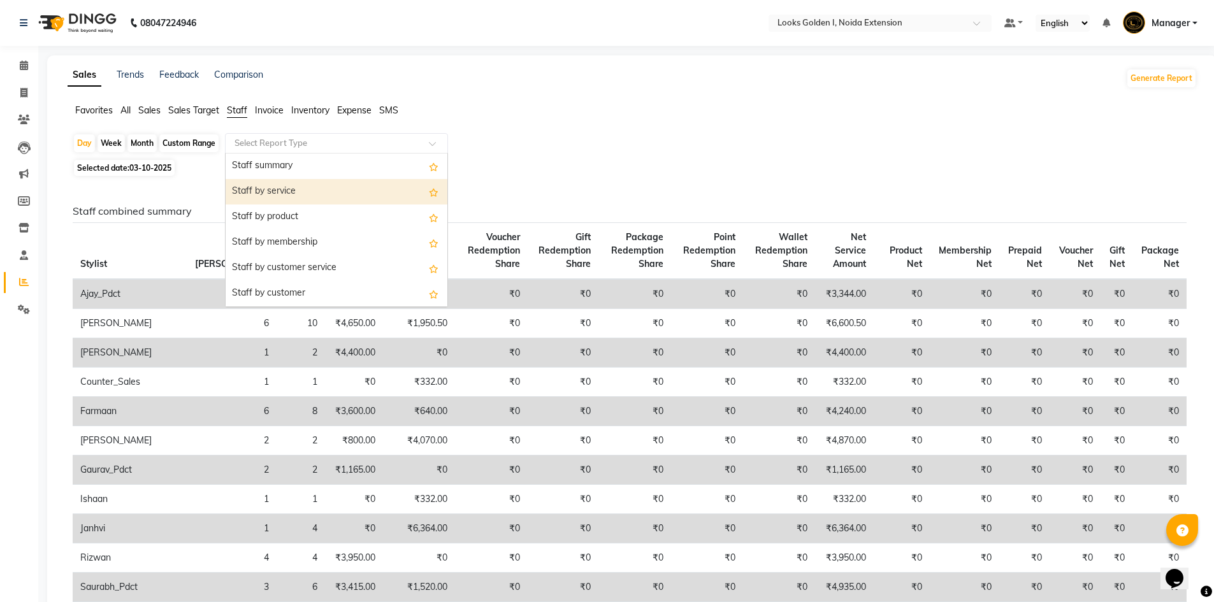
click at [259, 204] on div "Staff by service" at bounding box center [337, 191] width 222 height 25
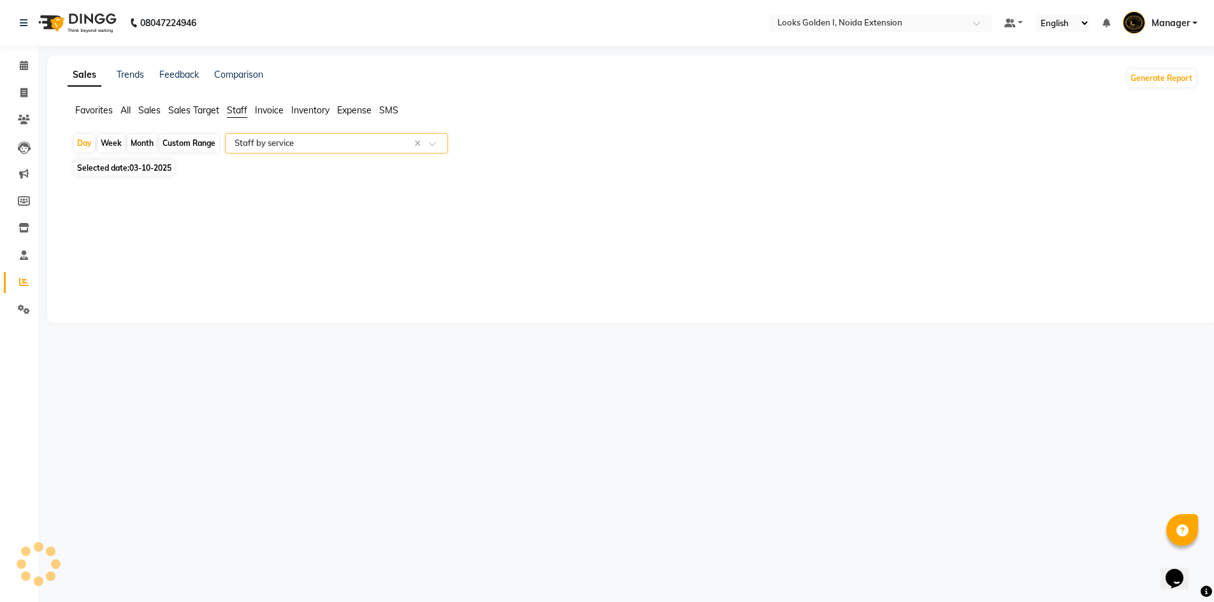
select select "filtered_report"
select select "csv"
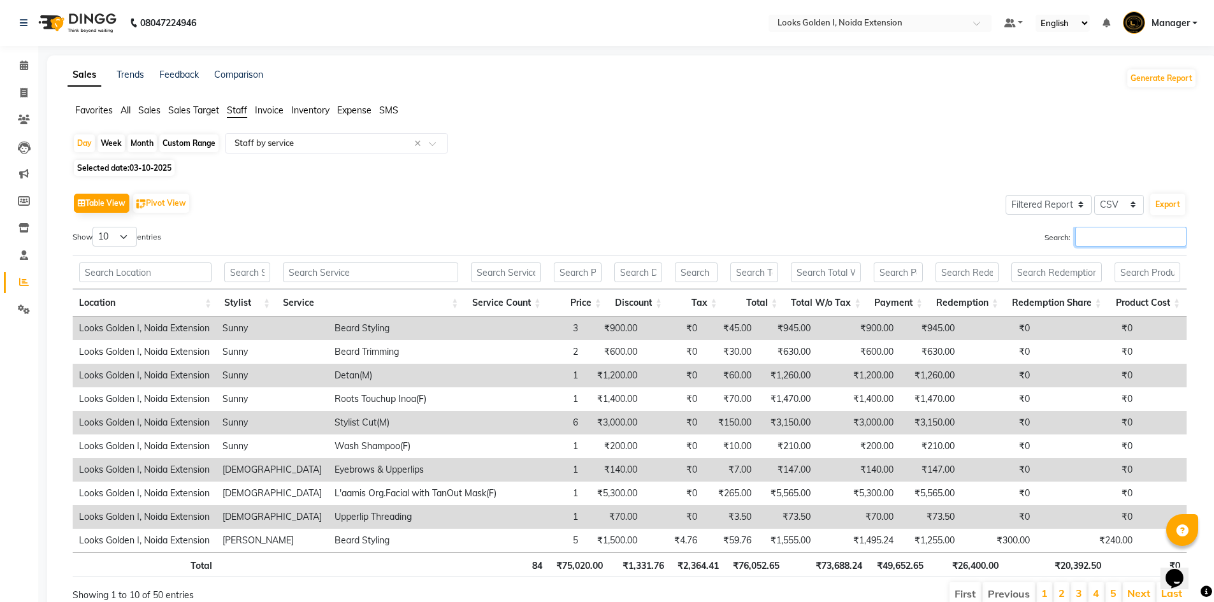
click at [1075, 240] on input "Search:" at bounding box center [1131, 237] width 112 height 20
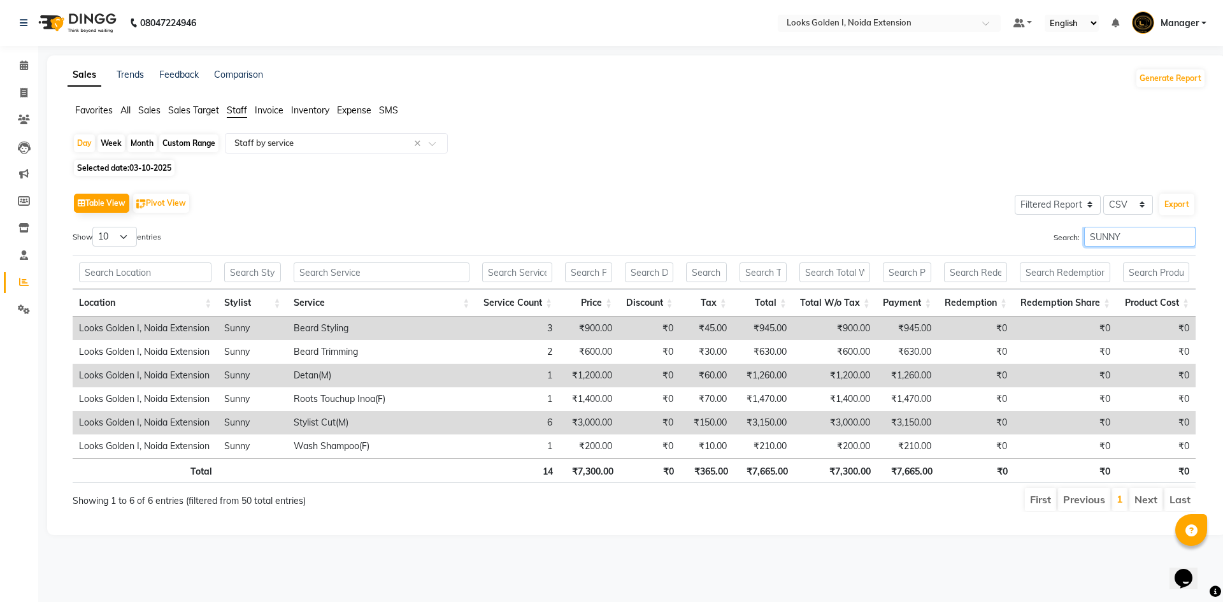
type input "SUNNY"
click at [848, 475] on th "₹7,300.00" at bounding box center [836, 470] width 83 height 25
click at [157, 171] on span "03-10-2025" at bounding box center [150, 168] width 42 height 10
select select "10"
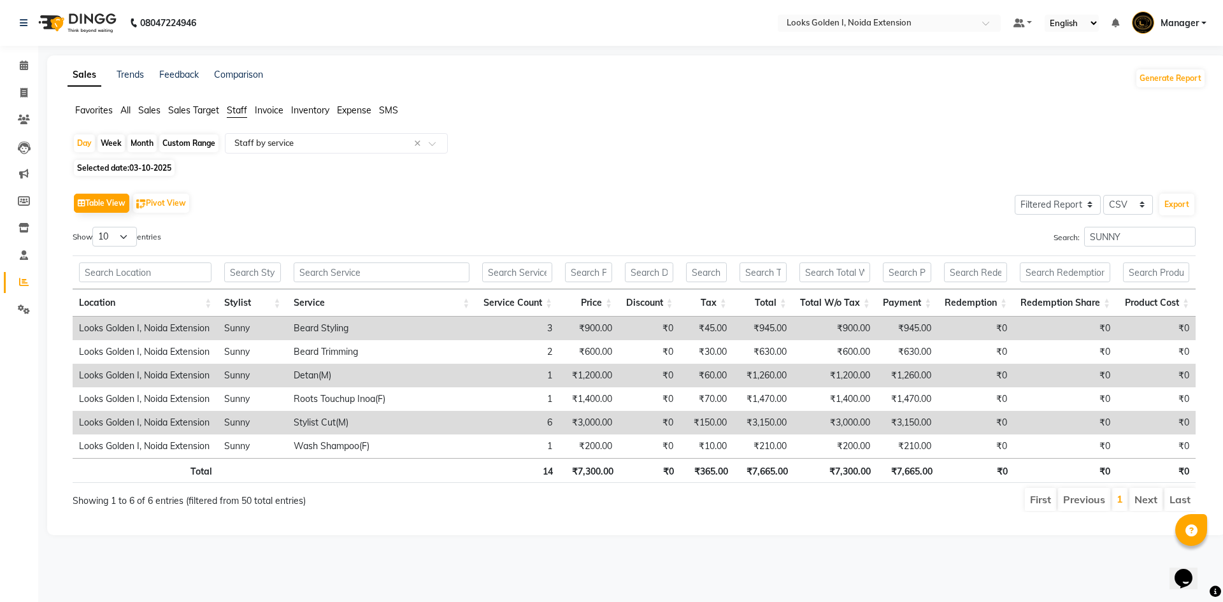
select select "2025"
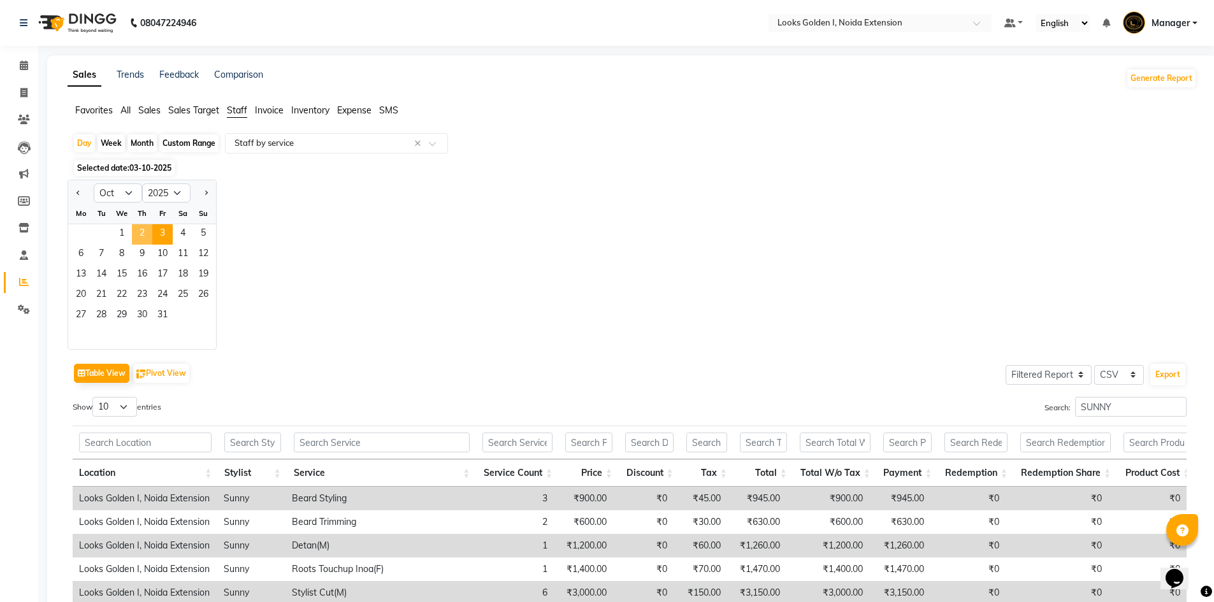
click at [136, 238] on span "2" at bounding box center [142, 234] width 20 height 20
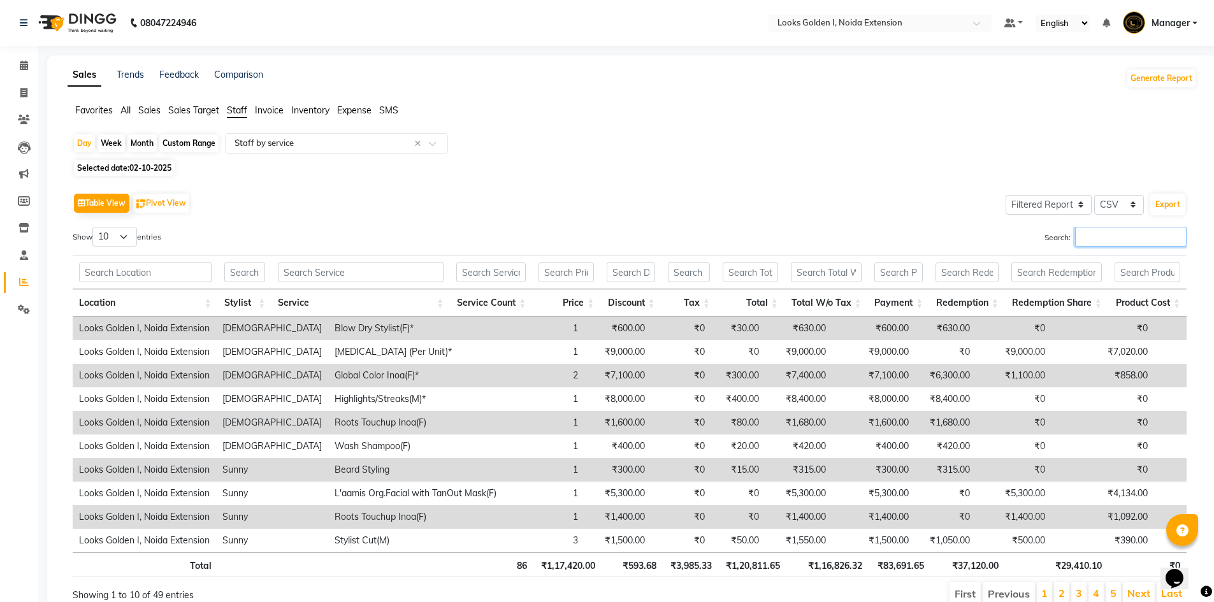
click at [1087, 242] on input "Search:" at bounding box center [1131, 237] width 112 height 20
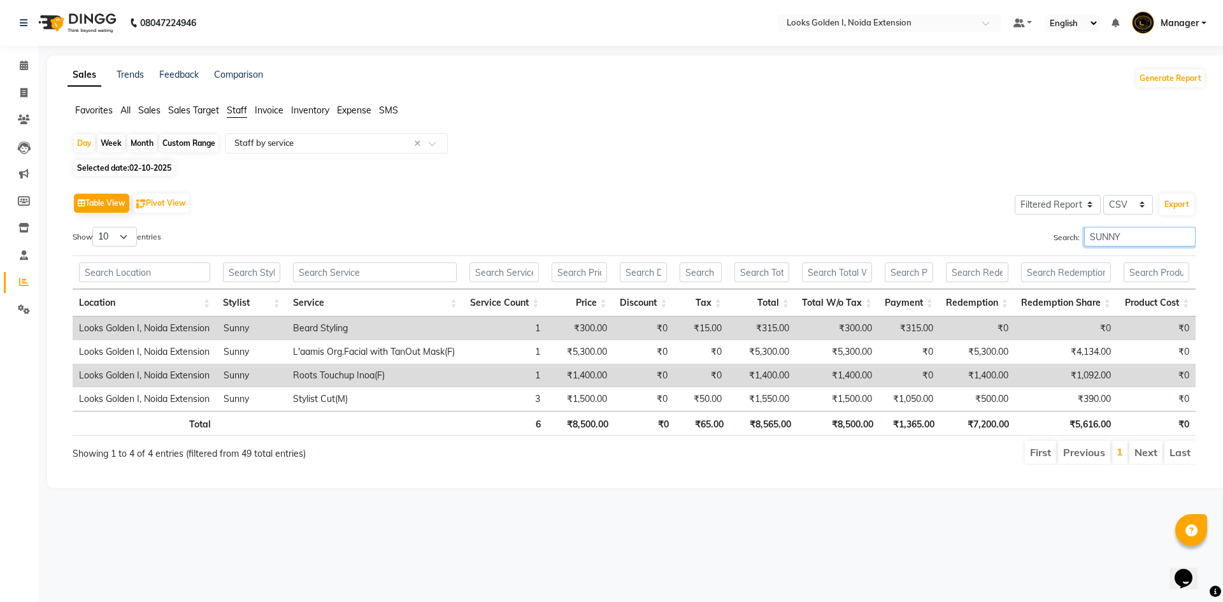
type input "SUNNY"
click at [858, 425] on th "₹8,500.00" at bounding box center [839, 423] width 82 height 25
click at [140, 171] on span "02-10-2025" at bounding box center [150, 168] width 42 height 10
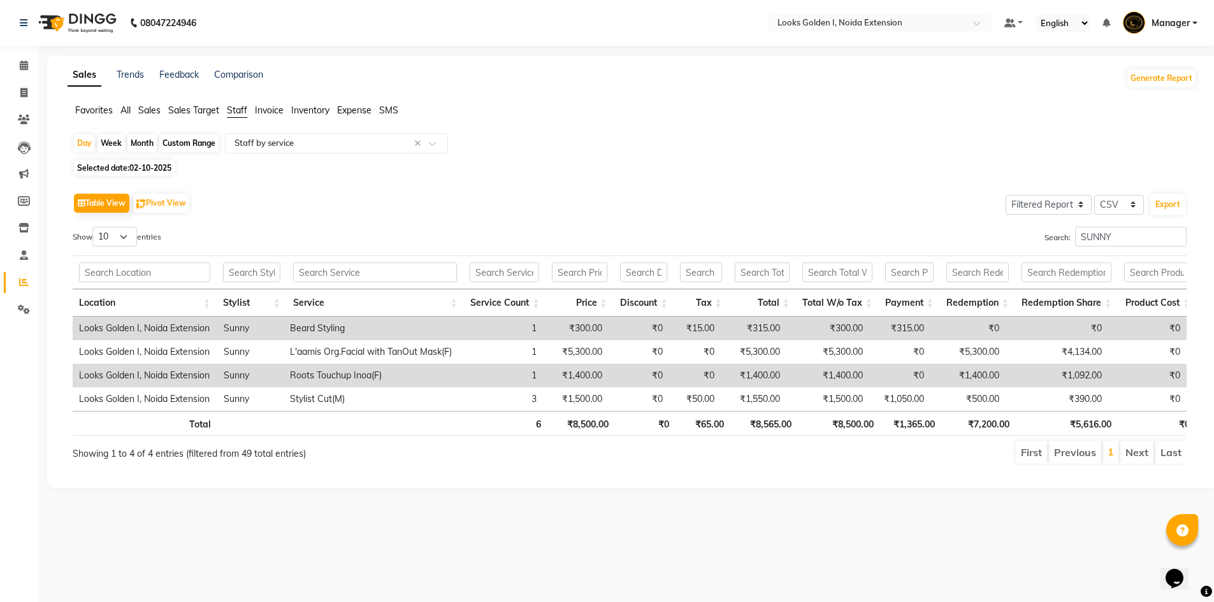
select select "10"
select select "2025"
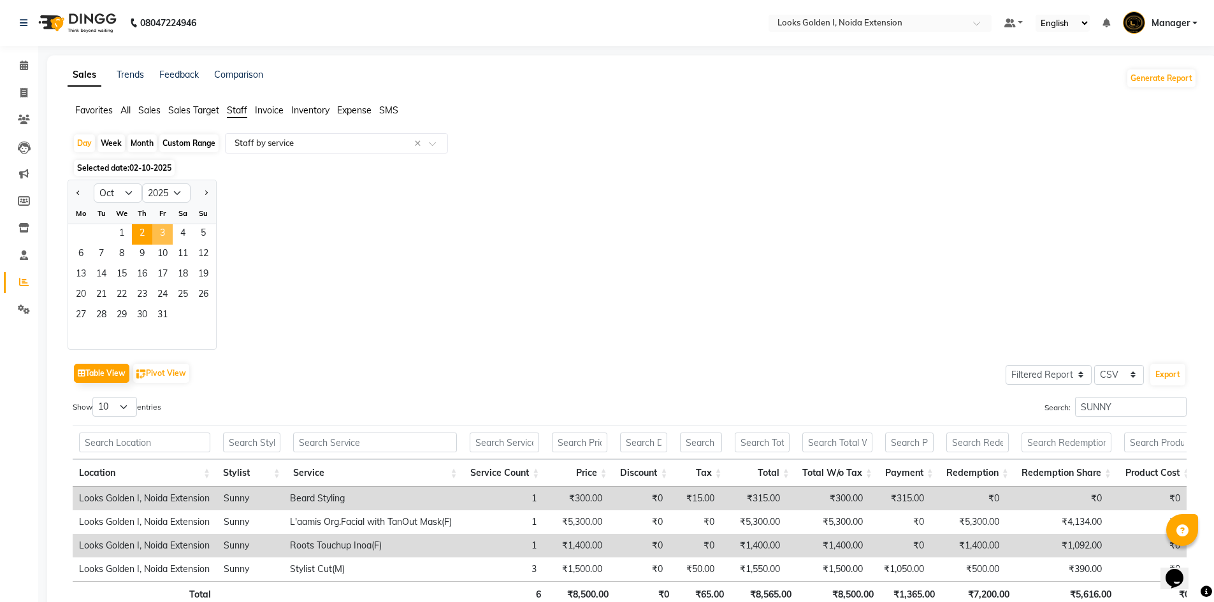
click at [168, 233] on span "3" at bounding box center [162, 234] width 20 height 20
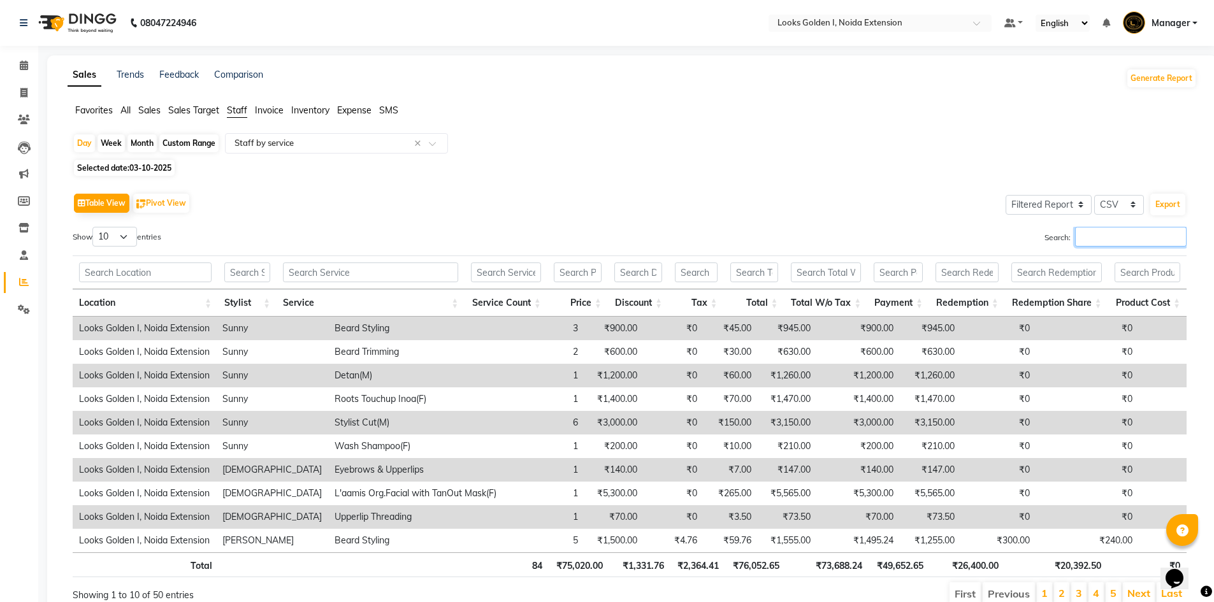
click at [1122, 241] on input "Search:" at bounding box center [1131, 237] width 112 height 20
drag, startPoint x: 1121, startPoint y: 241, endPoint x: 982, endPoint y: 236, distance: 139.0
click at [982, 236] on div "Search: S" at bounding box center [912, 239] width 547 height 25
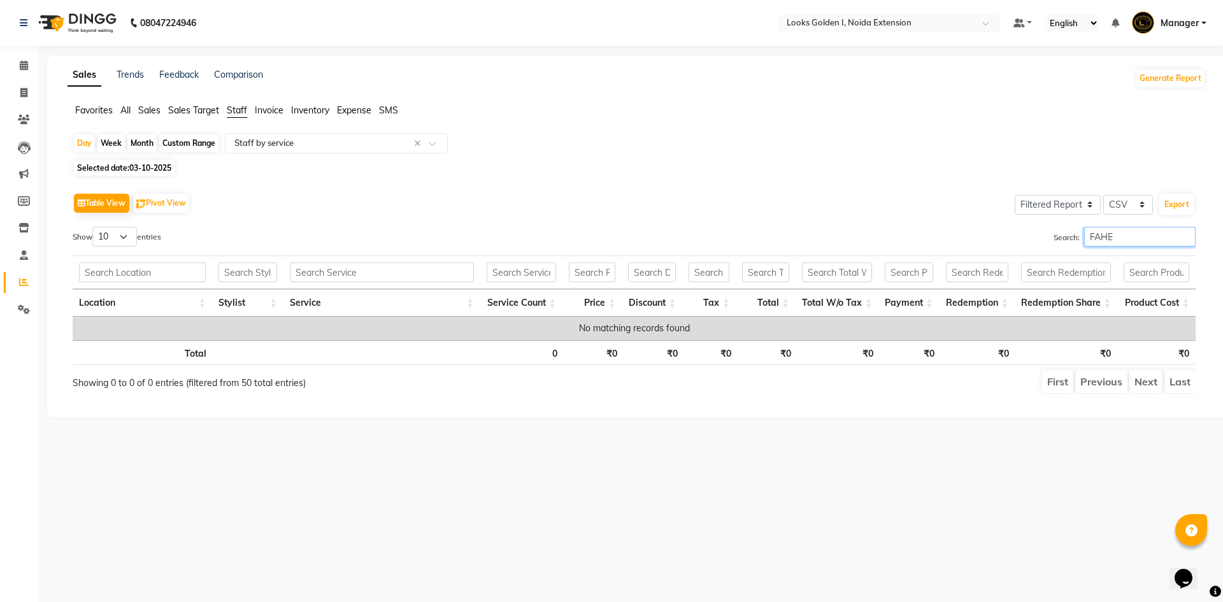
drag, startPoint x: 1125, startPoint y: 230, endPoint x: 1038, endPoint y: 237, distance: 87.6
click at [1038, 237] on div "Search: FAHE" at bounding box center [920, 239] width 552 height 25
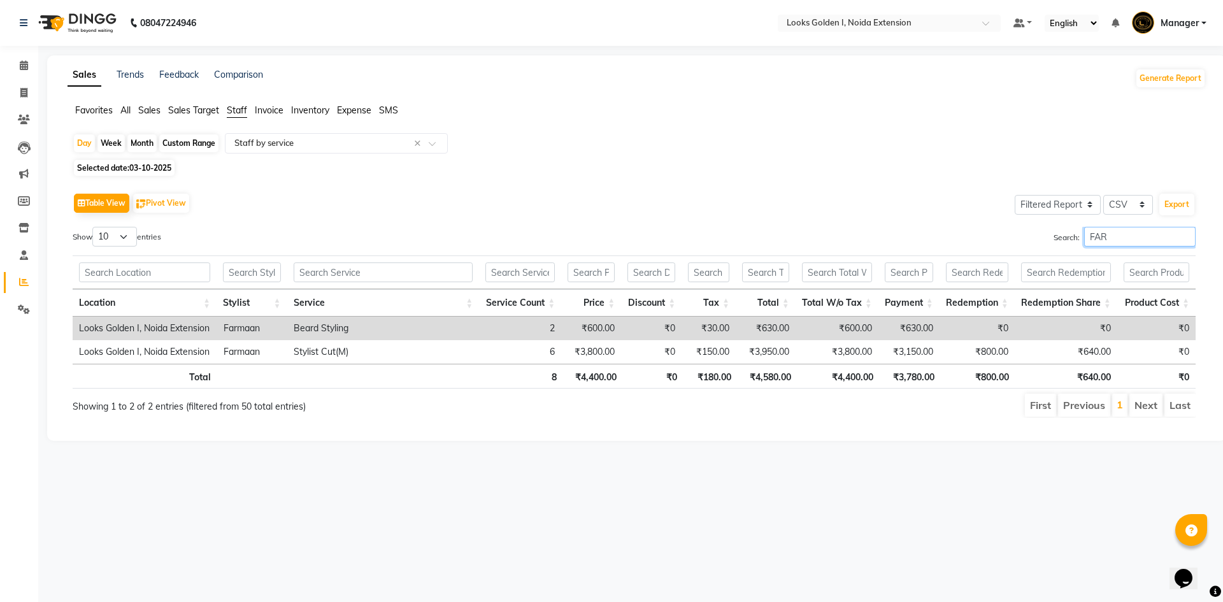
type input "FAR"
click at [854, 373] on th "₹4,400.00" at bounding box center [839, 376] width 82 height 25
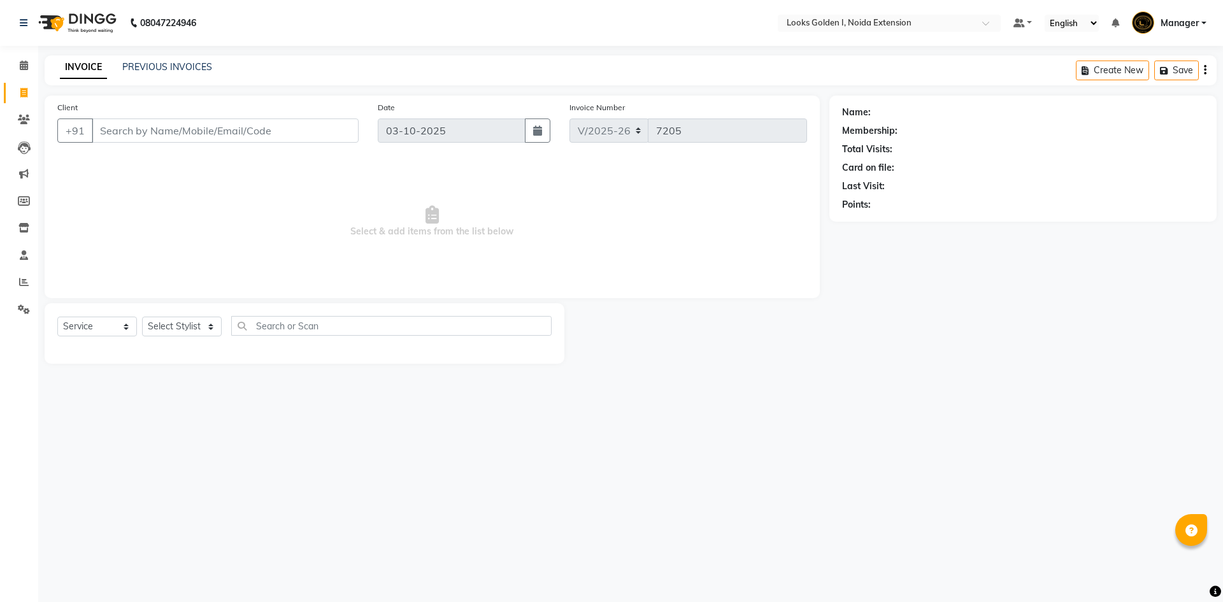
select select "5508"
select select "service"
drag, startPoint x: 22, startPoint y: 279, endPoint x: 34, endPoint y: 273, distance: 13.1
click at [22, 279] on icon at bounding box center [24, 282] width 10 height 10
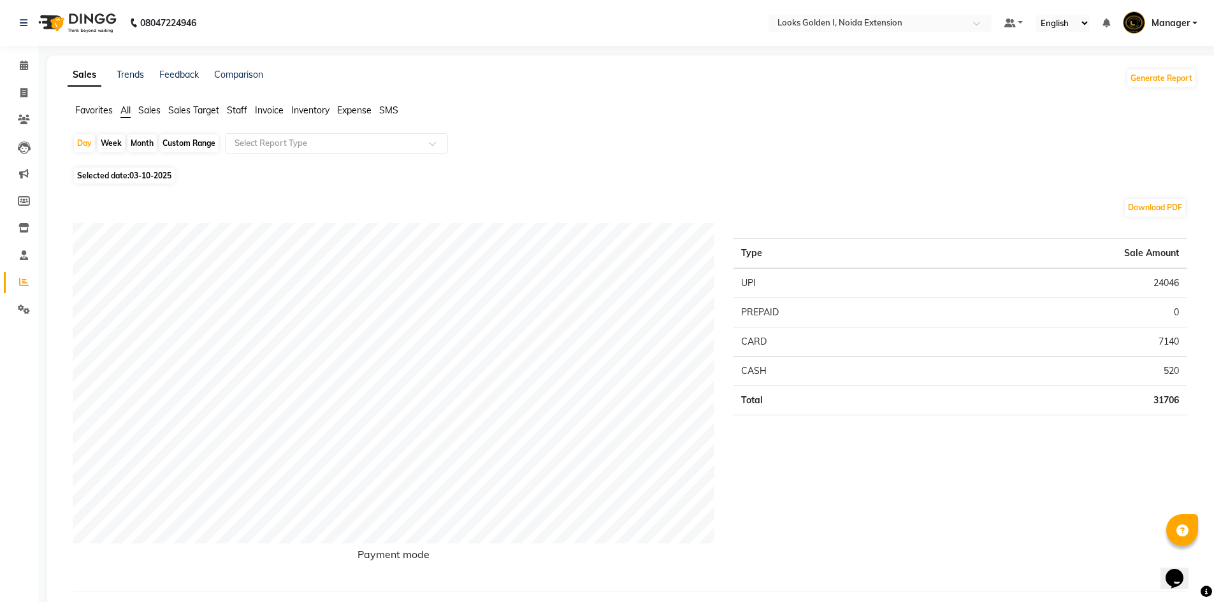
click at [164, 171] on span "03-10-2025" at bounding box center [150, 176] width 42 height 10
select select "10"
select select "2025"
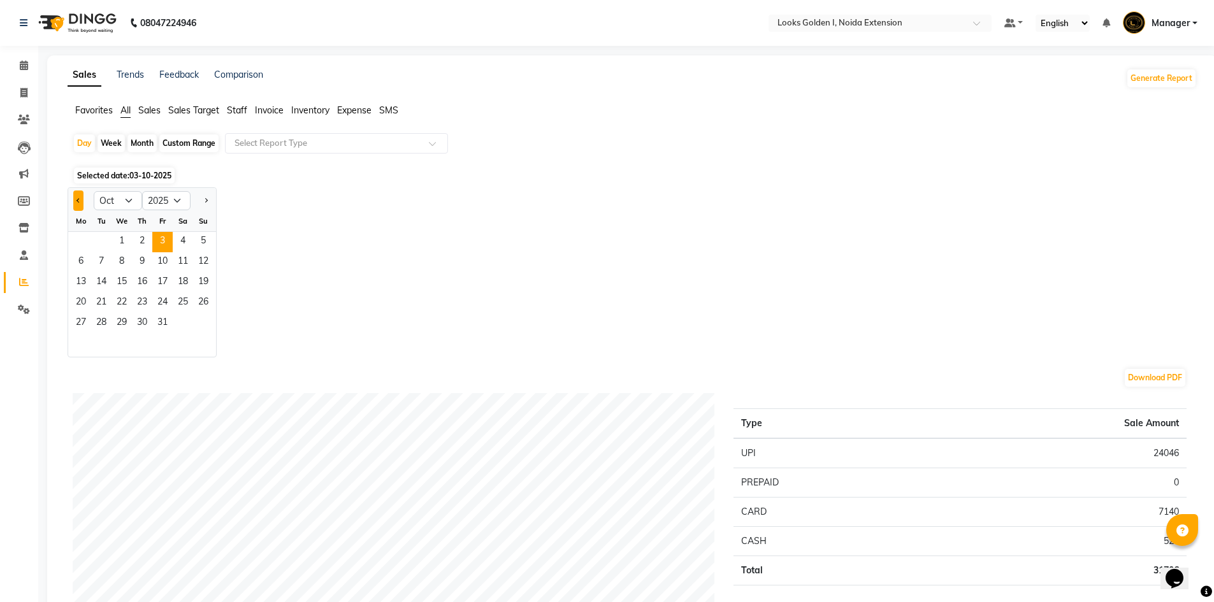
click at [75, 196] on button "Previous month" at bounding box center [78, 201] width 10 height 20
select select "9"
click at [76, 323] on span "29" at bounding box center [81, 323] width 20 height 20
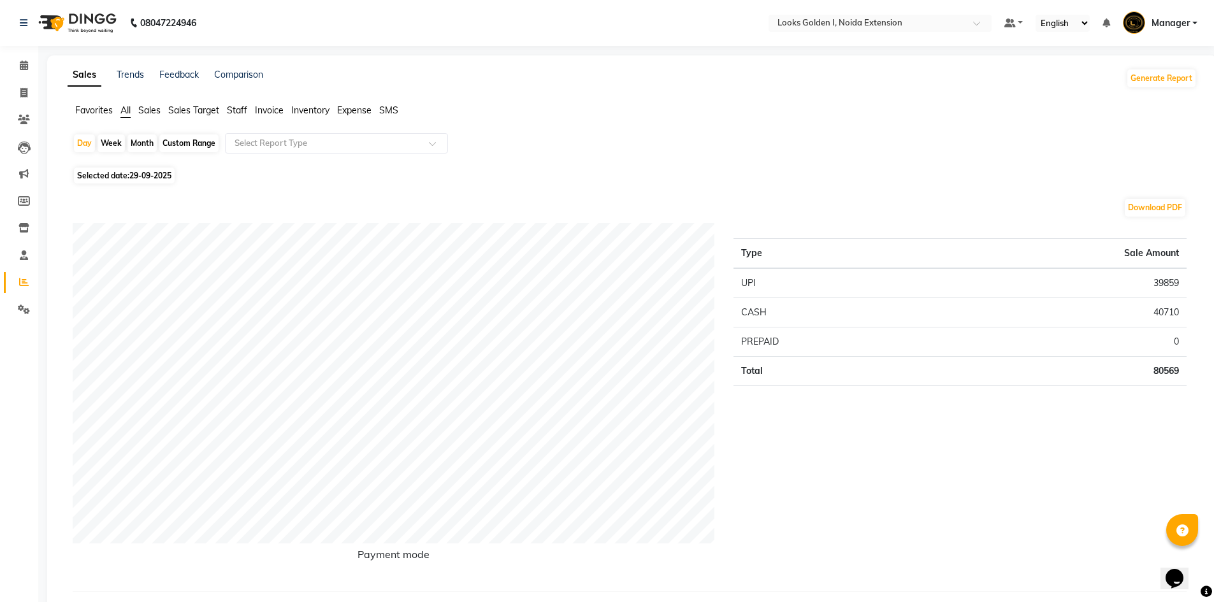
click at [231, 106] on span "Staff" at bounding box center [237, 109] width 20 height 11
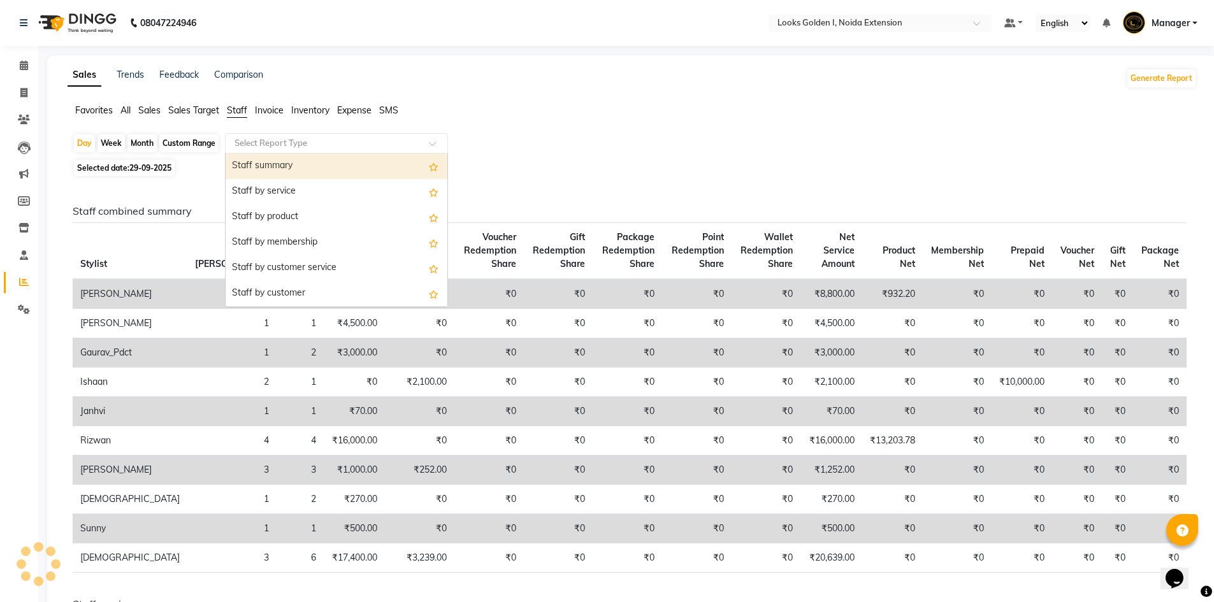
click at [256, 142] on input "text" at bounding box center [324, 143] width 184 height 13
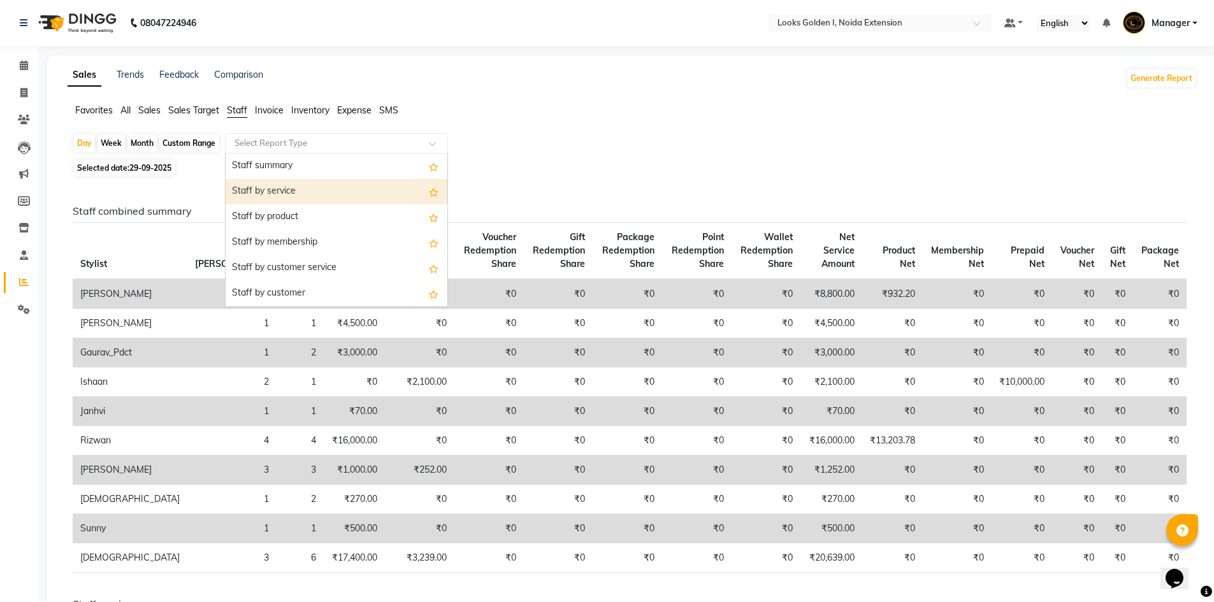
click at [256, 191] on div "Staff by service" at bounding box center [337, 191] width 222 height 25
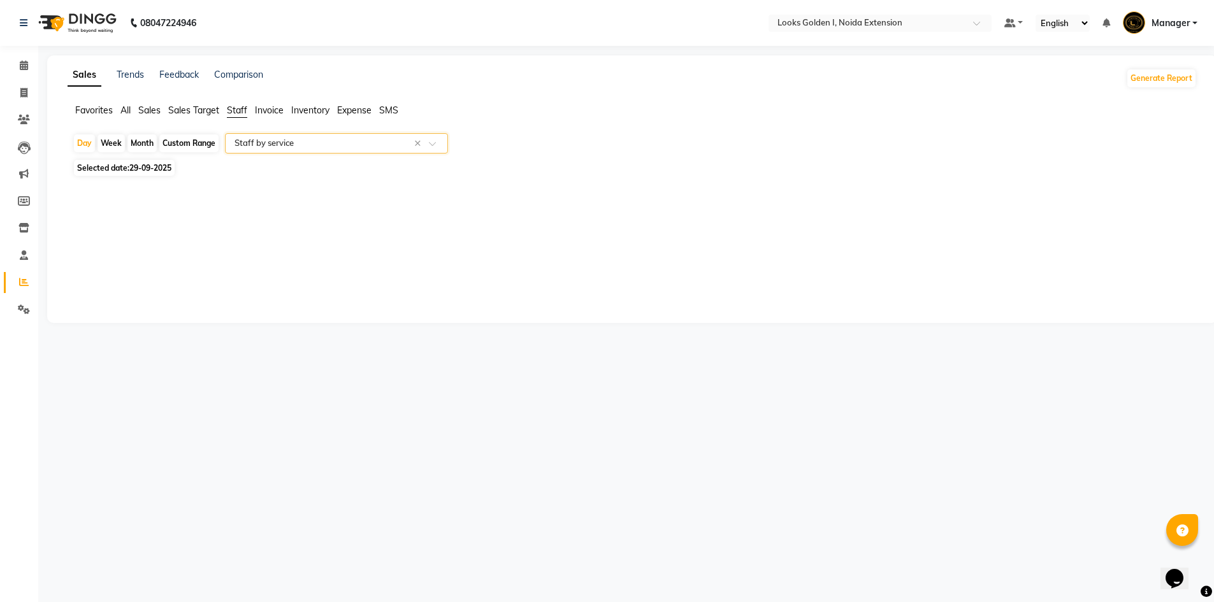
select select "filtered_report"
select select "csv"
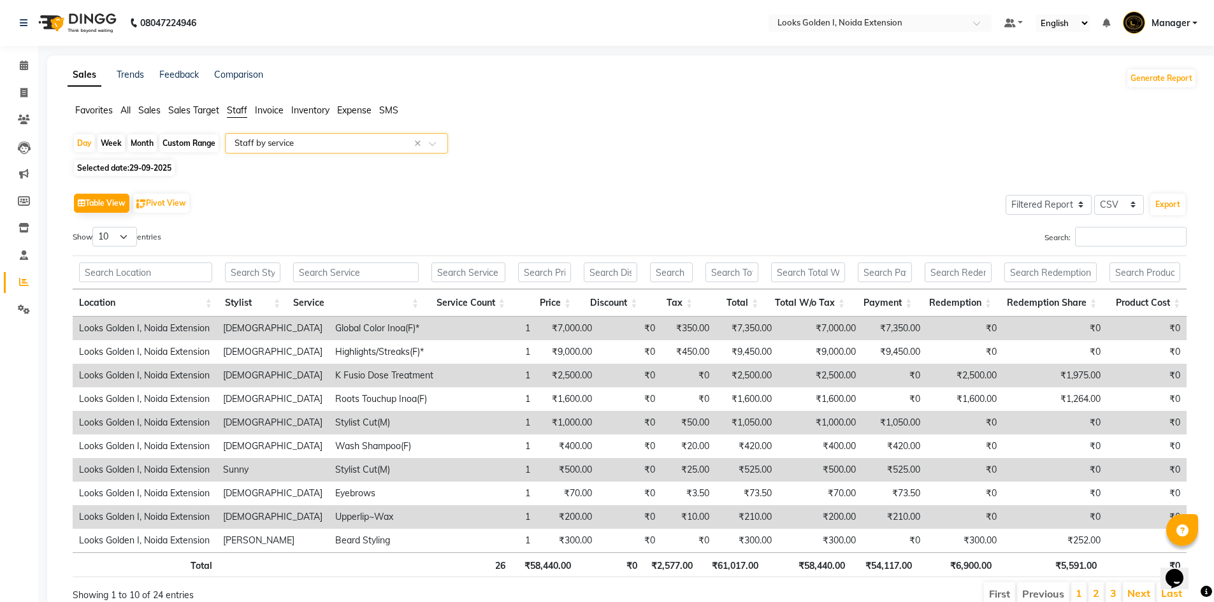
click at [261, 139] on input "text" at bounding box center [324, 143] width 184 height 13
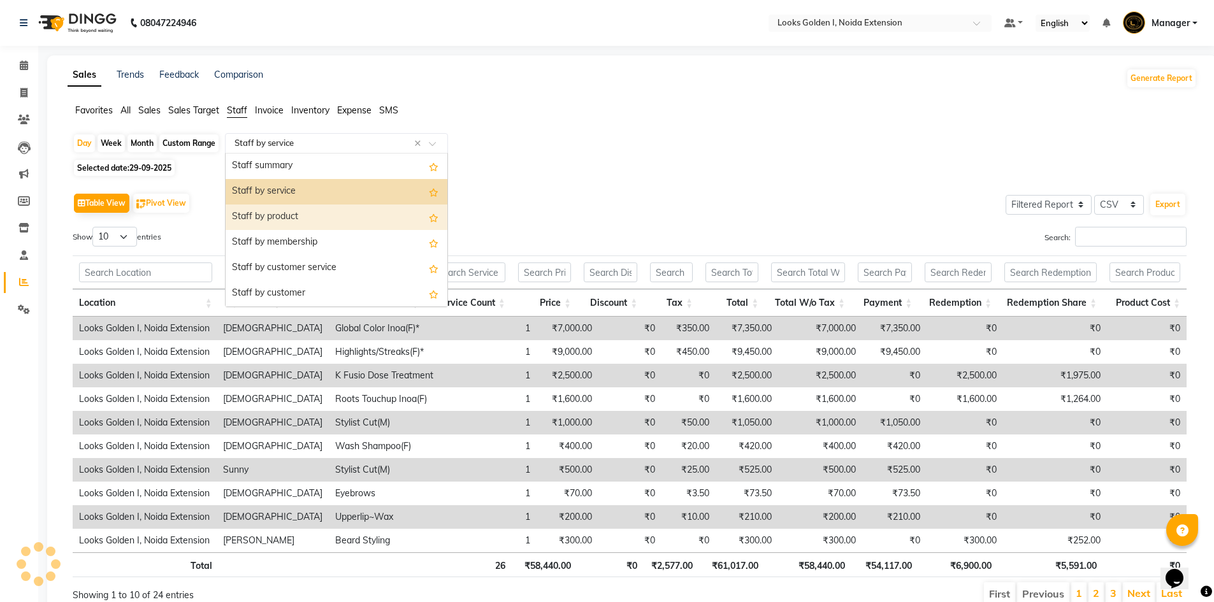
click at [266, 219] on div "Staff by product" at bounding box center [337, 217] width 222 height 25
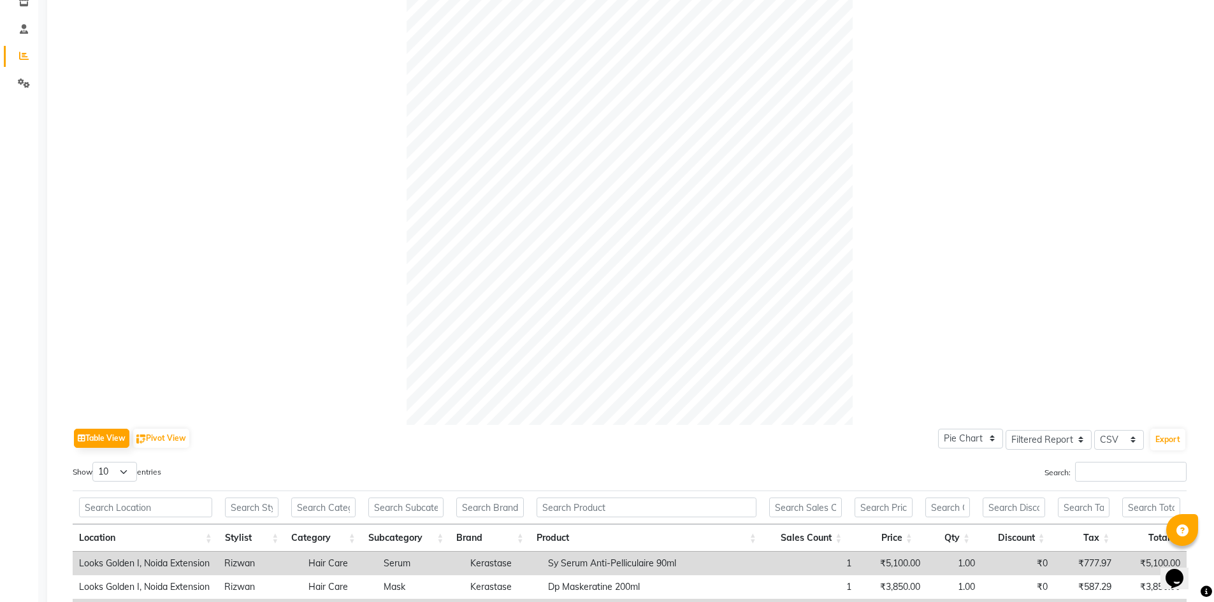
click at [215, 419] on div "Table View Pivot View Pie Chart Bar Chart Select Full Report Filtered Report Se…" at bounding box center [630, 351] width 1114 height 745
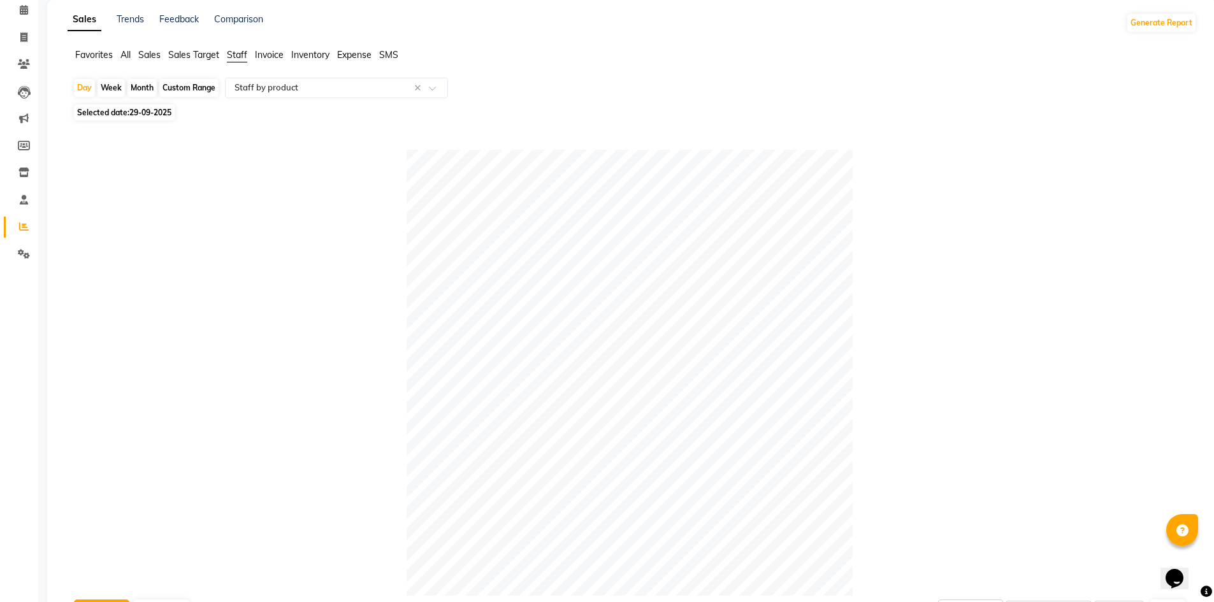
scroll to position [17, 0]
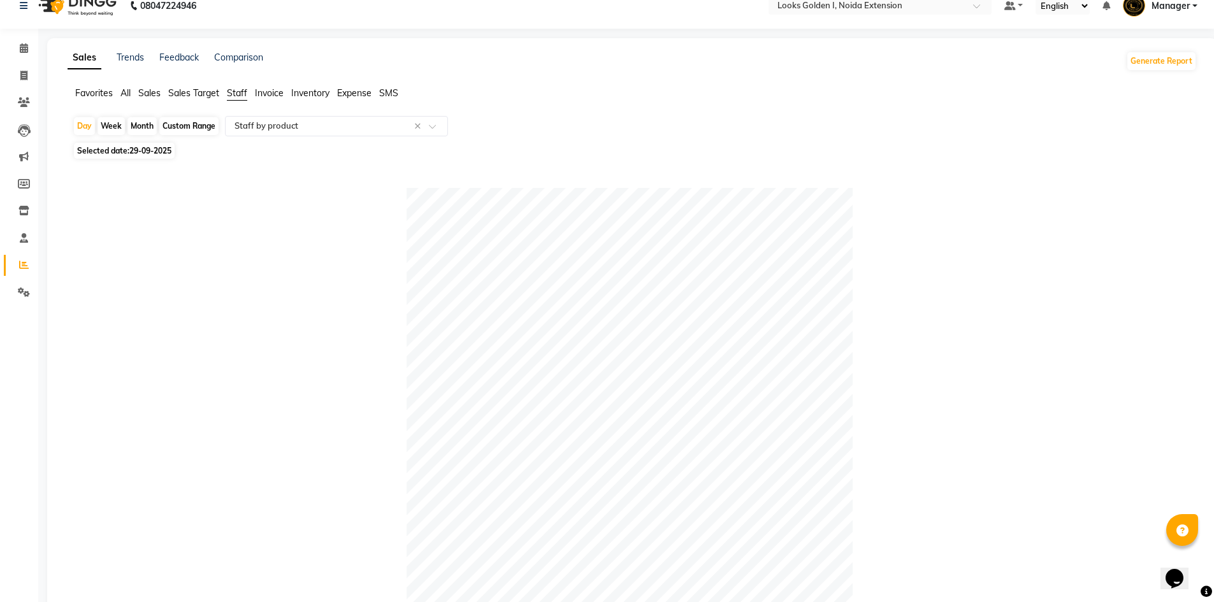
click at [135, 145] on span "Selected date: 29-09-2025" at bounding box center [124, 151] width 101 height 16
select select "9"
select select "2025"
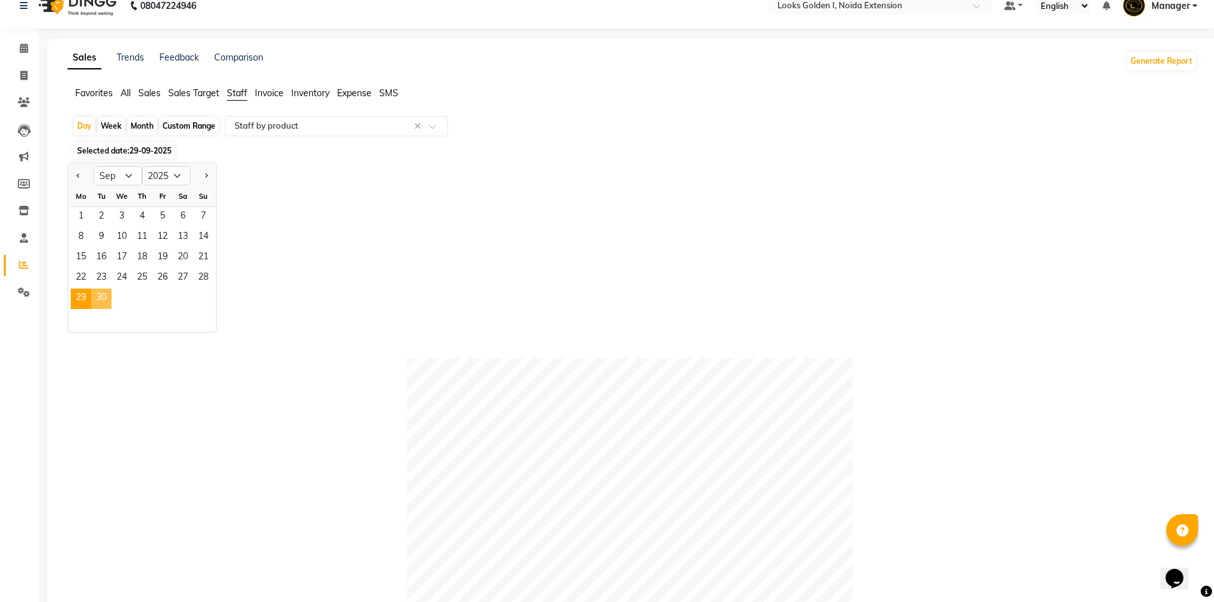
click at [101, 301] on span "30" at bounding box center [101, 299] width 20 height 20
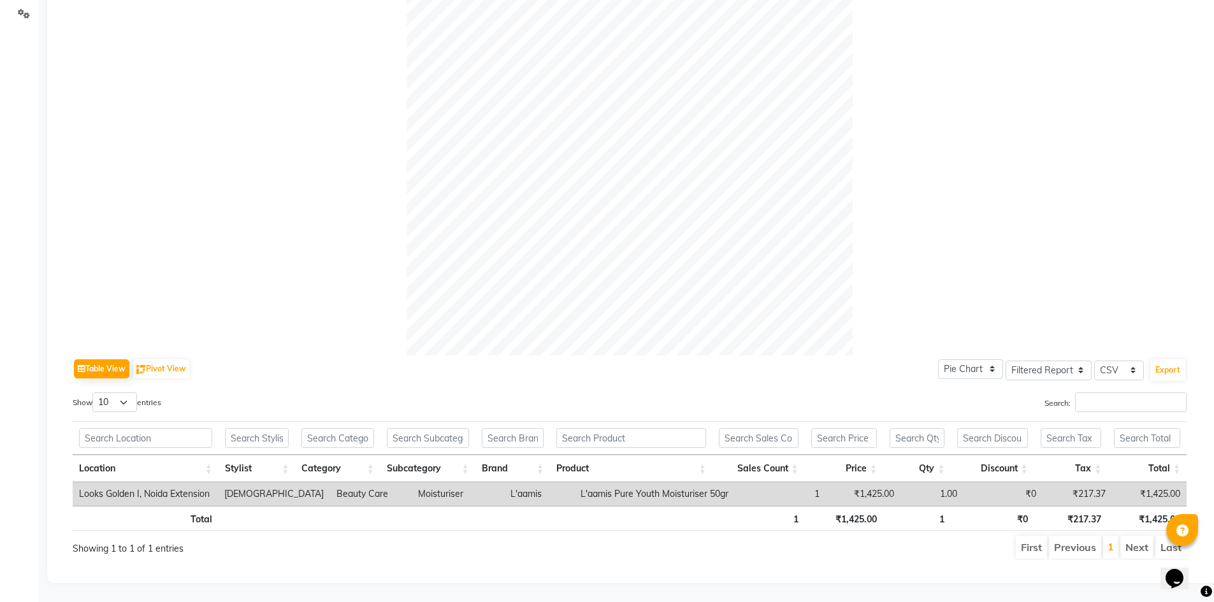
scroll to position [0, 0]
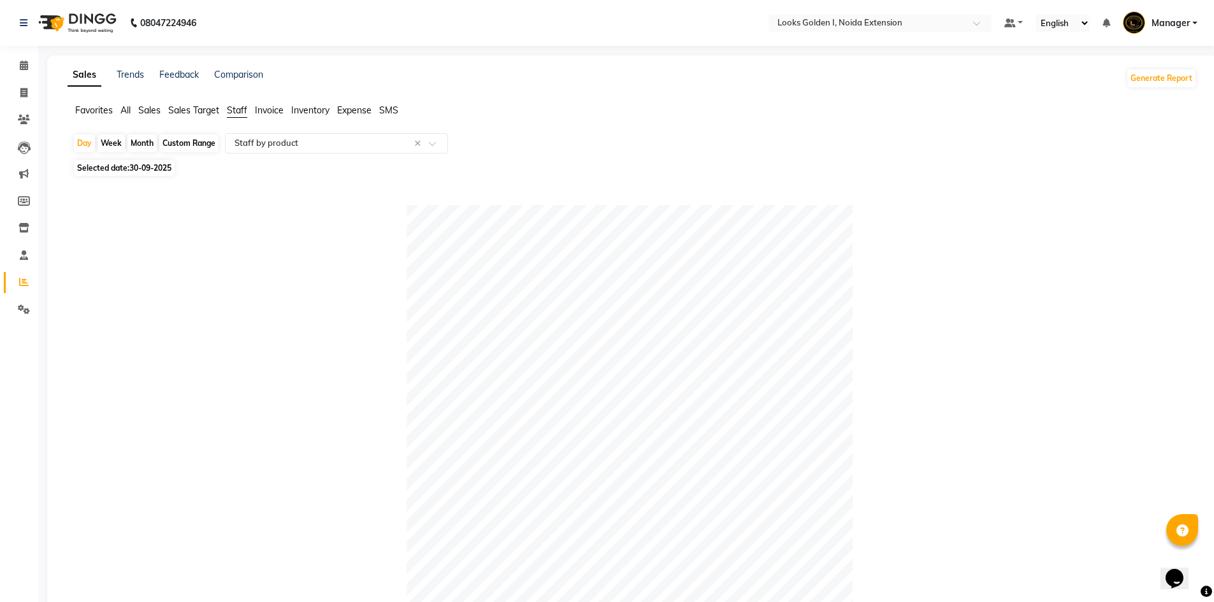
click at [163, 163] on span "30-09-2025" at bounding box center [150, 168] width 42 height 10
select select "9"
select select "2025"
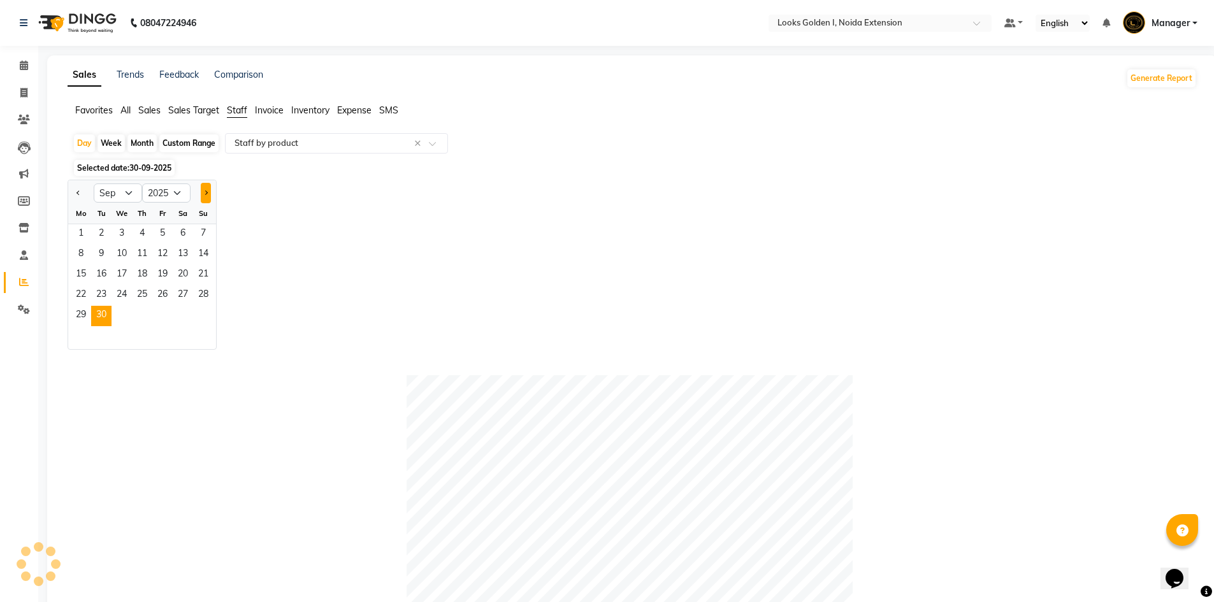
click at [203, 199] on button "Next month" at bounding box center [206, 193] width 10 height 20
select select "10"
click at [125, 241] on span "1" at bounding box center [122, 234] width 20 height 20
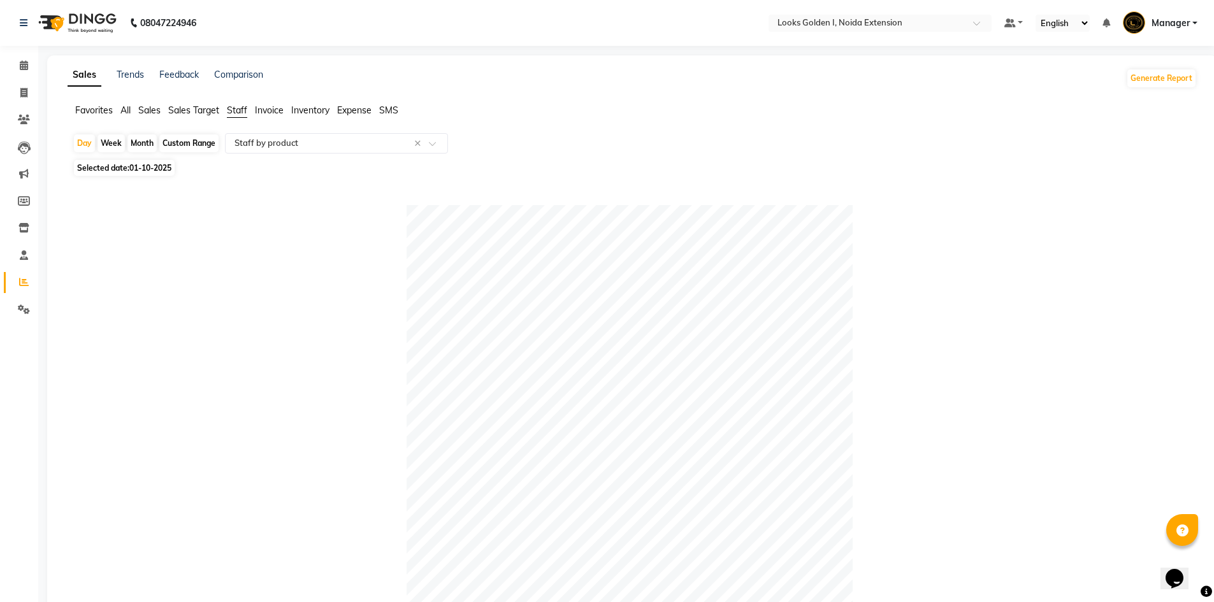
click at [150, 170] on span "01-10-2025" at bounding box center [150, 168] width 42 height 10
select select "10"
select select "2025"
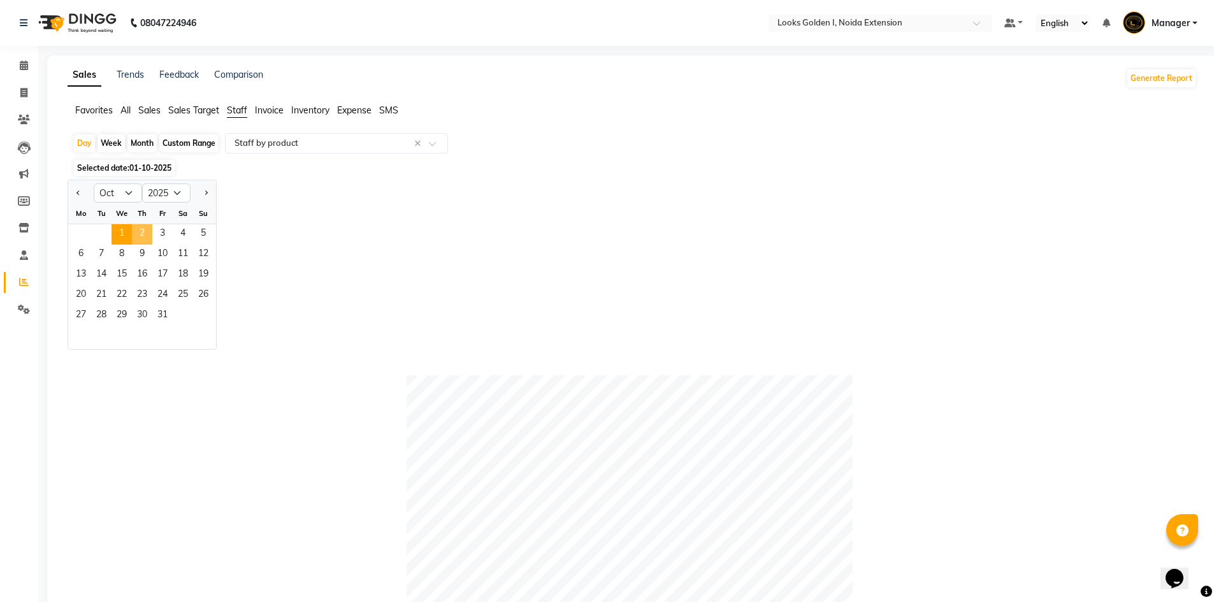
click at [134, 232] on span "2" at bounding box center [142, 234] width 20 height 20
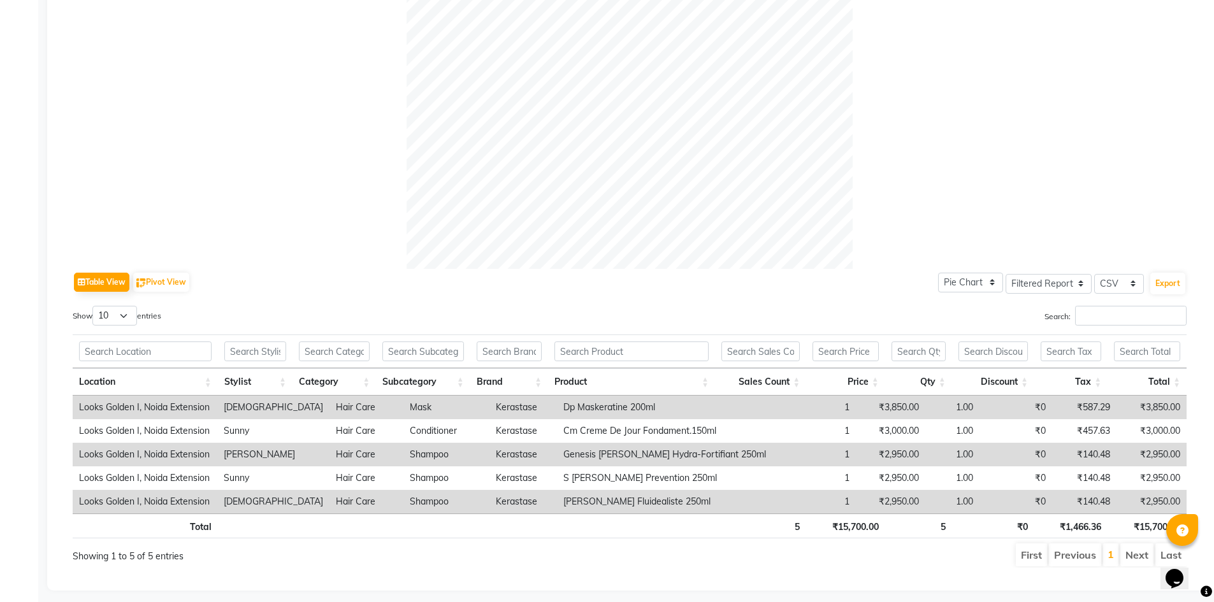
scroll to position [400, 0]
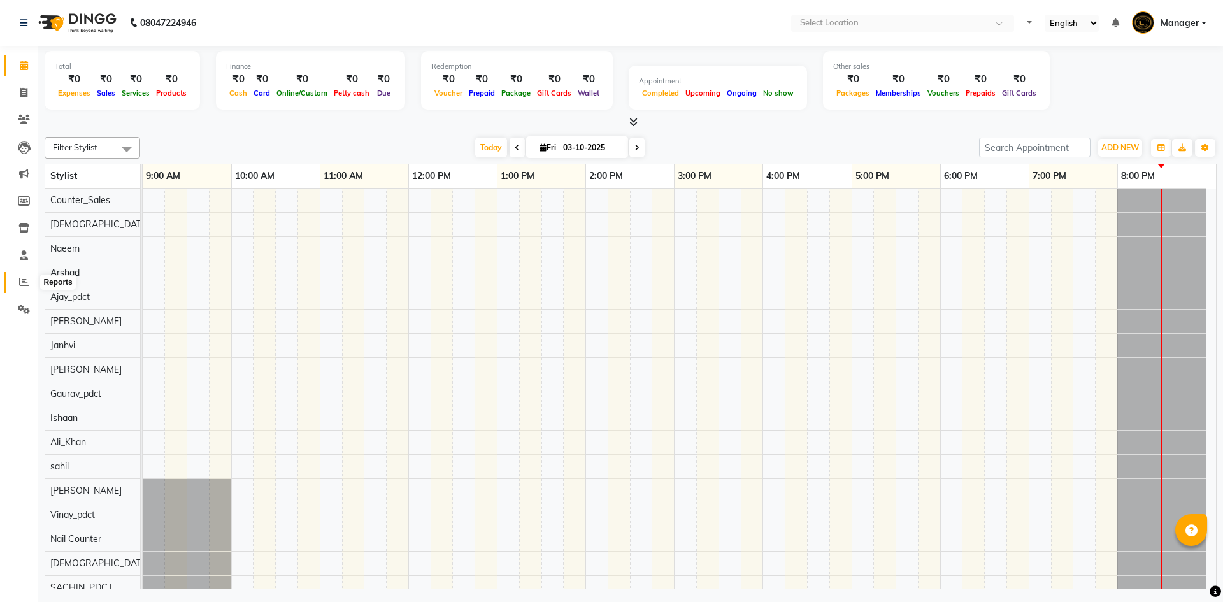
click at [23, 282] on icon at bounding box center [24, 282] width 10 height 10
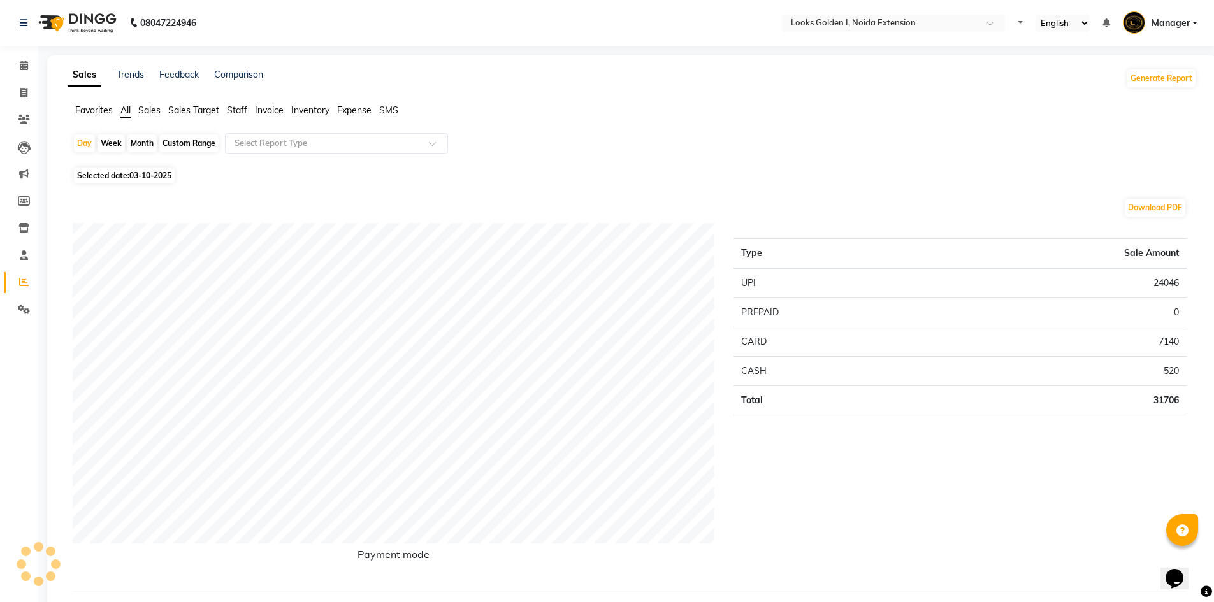
click at [241, 112] on span "Staff" at bounding box center [237, 109] width 20 height 11
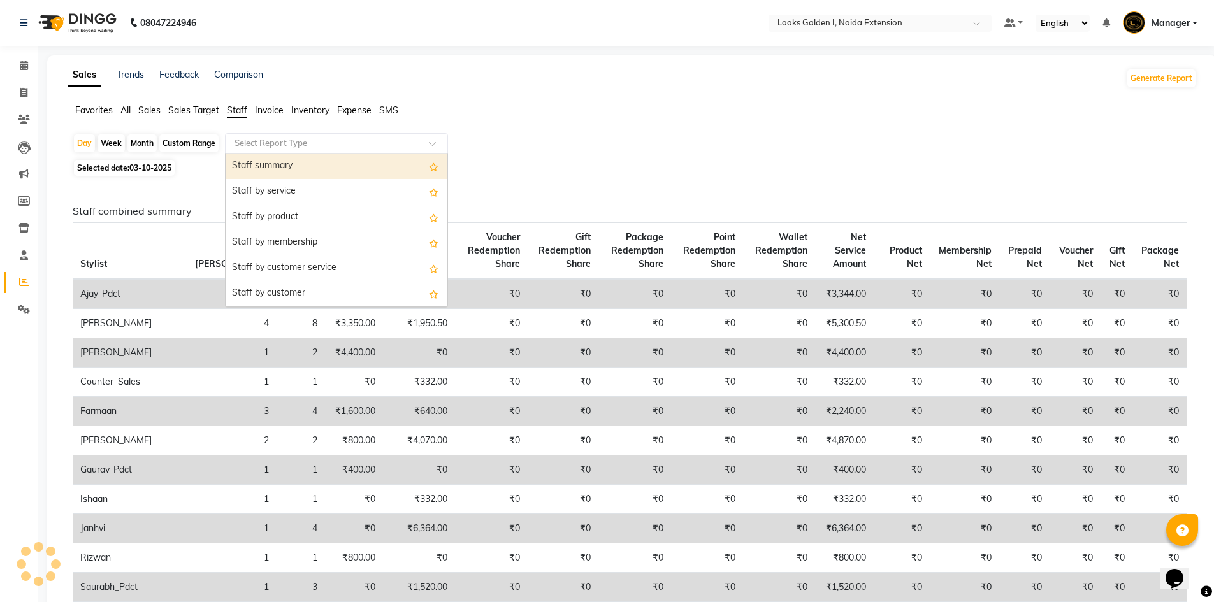
click at [248, 145] on input "text" at bounding box center [324, 143] width 184 height 13
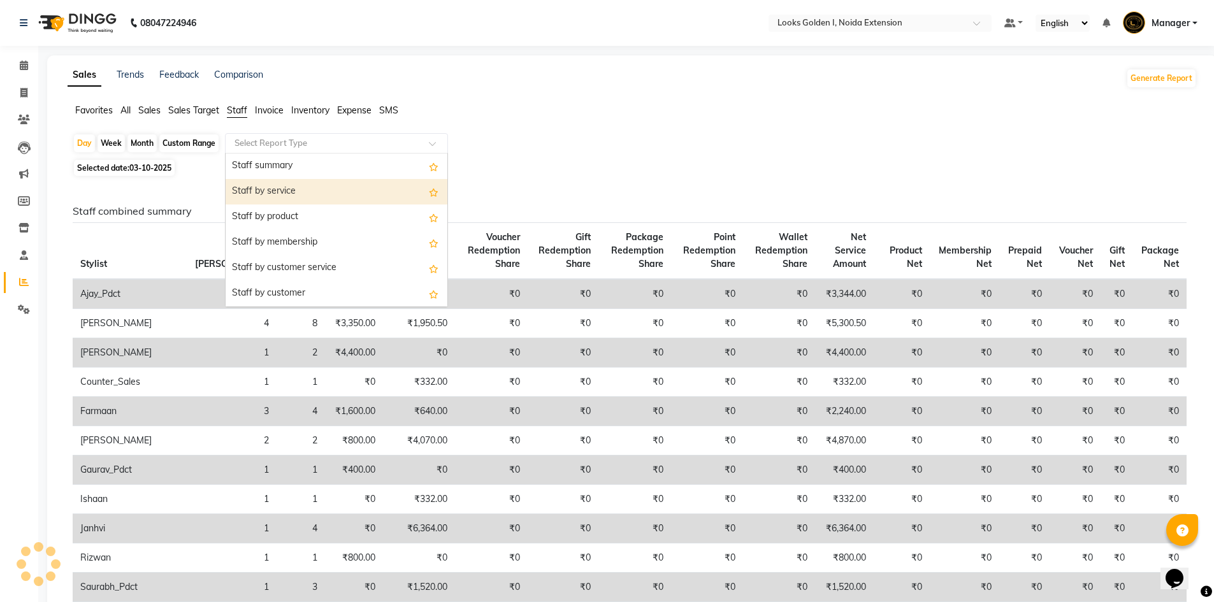
click at [257, 184] on div "Staff by service" at bounding box center [337, 191] width 222 height 25
select select "filtered_report"
select select "csv"
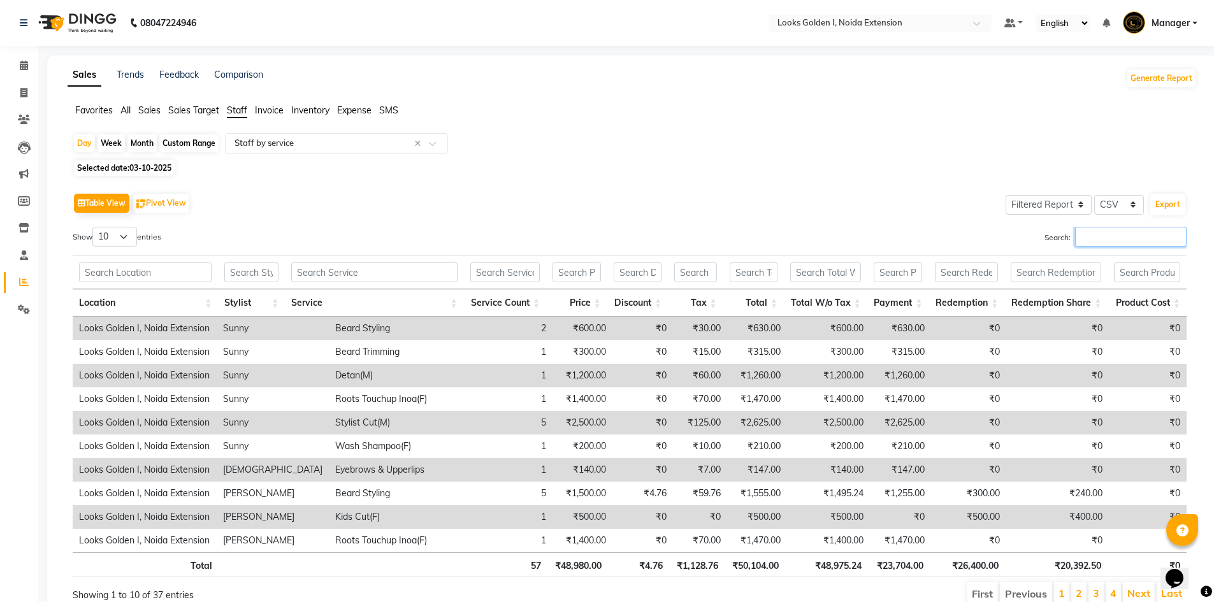
click at [1114, 238] on input "Search:" at bounding box center [1131, 237] width 112 height 20
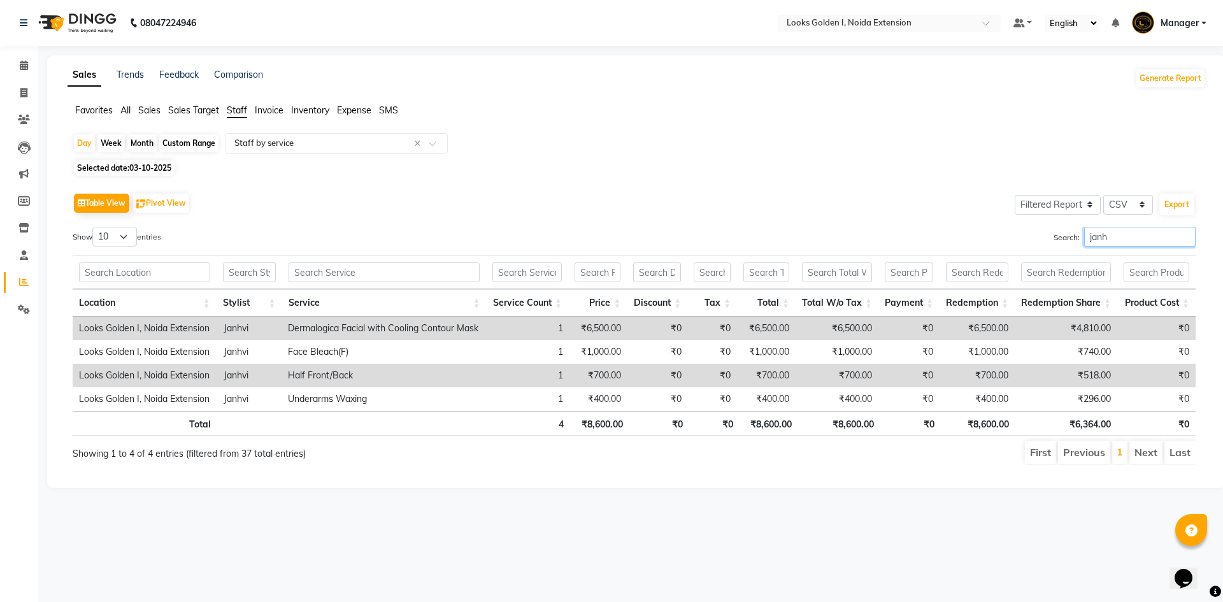
type input "janh"
click at [861, 426] on th "₹8,600.00" at bounding box center [839, 423] width 82 height 25
click at [23, 309] on icon at bounding box center [24, 310] width 12 height 10
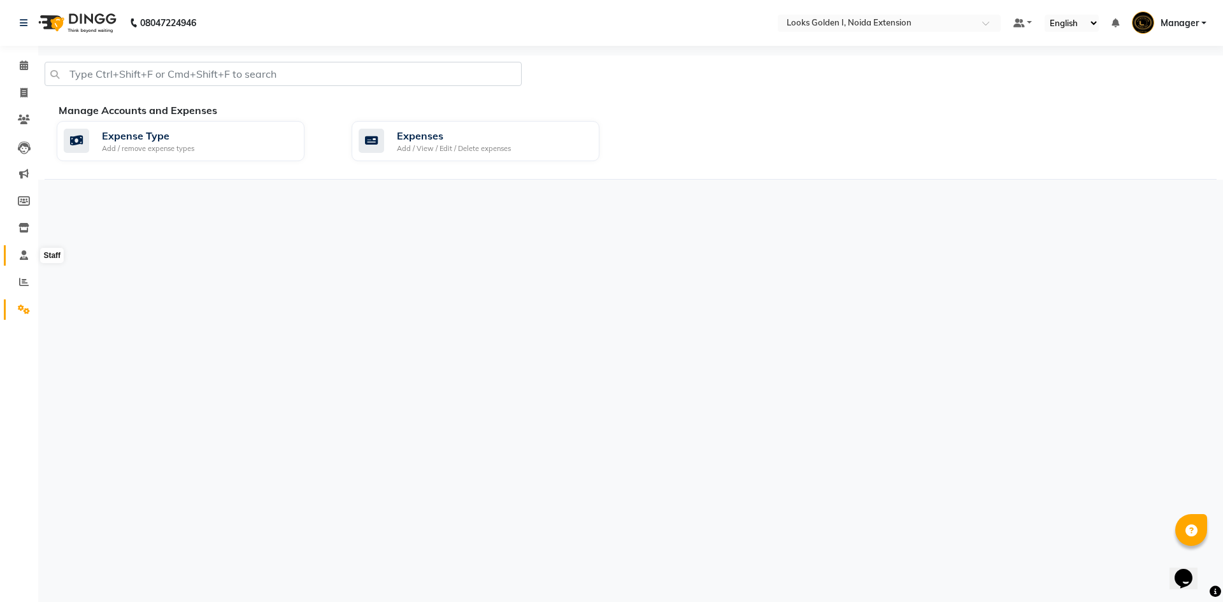
click at [25, 258] on icon at bounding box center [24, 255] width 8 height 10
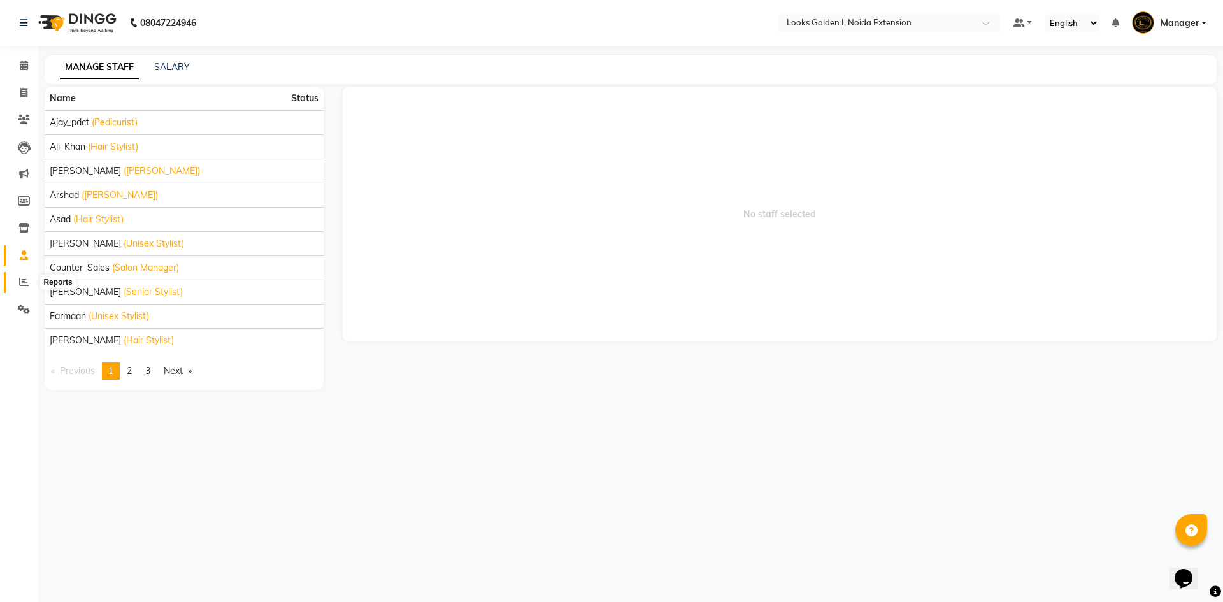
click at [18, 282] on span at bounding box center [24, 282] width 22 height 15
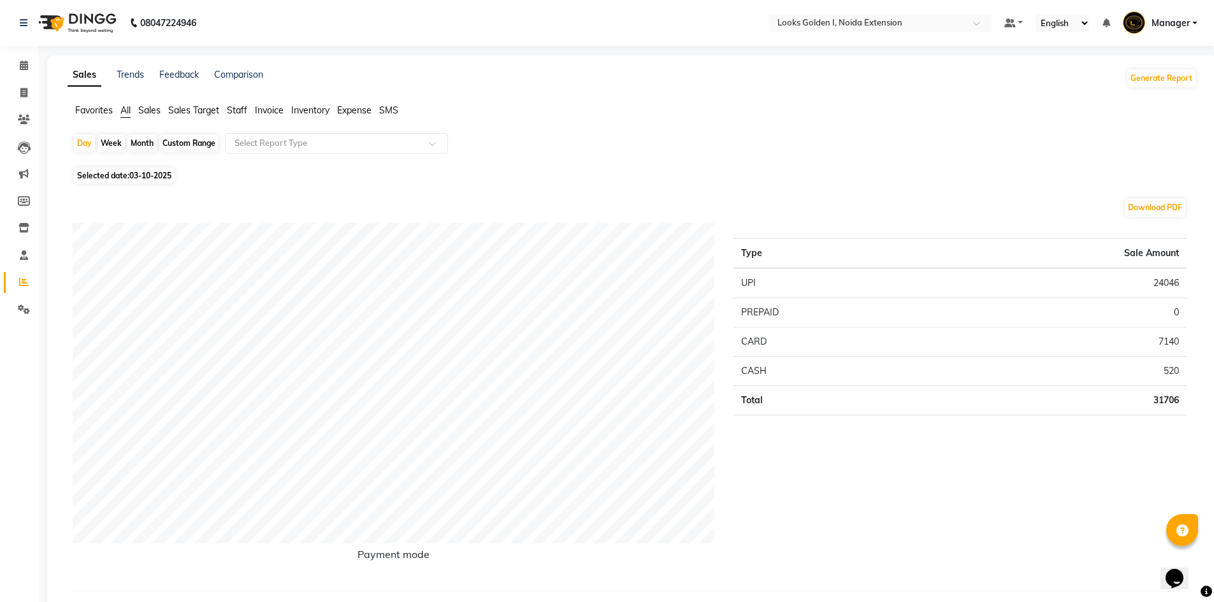
click at [234, 108] on span "Staff" at bounding box center [237, 109] width 20 height 11
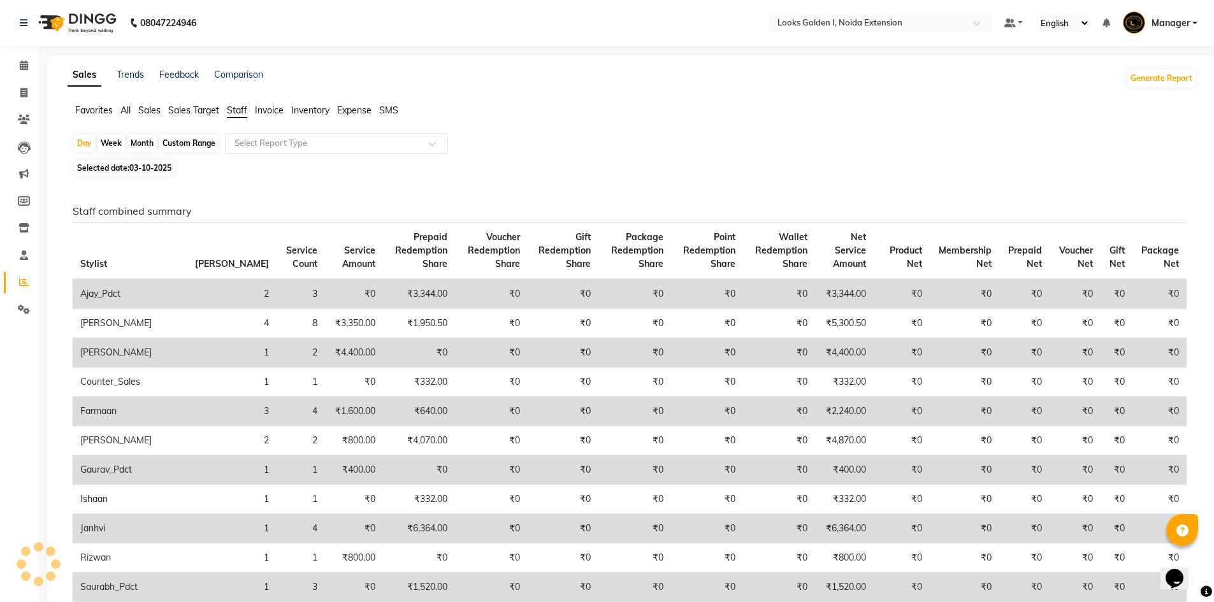
click at [299, 150] on div "Select Report Type" at bounding box center [336, 143] width 223 height 20
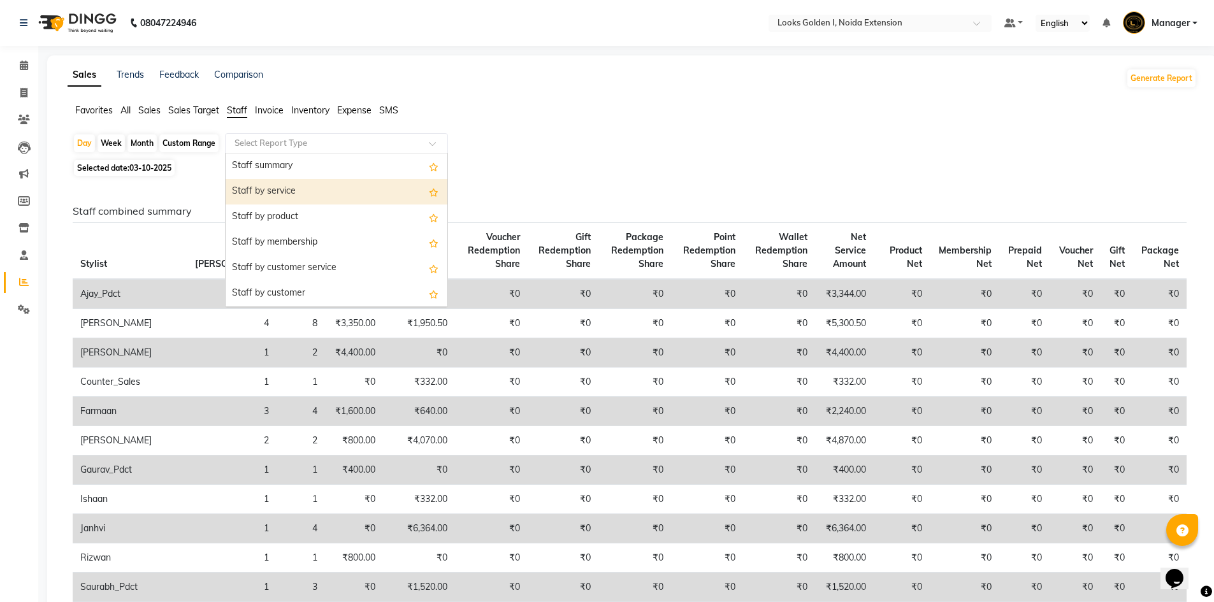
click at [293, 193] on div "Staff by service" at bounding box center [337, 191] width 222 height 25
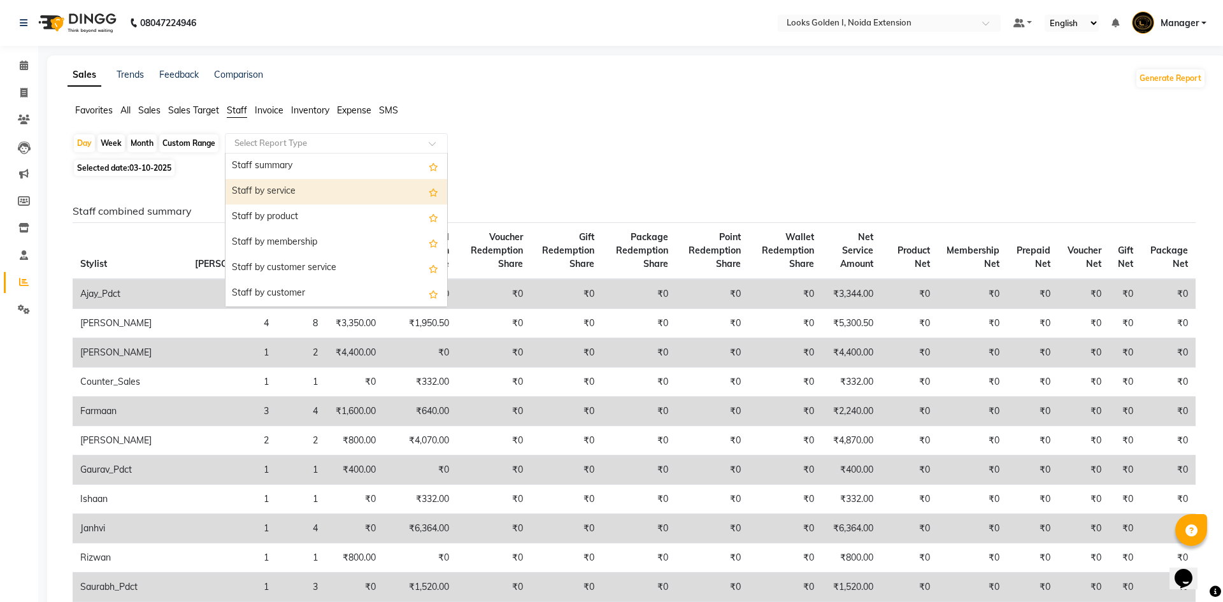
select select "filtered_report"
select select "csv"
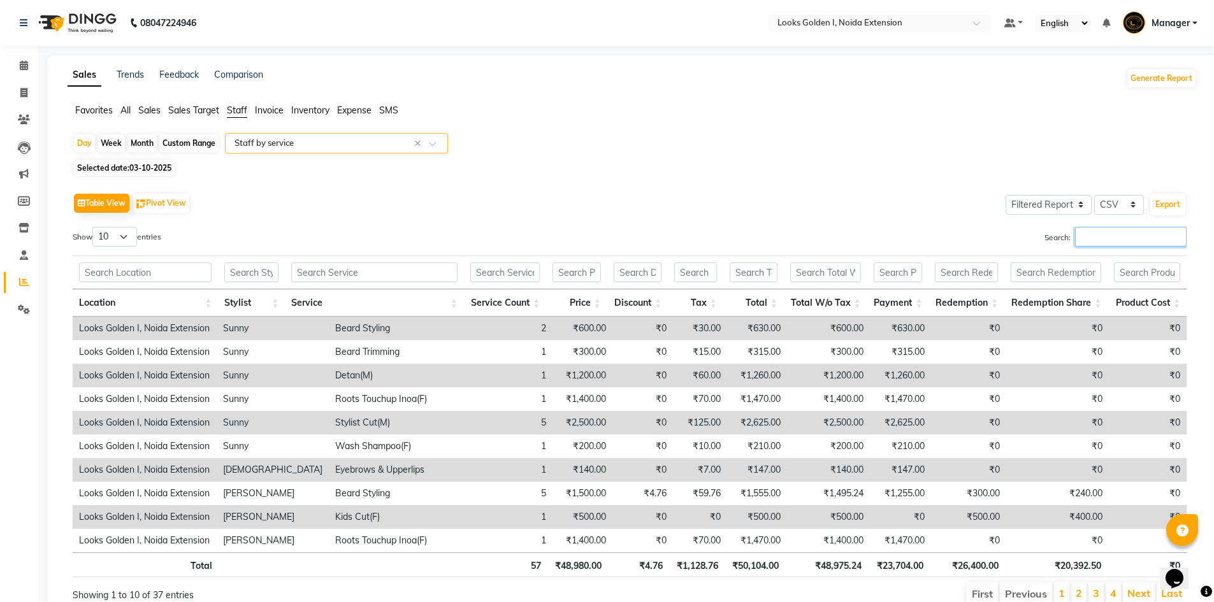
click at [1156, 230] on input "Search:" at bounding box center [1131, 237] width 112 height 20
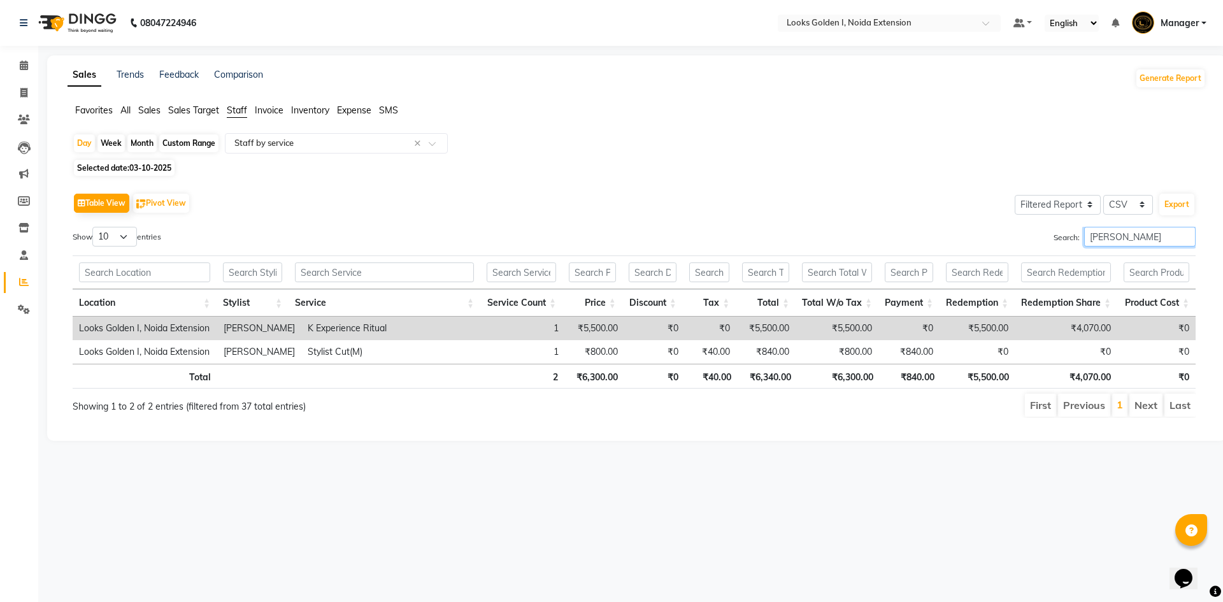
type input "[PERSON_NAME]"
click at [861, 378] on th "₹6,300.00" at bounding box center [839, 376] width 82 height 25
drag, startPoint x: 20, startPoint y: 90, endPoint x: 27, endPoint y: 157, distance: 67.9
click at [20, 90] on icon at bounding box center [23, 93] width 7 height 10
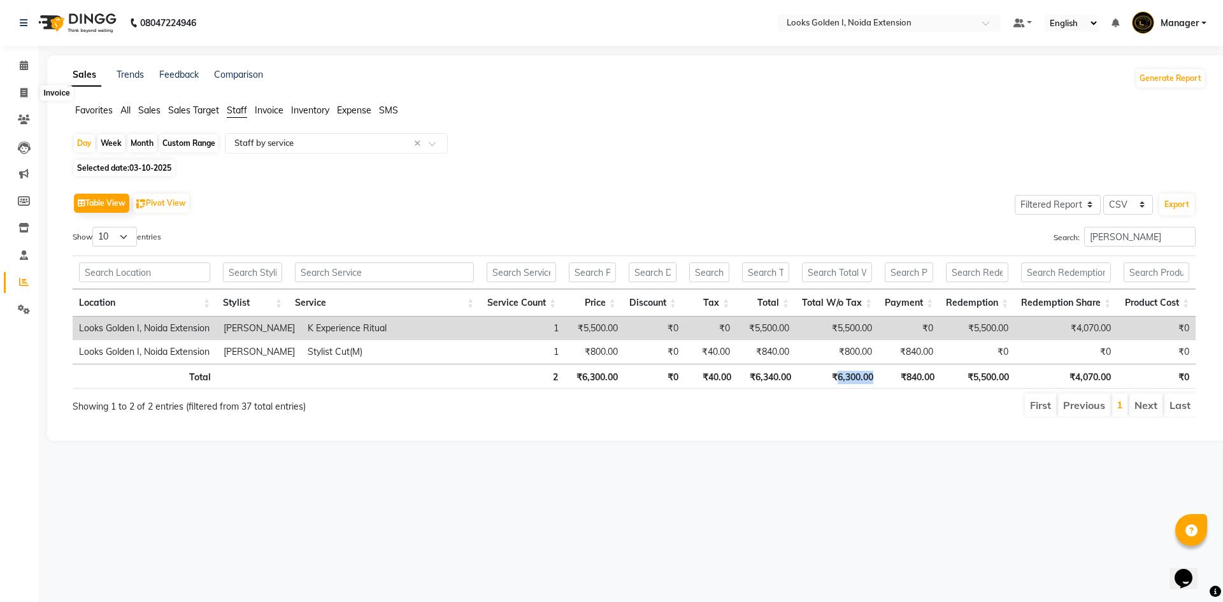
select select "service"
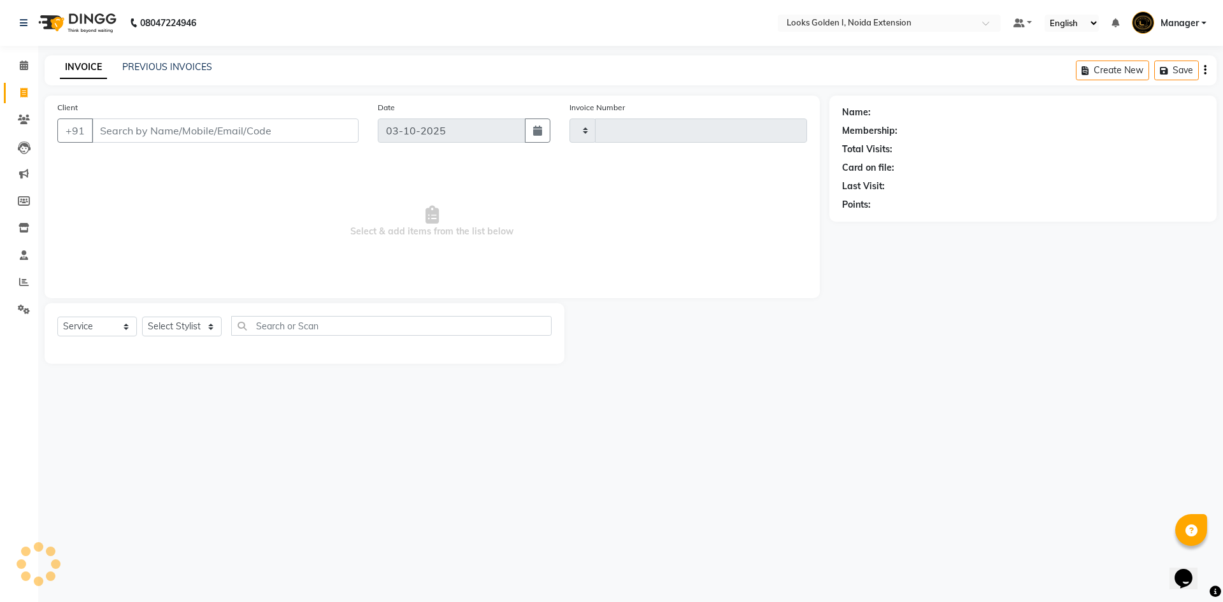
type input "7208"
select select "5508"
click at [26, 278] on icon at bounding box center [24, 282] width 10 height 10
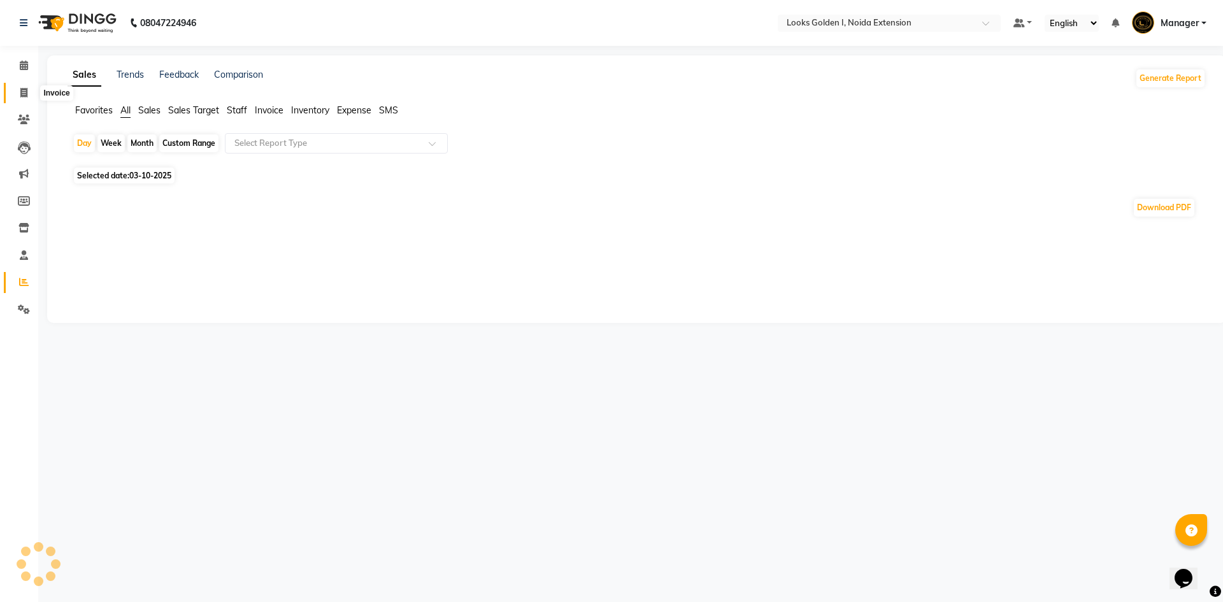
click at [20, 99] on span at bounding box center [24, 93] width 22 height 15
select select "service"
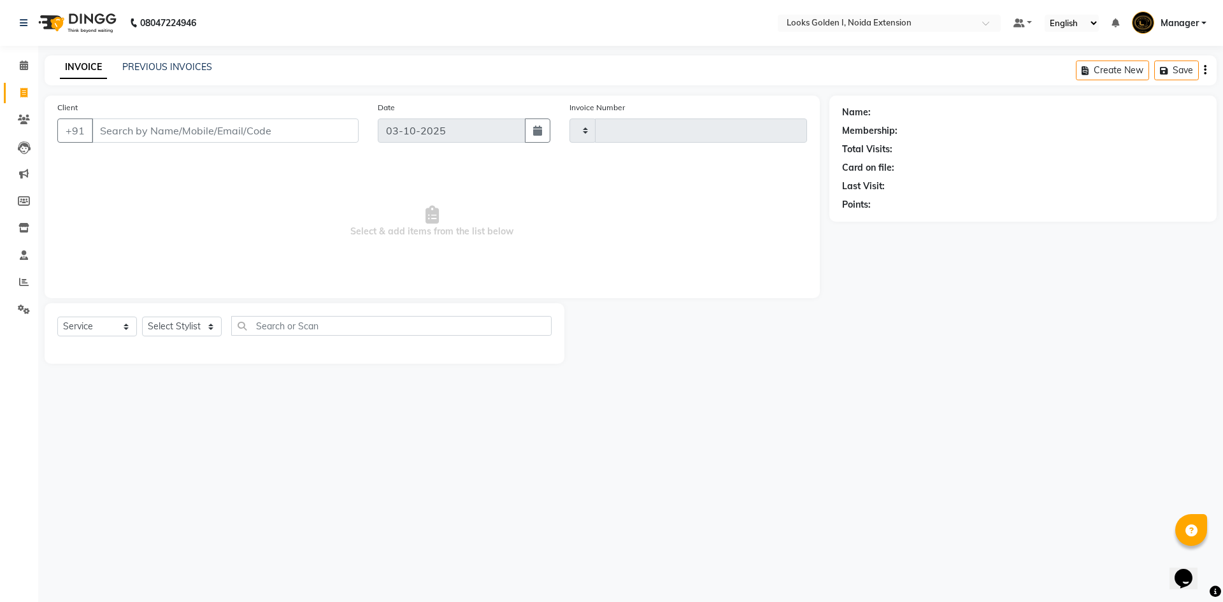
type input "7208"
select select "5508"
click at [24, 279] on icon at bounding box center [24, 282] width 10 height 10
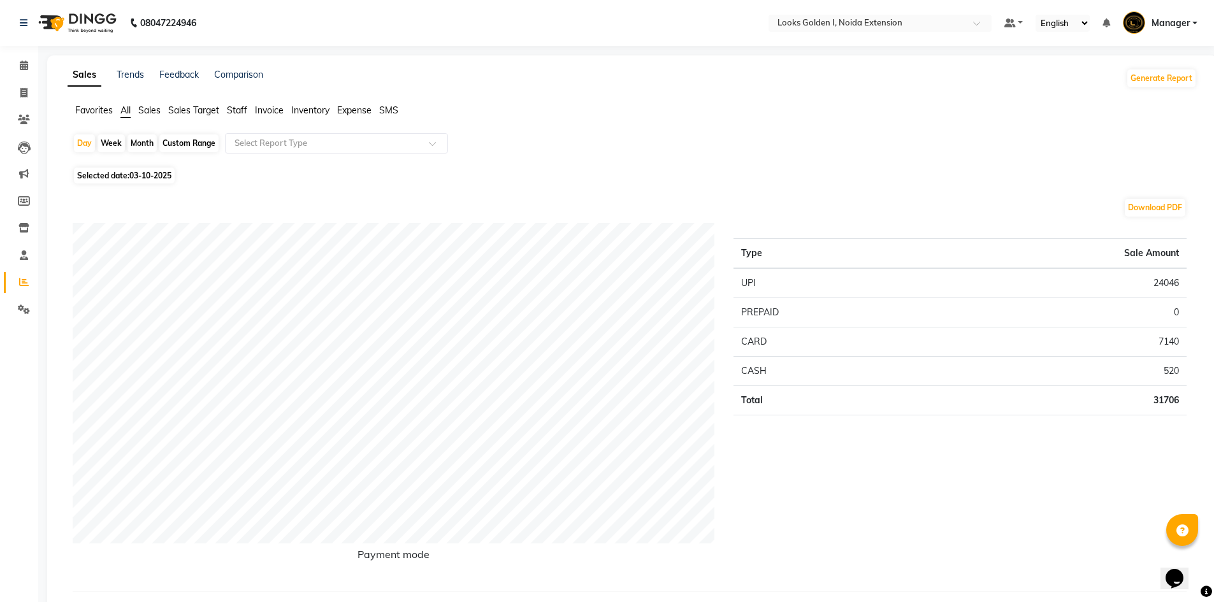
click at [246, 108] on span "Staff" at bounding box center [237, 109] width 20 height 11
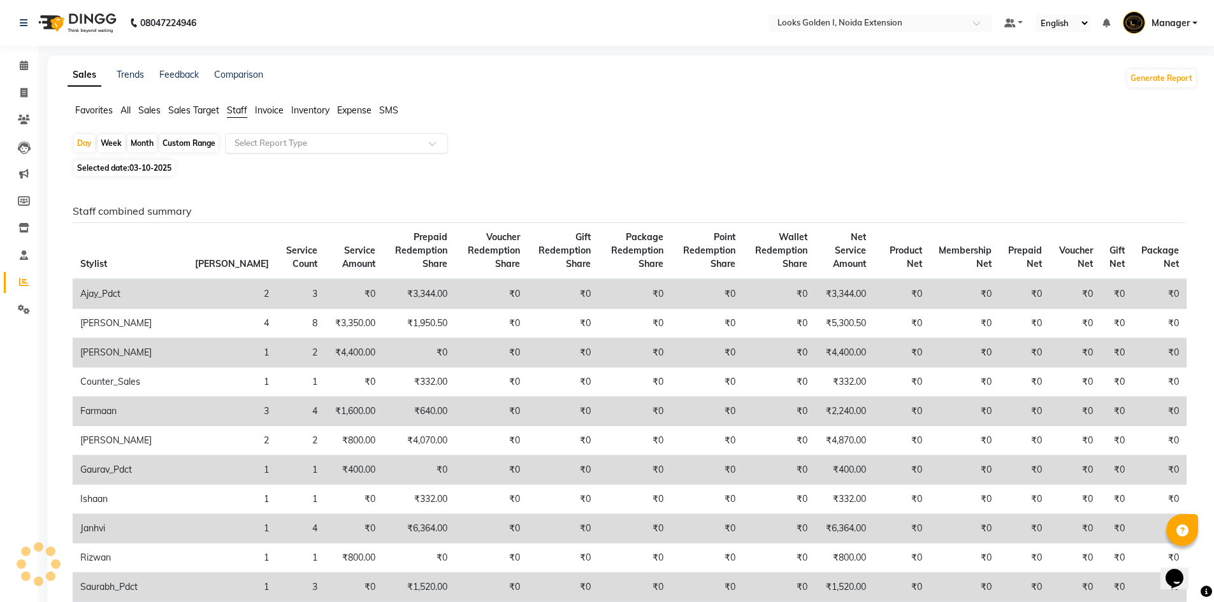
click at [284, 146] on input "text" at bounding box center [324, 143] width 184 height 13
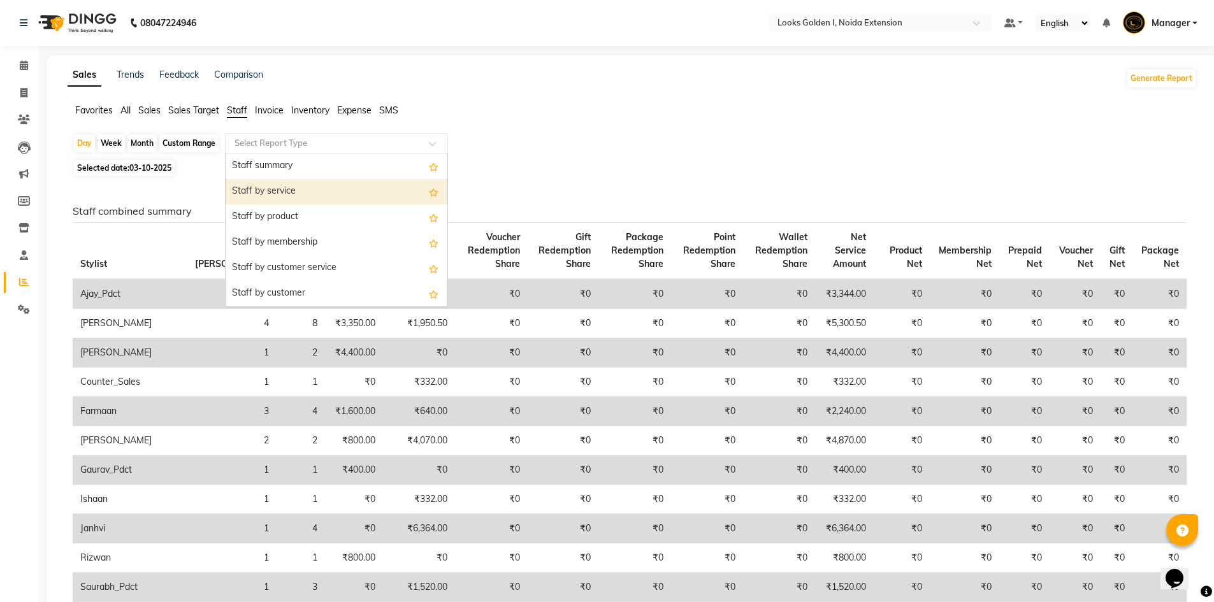
click at [266, 191] on div "Staff by service" at bounding box center [337, 191] width 222 height 25
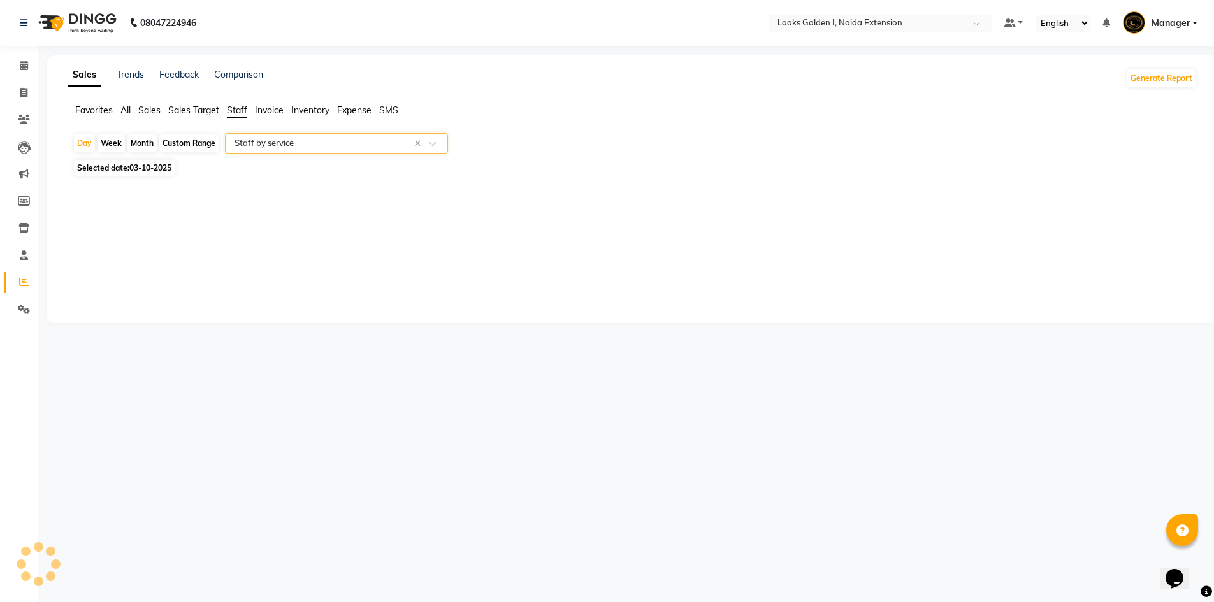
select select "filtered_report"
select select "csv"
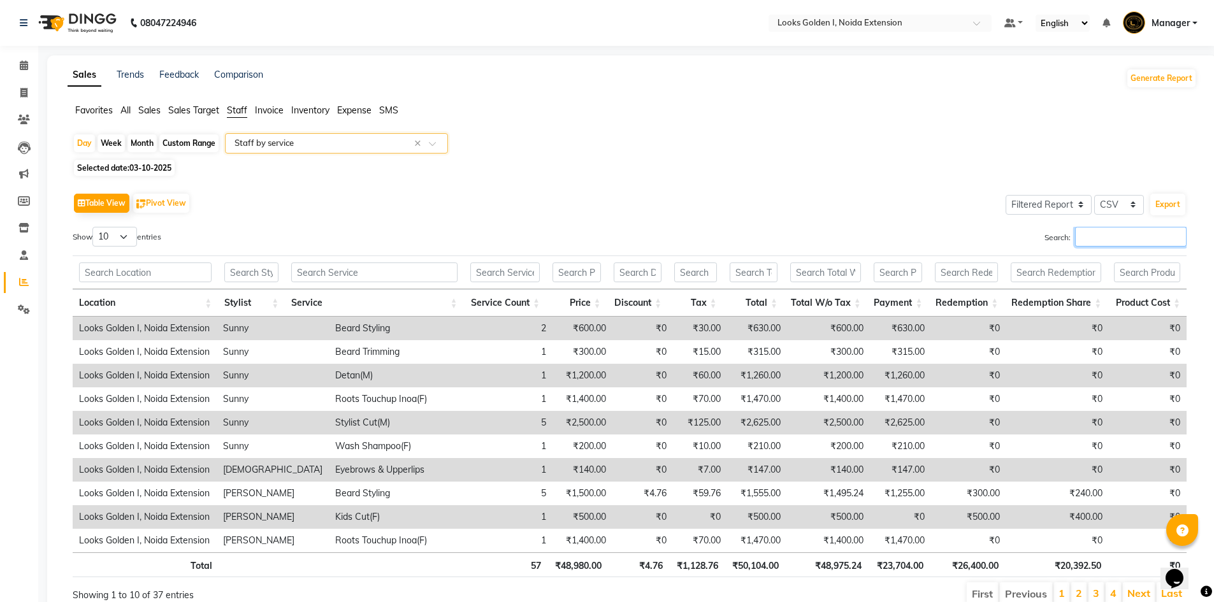
click at [1086, 241] on input "Search:" at bounding box center [1131, 237] width 112 height 20
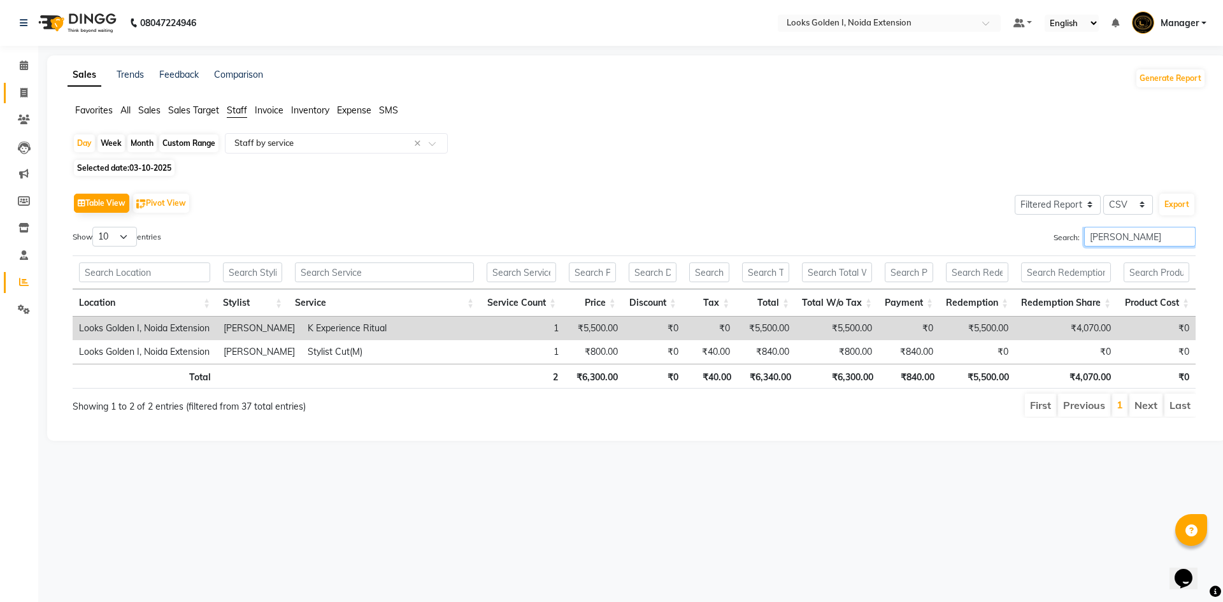
type input "[PERSON_NAME]"
click at [27, 89] on icon at bounding box center [23, 93] width 7 height 10
select select "5508"
select select "service"
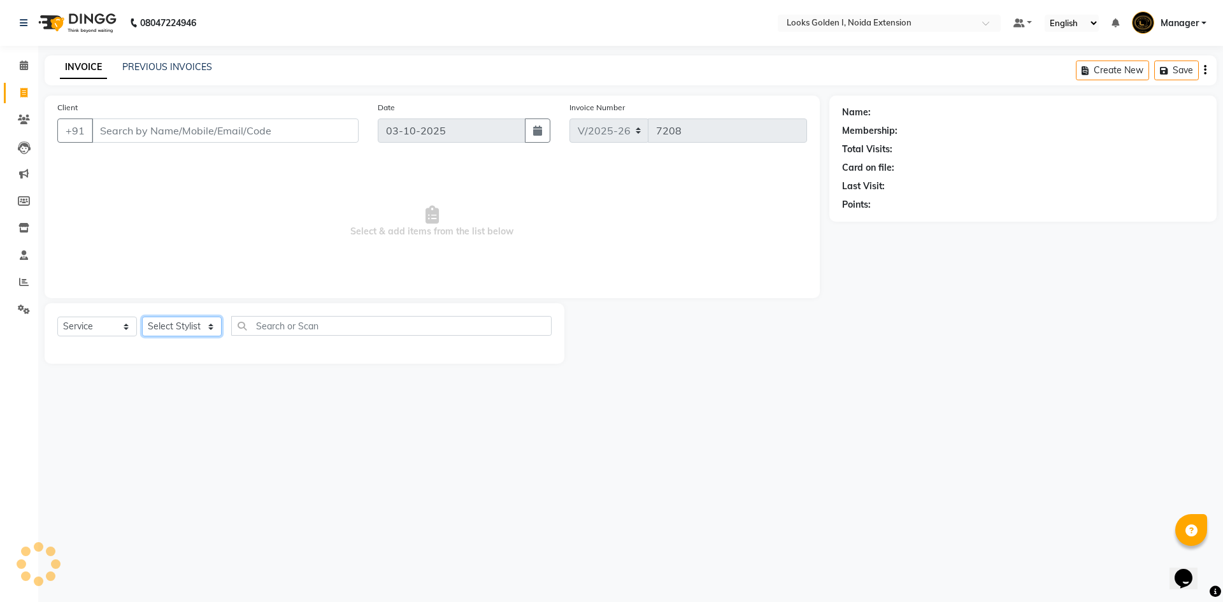
click at [184, 321] on select "Select Stylist Ajay_pdct Ali_Khan [PERSON_NAME] [PERSON_NAME] Counter_Sales [PE…" at bounding box center [182, 327] width 80 height 20
select select "43887"
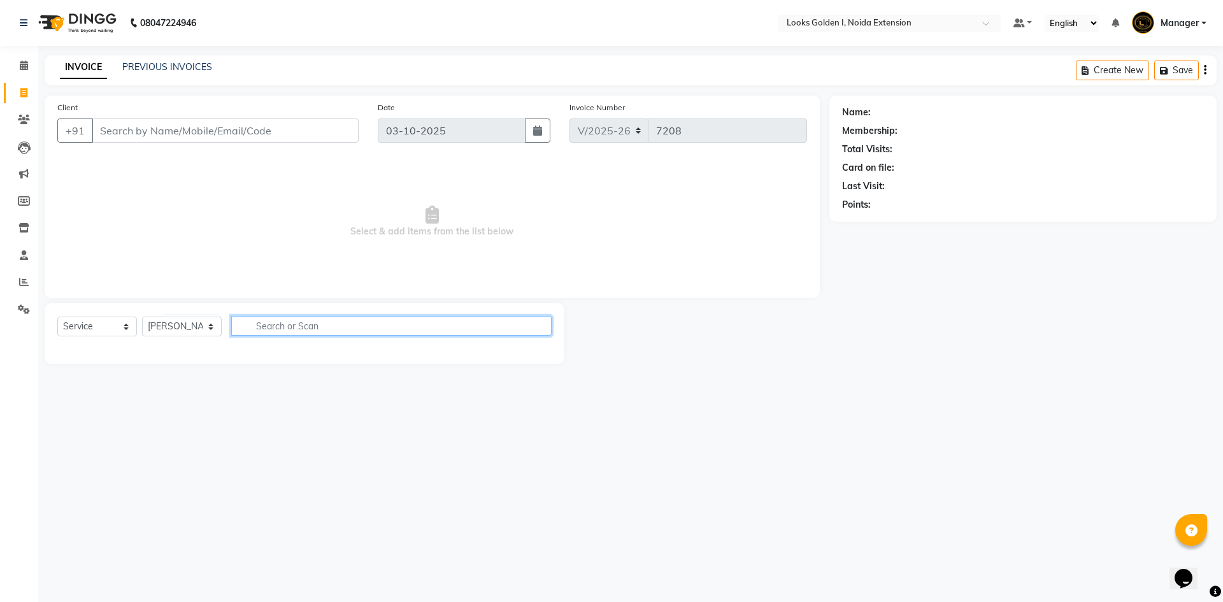
click at [268, 330] on input "text" at bounding box center [391, 326] width 320 height 20
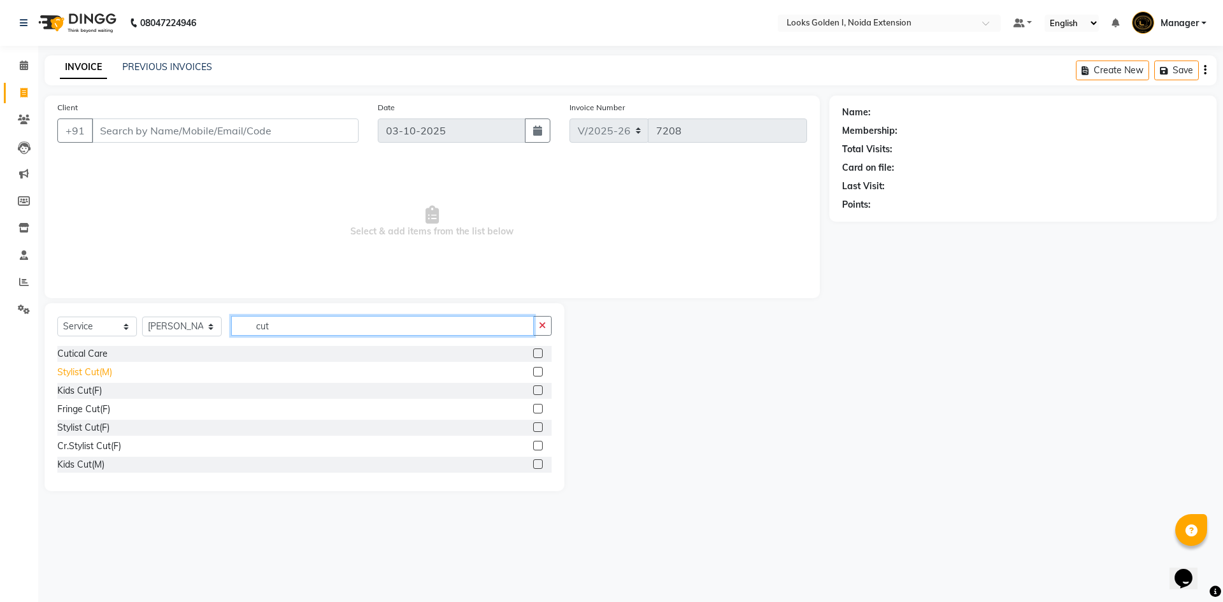
type input "cut"
click at [85, 373] on div "Stylist Cut(M)" at bounding box center [84, 372] width 55 height 13
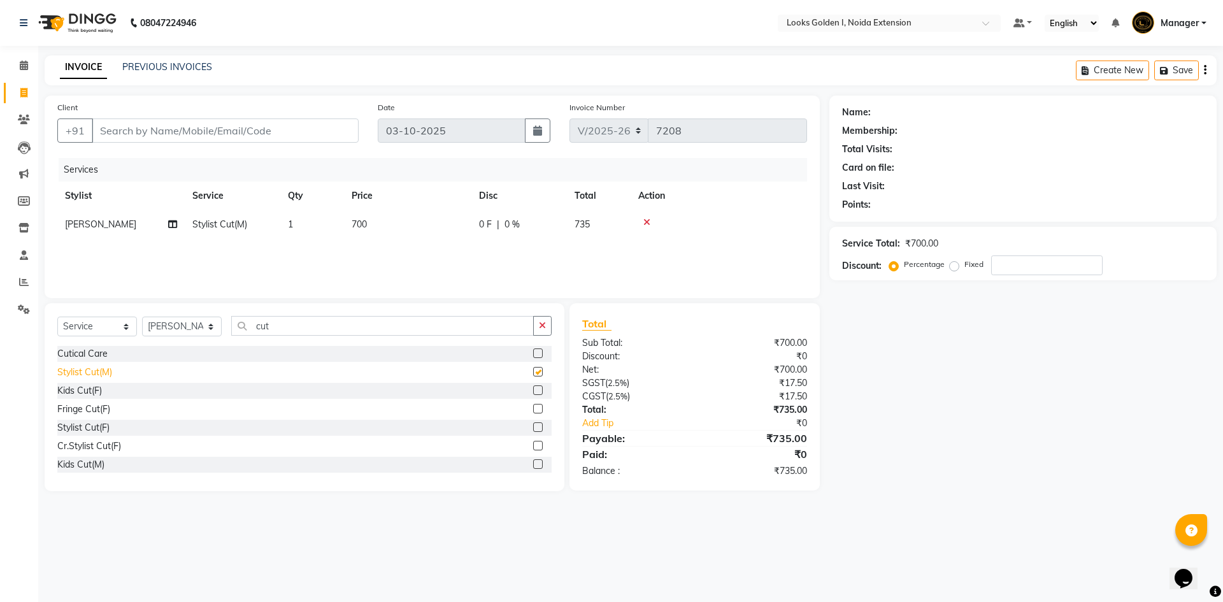
checkbox input "false"
click at [186, 328] on select "Select Stylist Ajay_pdct Ali_Khan [PERSON_NAME] [PERSON_NAME] Counter_Sales [PE…" at bounding box center [182, 327] width 80 height 20
select select "91655"
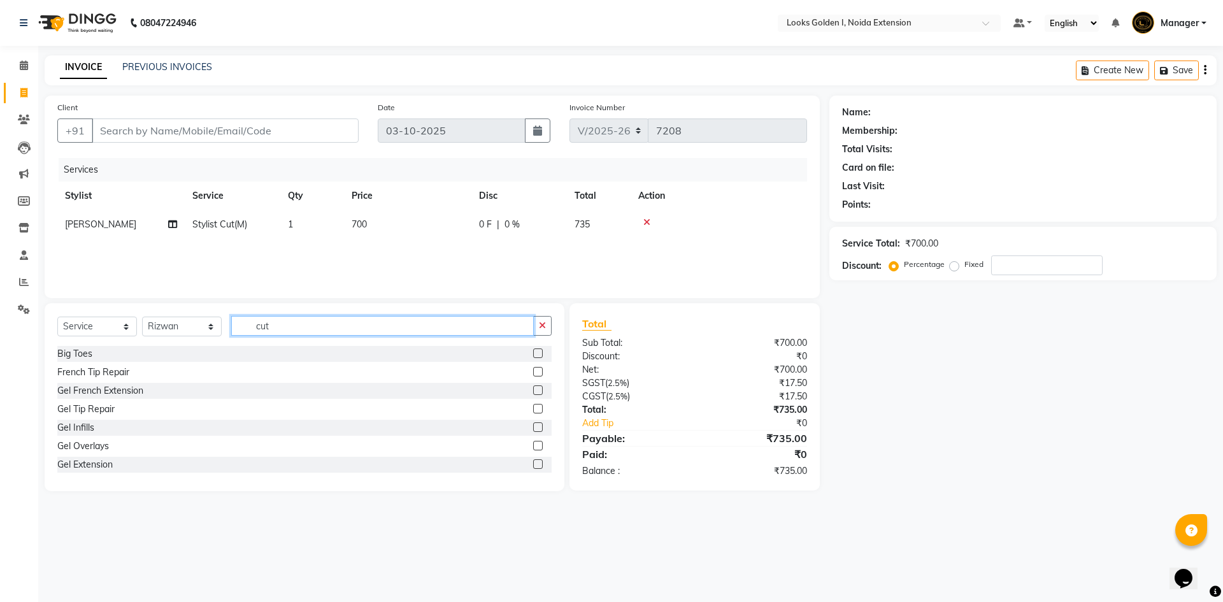
click at [278, 329] on input "cut" at bounding box center [382, 326] width 303 height 20
click at [278, 329] on input "text" at bounding box center [382, 326] width 303 height 20
type input "cut"
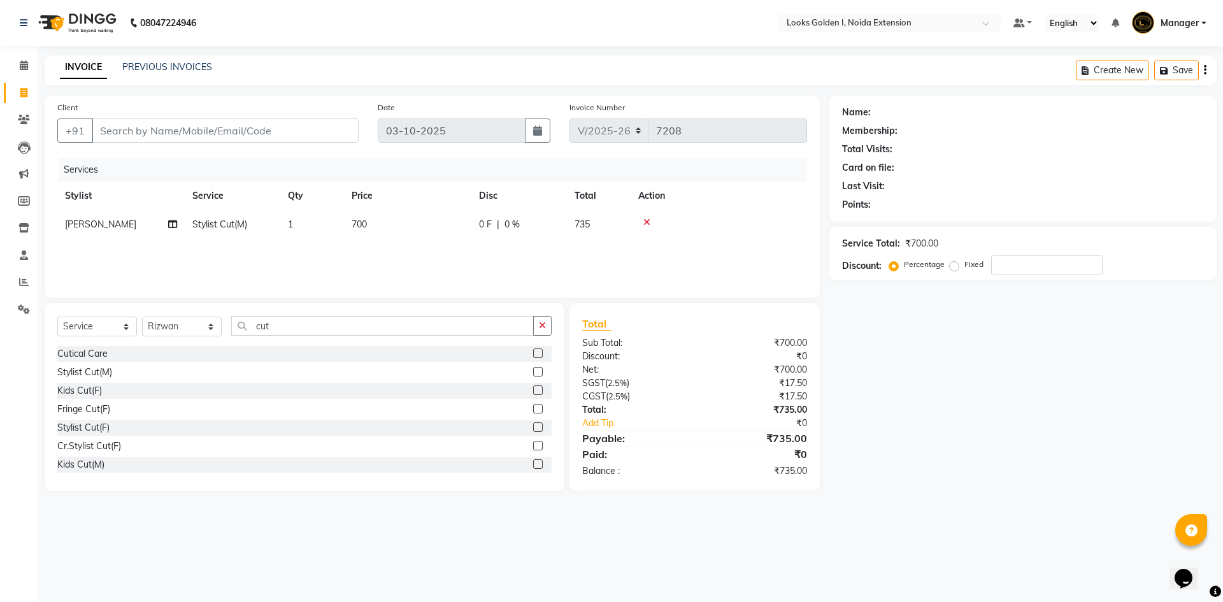
click at [78, 379] on div "Stylist Cut(M)" at bounding box center [304, 372] width 494 height 16
click at [78, 376] on div "Stylist Cut(M)" at bounding box center [84, 372] width 55 height 13
checkbox input "false"
click at [195, 330] on select "Select Stylist Ajay_pdct Ali_Khan [PERSON_NAME] [PERSON_NAME] Counter_Sales [PE…" at bounding box center [182, 327] width 80 height 20
select select "91182"
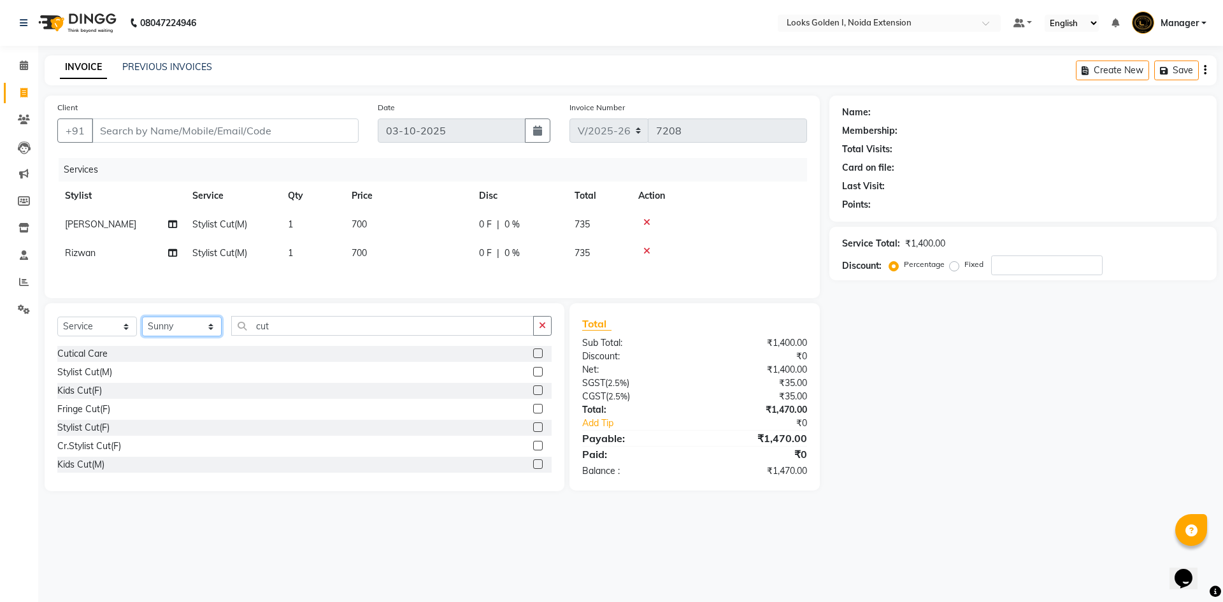
click at [142, 319] on select "Select Stylist Ajay_pdct Ali_Khan [PERSON_NAME] [PERSON_NAME] Counter_Sales [PE…" at bounding box center [182, 327] width 80 height 20
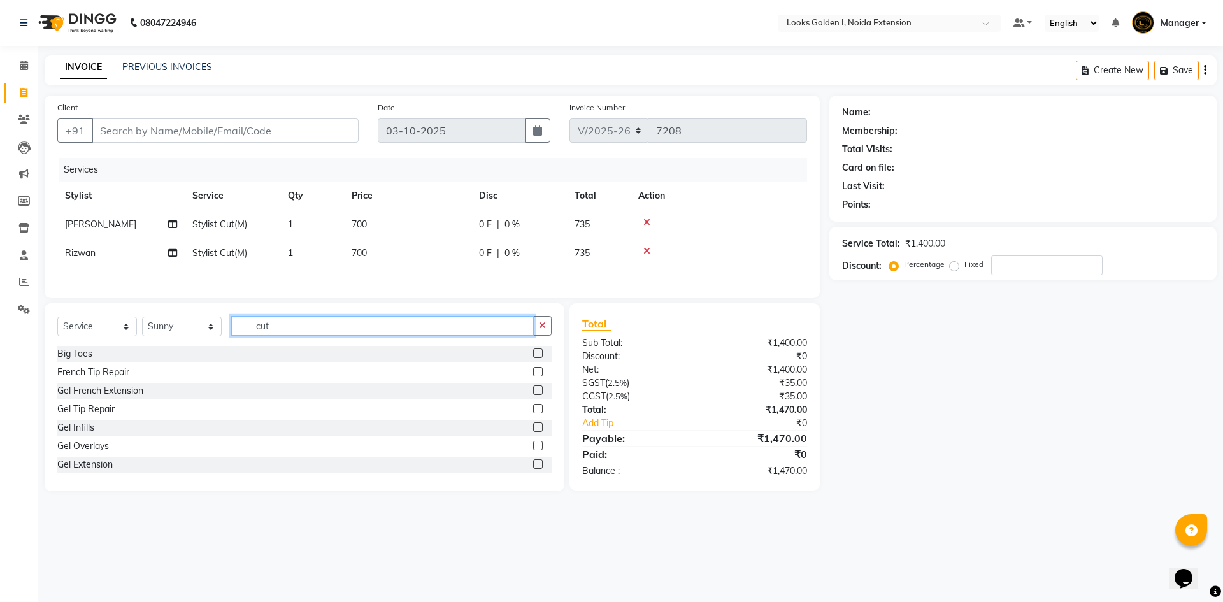
click at [295, 328] on input "cut" at bounding box center [382, 326] width 303 height 20
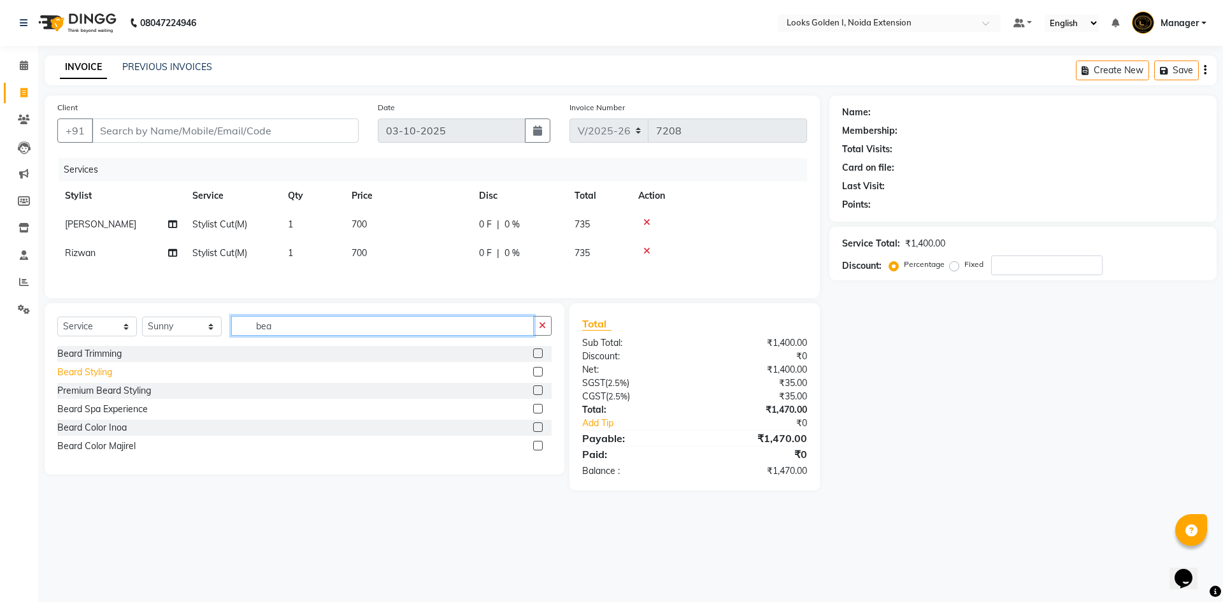
type input "bea"
click at [90, 374] on div "Beard Styling" at bounding box center [84, 372] width 55 height 13
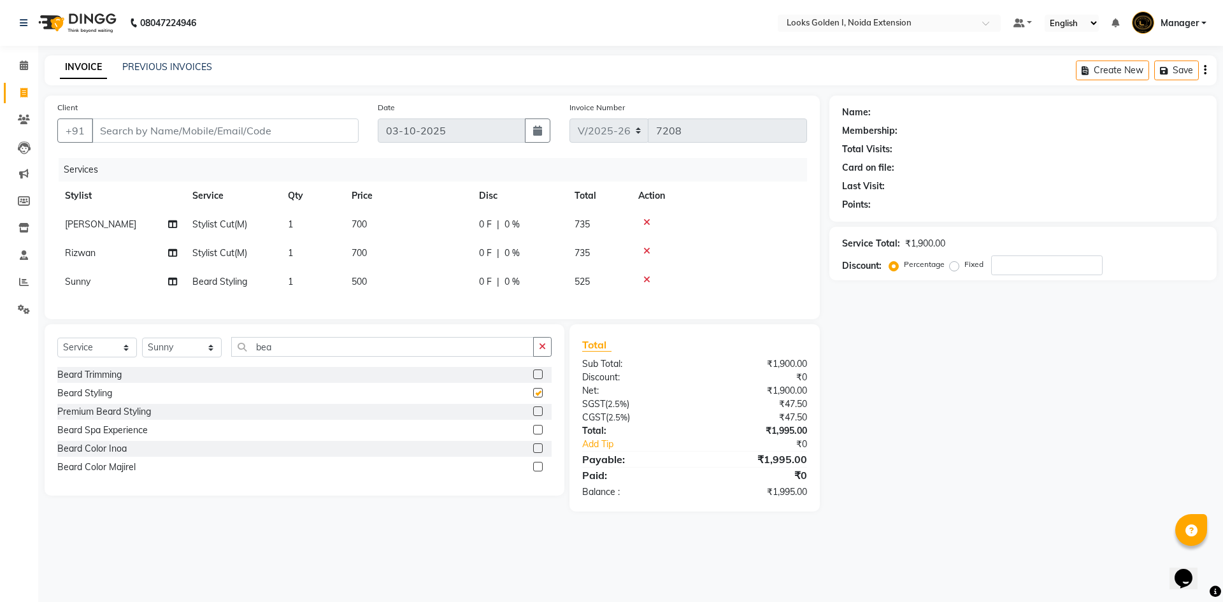
checkbox input "false"
click at [401, 225] on td "700" at bounding box center [407, 224] width 127 height 29
select select "43887"
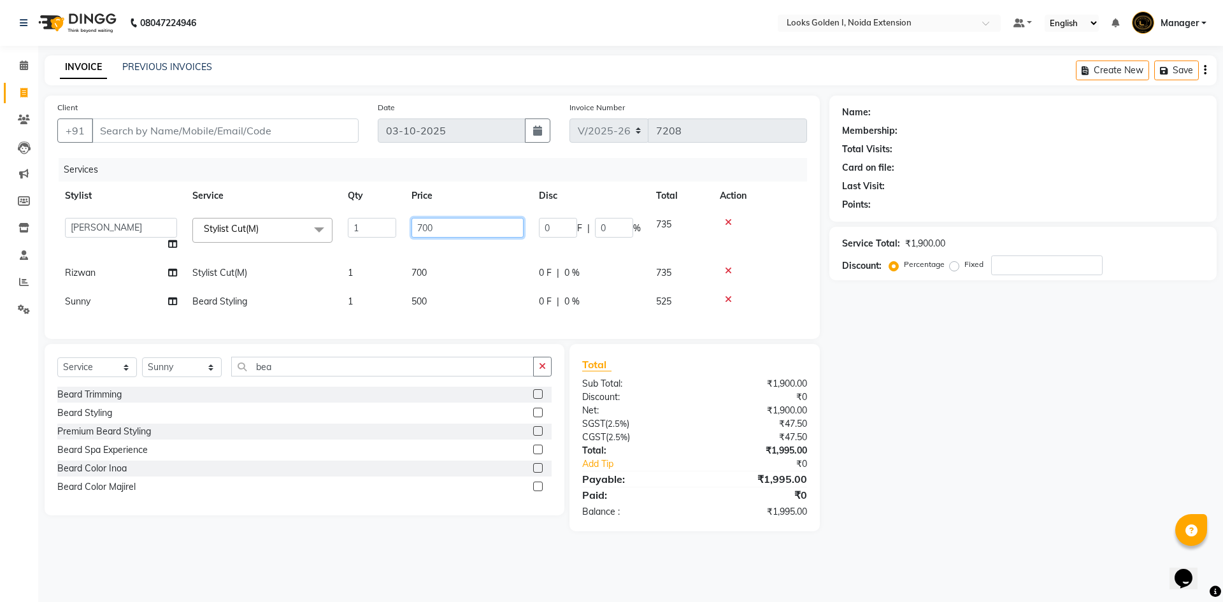
drag, startPoint x: 423, startPoint y: 226, endPoint x: 408, endPoint y: 222, distance: 15.8
click at [408, 222] on td "700" at bounding box center [467, 234] width 127 height 48
type input "1000"
click at [431, 272] on tbody "Ajay_pdct Ali_Khan [PERSON_NAME] [PERSON_NAME] Counter_Sales [PERSON_NAME] Farm…" at bounding box center [432, 263] width 750 height 106
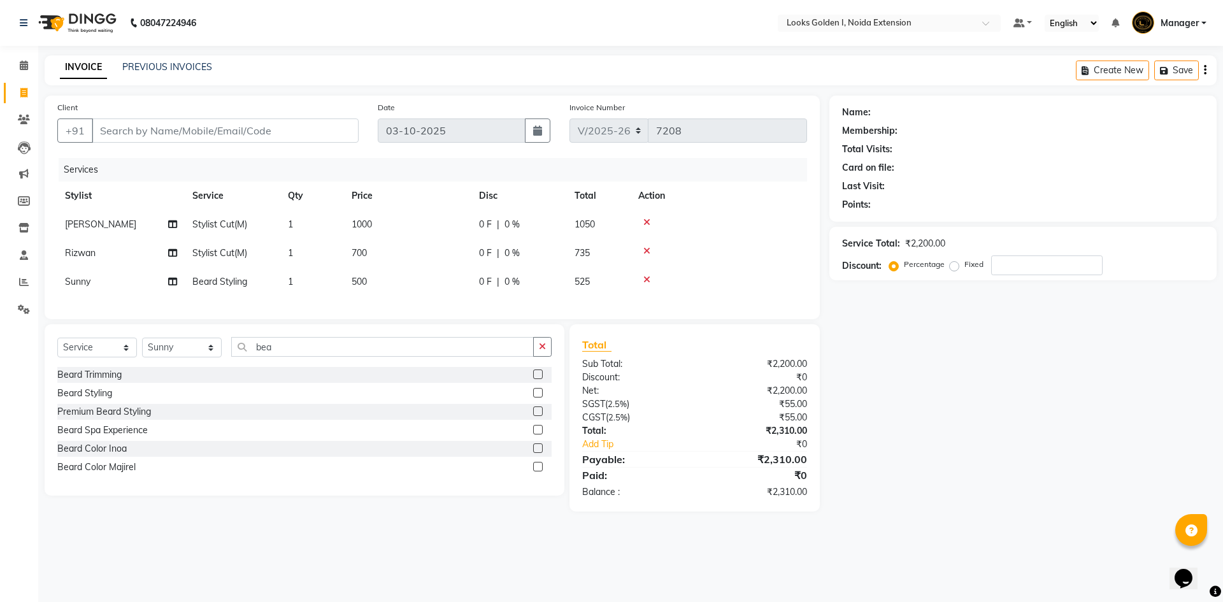
click at [415, 254] on td "700" at bounding box center [407, 253] width 127 height 29
select select "91655"
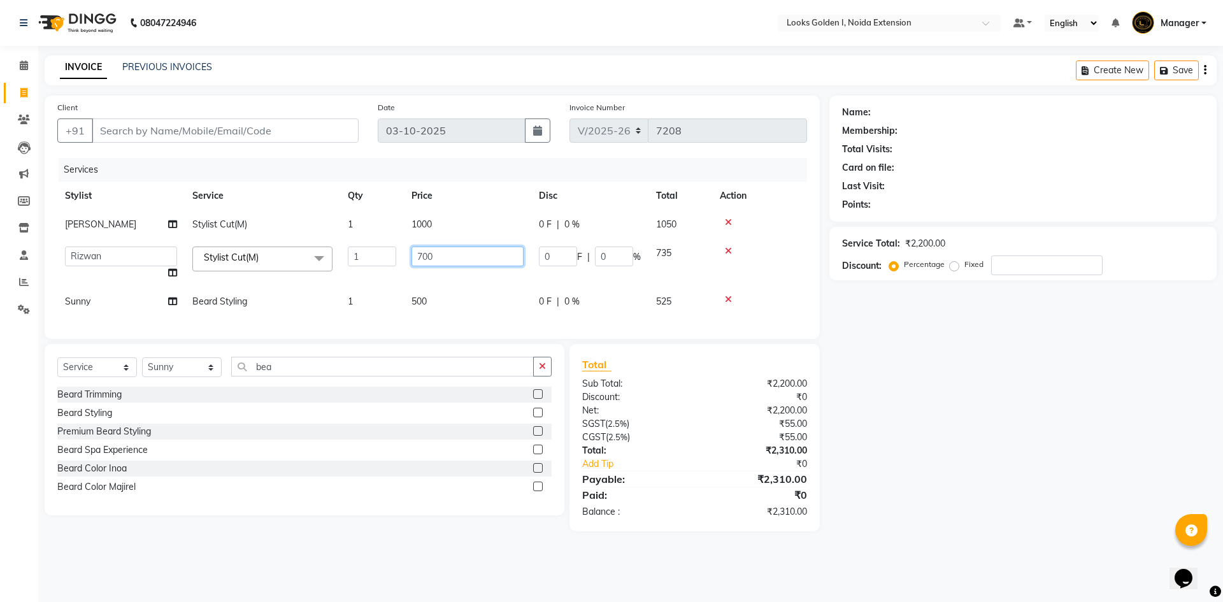
drag, startPoint x: 425, startPoint y: 257, endPoint x: 405, endPoint y: 255, distance: 19.9
click at [405, 255] on td "700" at bounding box center [467, 263] width 127 height 48
type input "800"
click at [417, 297] on div "Services Stylist Service Qty Price Disc Total Action [PERSON_NAME] Stylist Cut(…" at bounding box center [432, 242] width 750 height 168
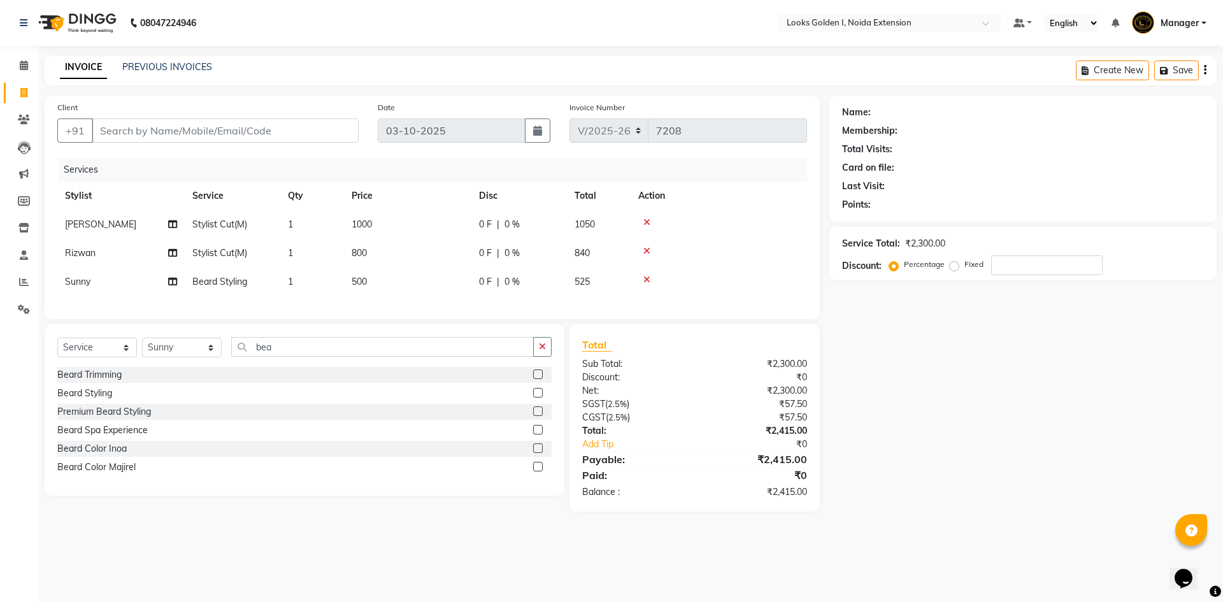
click at [387, 210] on td "1000" at bounding box center [407, 224] width 127 height 29
select select "43887"
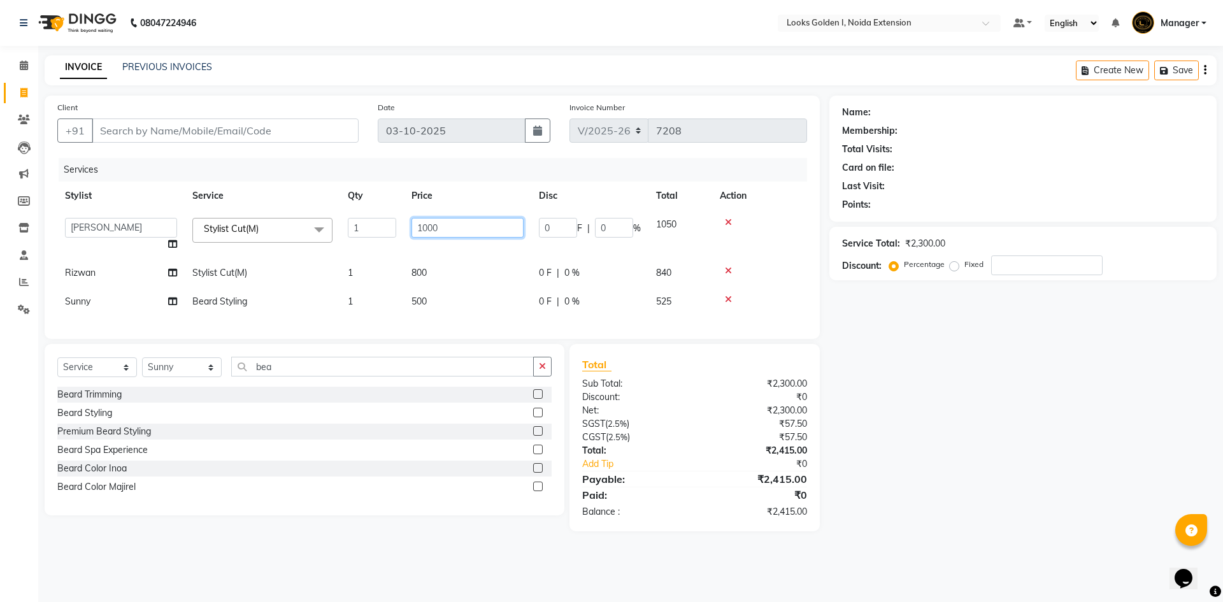
drag, startPoint x: 430, startPoint y: 224, endPoint x: 401, endPoint y: 224, distance: 29.3
click at [401, 224] on tr "Ajay_pdct Ali_Khan [PERSON_NAME] [PERSON_NAME] Counter_Sales [PERSON_NAME] Farm…" at bounding box center [432, 234] width 750 height 48
type input "800"
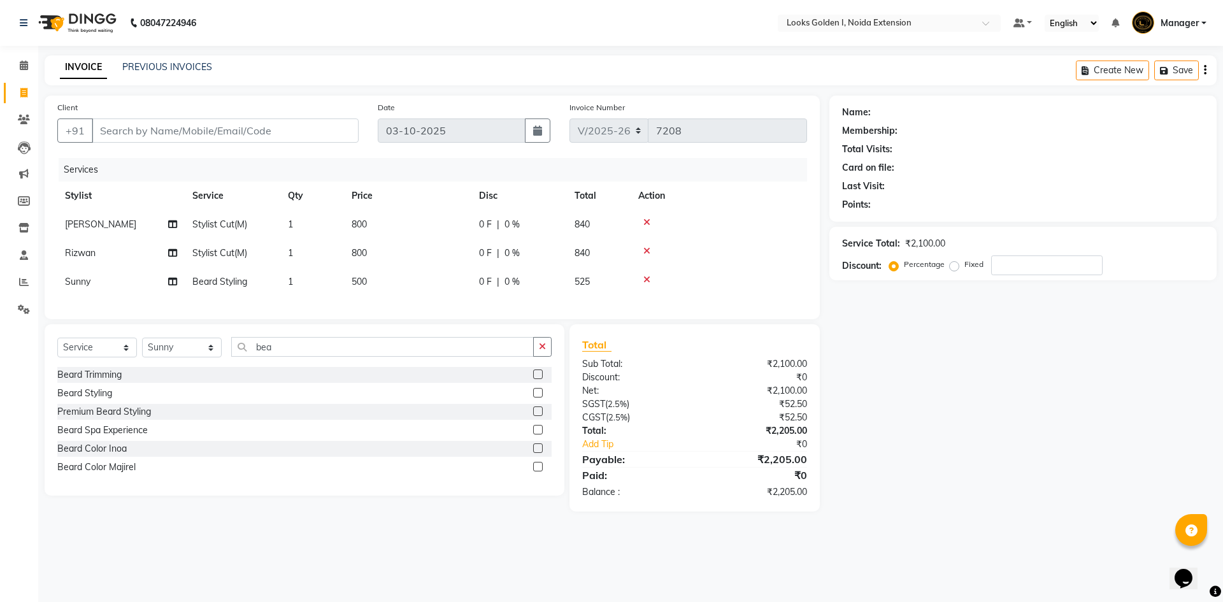
click at [421, 265] on td "800" at bounding box center [407, 253] width 127 height 29
select select "91655"
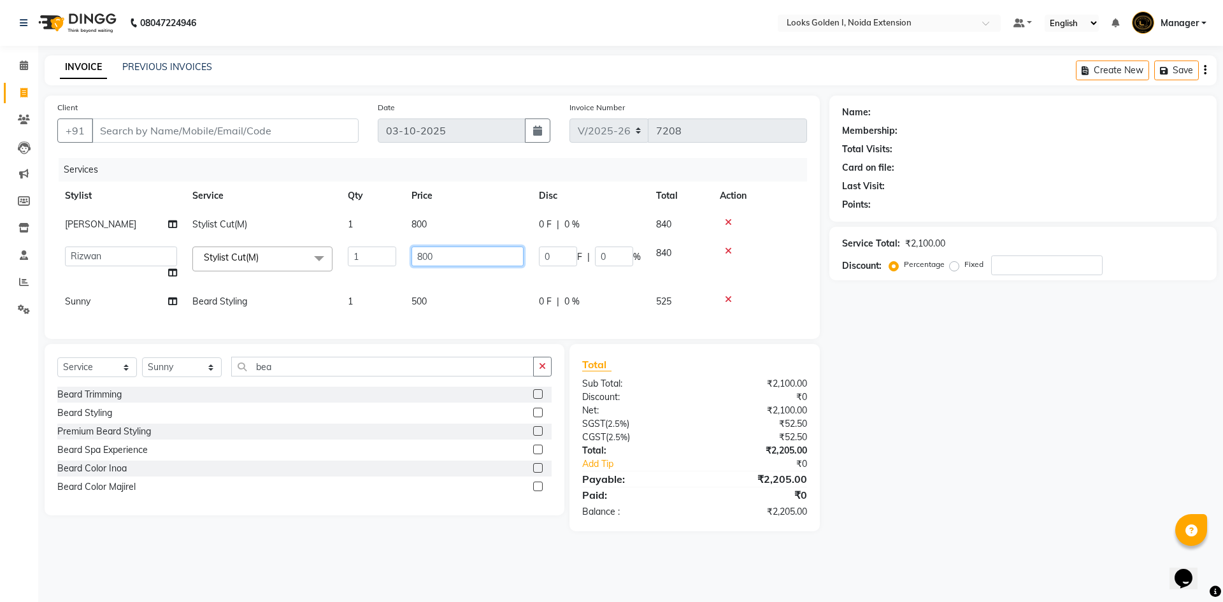
drag, startPoint x: 421, startPoint y: 261, endPoint x: 405, endPoint y: 258, distance: 15.5
click at [405, 258] on td "800" at bounding box center [467, 263] width 127 height 48
type input "1100"
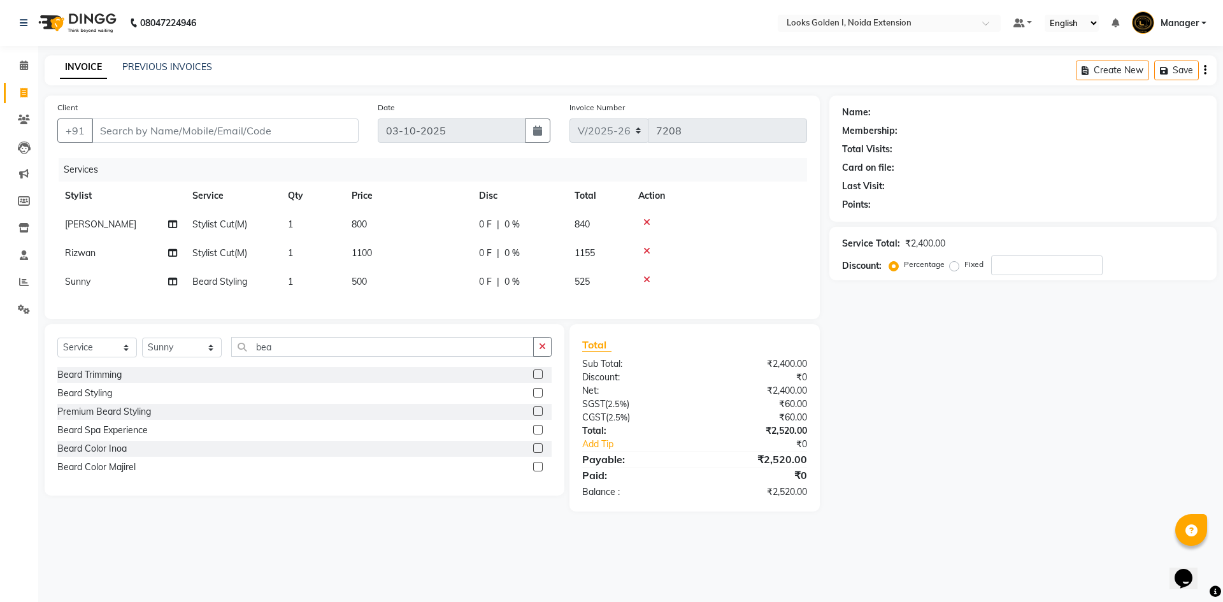
click at [421, 292] on td "500" at bounding box center [407, 282] width 127 height 29
select select "91182"
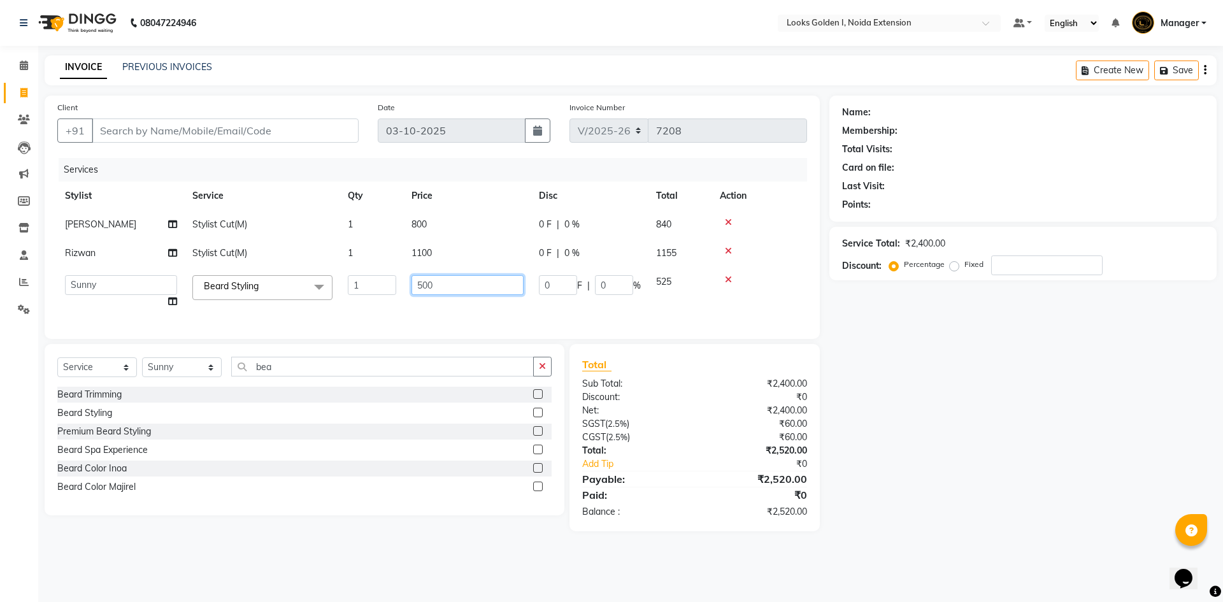
drag, startPoint x: 423, startPoint y: 287, endPoint x: 407, endPoint y: 283, distance: 16.4
click at [407, 283] on td "500" at bounding box center [467, 292] width 127 height 48
type input "300"
click at [305, 129] on input "Client" at bounding box center [225, 131] width 267 height 24
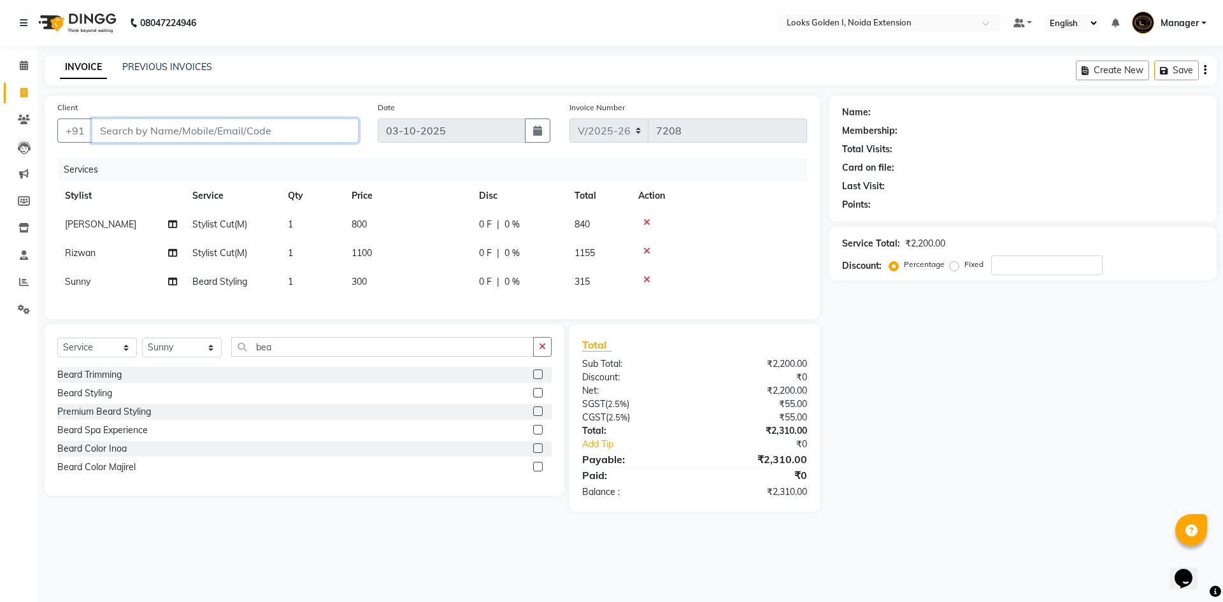
type input "9"
type input "0"
type input "9958148920"
click at [332, 134] on span "Add Client" at bounding box center [326, 130] width 50 height 13
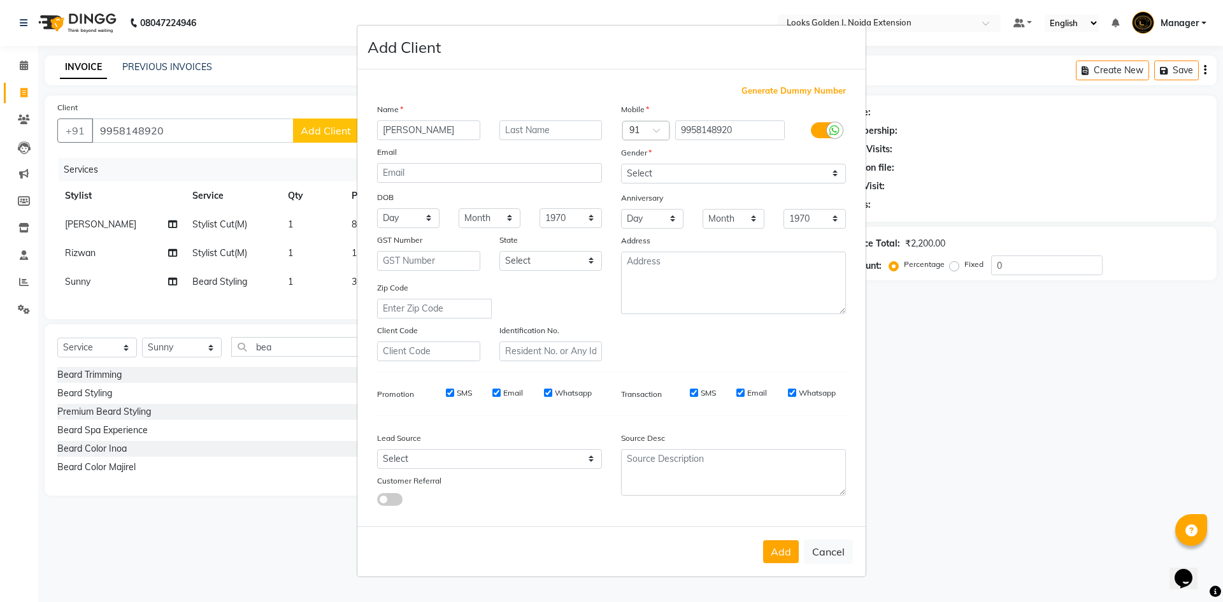
type input "[PERSON_NAME]"
click at [662, 180] on select "Select [DEMOGRAPHIC_DATA] [DEMOGRAPHIC_DATA] Other Prefer Not To Say" at bounding box center [733, 174] width 225 height 20
select select "[DEMOGRAPHIC_DATA]"
click at [621, 164] on select "Select [DEMOGRAPHIC_DATA] [DEMOGRAPHIC_DATA] Other Prefer Not To Say" at bounding box center [733, 174] width 225 height 20
click at [791, 538] on div "Add Cancel" at bounding box center [611, 551] width 508 height 50
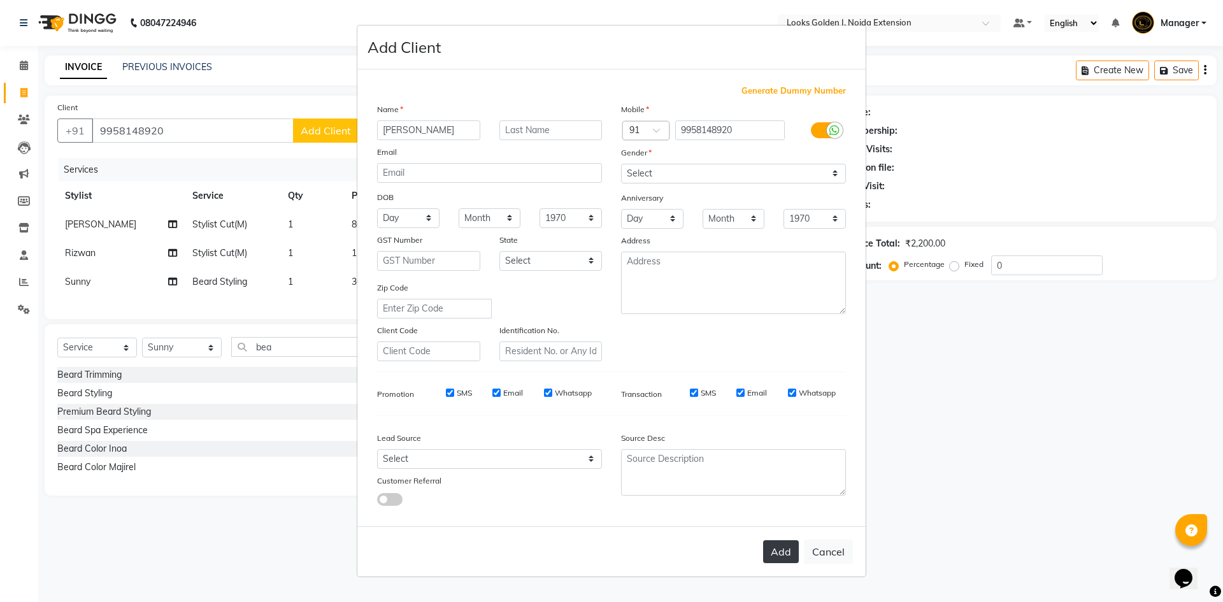
click at [772, 549] on button "Add" at bounding box center [781, 551] width 36 height 23
select select
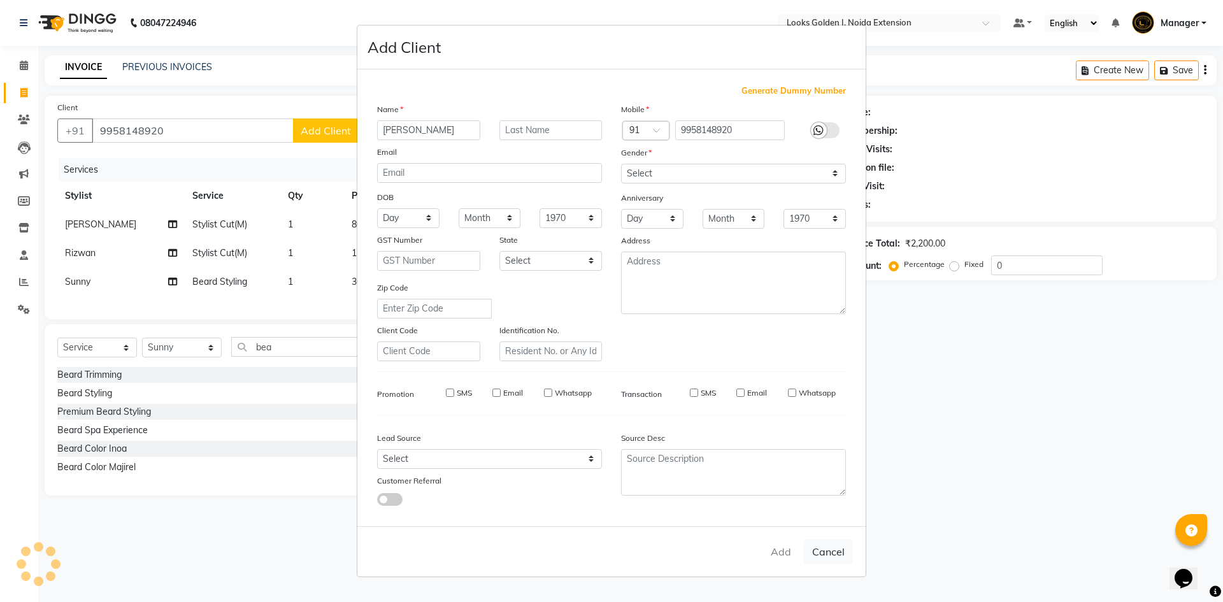
select select
checkbox input "false"
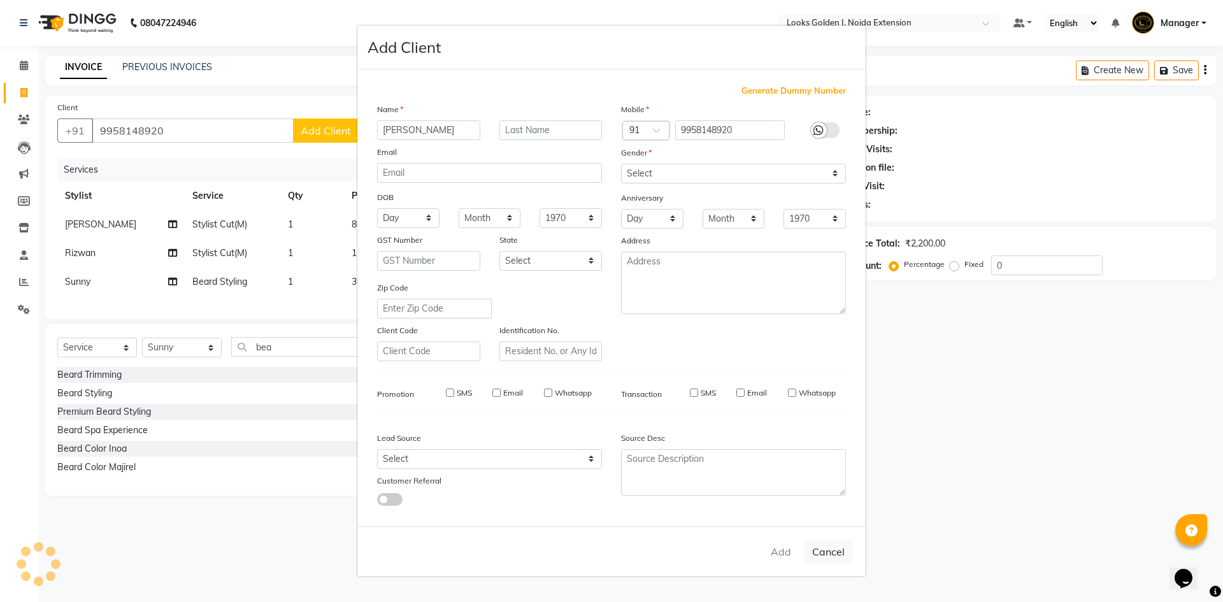
checkbox input "false"
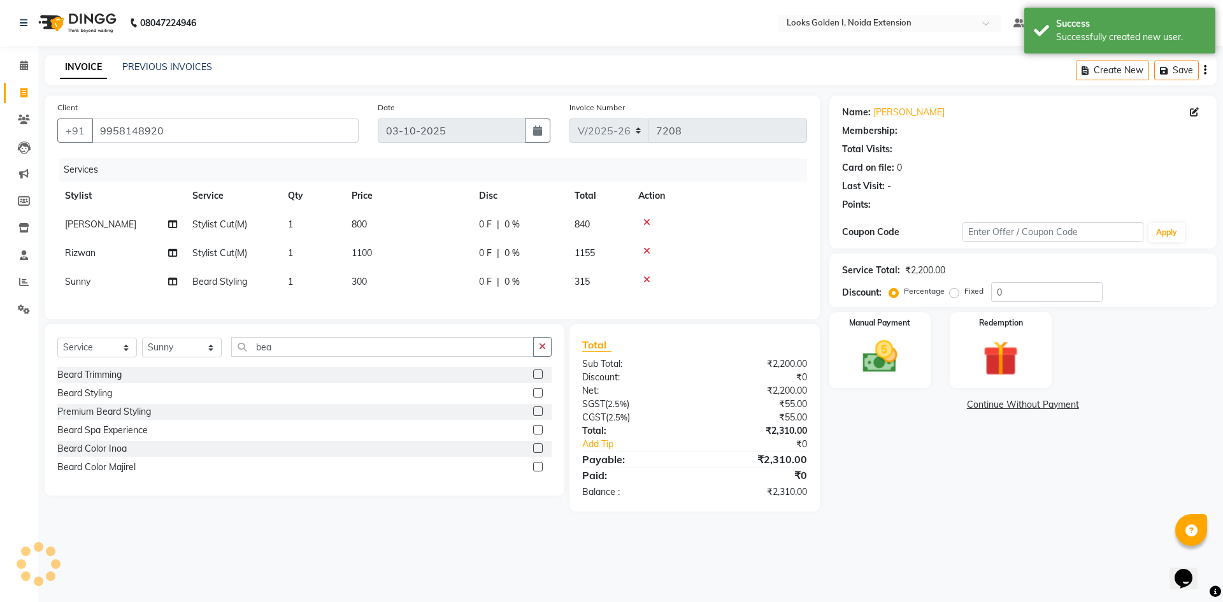
select select "1: Object"
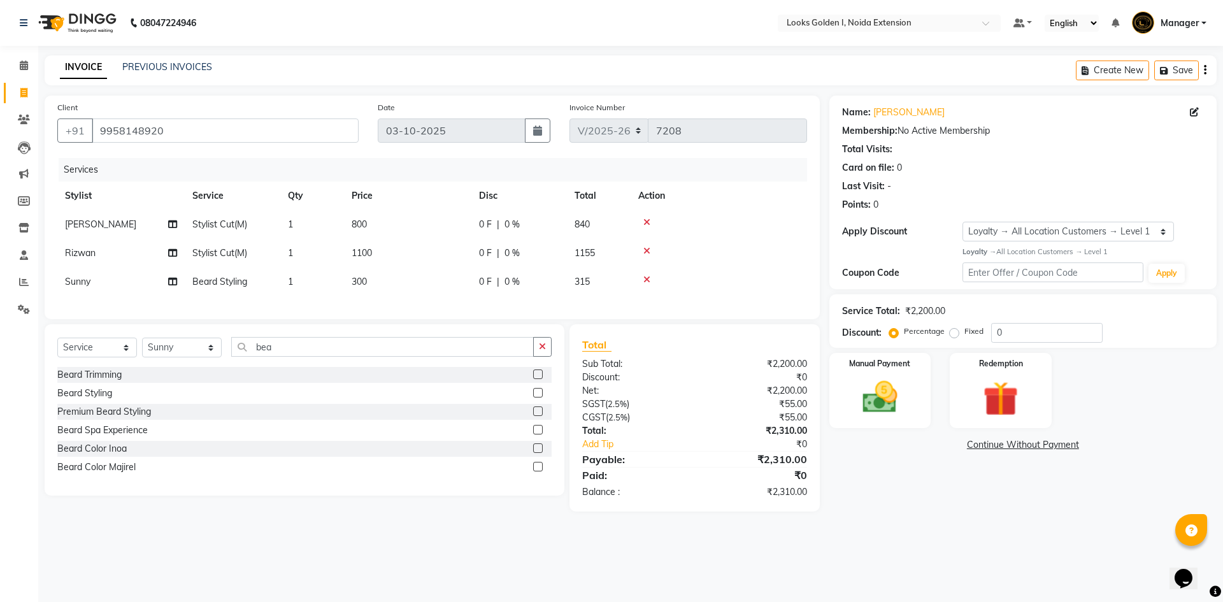
click at [103, 224] on td "[PERSON_NAME]" at bounding box center [120, 224] width 127 height 29
select select "43887"
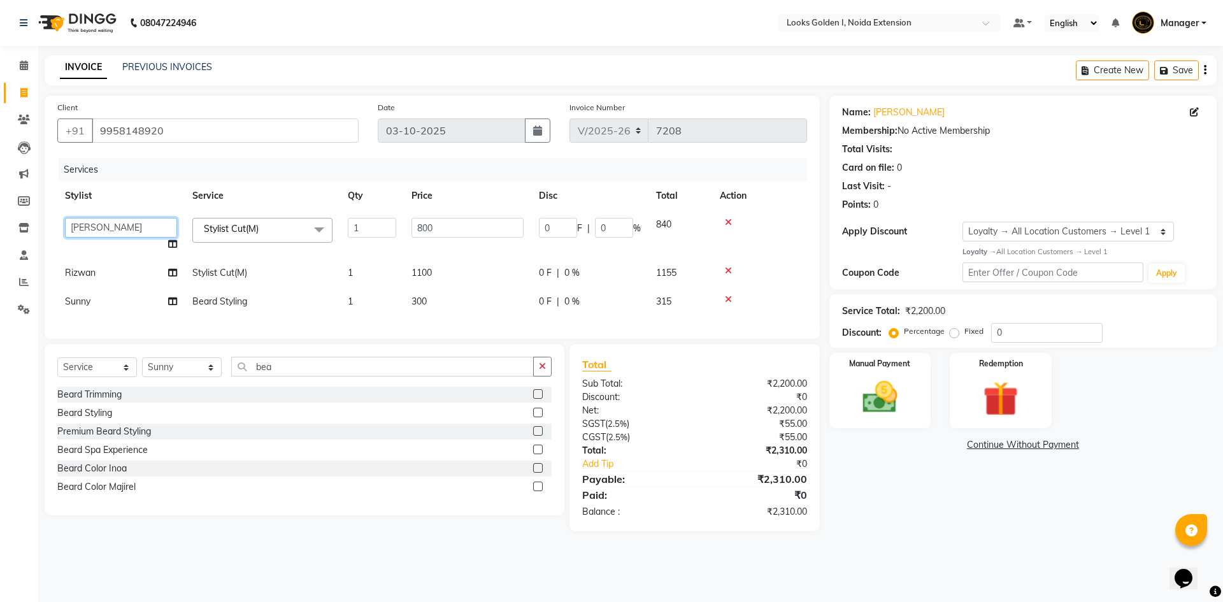
click at [106, 226] on select "Ajay_pdct Ali_Khan [PERSON_NAME] [PERSON_NAME] Counter_Sales [PERSON_NAME] Farm…" at bounding box center [121, 228] width 112 height 20
select select "91652"
click at [789, 311] on td at bounding box center [759, 301] width 95 height 29
click at [855, 408] on img at bounding box center [880, 398] width 59 height 42
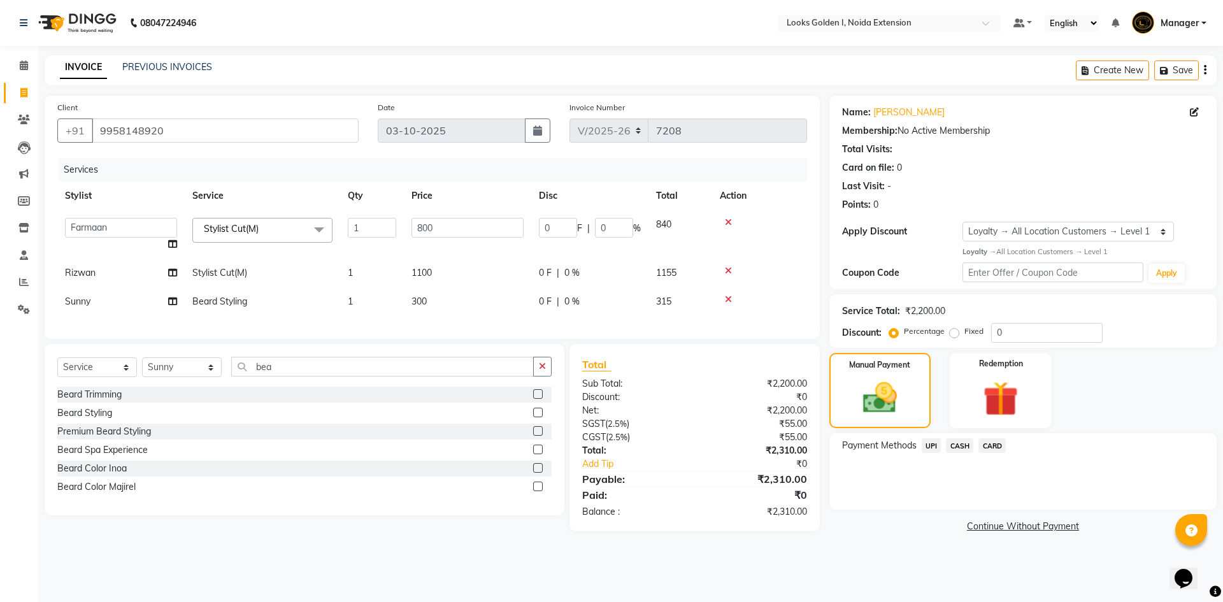
click at [931, 448] on span "UPI" at bounding box center [932, 445] width 20 height 15
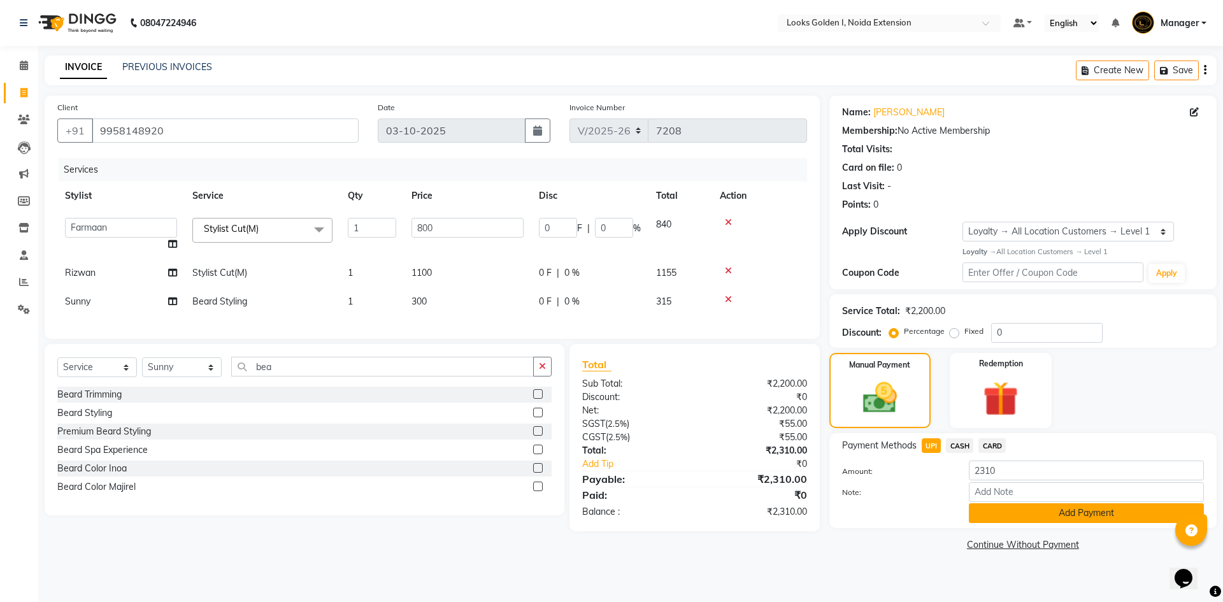
click at [993, 511] on button "Add Payment" at bounding box center [1086, 513] width 235 height 20
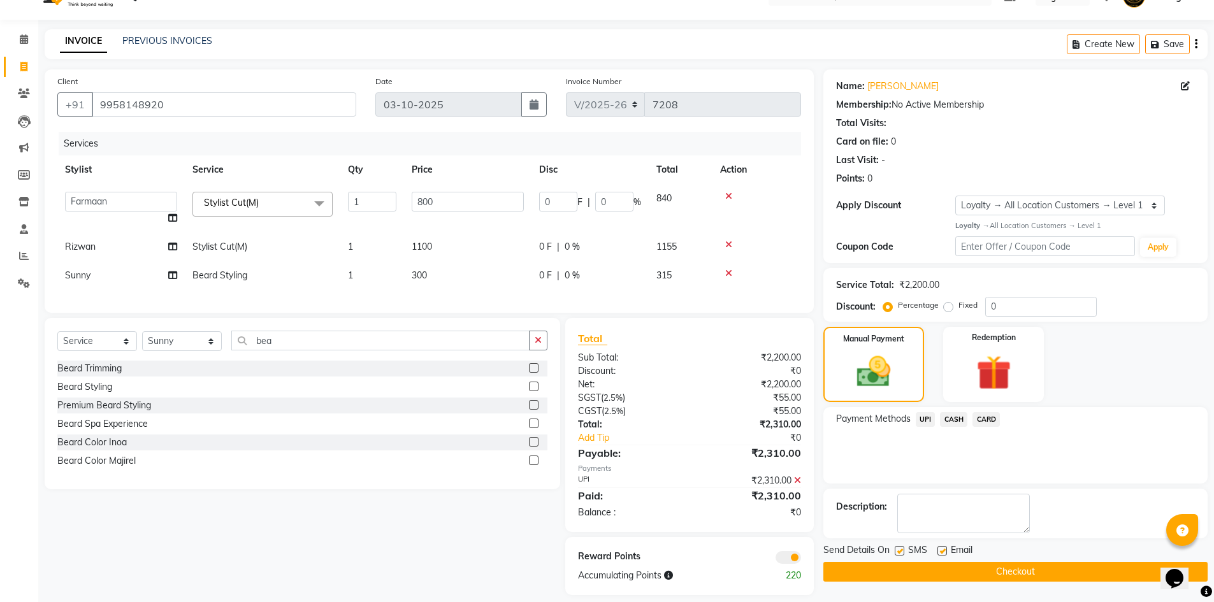
scroll to position [48, 0]
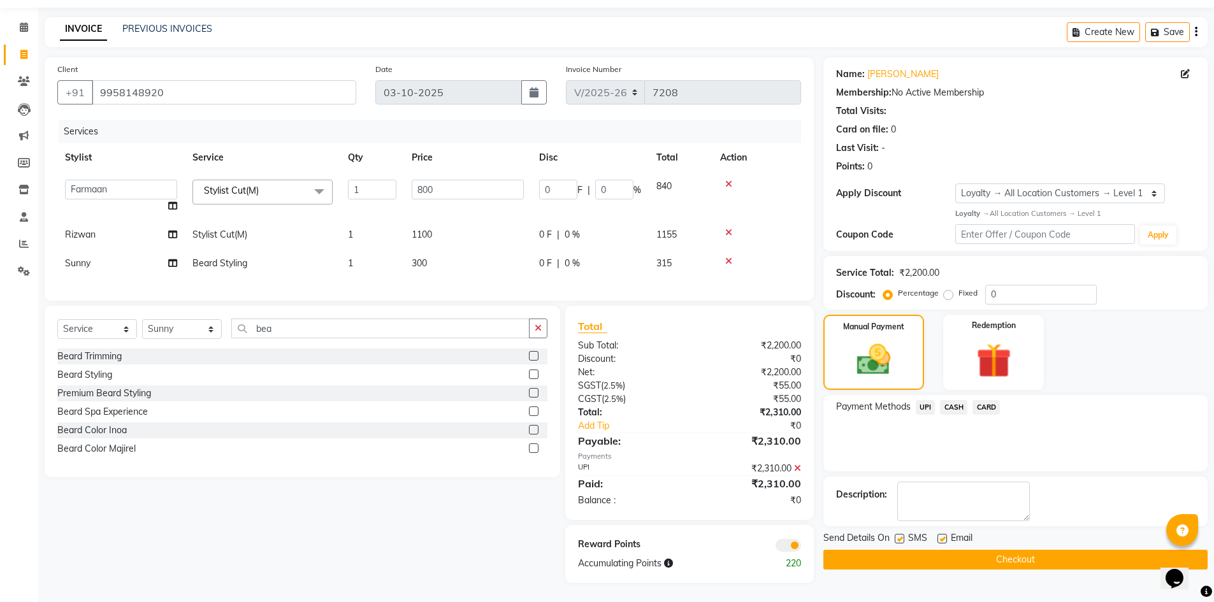
click at [990, 553] on button "Checkout" at bounding box center [1015, 560] width 384 height 20
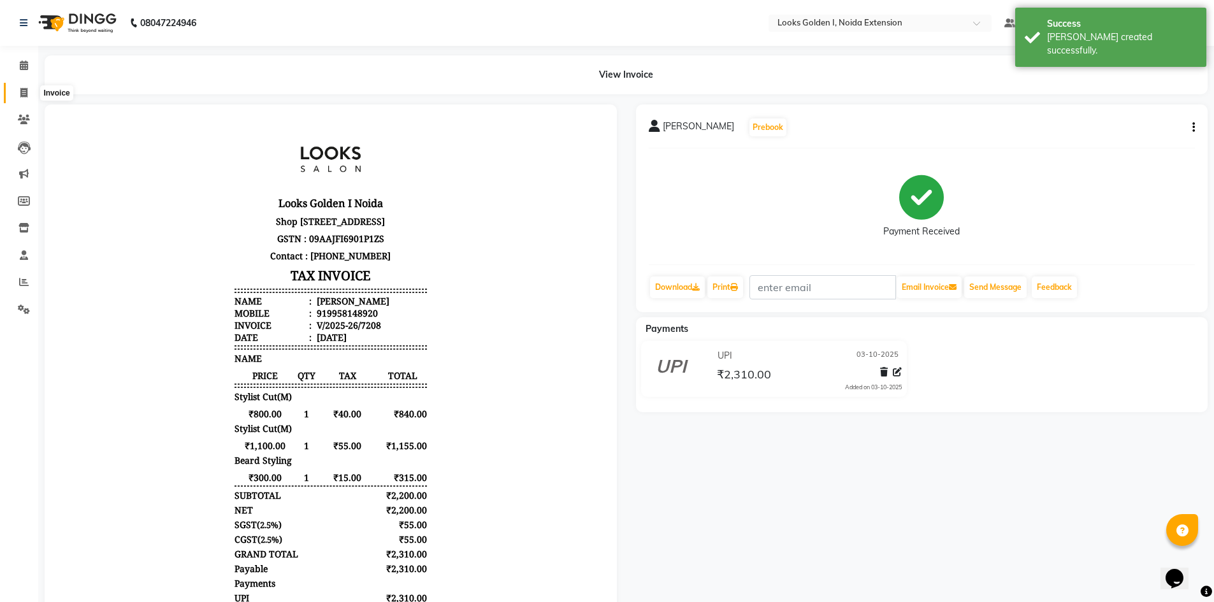
click at [20, 97] on span at bounding box center [24, 93] width 22 height 15
select select "service"
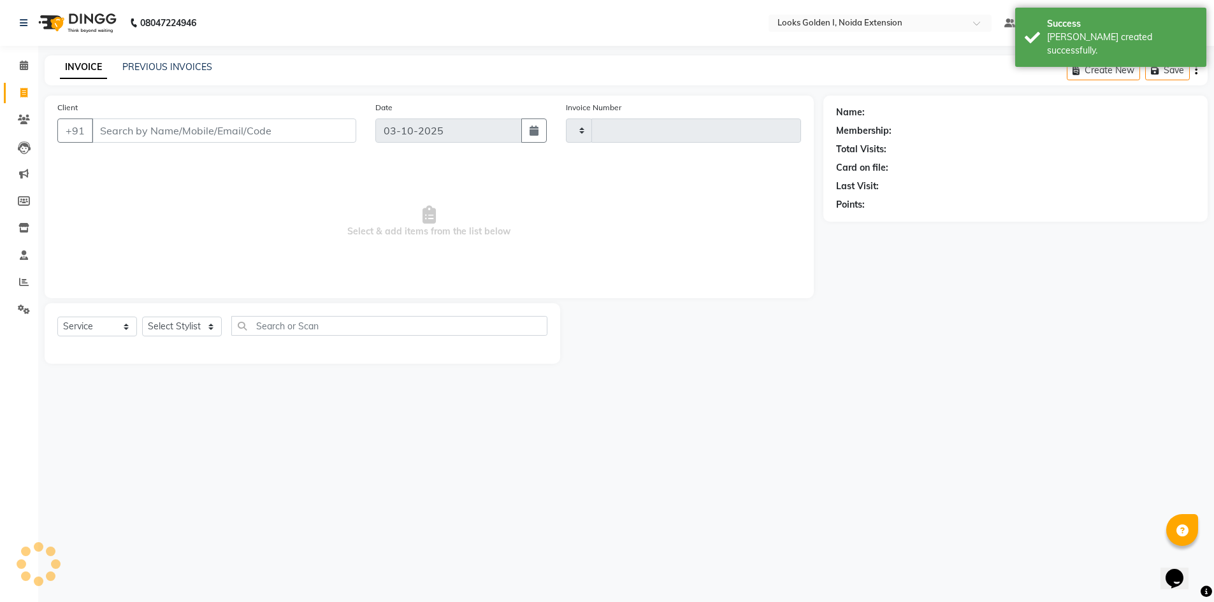
type input "7209"
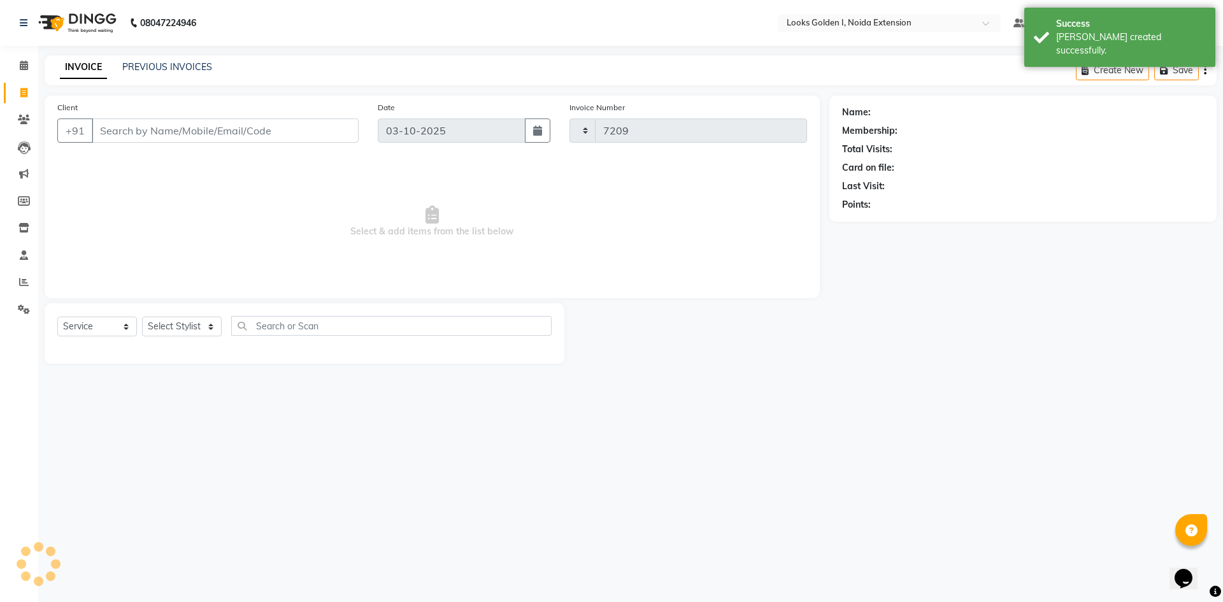
select select "5508"
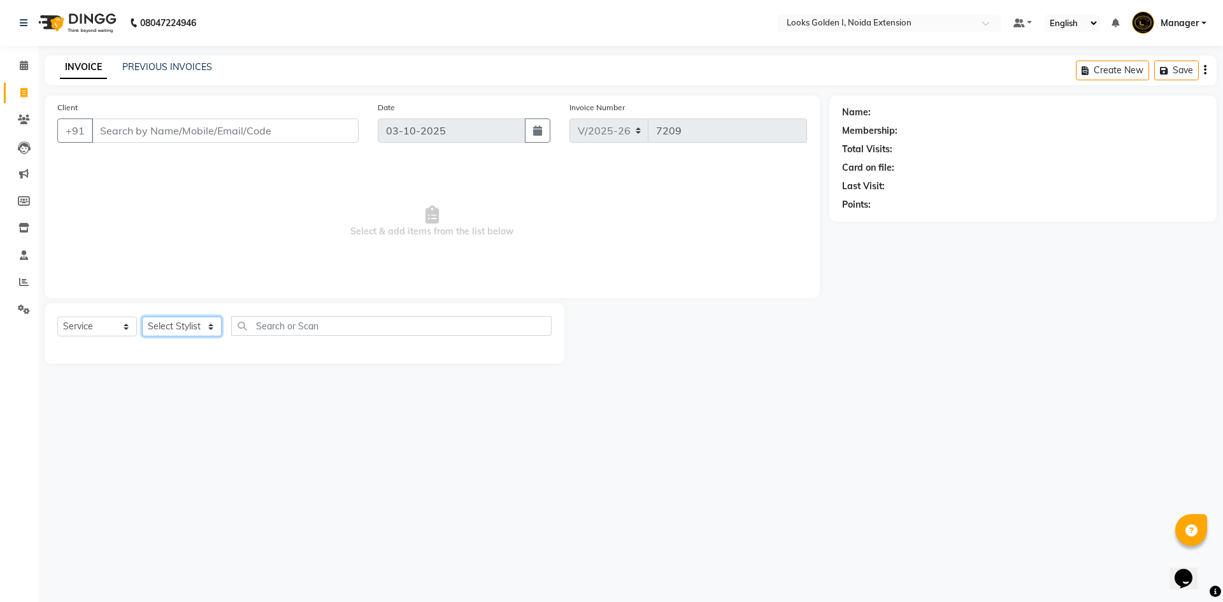
click at [175, 328] on select "Select Stylist Ajay_pdct Ali_Khan [PERSON_NAME] [PERSON_NAME] Counter_Sales [PE…" at bounding box center [182, 327] width 80 height 20
select select "78855"
click at [311, 324] on input "text" at bounding box center [391, 326] width 320 height 20
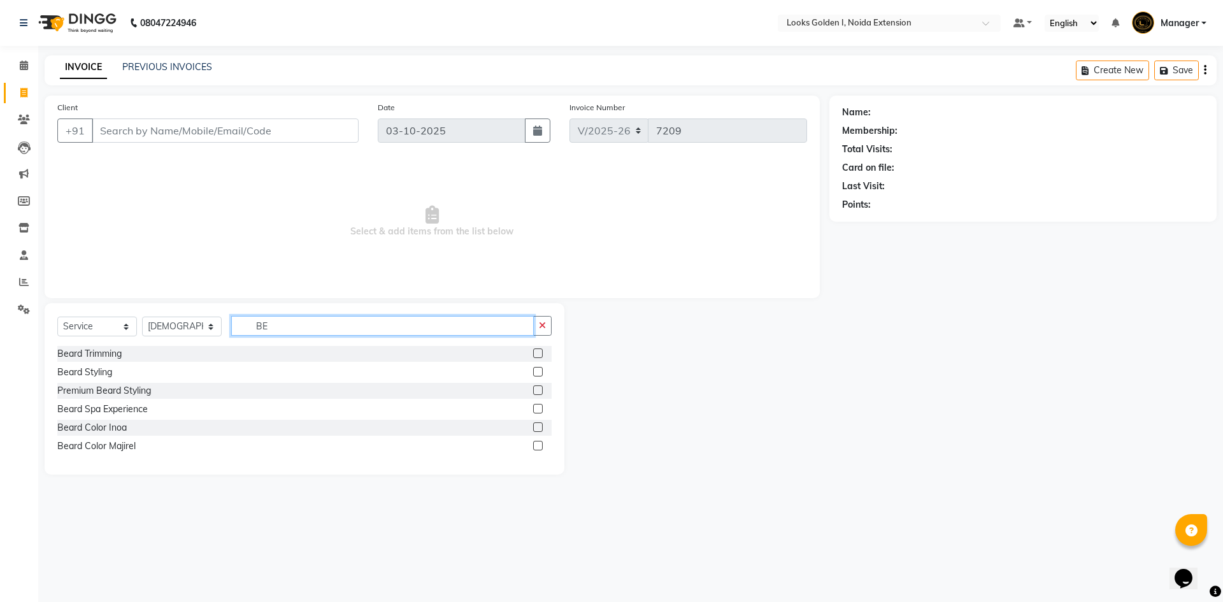
type input "B"
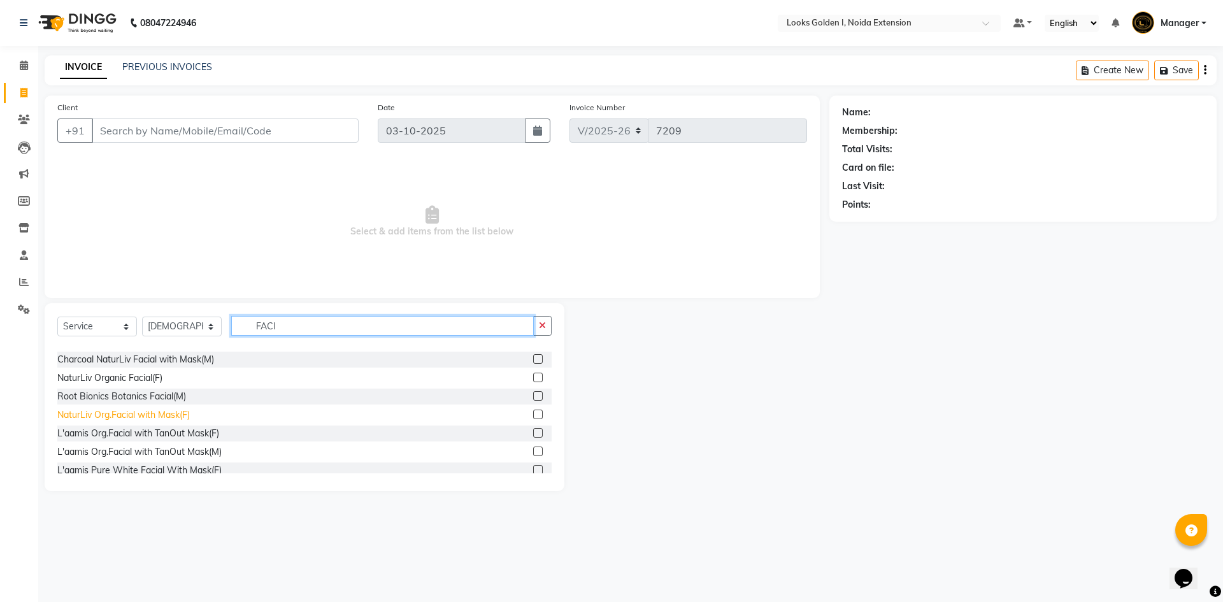
scroll to position [319, 0]
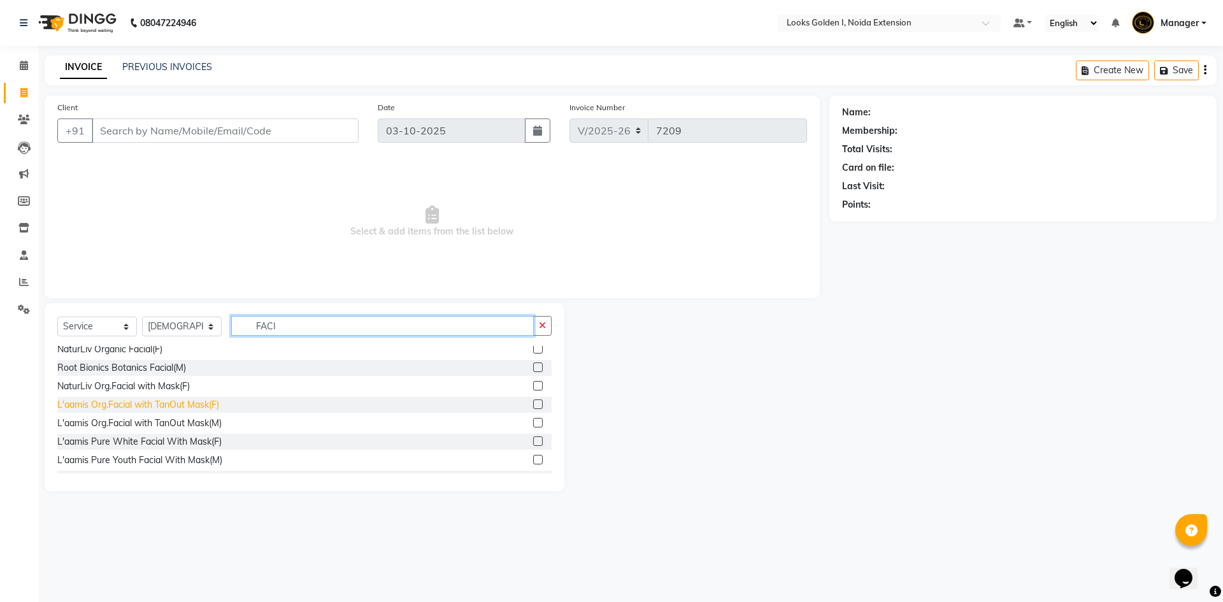
type input "FACI"
click at [139, 409] on div "L'aamis Org.Facial with TanOut Mask(F)" at bounding box center [138, 404] width 162 height 13
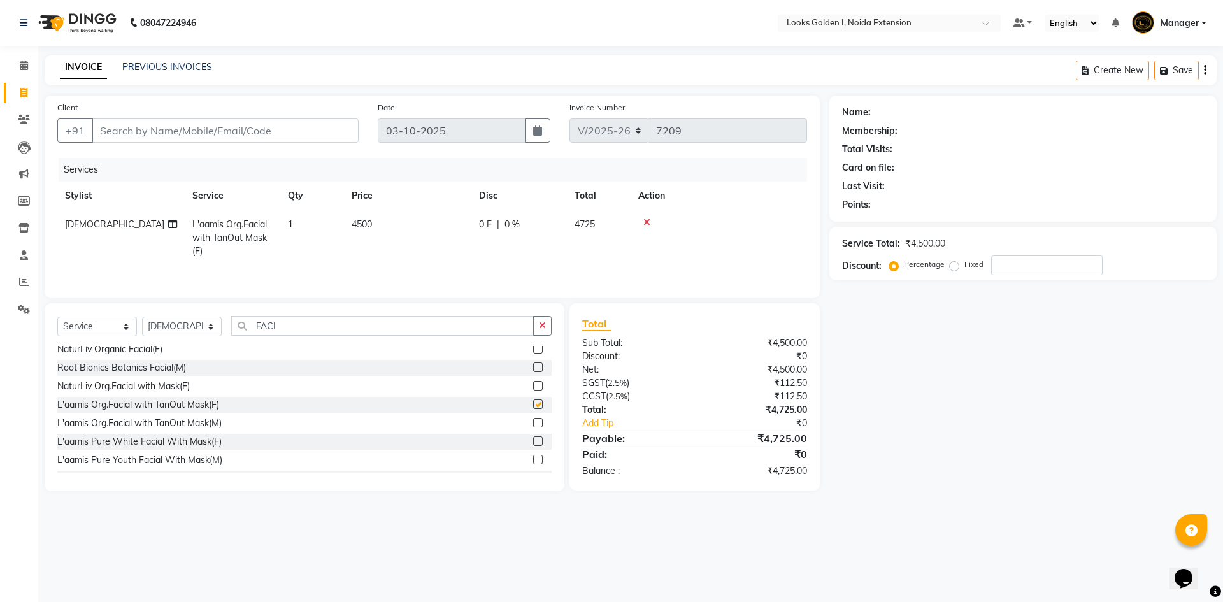
checkbox input "false"
click at [480, 231] on span "0 F" at bounding box center [485, 224] width 13 height 13
select select "78855"
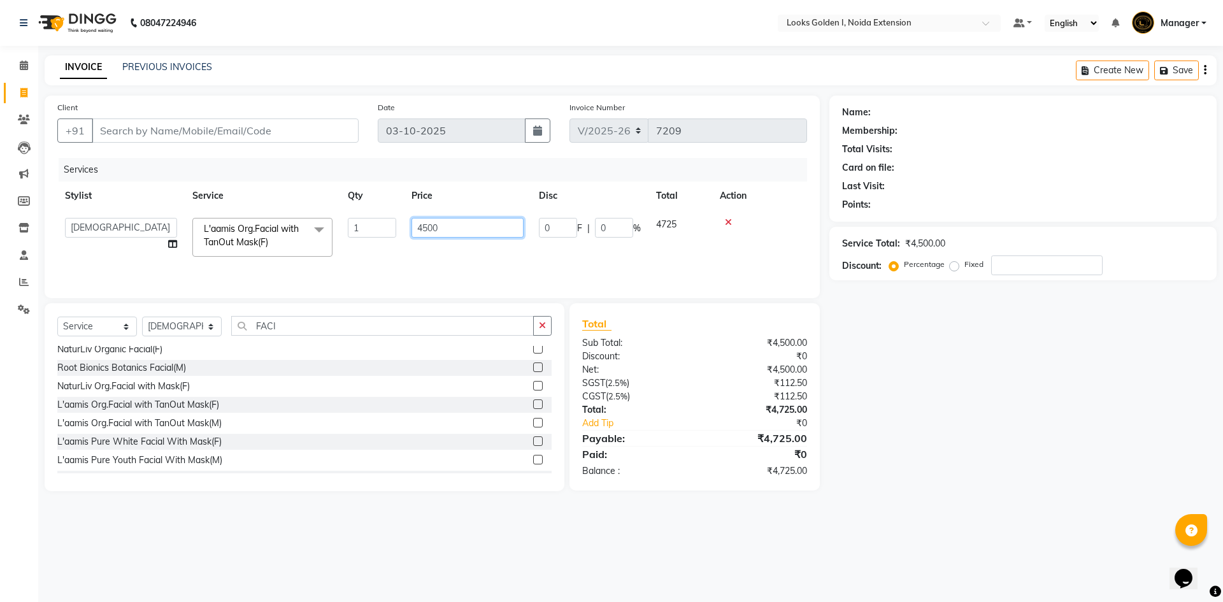
drag, startPoint x: 428, startPoint y: 229, endPoint x: 404, endPoint y: 237, distance: 25.4
click at [404, 237] on td "4500" at bounding box center [467, 237] width 127 height 54
type input "5300"
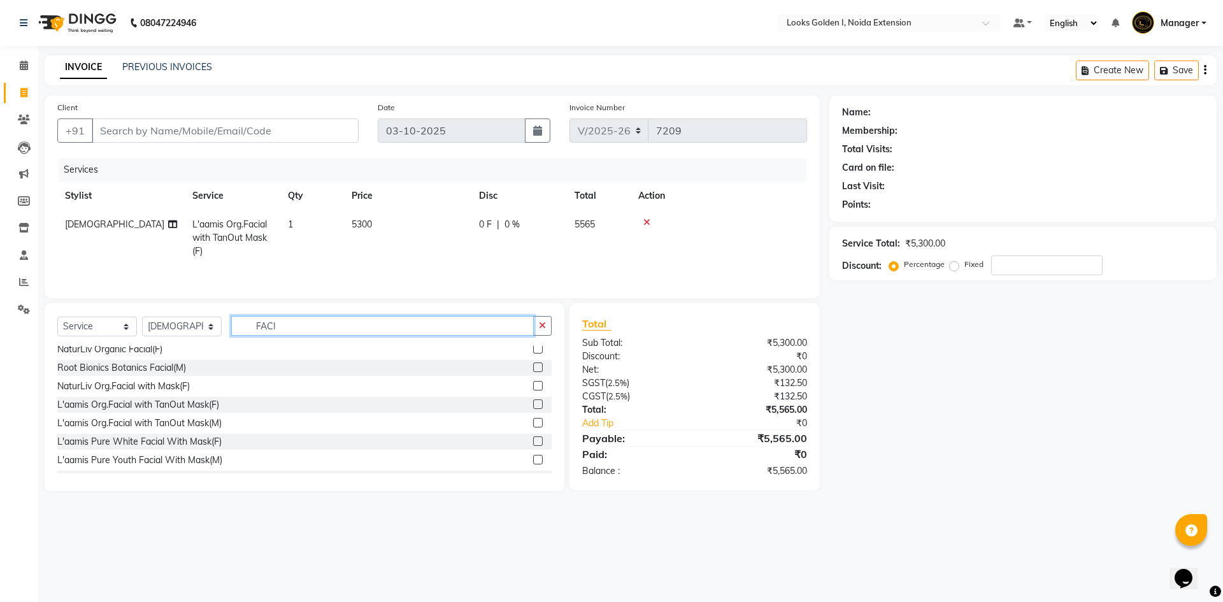
click at [278, 329] on input "FACI" at bounding box center [382, 326] width 303 height 20
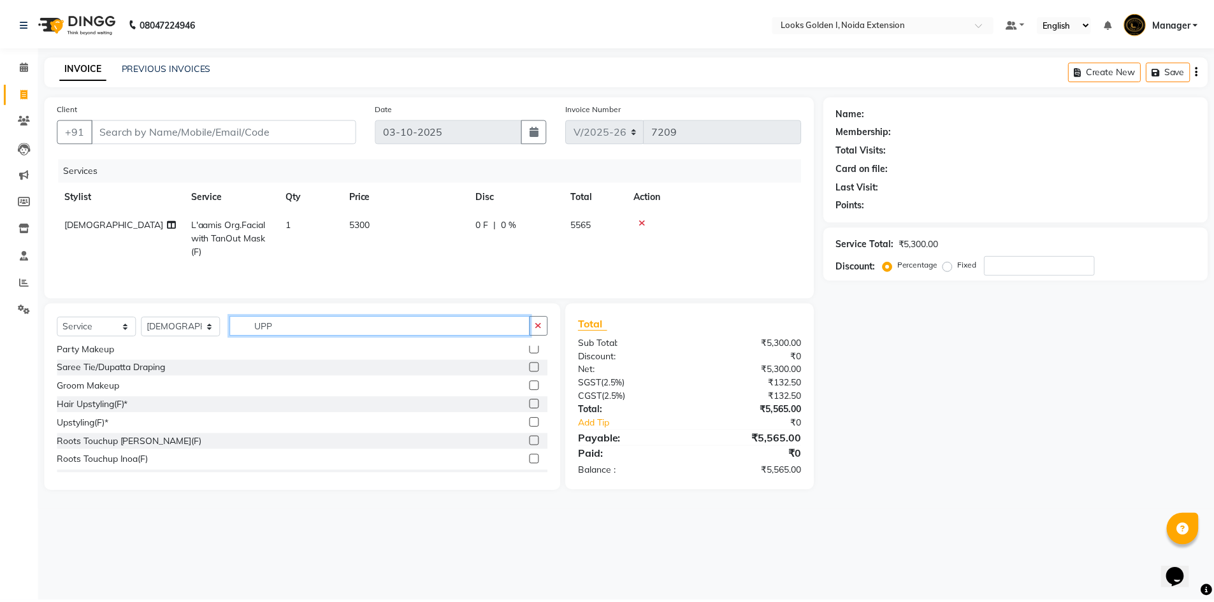
scroll to position [0, 0]
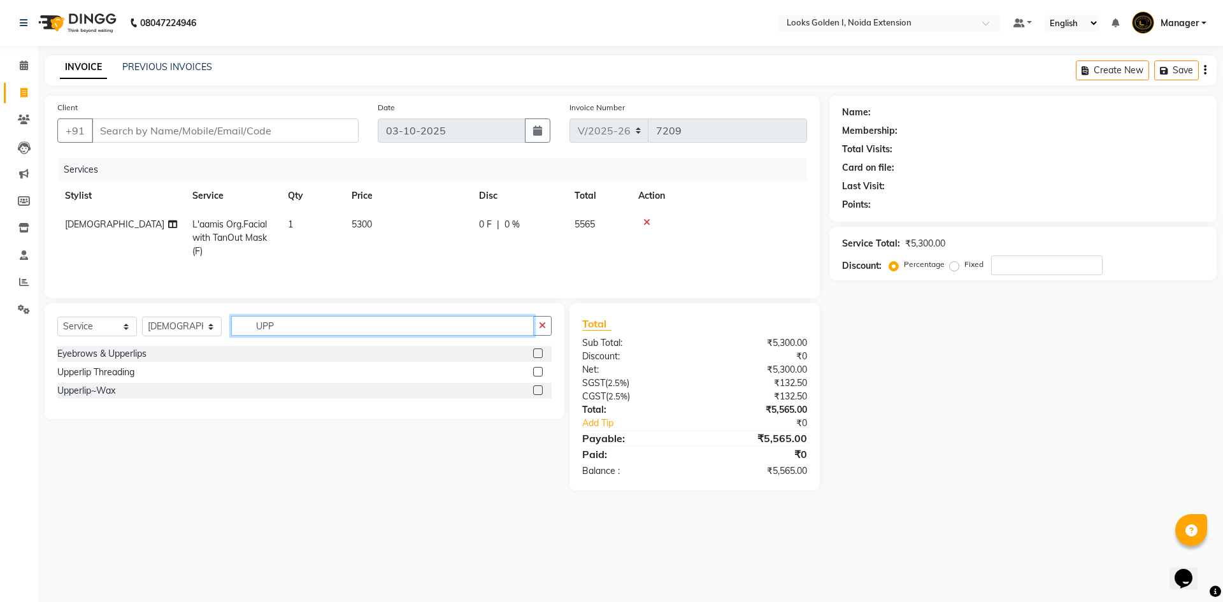
type input "UPP"
click at [233, 135] on input "Client" at bounding box center [225, 131] width 267 height 24
click at [278, 325] on input "UPP" at bounding box center [382, 326] width 303 height 20
click at [101, 370] on div "Upperlip Threading" at bounding box center [95, 372] width 77 height 13
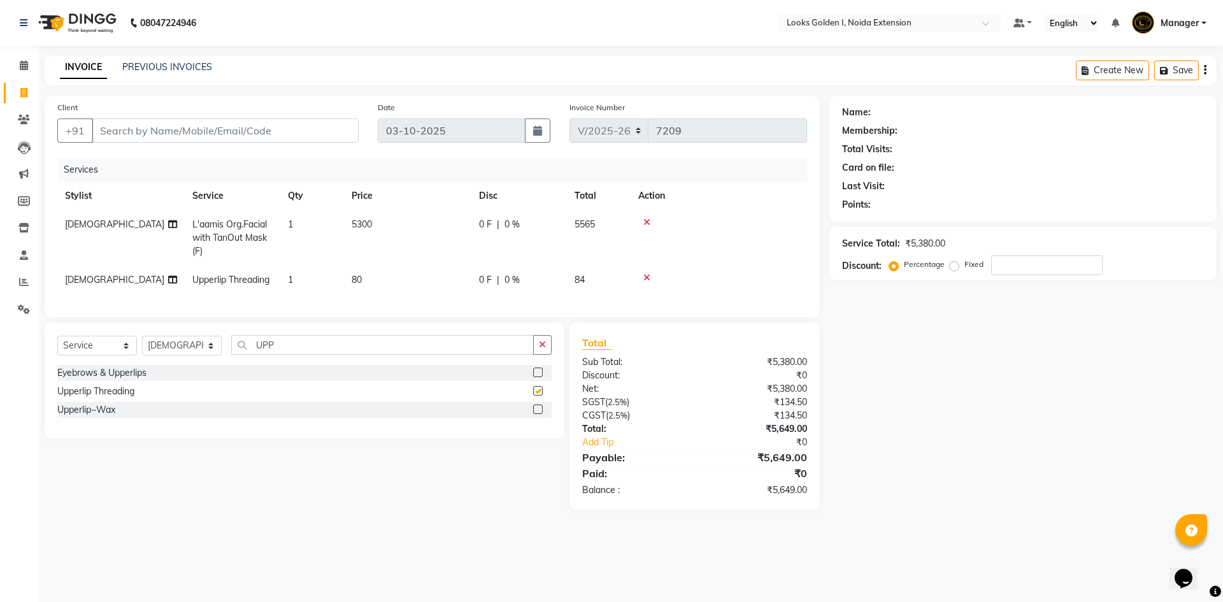
checkbox input "false"
click at [396, 280] on td "80" at bounding box center [407, 280] width 127 height 29
select select "78855"
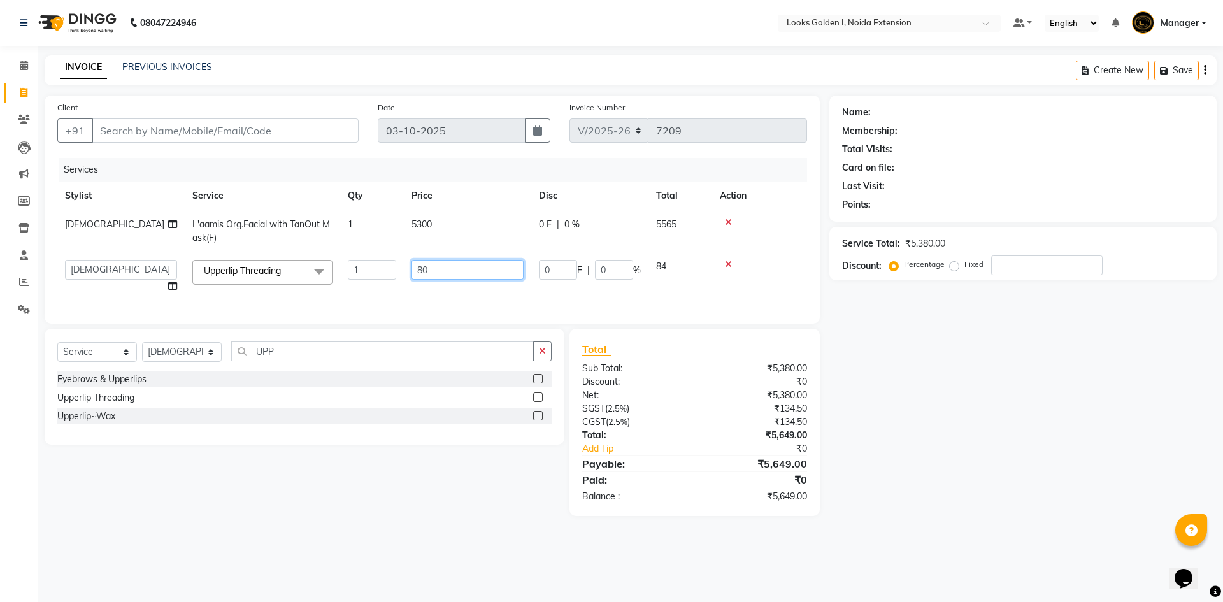
drag, startPoint x: 422, startPoint y: 271, endPoint x: 401, endPoint y: 270, distance: 21.1
click at [401, 270] on tr "Ajay_pdct Ali_Khan [PERSON_NAME] [PERSON_NAME] Counter_Sales [PERSON_NAME] Farm…" at bounding box center [432, 276] width 750 height 48
type input "70"
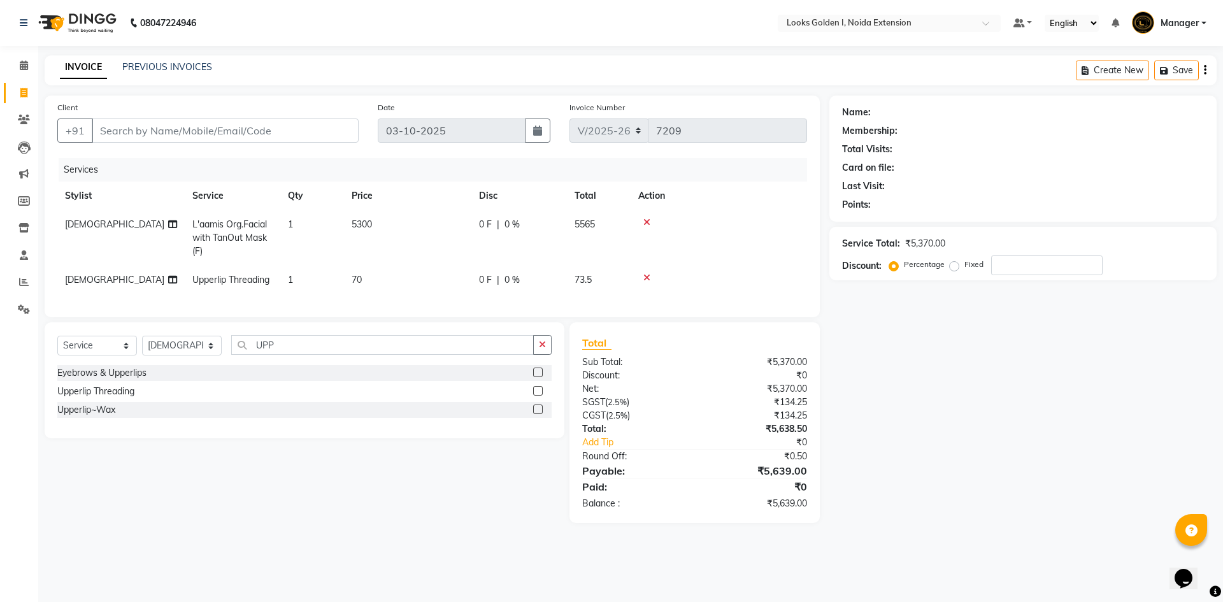
click at [526, 299] on div "Services Stylist Service Qty Price Disc Total Action Shivanya L'aamis Org.Facia…" at bounding box center [432, 231] width 750 height 147
click at [263, 132] on input "Client" at bounding box center [225, 131] width 267 height 24
drag, startPoint x: 275, startPoint y: 356, endPoint x: 242, endPoint y: 356, distance: 33.1
click at [242, 355] on input "UPP" at bounding box center [382, 345] width 303 height 20
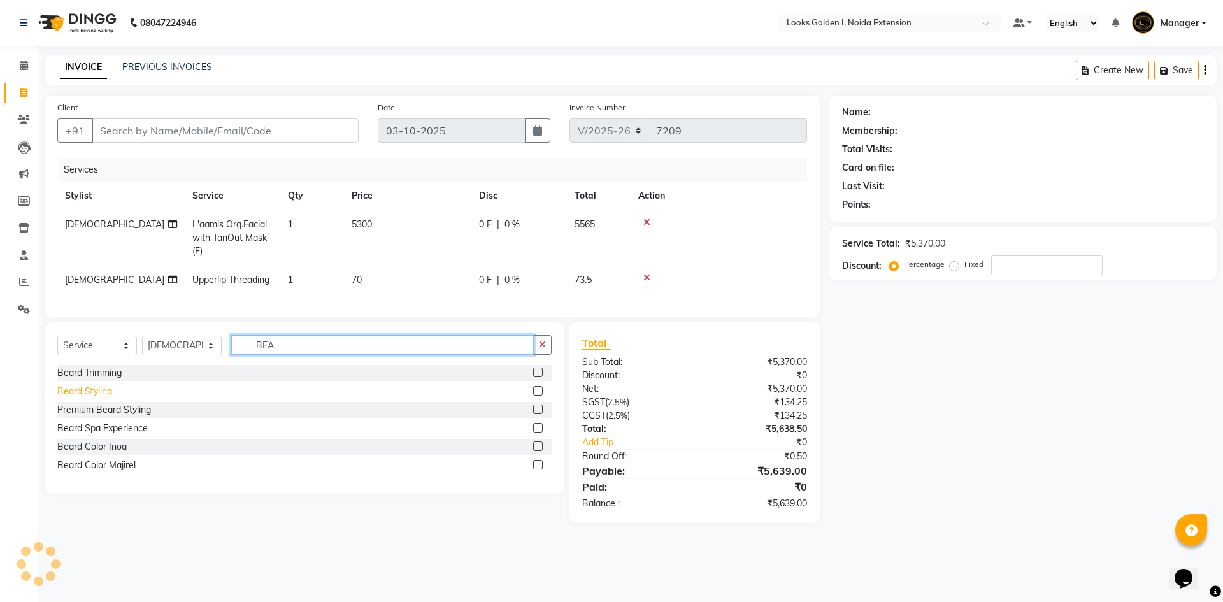
type input "BEA"
click at [99, 398] on div "Beard Styling" at bounding box center [84, 391] width 55 height 13
checkbox input "false"
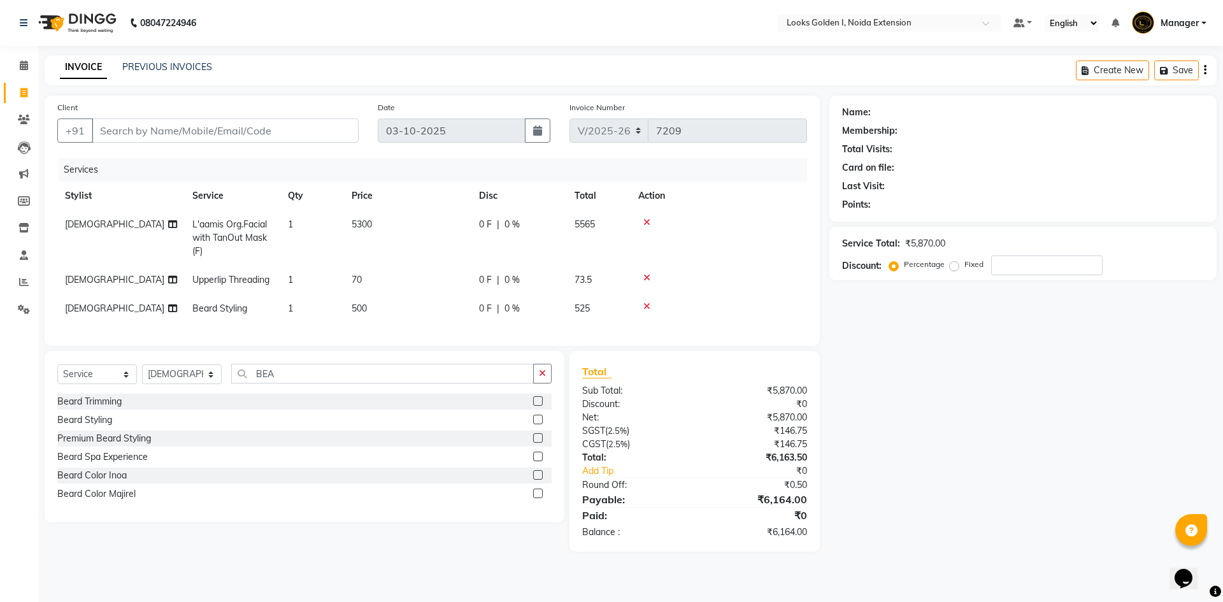
click at [431, 308] on td "500" at bounding box center [407, 308] width 127 height 29
select select "78855"
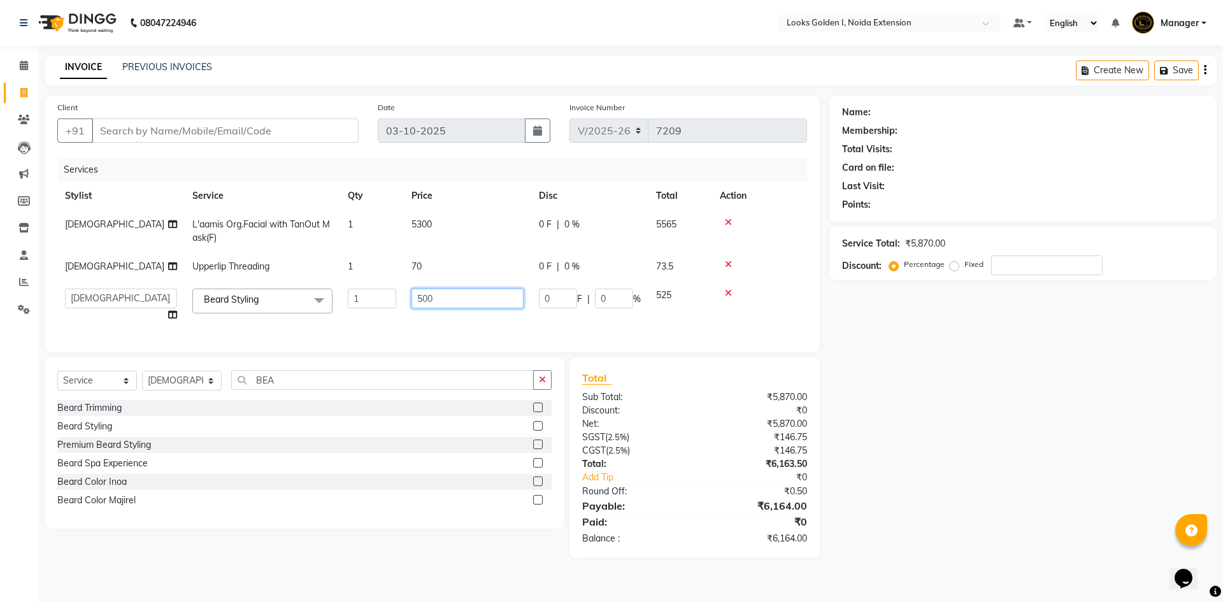
drag, startPoint x: 423, startPoint y: 303, endPoint x: 403, endPoint y: 299, distance: 20.0
click at [403, 299] on tr "Ajay_pdct Ali_Khan [PERSON_NAME] [PERSON_NAME] Counter_Sales [PERSON_NAME] Farm…" at bounding box center [432, 305] width 750 height 48
type input "300"
click at [768, 308] on td at bounding box center [759, 305] width 95 height 48
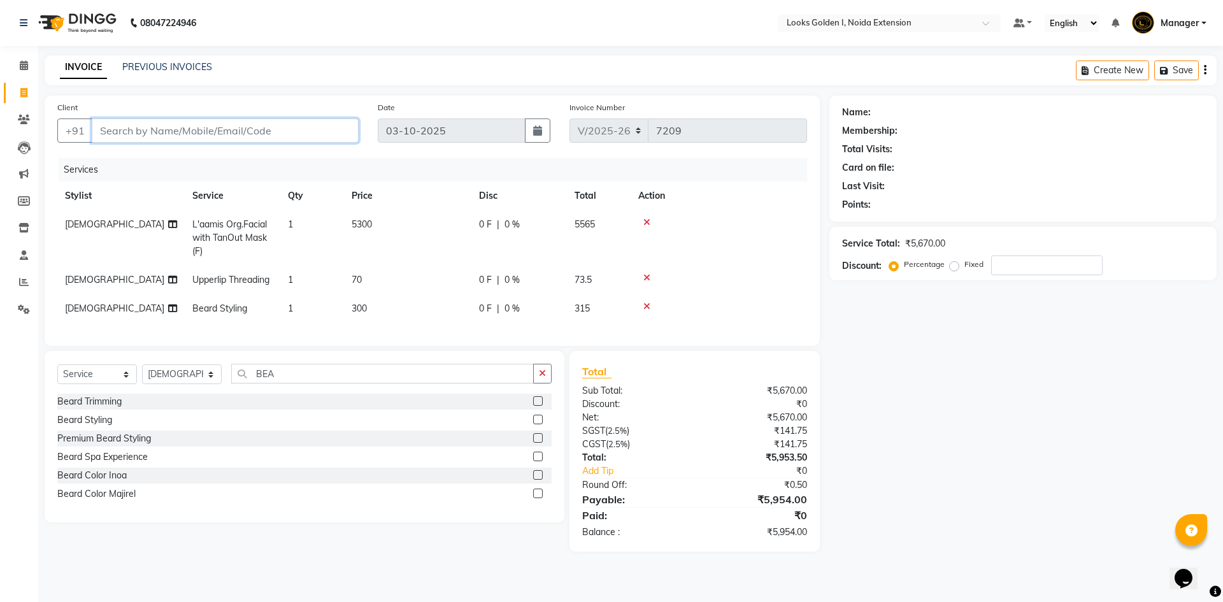
click at [243, 139] on input "Client" at bounding box center [225, 131] width 267 height 24
paste input "9821197378"
type input "9821197378"
type input "0"
type input "9821197378"
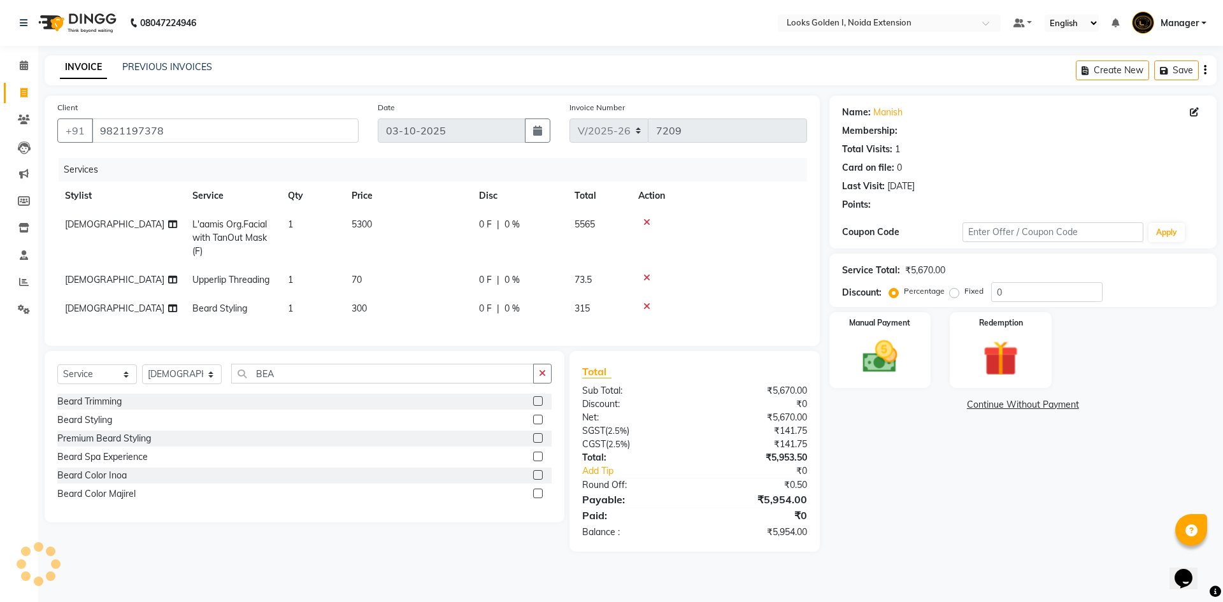
select select "1: Object"
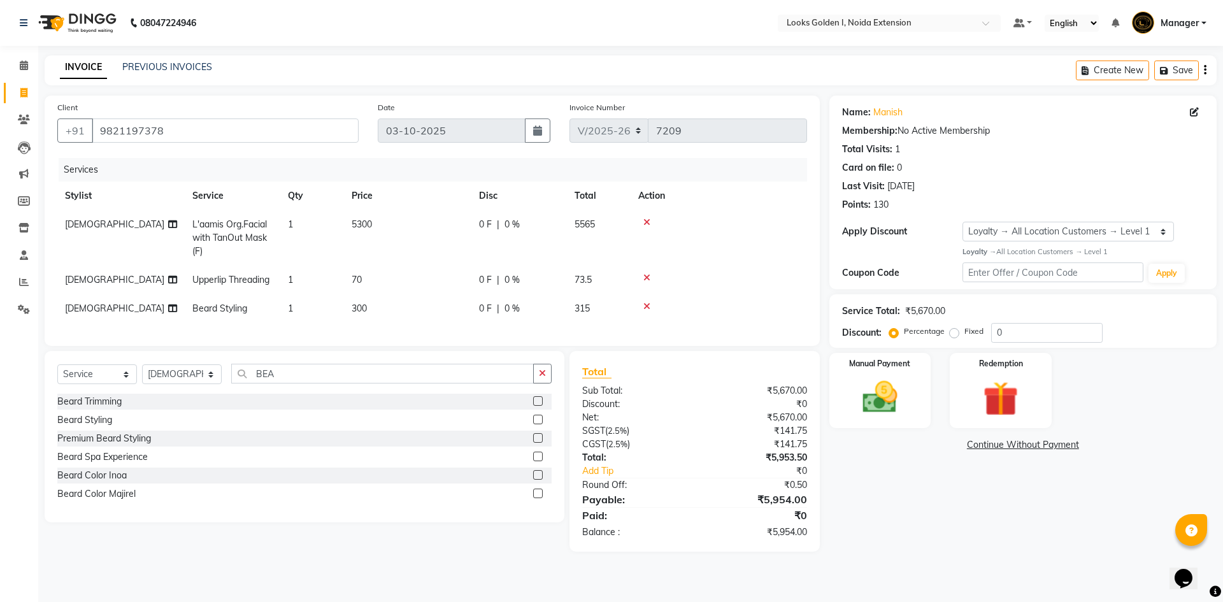
click at [648, 305] on icon at bounding box center [647, 306] width 7 height 9
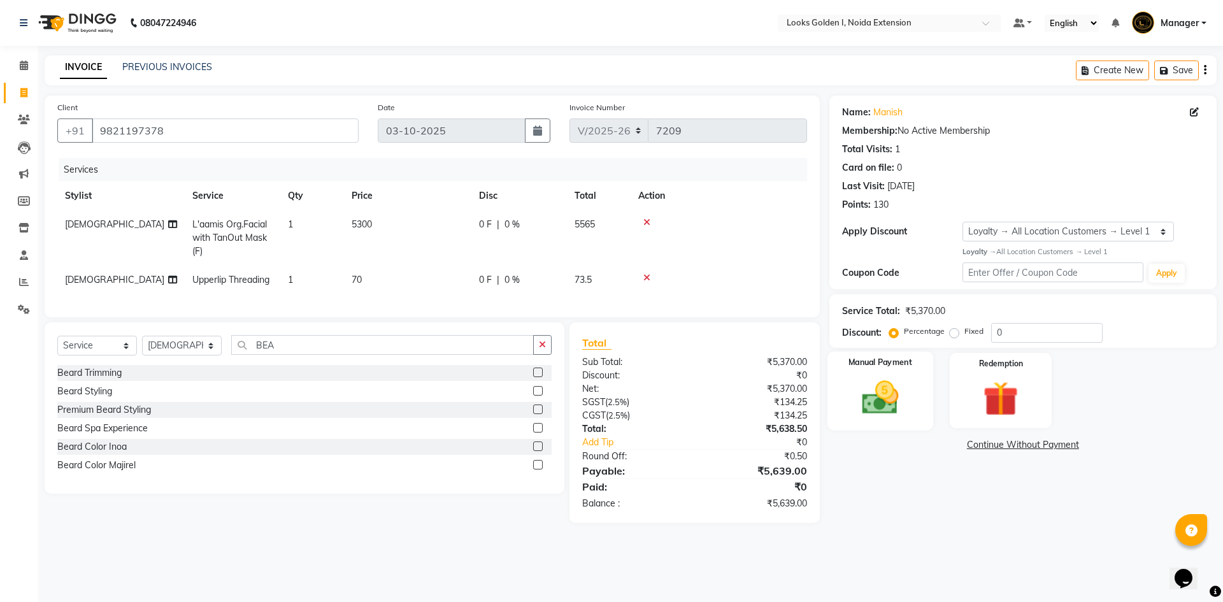
click at [892, 412] on img at bounding box center [880, 398] width 59 height 42
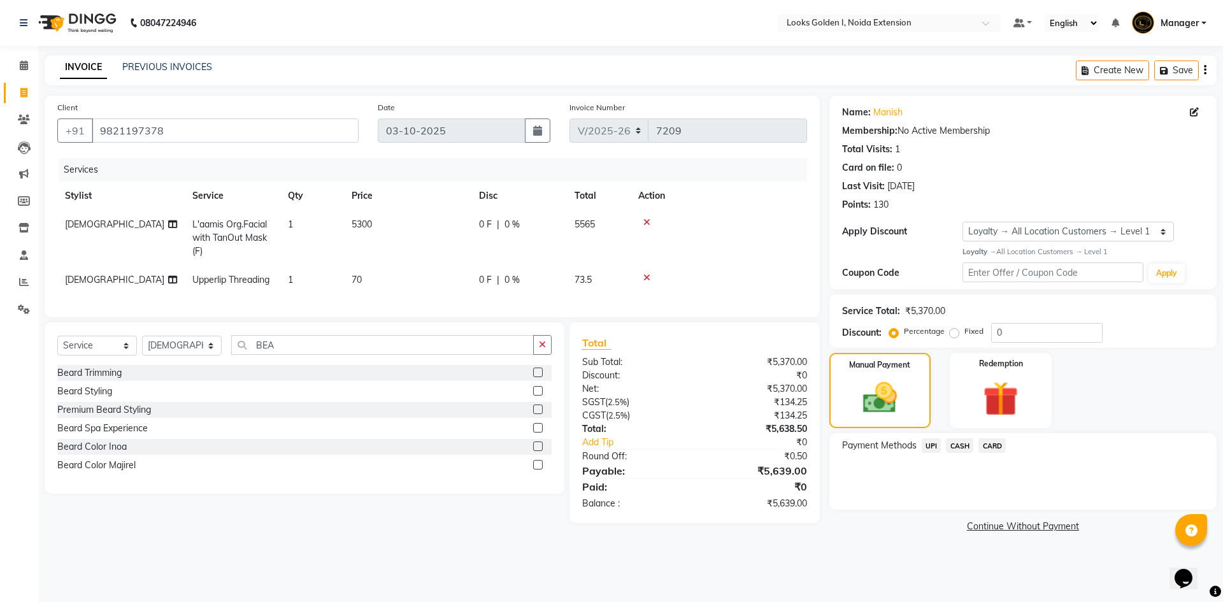
click at [963, 449] on span "CASH" at bounding box center [959, 445] width 27 height 15
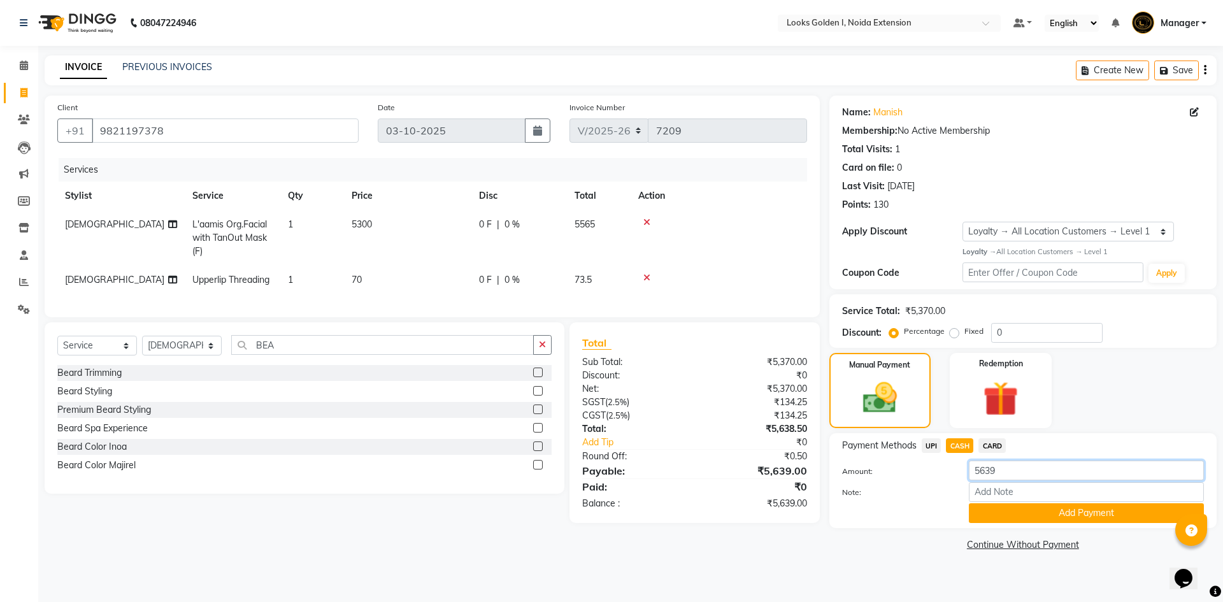
drag, startPoint x: 1007, startPoint y: 469, endPoint x: 954, endPoint y: 476, distance: 54.0
click at [954, 476] on div "Amount: 5639" at bounding box center [1023, 472] width 381 height 22
type input "5000"
click at [991, 510] on button "Add Payment" at bounding box center [1086, 513] width 235 height 20
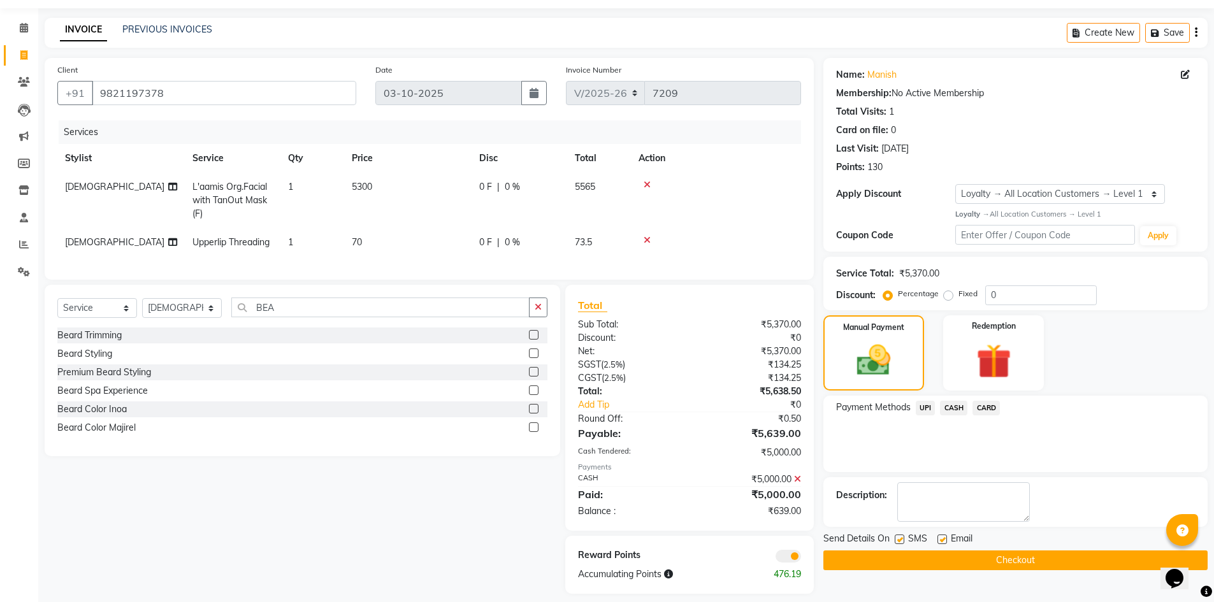
scroll to position [58, 0]
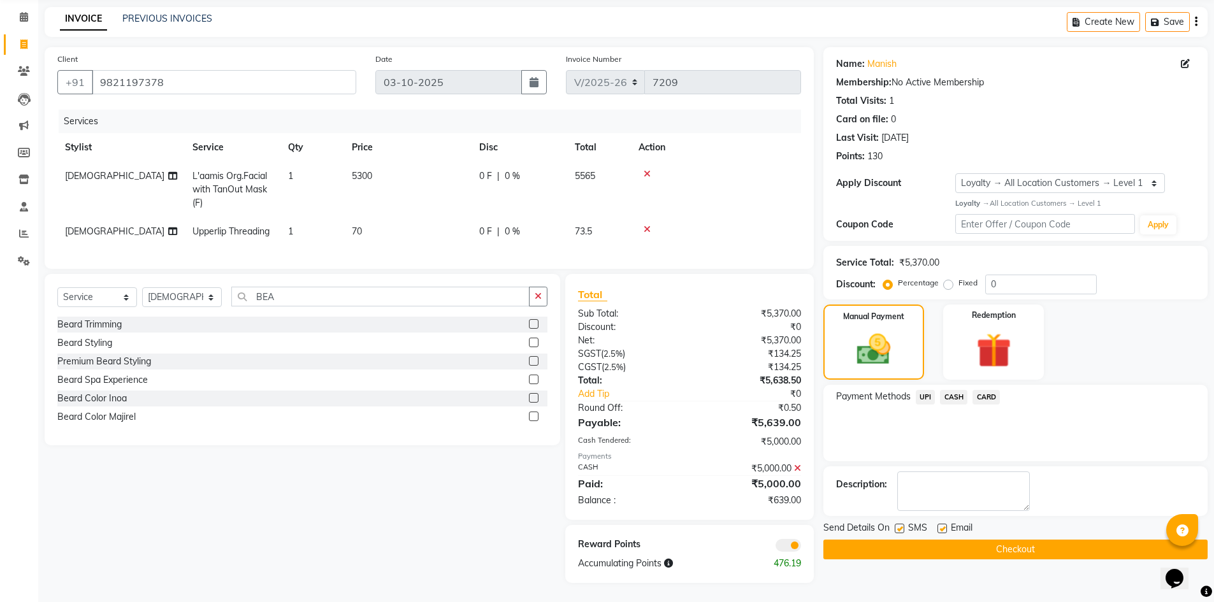
click at [926, 390] on span "UPI" at bounding box center [926, 397] width 20 height 15
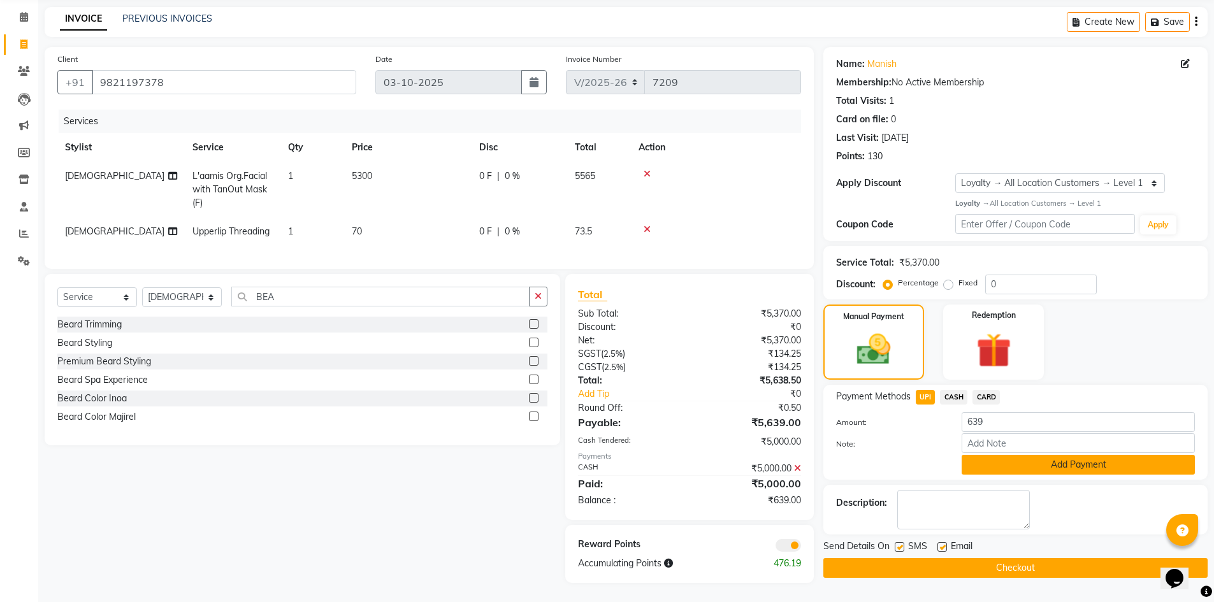
click at [1002, 455] on button "Add Payment" at bounding box center [1077, 465] width 233 height 20
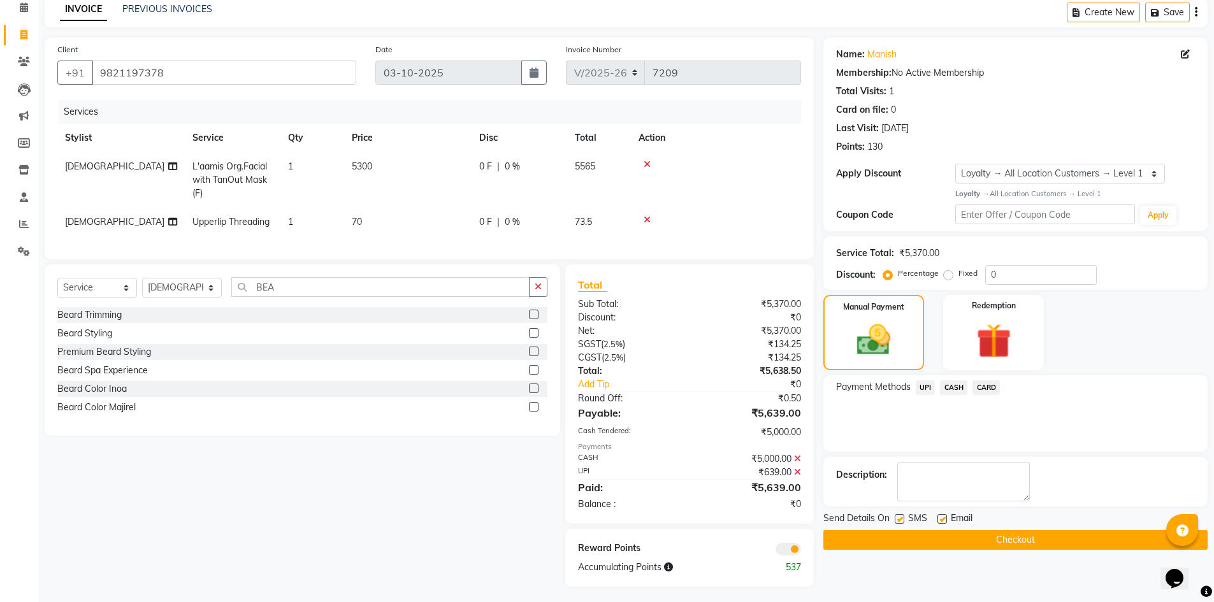
scroll to position [71, 0]
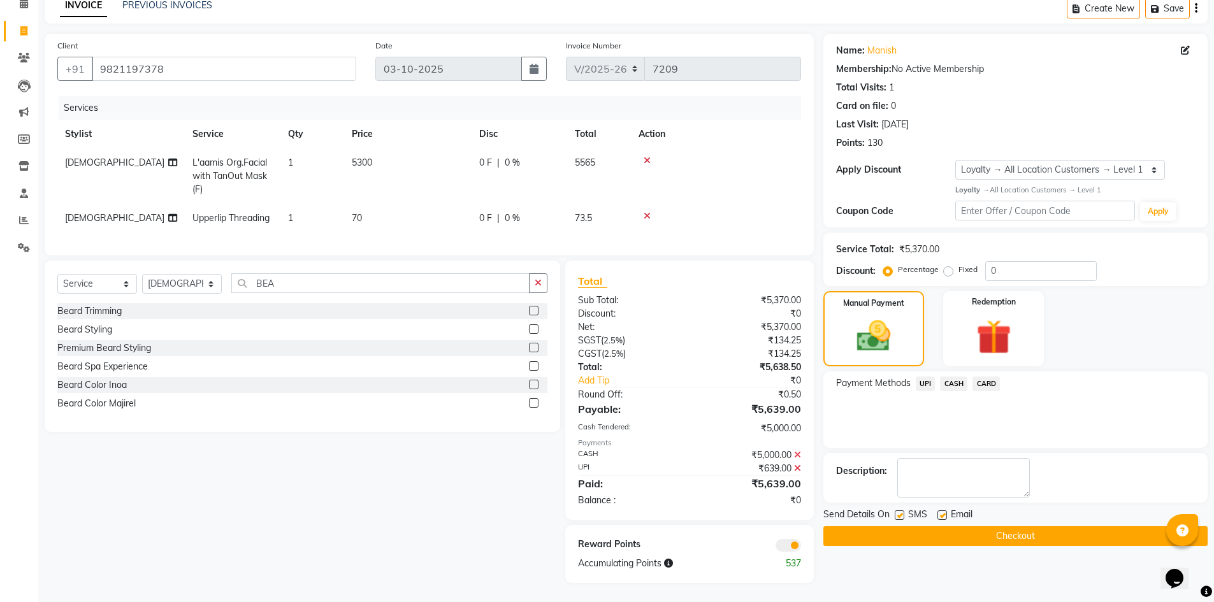
click at [890, 526] on button "Checkout" at bounding box center [1015, 536] width 384 height 20
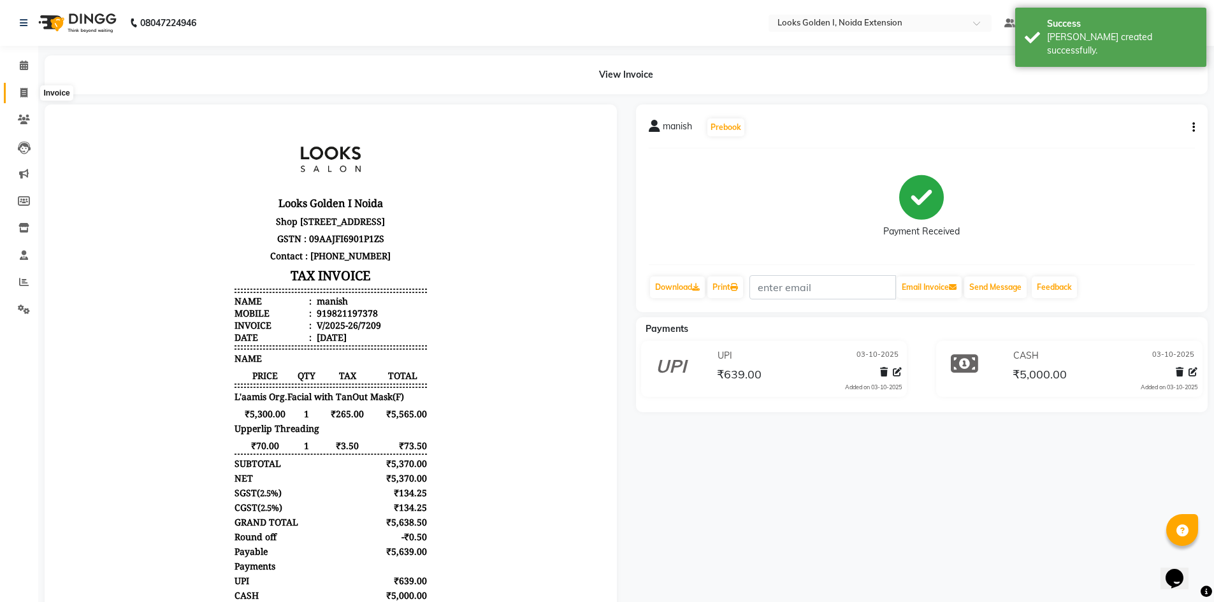
click at [23, 96] on icon at bounding box center [23, 93] width 7 height 10
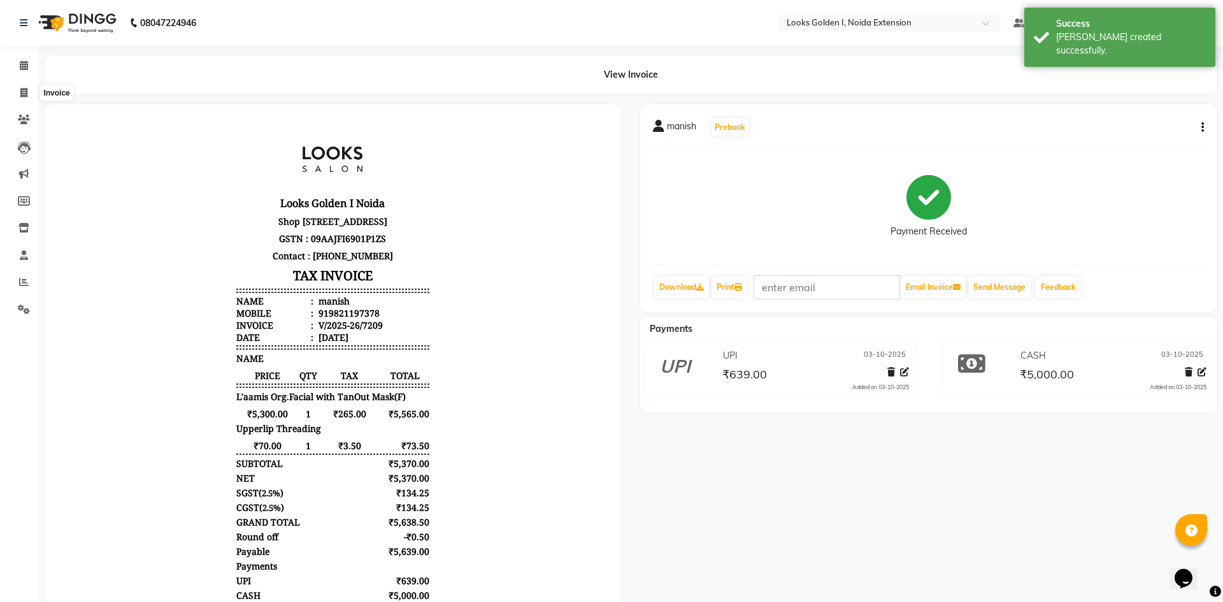
select select "5508"
select select "service"
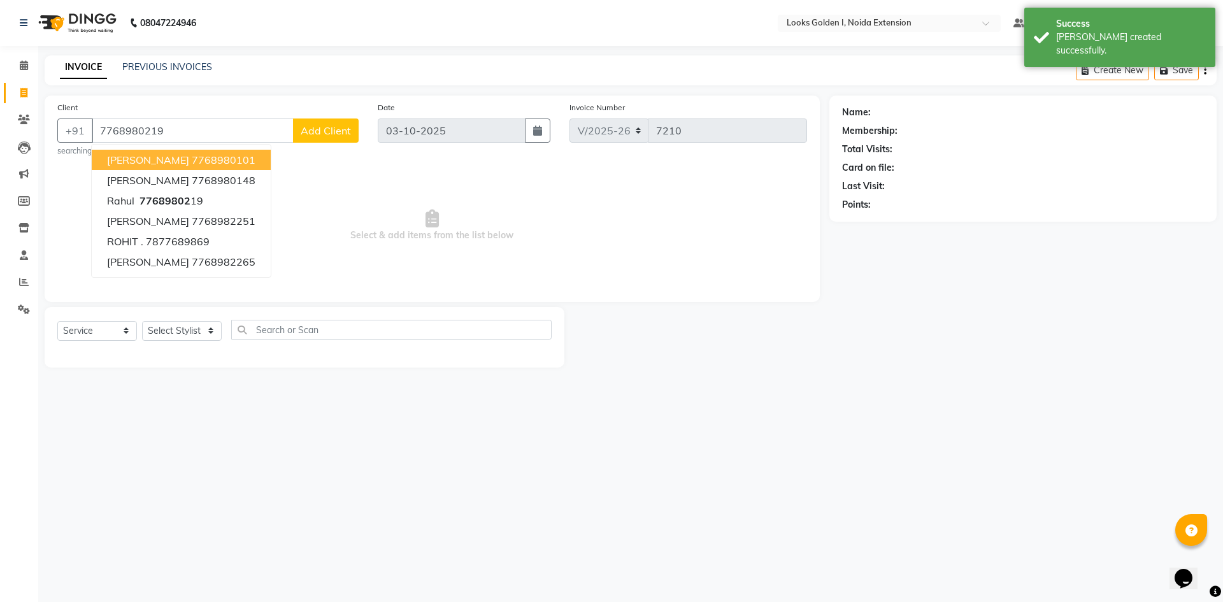
type input "7768980219"
select select "1: Object"
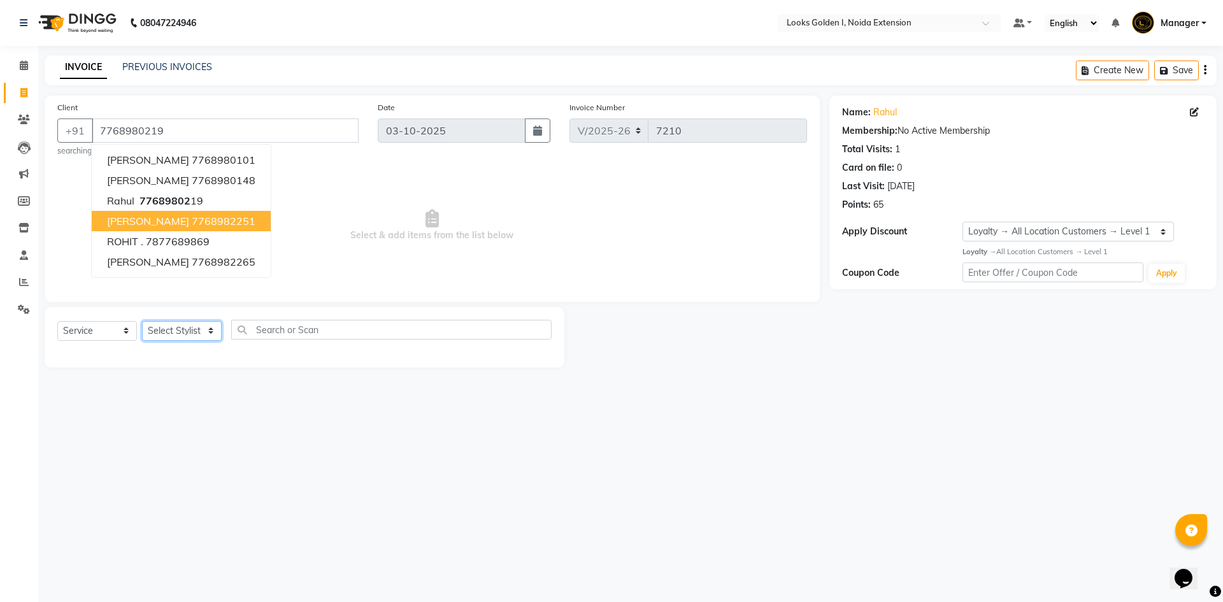
click at [165, 326] on select "Select Stylist Ajay_pdct Ali_Khan [PERSON_NAME] [PERSON_NAME] Counter_Sales [PE…" at bounding box center [182, 331] width 80 height 20
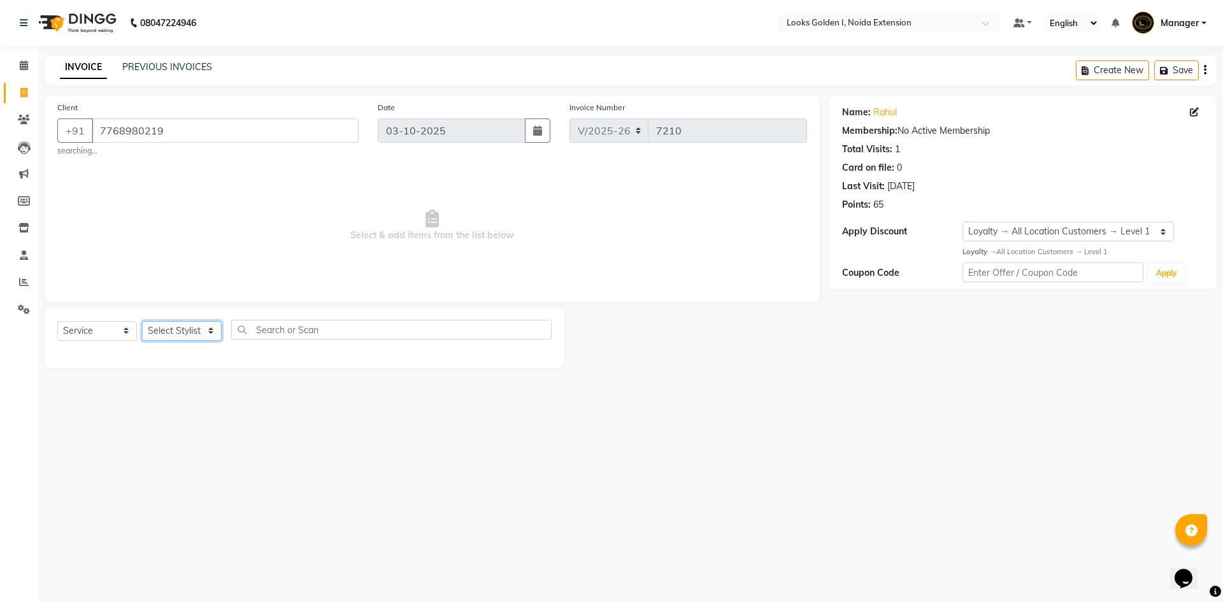
select select "89615"
click at [142, 321] on select "Select Stylist Ajay_pdct Ali_Khan [PERSON_NAME] [PERSON_NAME] Counter_Sales [PE…" at bounding box center [182, 331] width 80 height 20
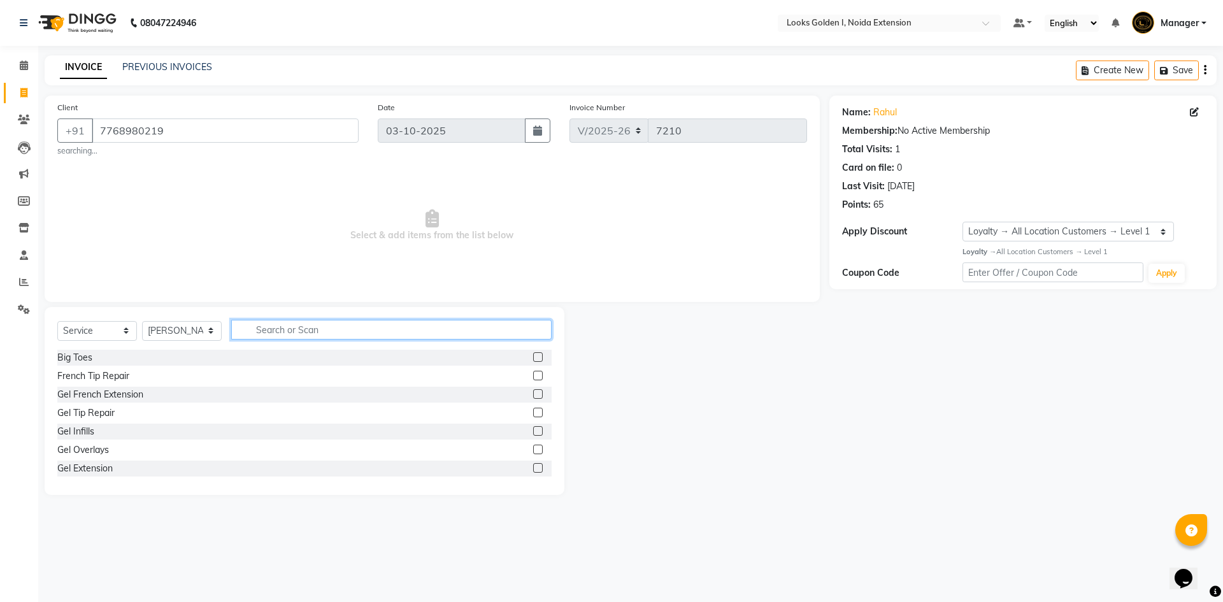
click at [280, 331] on input "text" at bounding box center [391, 330] width 320 height 20
type input "CUT"
click at [75, 379] on div "Stylist Cut(M)" at bounding box center [84, 376] width 55 height 13
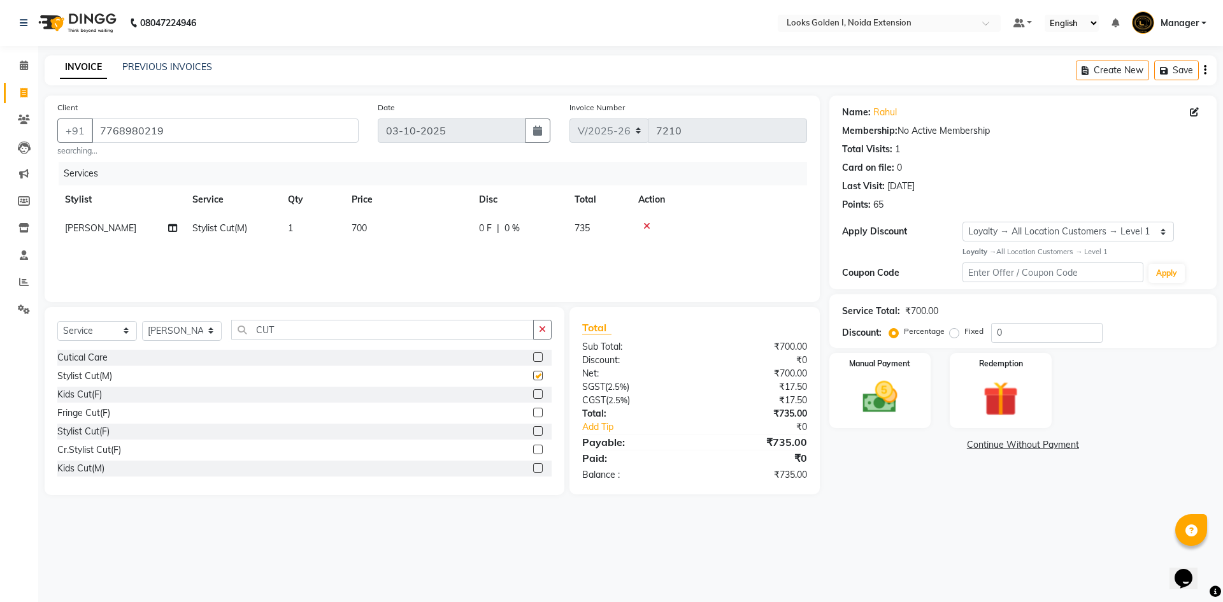
checkbox input "false"
click at [284, 336] on input "CUT" at bounding box center [382, 330] width 303 height 20
type input "BE"
click at [92, 397] on div "Beard Trimming" at bounding box center [89, 394] width 64 height 13
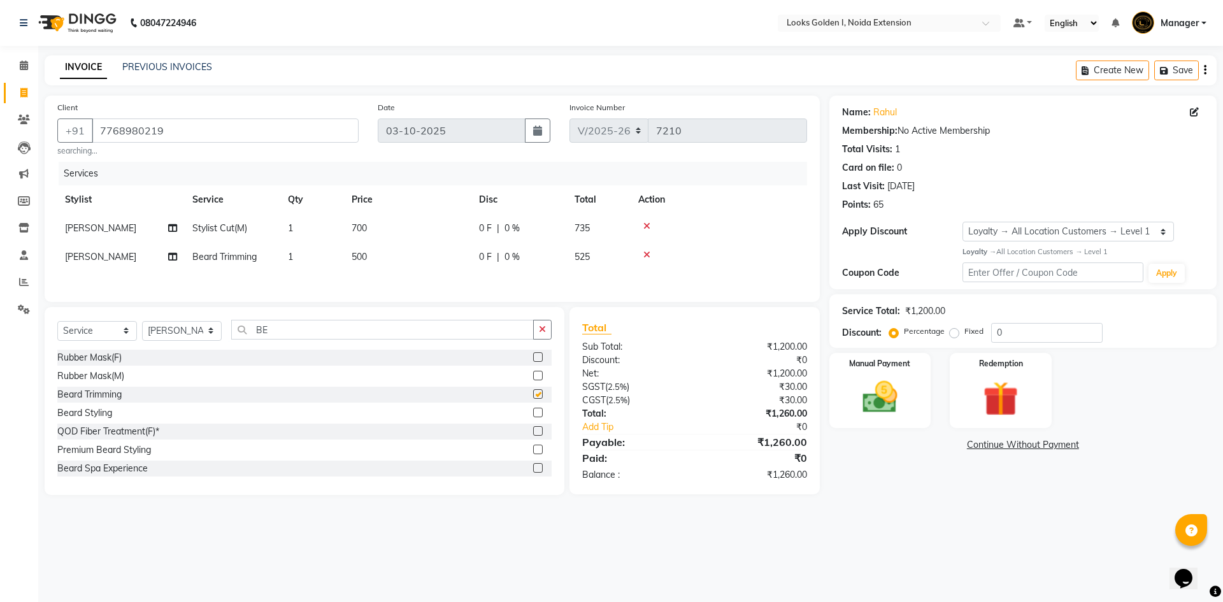
checkbox input "false"
click at [375, 234] on td "700" at bounding box center [407, 228] width 127 height 29
select select "89615"
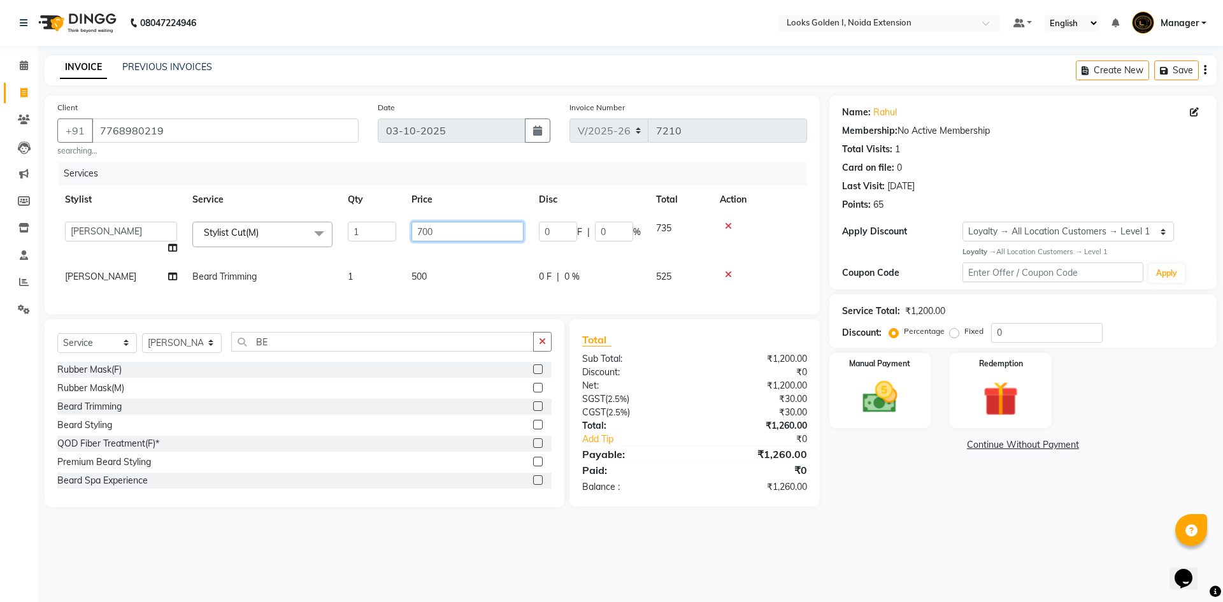
drag, startPoint x: 421, startPoint y: 230, endPoint x: 410, endPoint y: 228, distance: 11.0
click at [410, 228] on td "700" at bounding box center [467, 238] width 127 height 48
type input "500"
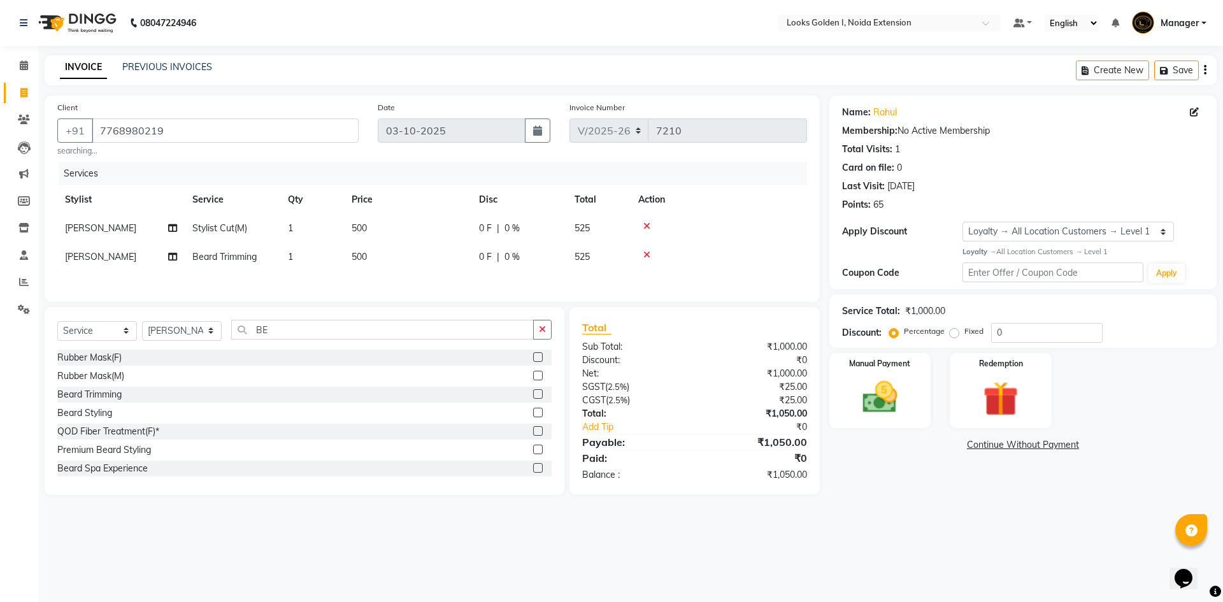
click at [426, 281] on div "Services Stylist Service Qty Price Disc Total Action [PERSON_NAME] Stylist Cut(…" at bounding box center [432, 225] width 750 height 127
click at [420, 257] on td "500" at bounding box center [407, 257] width 127 height 29
select select "89615"
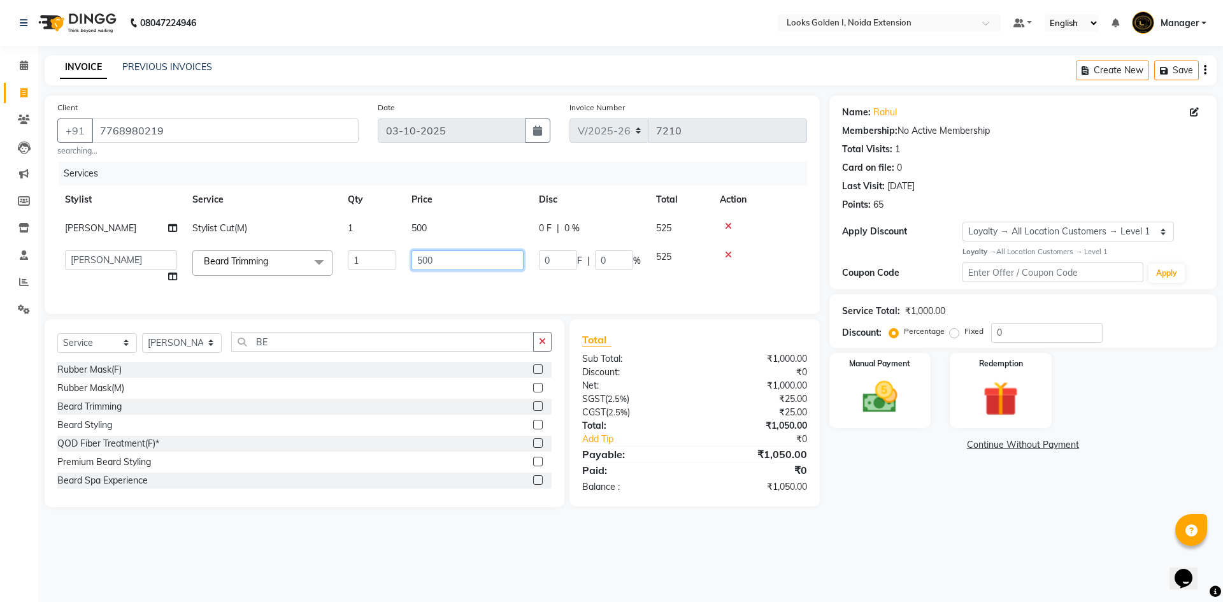
drag, startPoint x: 424, startPoint y: 259, endPoint x: 396, endPoint y: 256, distance: 28.3
click at [397, 256] on tr "Ajay_pdct Ali_Khan [PERSON_NAME] [PERSON_NAME] Counter_Sales [PERSON_NAME] Farm…" at bounding box center [432, 267] width 750 height 48
type input "300"
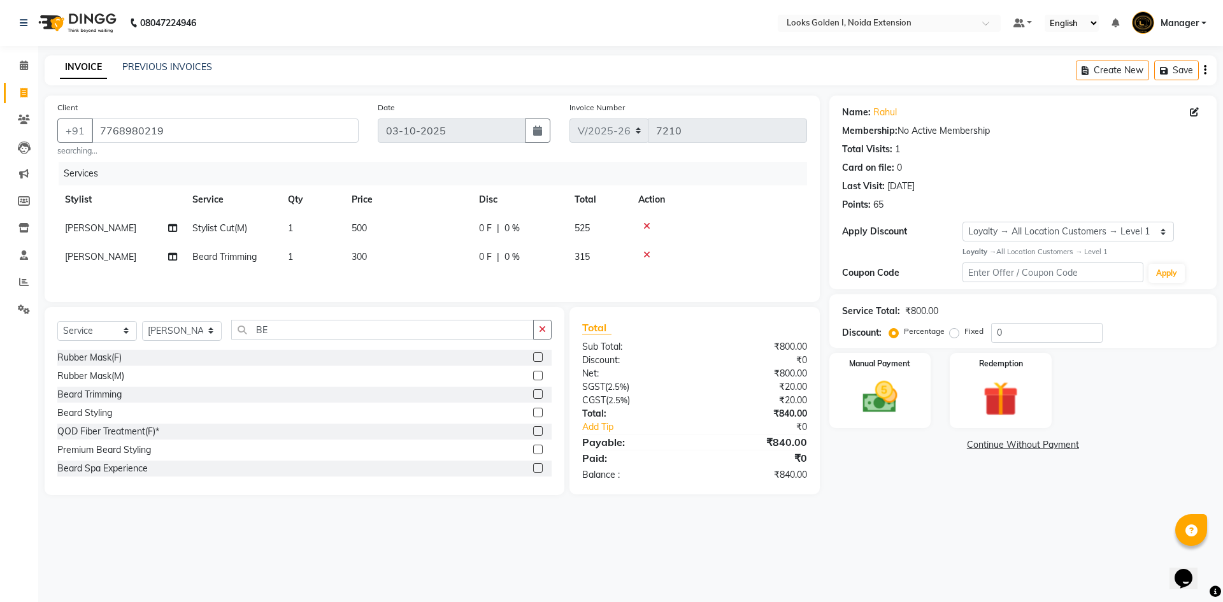
click at [508, 301] on div "Client [PHONE_NUMBER] searching... Date [DATE] Invoice Number V/2025 V/[PHONE_N…" at bounding box center [432, 199] width 775 height 206
click at [874, 408] on img at bounding box center [880, 398] width 59 height 42
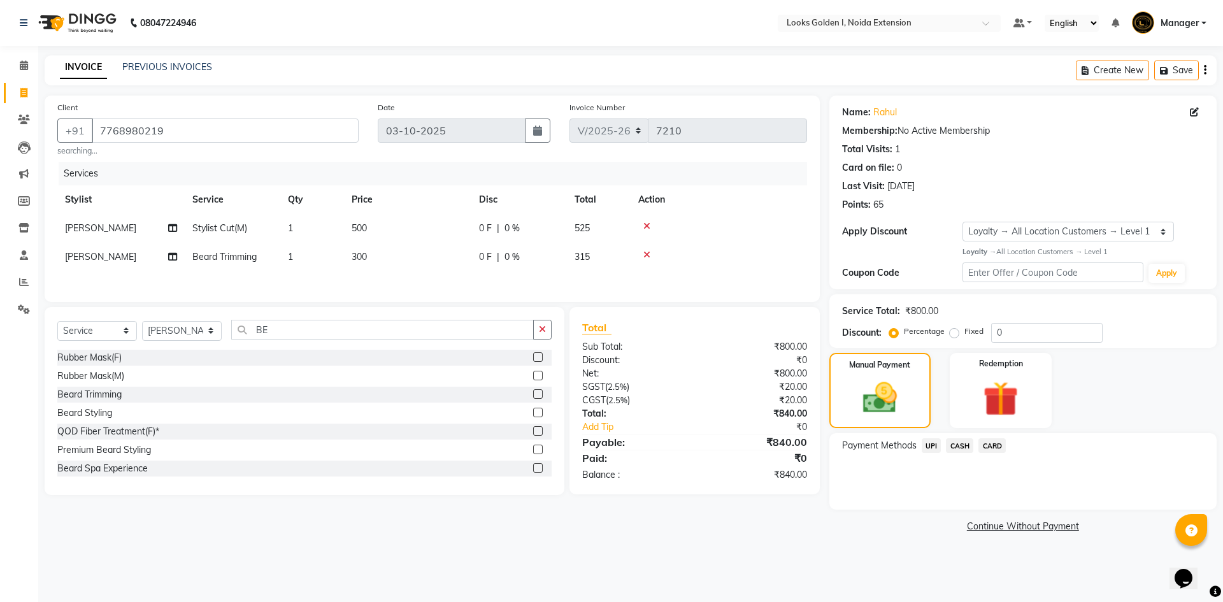
click at [928, 445] on span "UPI" at bounding box center [932, 445] width 20 height 15
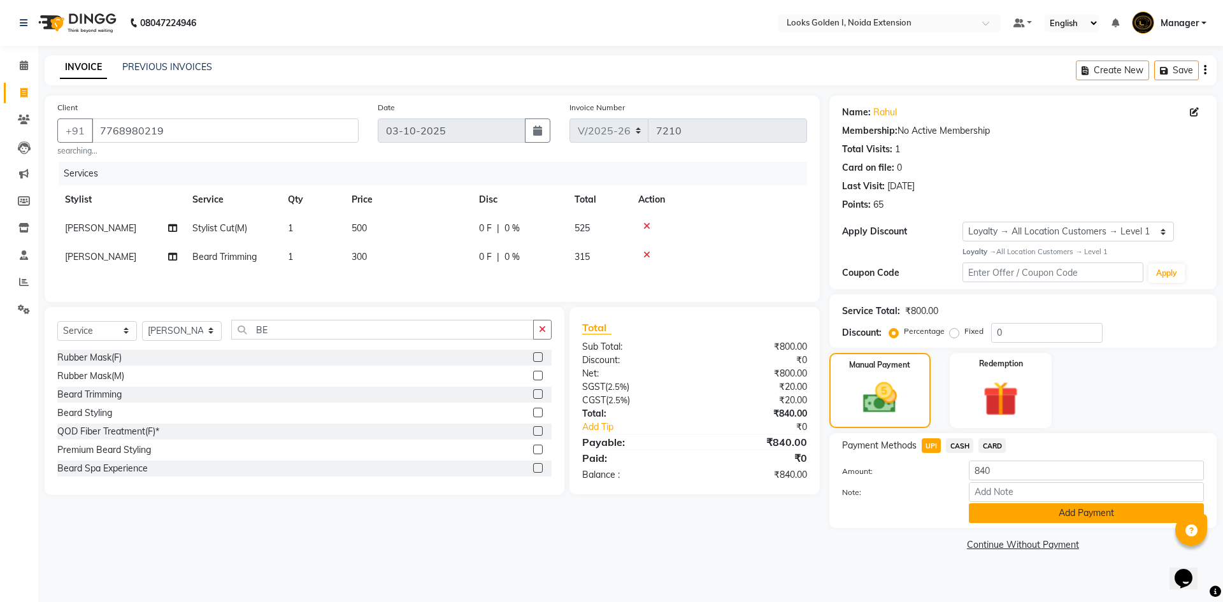
click at [984, 516] on button "Add Payment" at bounding box center [1086, 513] width 235 height 20
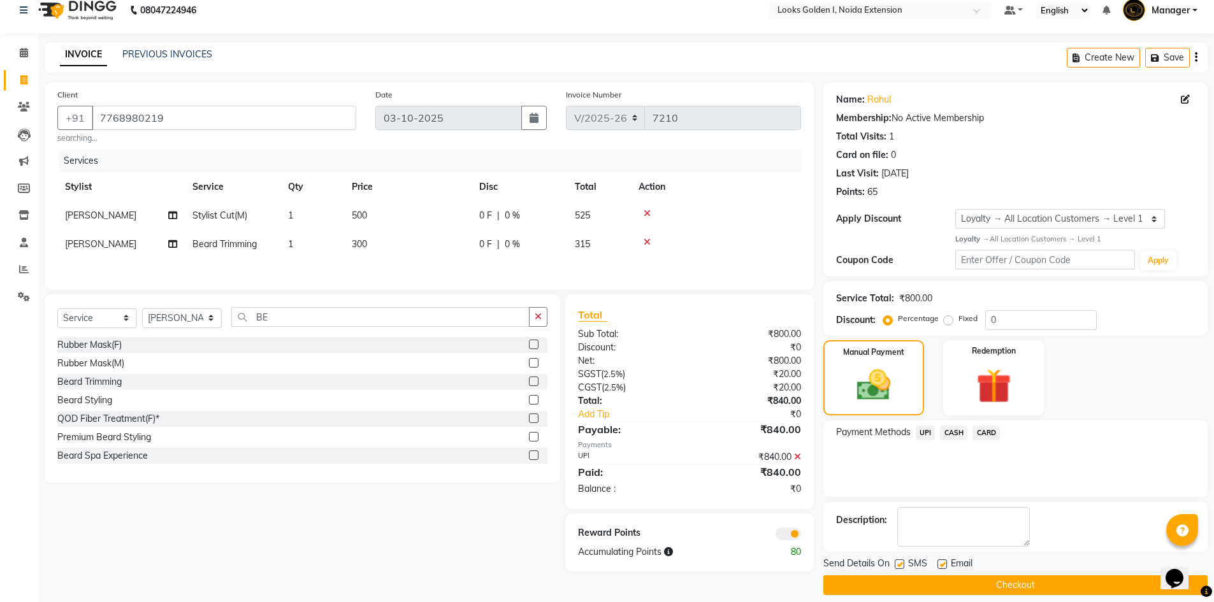
scroll to position [25, 0]
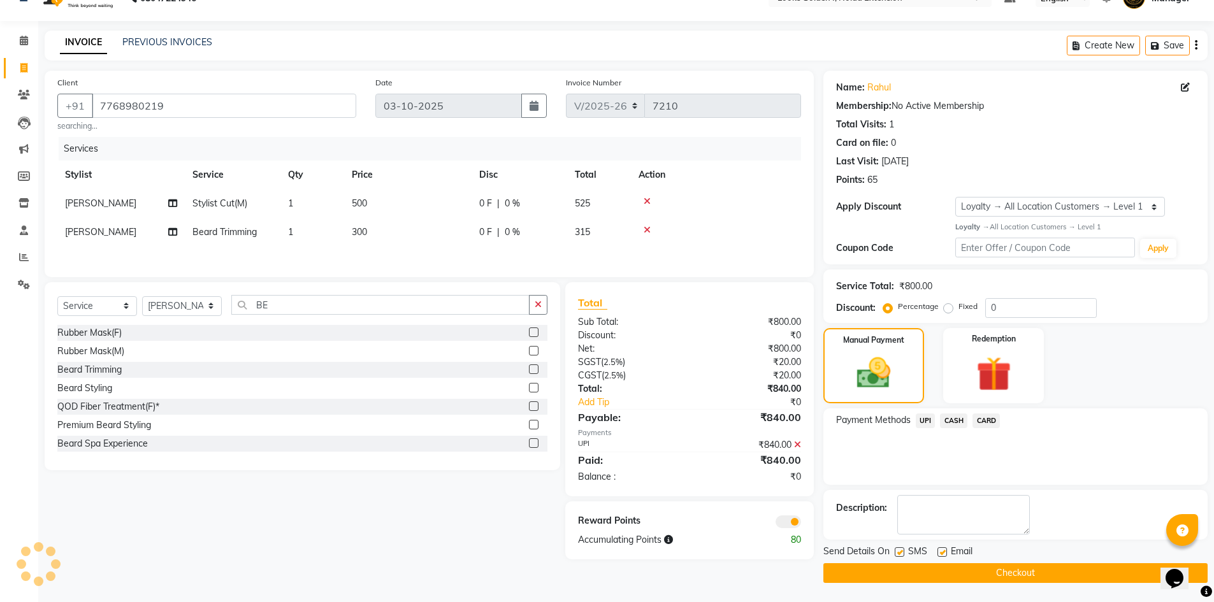
click at [970, 551] on span "Email" at bounding box center [962, 553] width 22 height 16
click at [977, 570] on button "Checkout" at bounding box center [1015, 573] width 384 height 20
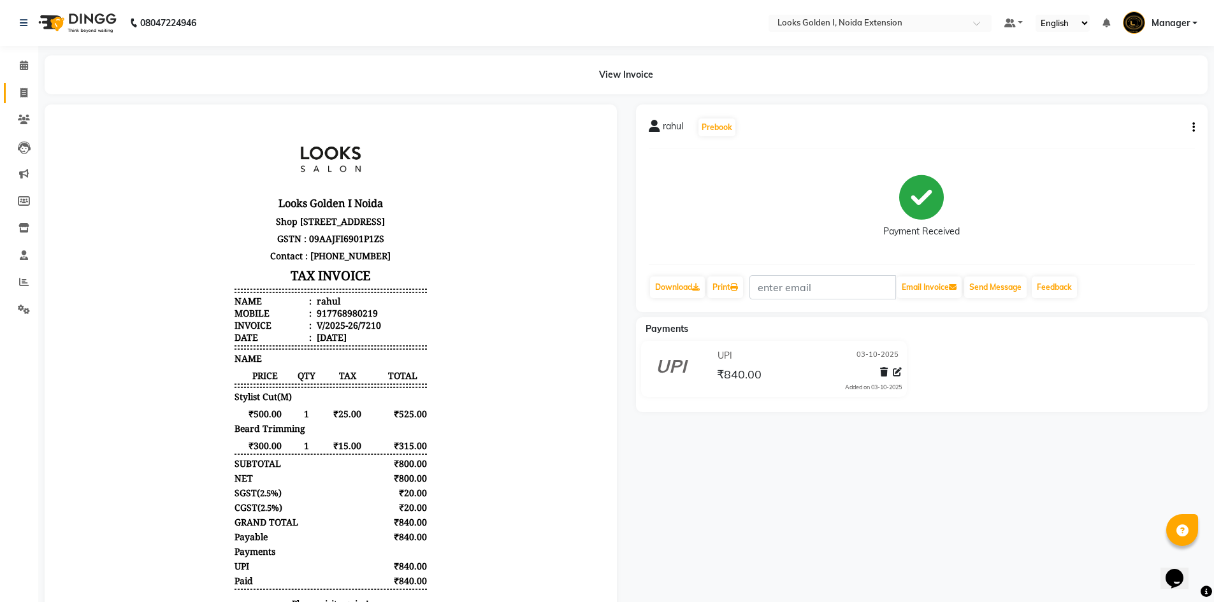
click at [24, 101] on link "Invoice" at bounding box center [19, 93] width 31 height 21
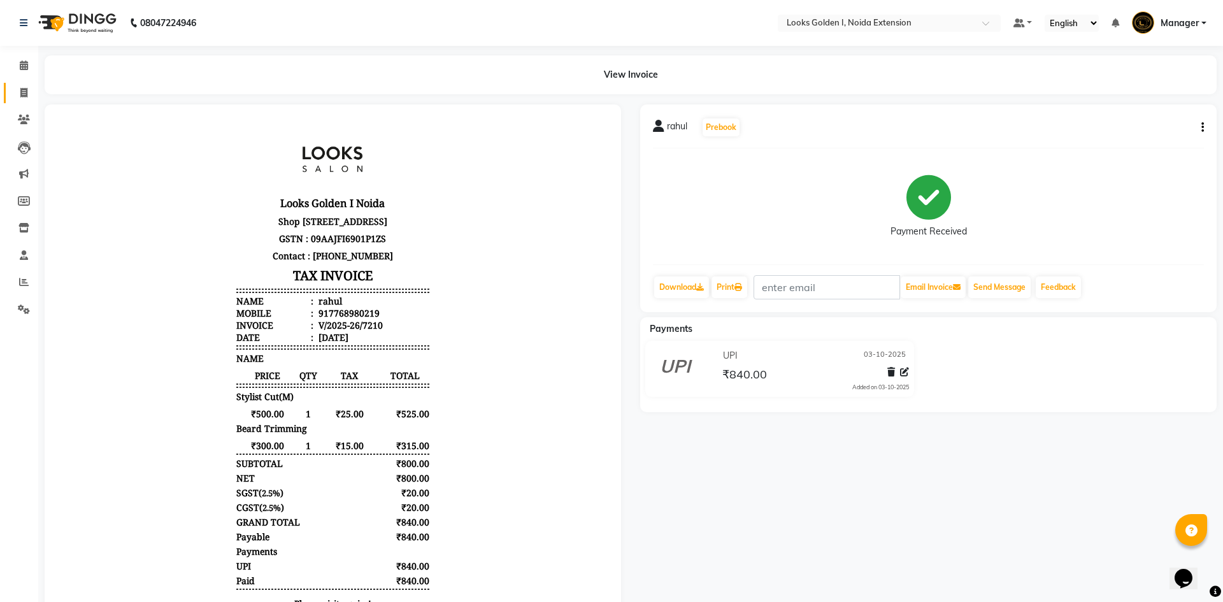
select select "5508"
select select "service"
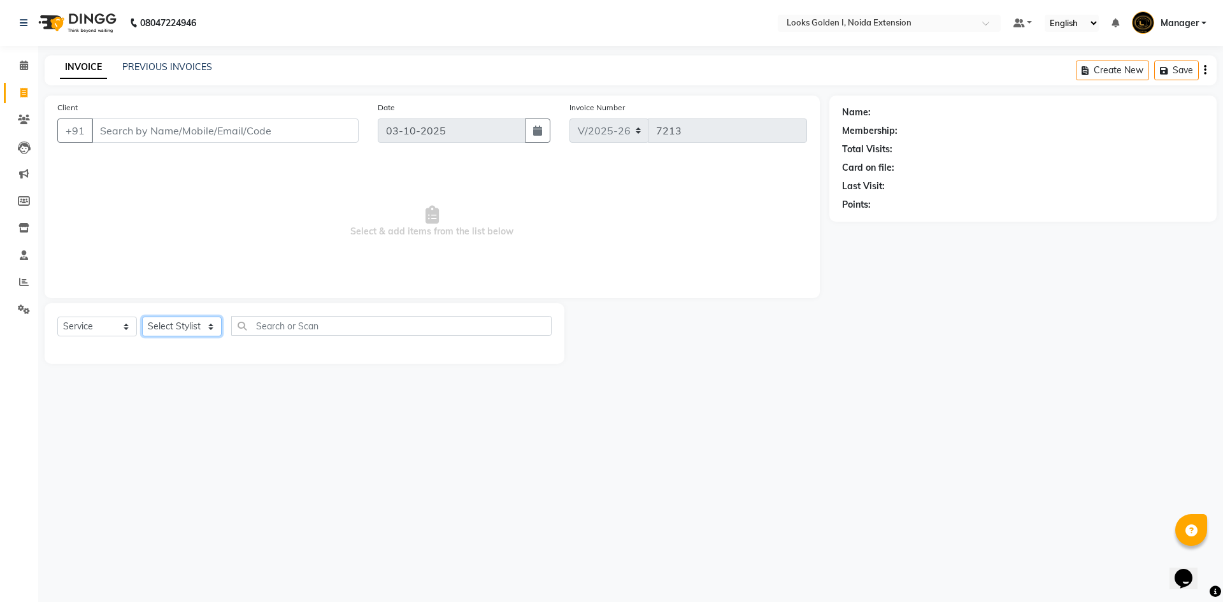
click at [166, 328] on select "Select Stylist Ajay_pdct Ali_Khan [PERSON_NAME] [PERSON_NAME] Counter_Sales [PE…" at bounding box center [182, 327] width 80 height 20
select select "52723"
click at [142, 317] on select "Select Stylist Ajay_pdct Ali_Khan [PERSON_NAME] [PERSON_NAME] Counter_Sales [PE…" at bounding box center [182, 327] width 80 height 20
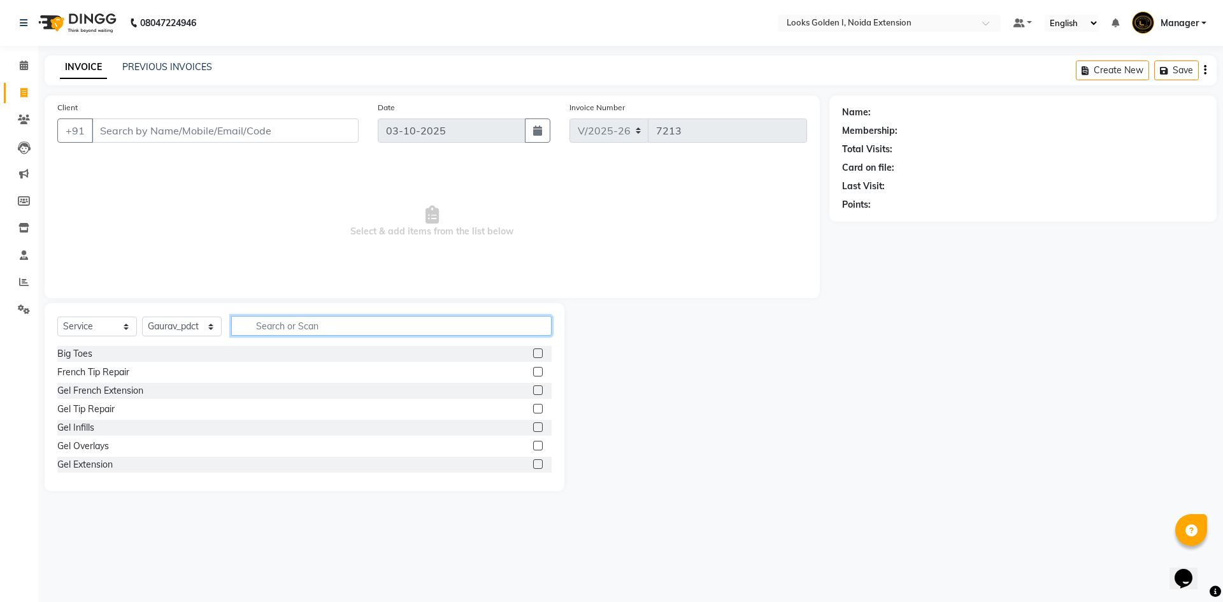
click at [273, 328] on input "text" at bounding box center [391, 326] width 320 height 20
type input "CUT"
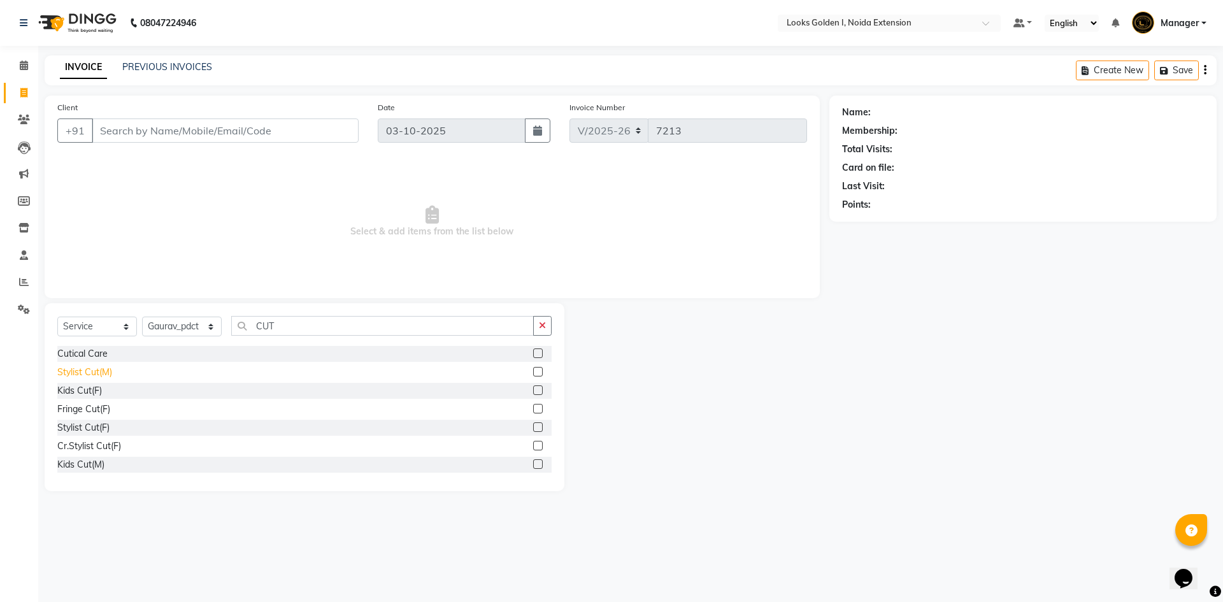
click at [61, 378] on div "Stylist Cut(M)" at bounding box center [84, 372] width 55 height 13
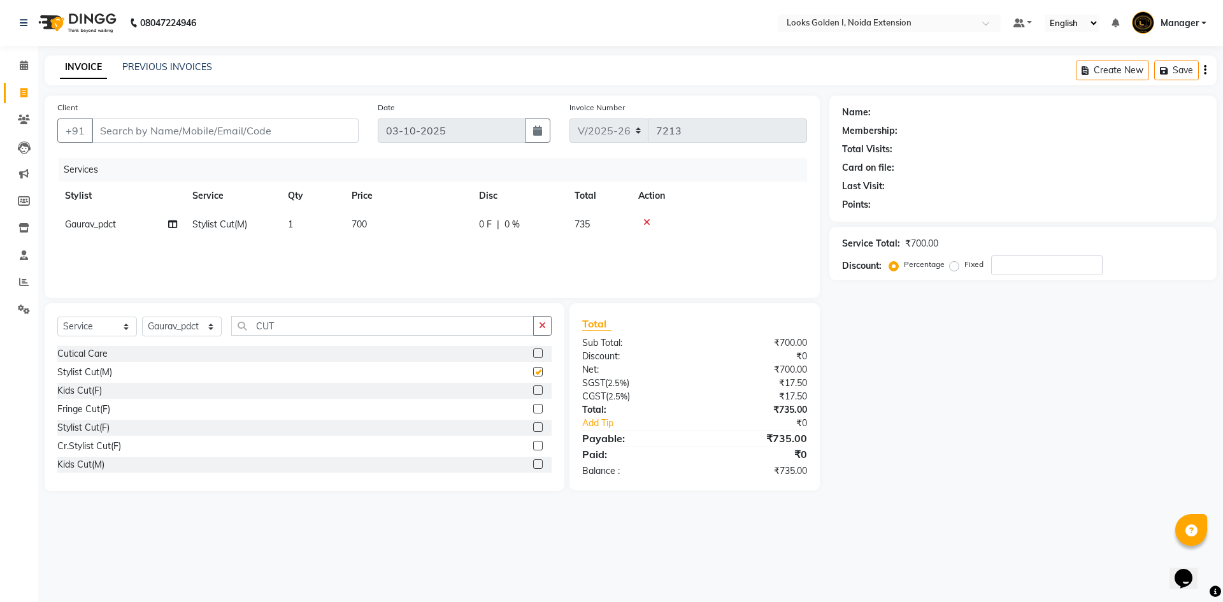
checkbox input "false"
click at [398, 241] on div "Services Stylist Service Qty Price Disc Total Action Gaurav_pdct Stylist Cut(M)…" at bounding box center [432, 221] width 750 height 127
click at [429, 224] on td "700" at bounding box center [407, 224] width 127 height 29
select select "52723"
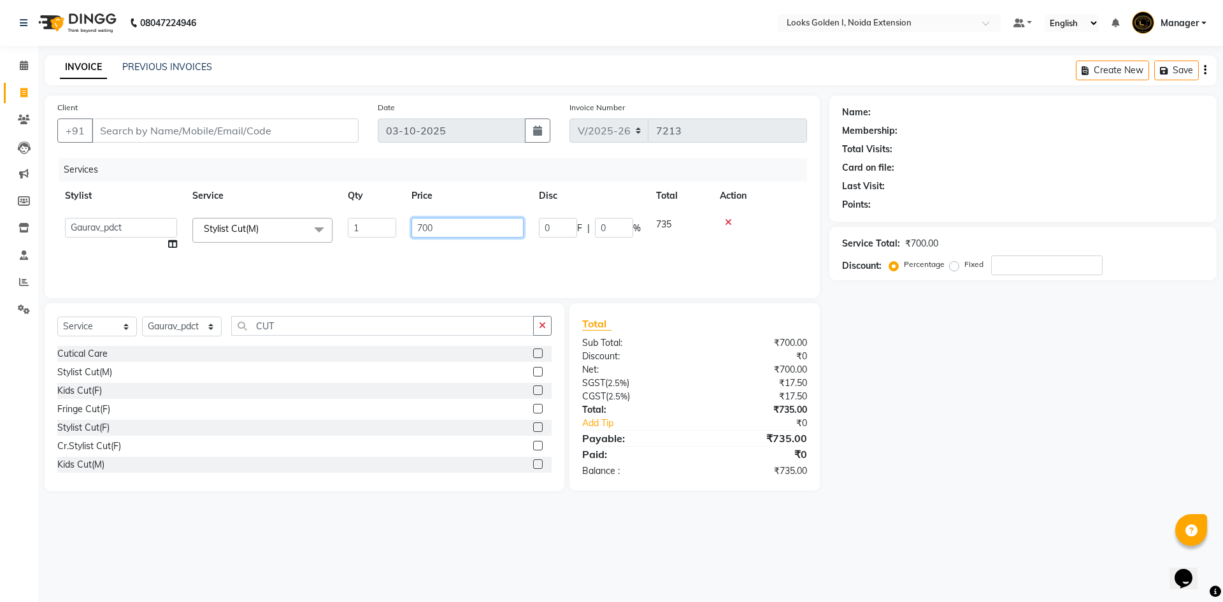
drag, startPoint x: 429, startPoint y: 224, endPoint x: 405, endPoint y: 223, distance: 24.2
click at [405, 223] on td "700" at bounding box center [467, 234] width 127 height 48
type input "800"
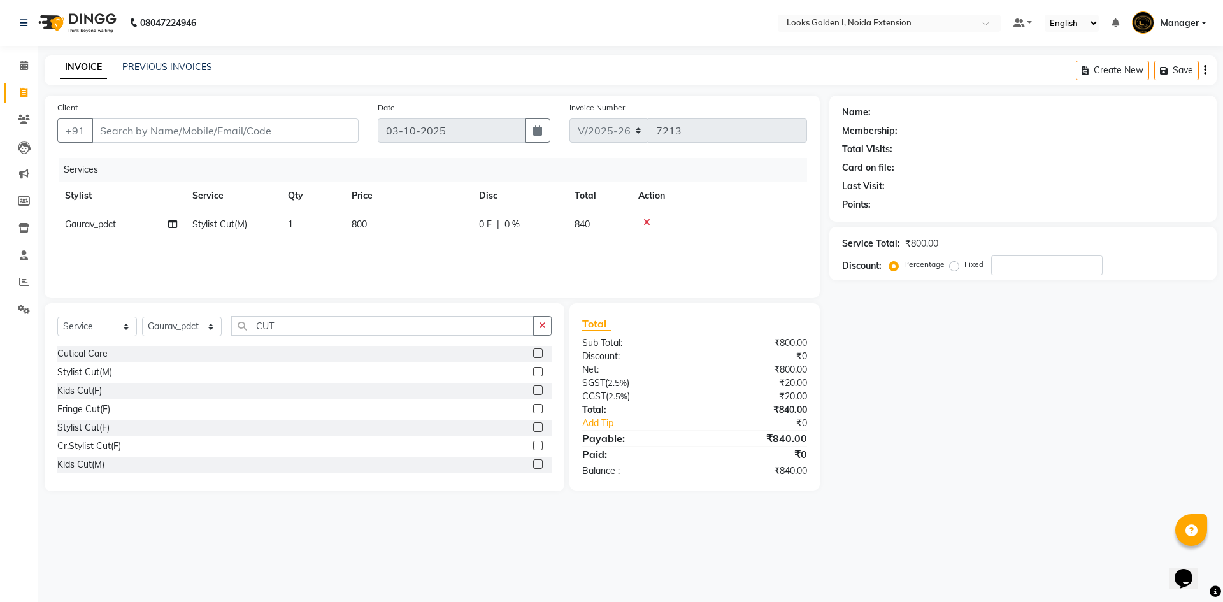
click at [426, 255] on div "Services Stylist Service Qty Price Disc Total Action Gaurav_pdct Stylist Cut(M)…" at bounding box center [432, 221] width 750 height 127
click at [107, 227] on span "Gaurav_pdct" at bounding box center [90, 224] width 51 height 11
select select "52723"
click at [141, 229] on select "Ajay_pdct Ali_Khan [PERSON_NAME] [PERSON_NAME] Counter_Sales [PERSON_NAME] Farm…" at bounding box center [121, 228] width 112 height 20
select select "91652"
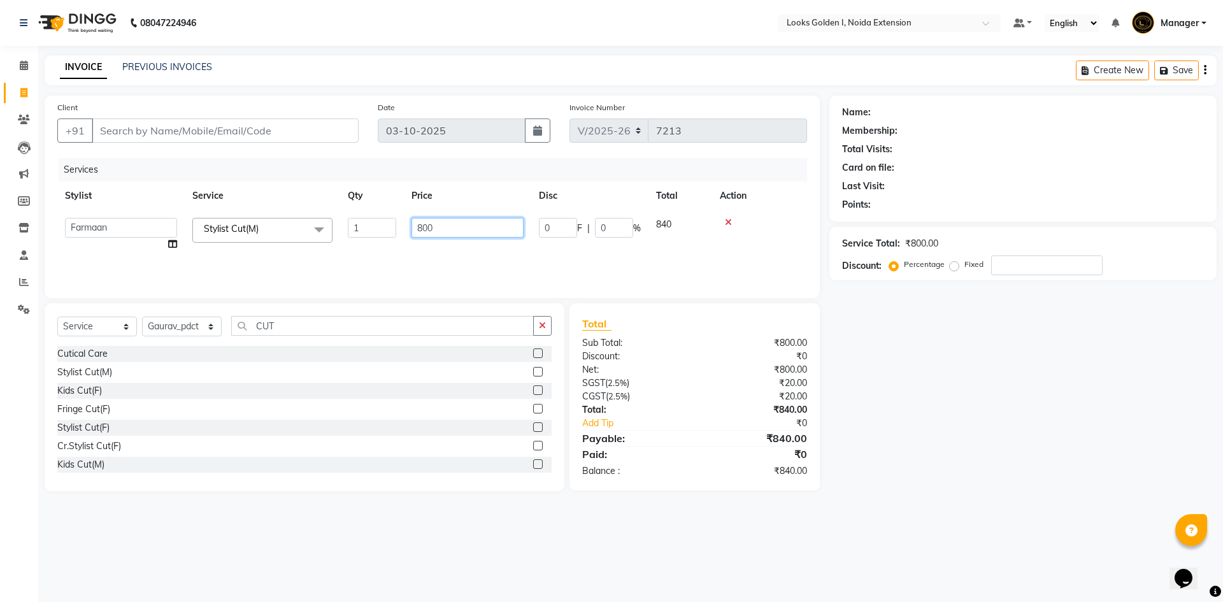
drag, startPoint x: 417, startPoint y: 229, endPoint x: 410, endPoint y: 232, distance: 6.9
click at [410, 232] on td "800" at bounding box center [467, 234] width 127 height 48
type input "400"
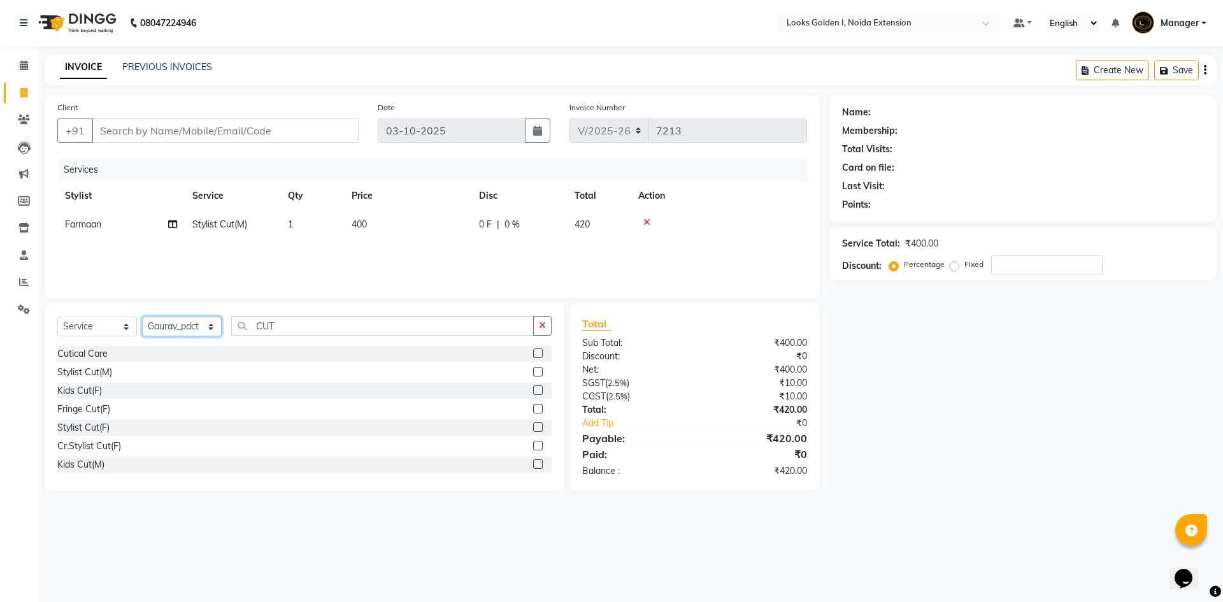
click at [175, 329] on select "Select Stylist Ajay_pdct Ali_Khan [PERSON_NAME] [PERSON_NAME] Counter_Sales [PE…" at bounding box center [182, 327] width 80 height 20
select select "85709"
click at [142, 317] on select "Select Stylist Ajay_pdct Ali_Khan [PERSON_NAME] [PERSON_NAME] Counter_Sales [PE…" at bounding box center [182, 327] width 80 height 20
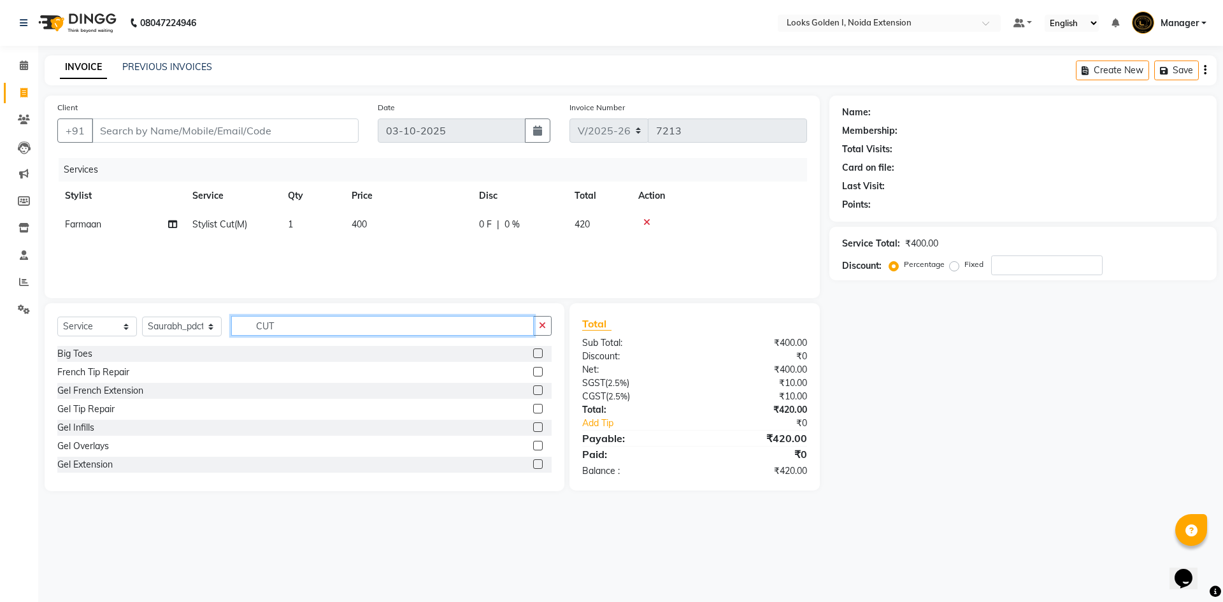
click at [273, 320] on input "CUT" at bounding box center [382, 326] width 303 height 20
type input "WAS"
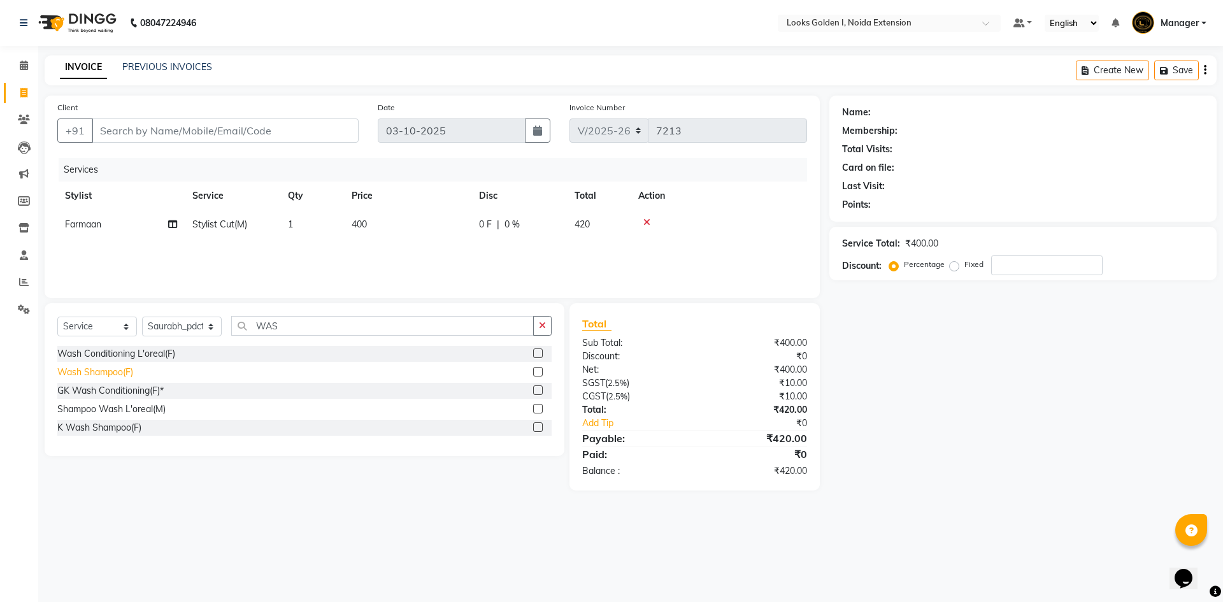
click at [109, 368] on div "Wash Shampoo(F)" at bounding box center [95, 372] width 76 height 13
checkbox input "false"
click at [367, 252] on span "150" at bounding box center [359, 252] width 15 height 11
select select "85709"
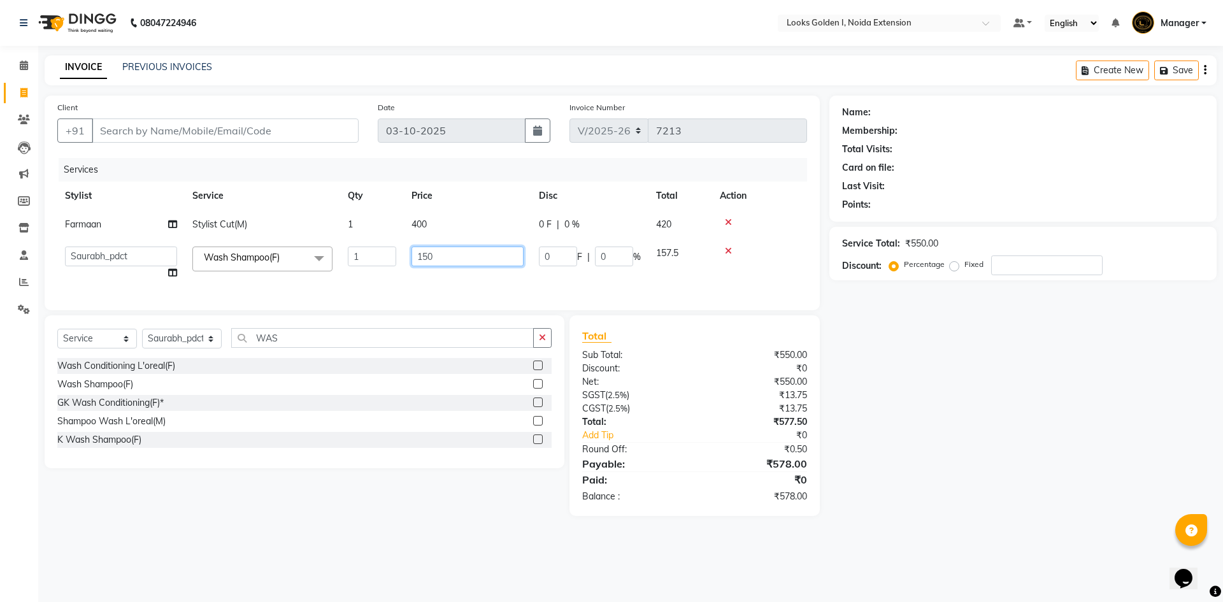
drag, startPoint x: 465, startPoint y: 251, endPoint x: 345, endPoint y: 270, distance: 121.8
click at [345, 270] on tr "Ajay_pdct Ali_Khan [PERSON_NAME] [PERSON_NAME] Counter_Sales [PERSON_NAME] Farm…" at bounding box center [432, 263] width 750 height 48
type input "300"
click at [310, 137] on input "Client" at bounding box center [225, 131] width 267 height 24
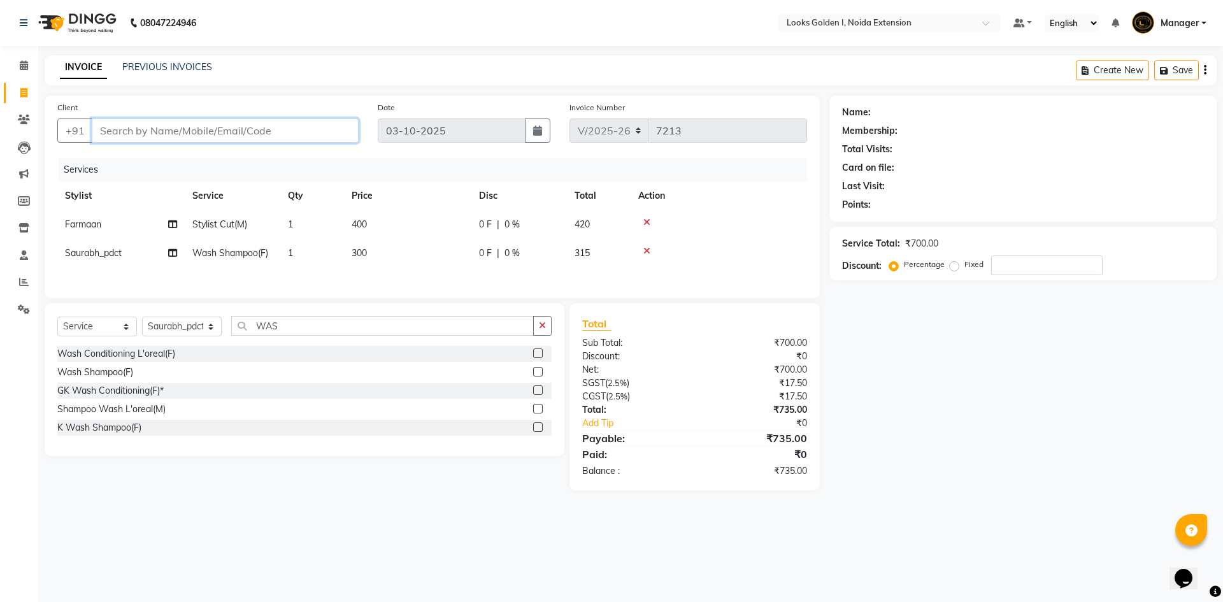
type input "G"
type input "0"
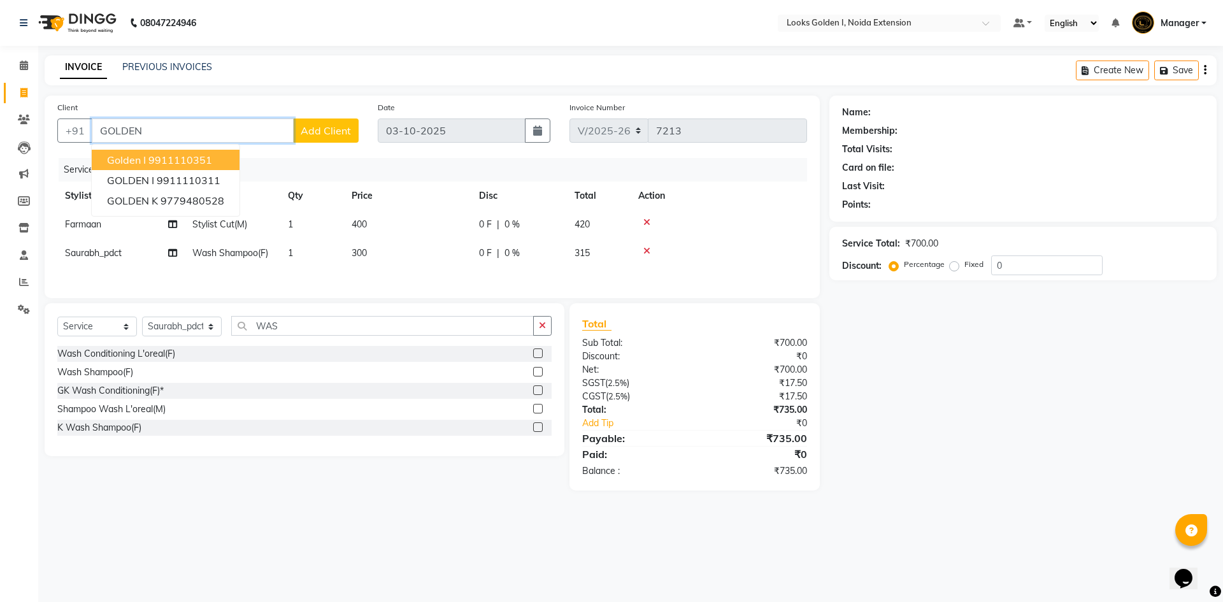
click at [172, 157] on ngb-highlight "9911110351" at bounding box center [180, 160] width 64 height 13
type input "9911110351"
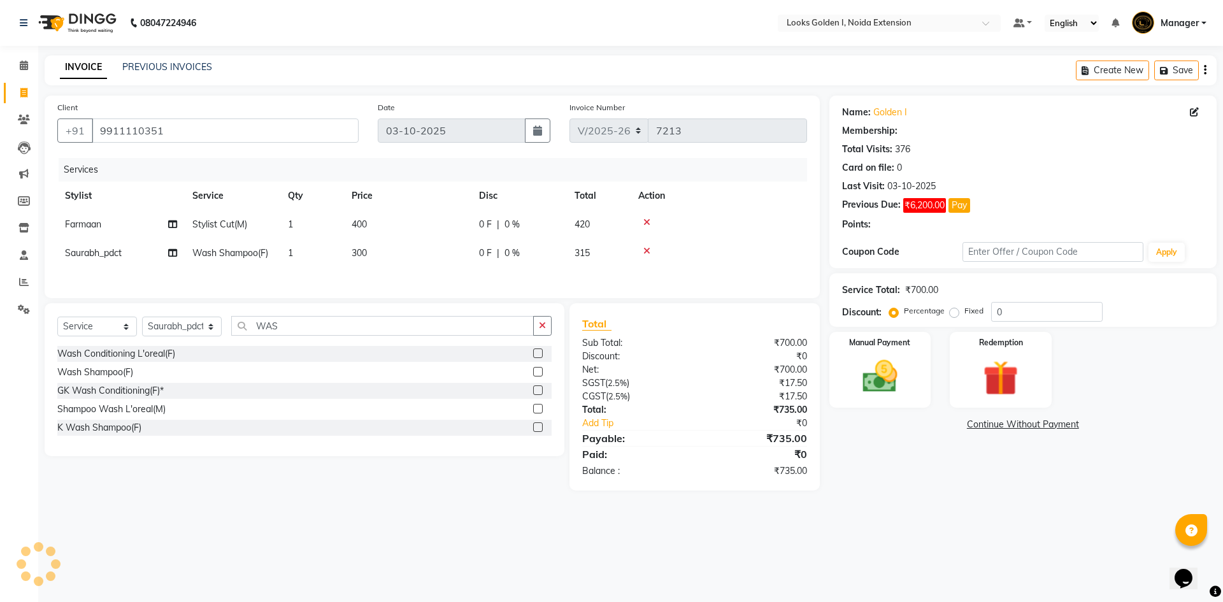
select select "1: Object"
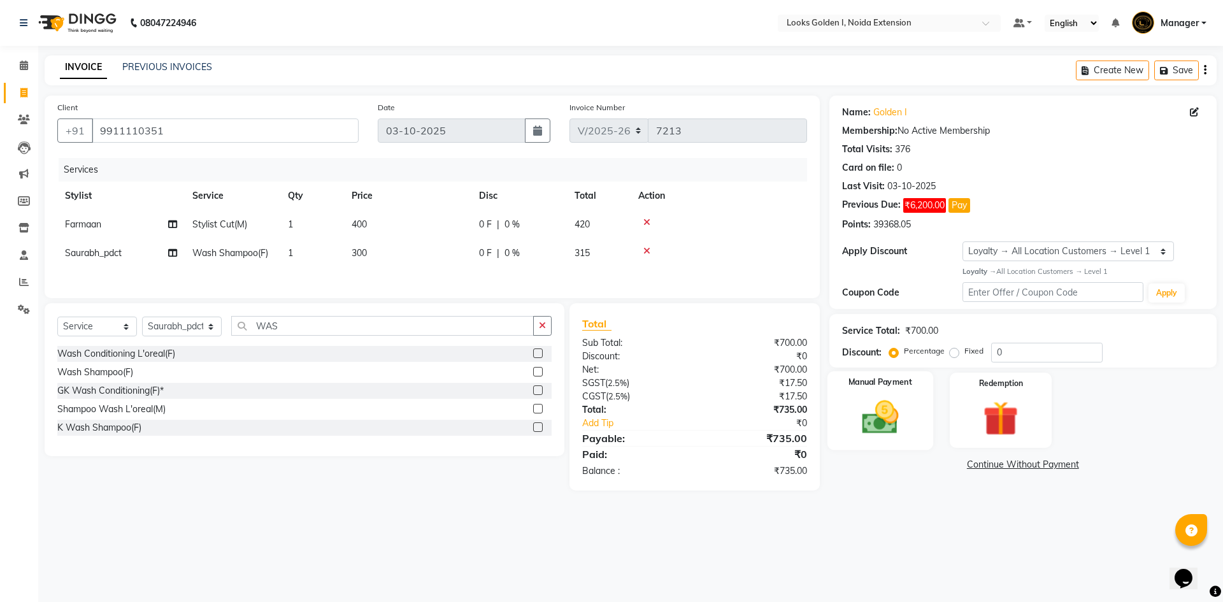
click at [884, 410] on img at bounding box center [880, 417] width 59 height 42
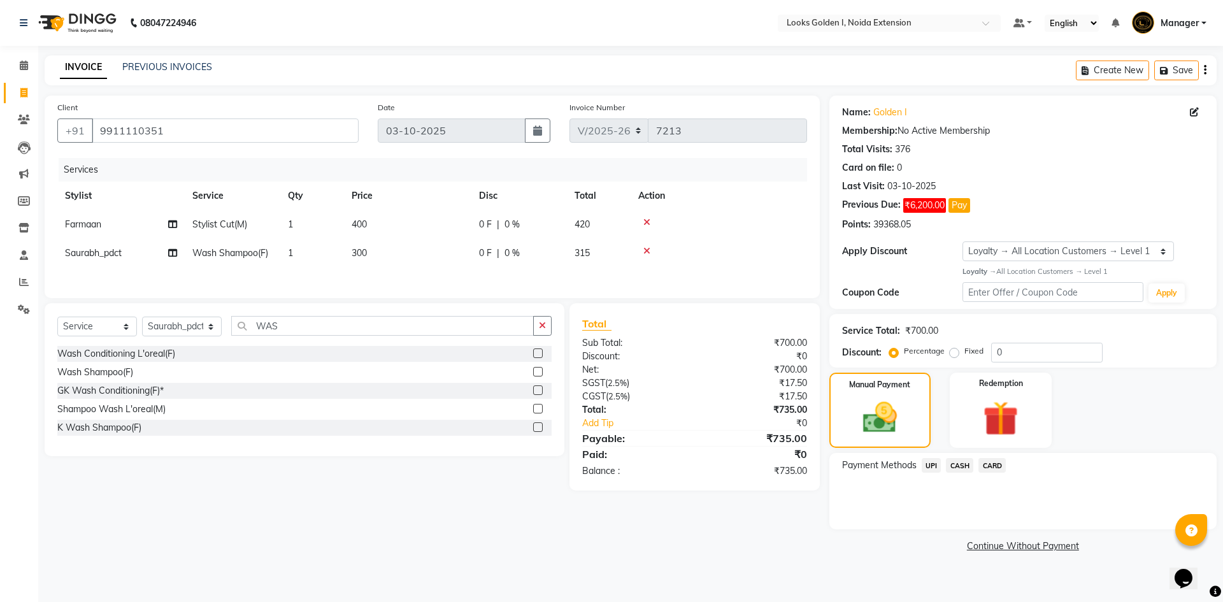
click at [408, 263] on td "300" at bounding box center [407, 253] width 127 height 29
select select "85709"
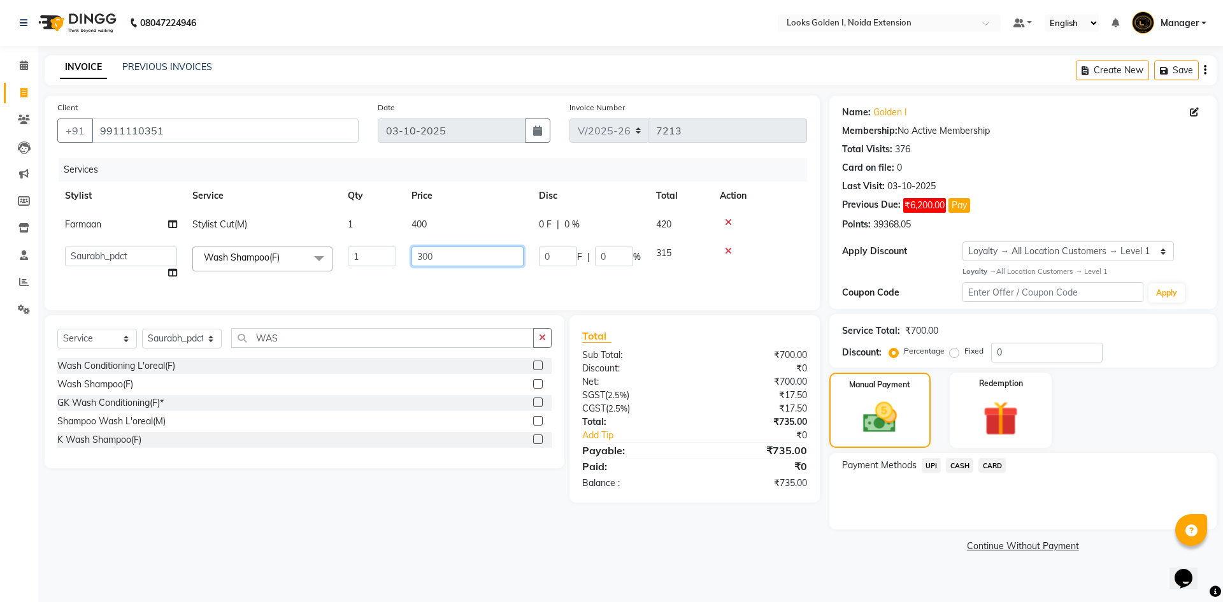
drag, startPoint x: 424, startPoint y: 256, endPoint x: 401, endPoint y: 252, distance: 23.3
click at [401, 252] on tr "Ajay_pdct Ali_Khan Anwar Arshad Asad ayush Counter_Sales Faheem Farmaan Gagan G…" at bounding box center [432, 263] width 750 height 48
type input "400"
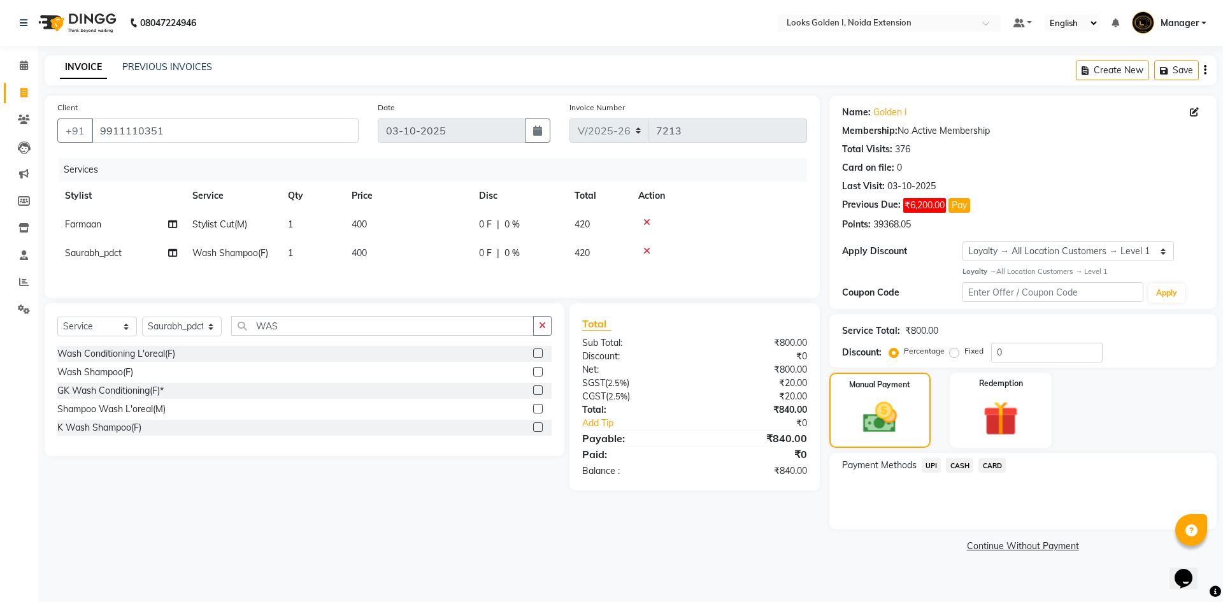
click at [651, 274] on div "Services Stylist Service Qty Price Disc Total Action Farmaan Stylist Cut(M) 1 4…" at bounding box center [432, 221] width 750 height 127
click at [930, 468] on span "UPI" at bounding box center [932, 465] width 20 height 15
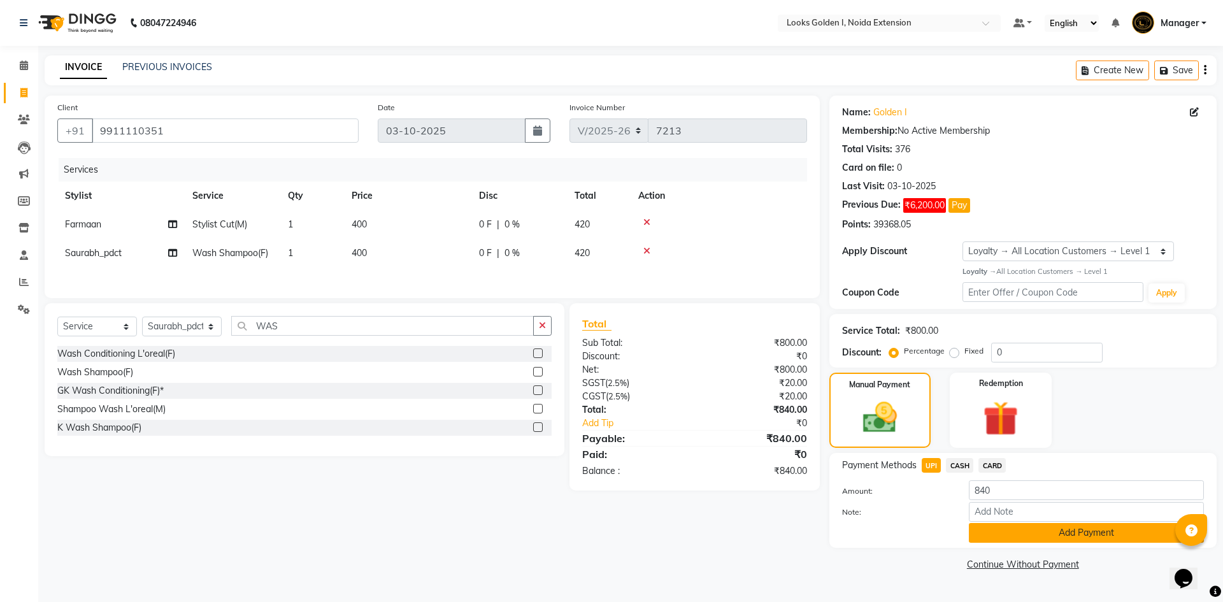
click at [993, 528] on button "Add Payment" at bounding box center [1086, 533] width 235 height 20
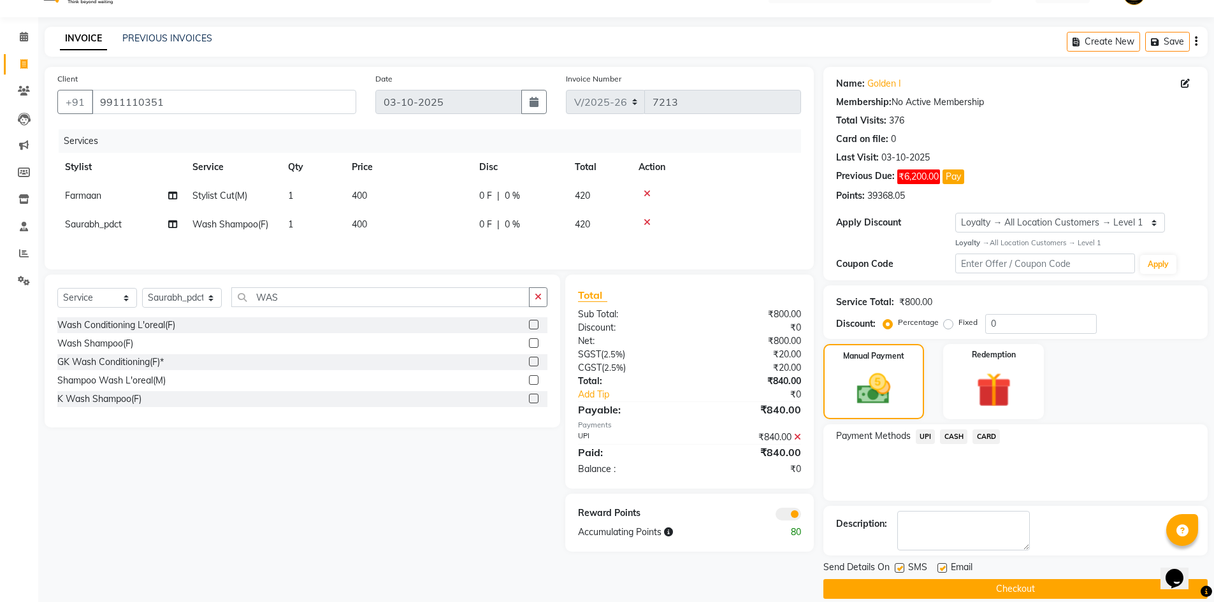
scroll to position [45, 0]
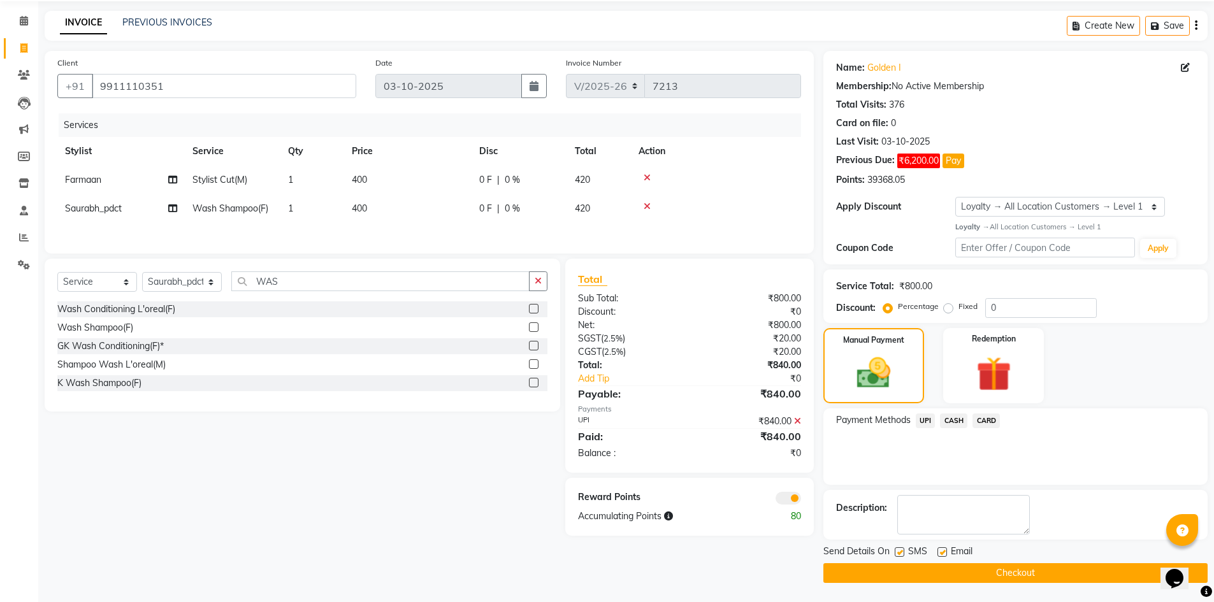
click at [988, 571] on button "Checkout" at bounding box center [1015, 573] width 384 height 20
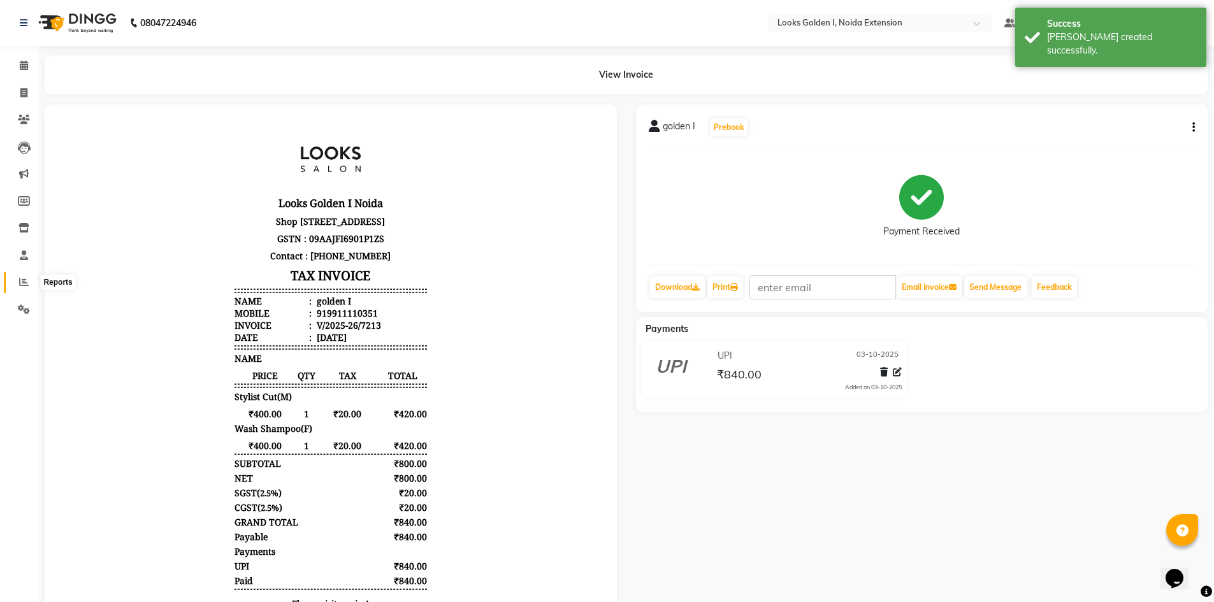
drag, startPoint x: 18, startPoint y: 284, endPoint x: 28, endPoint y: 269, distance: 17.5
click at [18, 284] on span at bounding box center [24, 282] width 22 height 15
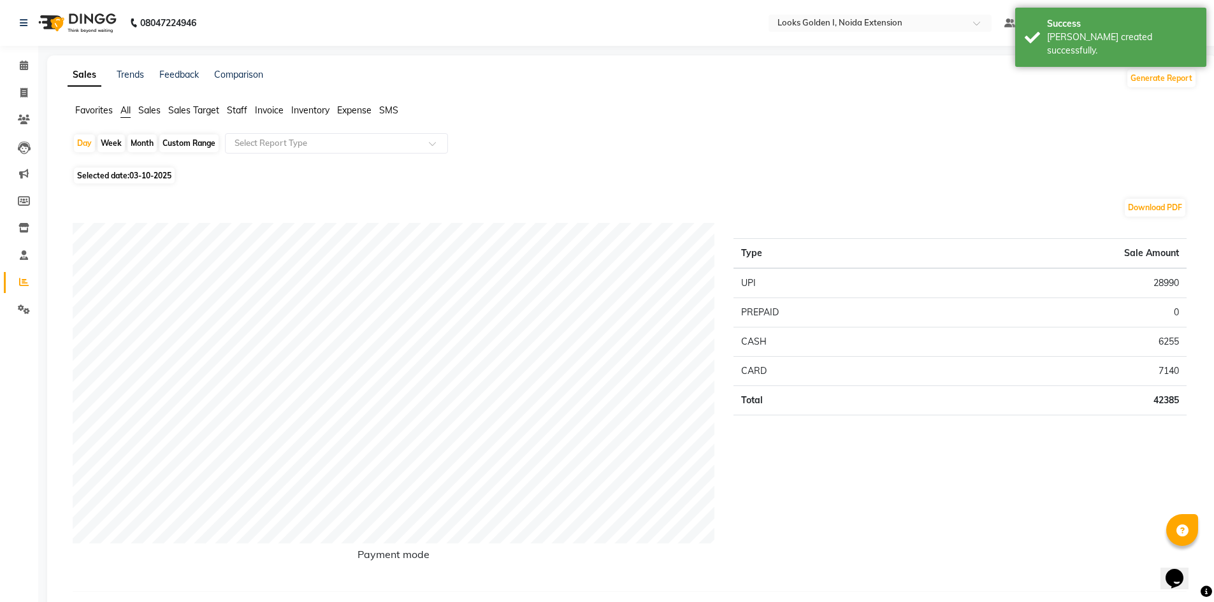
click at [224, 112] on ul "Favorites All Sales Sales Target Staff Invoice Inventory Expense SMS" at bounding box center [632, 111] width 1129 height 14
click at [236, 111] on span "Staff" at bounding box center [237, 109] width 20 height 11
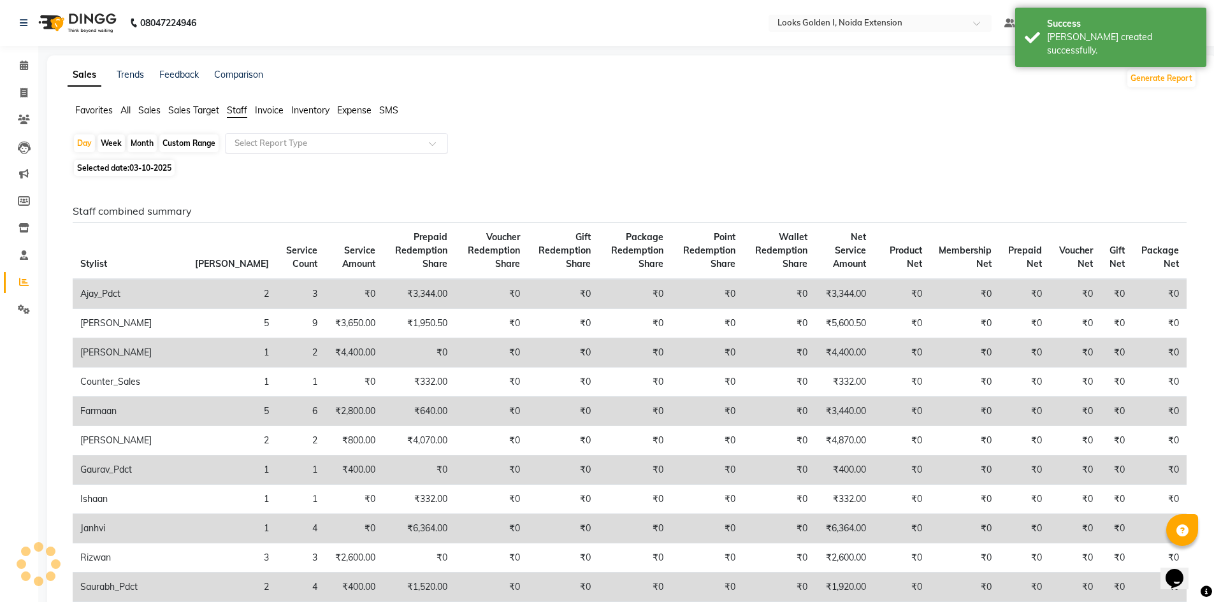
click at [250, 138] on input "text" at bounding box center [324, 143] width 184 height 13
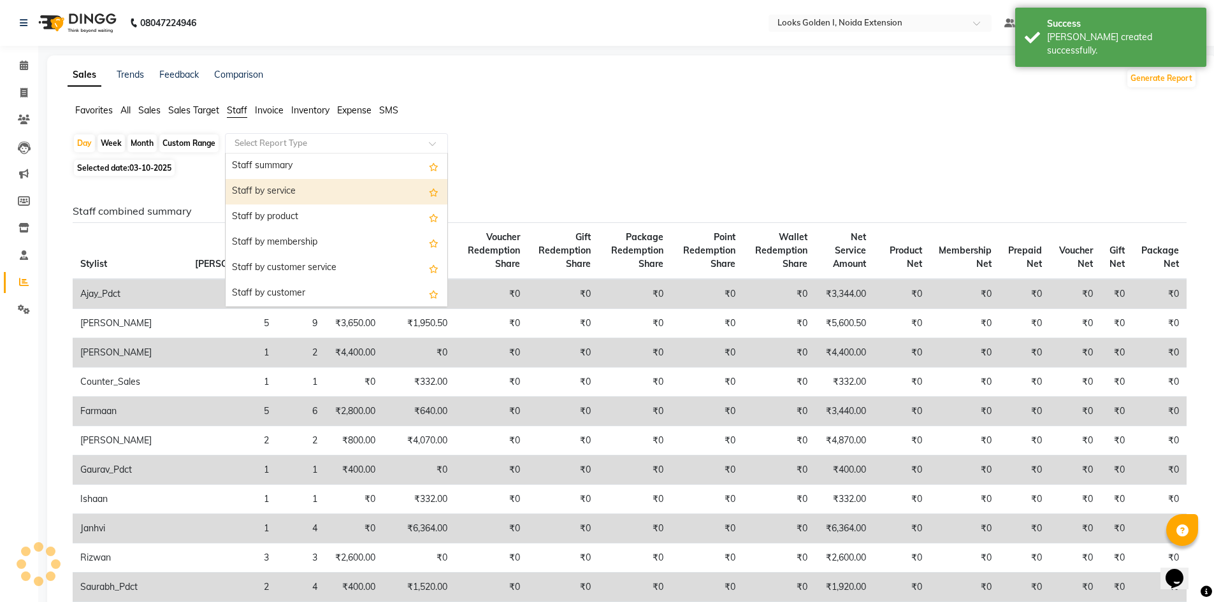
click at [257, 189] on div "Staff by service" at bounding box center [337, 191] width 222 height 25
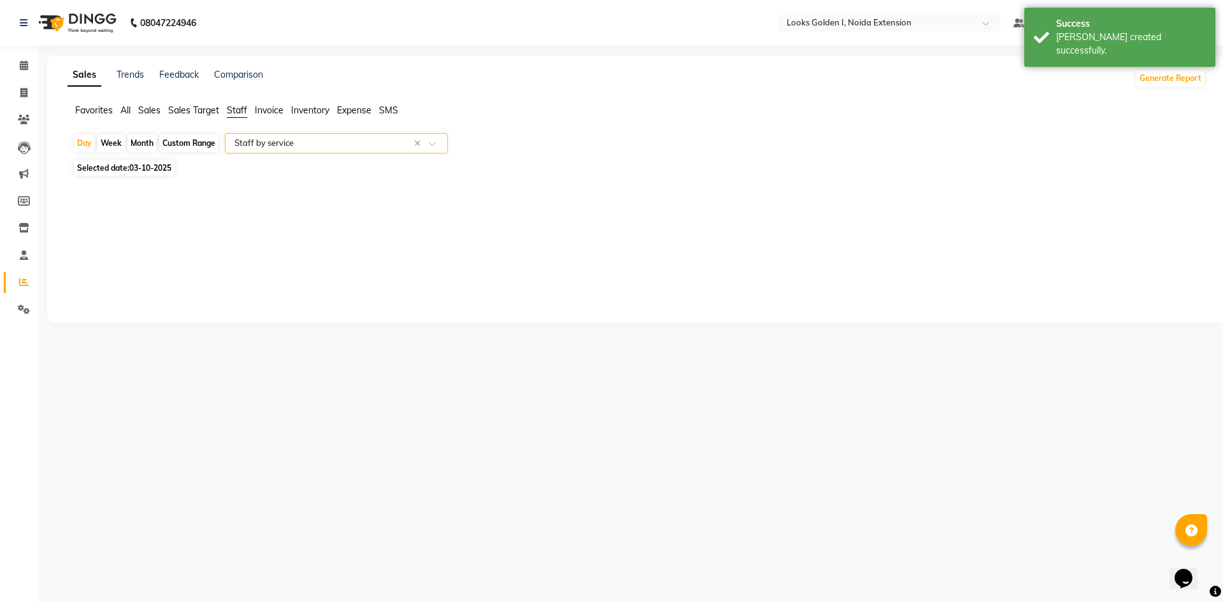
select select "filtered_report"
select select "csv"
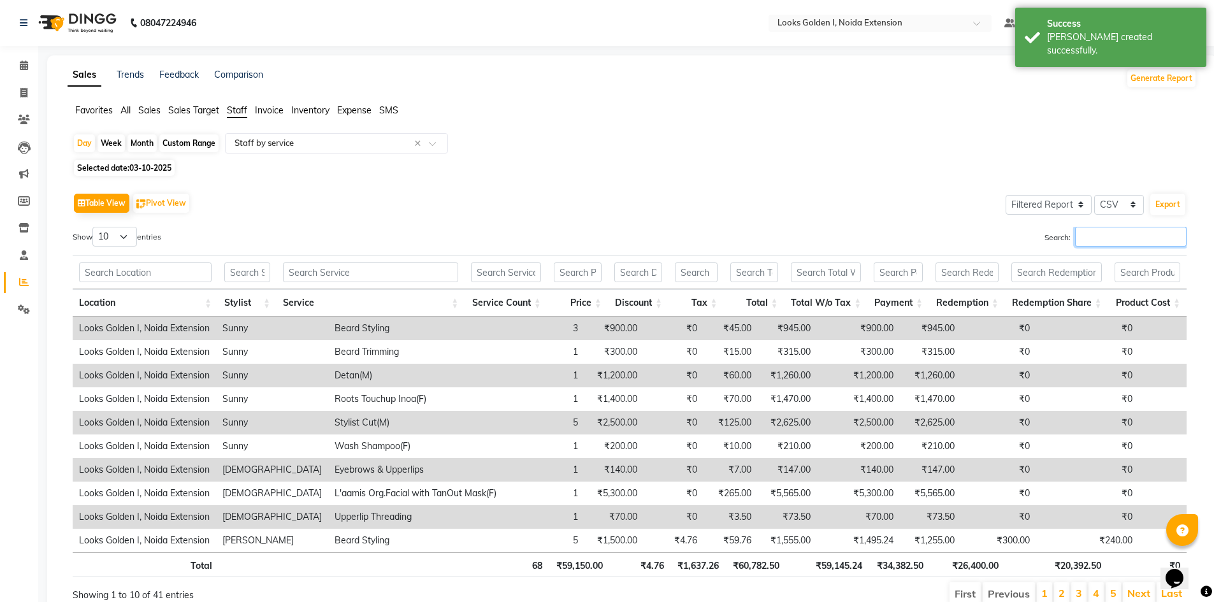
click at [1094, 240] on input "Search:" at bounding box center [1131, 237] width 112 height 20
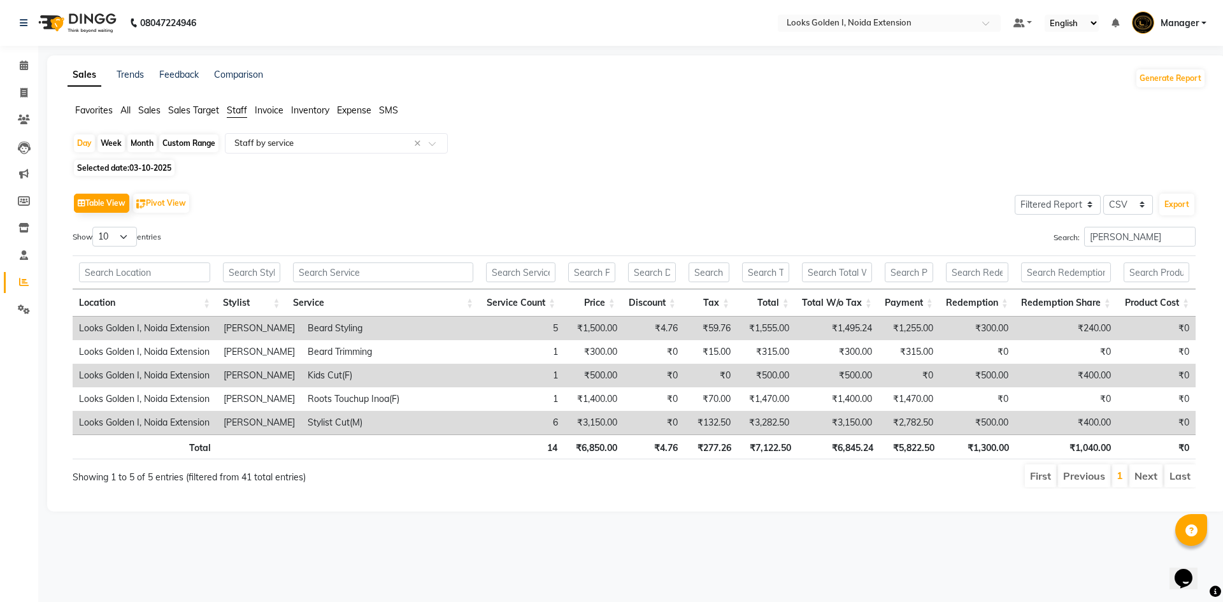
click at [846, 447] on th "₹6,845.24" at bounding box center [839, 447] width 82 height 25
drag, startPoint x: 1139, startPoint y: 235, endPoint x: 1067, endPoint y: 243, distance: 72.4
click at [1067, 243] on label "Search: SHAMI" at bounding box center [1125, 237] width 142 height 20
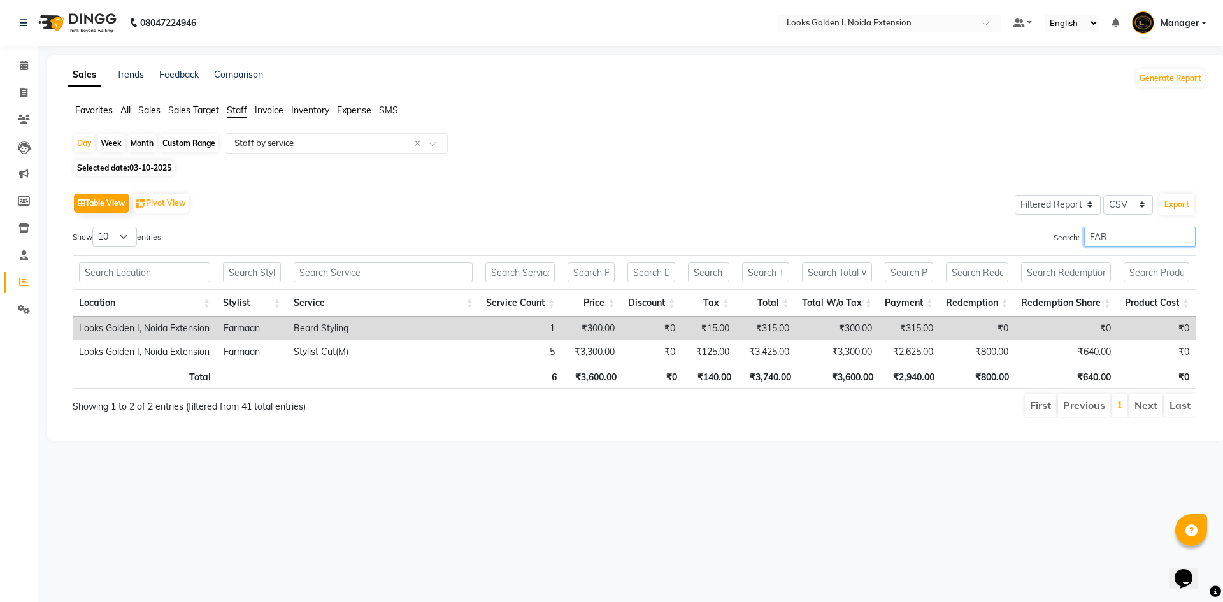
type input "FAR"
click at [858, 382] on th "₹3,600.00" at bounding box center [839, 376] width 82 height 25
click at [25, 102] on link "Invoice" at bounding box center [19, 93] width 31 height 21
select select "service"
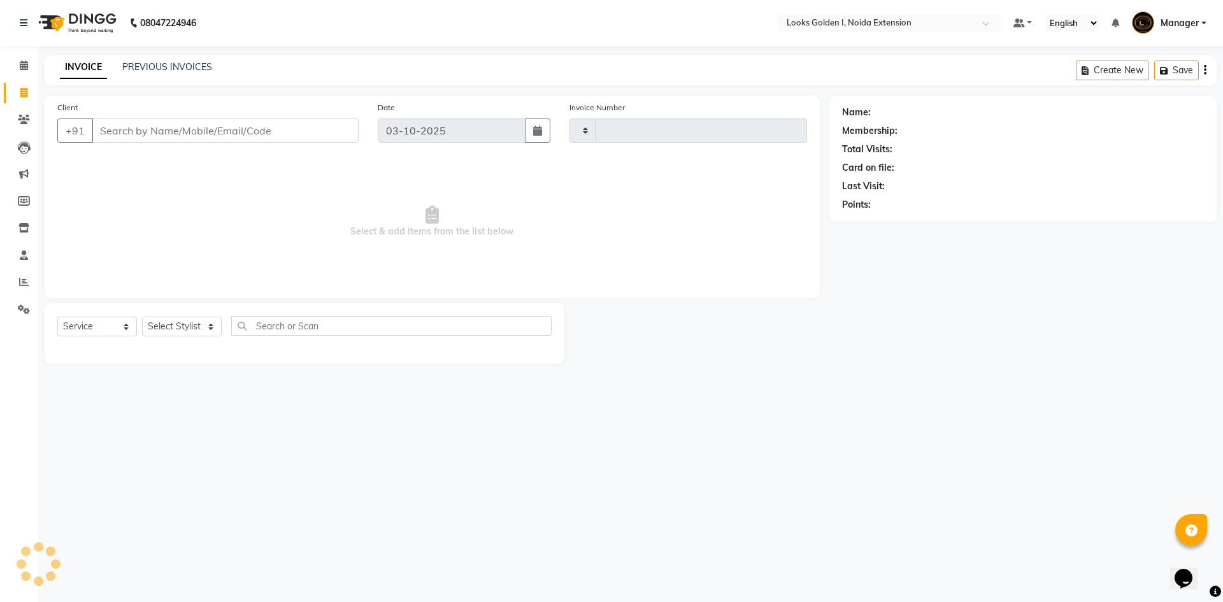
type input "7214"
select select "5508"
click at [28, 280] on icon at bounding box center [24, 282] width 10 height 10
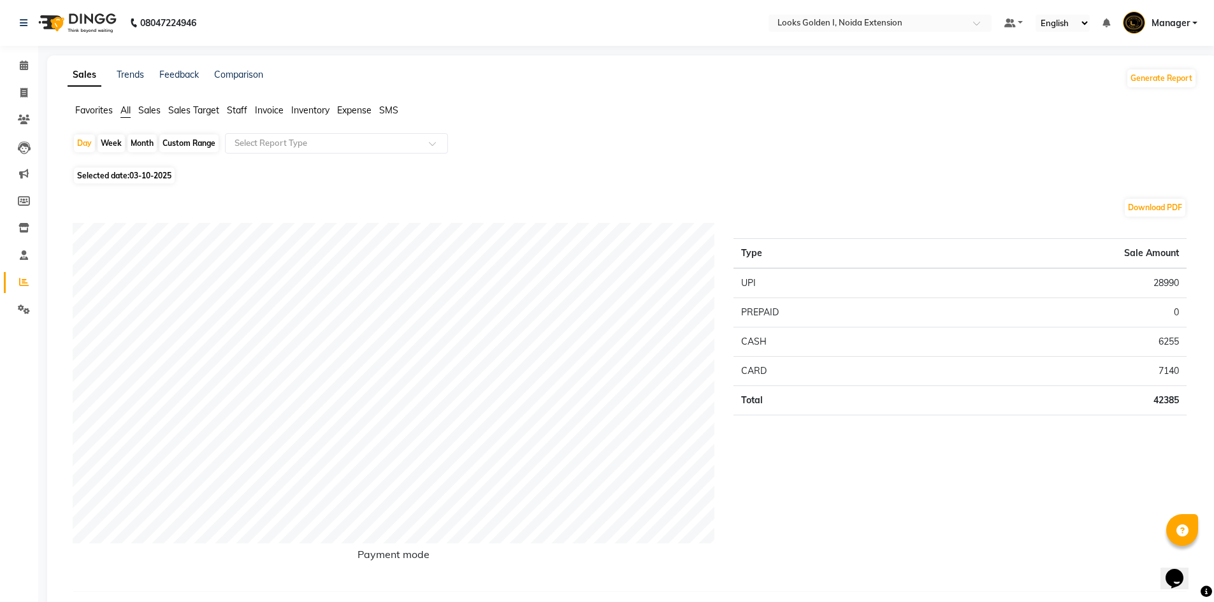
click at [236, 110] on span "Staff" at bounding box center [237, 109] width 20 height 11
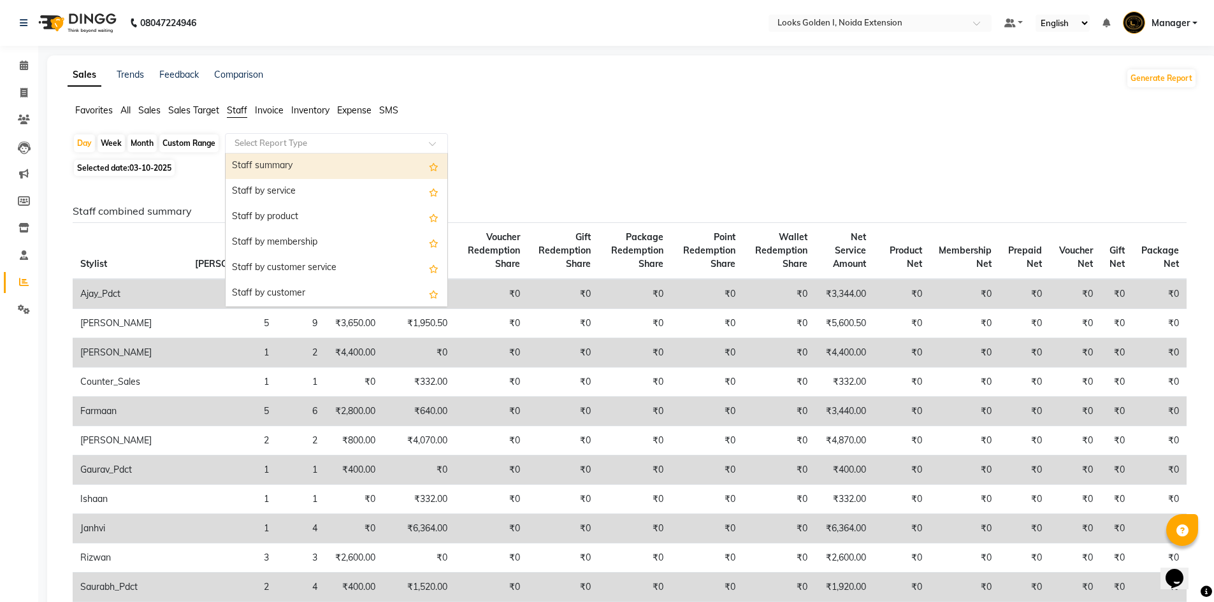
click at [264, 148] on input "text" at bounding box center [324, 143] width 184 height 13
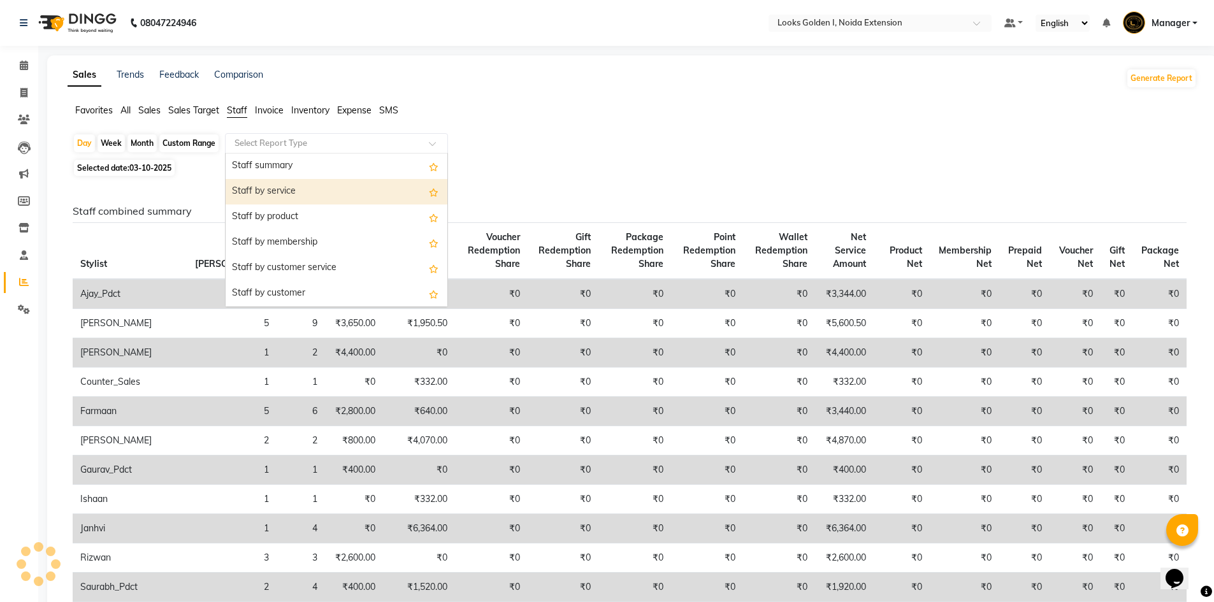
click at [259, 191] on div "Staff by service" at bounding box center [337, 191] width 222 height 25
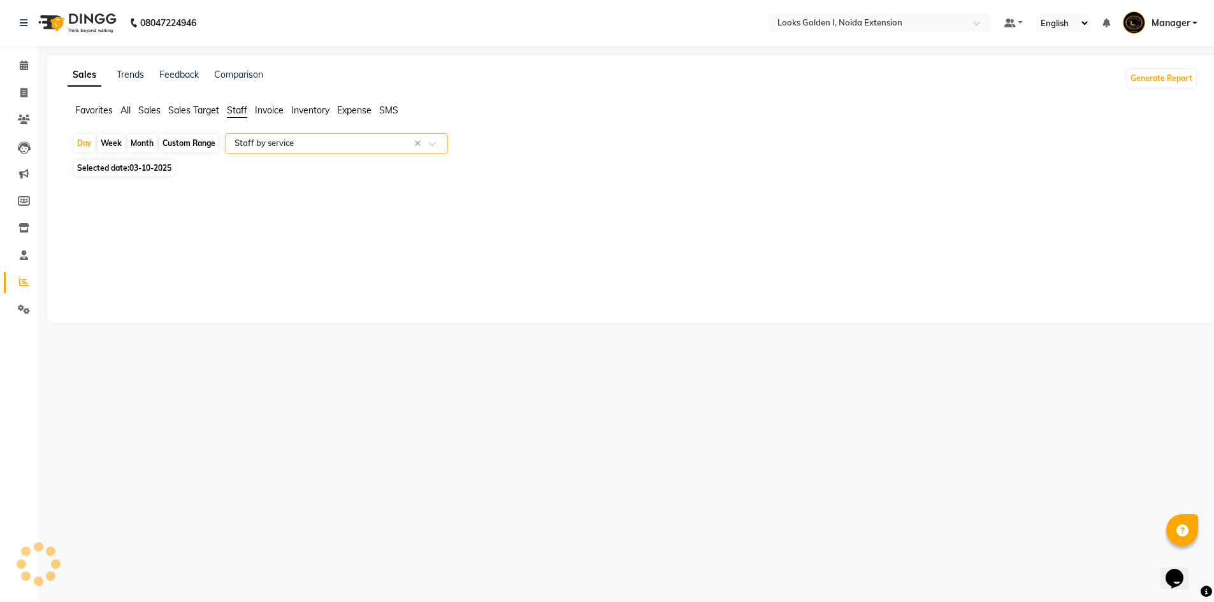
select select "filtered_report"
select select "csv"
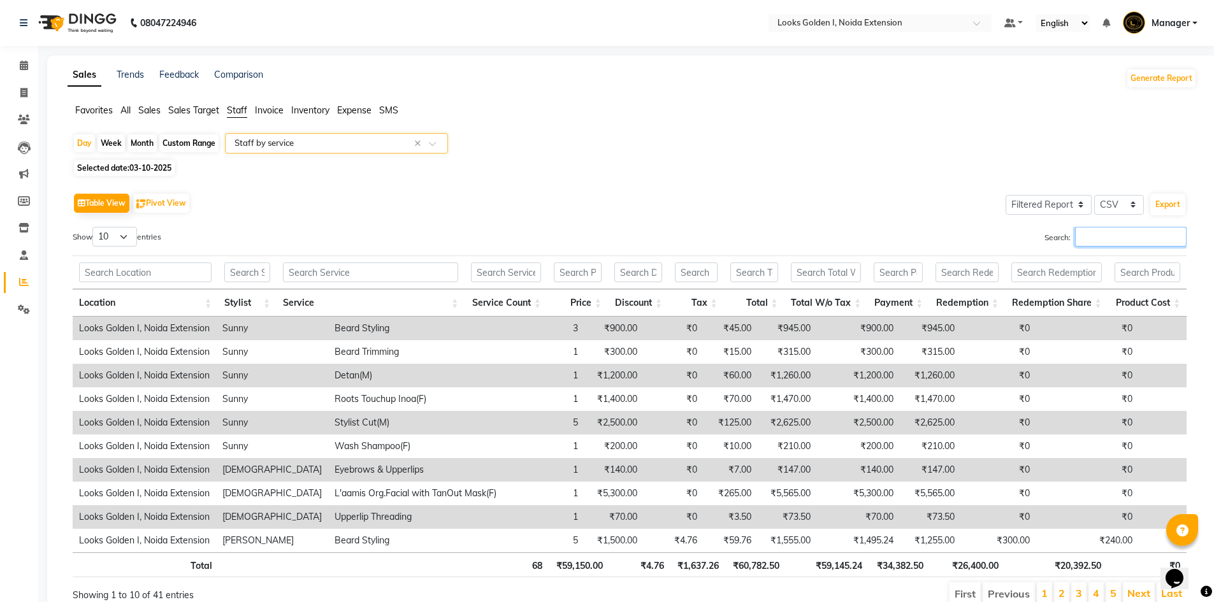
click at [1134, 235] on input "Search:" at bounding box center [1131, 237] width 112 height 20
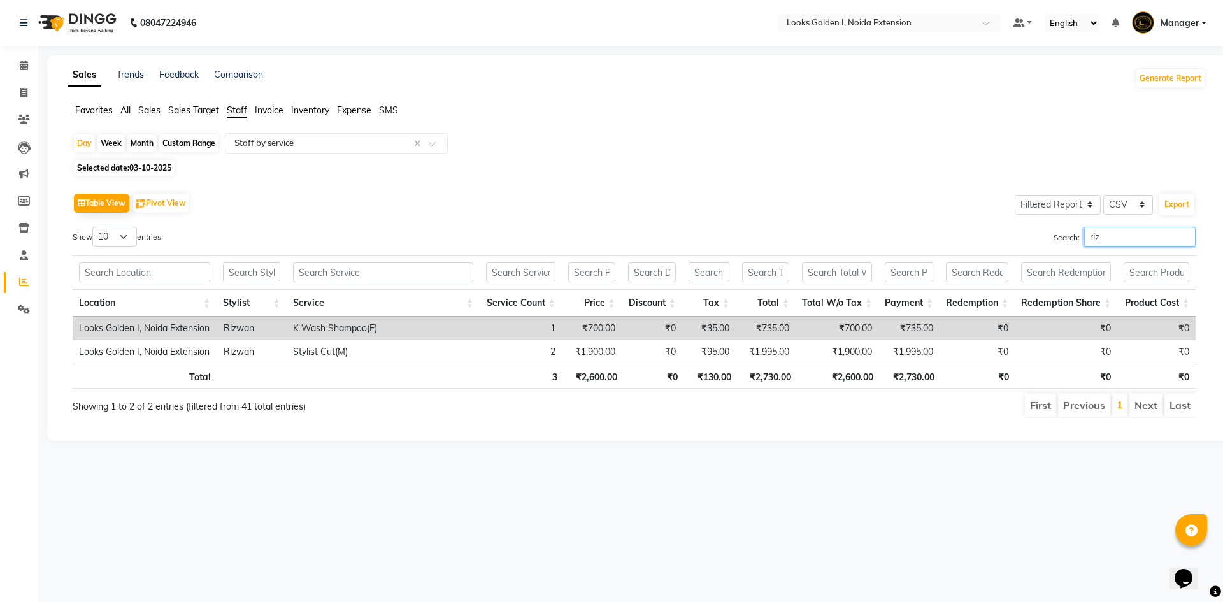
type input "riz"
click at [864, 377] on th "₹2,600.00" at bounding box center [839, 376] width 82 height 25
click at [21, 92] on icon at bounding box center [23, 93] width 7 height 10
select select "5508"
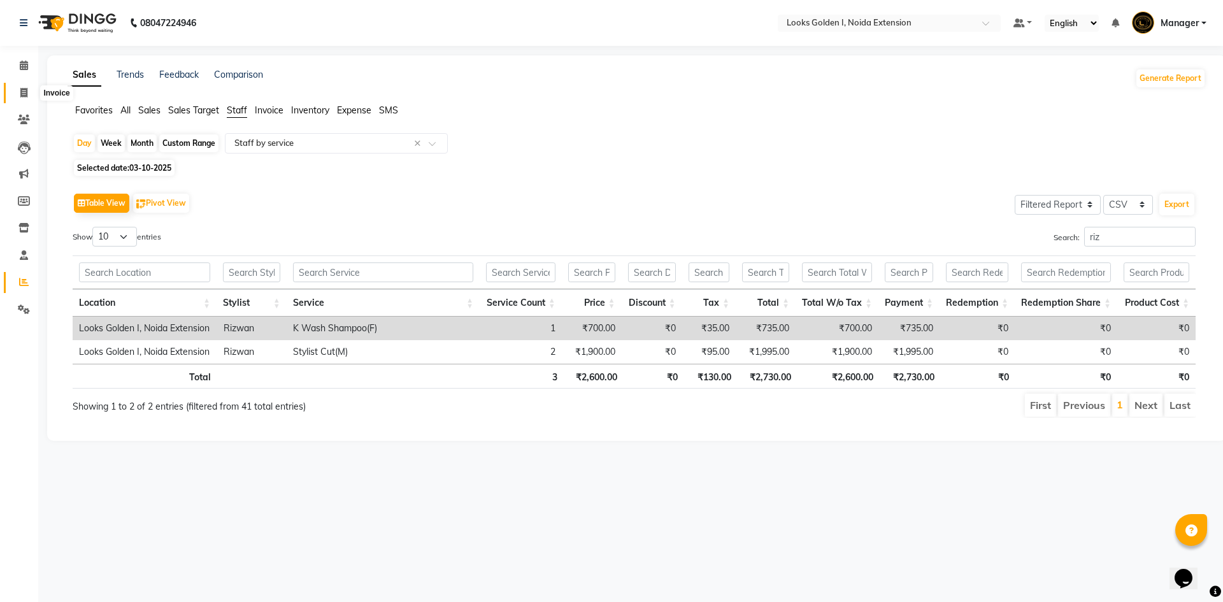
select select "service"
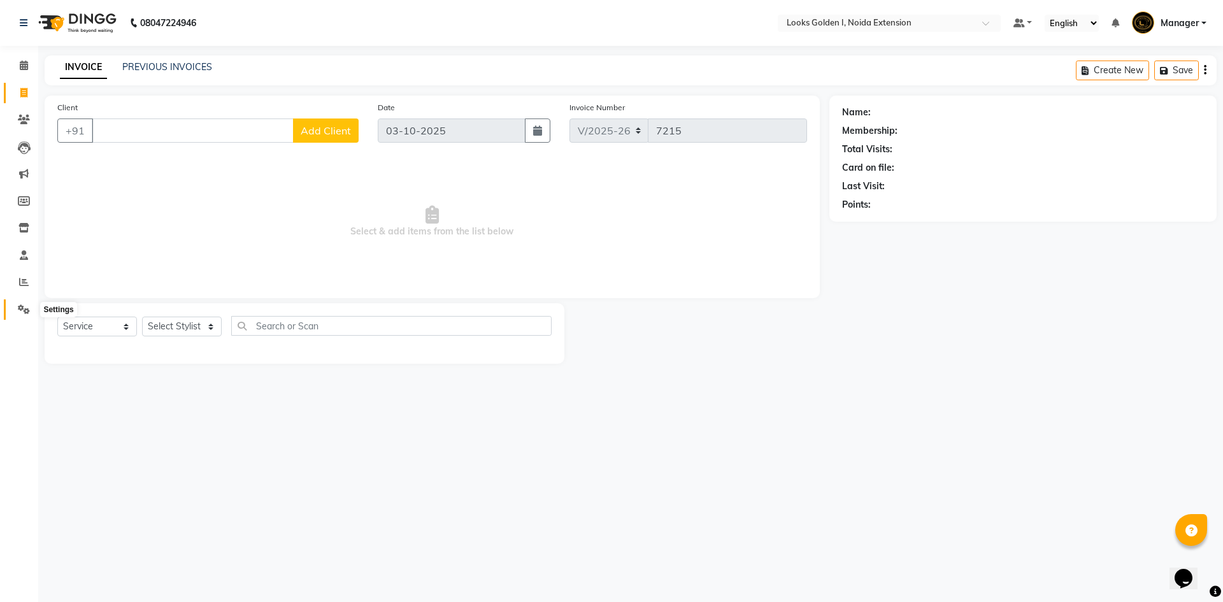
click at [22, 312] on icon at bounding box center [24, 310] width 12 height 10
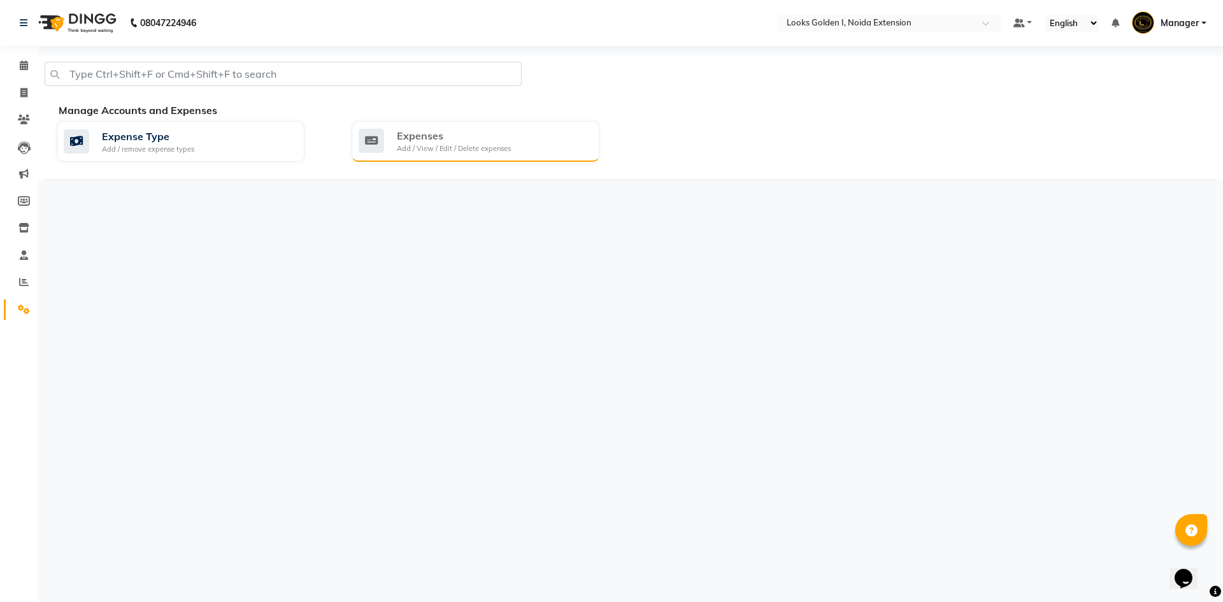
click at [436, 149] on div "Add / View / Edit / Delete expenses" at bounding box center [454, 148] width 114 height 11
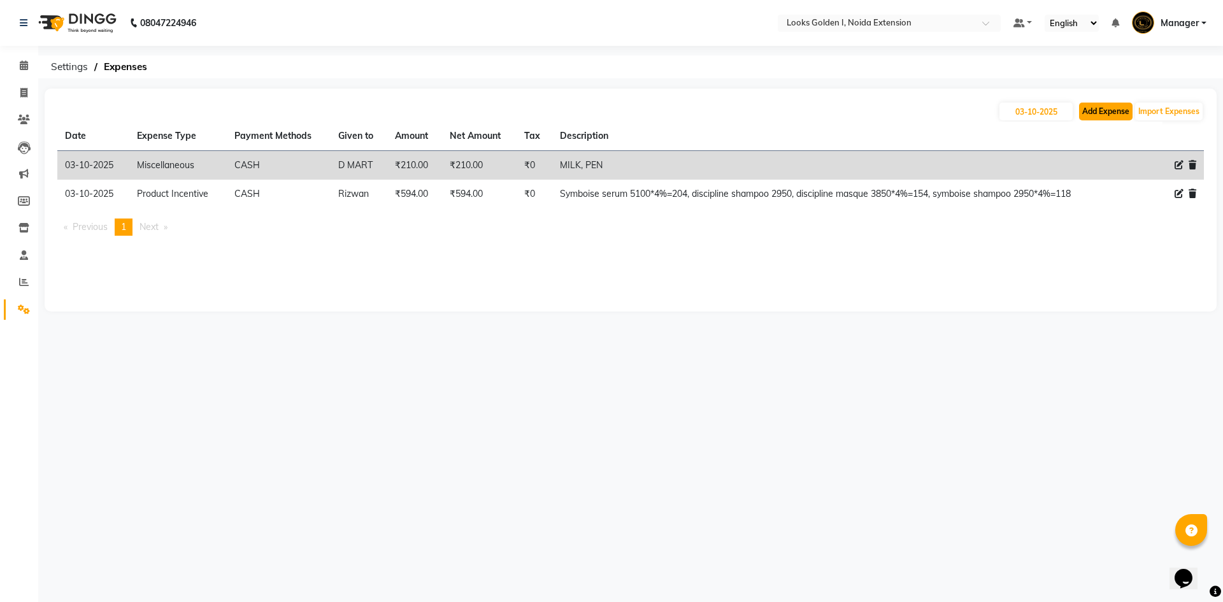
click at [1116, 112] on button "Add Expense" at bounding box center [1106, 112] width 54 height 18
select select "1"
select select "4442"
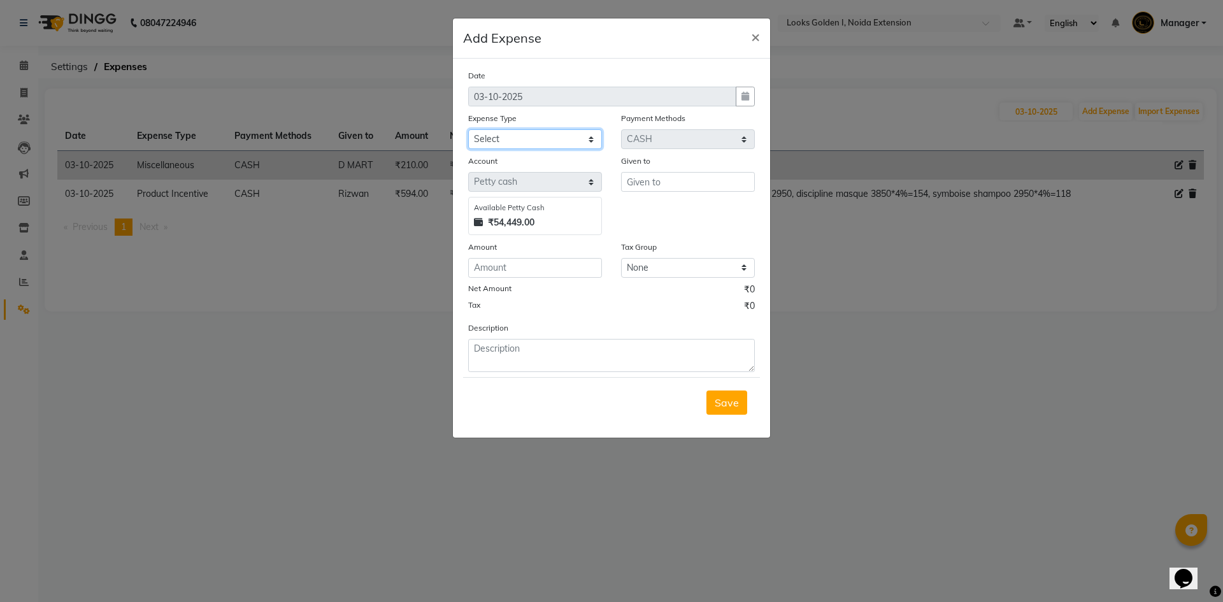
click at [572, 143] on select "Select Accommodation Aesthetics Bank Deposit BLINKIT Cash Handover Client Refun…" at bounding box center [535, 139] width 134 height 20
select select "24888"
click at [468, 129] on select "Select Accommodation Aesthetics Bank Deposit BLINKIT Cash Handover Client Refun…" at bounding box center [535, 139] width 134 height 20
click at [654, 186] on input "text" at bounding box center [688, 182] width 134 height 20
click at [658, 203] on ngb-highlight "Sun ny" at bounding box center [652, 209] width 31 height 13
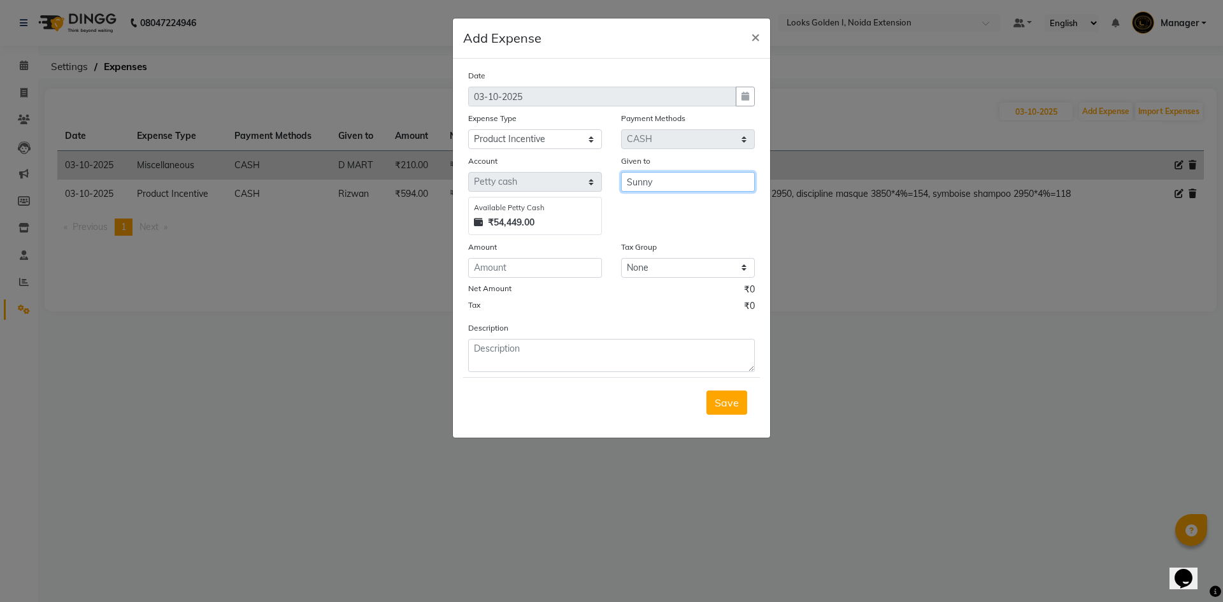
type input "Sunny"
click at [549, 267] on input "number" at bounding box center [535, 268] width 134 height 20
type input "238"
click at [519, 352] on textarea at bounding box center [611, 355] width 287 height 33
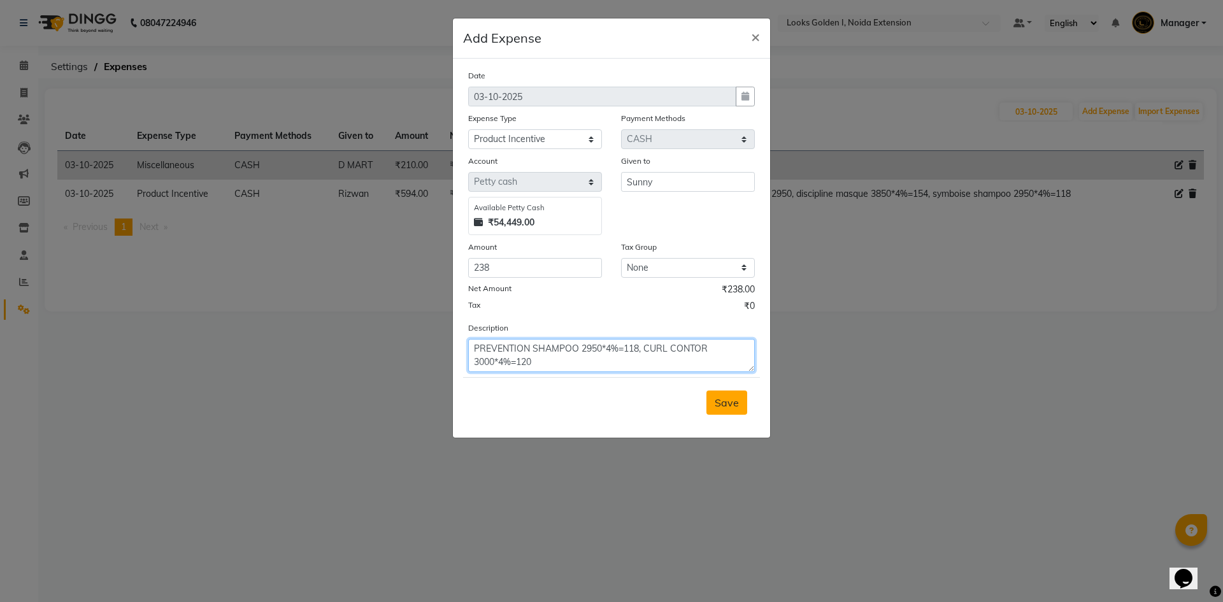
type textarea "PREVENTION SHAMPOO 2950*4%=118, CURL CONTOR 3000*4%=120"
click at [721, 407] on span "Save" at bounding box center [727, 402] width 24 height 13
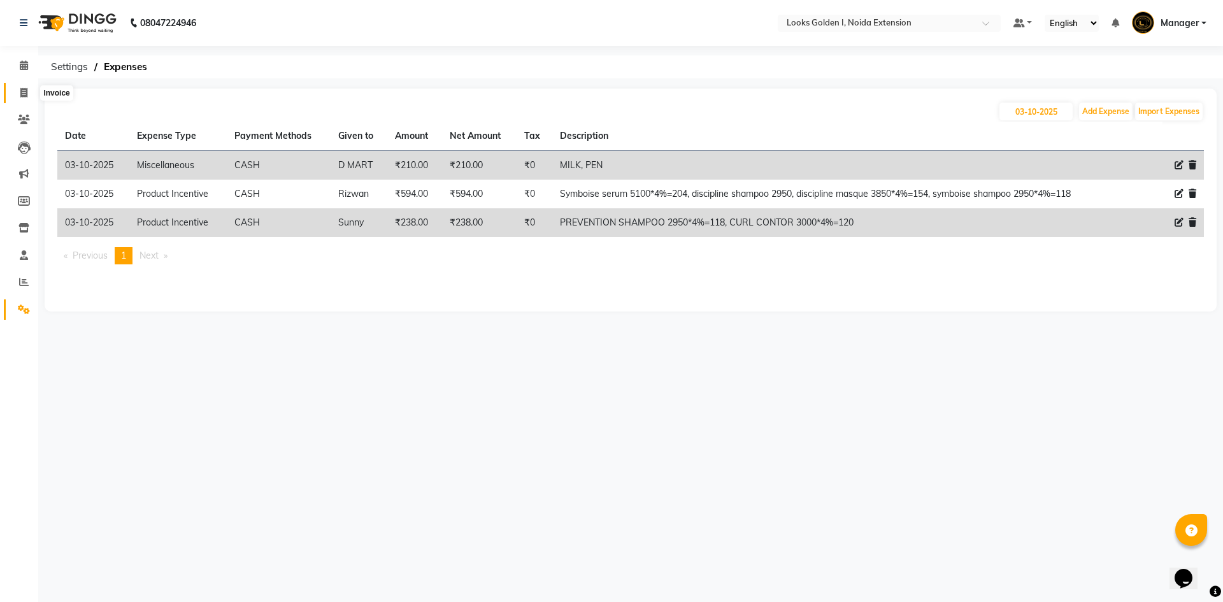
click at [25, 98] on span at bounding box center [24, 93] width 22 height 15
select select "service"
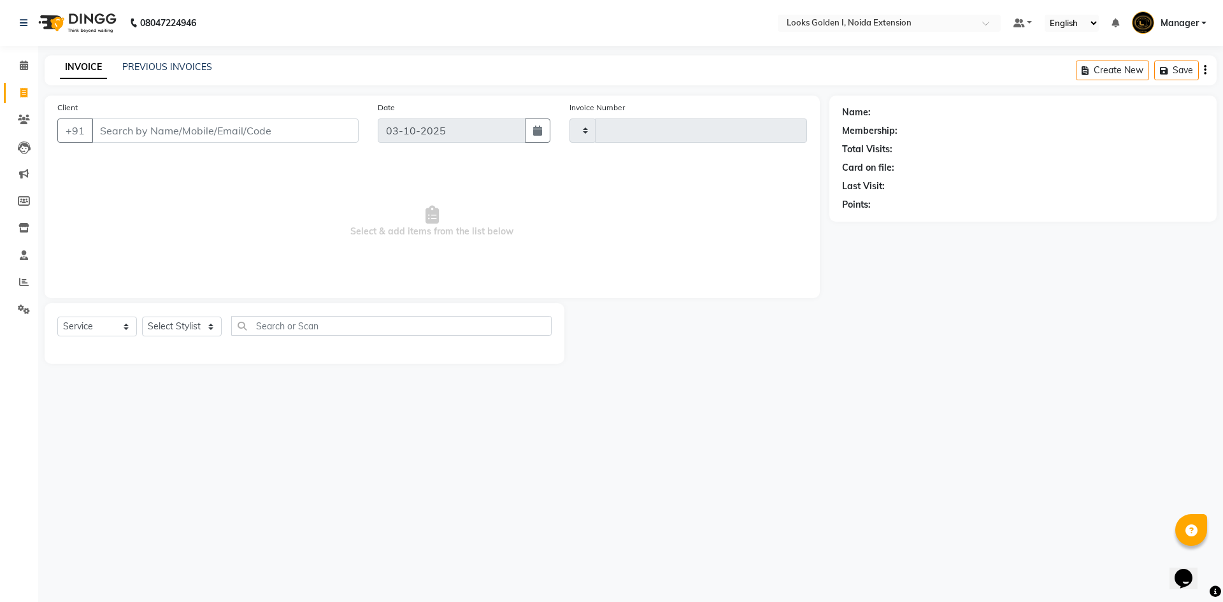
type input "7215"
select select "5508"
click at [184, 324] on select "Select Stylist" at bounding box center [182, 327] width 80 height 20
select select "84909"
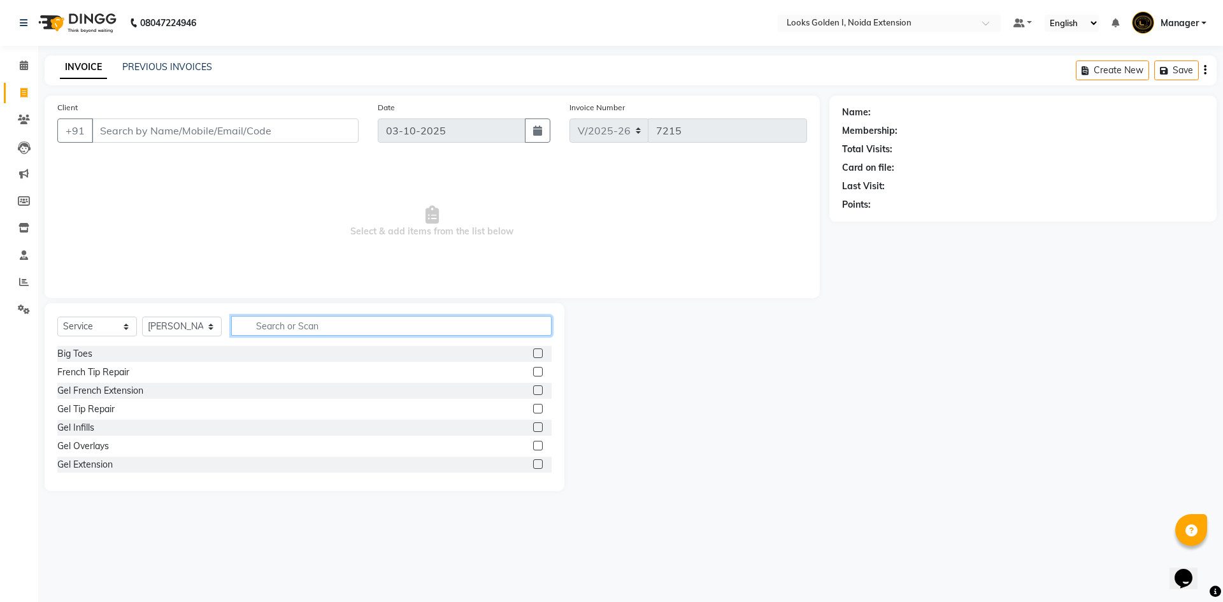
click at [287, 329] on input "text" at bounding box center [391, 326] width 320 height 20
type input "CUT"
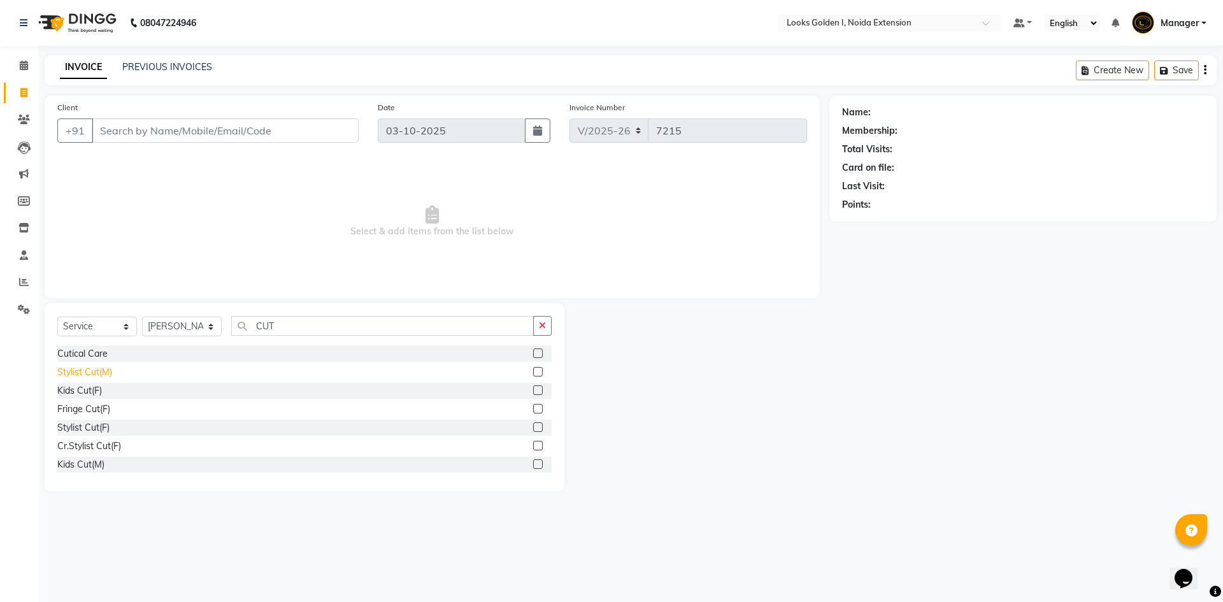
click at [87, 370] on div "Stylist Cut(M)" at bounding box center [84, 372] width 55 height 13
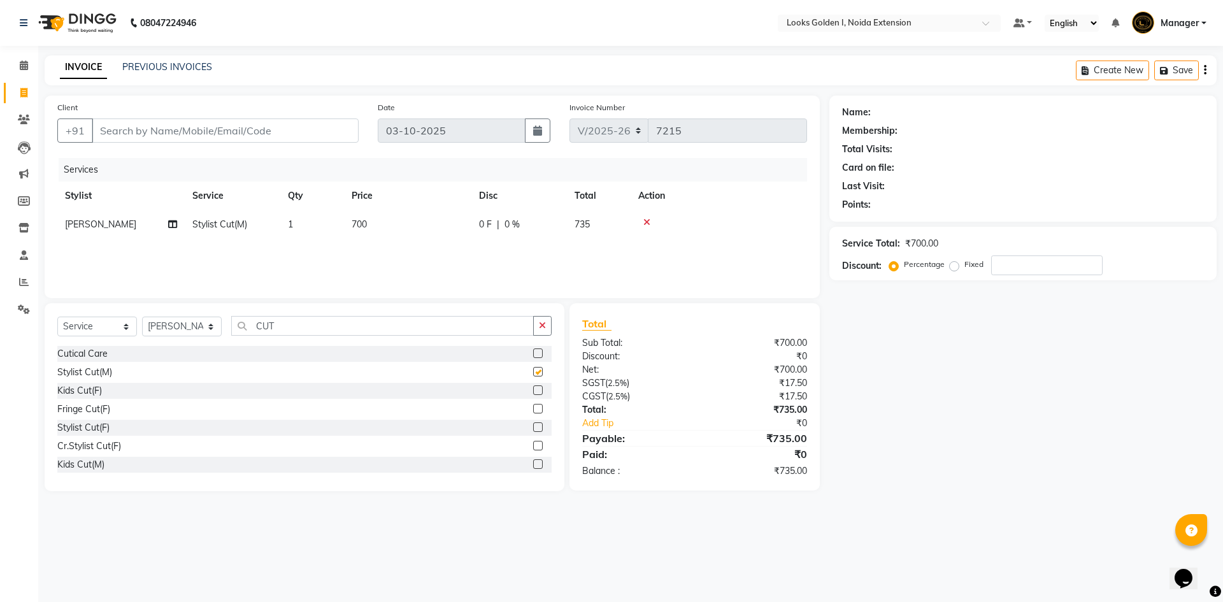
checkbox input "false"
drag, startPoint x: 380, startPoint y: 226, endPoint x: 406, endPoint y: 224, distance: 25.6
click at [381, 226] on td "700" at bounding box center [407, 224] width 127 height 29
select select "84909"
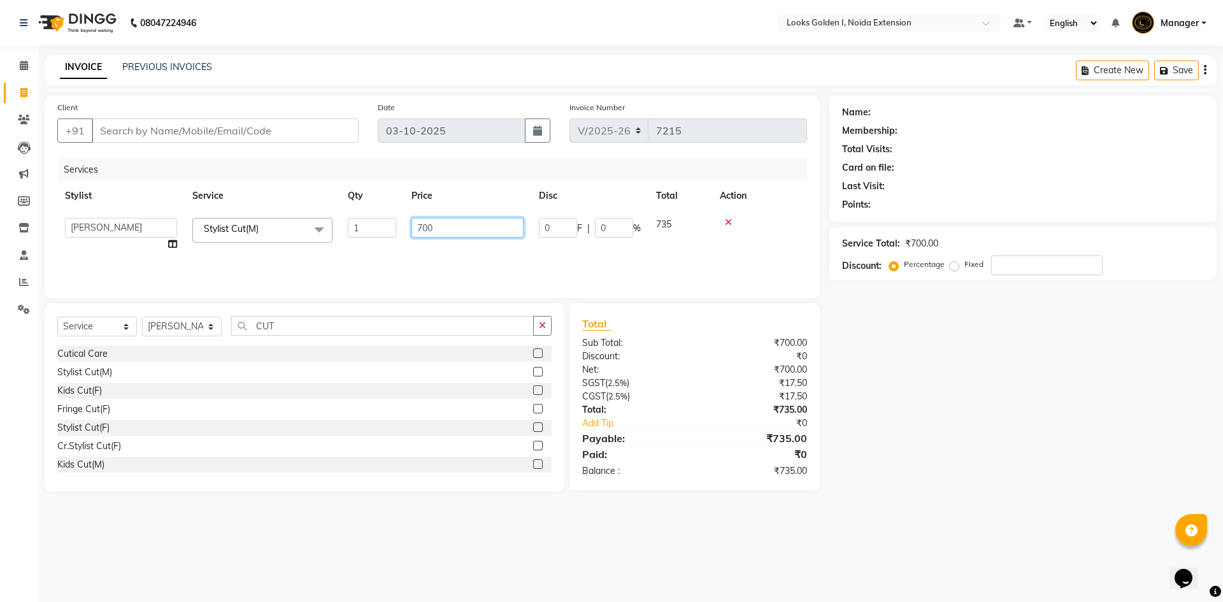
drag, startPoint x: 424, startPoint y: 223, endPoint x: 410, endPoint y: 224, distance: 14.7
click at [410, 224] on td "700" at bounding box center [467, 234] width 127 height 48
type input "500"
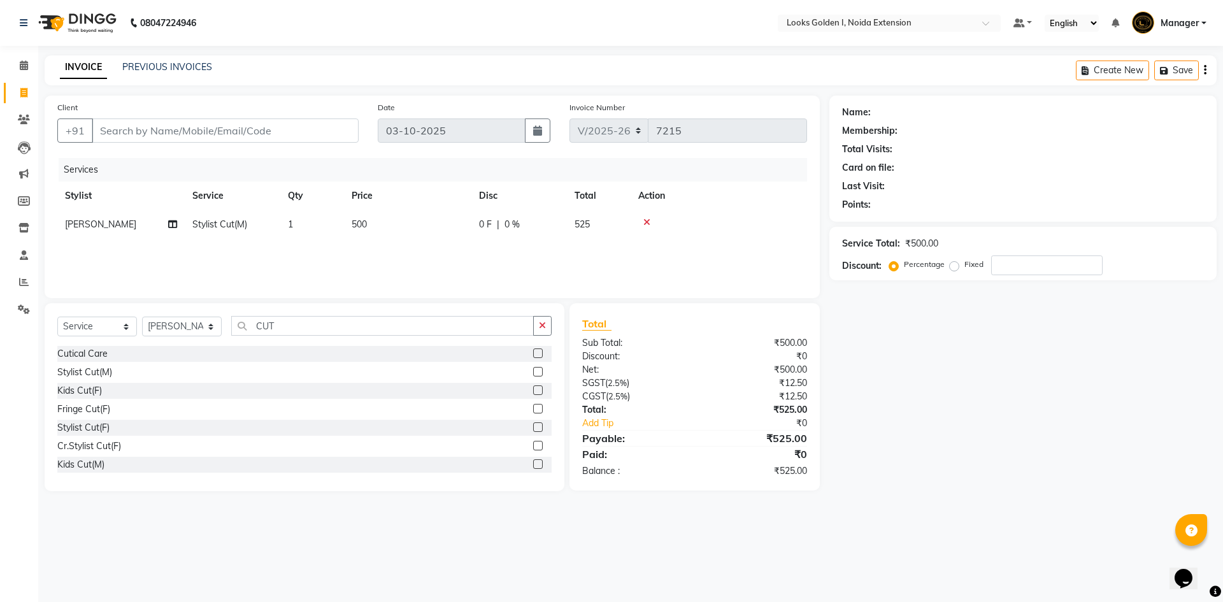
click at [335, 224] on td "1" at bounding box center [312, 224] width 64 height 29
select select "84909"
drag, startPoint x: 360, startPoint y: 232, endPoint x: 339, endPoint y: 231, distance: 21.0
click at [339, 231] on tr "Ajay_pdct Ali_Khan Anwar Arshad Asad ayush Counter_Sales Faheem Farmaan Gagan G…" at bounding box center [432, 234] width 750 height 48
type input "2"
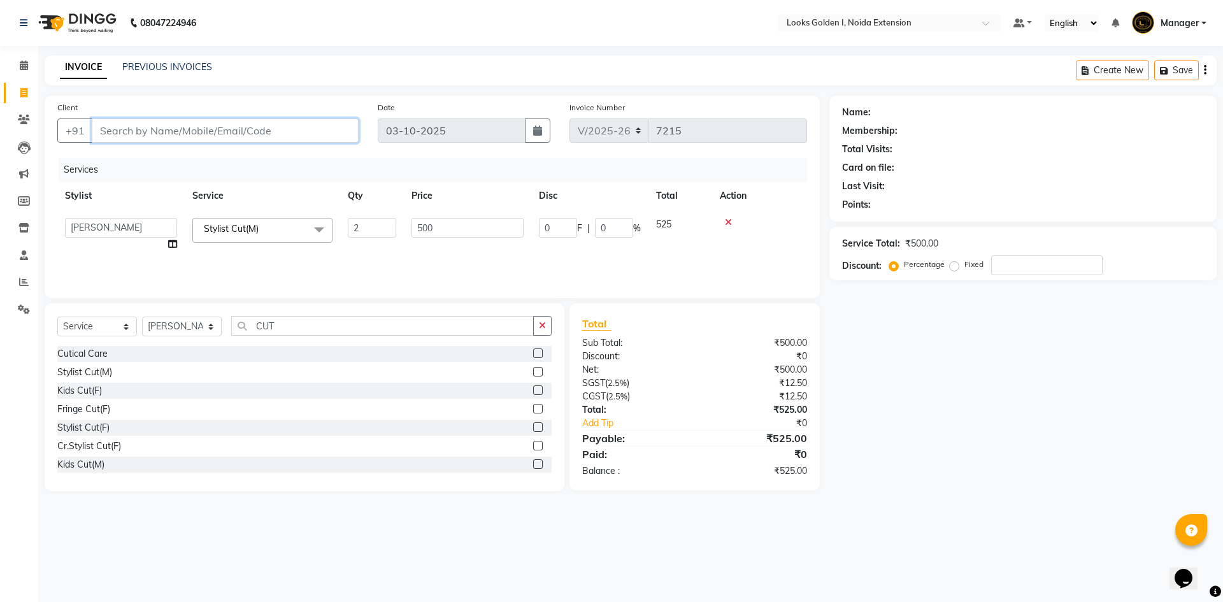
click at [215, 140] on input "Client" at bounding box center [225, 131] width 267 height 24
type input "9"
type input "0"
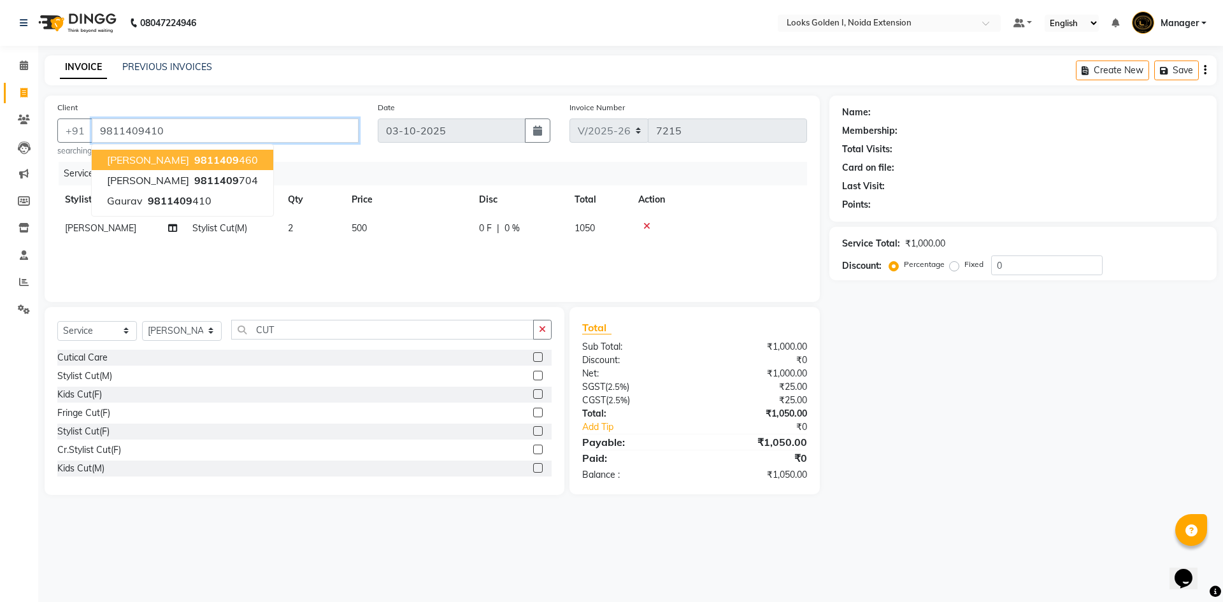
type input "9811409410"
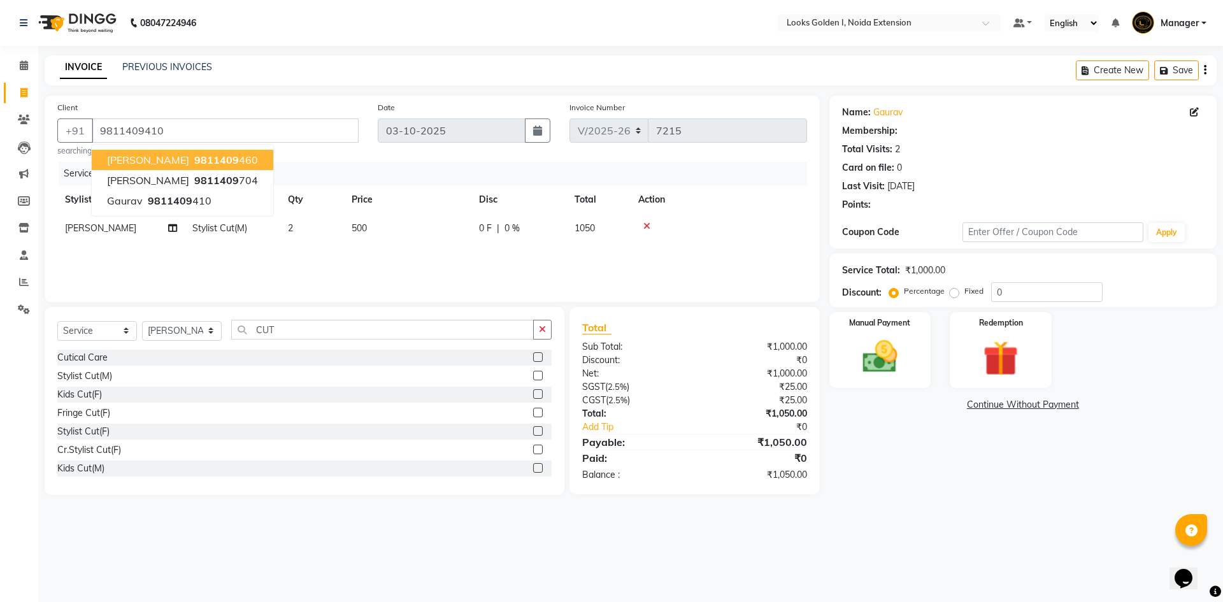
select select "1: Object"
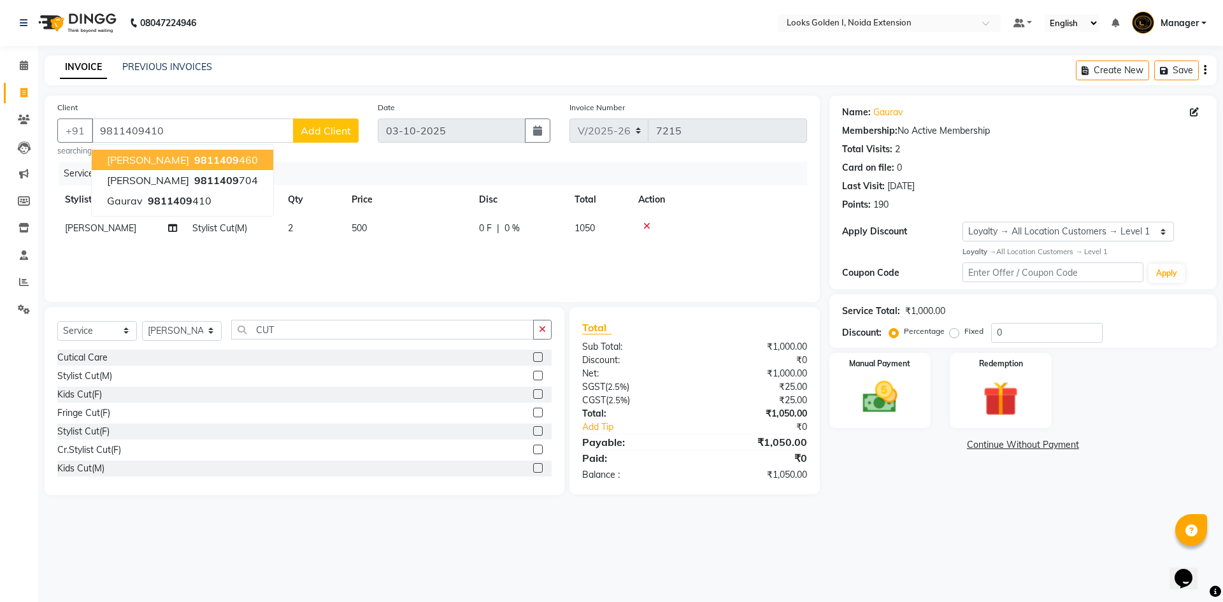
click at [731, 166] on div "Services" at bounding box center [438, 174] width 758 height 24
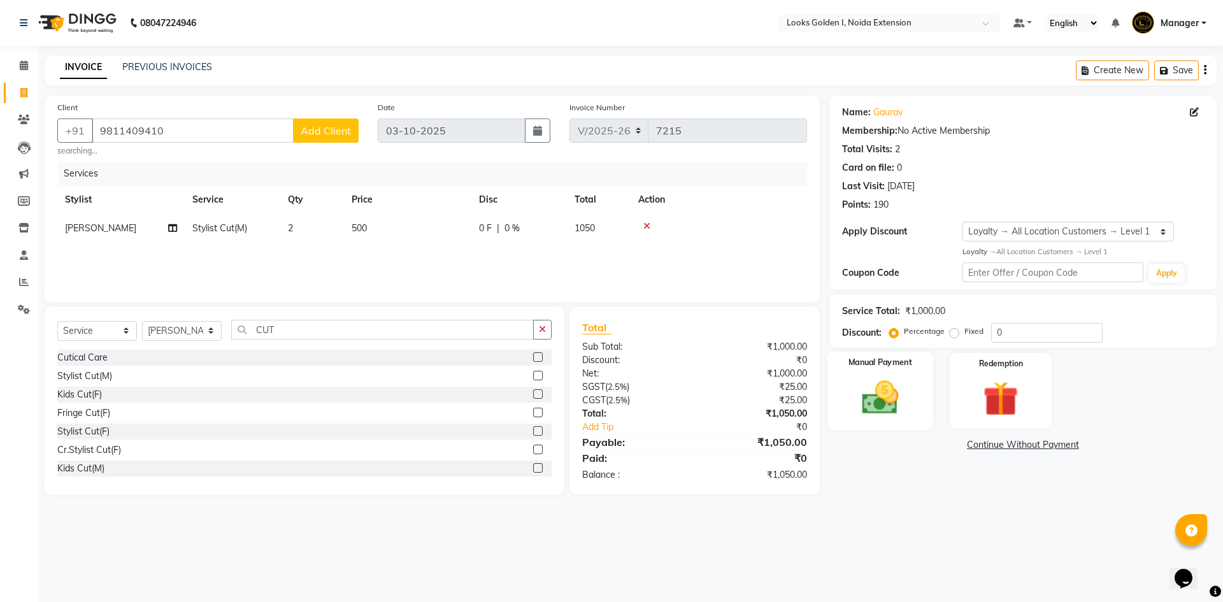
click at [886, 417] on img at bounding box center [880, 398] width 59 height 42
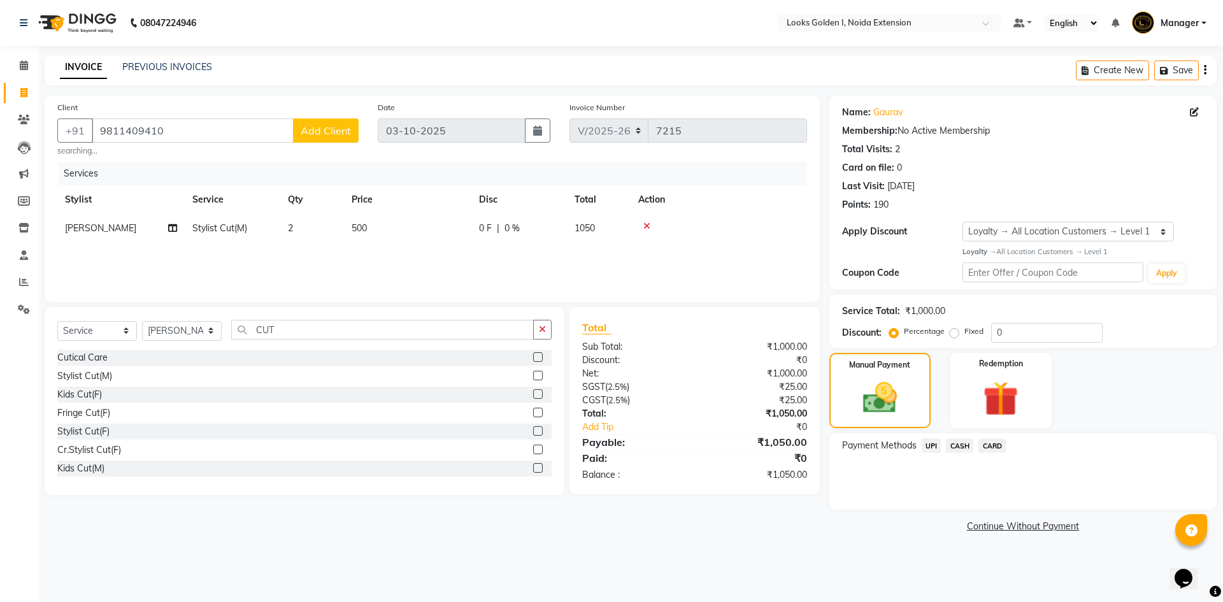
click at [932, 449] on span "UPI" at bounding box center [932, 445] width 20 height 15
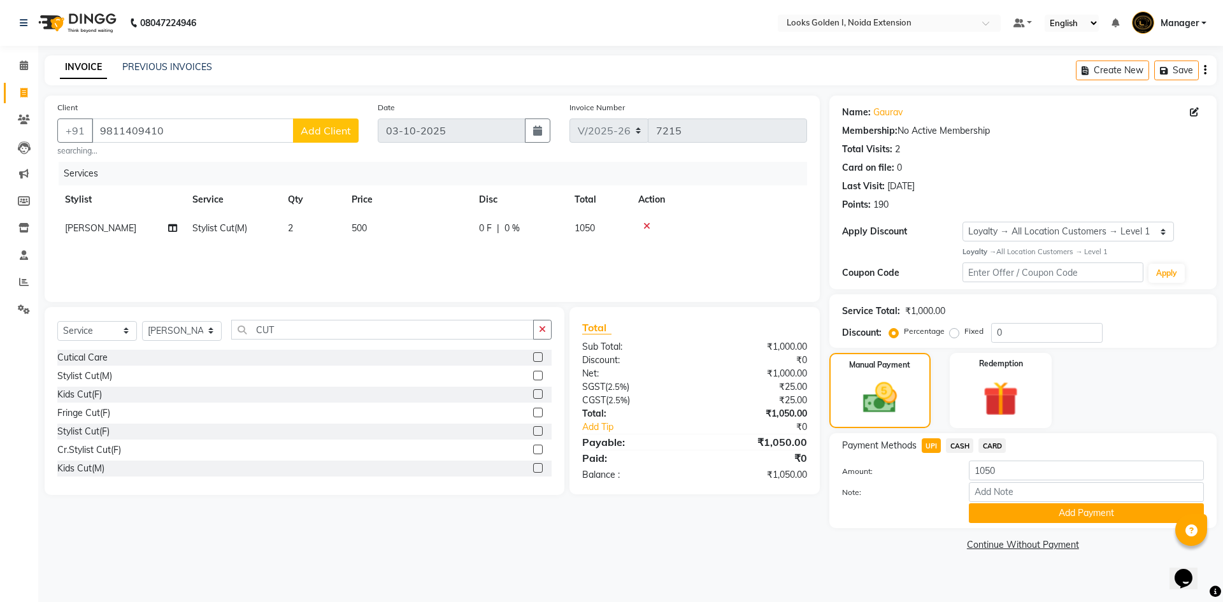
click at [997, 447] on span "CARD" at bounding box center [992, 445] width 27 height 15
click at [1007, 521] on button "Add Payment" at bounding box center [1086, 513] width 235 height 20
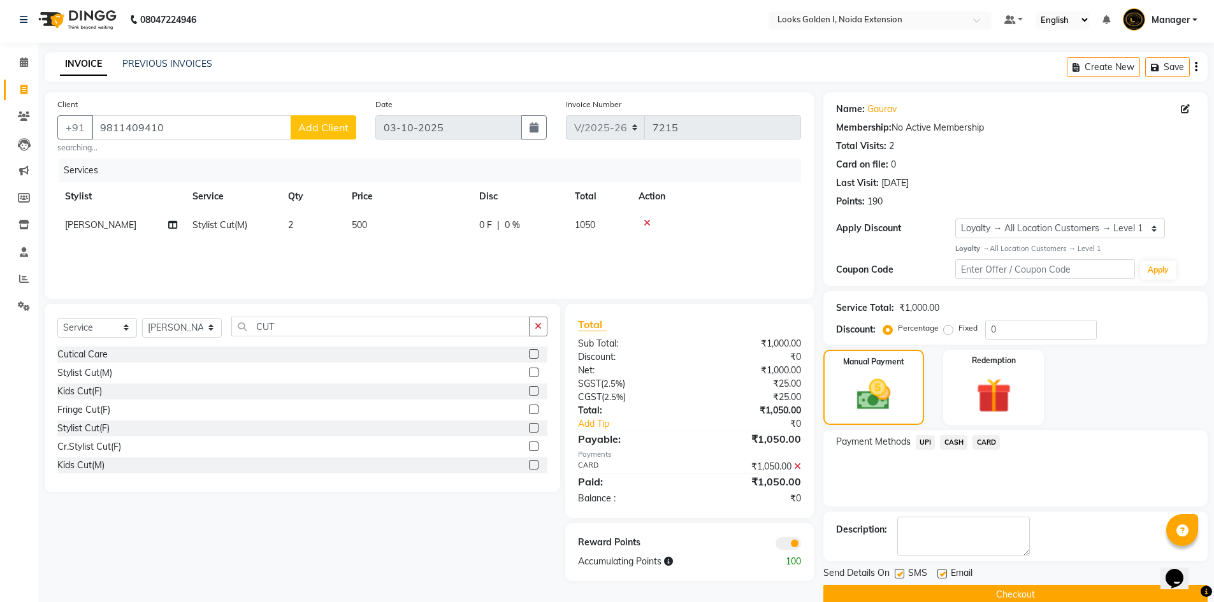
scroll to position [25, 0]
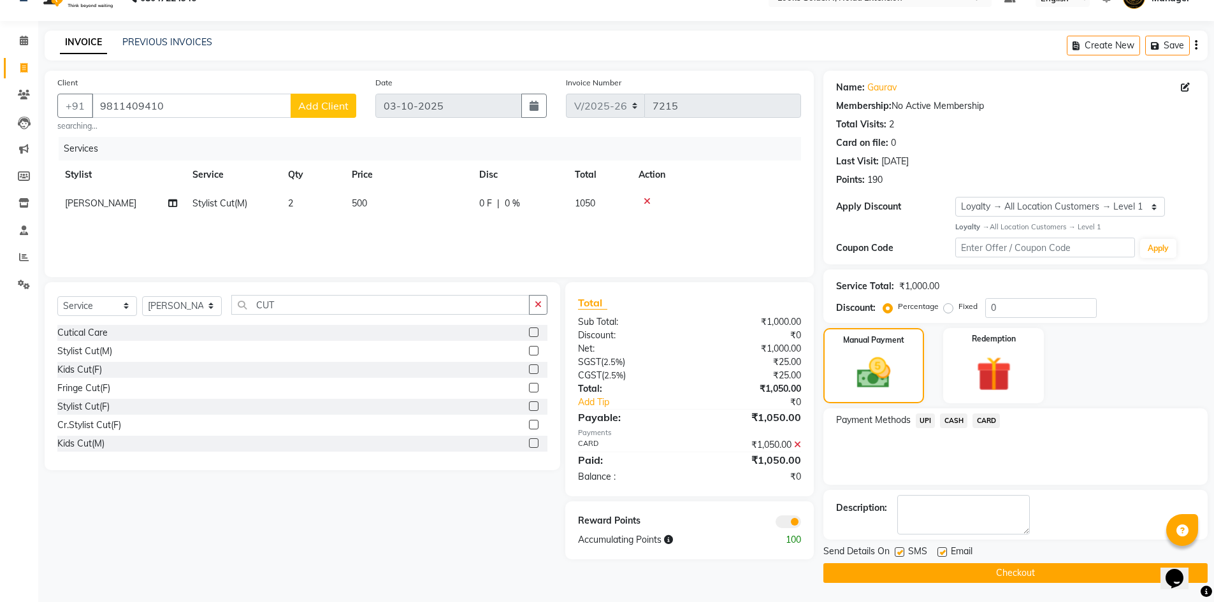
click at [995, 574] on button "Checkout" at bounding box center [1015, 573] width 384 height 20
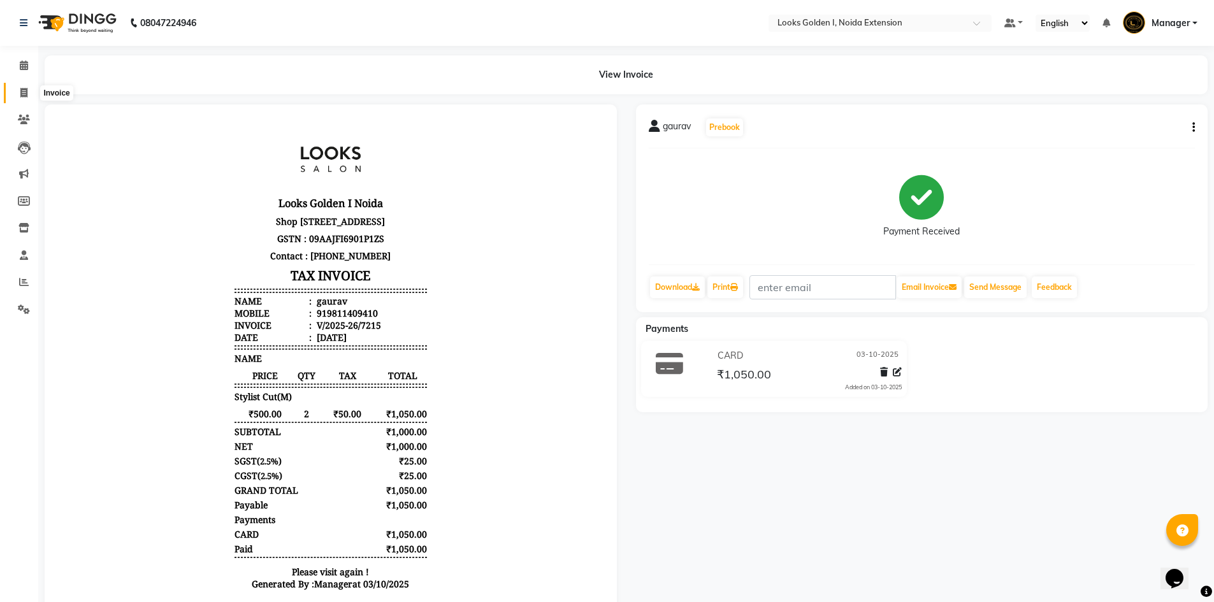
drag, startPoint x: 18, startPoint y: 97, endPoint x: 22, endPoint y: 80, distance: 18.2
click at [18, 97] on span at bounding box center [24, 93] width 22 height 15
select select "5508"
select select "service"
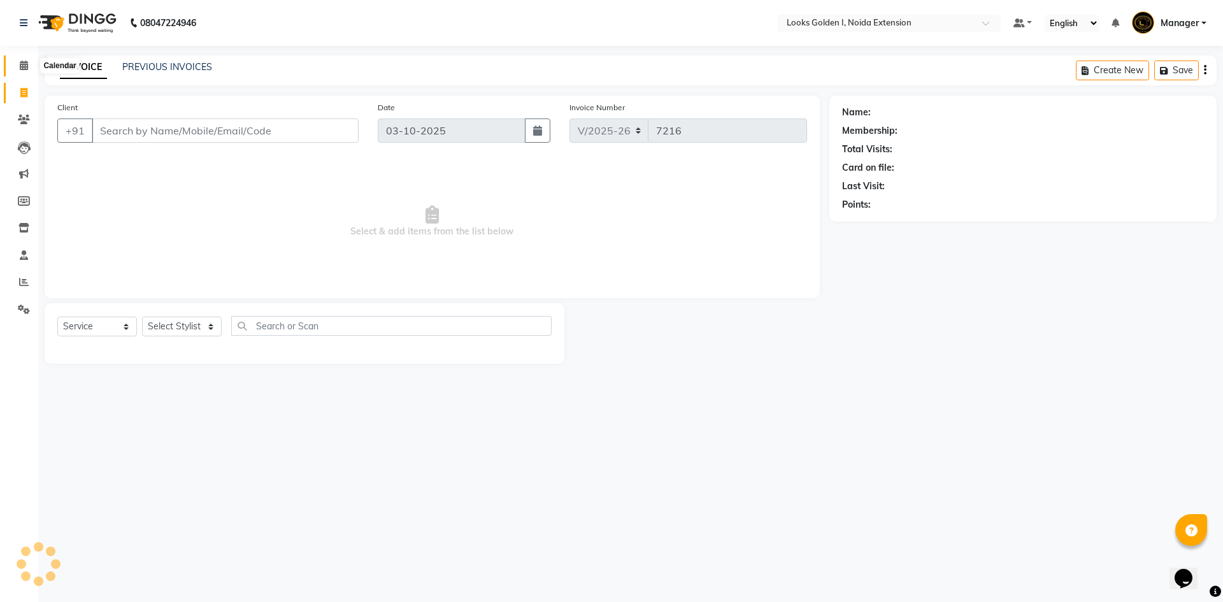
click at [23, 68] on icon at bounding box center [24, 66] width 8 height 10
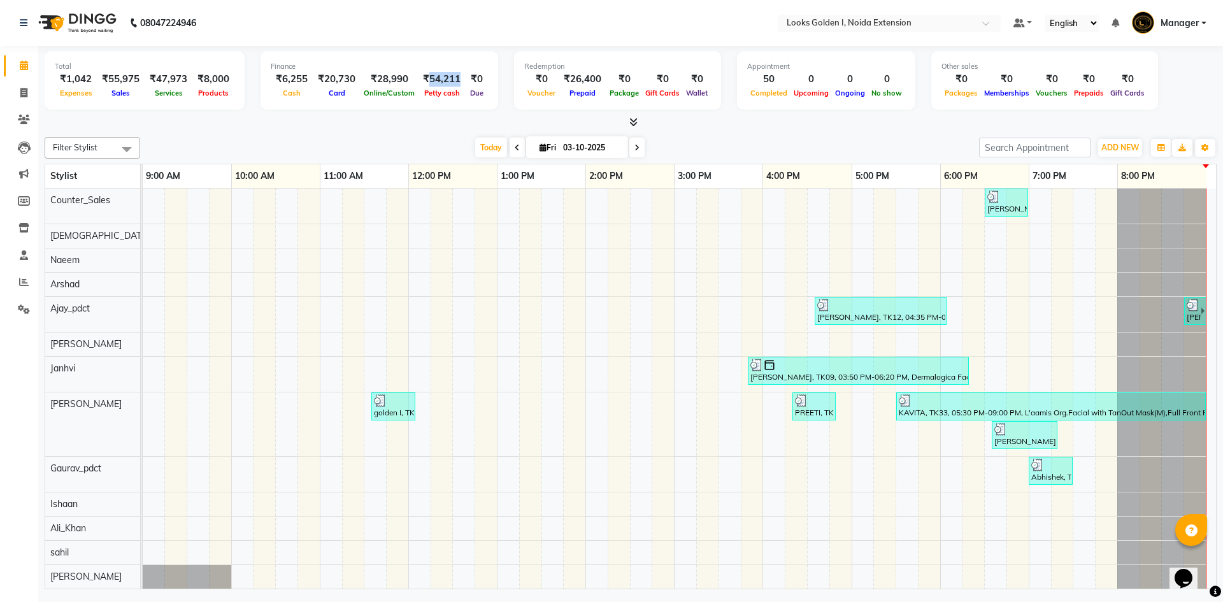
drag, startPoint x: 421, startPoint y: 73, endPoint x: 454, endPoint y: 79, distance: 33.6
click at [454, 79] on div "₹54,211" at bounding box center [442, 79] width 48 height 15
copy div "54,211"
drag, startPoint x: 16, startPoint y: 306, endPoint x: 140, endPoint y: 262, distance: 131.4
click at [16, 306] on span at bounding box center [24, 310] width 22 height 15
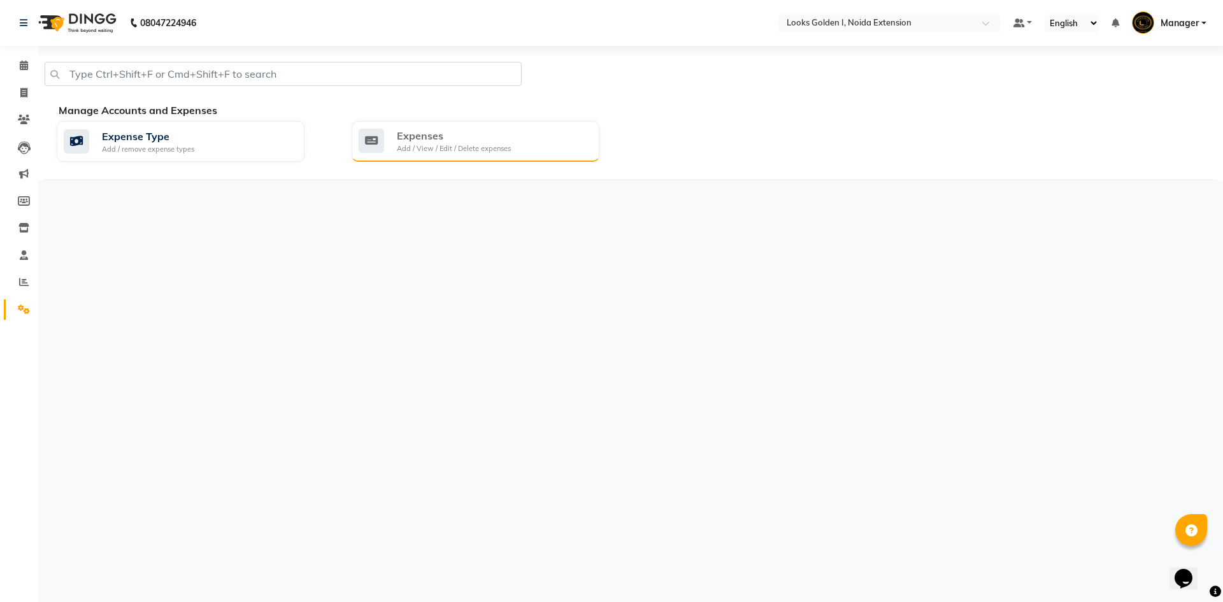
click at [459, 126] on div "Expenses Add / View / Edit / Delete expenses" at bounding box center [476, 141] width 248 height 41
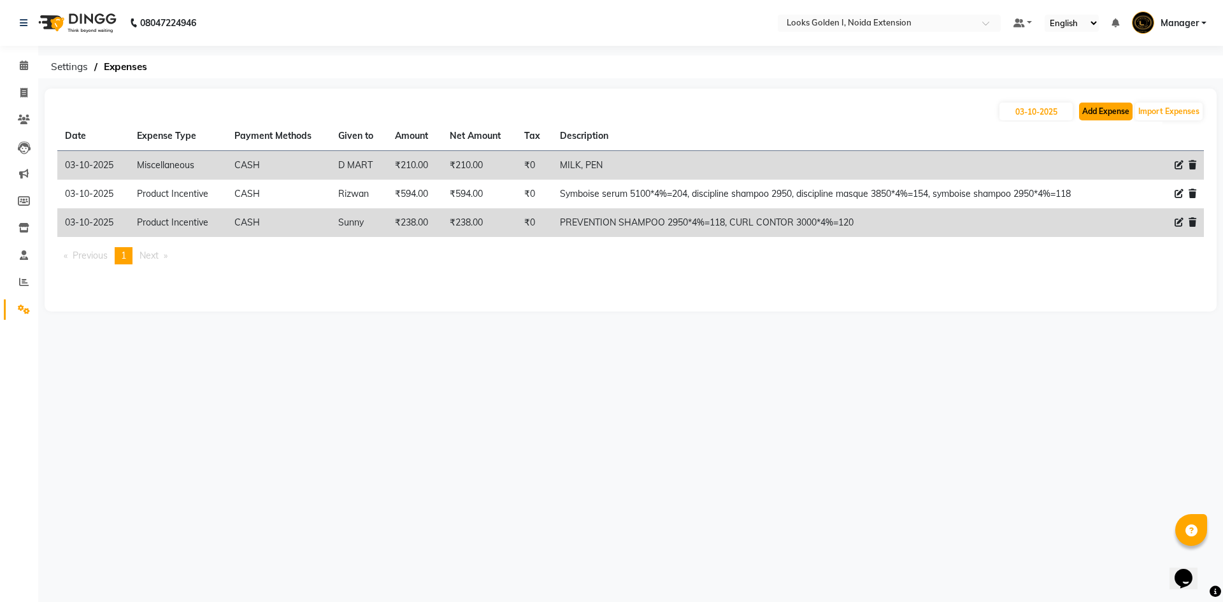
click at [1112, 114] on button "Add Expense" at bounding box center [1106, 112] width 54 height 18
select select "1"
select select "4442"
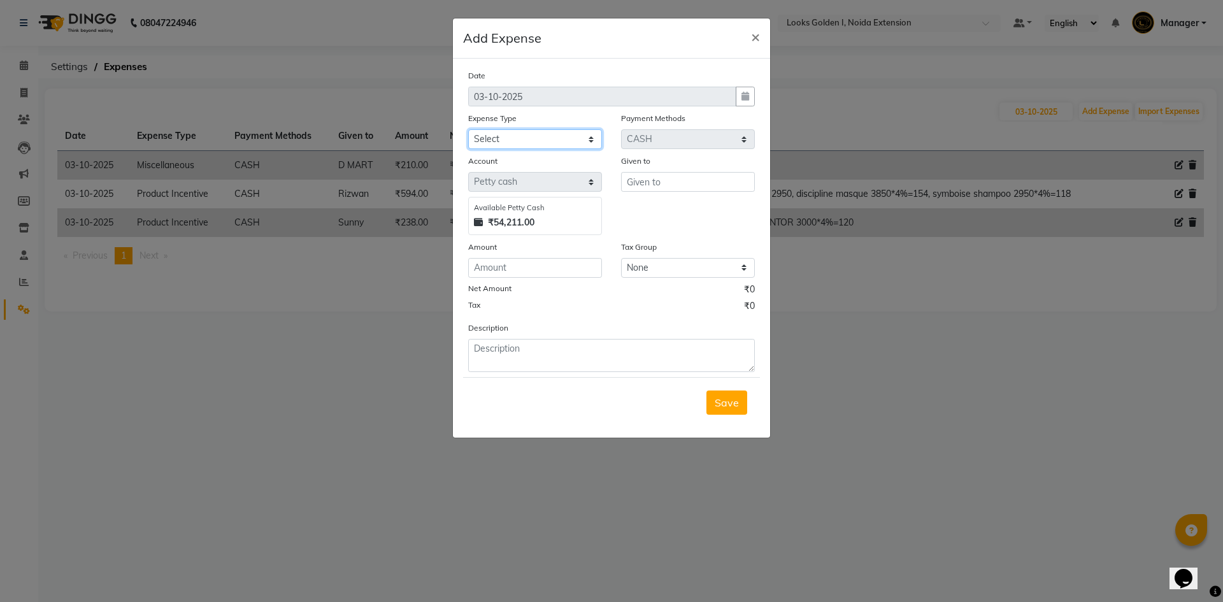
click at [520, 134] on select "Select Accommodation Aesthetics Bank Deposit BLINKIT Cash Handover Client Refun…" at bounding box center [535, 139] width 134 height 20
select select "19731"
click at [468, 129] on select "Select Accommodation Aesthetics Bank Deposit BLINKIT Cash Handover Client Refun…" at bounding box center [535, 139] width 134 height 20
click at [656, 178] on input "text" at bounding box center [688, 182] width 134 height 20
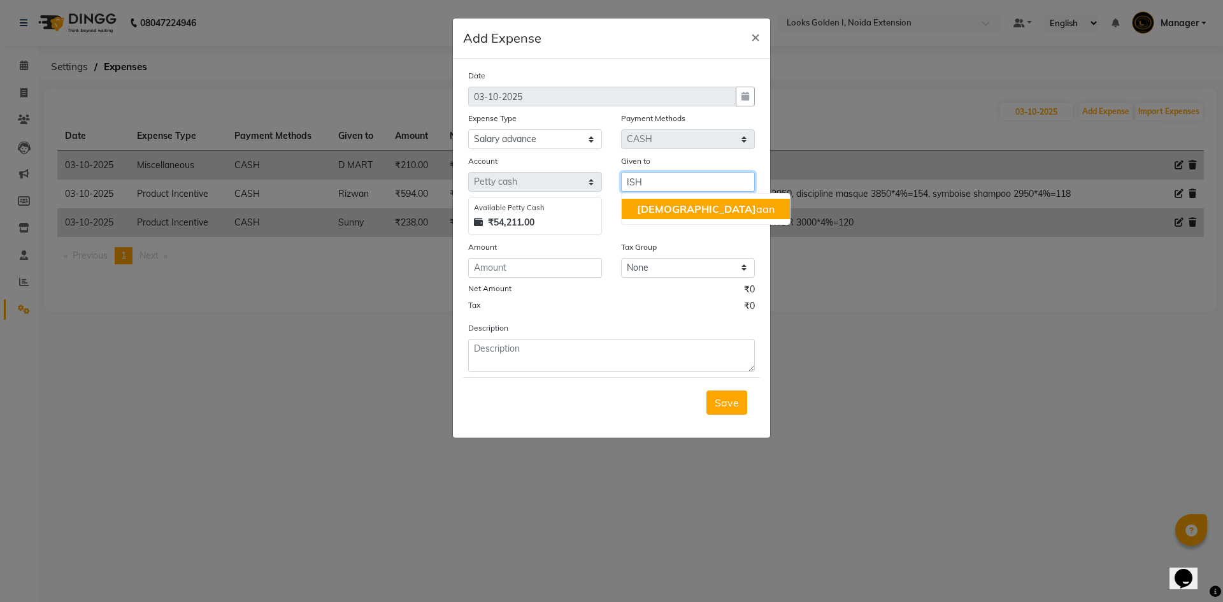
click at [656, 208] on ngb-highlight "Ish aan" at bounding box center [706, 209] width 138 height 13
type input "Ishaan"
click at [526, 278] on div "Date 03-10-2025 Expense Type Select Accommodation Aesthetics Bank Deposit BLINK…" at bounding box center [611, 220] width 287 height 303
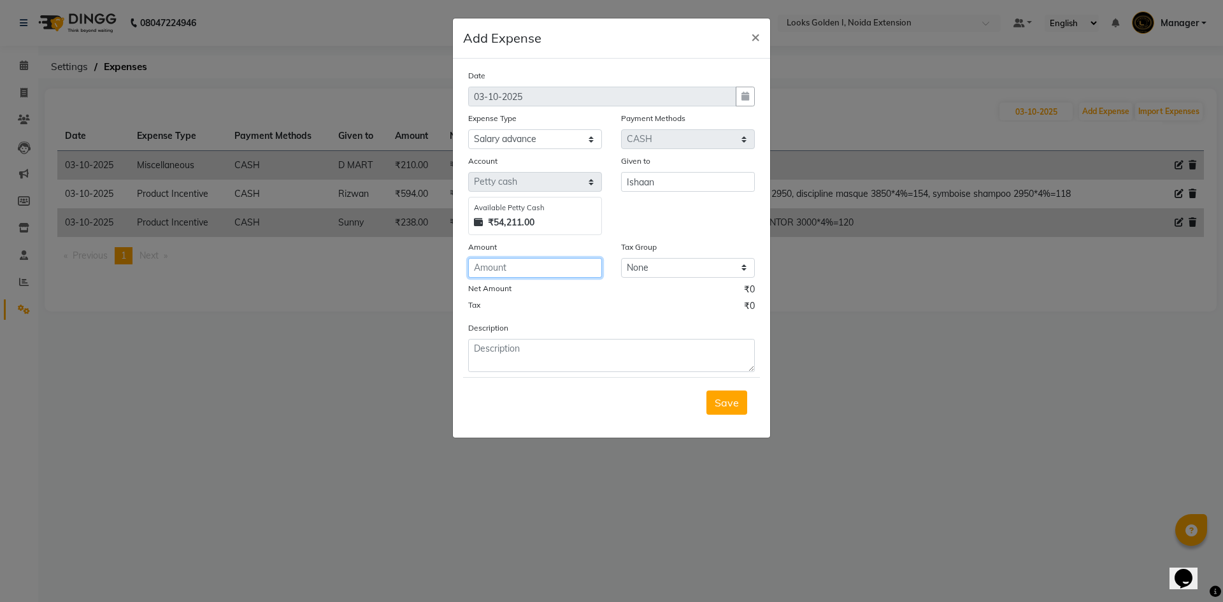
click at [527, 270] on input "number" at bounding box center [535, 268] width 134 height 20
type input "20000"
click at [525, 345] on textarea at bounding box center [611, 355] width 287 height 33
type textarea "ADVANCE"
click at [708, 400] on button "Save" at bounding box center [727, 403] width 41 height 24
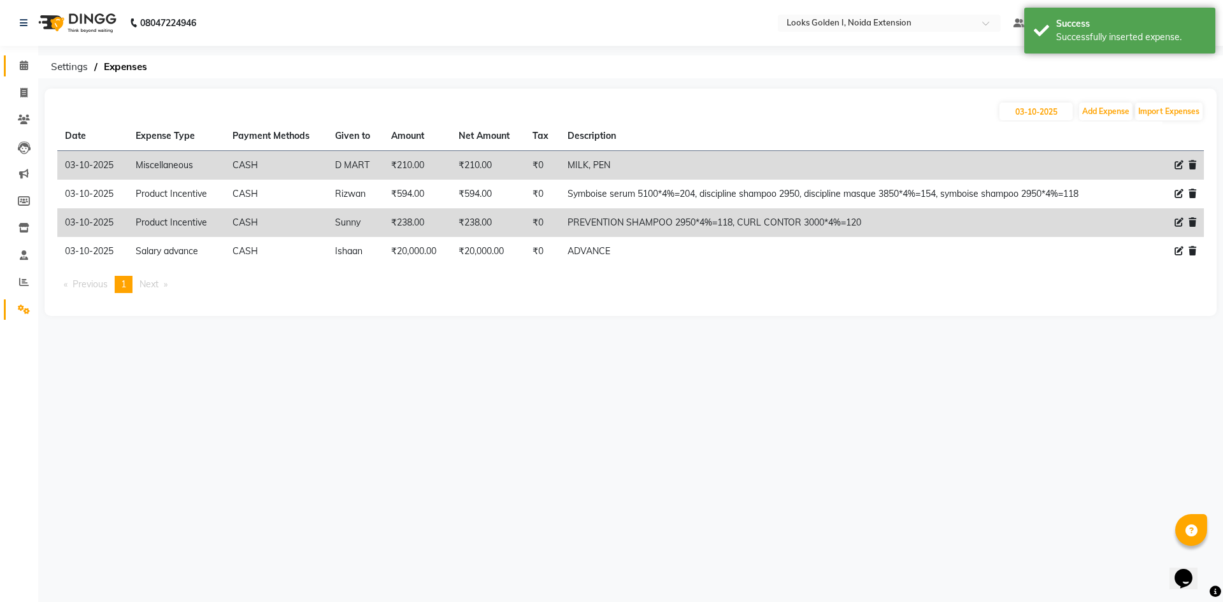
click at [18, 76] on li "Calendar" at bounding box center [19, 65] width 38 height 27
click at [25, 67] on icon at bounding box center [24, 66] width 8 height 10
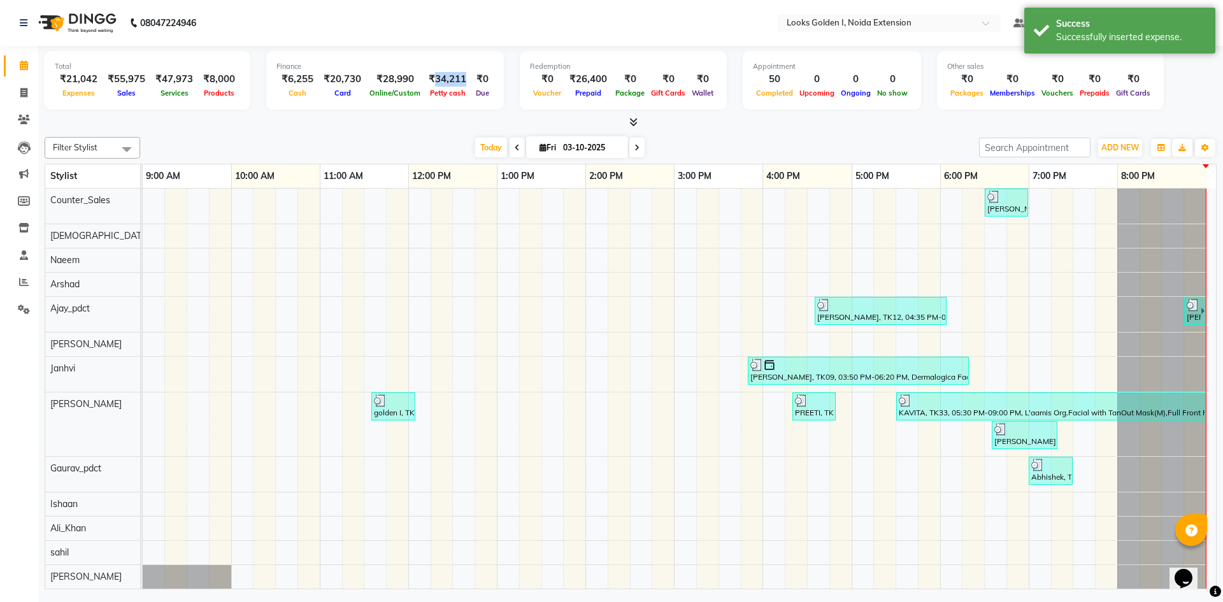
drag, startPoint x: 426, startPoint y: 79, endPoint x: 459, endPoint y: 73, distance: 34.4
click at [459, 73] on div "₹34,211" at bounding box center [448, 79] width 48 height 15
copy div "34,211"
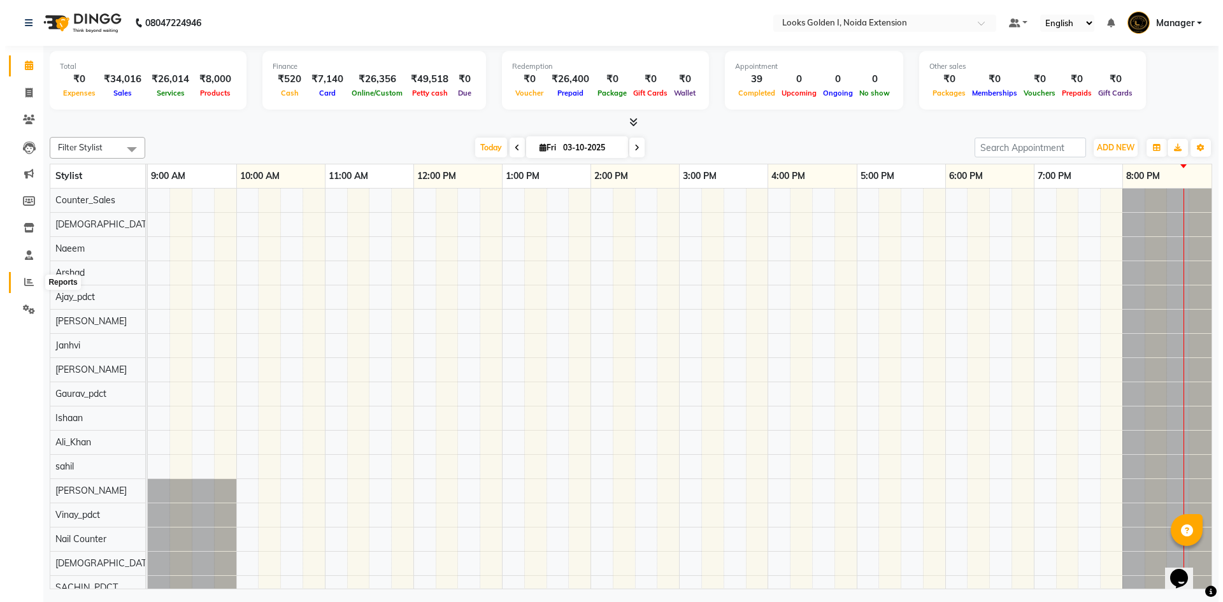
scroll to position [17, 0]
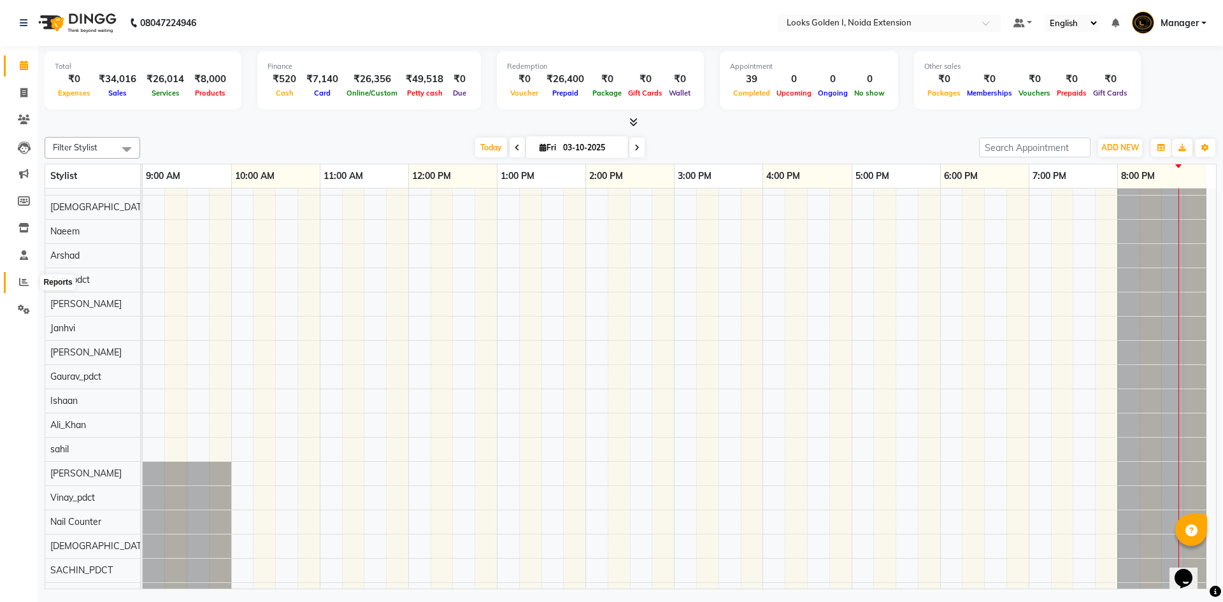
click at [19, 283] on icon at bounding box center [24, 282] width 10 height 10
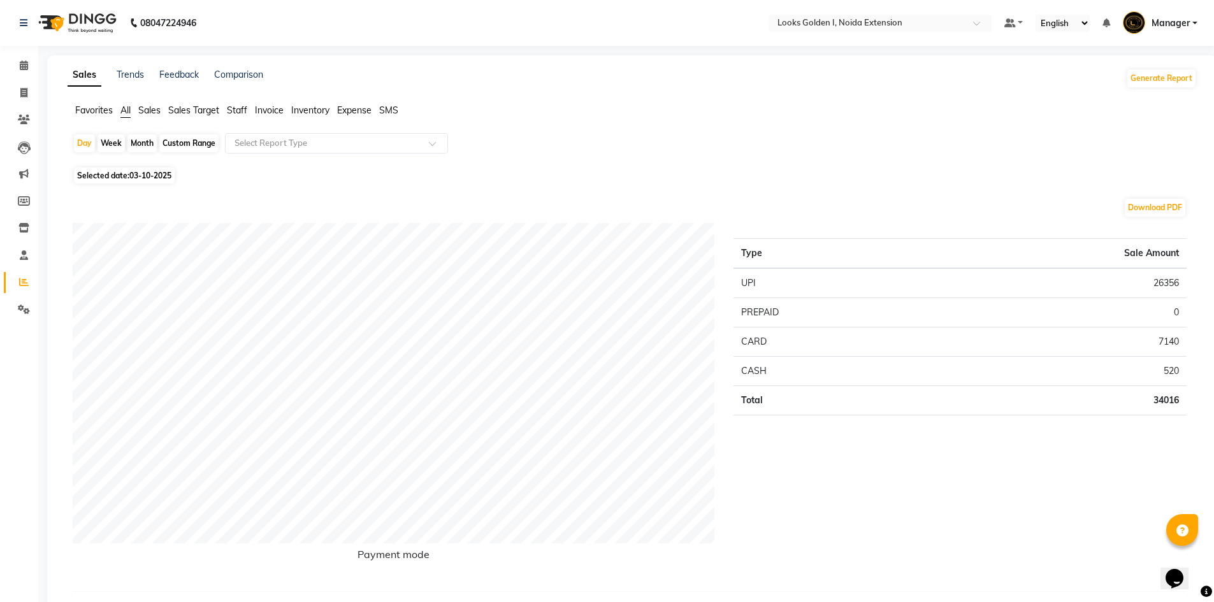
click at [171, 172] on span "03-10-2025" at bounding box center [150, 176] width 42 height 10
select select "10"
select select "2025"
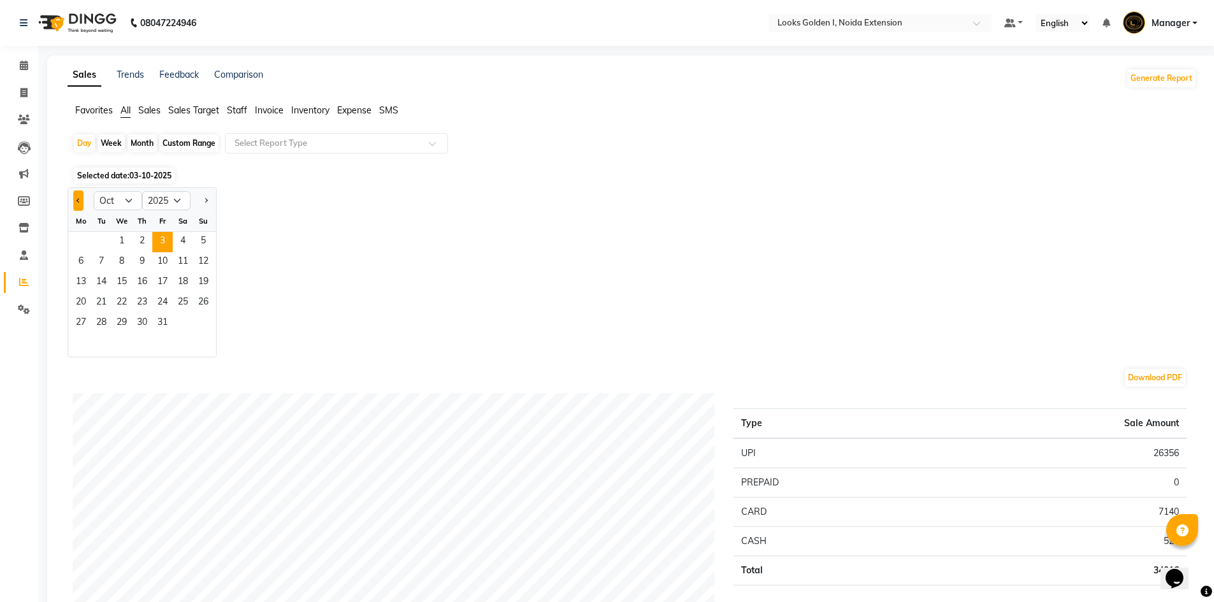
click at [77, 198] on button "Previous month" at bounding box center [78, 201] width 10 height 20
select select "9"
click at [81, 239] on span "1" at bounding box center [81, 242] width 20 height 20
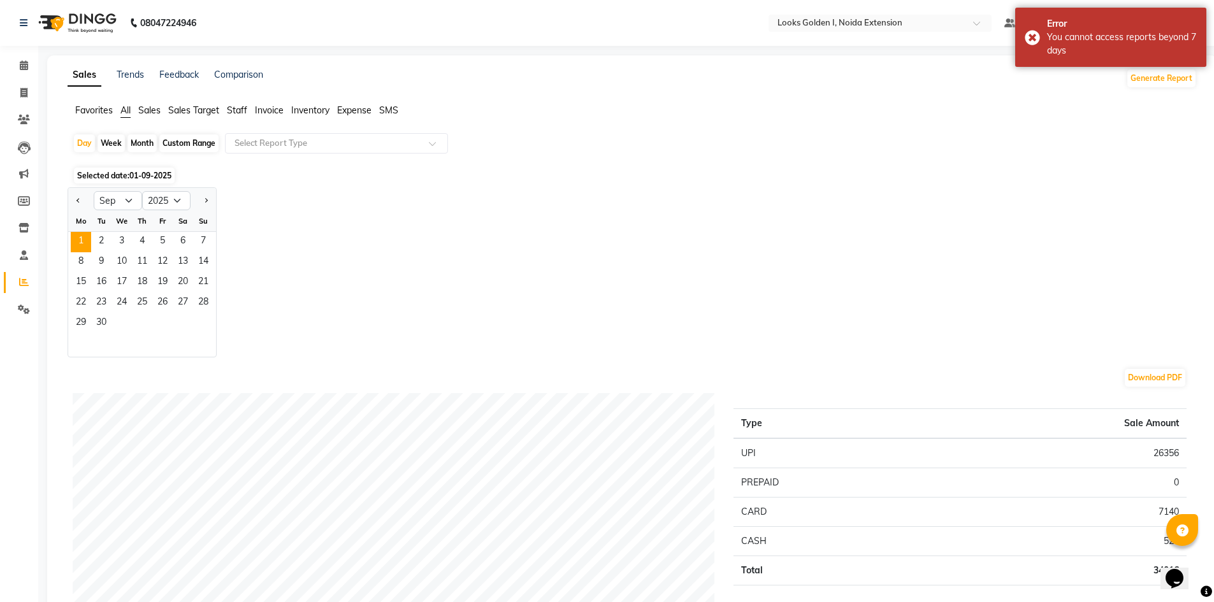
click at [508, 259] on div "Jan Feb Mar Apr May Jun [DATE] Aug Sep Oct Nov [DATE] 2016 2017 2018 2019 2020 …" at bounding box center [632, 272] width 1129 height 170
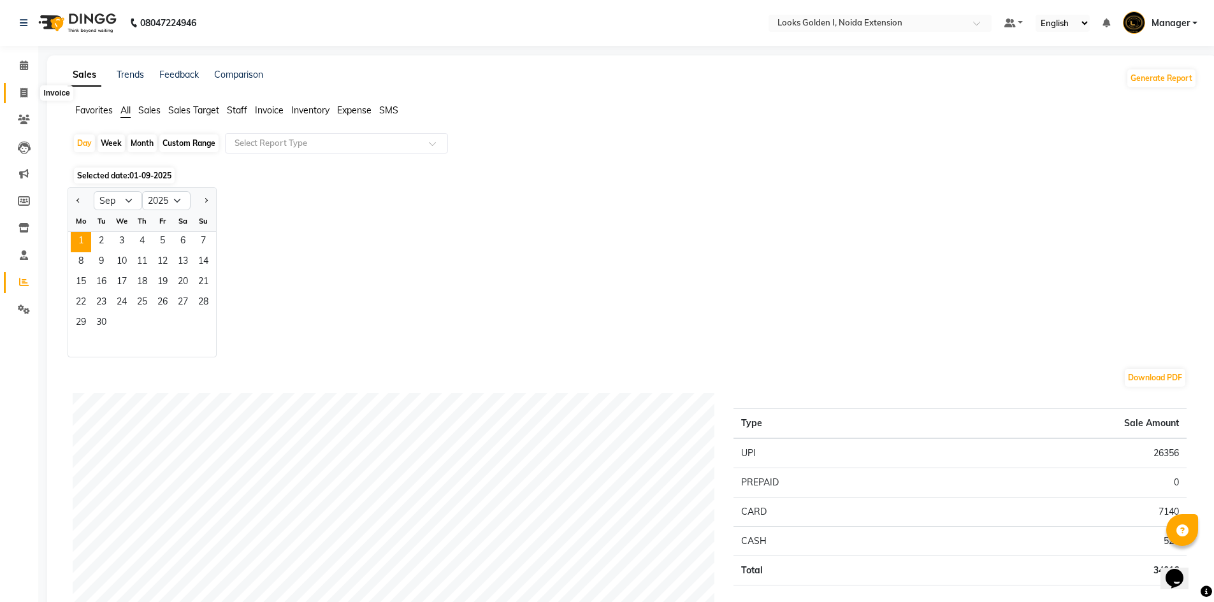
click at [16, 91] on span at bounding box center [24, 93] width 22 height 15
select select "service"
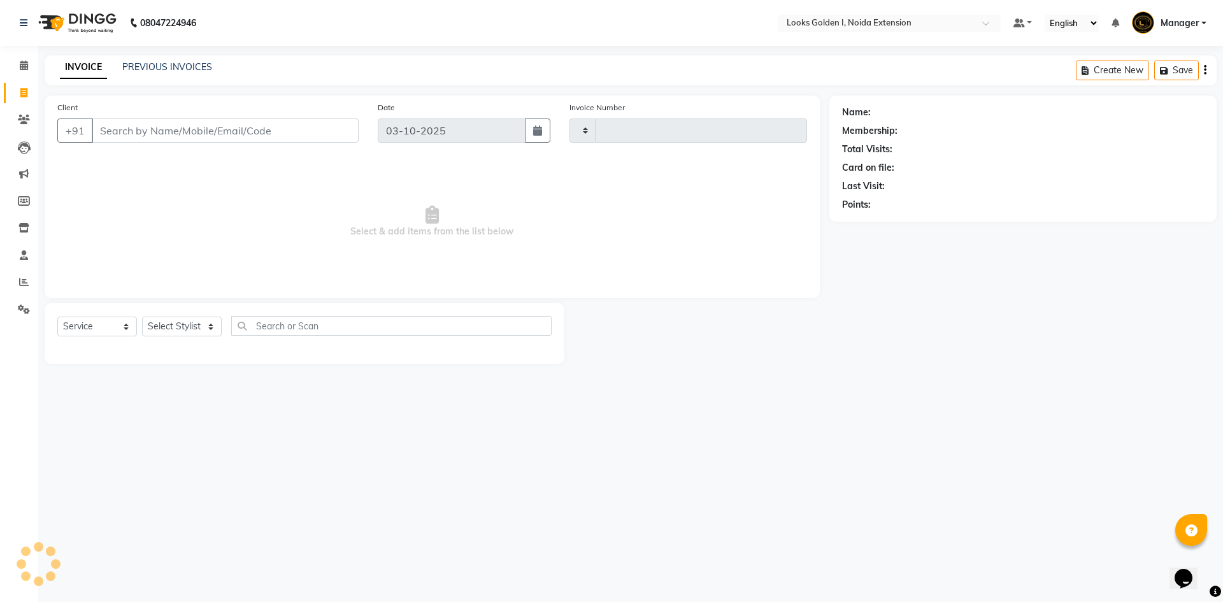
type input "7211"
select select "5508"
click at [196, 61] on link "PREVIOUS INVOICES" at bounding box center [167, 66] width 90 height 11
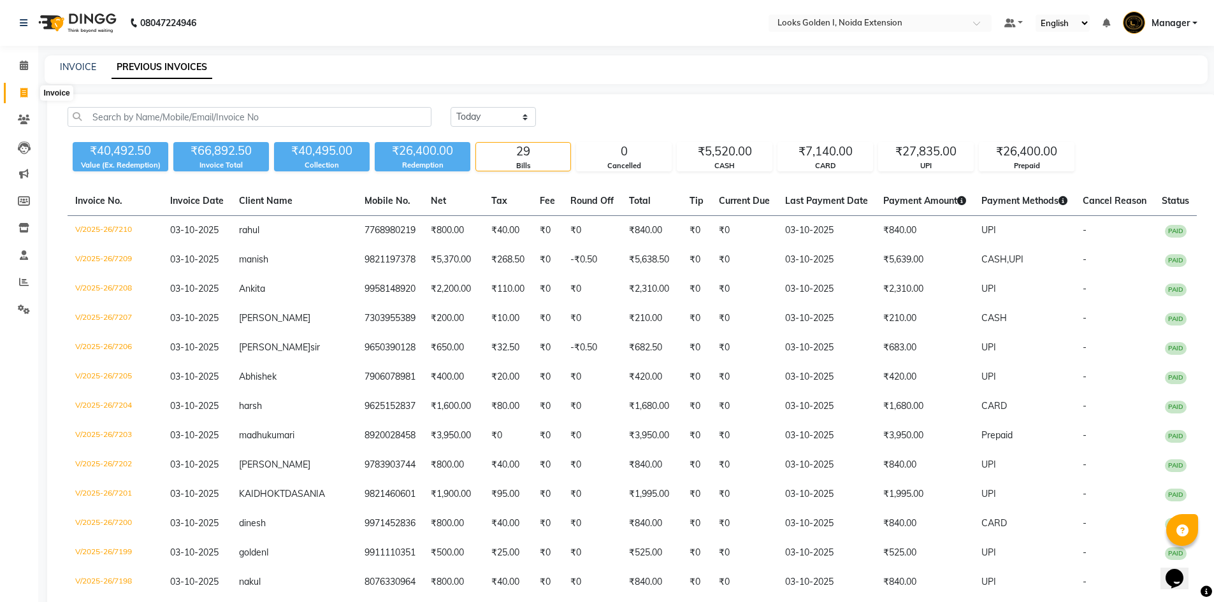
click at [27, 92] on icon at bounding box center [23, 93] width 7 height 10
select select "5508"
select select "service"
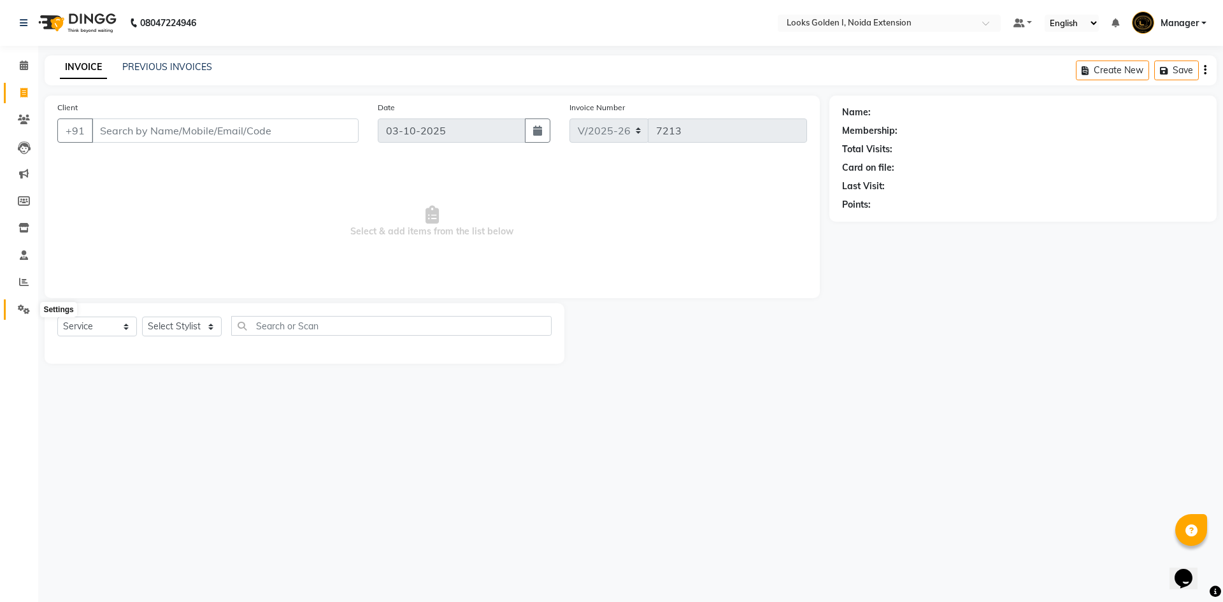
click at [28, 313] on icon at bounding box center [24, 310] width 12 height 10
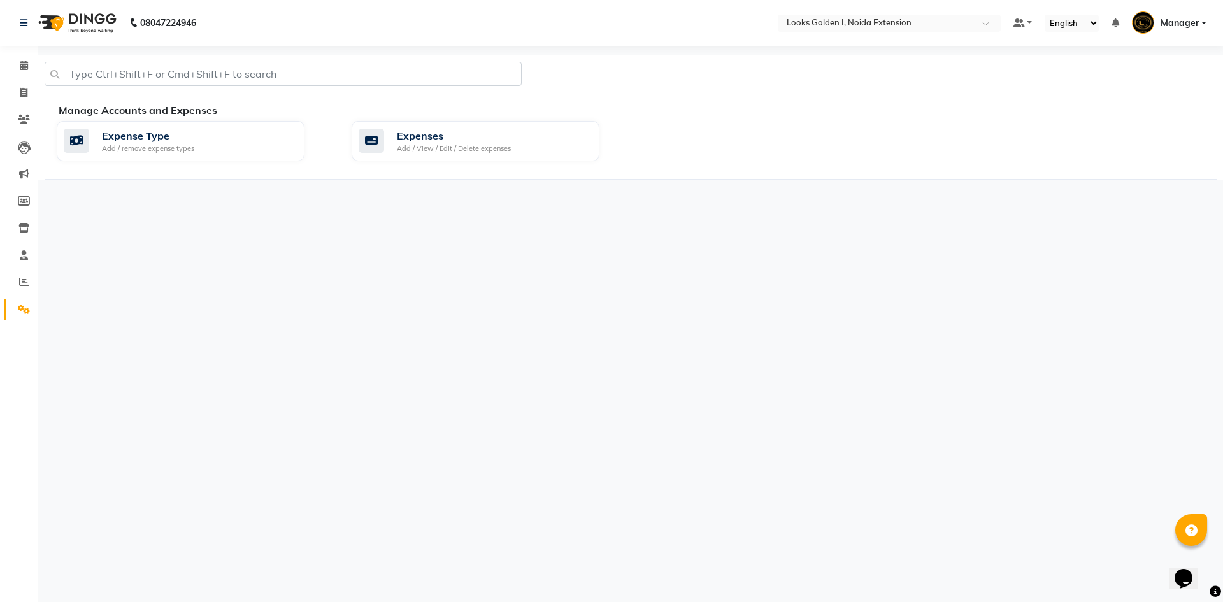
click at [28, 313] on icon at bounding box center [24, 310] width 12 height 10
click at [382, 140] on icon at bounding box center [371, 141] width 25 height 24
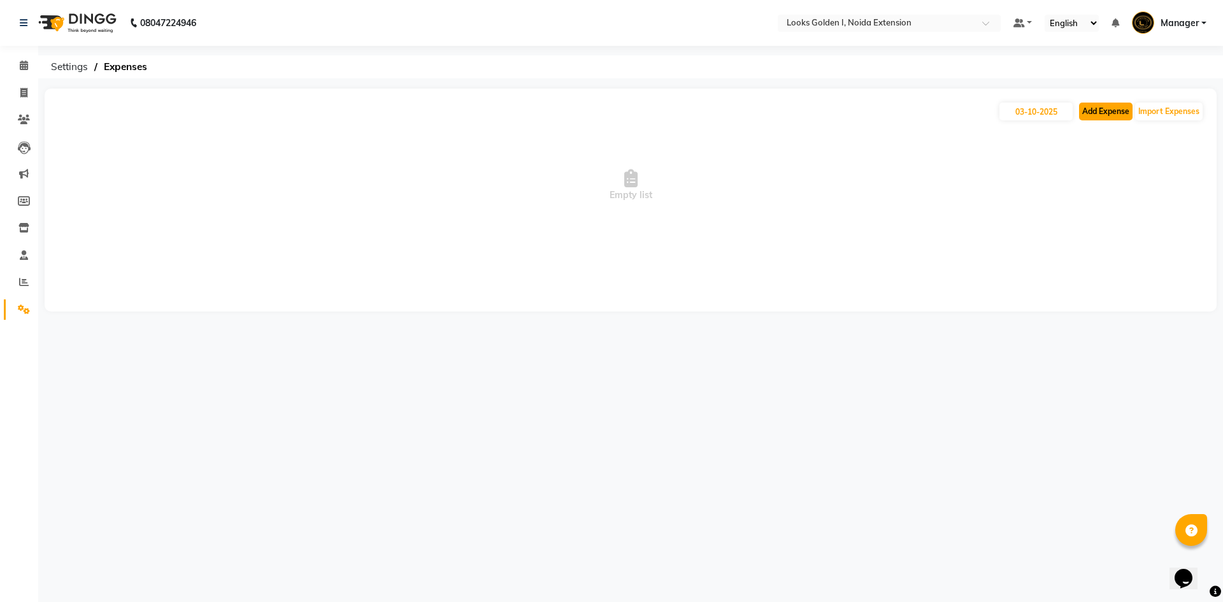
click at [1099, 113] on button "Add Expense" at bounding box center [1106, 112] width 54 height 18
select select "1"
select select "4442"
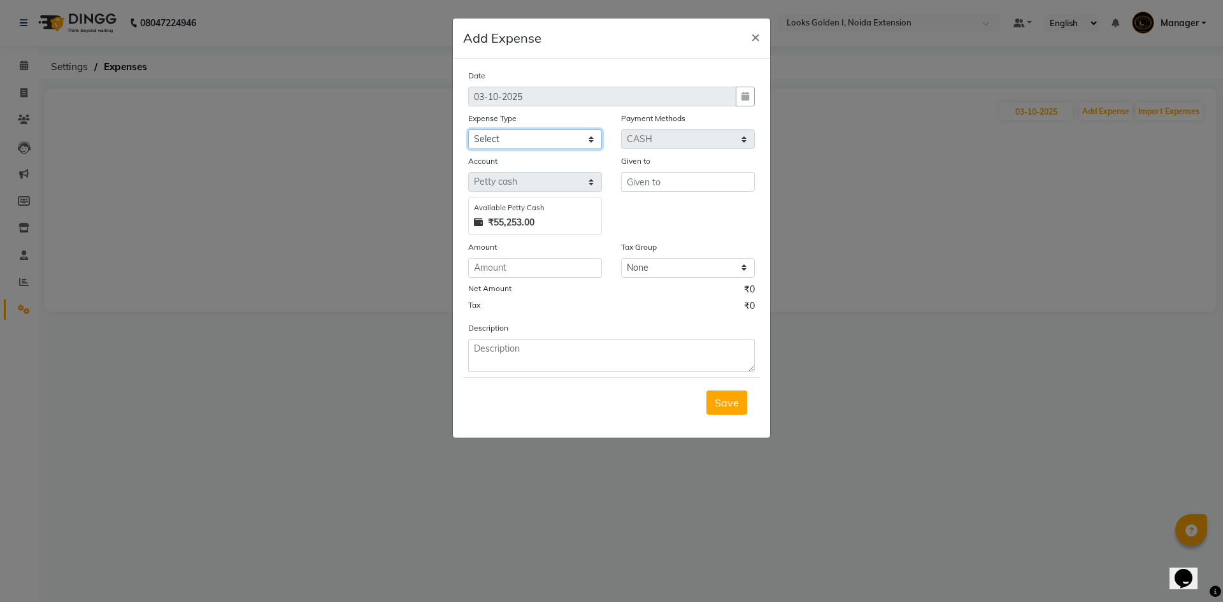
click at [561, 139] on select "Select Accommodation Aesthetics Bank Deposit BLINKIT Cash Handover Client Refun…" at bounding box center [535, 139] width 134 height 20
select select "24828"
click at [468, 129] on select "Select Accommodation Aesthetics Bank Deposit BLINKIT Cash Handover Client Refun…" at bounding box center [535, 139] width 134 height 20
click at [632, 178] on input "text" at bounding box center [688, 182] width 134 height 20
type input "D MART"
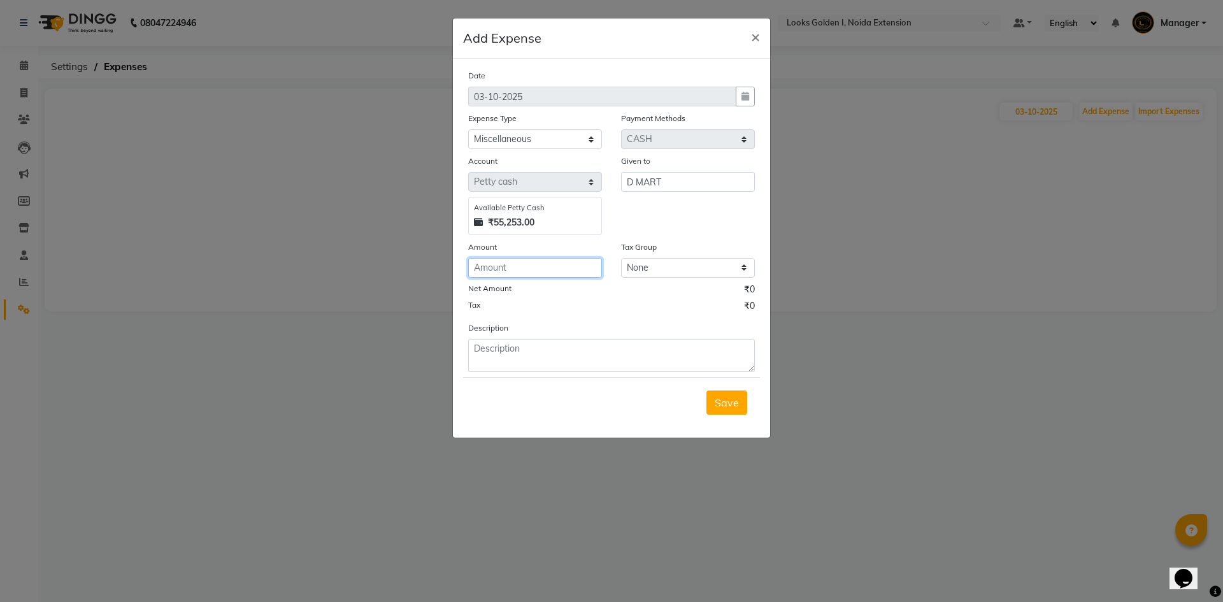
click at [526, 264] on input "number" at bounding box center [535, 268] width 134 height 20
type input "210"
click at [501, 356] on textarea at bounding box center [611, 355] width 287 height 33
type textarea "MILK, PEN"
click at [735, 405] on span "Save" at bounding box center [727, 402] width 24 height 13
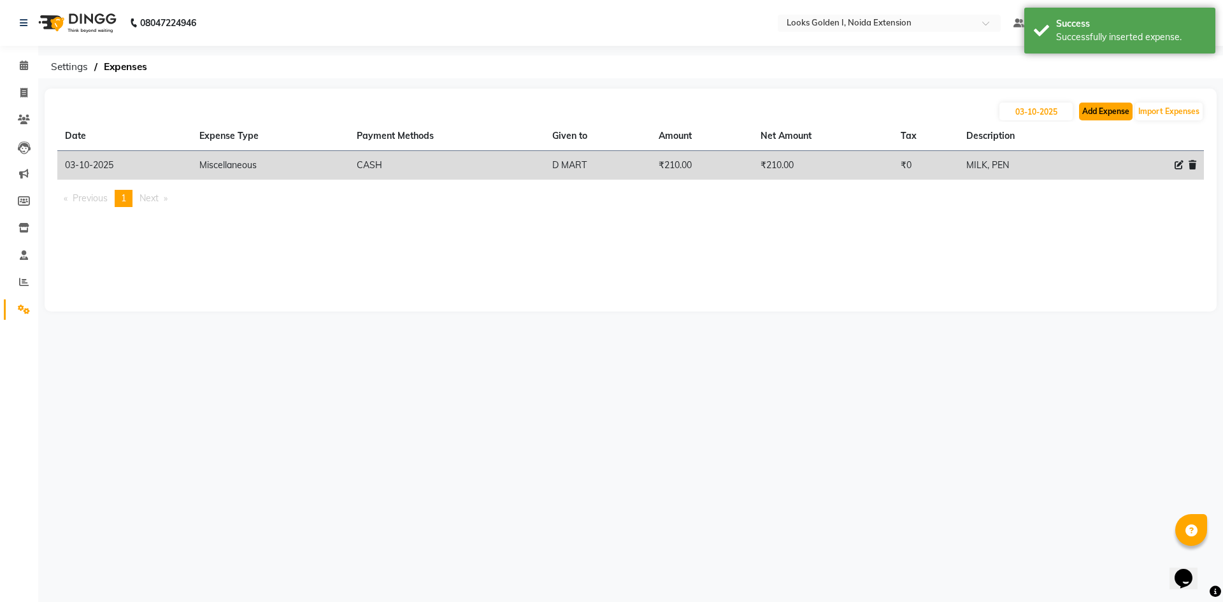
click at [1109, 110] on button "Add Expense" at bounding box center [1106, 112] width 54 height 18
select select "1"
select select "4442"
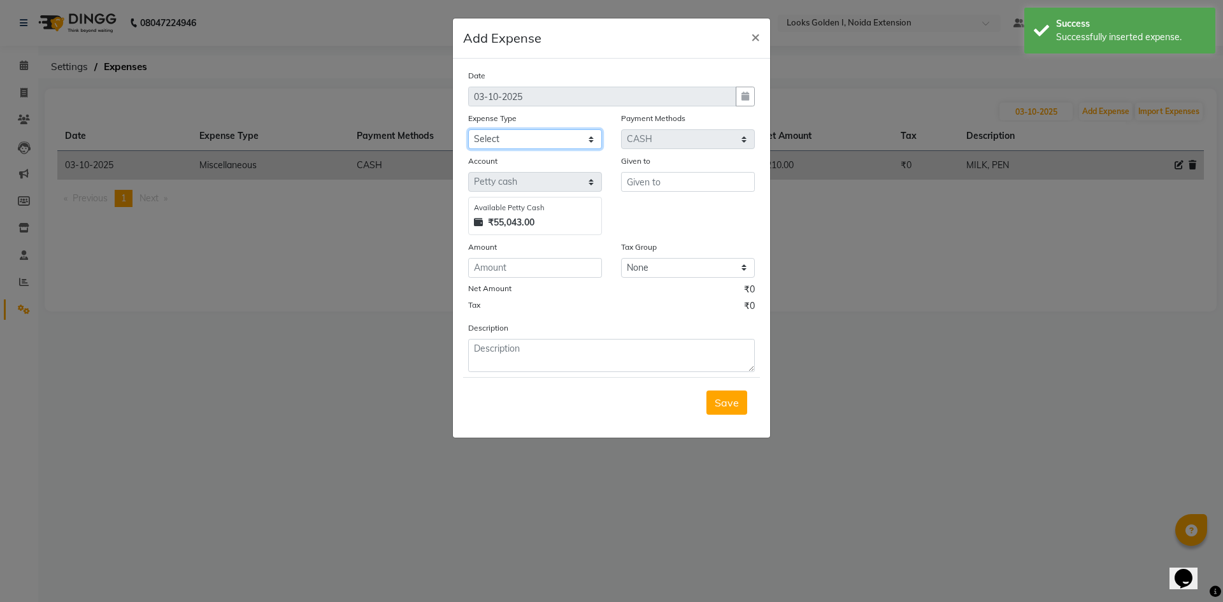
click at [514, 138] on select "Select Accommodation Aesthetics Bank Deposit BLINKIT Cash Handover Client Refun…" at bounding box center [535, 139] width 134 height 20
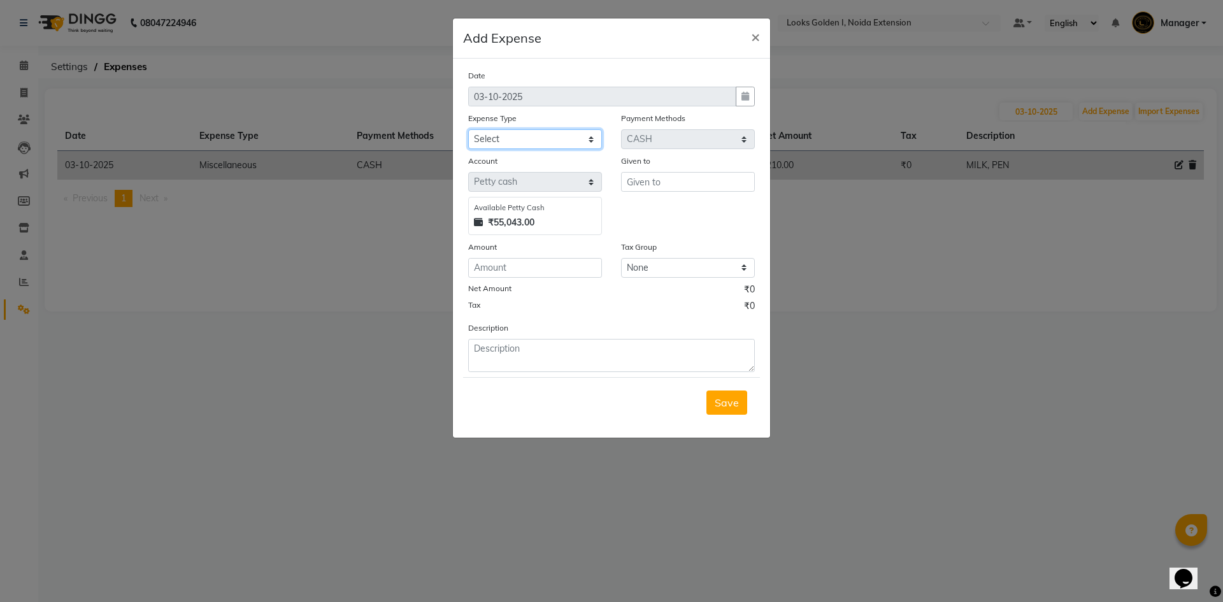
select select "24888"
click at [468, 129] on select "Select Accommodation Aesthetics Bank Deposit BLINKIT Cash Handover Client Refun…" at bounding box center [535, 139] width 134 height 20
click at [661, 181] on input "text" at bounding box center [688, 182] width 134 height 20
click at [668, 206] on ngb-highlight "[PERSON_NAME]" at bounding box center [655, 209] width 36 height 13
type input "Rizwan"
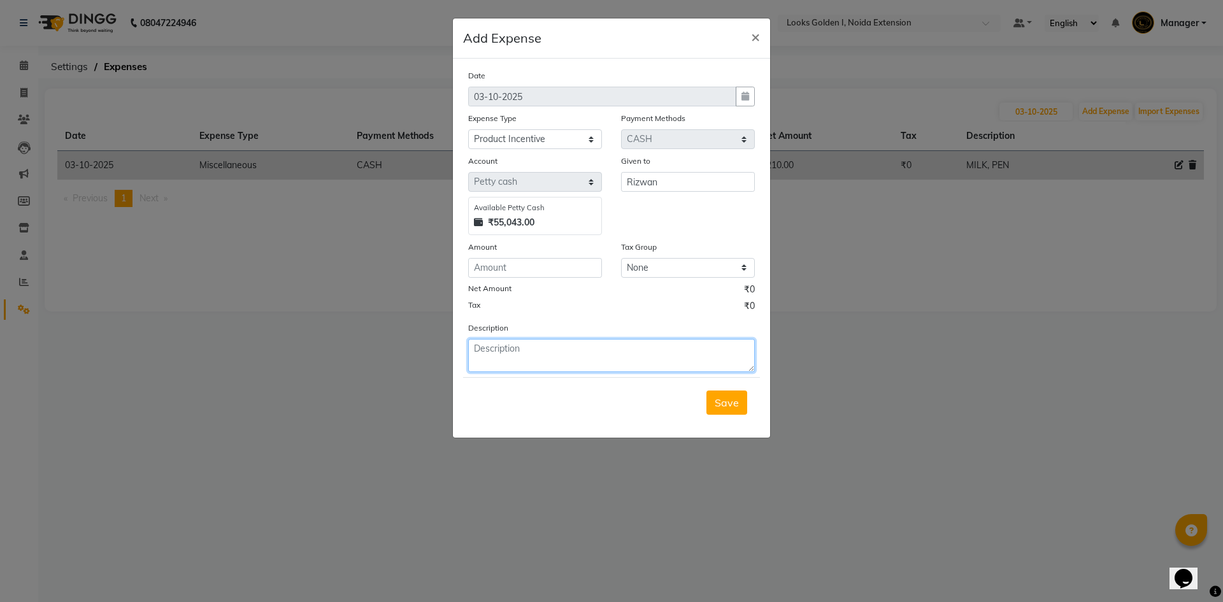
click at [514, 343] on textarea at bounding box center [611, 355] width 287 height 33
type textarea "Symboise serum 5100*4%=204, discipline shampoo 2950, discipline masque 3850*4%=…"
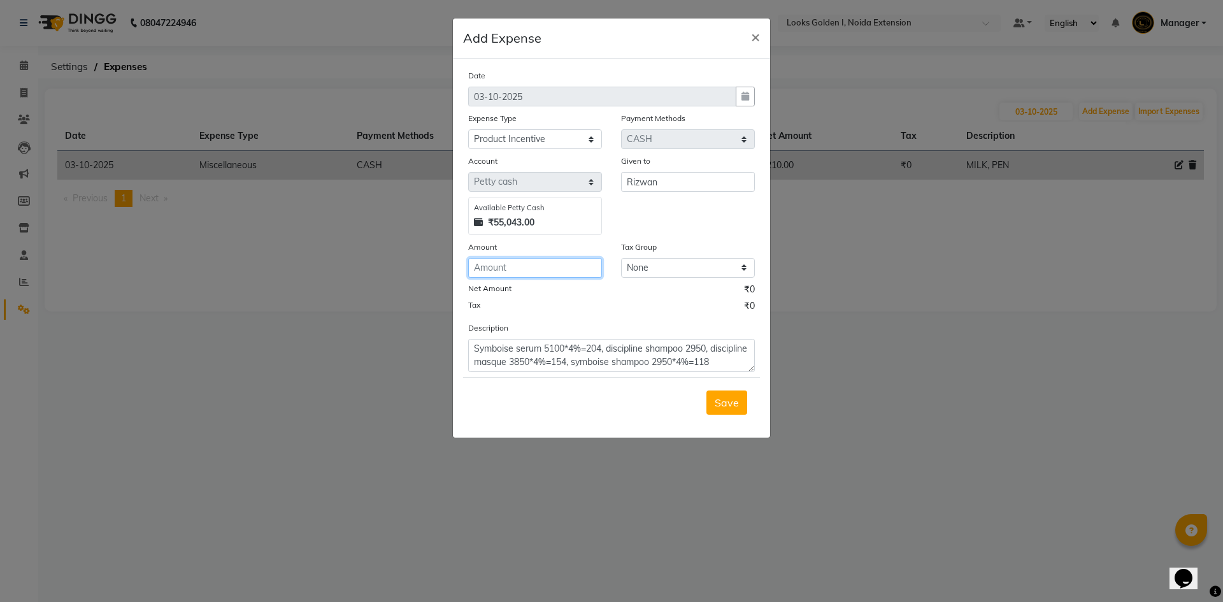
click at [500, 260] on input "number" at bounding box center [535, 268] width 134 height 20
type input "594"
click at [728, 398] on span "Save" at bounding box center [727, 402] width 24 height 13
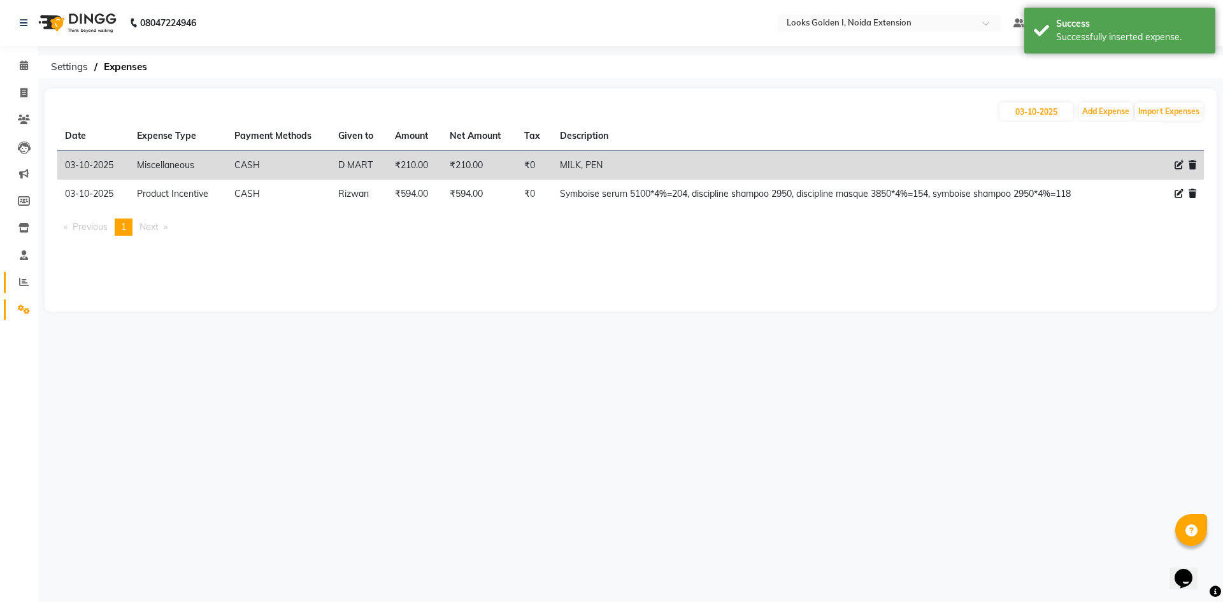
click at [19, 275] on link "Reports" at bounding box center [19, 282] width 31 height 21
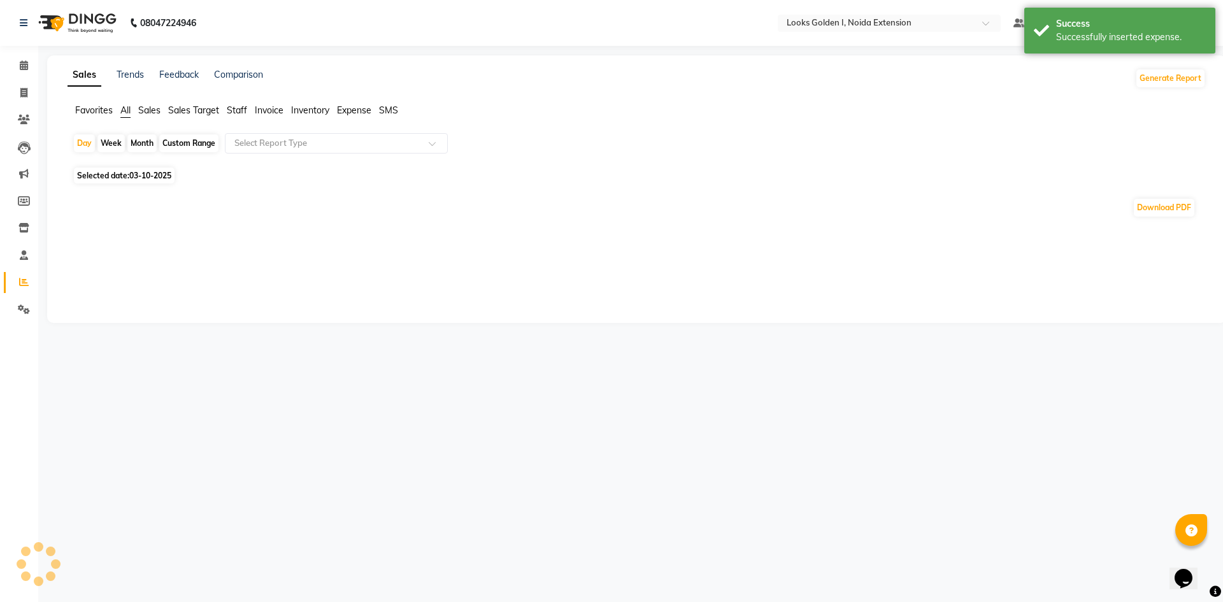
click at [240, 112] on span "Staff" at bounding box center [237, 109] width 20 height 11
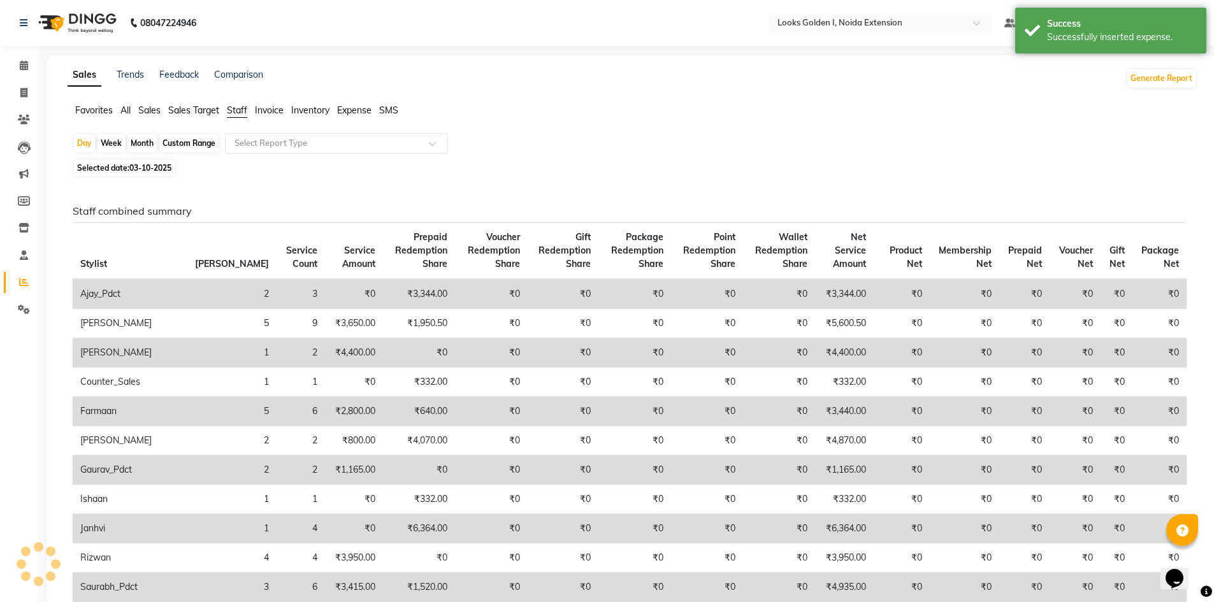
click at [273, 145] on input "text" at bounding box center [324, 143] width 184 height 13
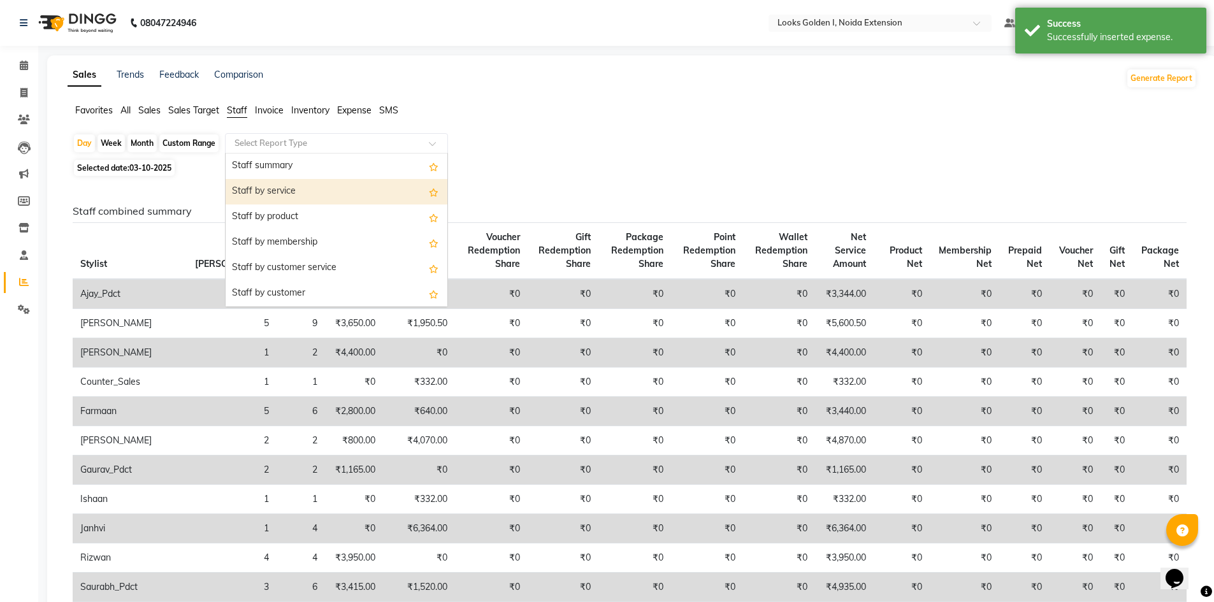
click at [280, 190] on div "Staff by service" at bounding box center [337, 191] width 222 height 25
select select "filtered_report"
select select "csv"
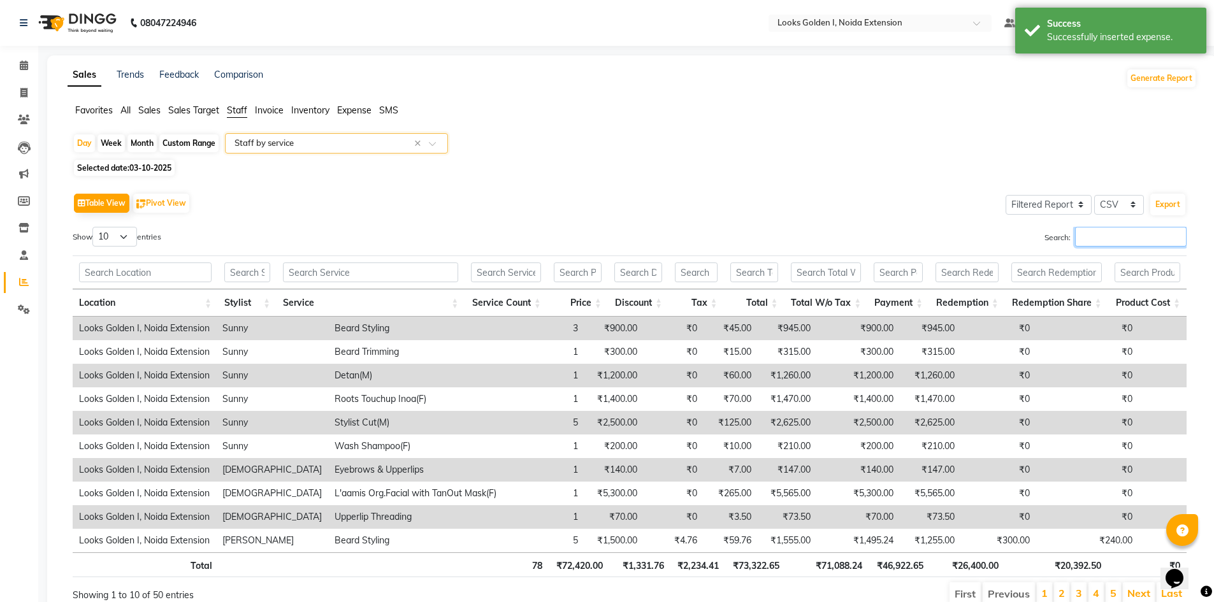
click at [1098, 237] on input "Search:" at bounding box center [1131, 237] width 112 height 20
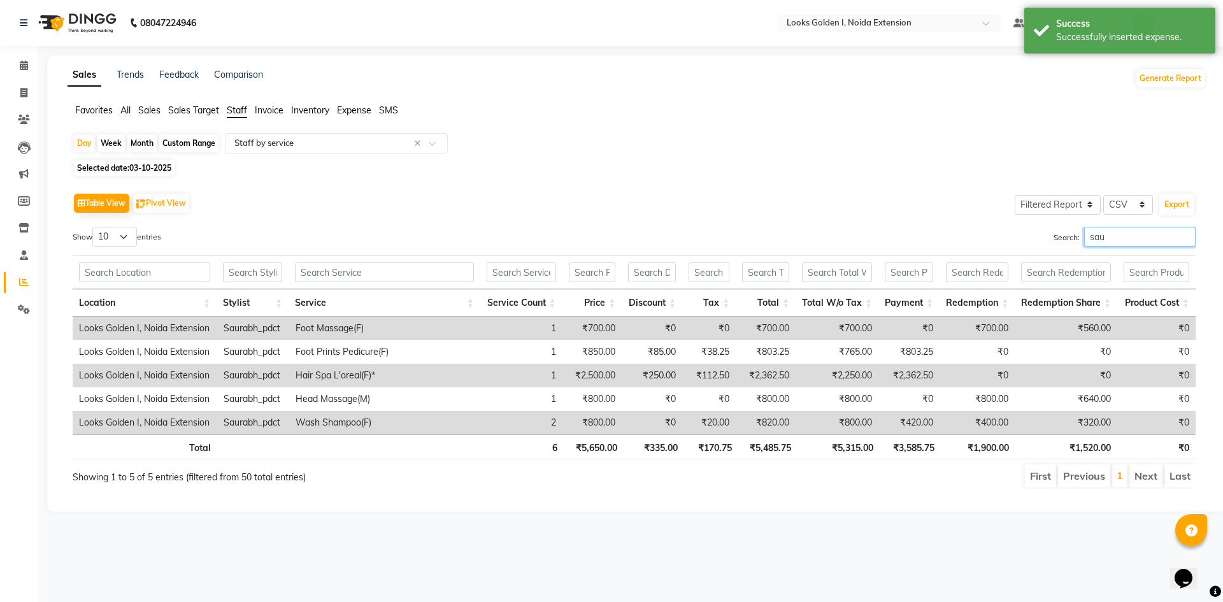
type input "sau"
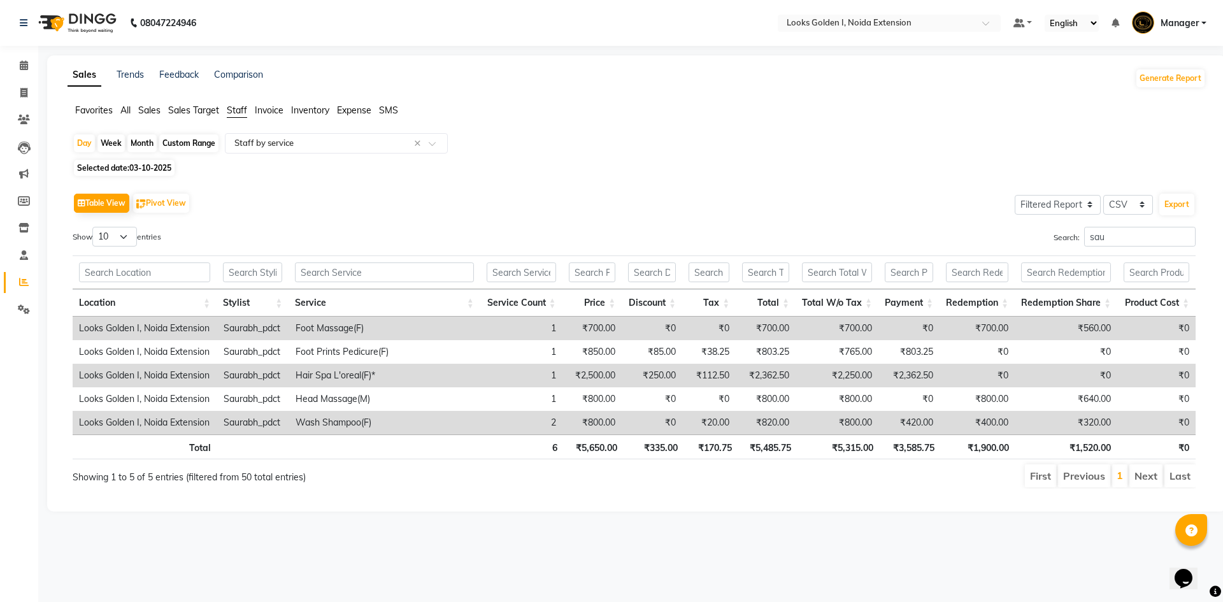
click at [858, 445] on th "₹5,315.00" at bounding box center [839, 447] width 82 height 25
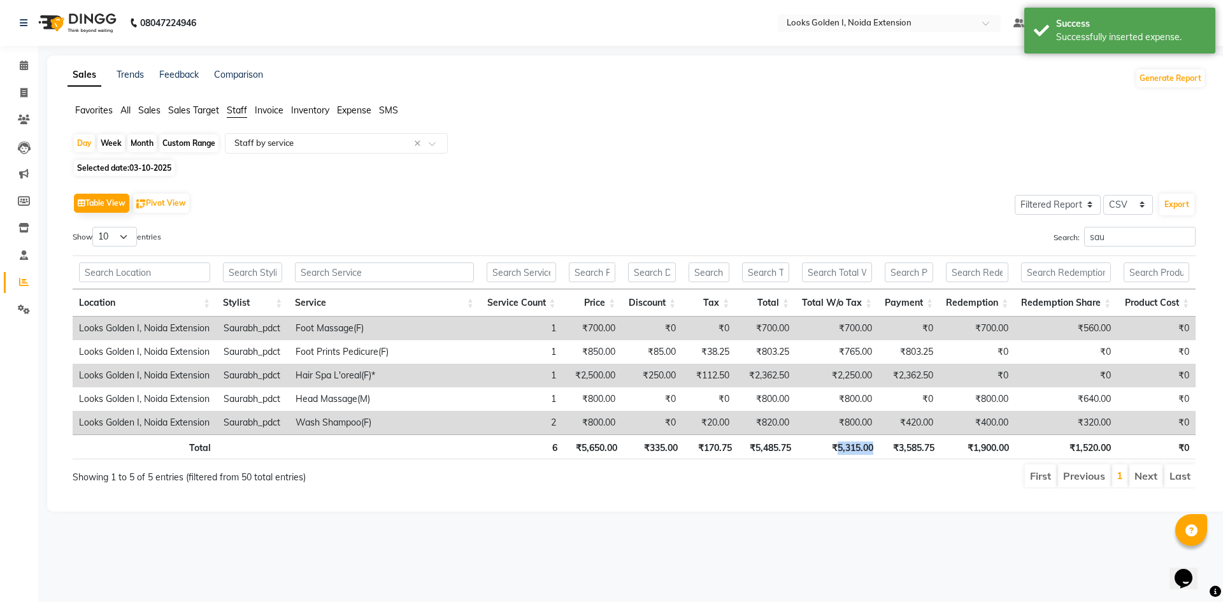
click at [858, 445] on th "₹5,315.00" at bounding box center [839, 447] width 82 height 25
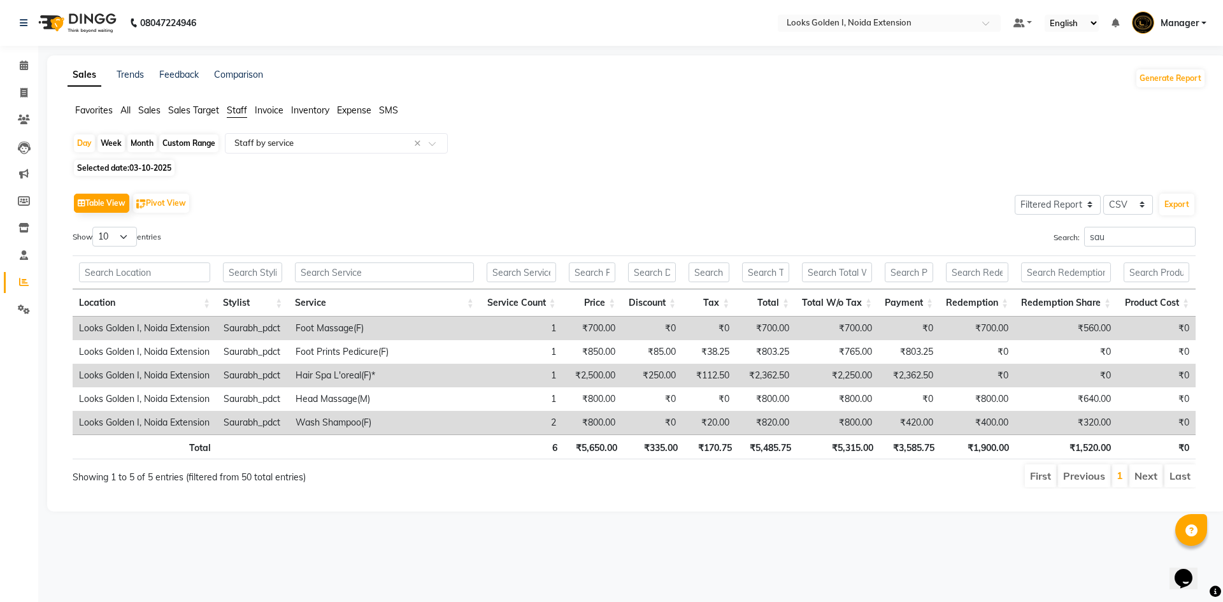
click at [149, 161] on span "Selected date: 03-10-2025" at bounding box center [124, 168] width 101 height 16
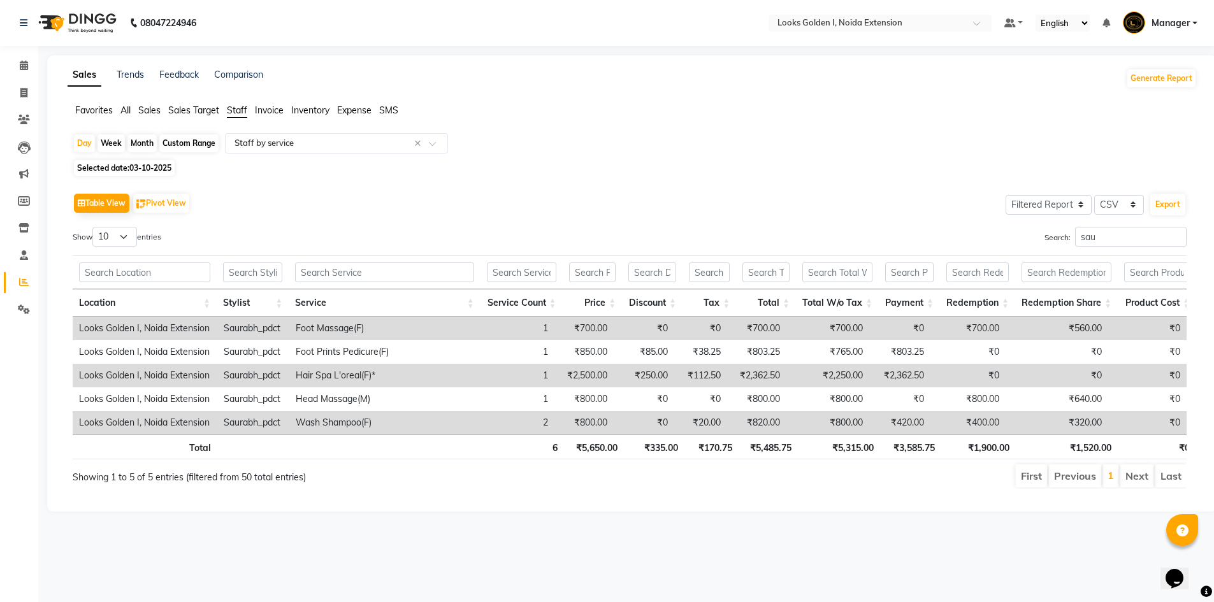
select select "10"
select select "2025"
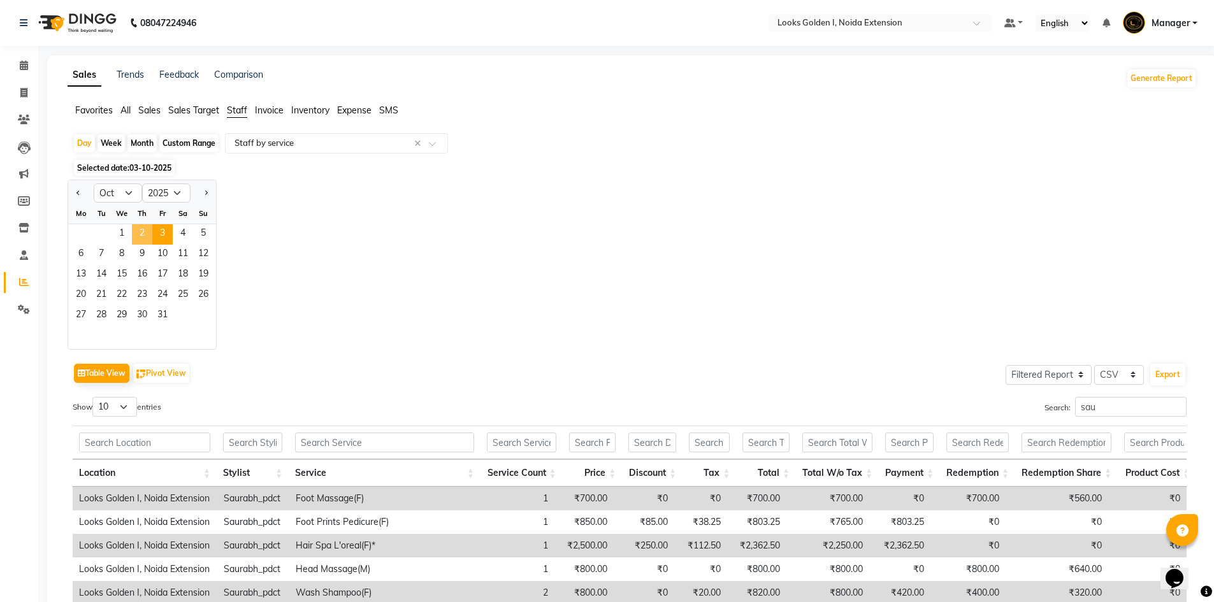
click at [140, 235] on span "2" at bounding box center [142, 234] width 20 height 20
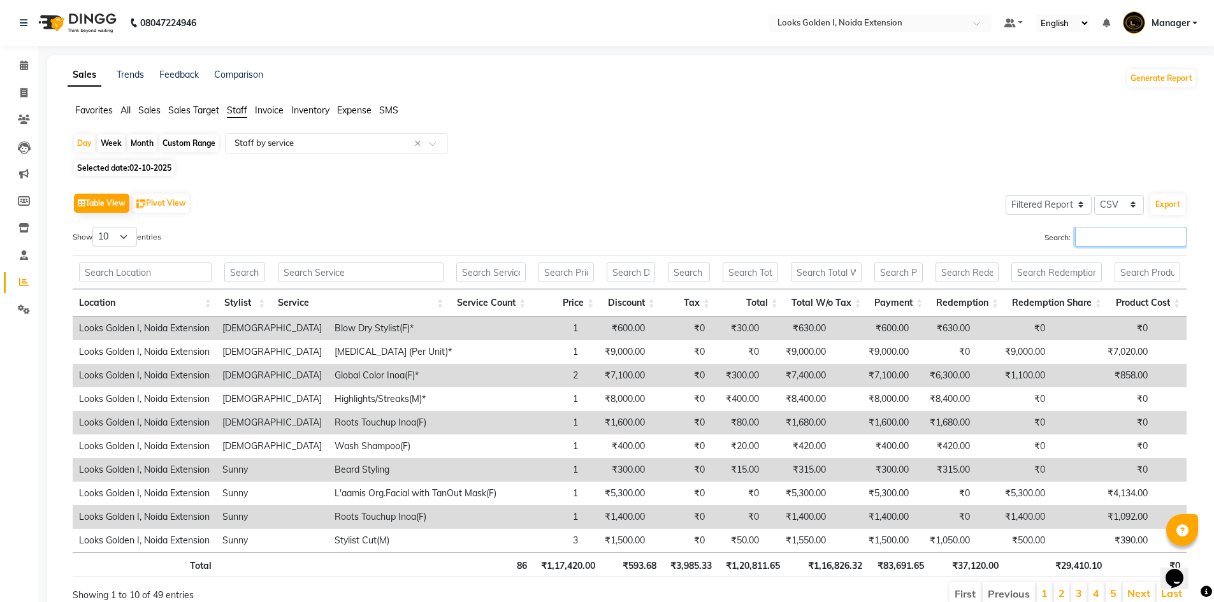
click at [1090, 237] on input "Search:" at bounding box center [1131, 237] width 112 height 20
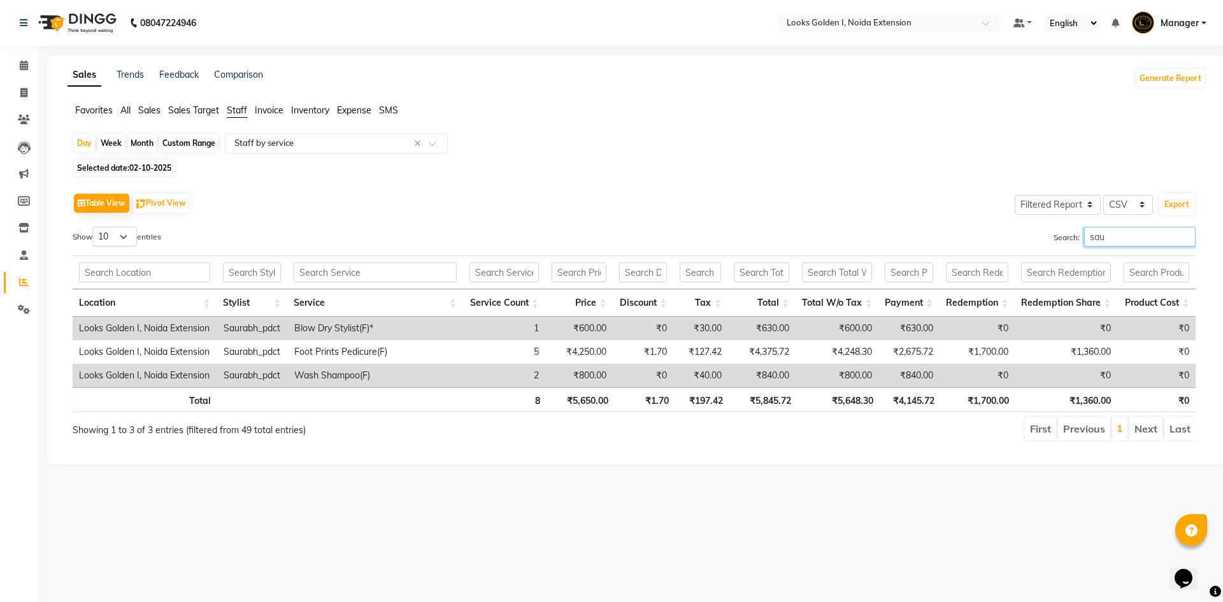
type input "sau"
click at [850, 399] on th "₹5,648.30" at bounding box center [839, 399] width 82 height 25
click at [141, 167] on span "02-10-2025" at bounding box center [150, 168] width 42 height 10
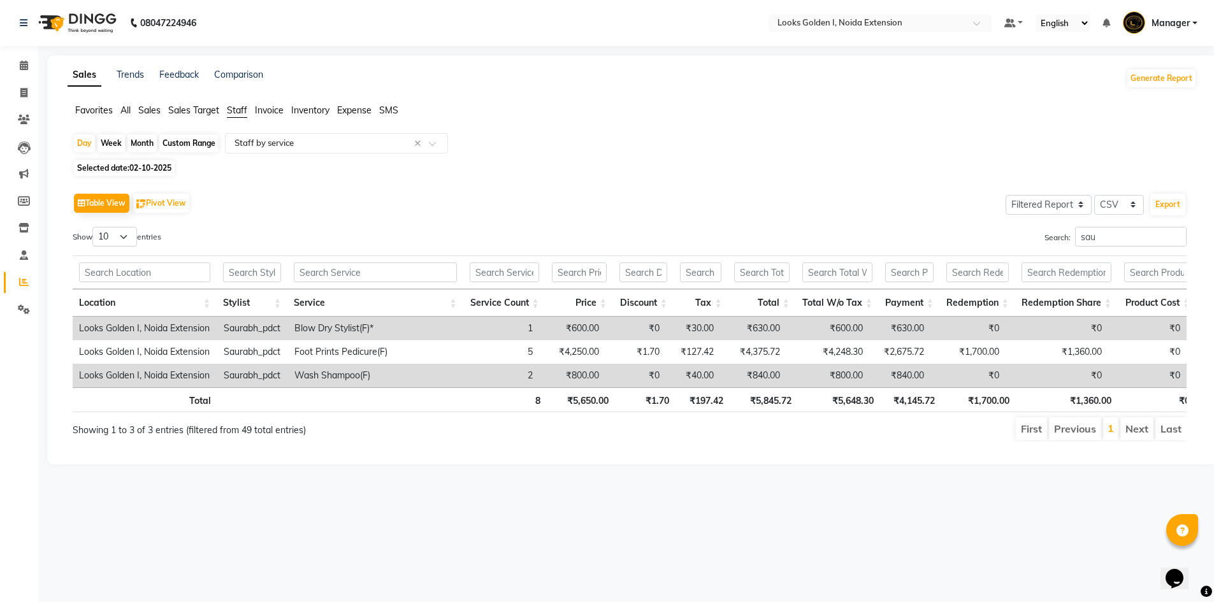
select select "10"
select select "2025"
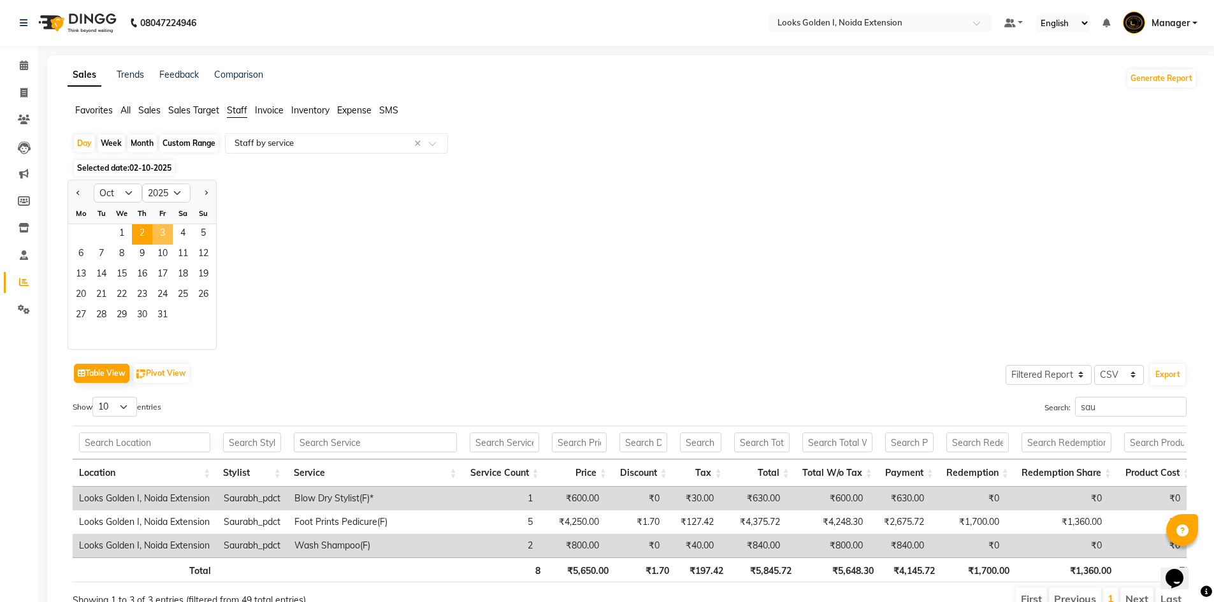
click at [166, 238] on span "3" at bounding box center [162, 234] width 20 height 20
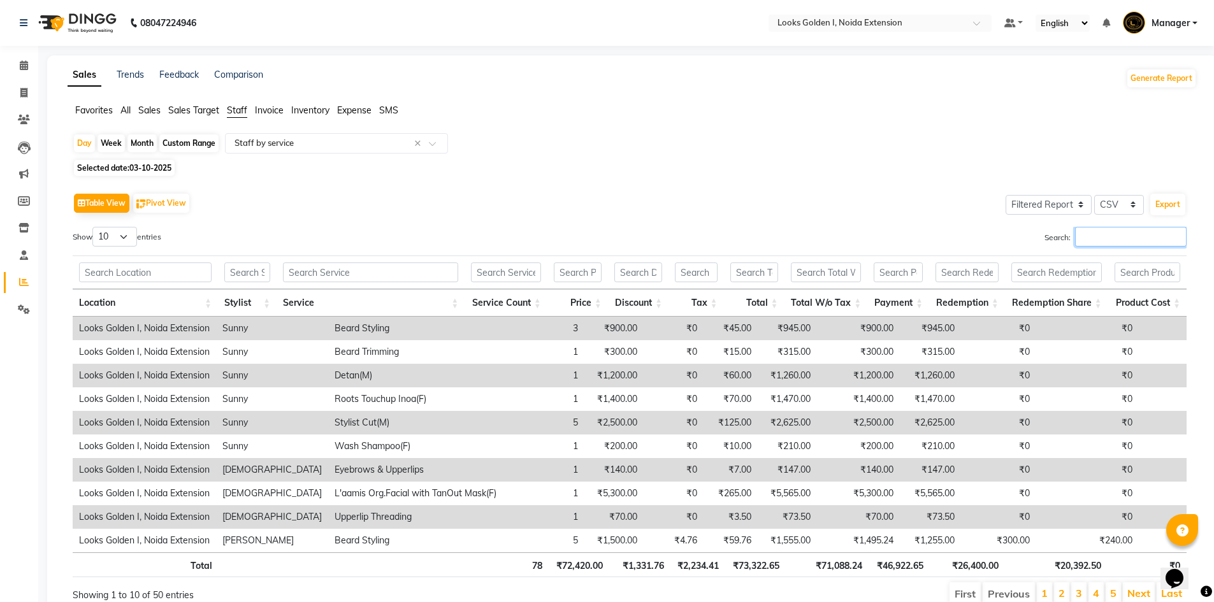
click at [1100, 229] on input "Search:" at bounding box center [1131, 237] width 112 height 20
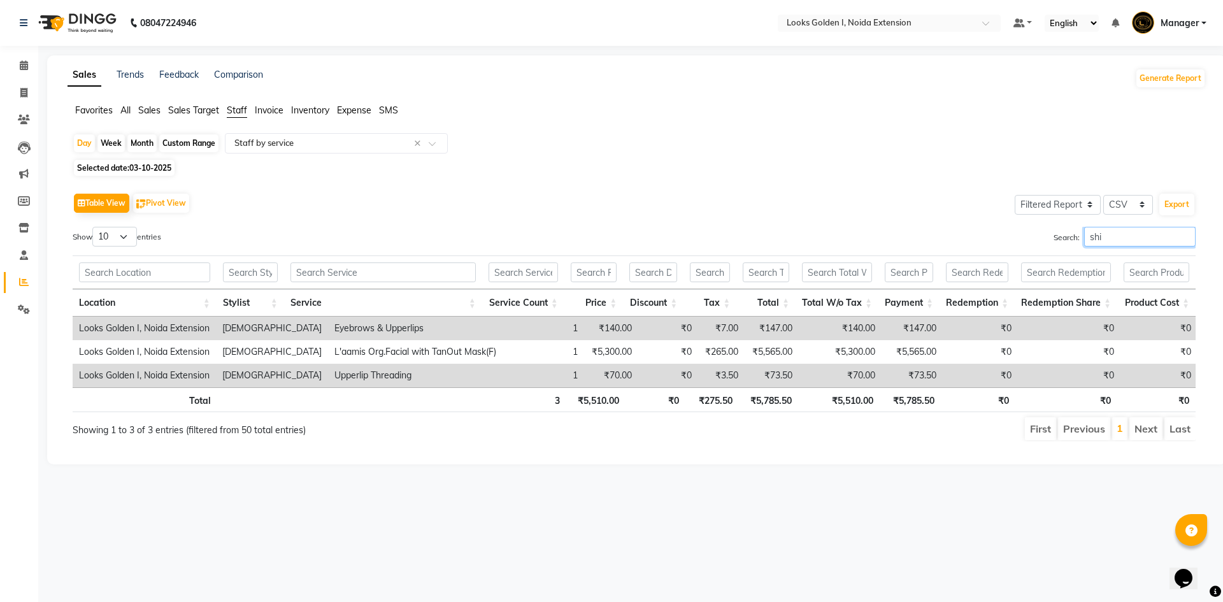
type input "shi"
click at [847, 402] on th "₹5,510.00" at bounding box center [839, 399] width 82 height 25
click at [32, 313] on span at bounding box center [24, 310] width 22 height 15
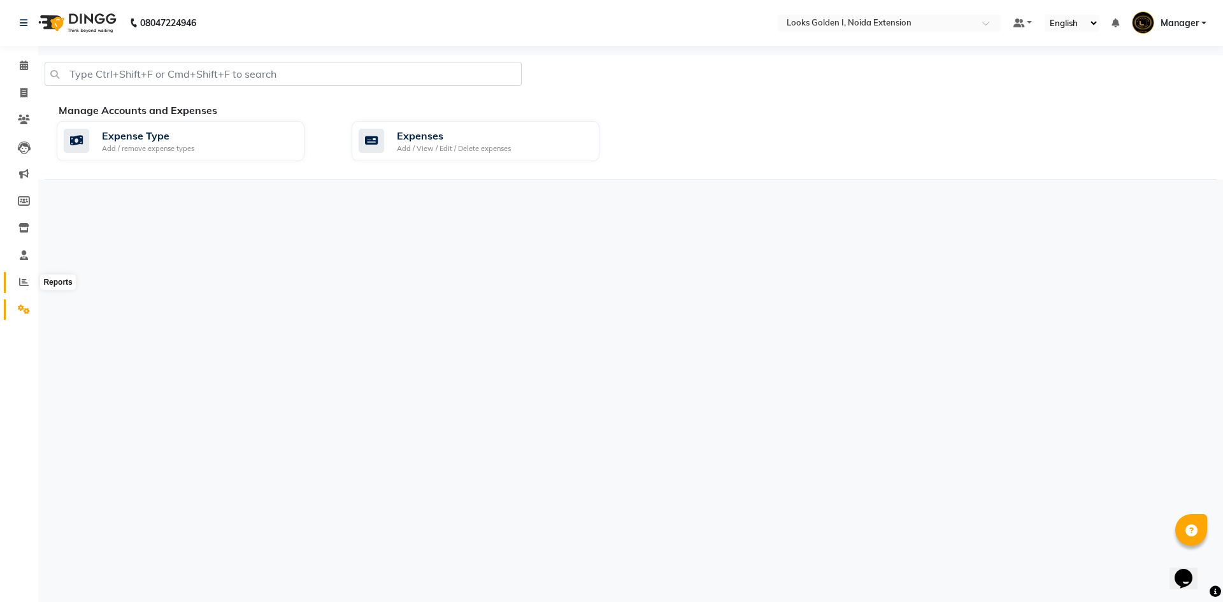
click at [17, 282] on span at bounding box center [24, 282] width 22 height 15
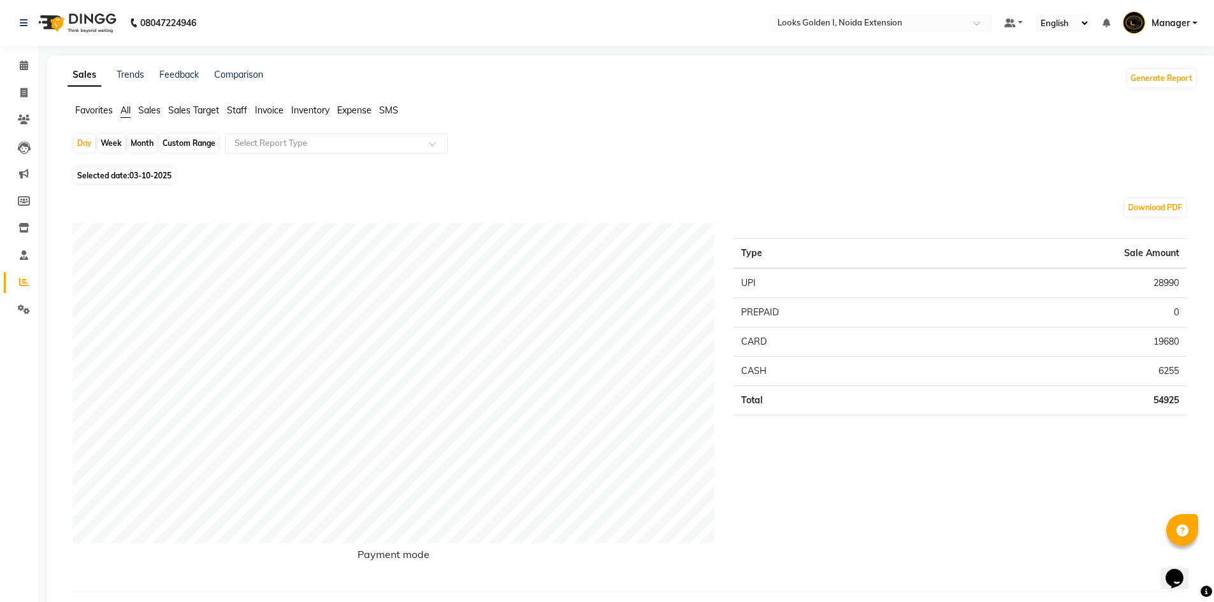
click at [152, 176] on span "03-10-2025" at bounding box center [150, 176] width 42 height 10
select select "10"
select select "2025"
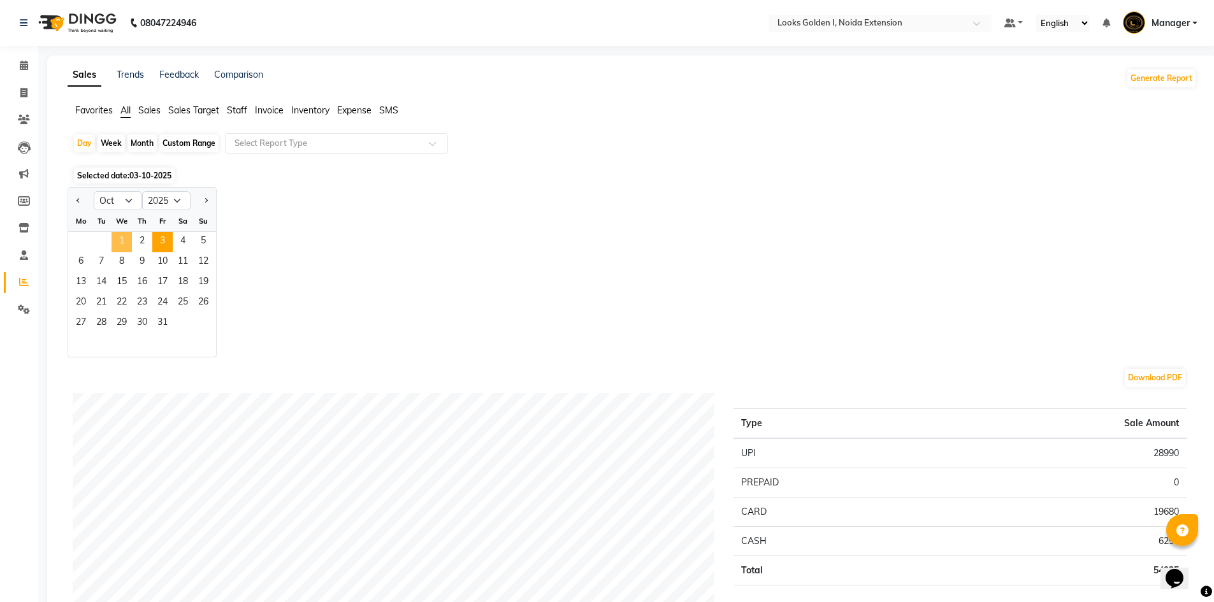
click at [128, 242] on span "1" at bounding box center [122, 242] width 20 height 20
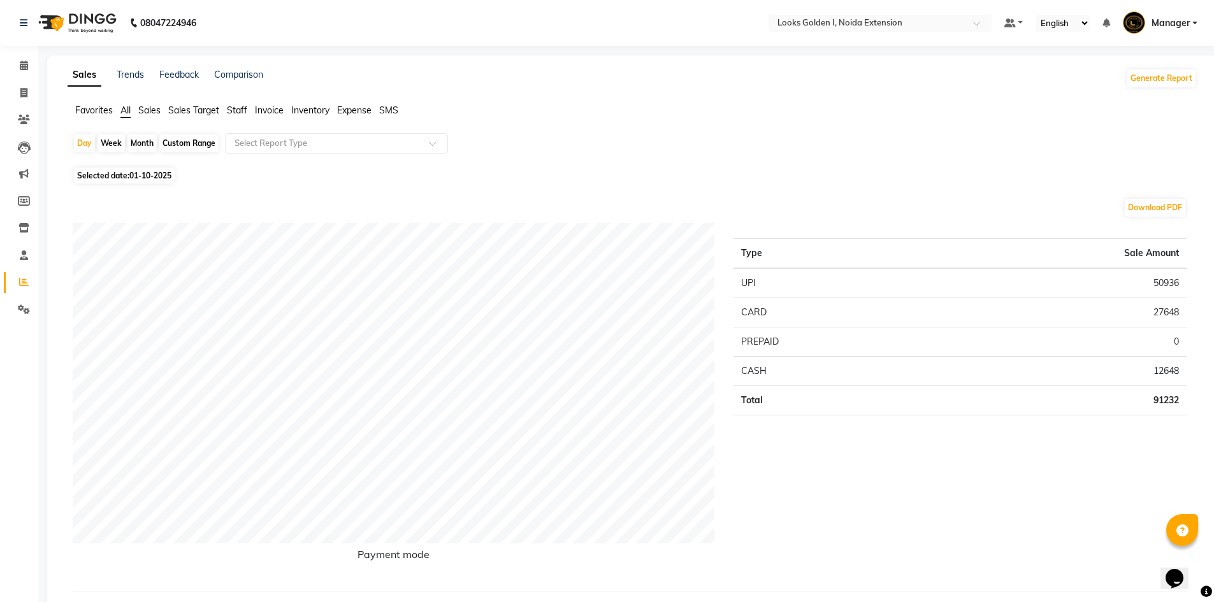
drag, startPoint x: 243, startPoint y: 112, endPoint x: 244, endPoint y: 122, distance: 10.9
click at [243, 112] on span "Staff" at bounding box center [237, 109] width 20 height 11
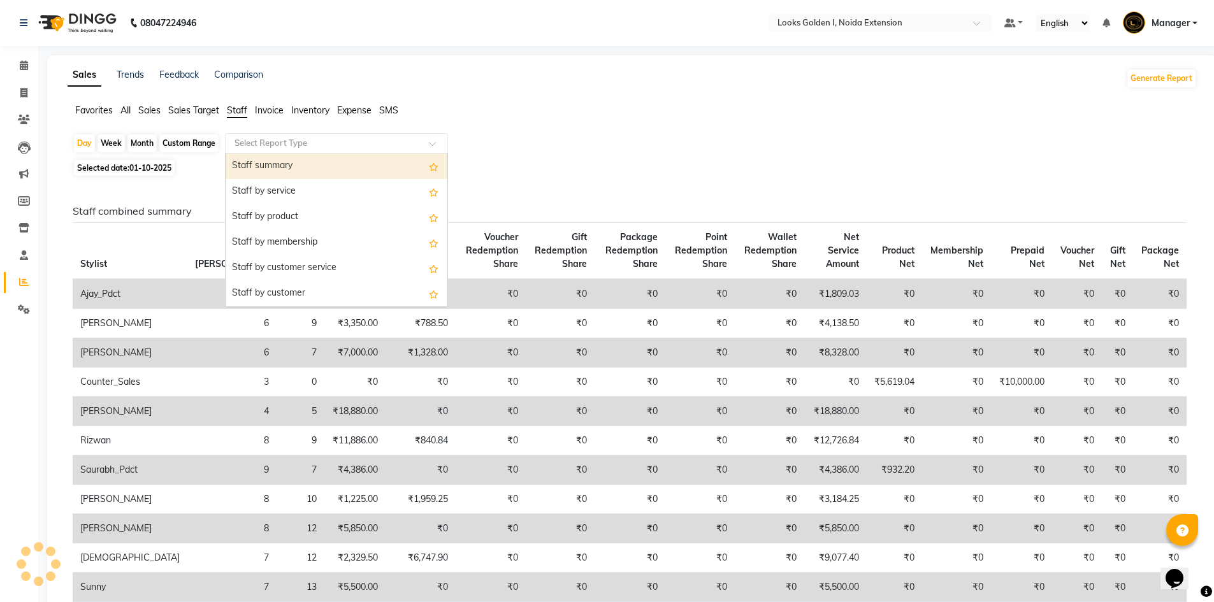
click at [263, 143] on input "text" at bounding box center [324, 143] width 184 height 13
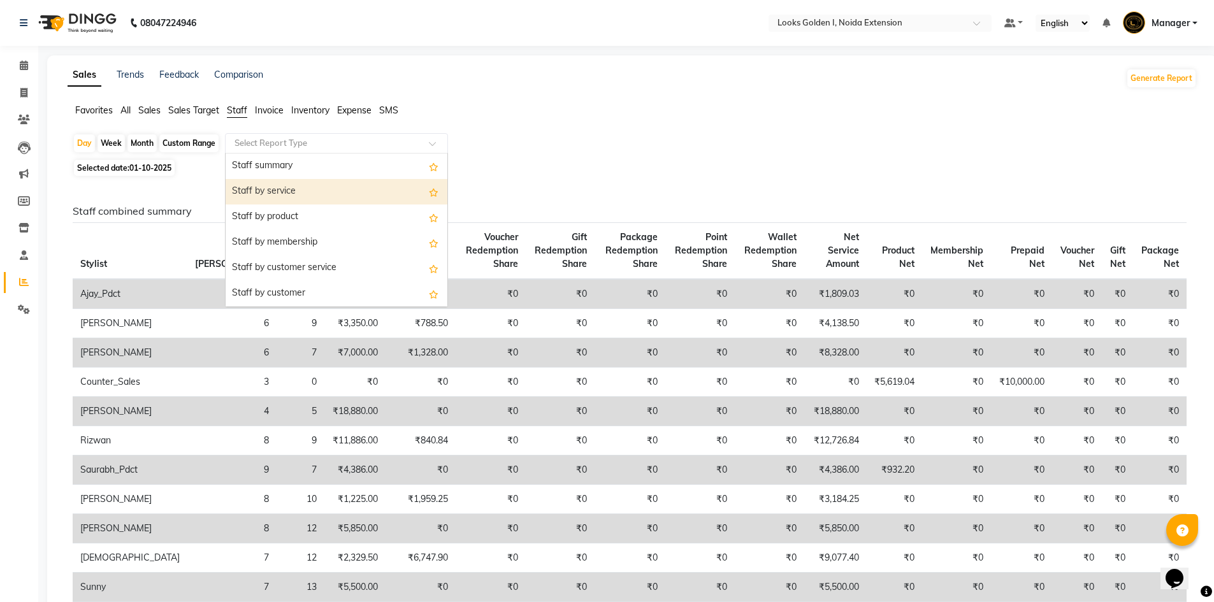
click at [270, 187] on div "Staff by service" at bounding box center [337, 191] width 222 height 25
select select "filtered_report"
select select "csv"
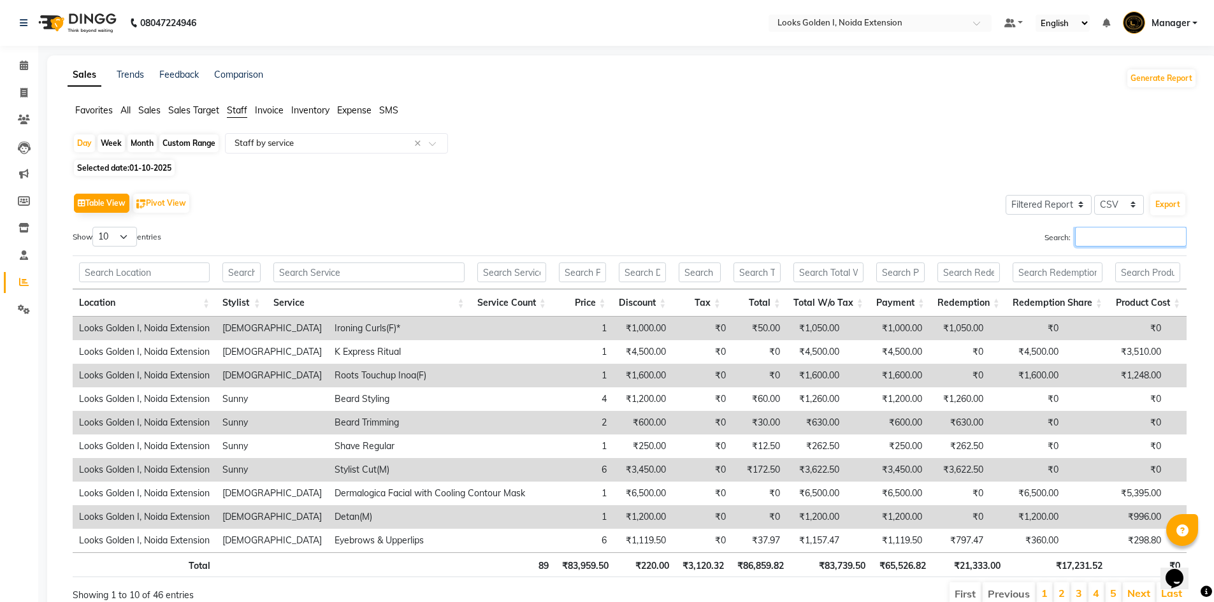
click at [1125, 237] on input "Search:" at bounding box center [1131, 237] width 112 height 20
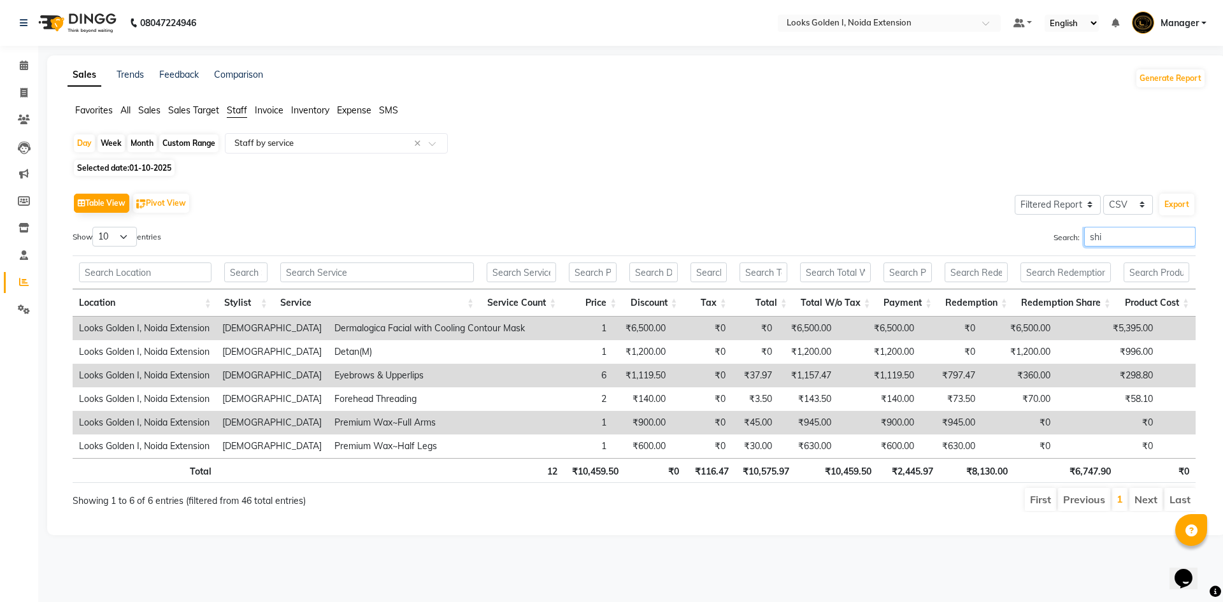
type input "shi"
click at [141, 170] on span "01-10-2025" at bounding box center [150, 168] width 42 height 10
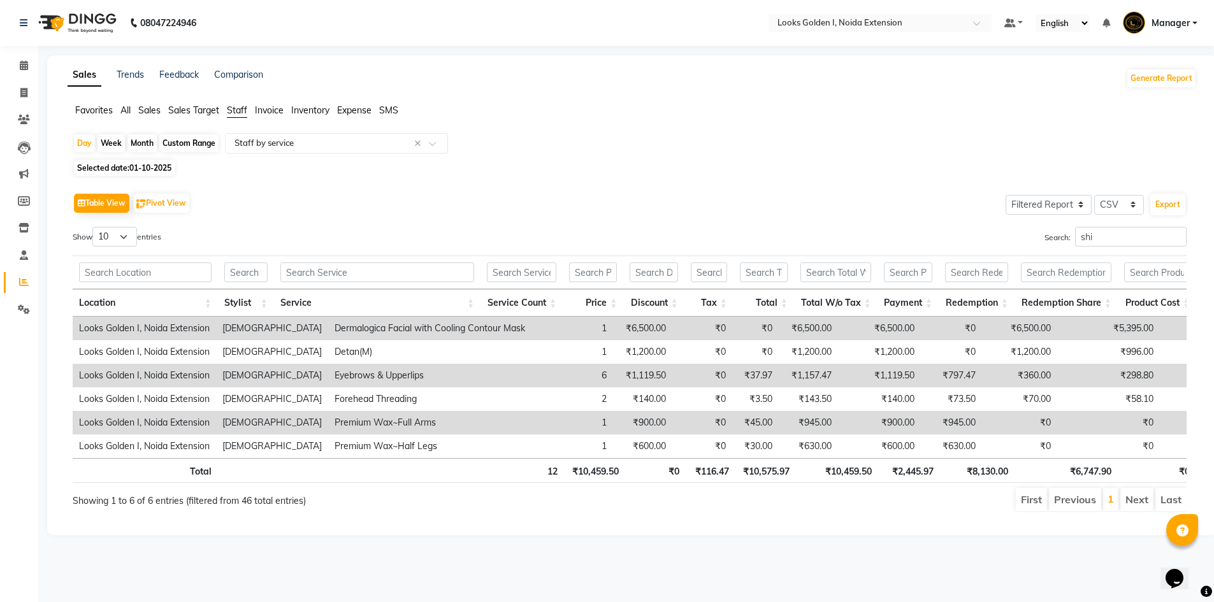
select select "10"
select select "2025"
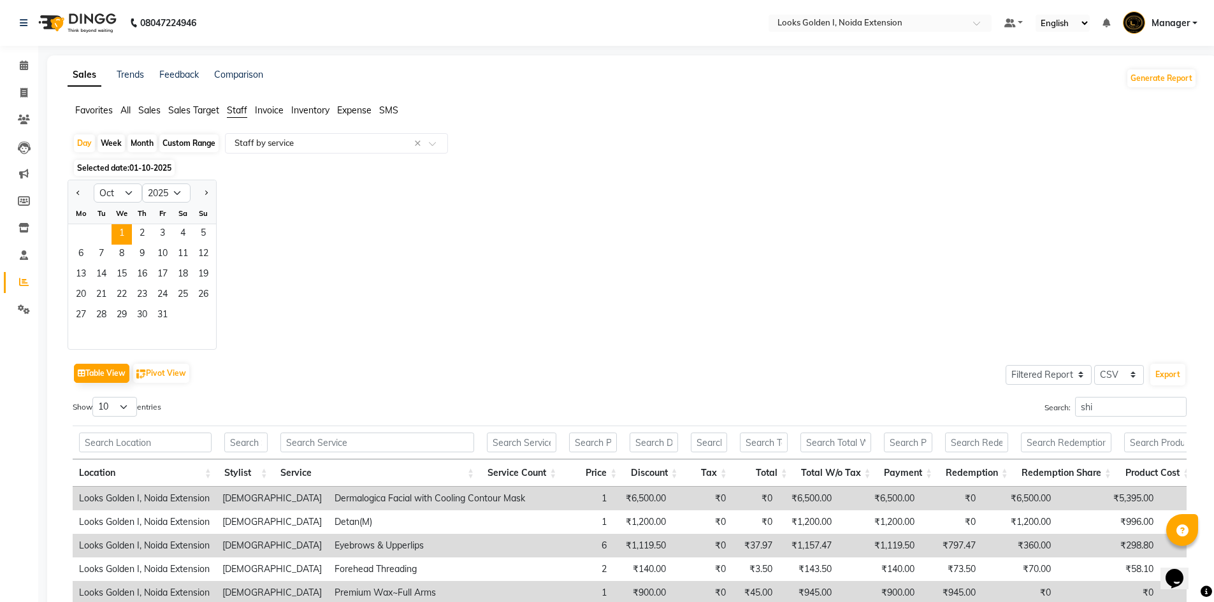
click at [340, 250] on div "Jan Feb Mar Apr May Jun Jul Aug Sep Oct Nov Dec 2015 2016 2017 2018 2019 2020 2…" at bounding box center [632, 265] width 1129 height 170
click at [19, 96] on span at bounding box center [24, 93] width 22 height 15
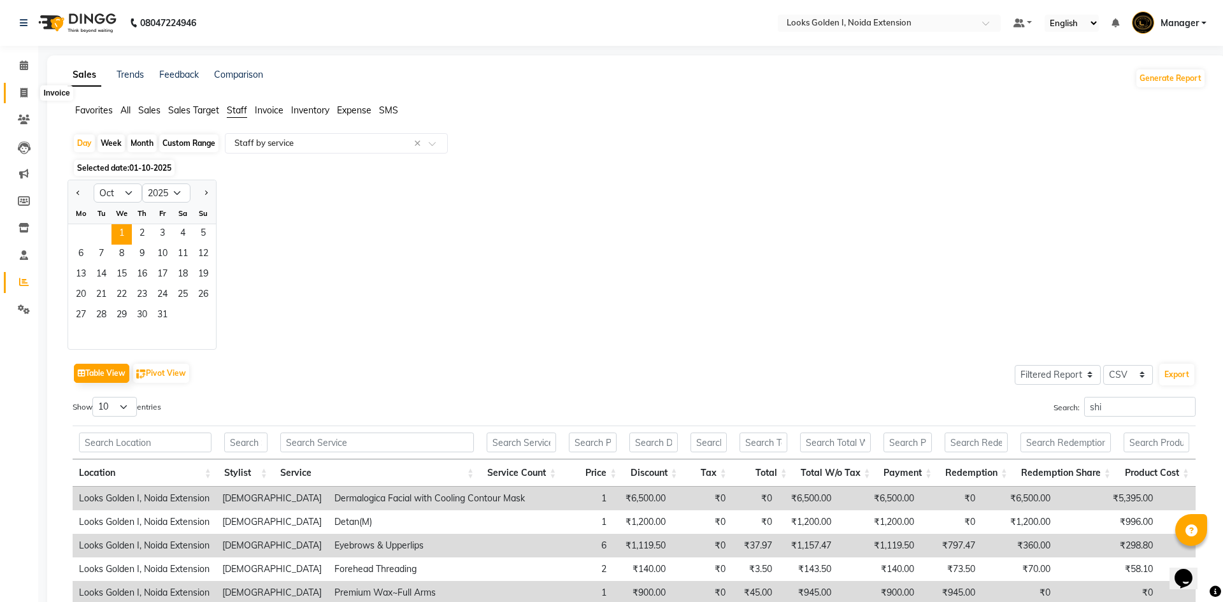
select select "5508"
select select "service"
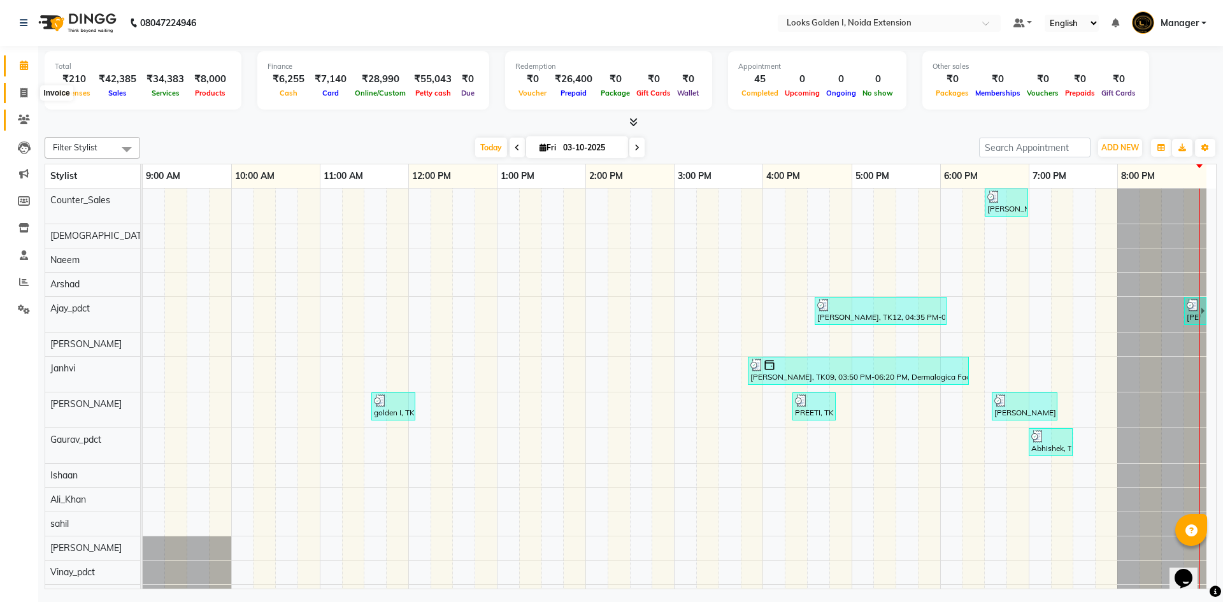
drag, startPoint x: 20, startPoint y: 90, endPoint x: 33, endPoint y: 124, distance: 35.7
click at [20, 90] on icon at bounding box center [23, 93] width 7 height 10
select select "service"
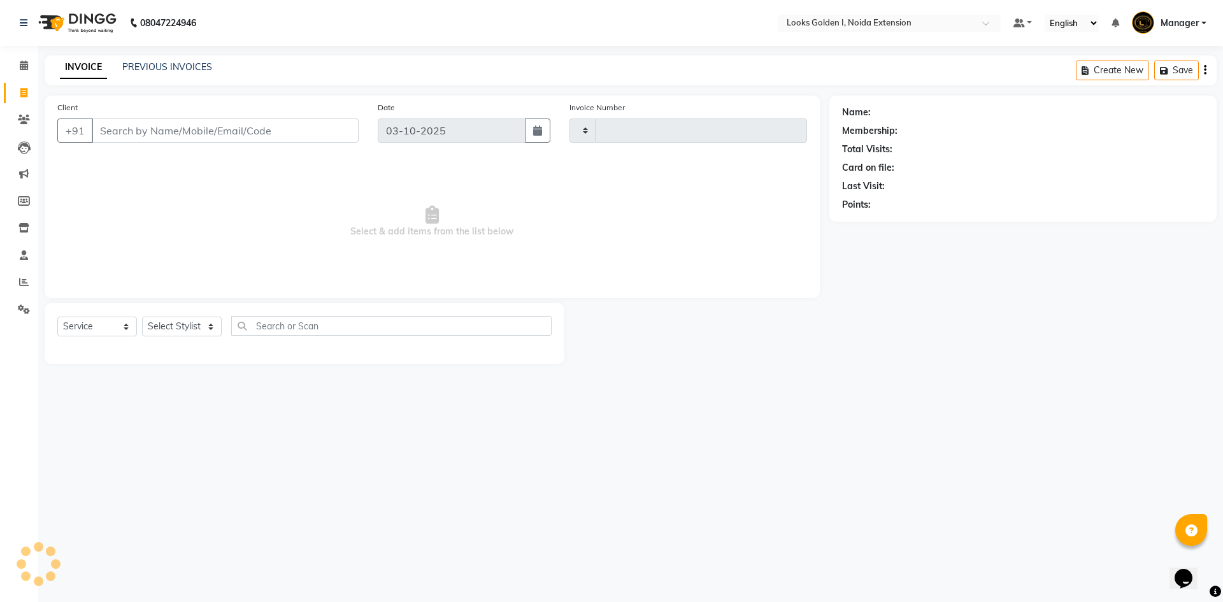
type input "7214"
select select "5508"
click at [173, 330] on select "Select Stylist" at bounding box center [182, 327] width 80 height 20
select select "45908"
click at [142, 317] on select "Select Stylist Ajay_pdct Ali_Khan [PERSON_NAME] [PERSON_NAME] Counter_Sales [PE…" at bounding box center [182, 327] width 80 height 20
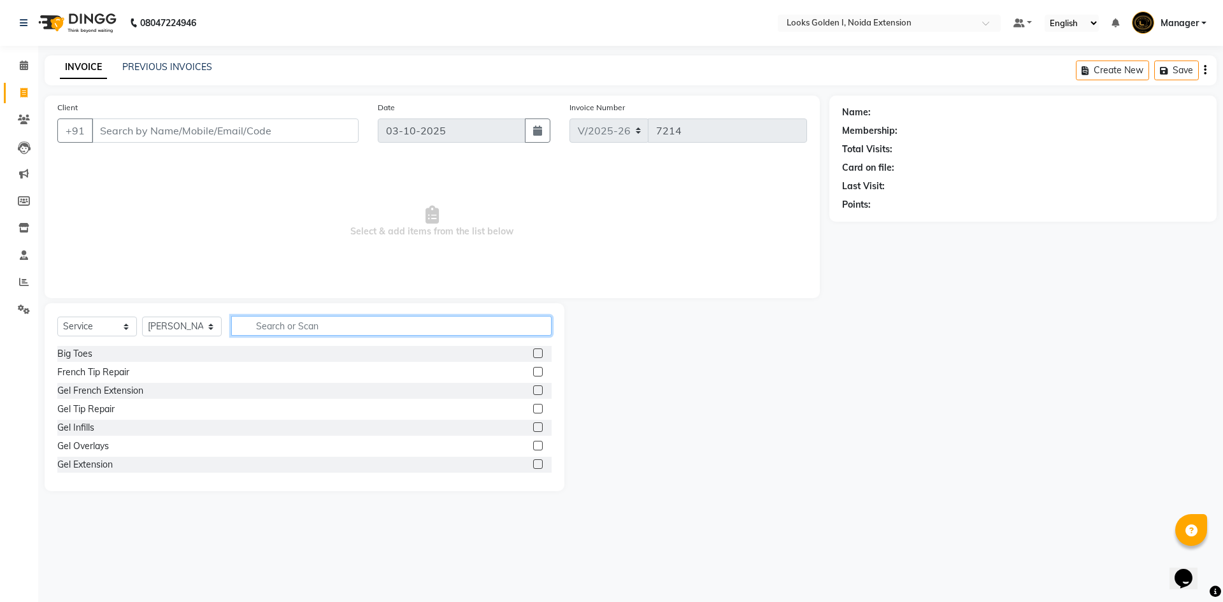
click at [280, 328] on input "text" at bounding box center [391, 326] width 320 height 20
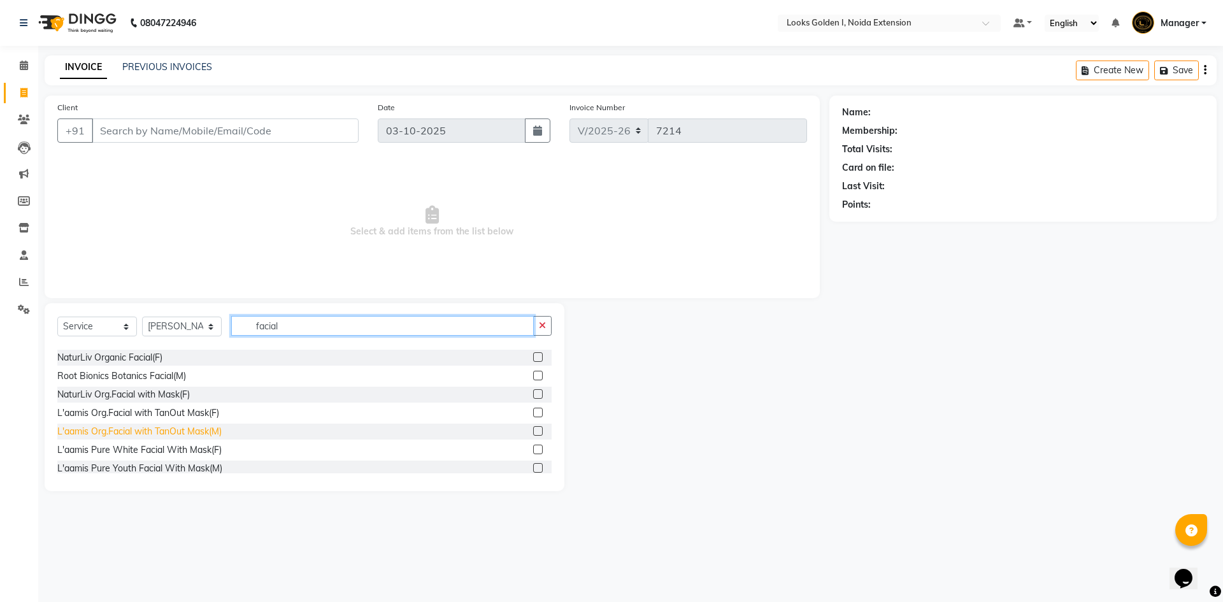
scroll to position [298, 0]
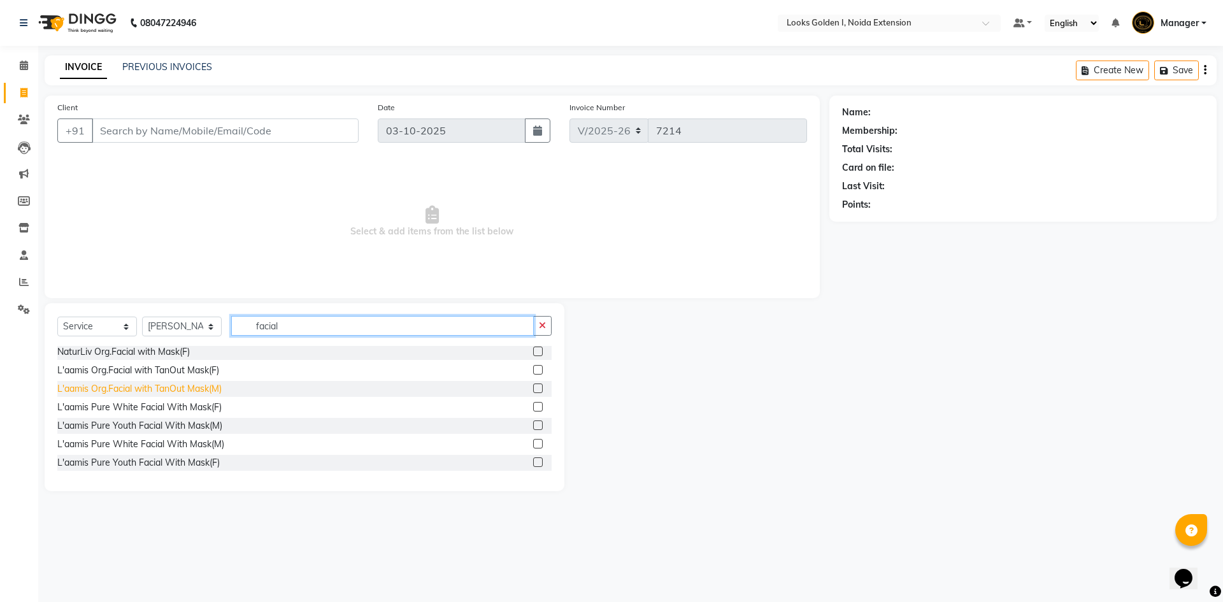
type input "facial"
click at [138, 389] on div "L'aamis Org.Facial with TanOut Mask(M)" at bounding box center [139, 388] width 164 height 13
checkbox input "false"
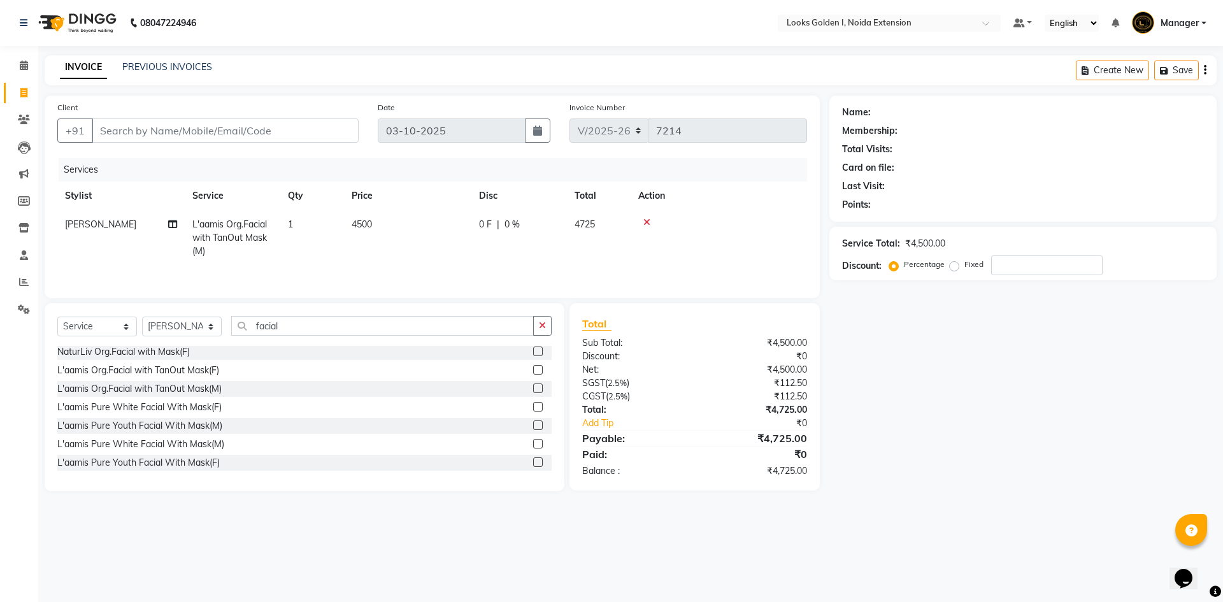
click at [370, 241] on td "4500" at bounding box center [407, 237] width 127 height 55
select select "45908"
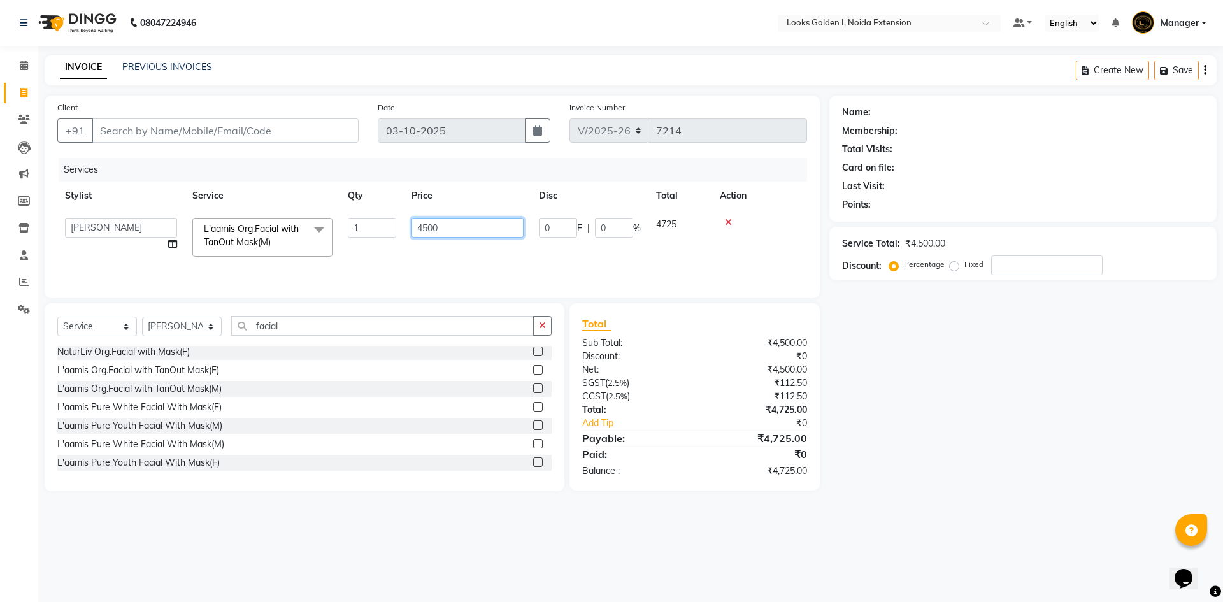
drag, startPoint x: 432, startPoint y: 231, endPoint x: 401, endPoint y: 234, distance: 31.4
click at [401, 234] on tr "Ajay_pdct Ali_Khan Anwar Arshad Asad ayush Counter_Sales Faheem Farmaan Gagan G…" at bounding box center [432, 237] width 750 height 54
type input "5300"
click at [284, 322] on input "facial" at bounding box center [382, 326] width 303 height 20
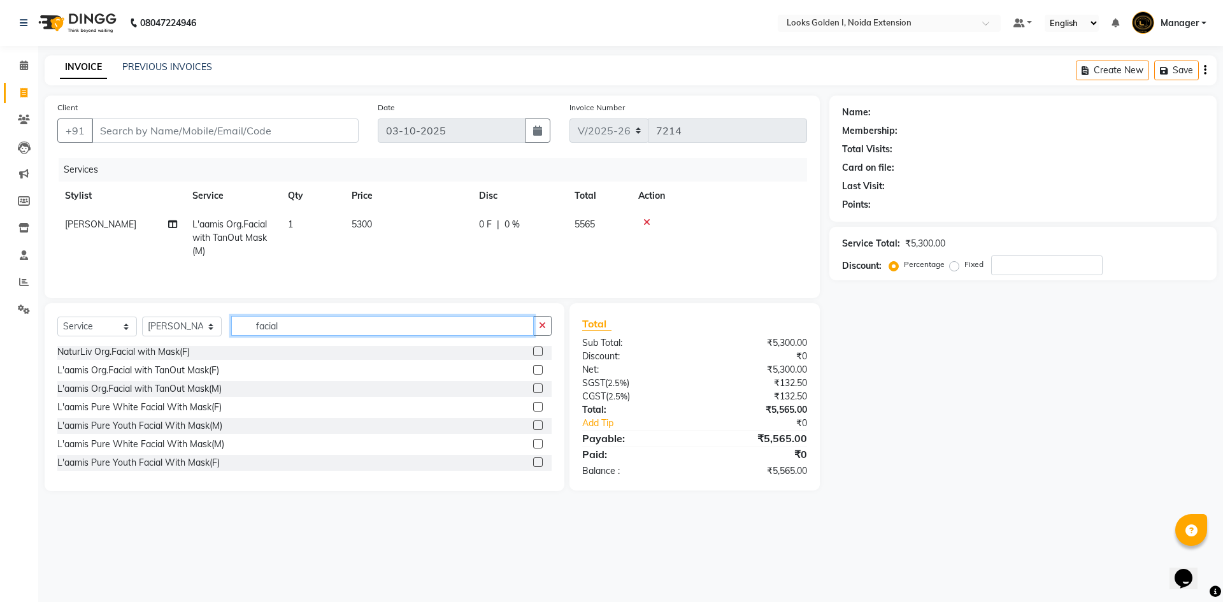
click at [284, 322] on input "facial" at bounding box center [382, 326] width 303 height 20
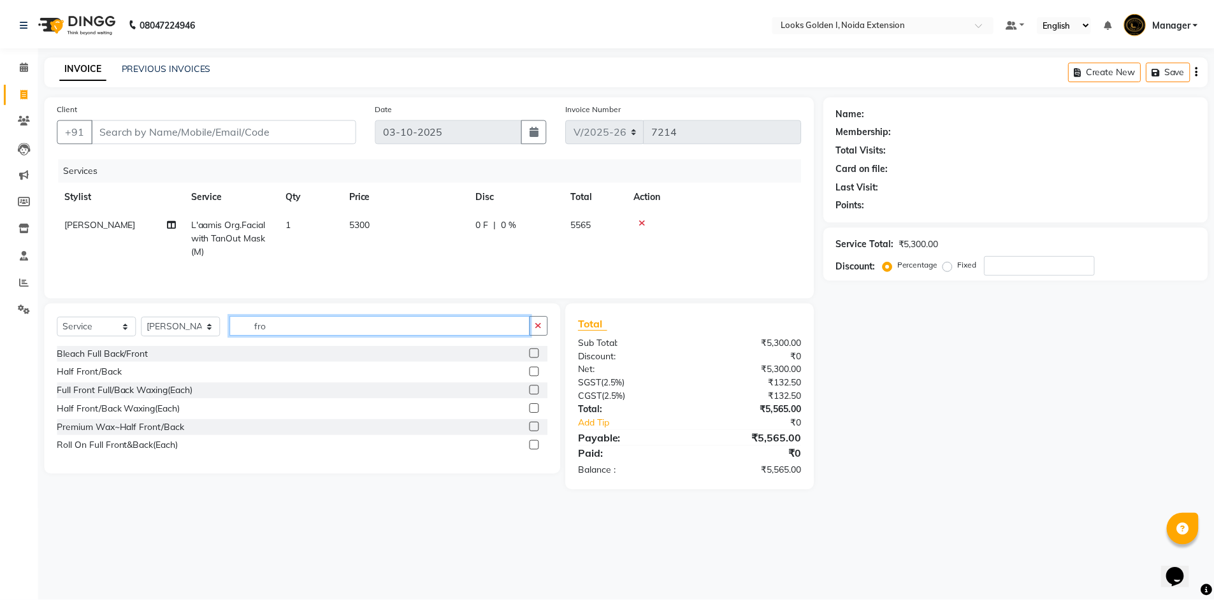
scroll to position [0, 0]
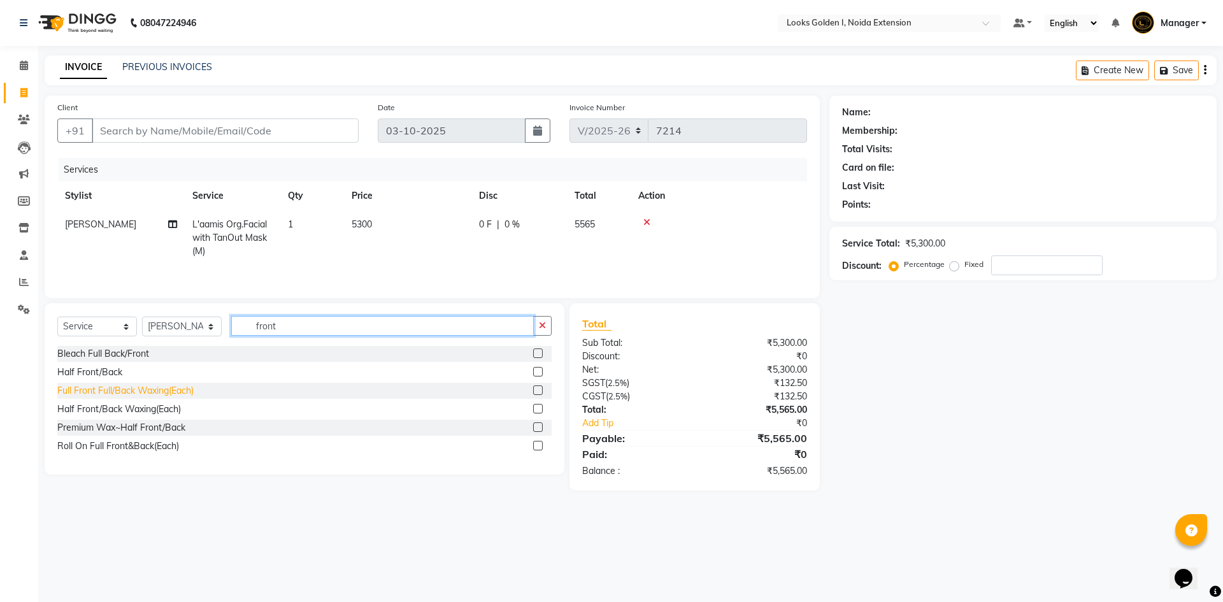
type input "front"
click at [131, 396] on div "Full Front Full/Back Waxing(Each)" at bounding box center [125, 390] width 136 height 13
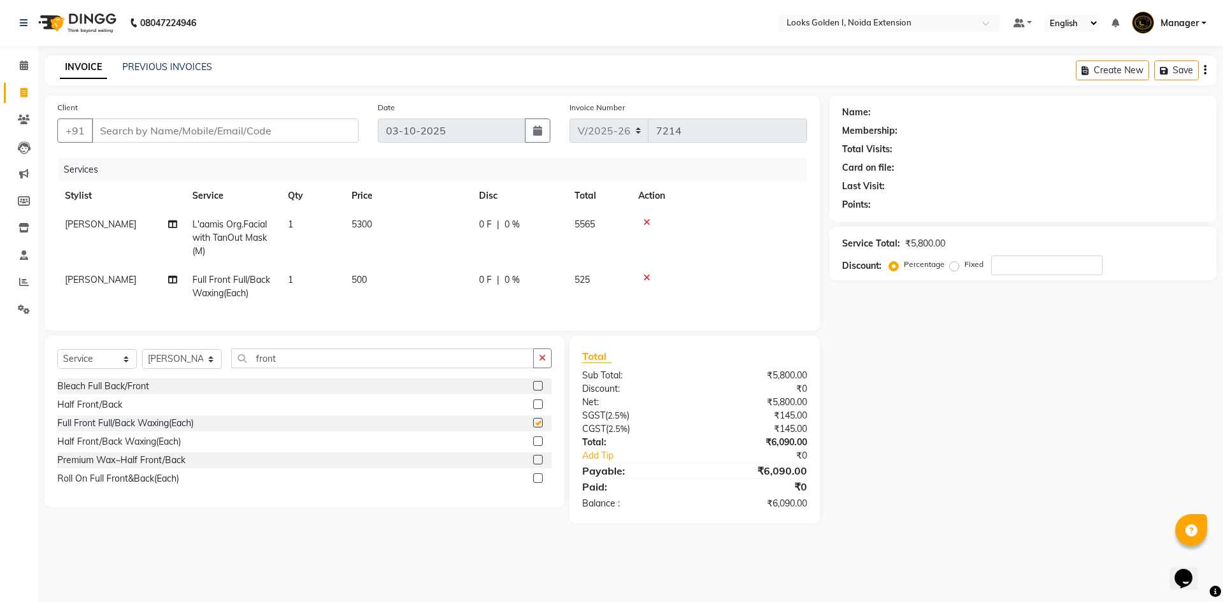
checkbox input "false"
drag, startPoint x: 403, startPoint y: 284, endPoint x: 418, endPoint y: 280, distance: 15.8
click at [404, 284] on td "500" at bounding box center [407, 287] width 127 height 42
select select "45908"
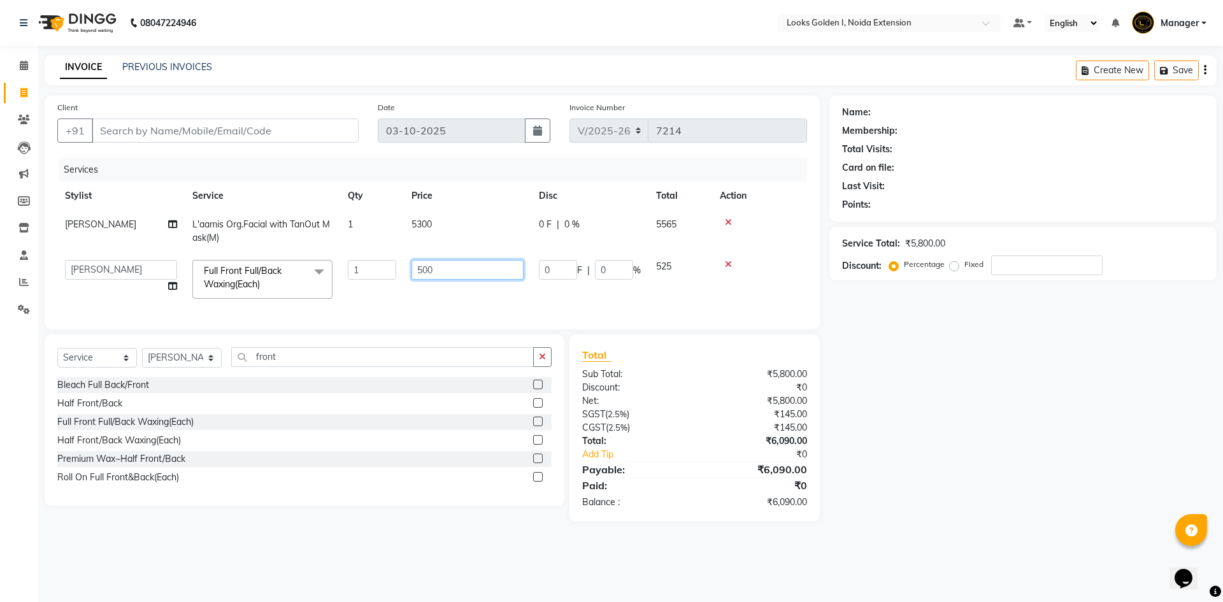
drag, startPoint x: 421, startPoint y: 277, endPoint x: 408, endPoint y: 274, distance: 13.1
click at [408, 274] on td "500" at bounding box center [467, 279] width 127 height 54
type input "1300"
click at [333, 367] on input "front" at bounding box center [382, 357] width 303 height 20
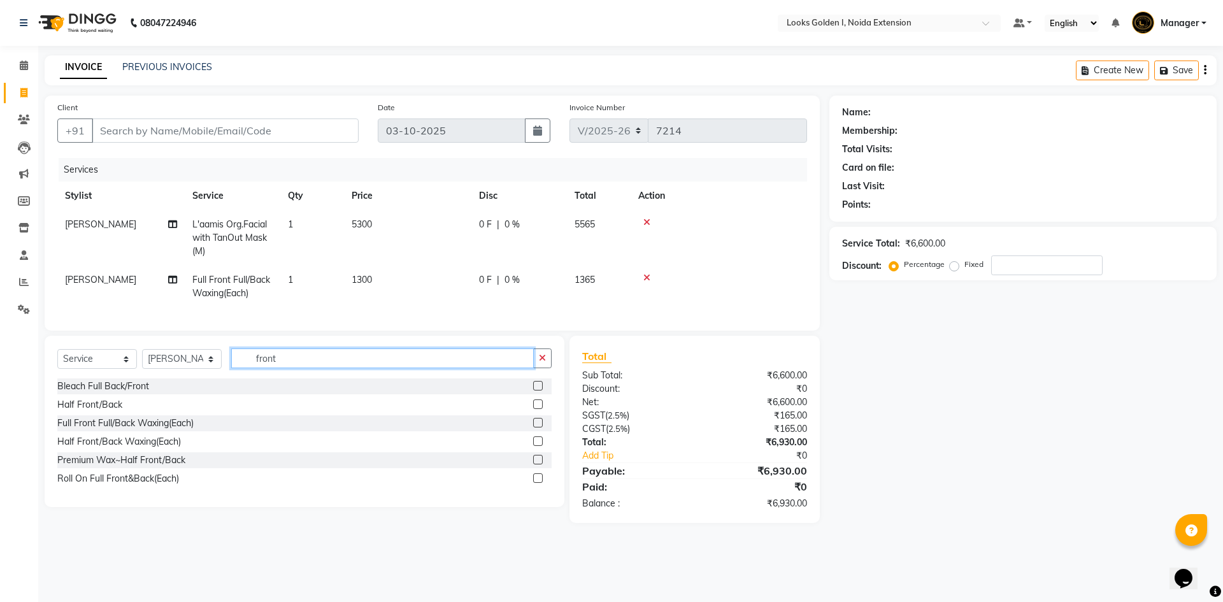
click at [333, 368] on input "front" at bounding box center [382, 359] width 303 height 20
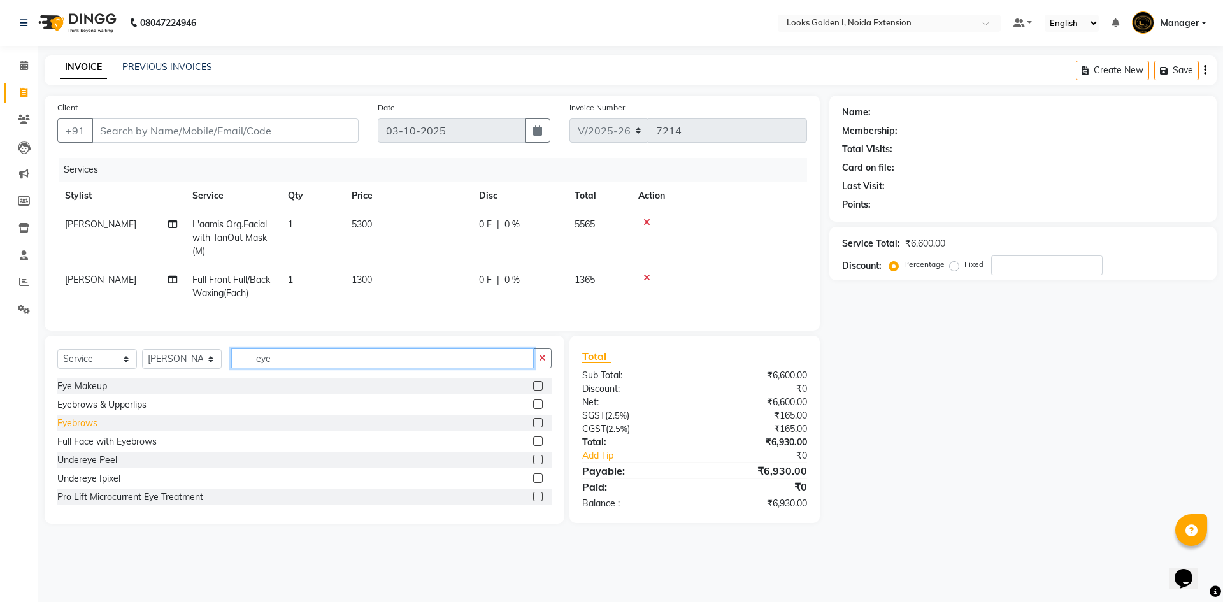
type input "eye"
click at [66, 430] on div "Eyebrows" at bounding box center [77, 423] width 40 height 13
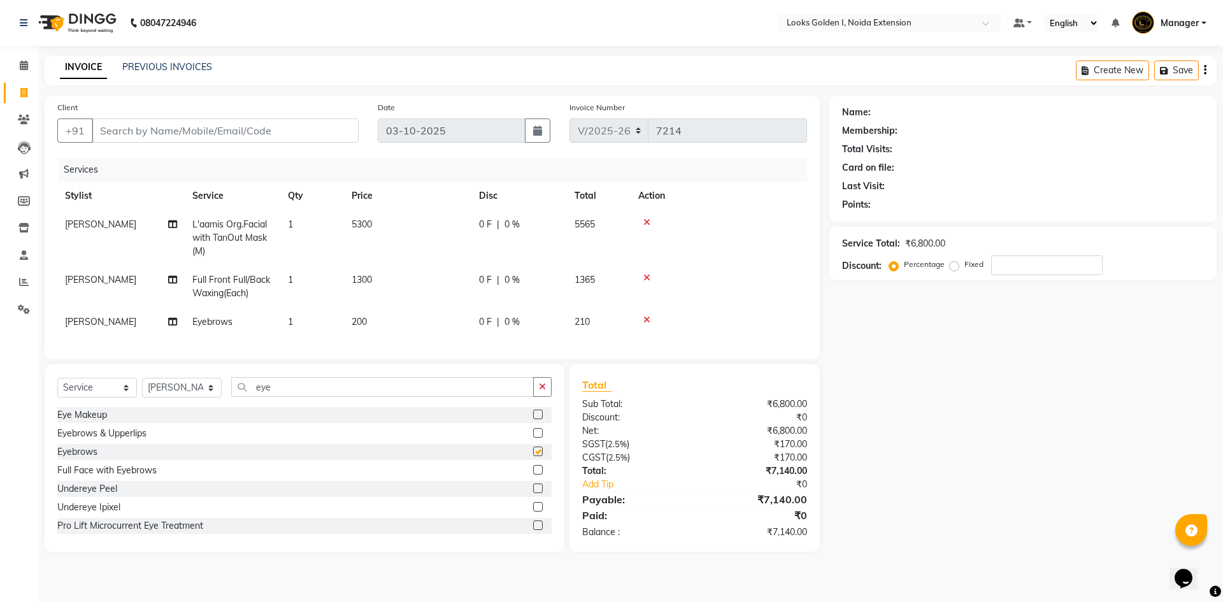
checkbox input "false"
click at [417, 306] on td "1300" at bounding box center [407, 287] width 127 height 42
select select "45908"
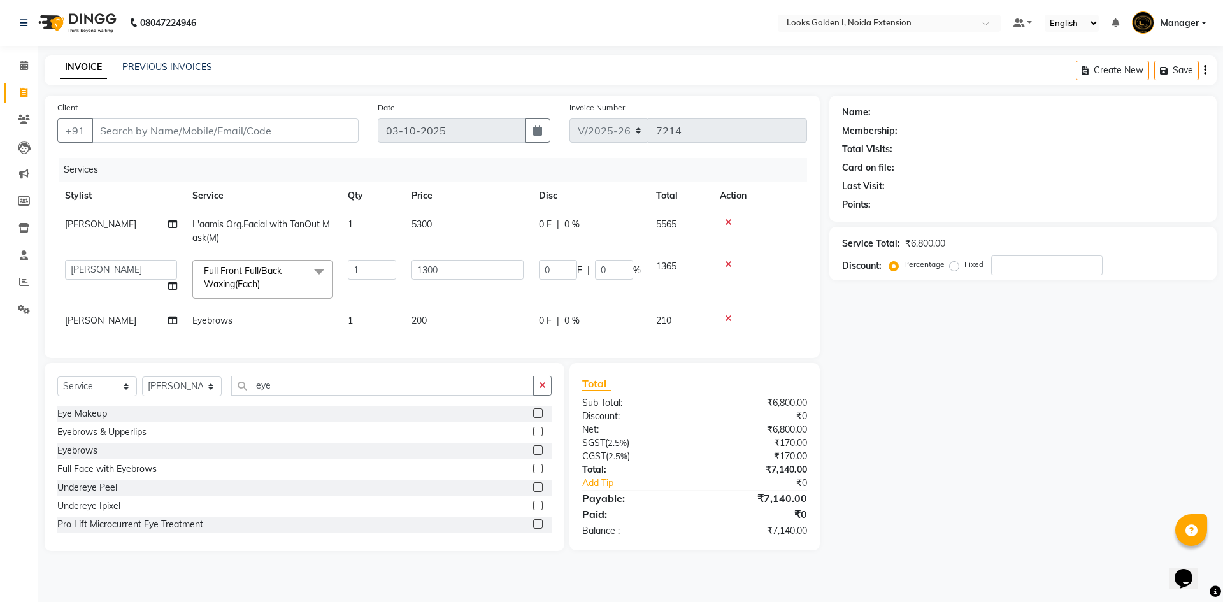
click at [444, 319] on td "200" at bounding box center [467, 320] width 127 height 29
select select "45908"
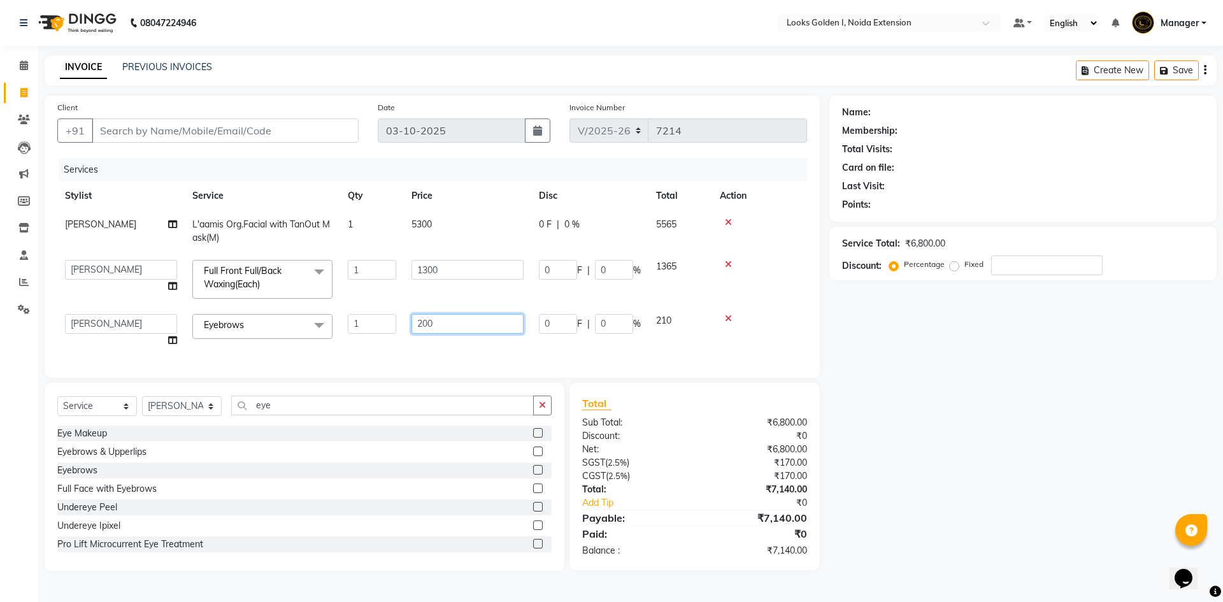
drag, startPoint x: 444, startPoint y: 319, endPoint x: 393, endPoint y: 334, distance: 53.2
click at [393, 334] on tr "Ajay_pdct Ali_Khan Anwar Arshad Asad ayush Counter_Sales Faheem Farmaan Gagan G…" at bounding box center [432, 330] width 750 height 48
click at [422, 322] on input "200" at bounding box center [468, 324] width 112 height 20
drag, startPoint x: 426, startPoint y: 324, endPoint x: 412, endPoint y: 322, distance: 14.2
click at [412, 322] on input "200" at bounding box center [468, 324] width 112 height 20
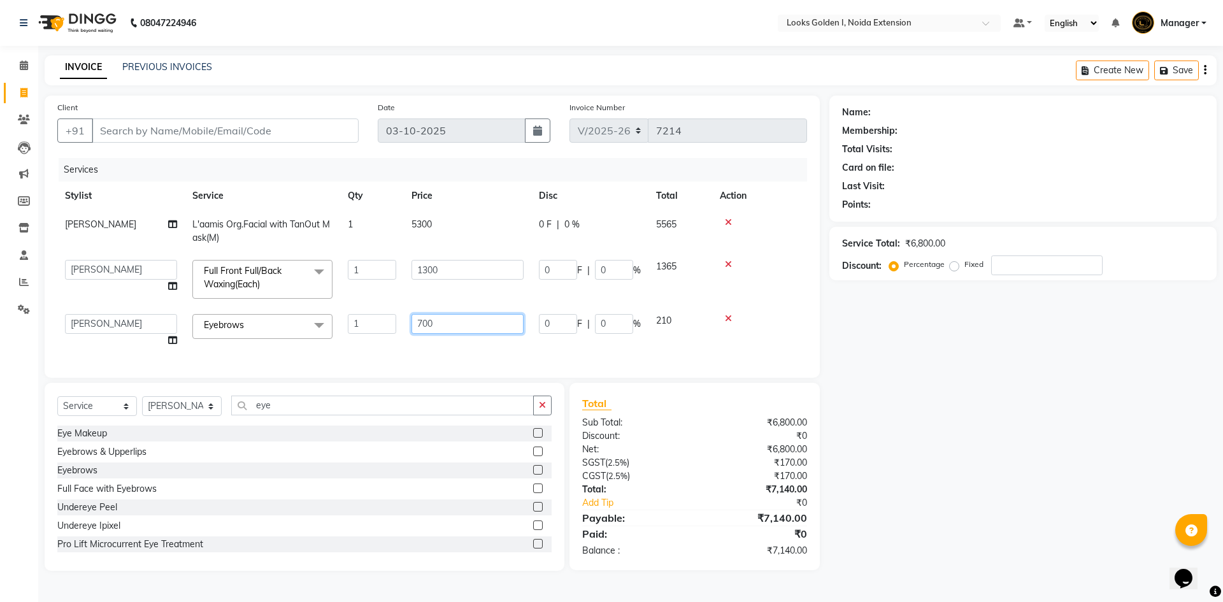
type input "70"
click at [285, 419] on div "Select Service Product Membership Package Voucher Prepaid Gift Card Select Styl…" at bounding box center [305, 477] width 520 height 188
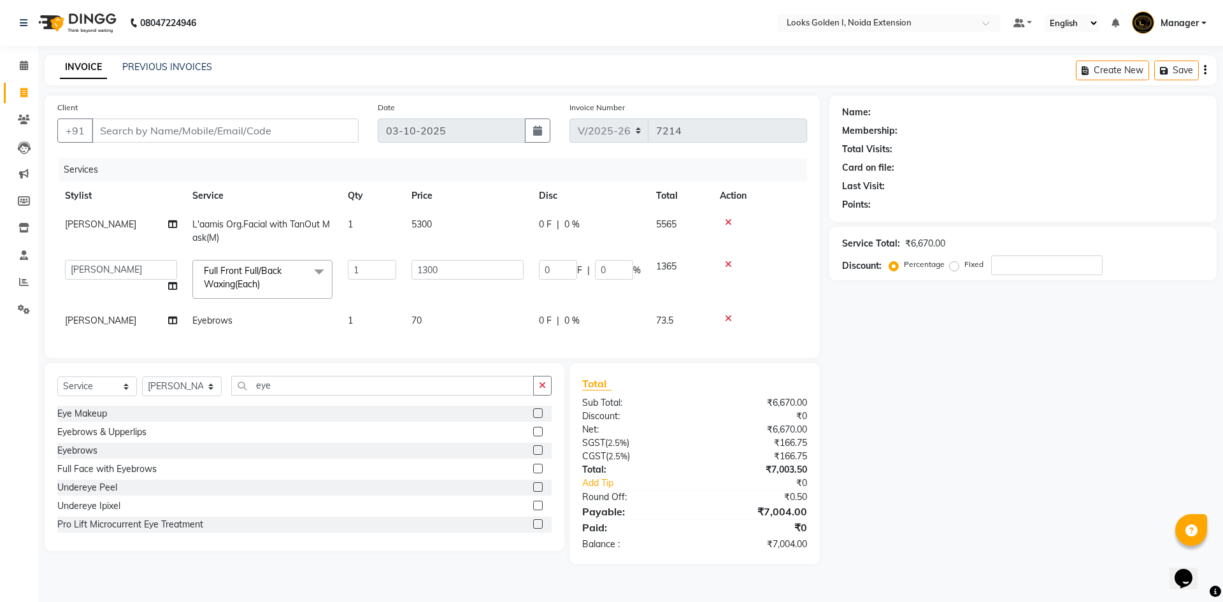
click at [285, 419] on div "Eye Makeup" at bounding box center [304, 414] width 494 height 16
click at [284, 396] on input "eye" at bounding box center [382, 386] width 303 height 20
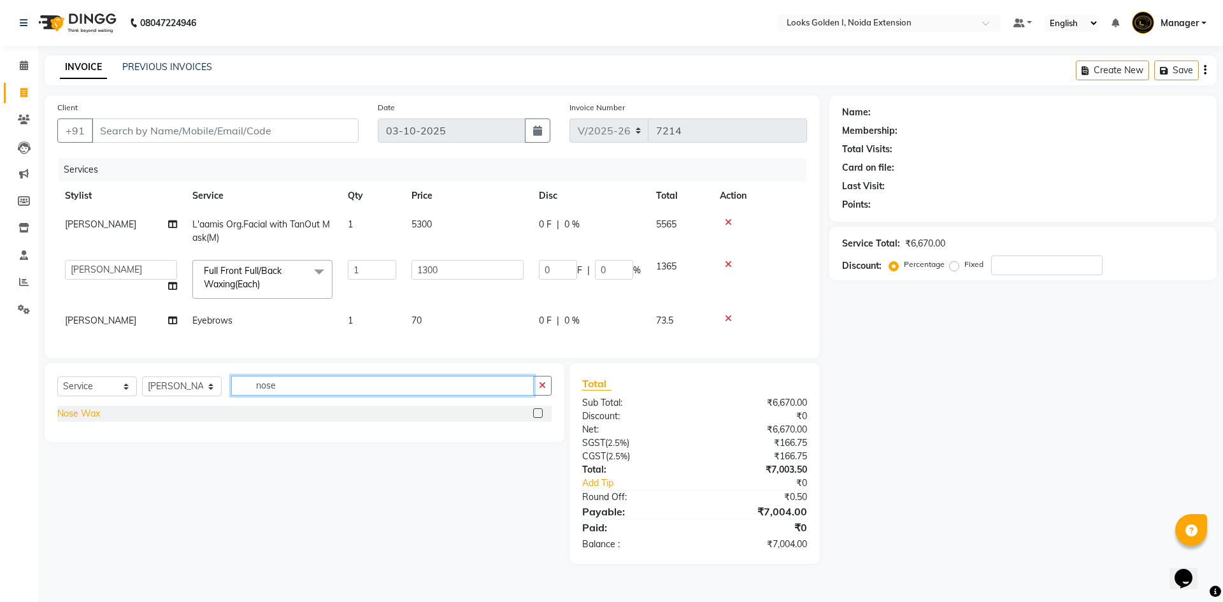
type input "nose"
click at [90, 421] on div "Nose Wax" at bounding box center [78, 413] width 43 height 13
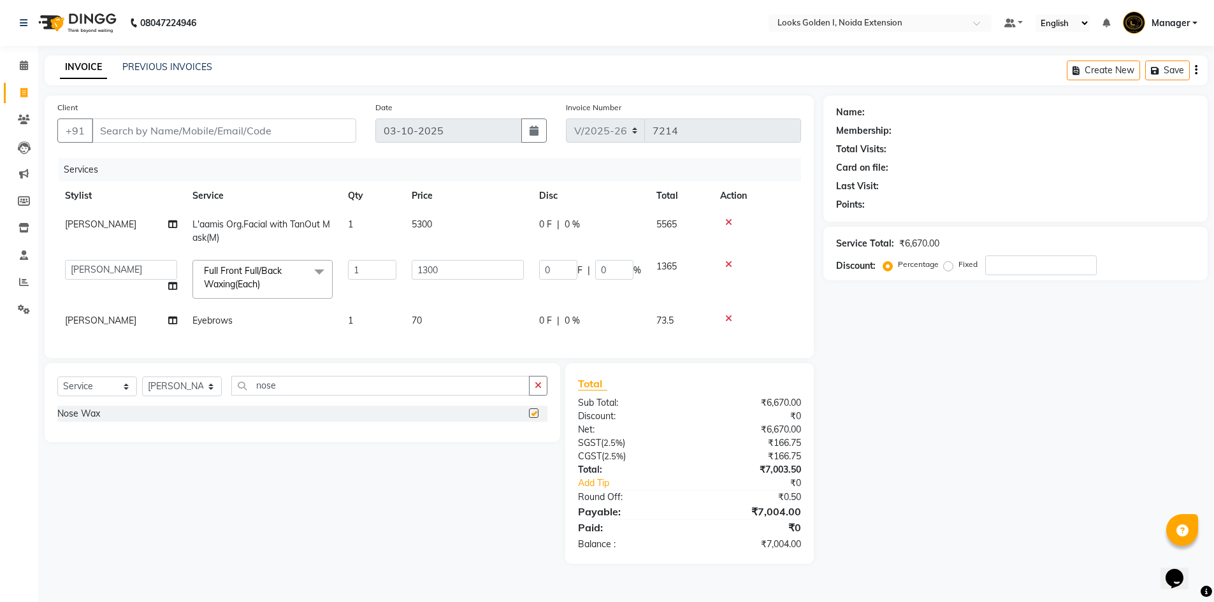
checkbox input "false"
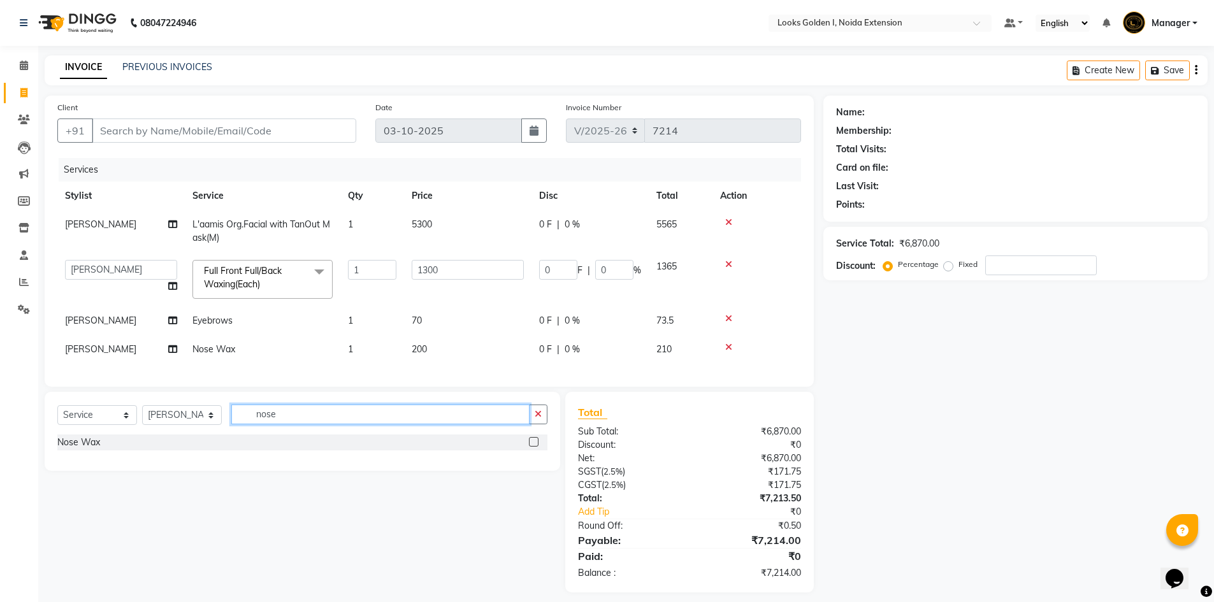
click at [299, 424] on input "nose" at bounding box center [380, 415] width 298 height 20
type input "c"
type input "upp"
click at [104, 486] on div "Upperlip~Wax" at bounding box center [86, 479] width 58 height 13
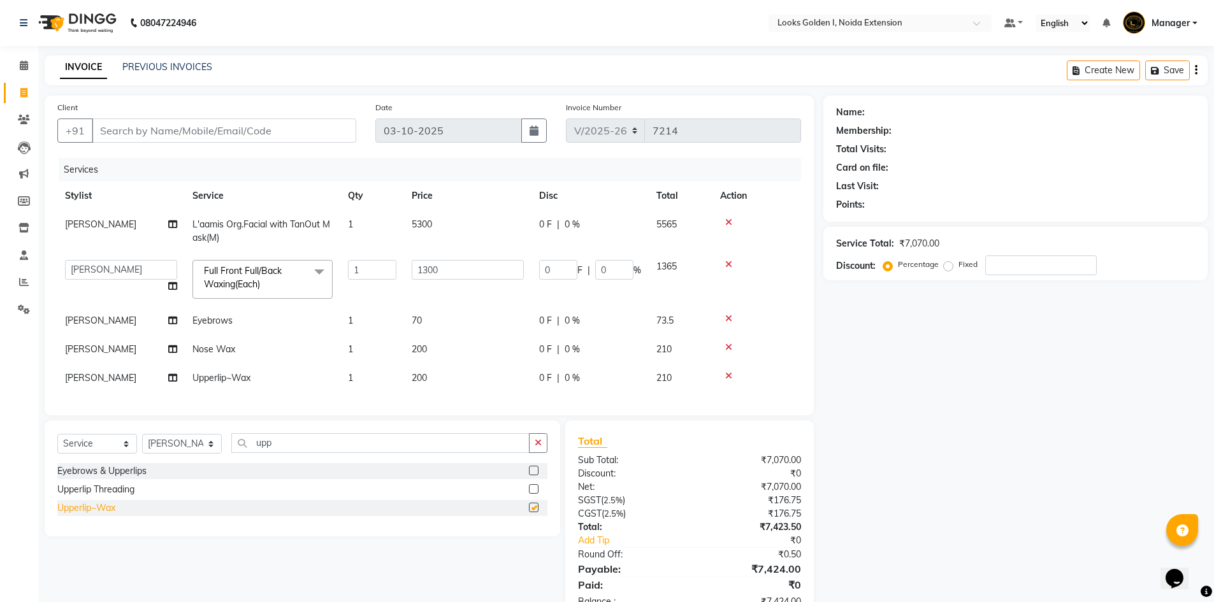
checkbox input "false"
click at [312, 453] on input "upp" at bounding box center [380, 443] width 298 height 20
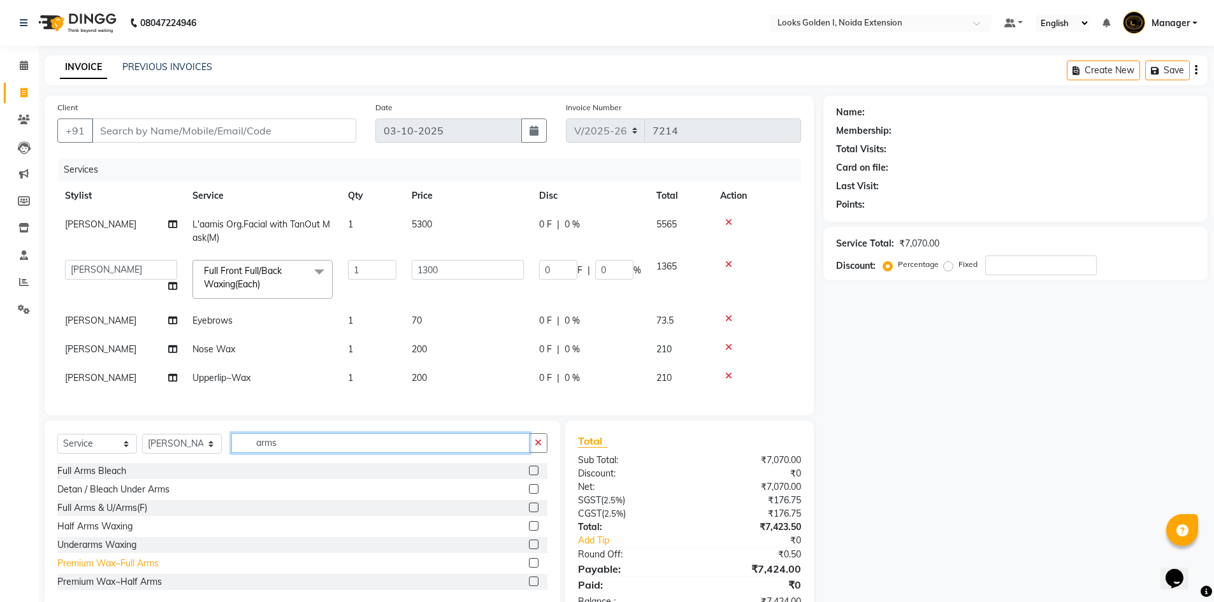
type input "arms"
click at [125, 570] on div "Premium Wax~Full Arms" at bounding box center [107, 563] width 101 height 13
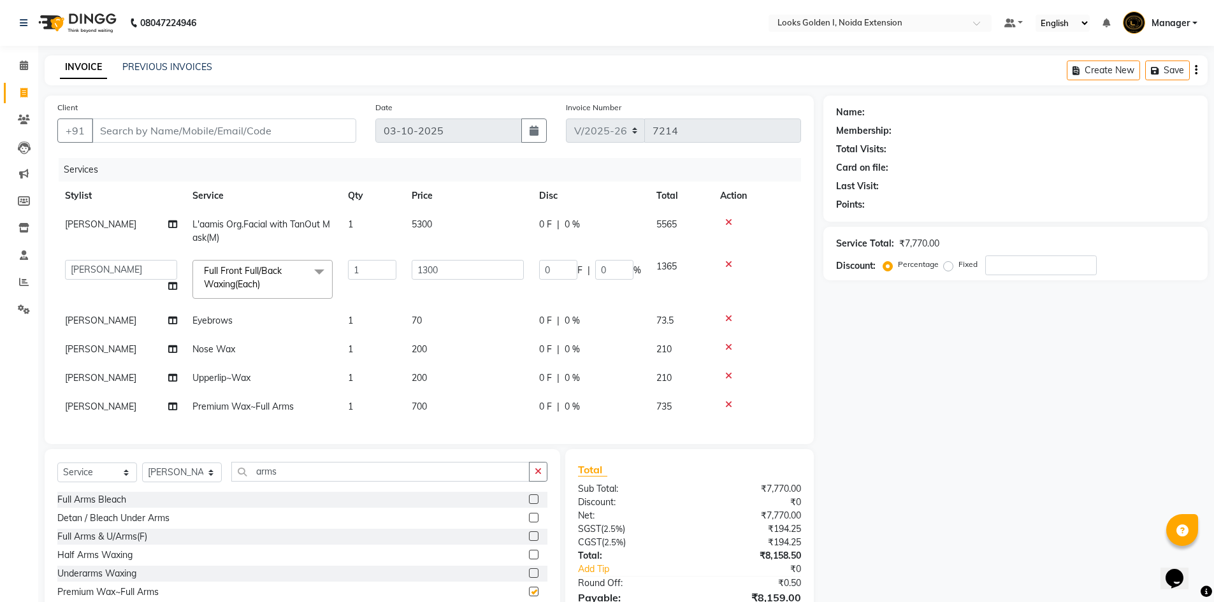
checkbox input "false"
click at [493, 404] on td "700" at bounding box center [467, 406] width 127 height 29
select select "45908"
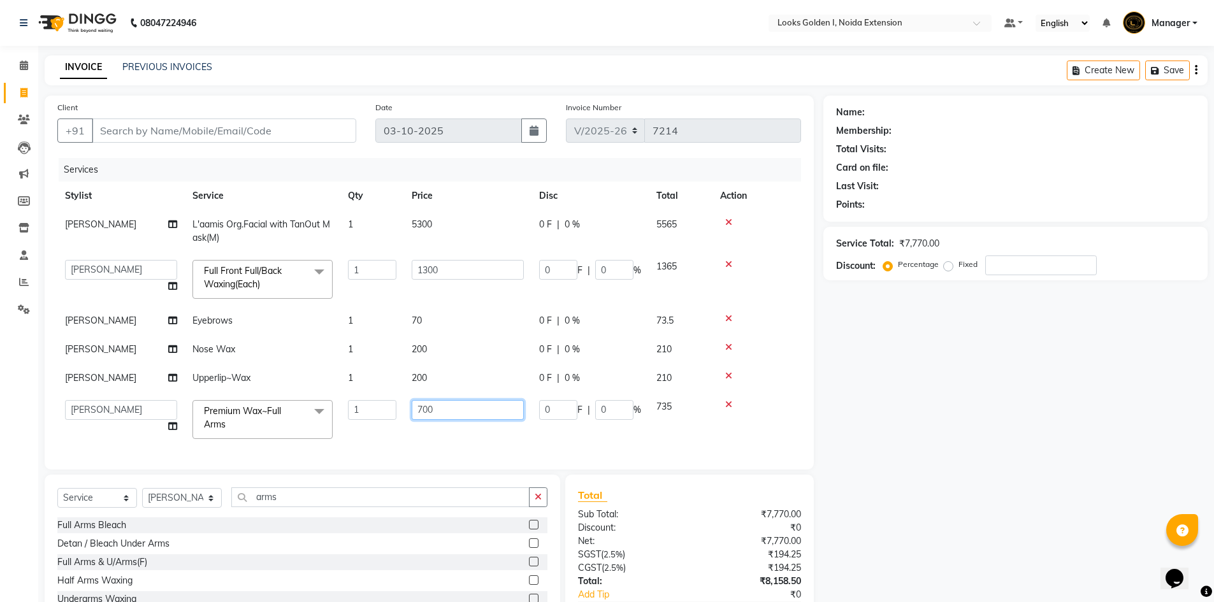
drag, startPoint x: 447, startPoint y: 409, endPoint x: 371, endPoint y: 419, distance: 75.8
click at [371, 419] on tr "Ajay_pdct Ali_Khan Anwar Arshad Asad ayush Counter_Sales Faheem Farmaan Gagan G…" at bounding box center [429, 419] width 744 height 54
type input "500"
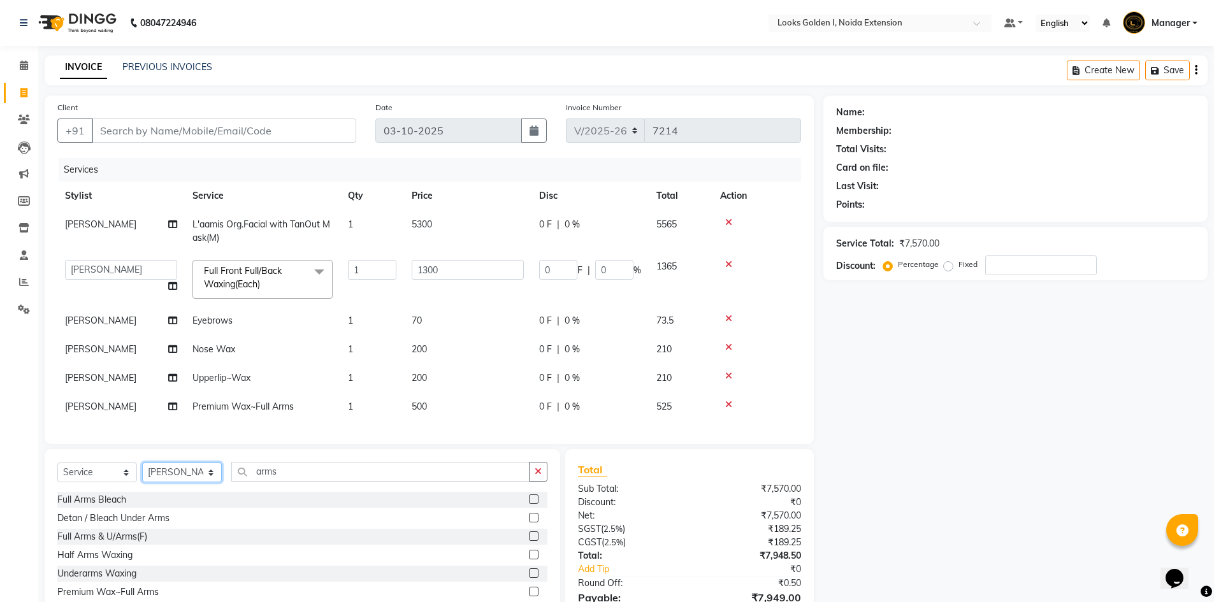
click at [178, 507] on div "Select Service Product Membership Package Voucher Prepaid Gift Card Select Styl…" at bounding box center [302, 543] width 515 height 188
select select "91655"
click at [312, 482] on input "arms" at bounding box center [380, 472] width 298 height 20
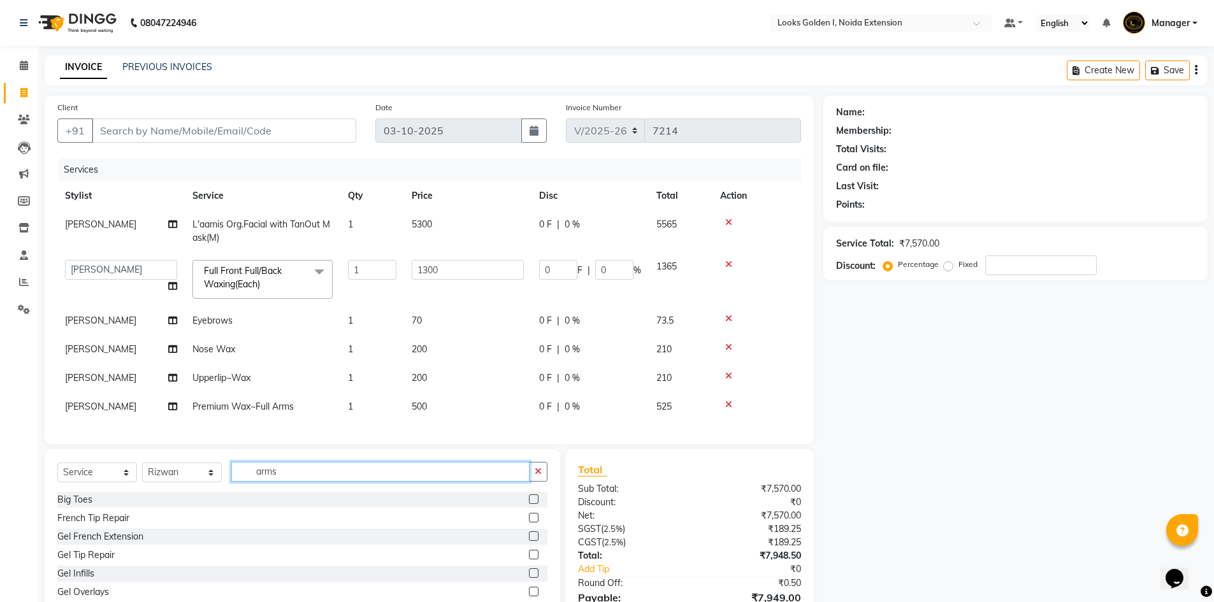
click at [312, 482] on input "arms" at bounding box center [380, 472] width 298 height 20
type input "root"
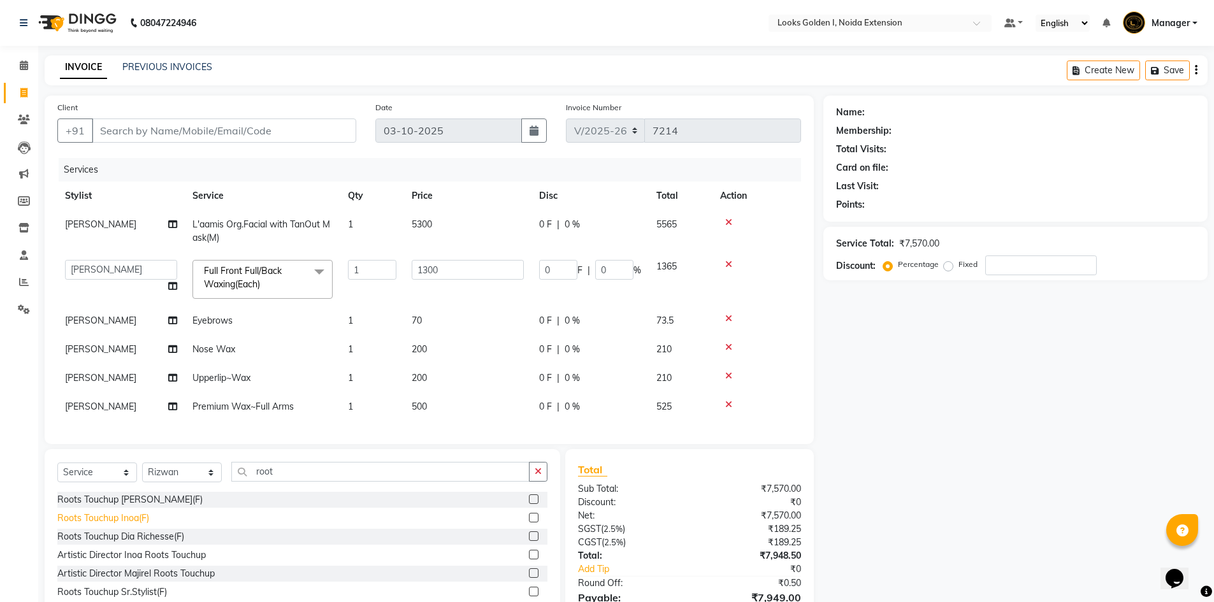
click at [119, 525] on div "Roots Touchup Inoa(F)" at bounding box center [103, 518] width 92 height 13
checkbox input "false"
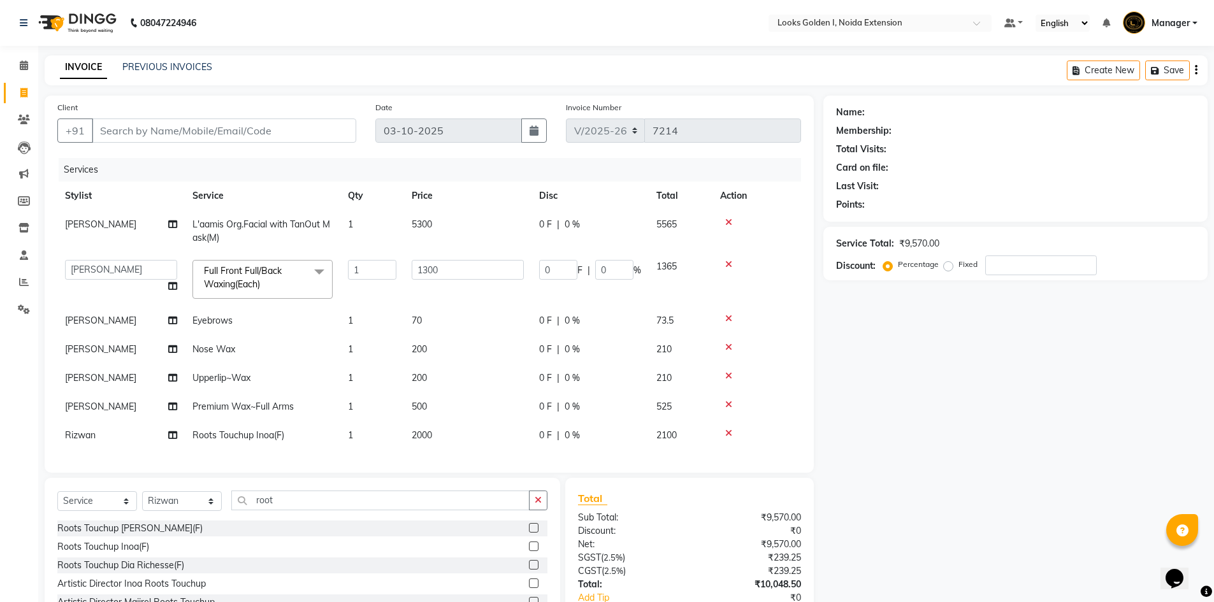
click at [442, 442] on td "2000" at bounding box center [467, 435] width 127 height 29
select select "91655"
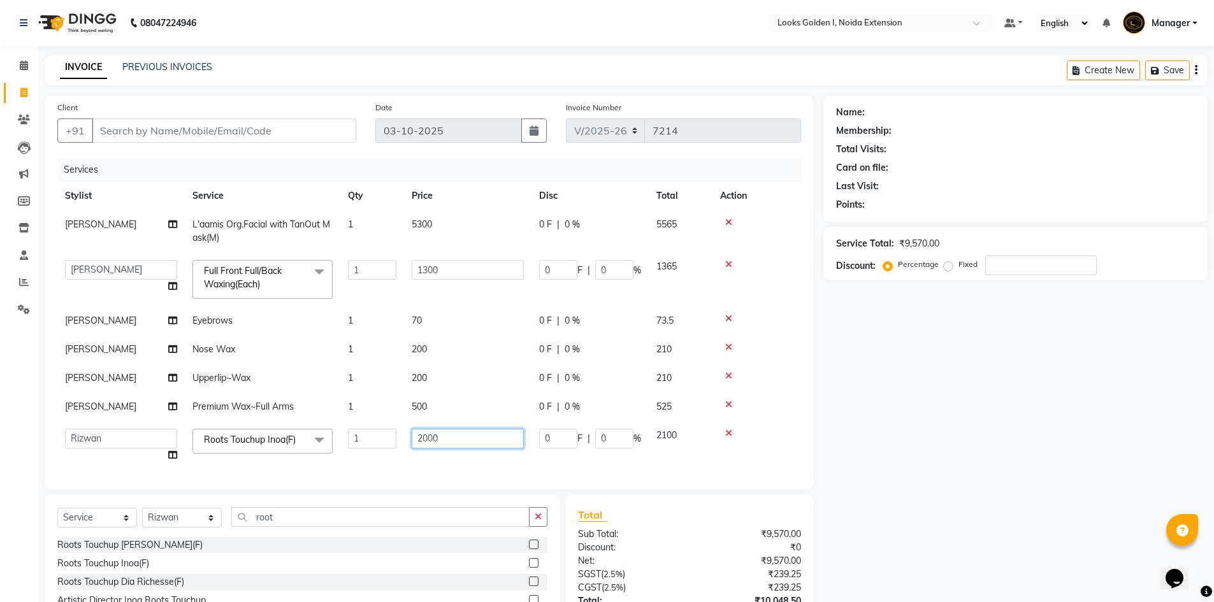
drag, startPoint x: 431, startPoint y: 439, endPoint x: 403, endPoint y: 445, distance: 28.6
click at [403, 445] on tr "Ajay_pdct Ali_Khan Anwar Arshad Asad ayush Counter_Sales Faheem Farmaan Gagan G…" at bounding box center [429, 445] width 744 height 48
type input "1600"
click at [176, 520] on div "Select Service Product Membership Package Voucher Prepaid Gift Card Select Styl…" at bounding box center [302, 588] width 515 height 188
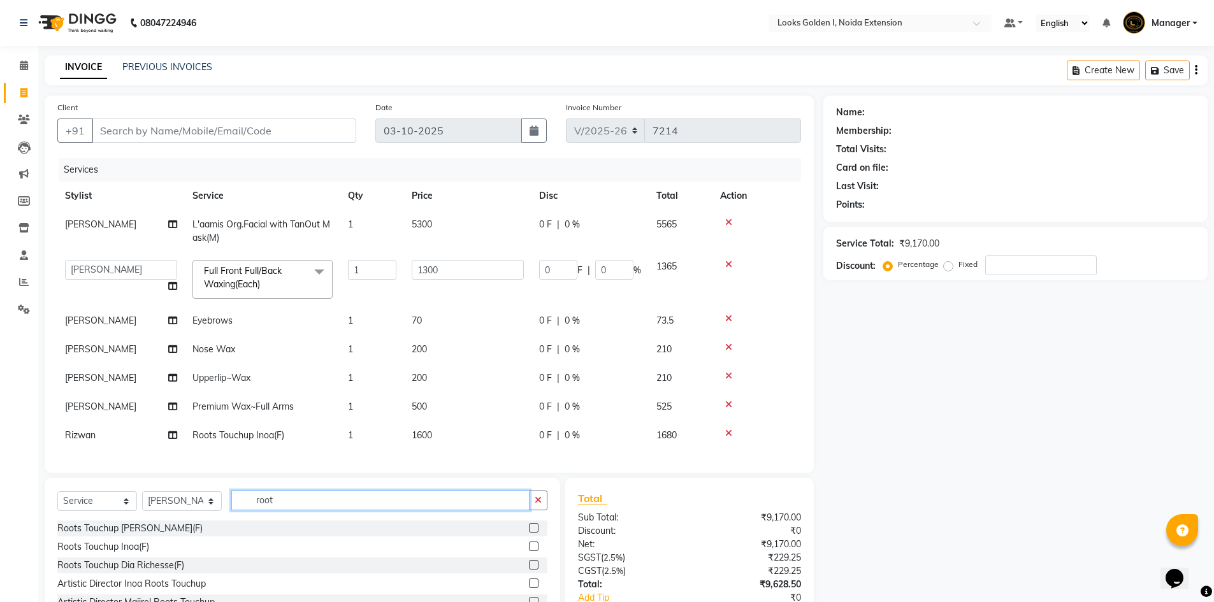
click at [281, 501] on input "root" at bounding box center [380, 501] width 298 height 20
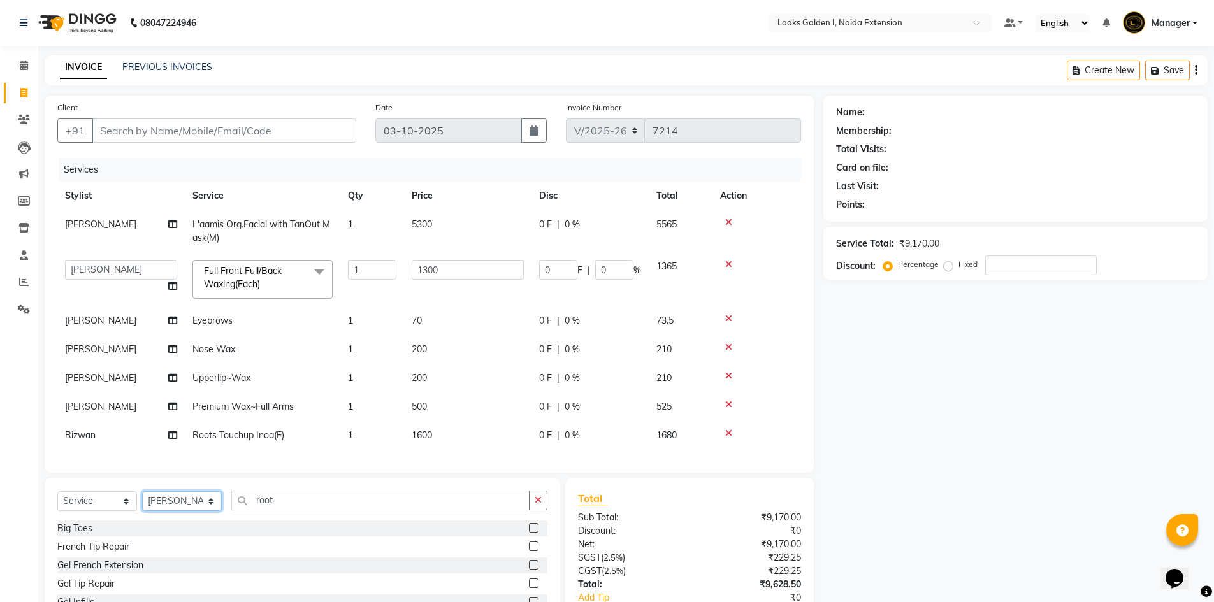
click at [188, 499] on select "Select Stylist Ajay_pdct Ali_Khan Anwar Arshad Asad ayush Counter_Sales Faheem …" at bounding box center [182, 501] width 80 height 20
select select "52723"
click at [272, 501] on input "root" at bounding box center [380, 501] width 298 height 20
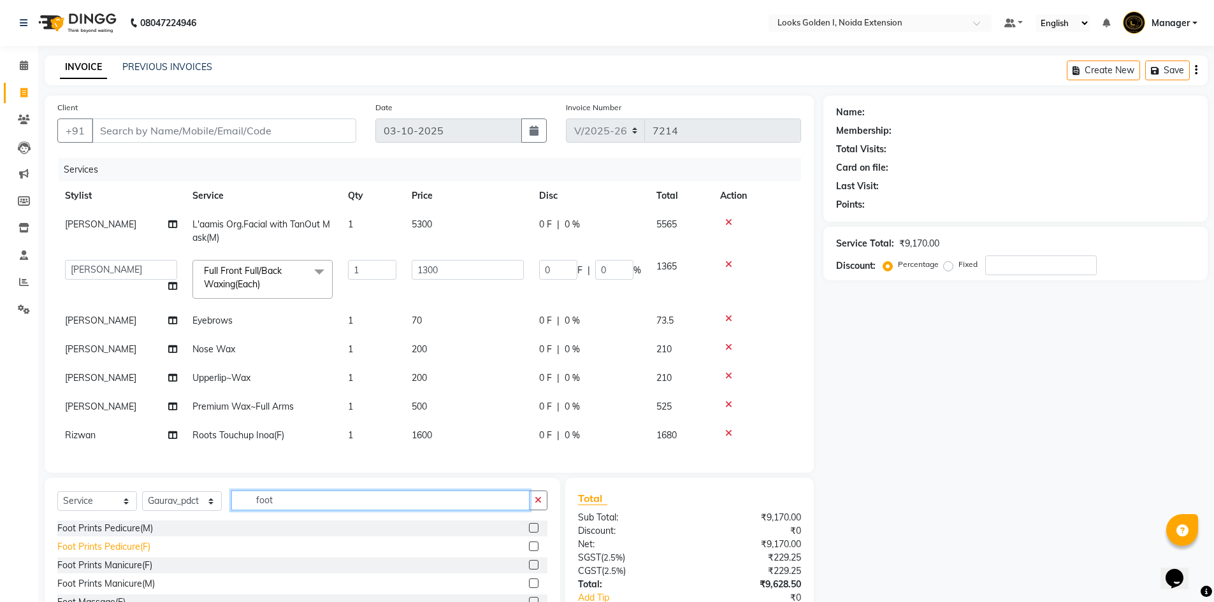
type input "foot"
click at [125, 546] on div "Foot Prints Pedicure(F)" at bounding box center [103, 546] width 93 height 13
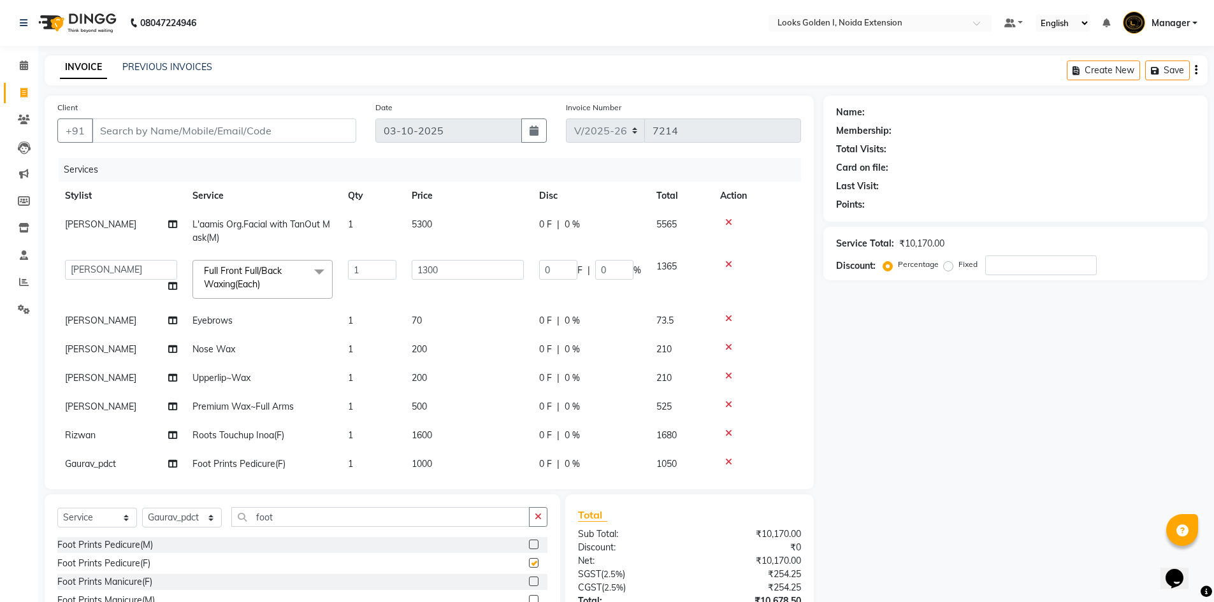
checkbox input "false"
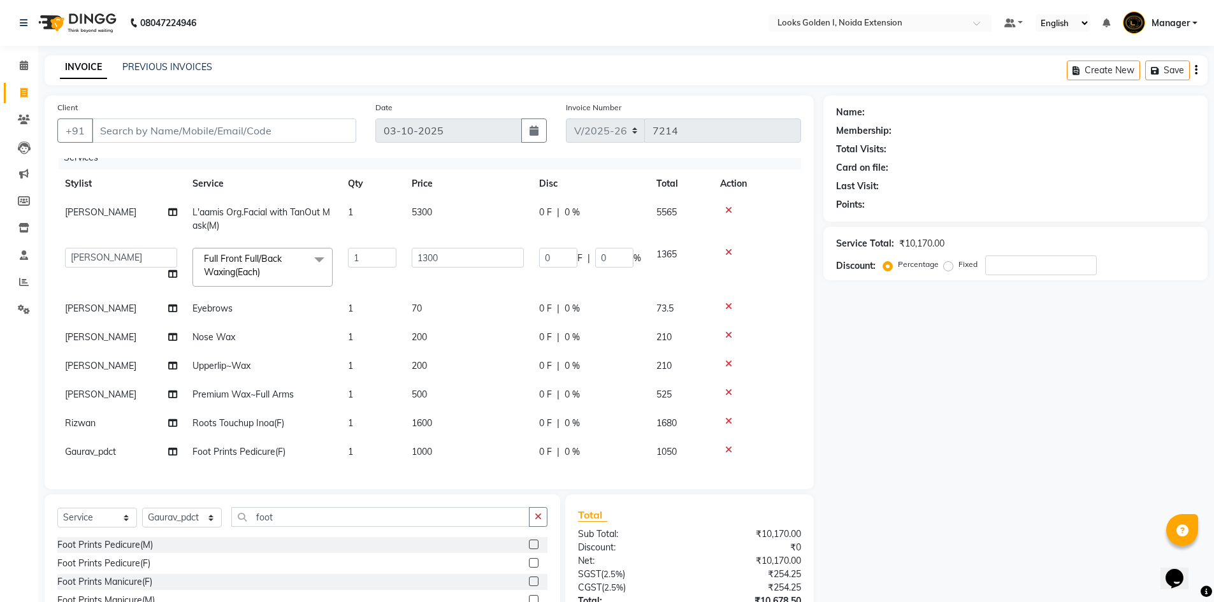
scroll to position [22, 0]
click at [445, 420] on td "1600" at bounding box center [467, 423] width 127 height 29
select select "91655"
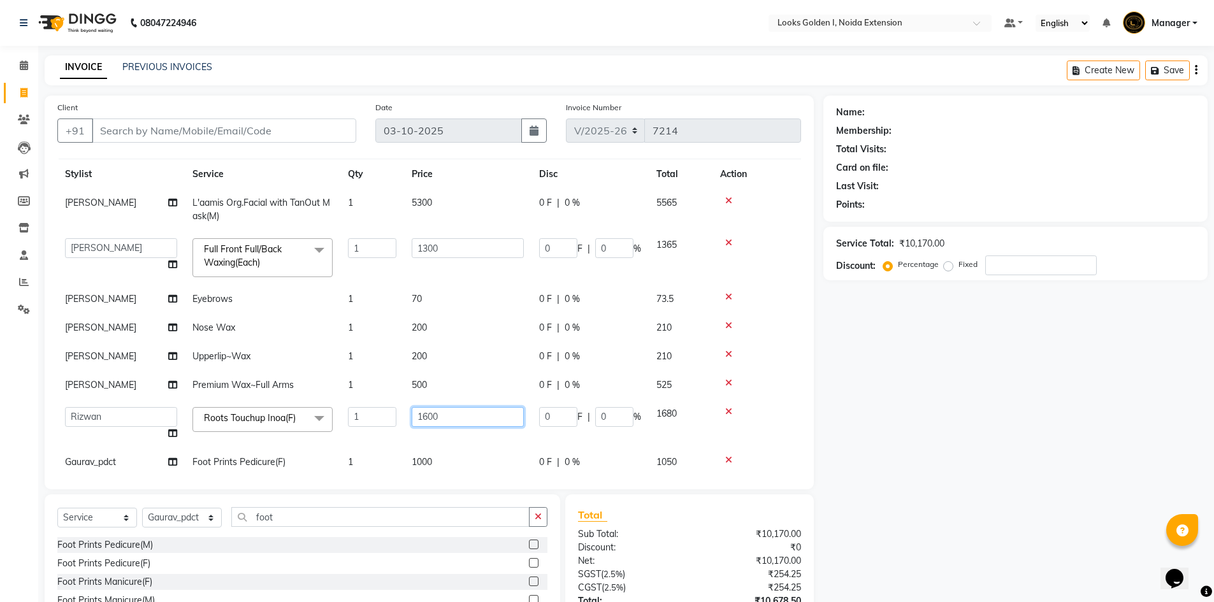
drag, startPoint x: 431, startPoint y: 415, endPoint x: 422, endPoint y: 414, distance: 8.4
click at [422, 414] on input "1600" at bounding box center [468, 417] width 112 height 20
type input "1500"
click at [422, 460] on div "Services Stylist Service Qty Price Disc Total Action Shagufta L'aamis Org.Facia…" at bounding box center [429, 317] width 744 height 319
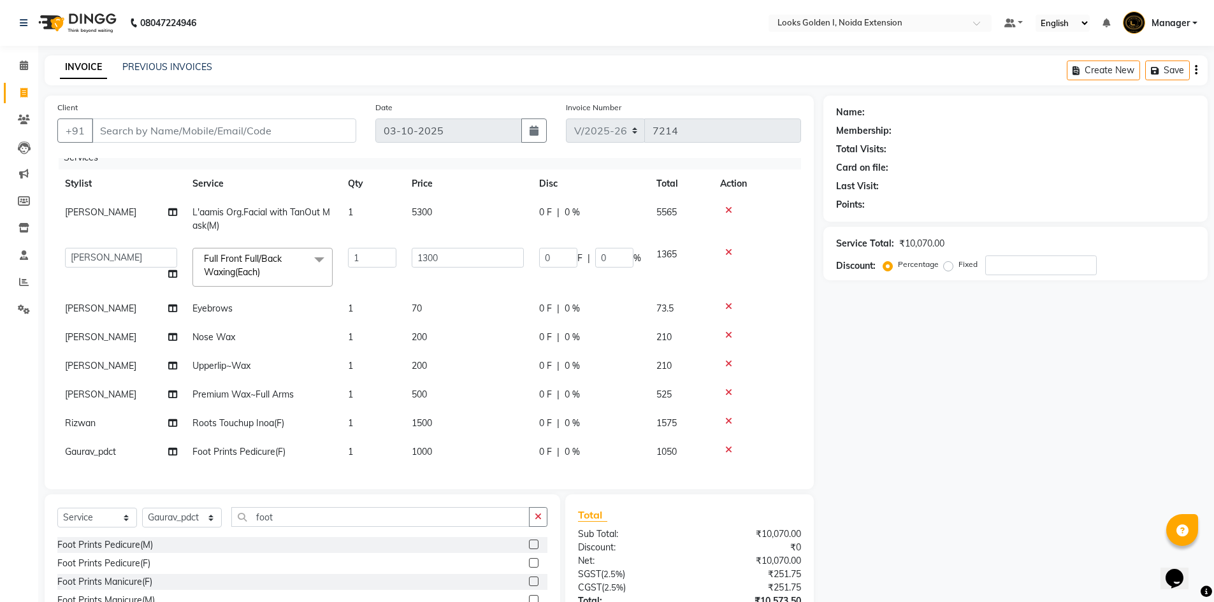
click at [426, 446] on span "1000" at bounding box center [422, 451] width 20 height 11
select select "52723"
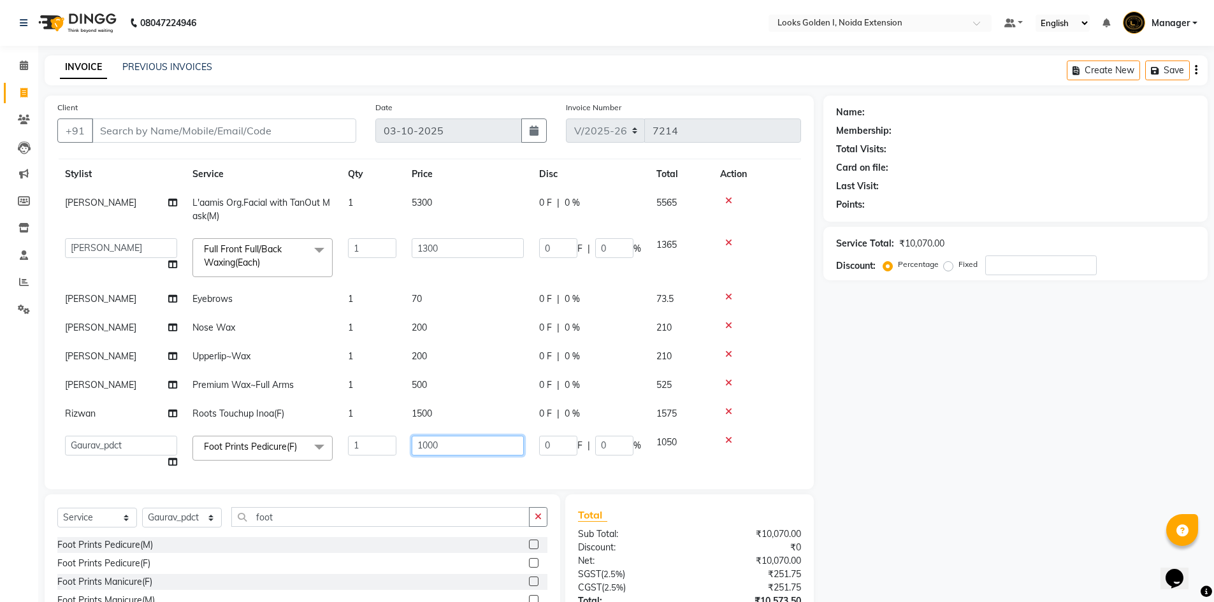
drag, startPoint x: 431, startPoint y: 444, endPoint x: 400, endPoint y: 452, distance: 32.8
click at [400, 452] on tr "Ajay_pdct Ali_Khan Anwar Arshad Asad ayush Counter_Sales Faheem Farmaan Gagan G…" at bounding box center [429, 452] width 744 height 48
type input "850"
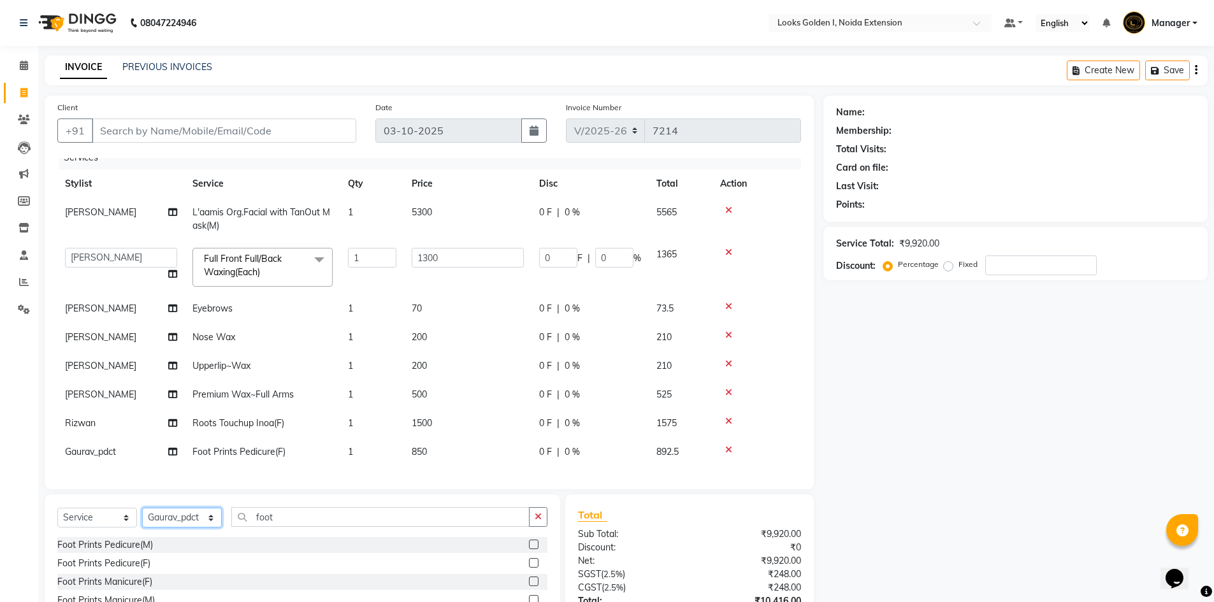
click at [187, 517] on select "Select Stylist Ajay_pdct Ali_Khan Anwar Arshad Asad ayush Counter_Sales Faheem …" at bounding box center [182, 518] width 80 height 20
select select "85709"
click at [142, 508] on select "Select Stylist Ajay_pdct Ali_Khan Anwar Arshad Asad ayush Counter_Sales Faheem …" at bounding box center [182, 518] width 80 height 20
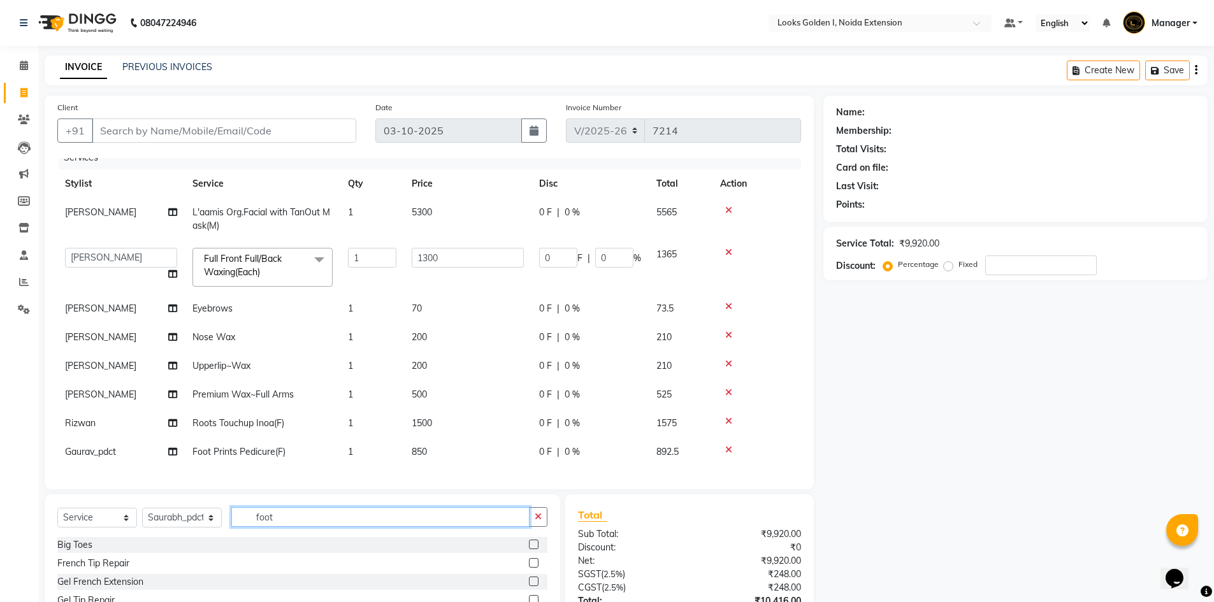
click at [297, 515] on input "foot" at bounding box center [380, 517] width 298 height 20
type input "foot"
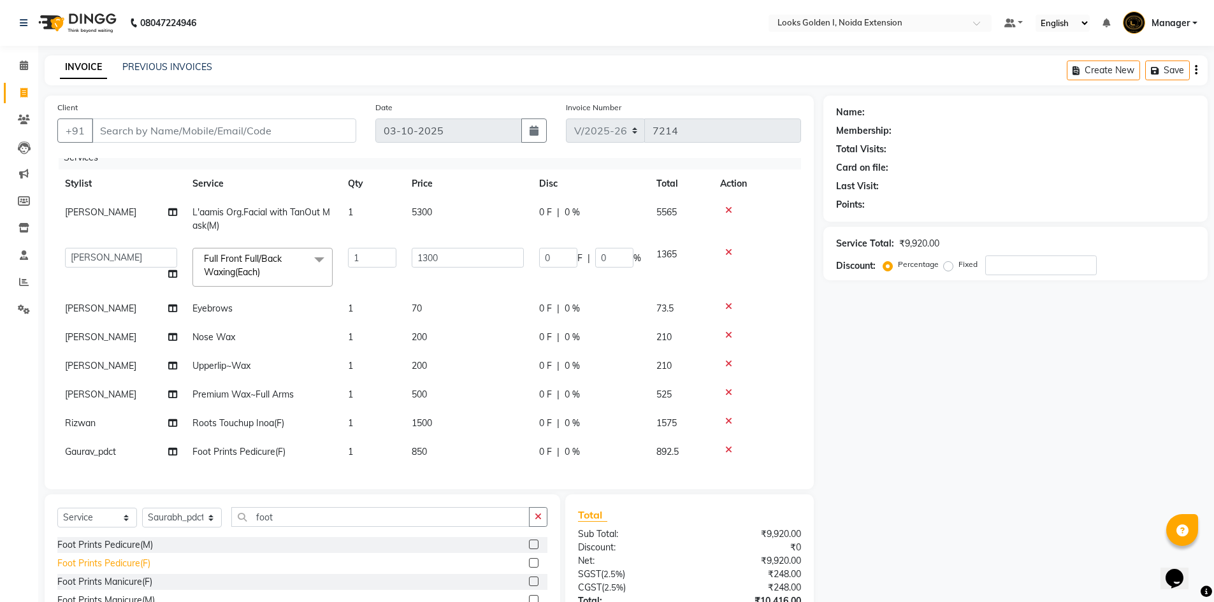
click at [119, 563] on div "Foot Prints Pedicure(F)" at bounding box center [103, 563] width 93 height 13
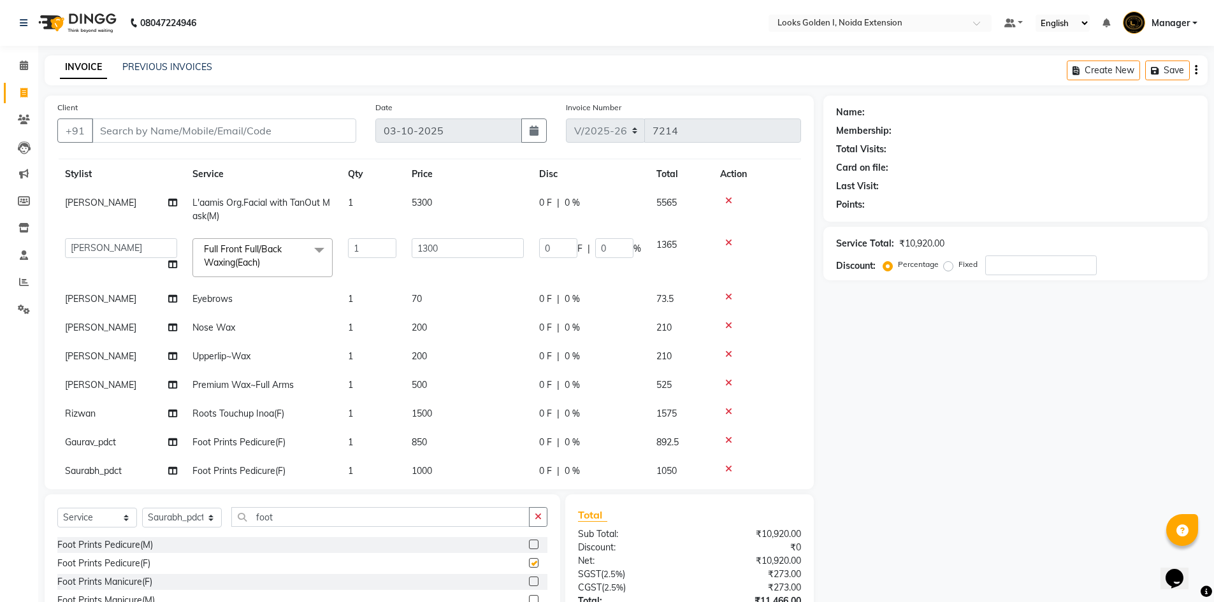
checkbox input "false"
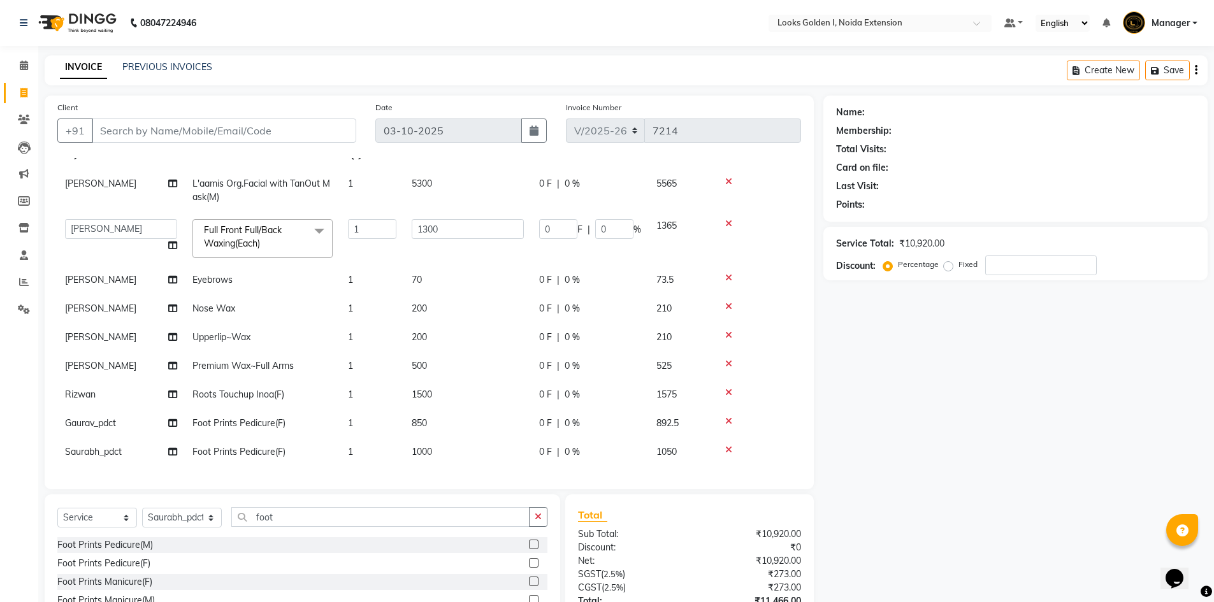
click at [449, 442] on td "1000" at bounding box center [467, 452] width 127 height 29
select select "85709"
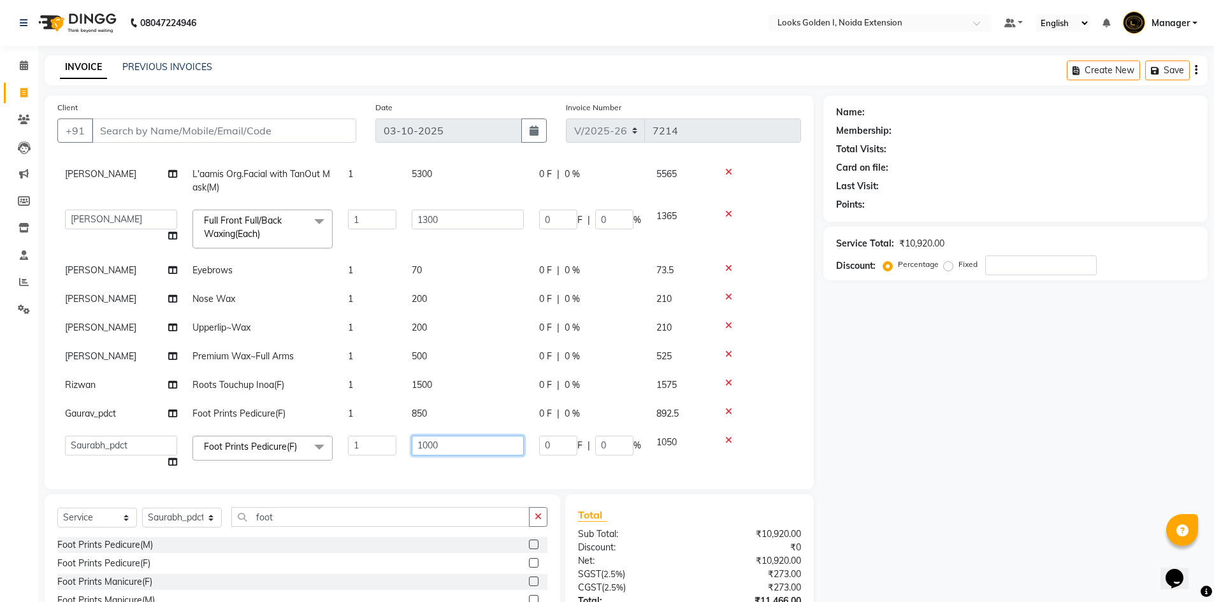
drag, startPoint x: 432, startPoint y: 447, endPoint x: 381, endPoint y: 452, distance: 51.2
click at [381, 452] on tr "Ajay_pdct Ali_Khan Anwar Arshad Asad ayush Counter_Sales Faheem Farmaan Gagan G…" at bounding box center [429, 452] width 744 height 48
type input "850"
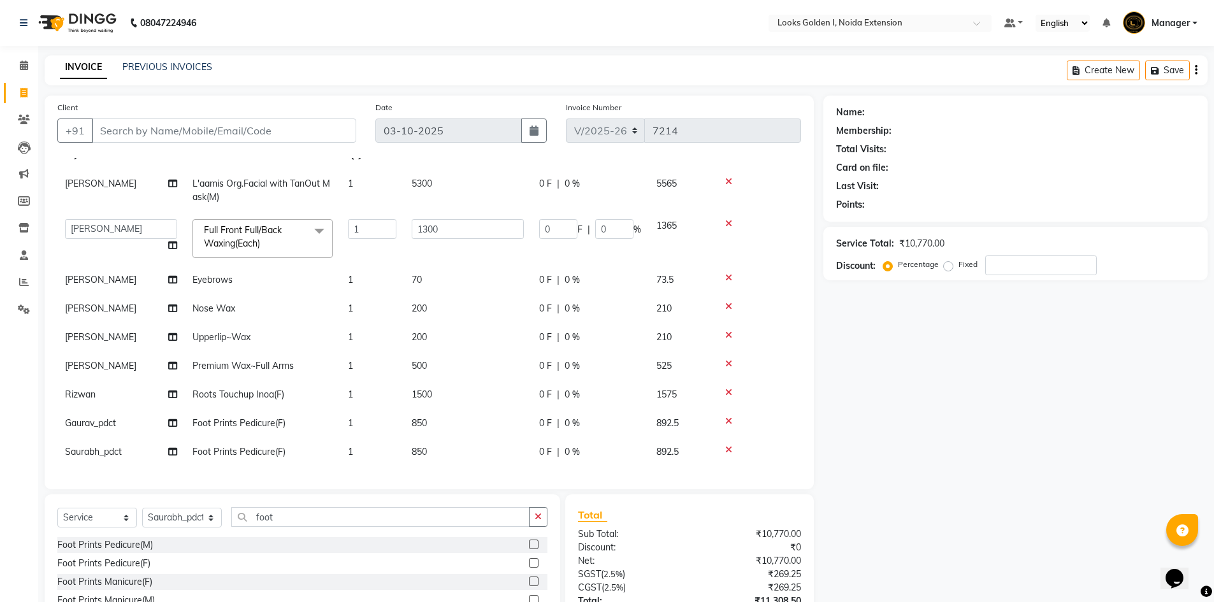
click at [751, 420] on td at bounding box center [756, 423] width 89 height 29
click at [279, 522] on input "foot" at bounding box center [380, 517] width 298 height 20
type input "spa"
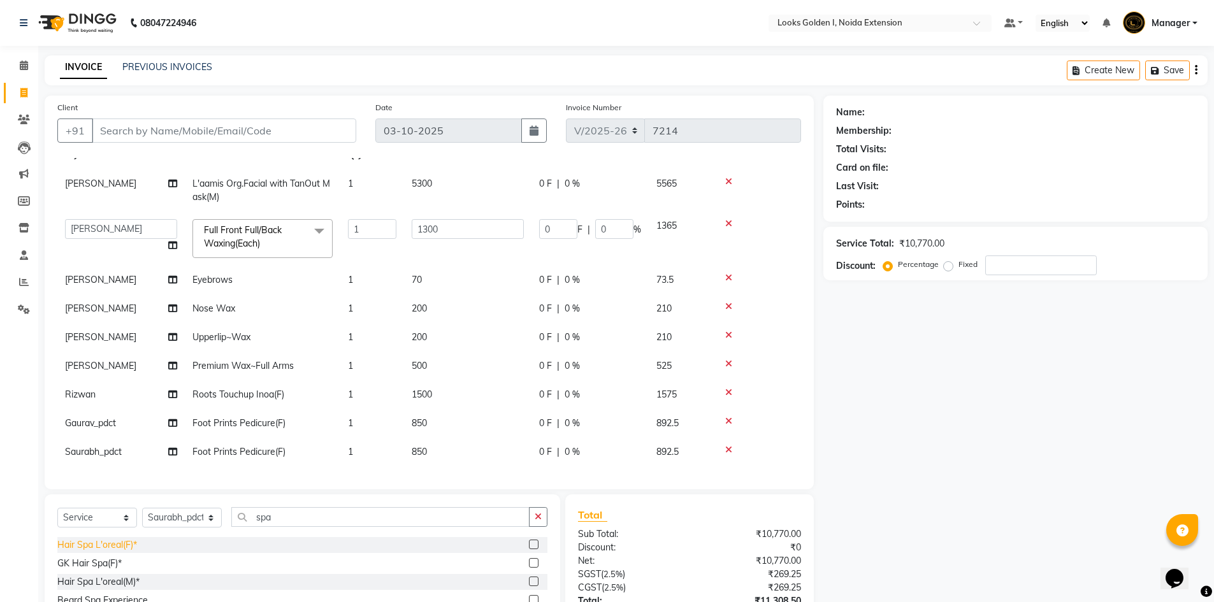
click at [83, 545] on div "Hair Spa L'oreal(F)*" at bounding box center [97, 544] width 80 height 13
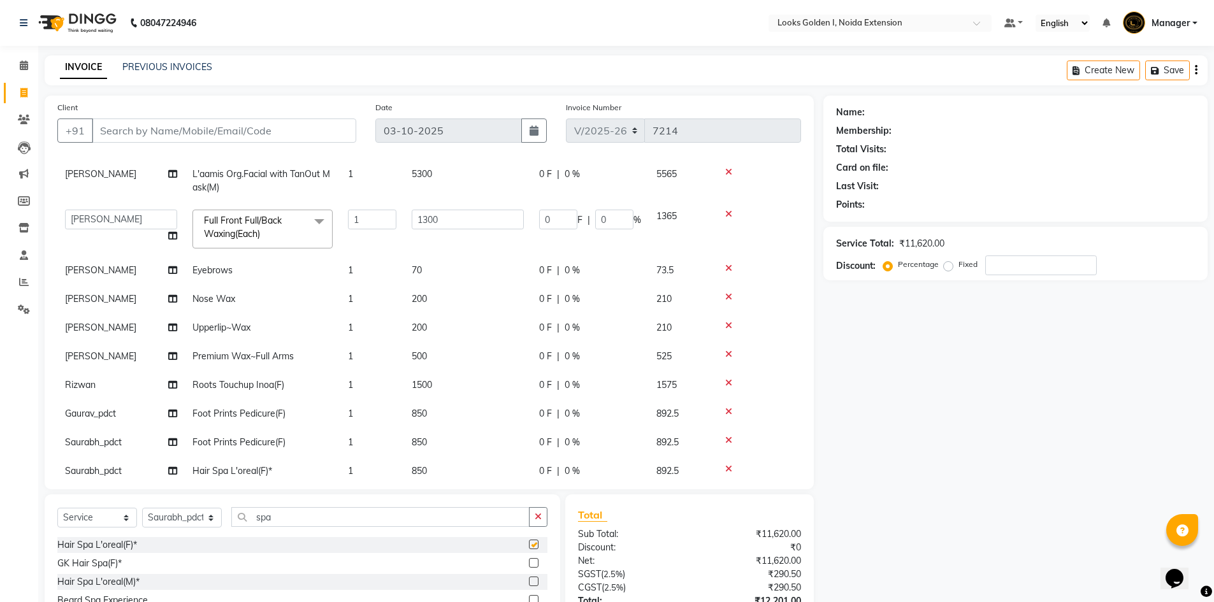
checkbox input "false"
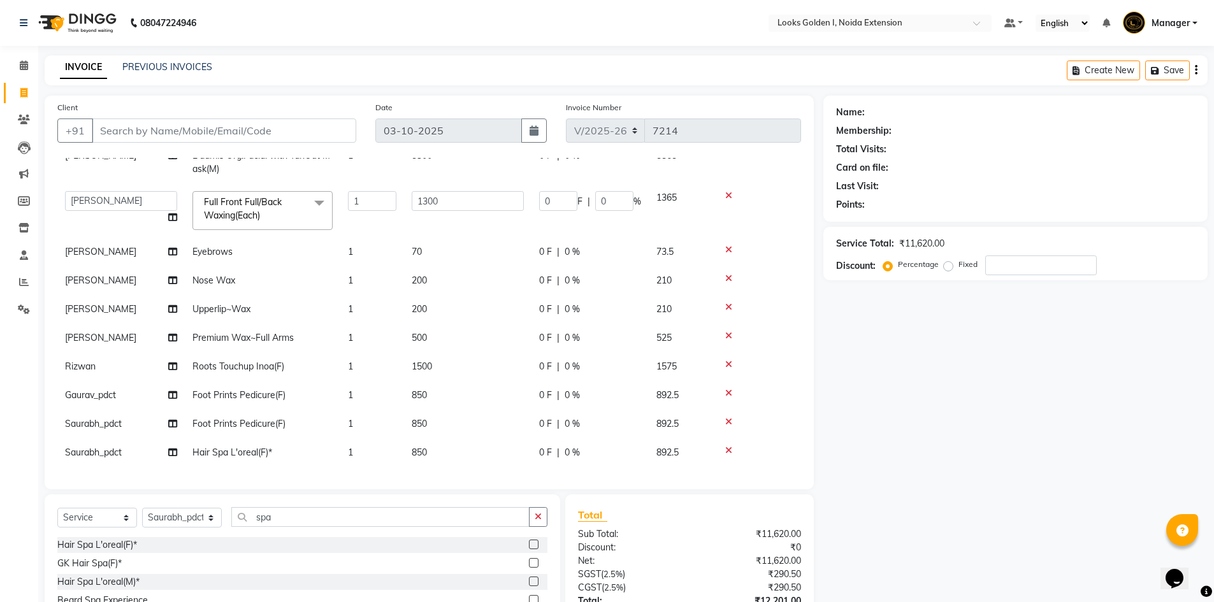
scroll to position [79, 0]
click at [443, 442] on td "850" at bounding box center [467, 452] width 127 height 29
select select "85709"
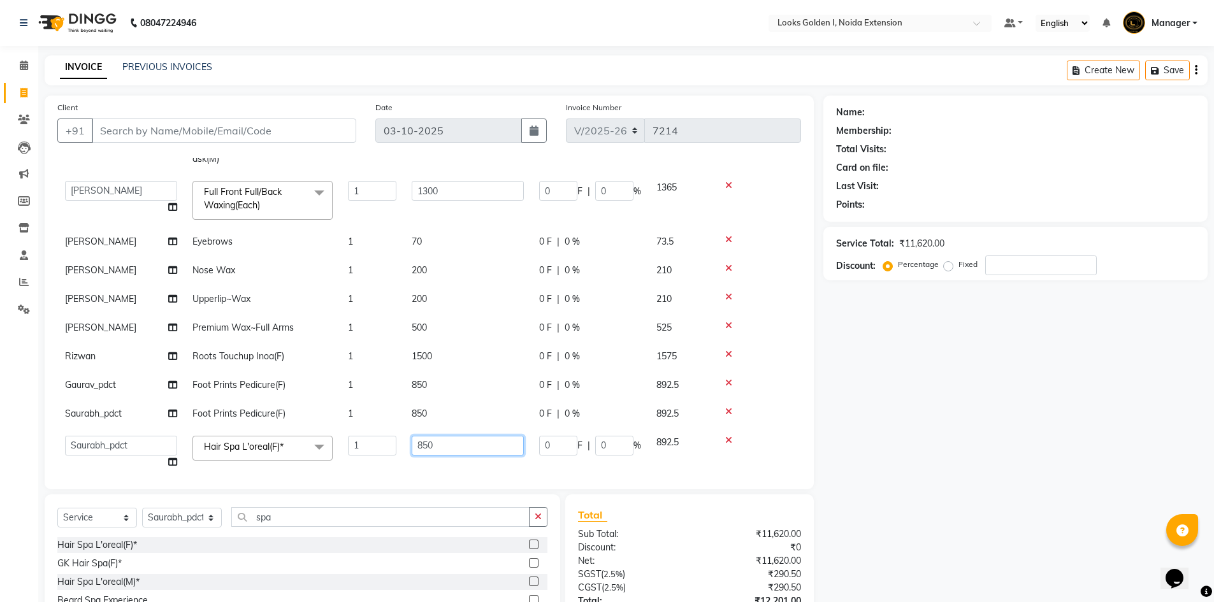
drag, startPoint x: 454, startPoint y: 440, endPoint x: 371, endPoint y: 452, distance: 83.0
click at [371, 452] on tr "Ajay_pdct Ali_Khan Anwar Arshad Asad ayush Counter_Sales Faheem Farmaan Gagan G…" at bounding box center [429, 452] width 744 height 48
type input "2500"
click at [763, 400] on td at bounding box center [756, 414] width 89 height 29
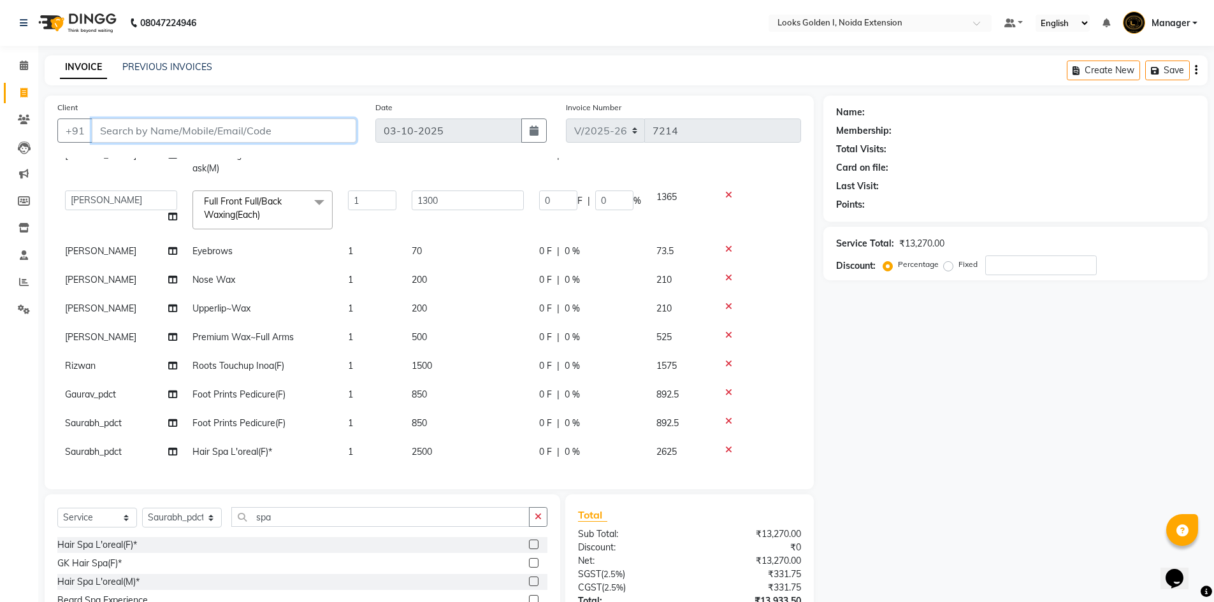
click at [268, 122] on input "Client" at bounding box center [224, 131] width 264 height 24
type input "8"
type input "0"
type input "8285451440"
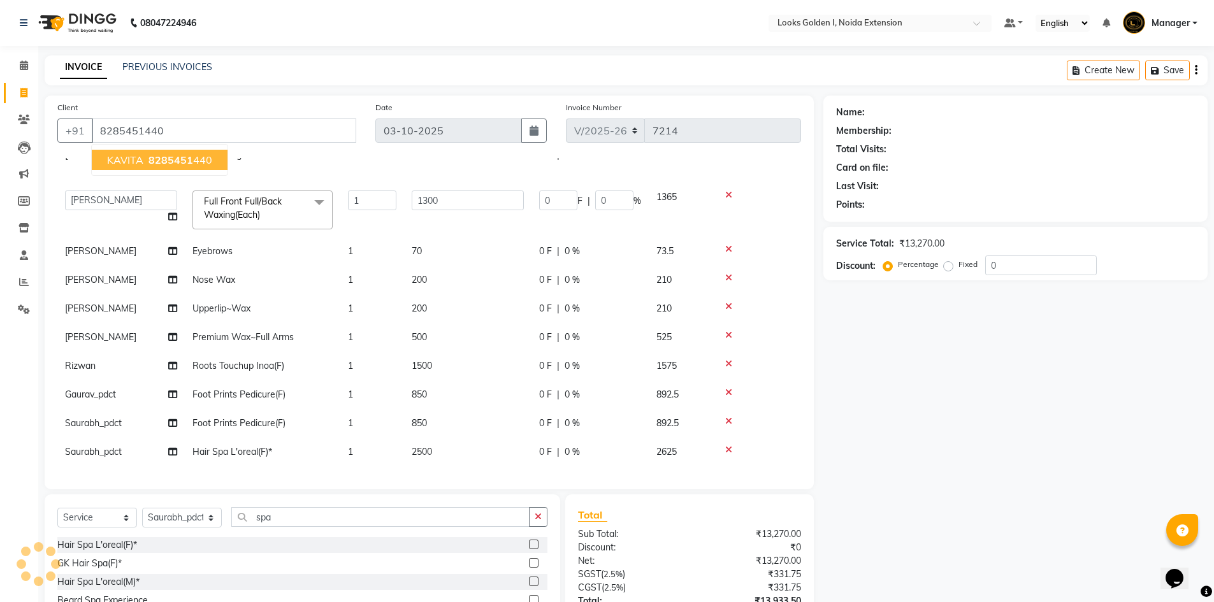
select select "1: Object"
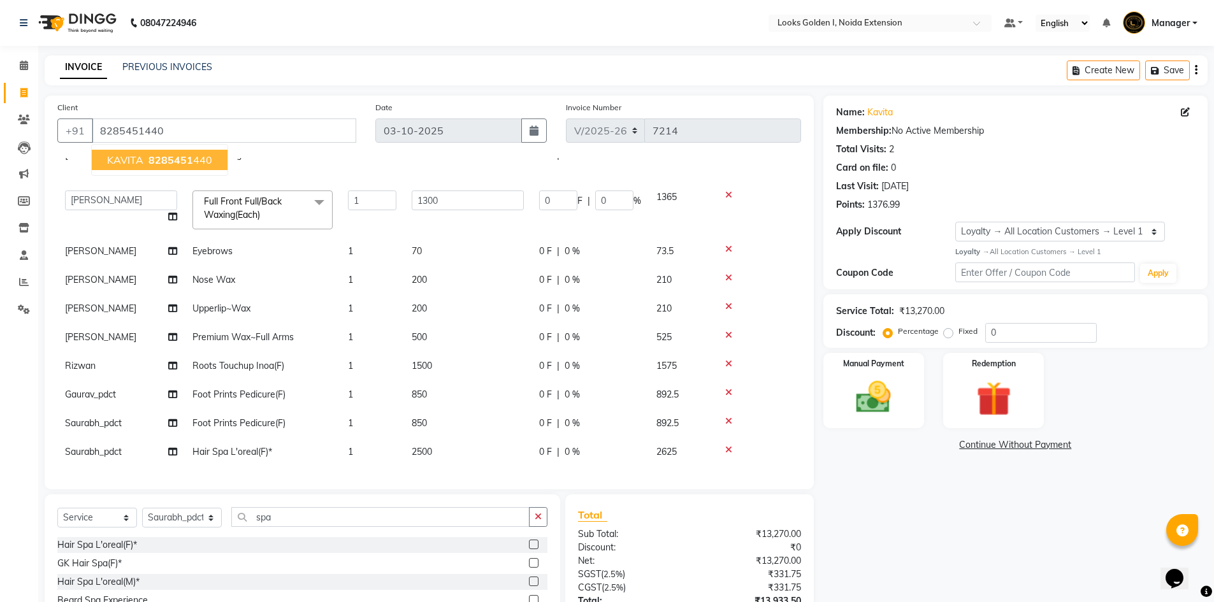
click at [860, 517] on div "Name: Kavita Membership: No Active Membership Total Visits: 2 Card on file: 0 L…" at bounding box center [1020, 396] width 394 height 600
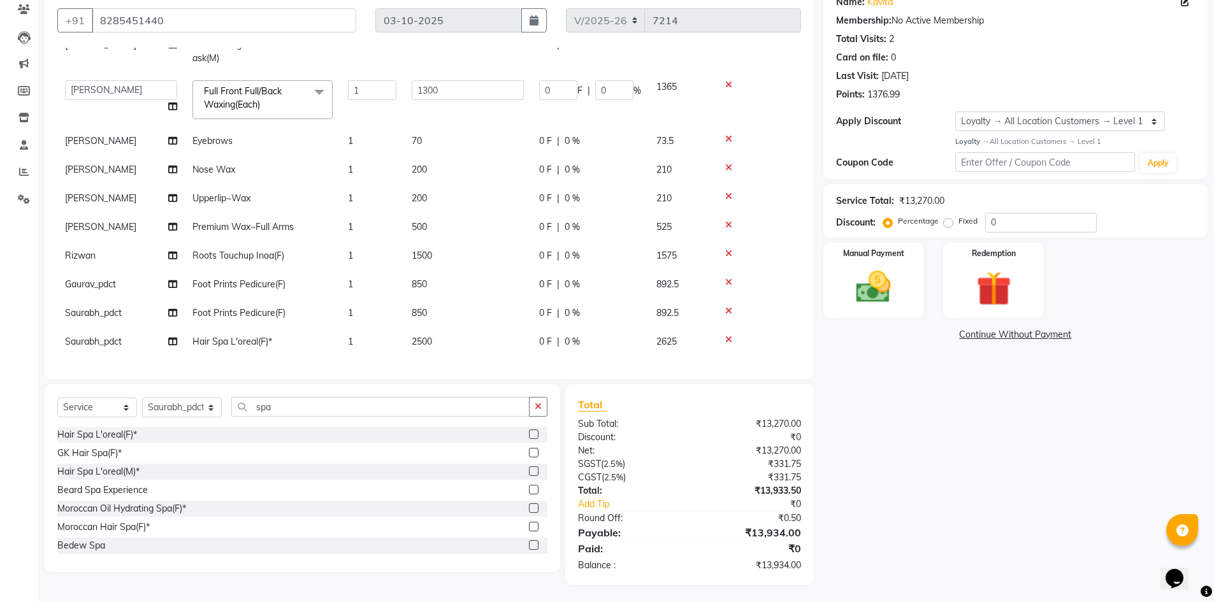
scroll to position [112, 0]
drag, startPoint x: 1032, startPoint y: 222, endPoint x: 929, endPoint y: 226, distance: 103.3
click at [929, 226] on div "Percentage Fixed 0" at bounding box center [991, 221] width 211 height 20
type input "1"
type input "13"
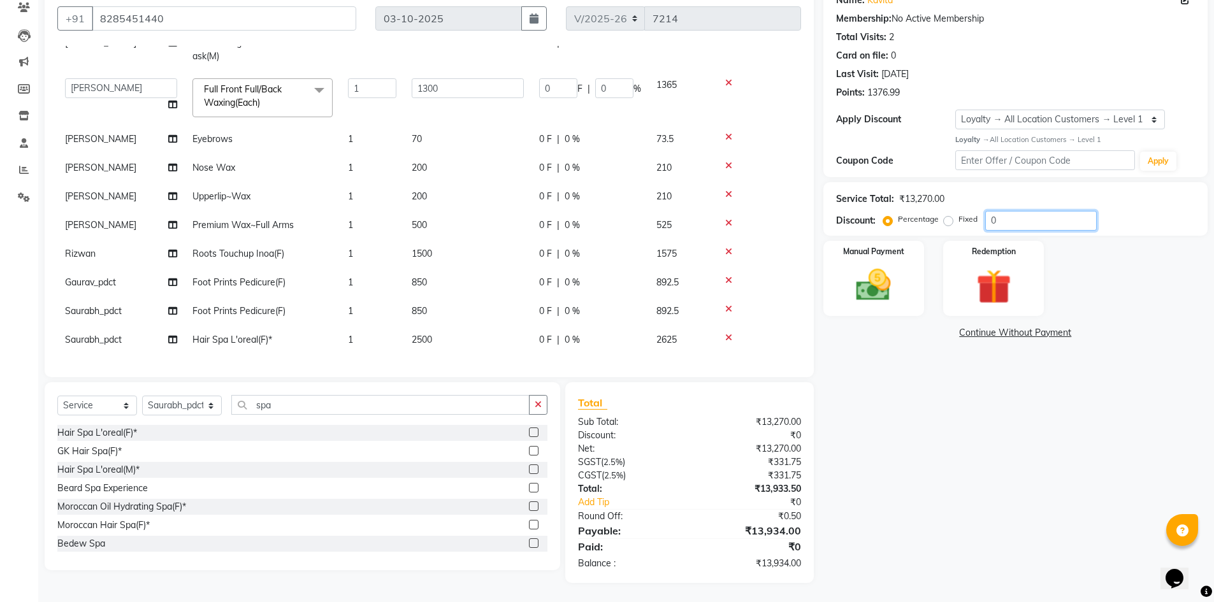
type input "1"
type input "10"
type input "130"
type input "10"
drag, startPoint x: 1017, startPoint y: 217, endPoint x: 837, endPoint y: 228, distance: 180.0
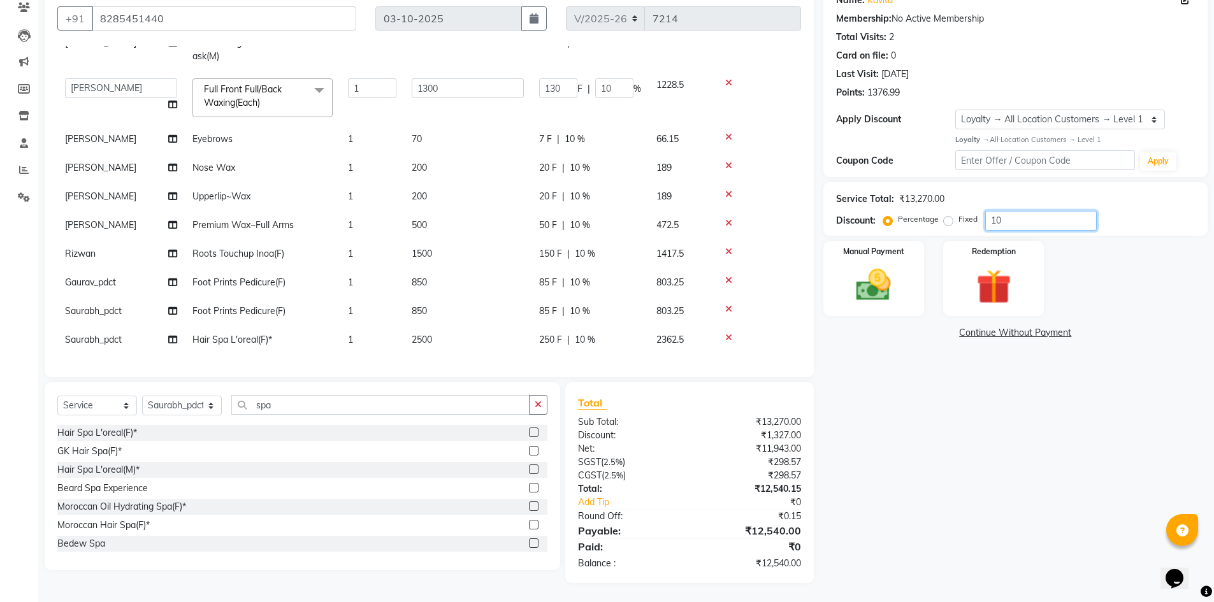
click at [837, 228] on div "Discount: Percentage Fixed 10" at bounding box center [1015, 221] width 359 height 20
type input "0"
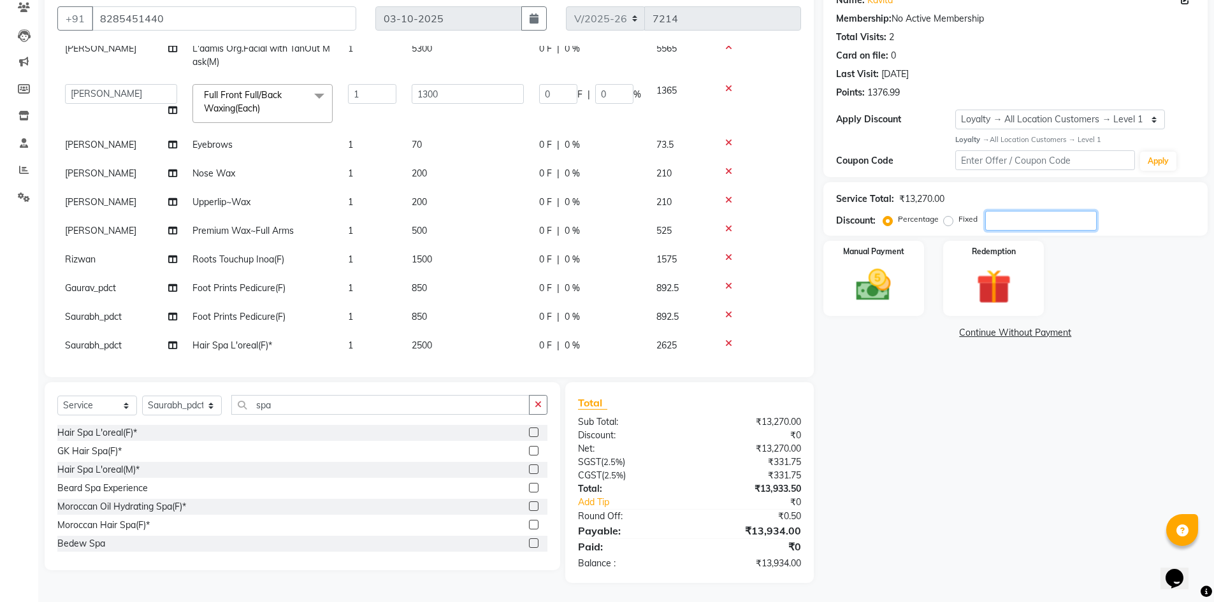
scroll to position [79, 0]
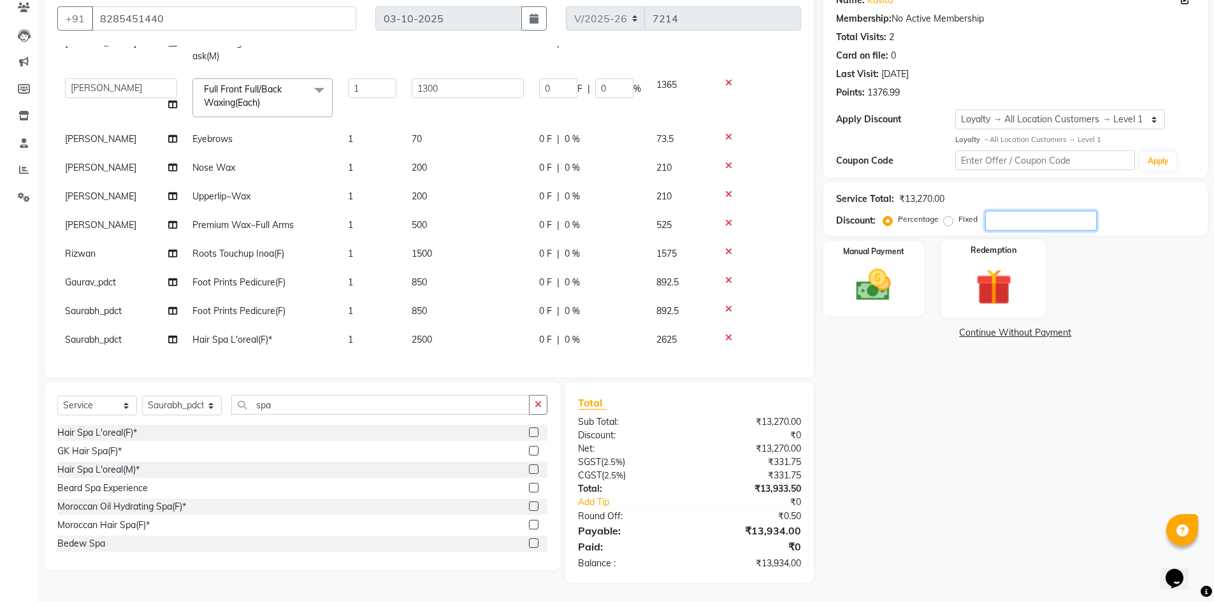
type input "1"
type input "13"
type input "1"
type input "10"
type input "130"
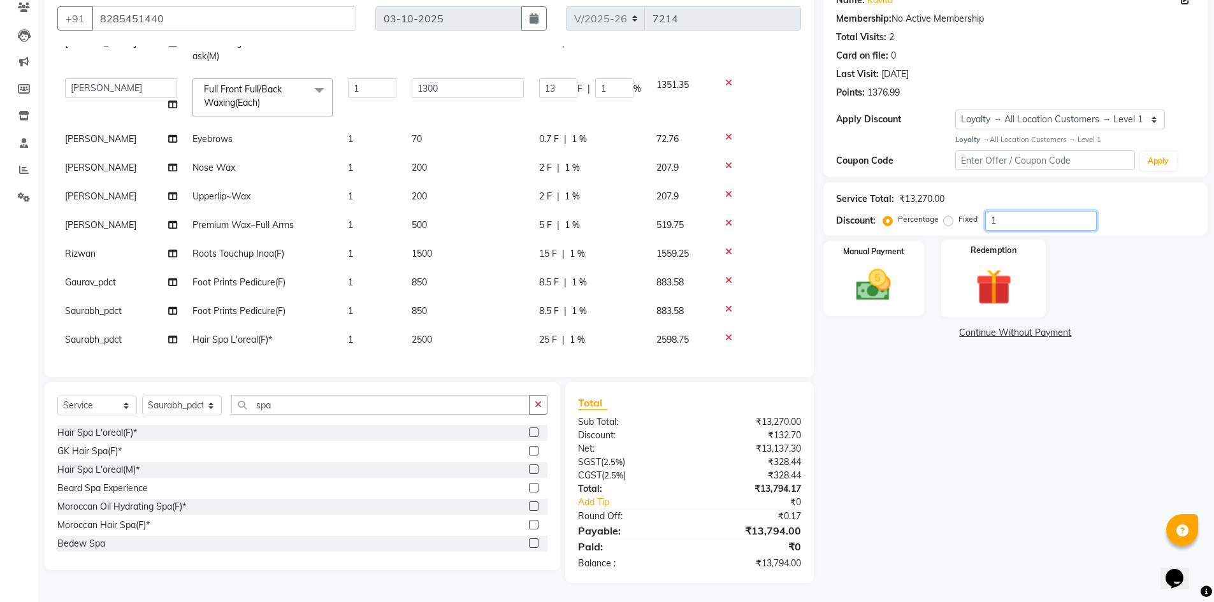
type input "10"
click at [873, 272] on img at bounding box center [873, 284] width 59 height 41
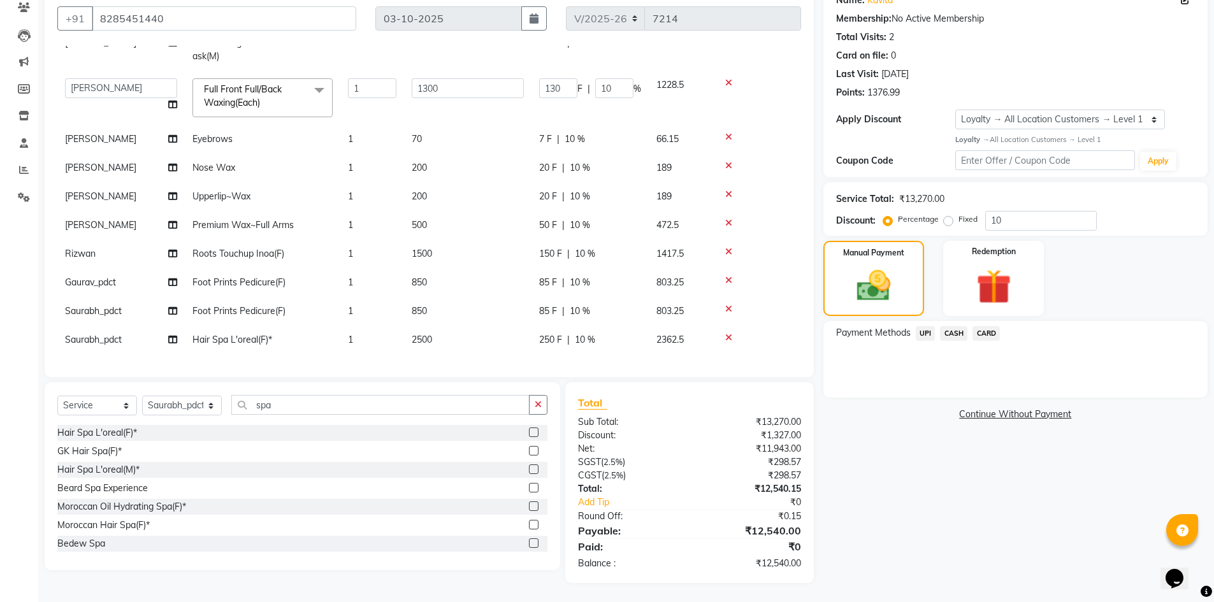
click at [956, 333] on span "CASH" at bounding box center [953, 333] width 27 height 15
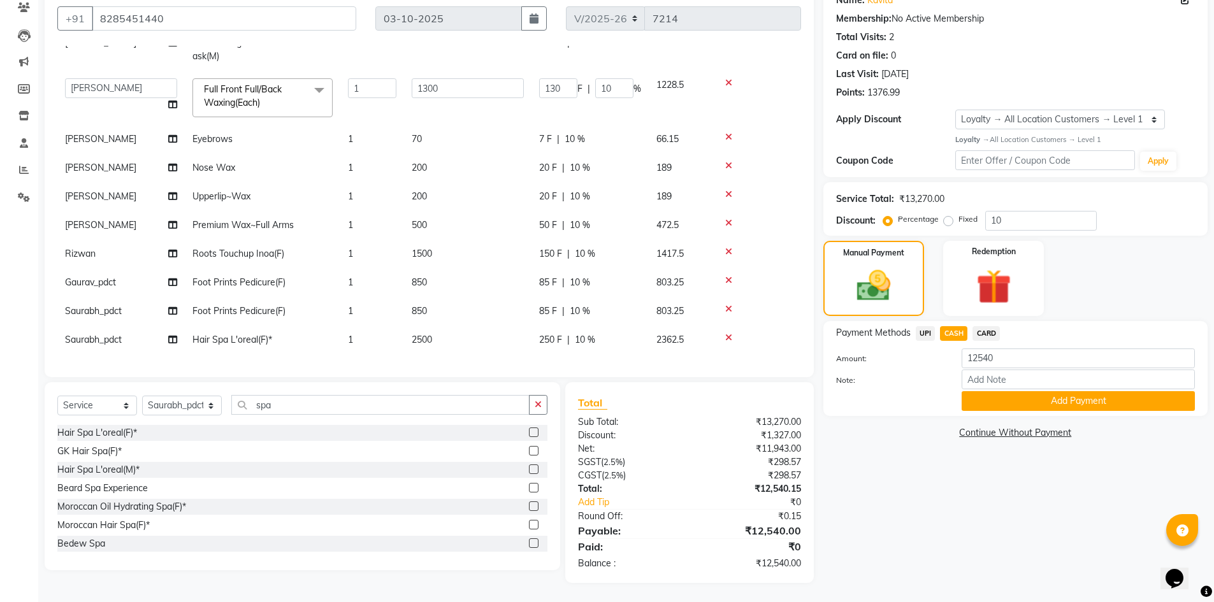
click at [983, 333] on span "CARD" at bounding box center [985, 333] width 27 height 15
click at [991, 398] on button "Add Payment" at bounding box center [1077, 401] width 233 height 20
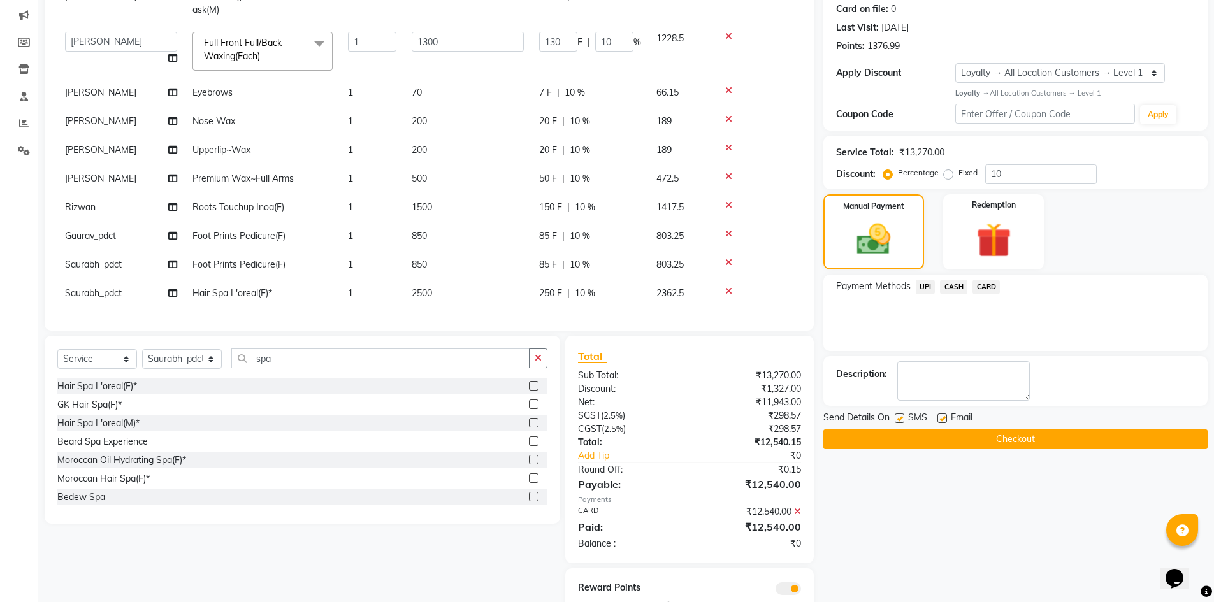
scroll to position [202, 0]
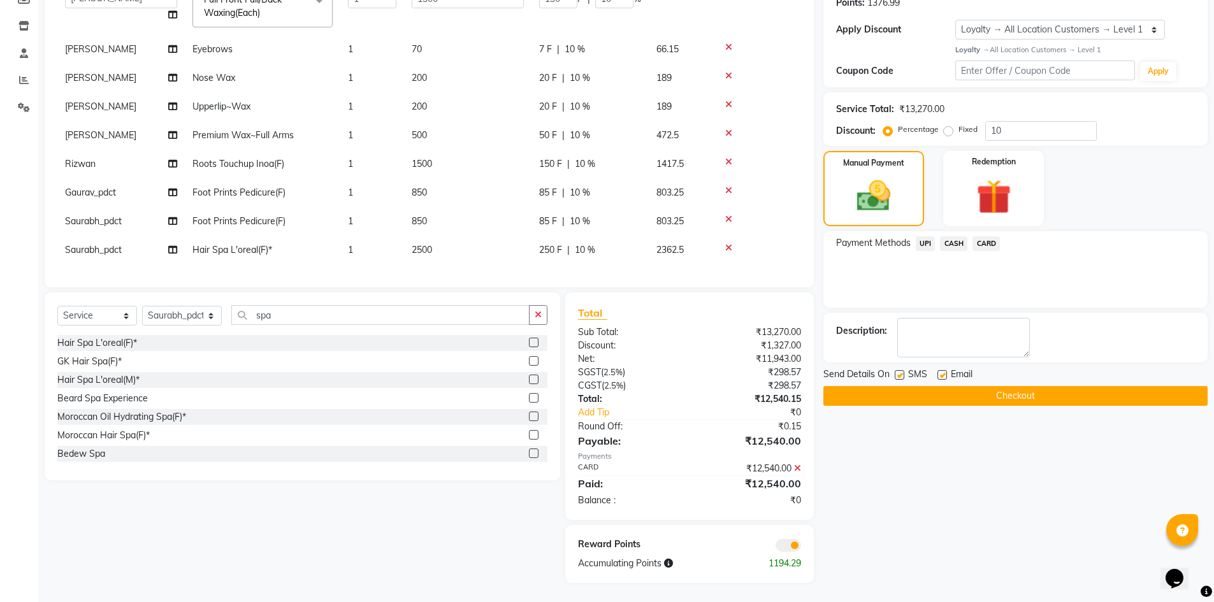
click at [955, 392] on button "Checkout" at bounding box center [1015, 396] width 384 height 20
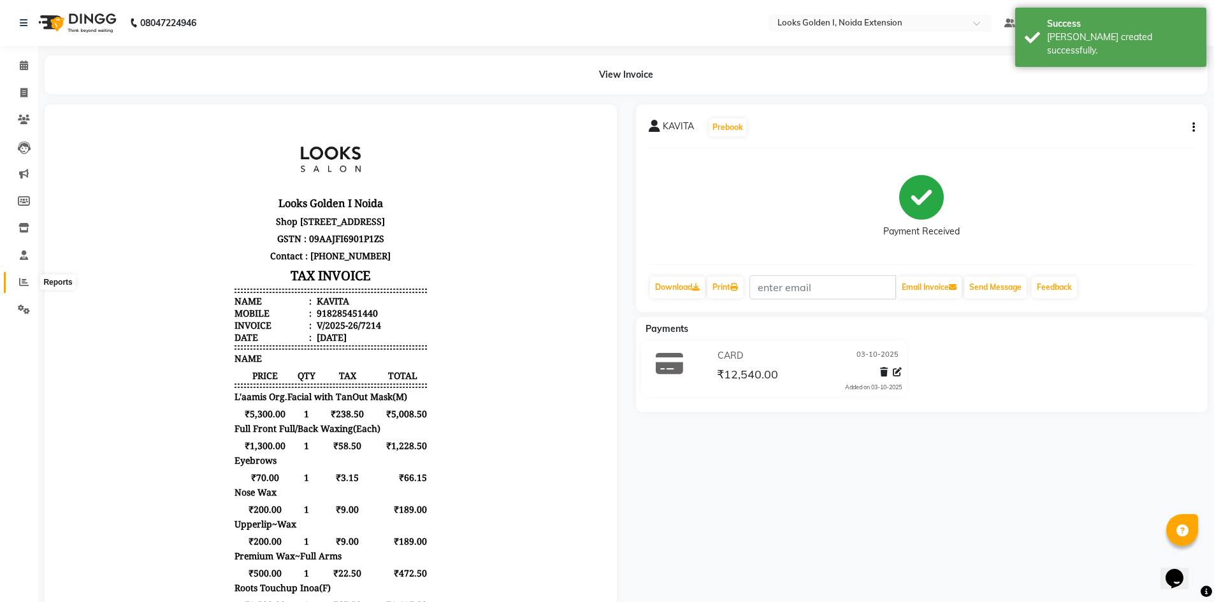
click at [18, 287] on span at bounding box center [24, 282] width 22 height 15
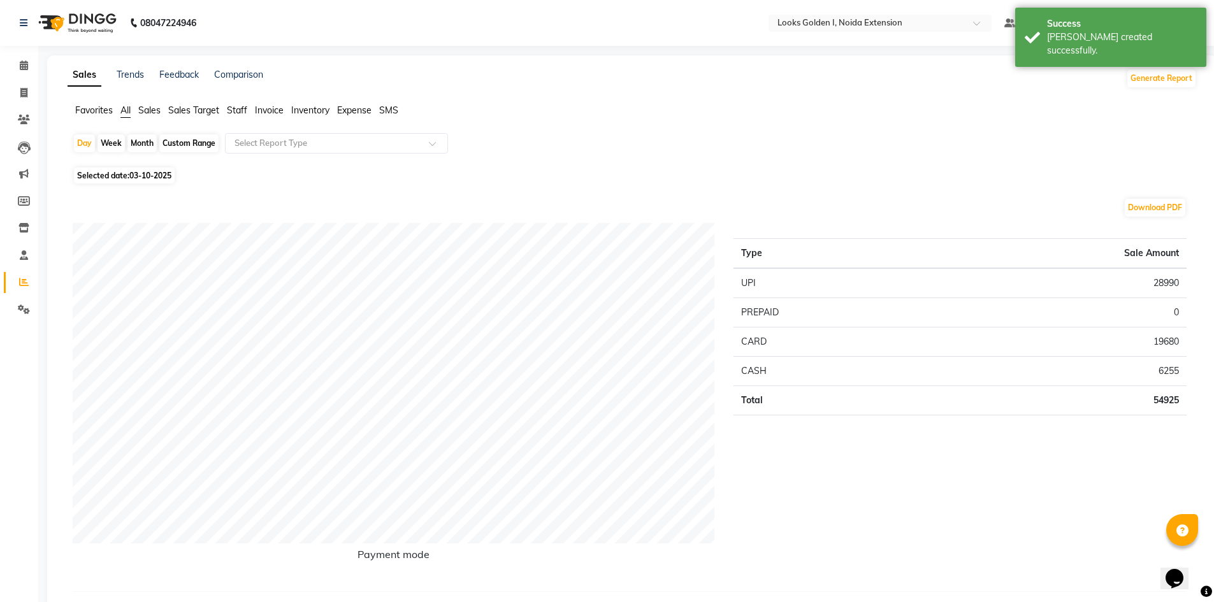
click at [240, 115] on span "Staff" at bounding box center [237, 109] width 20 height 11
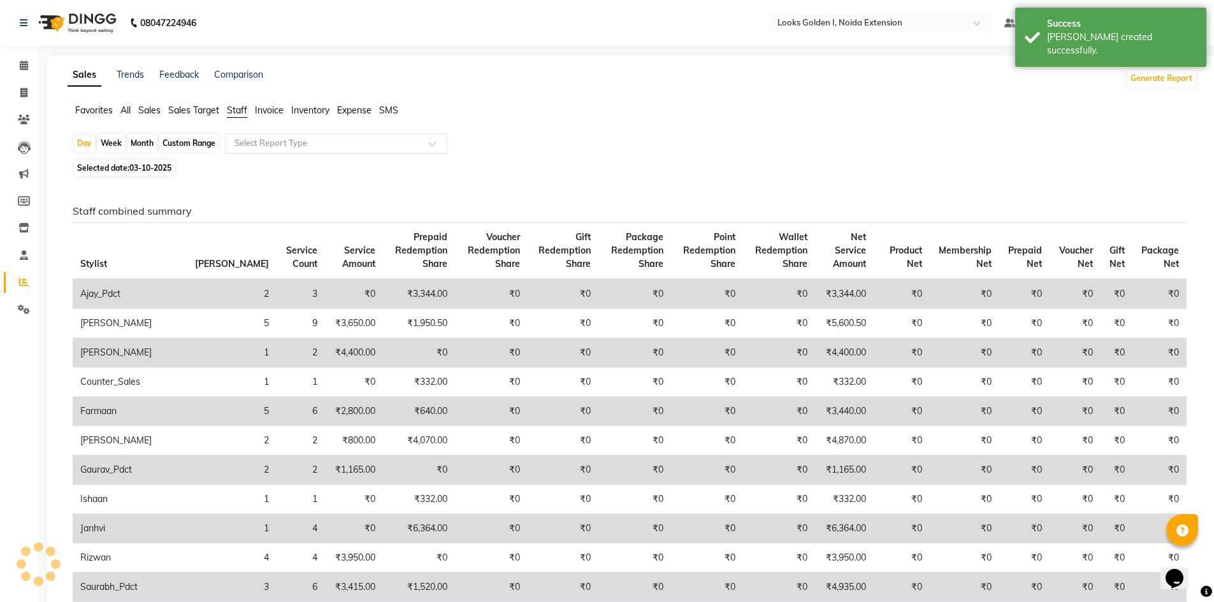
click at [259, 138] on input "text" at bounding box center [324, 143] width 184 height 13
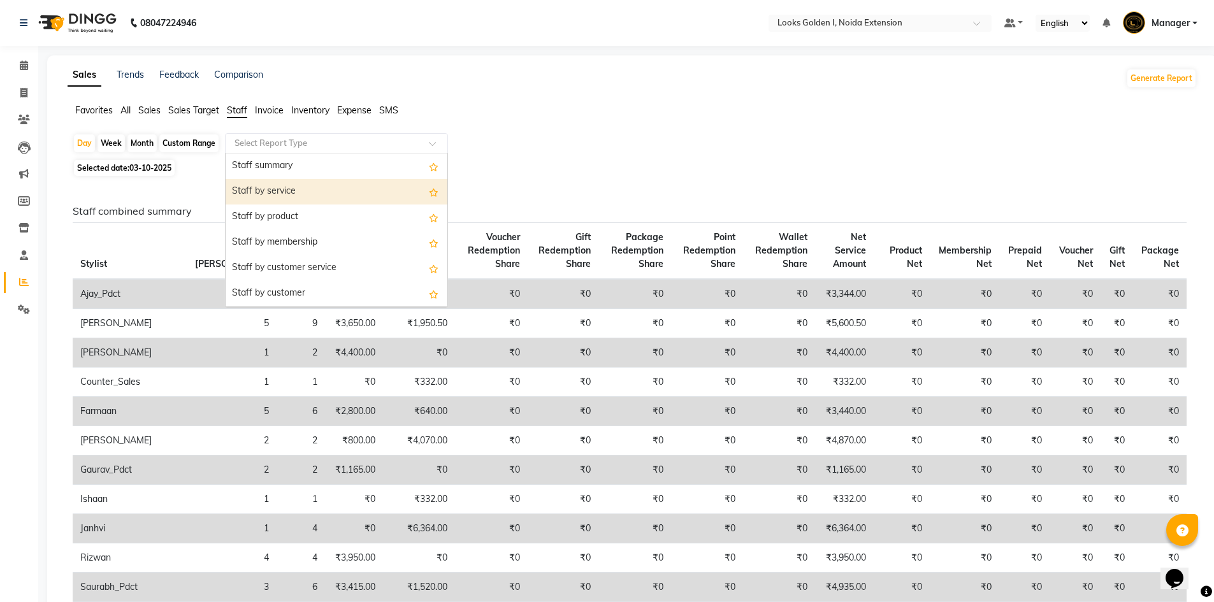
click at [275, 185] on div "Staff by service" at bounding box center [337, 191] width 222 height 25
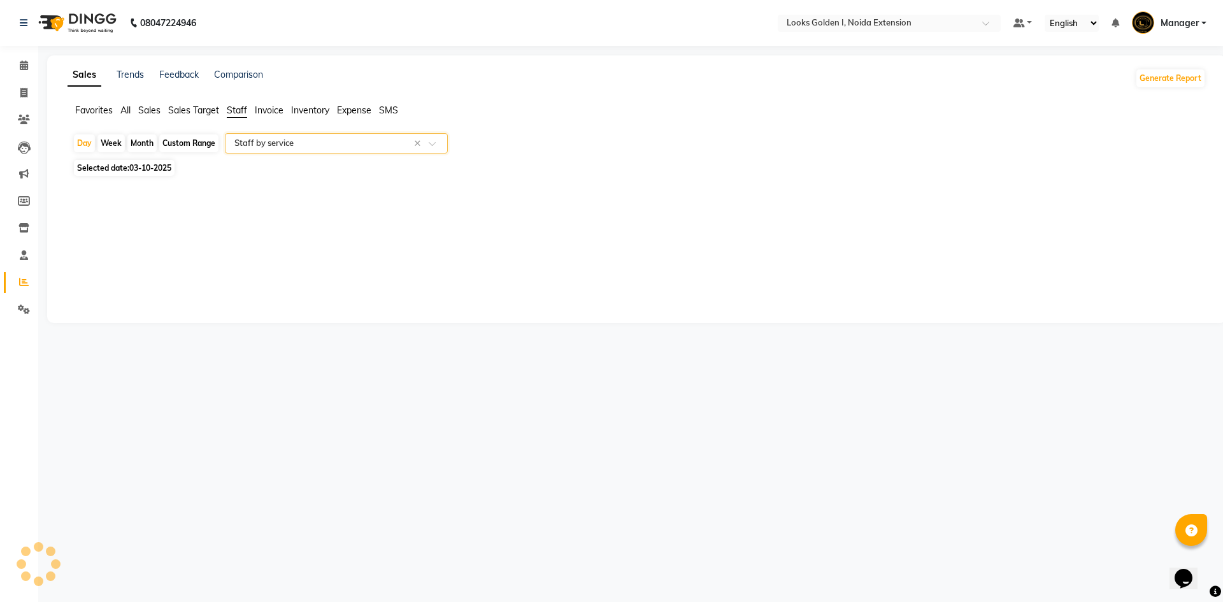
select select "filtered_report"
select select "csv"
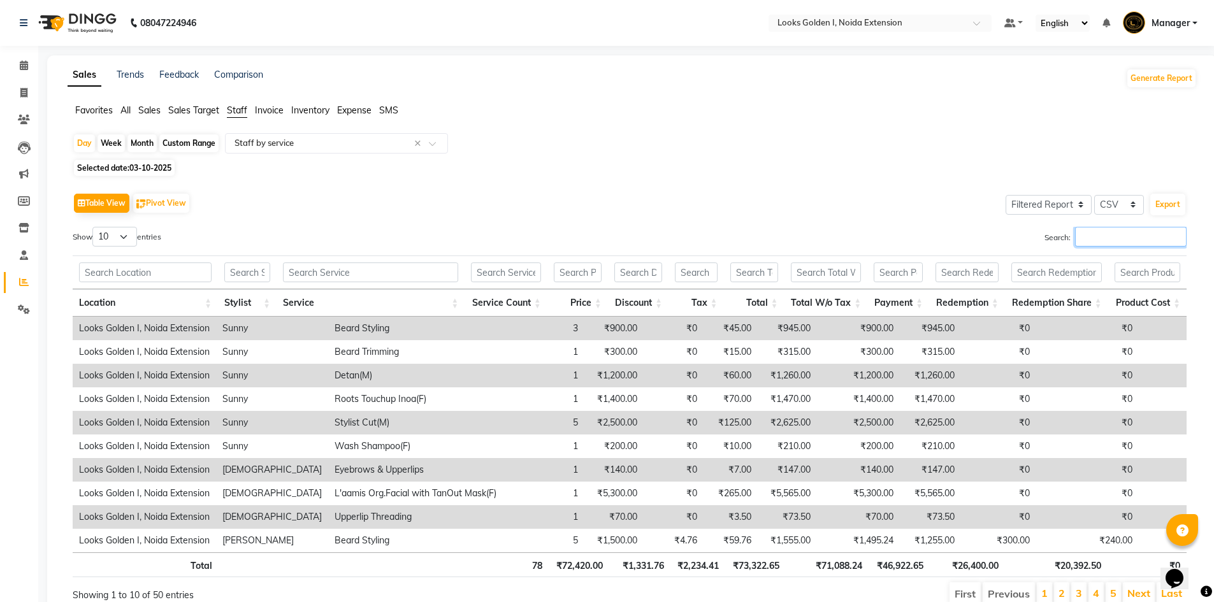
click at [1099, 242] on input "Search:" at bounding box center [1131, 237] width 112 height 20
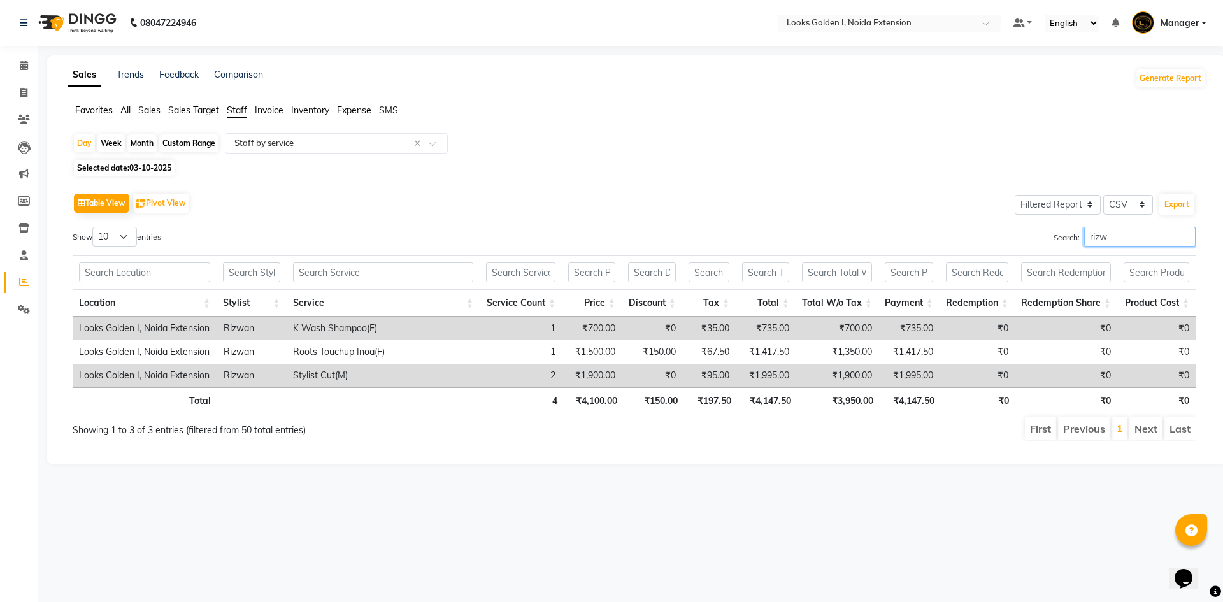
type input "rizw"
click at [855, 402] on th "₹3,950.00" at bounding box center [839, 399] width 82 height 25
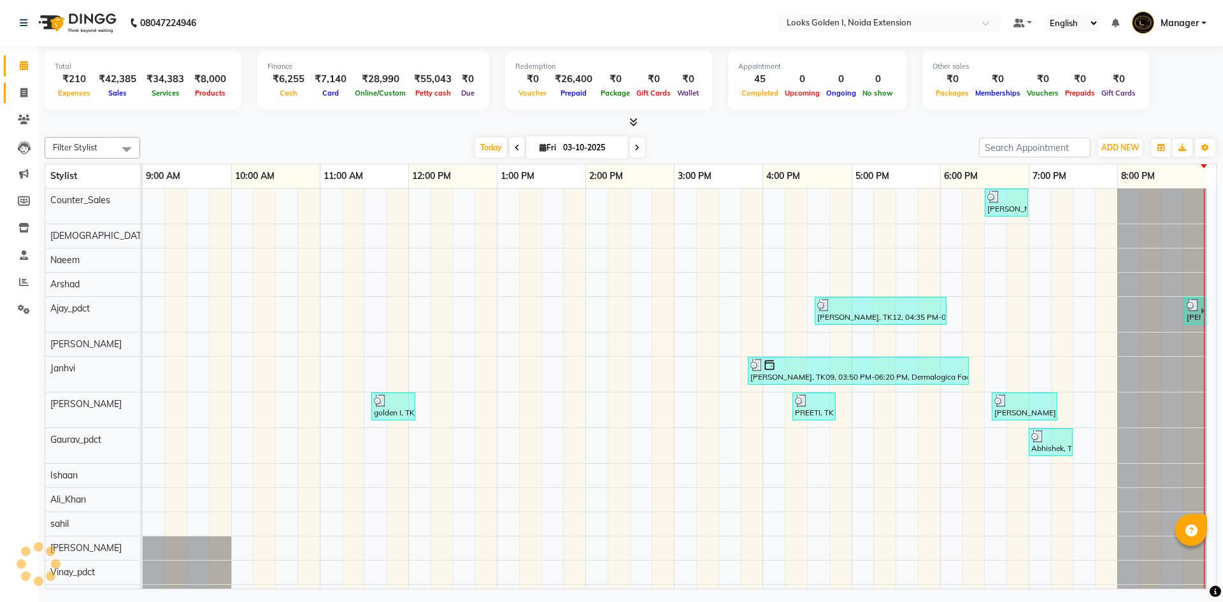
click at [24, 91] on icon at bounding box center [23, 93] width 7 height 10
select select "service"
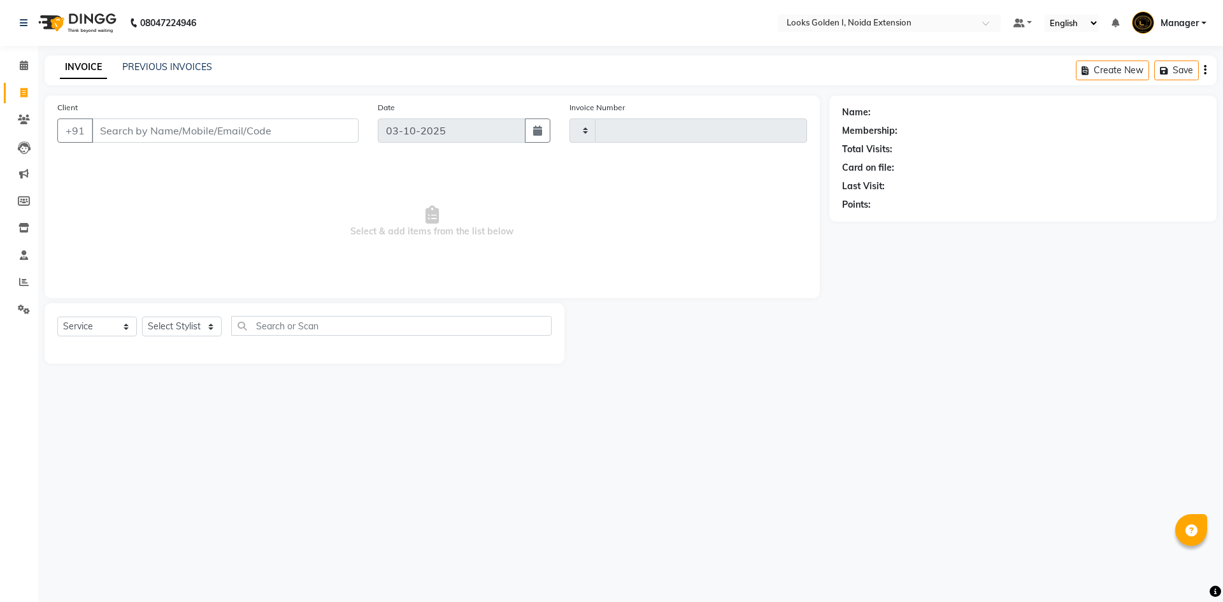
type input "7214"
select select "5508"
click at [191, 137] on input "Client" at bounding box center [225, 131] width 267 height 24
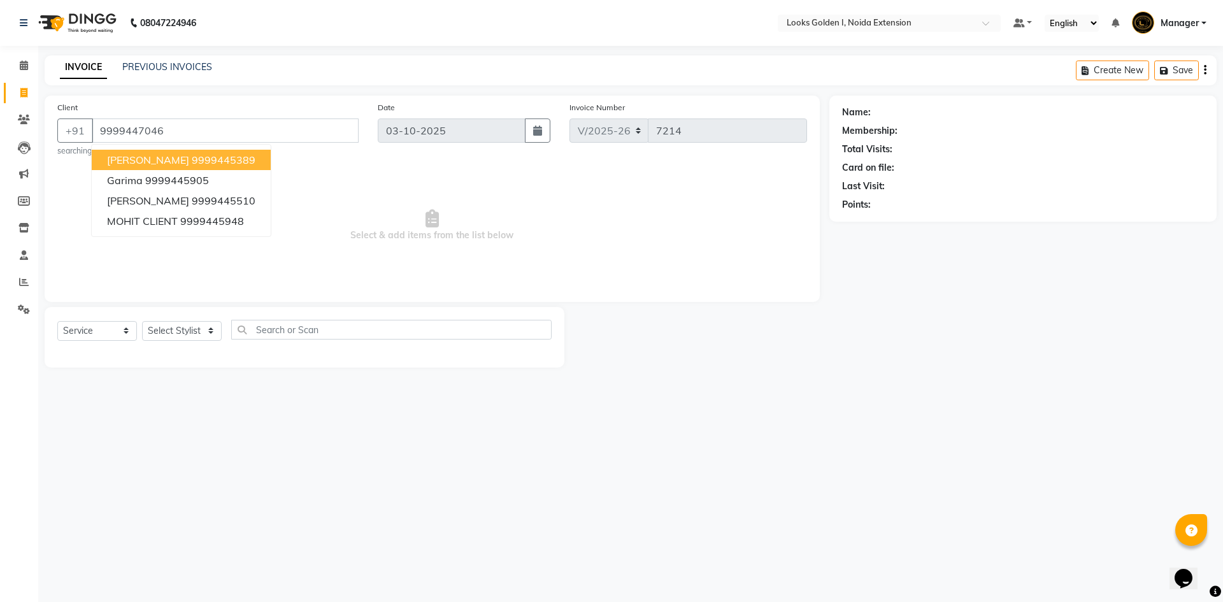
type input "9999447046"
select select "1: Object"
click at [730, 483] on div "08047224946 Select Location × Looks Golden I, Noida Extension Default Panel My …" at bounding box center [611, 301] width 1223 height 602
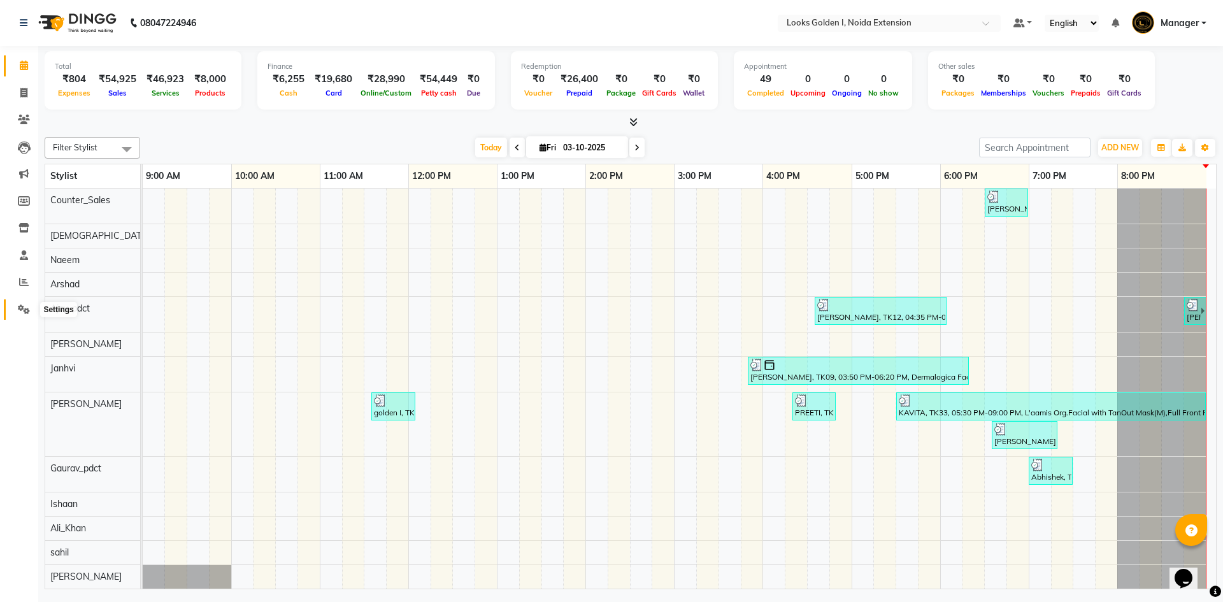
click at [24, 313] on icon at bounding box center [24, 310] width 12 height 10
